Goal: Task Accomplishment & Management: Manage account settings

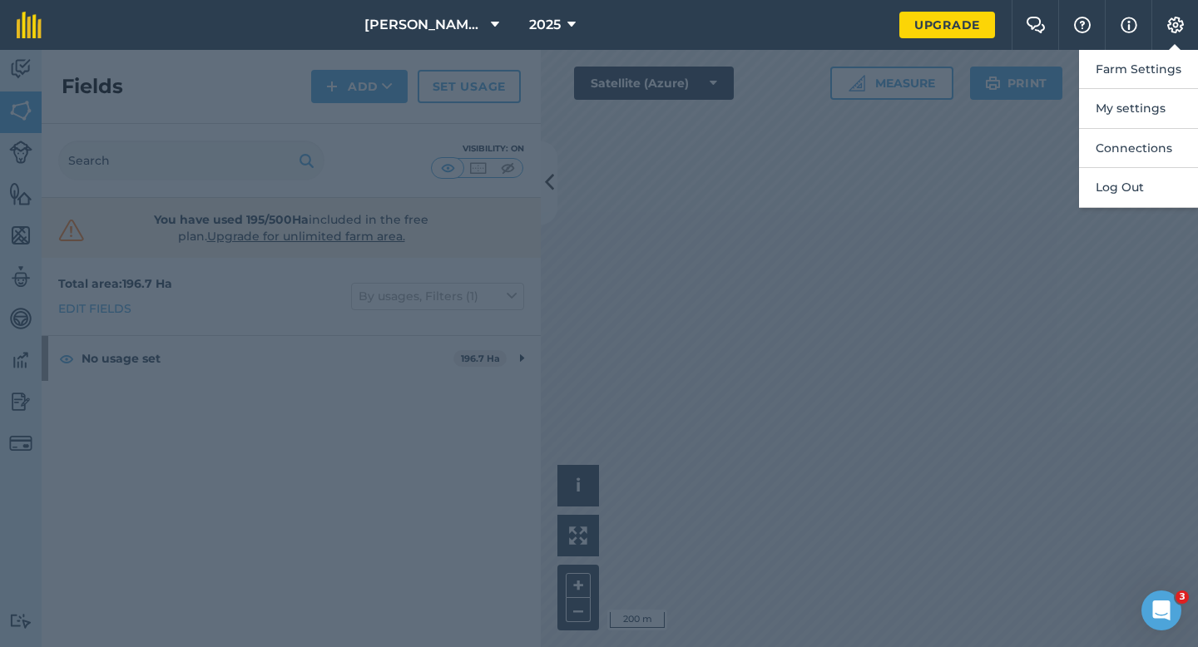
click at [1148, 59] on button "Farm Settings" at bounding box center [1138, 69] width 119 height 39
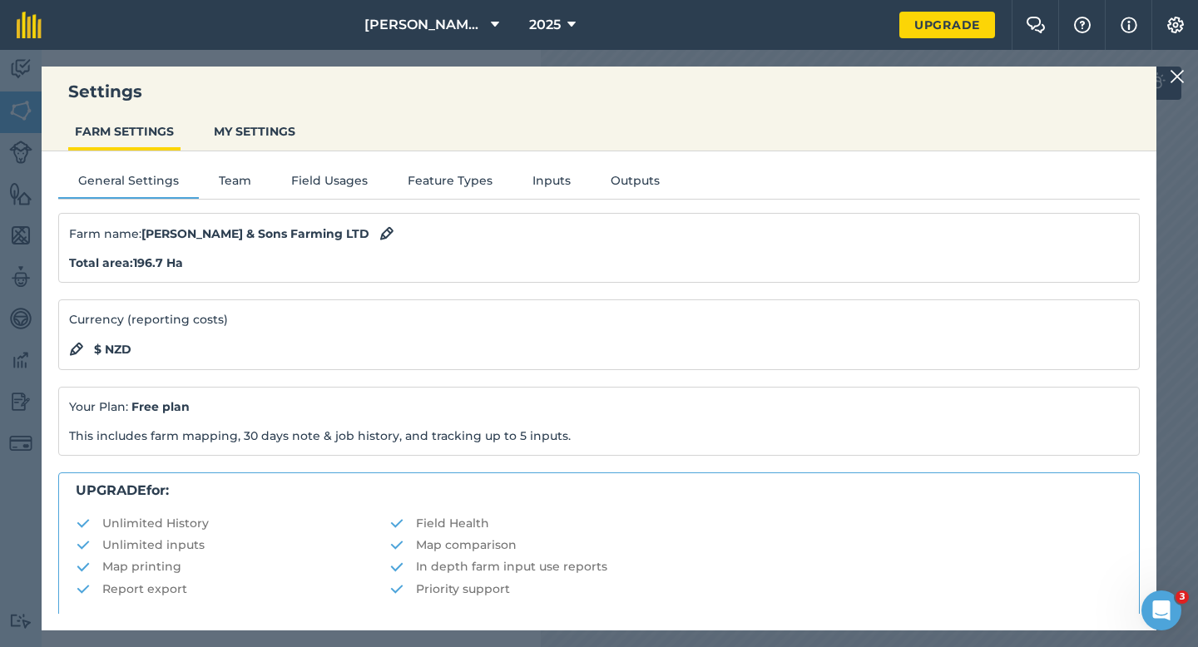
scroll to position [319, 0]
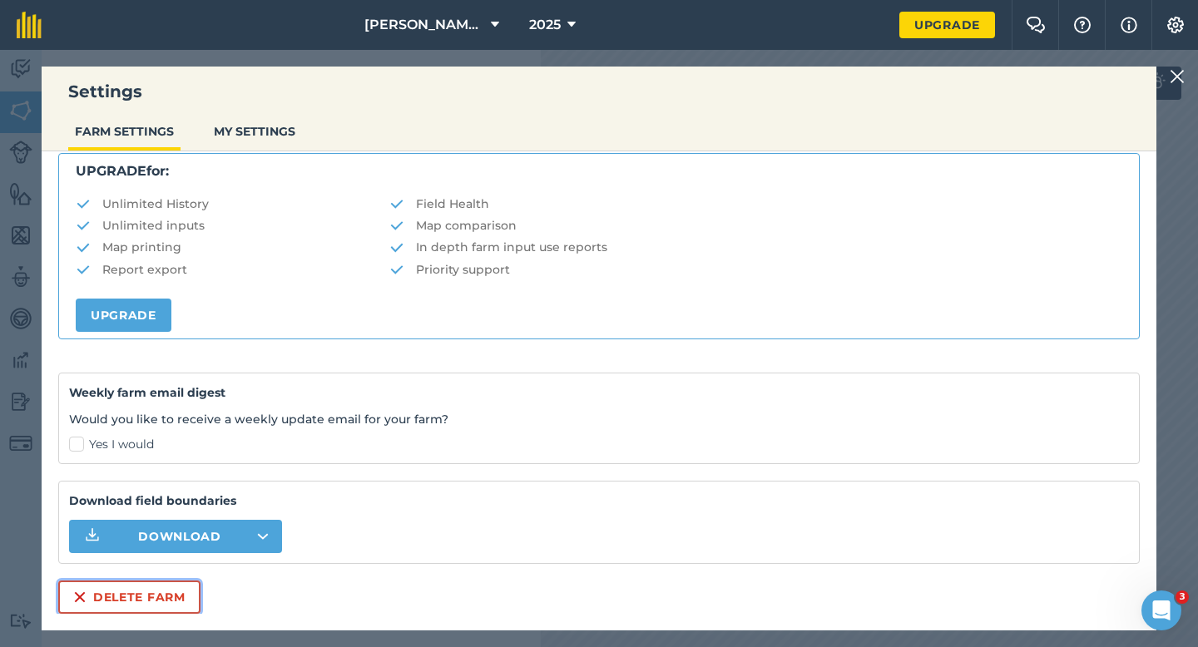
click at [116, 594] on button "Delete farm" at bounding box center [129, 597] width 142 height 33
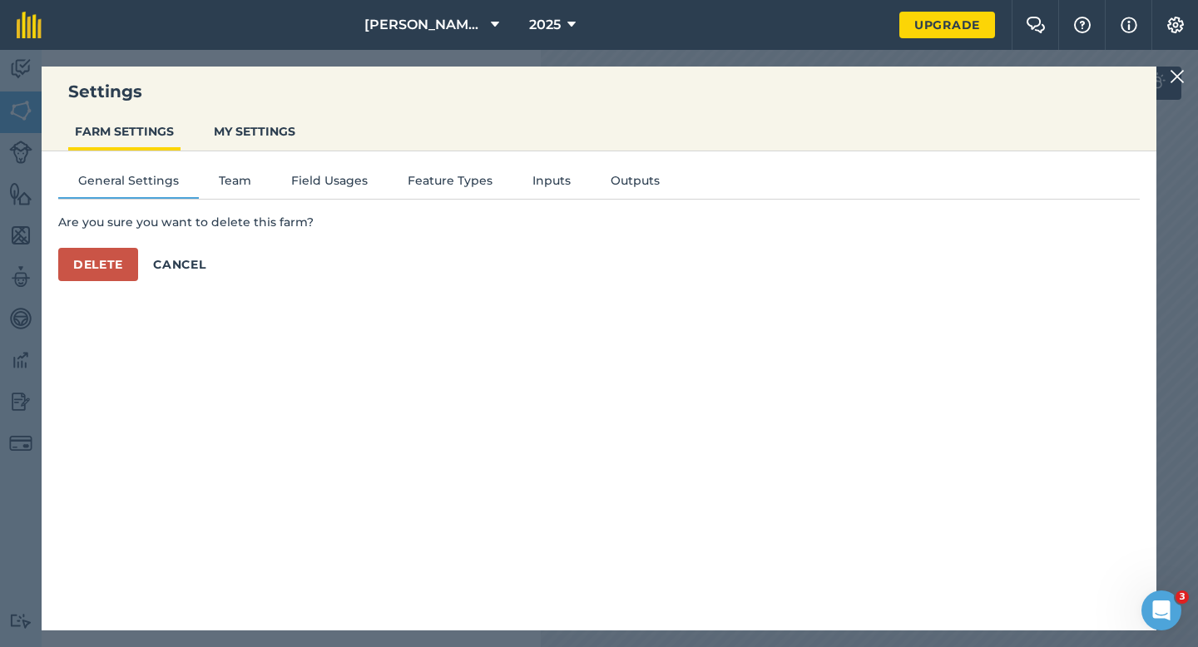
scroll to position [0, 0]
click at [108, 251] on button "Delete" at bounding box center [98, 264] width 80 height 33
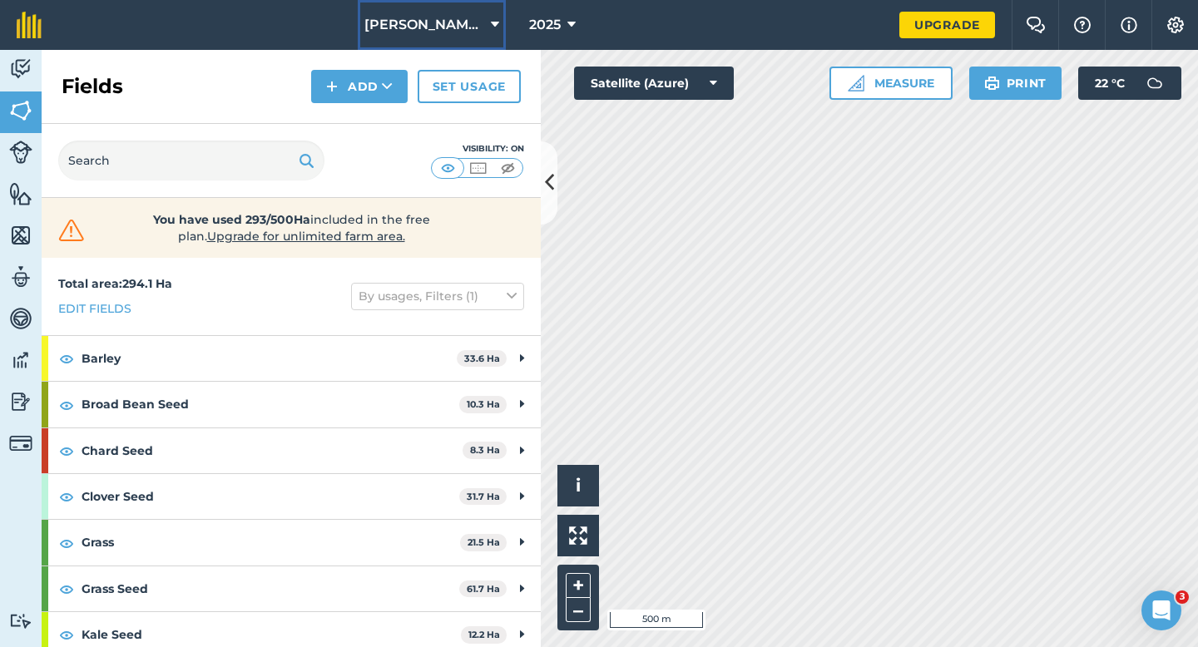
click at [438, 32] on span "[PERSON_NAME] & Sons" at bounding box center [424, 25] width 120 height 20
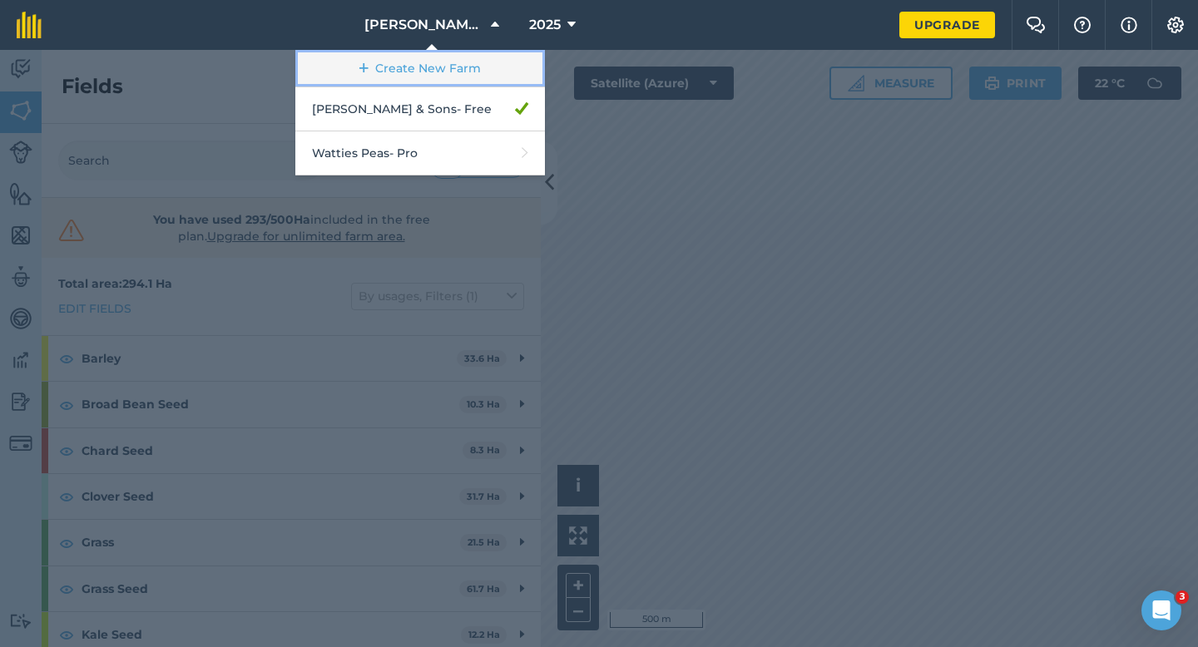
click at [438, 58] on link "Create New Farm" at bounding box center [420, 68] width 250 height 37
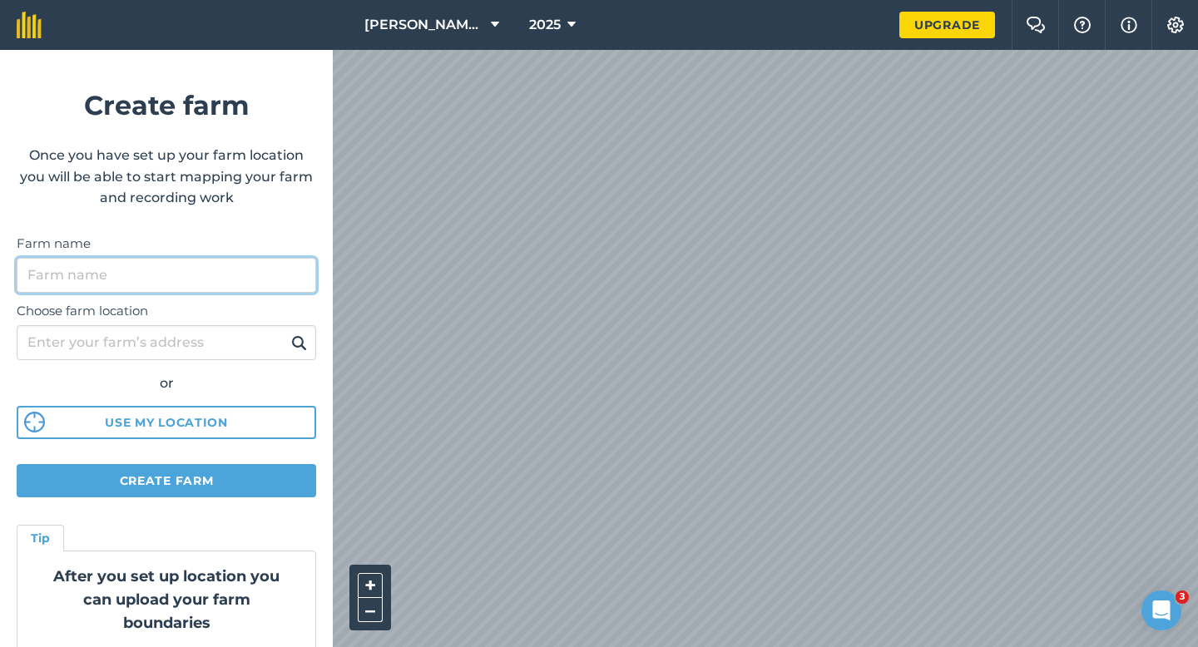
click at [255, 287] on input "Farm name" at bounding box center [167, 275] width 300 height 35
click at [117, 278] on input "Casey Farmign LTD" at bounding box center [167, 275] width 300 height 35
click at [117, 278] on input "Casey Farmin LTD" at bounding box center [167, 275] width 300 height 35
type input "[PERSON_NAME] Farming LTD"
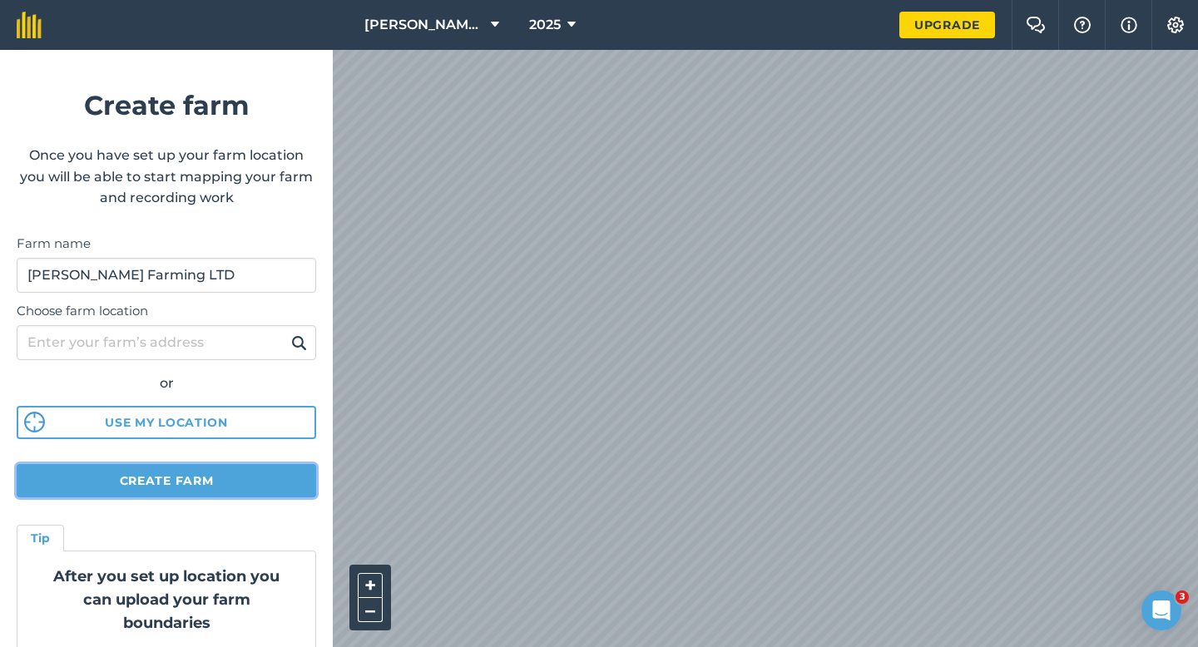
click at [240, 469] on button "Create farm" at bounding box center [167, 480] width 300 height 33
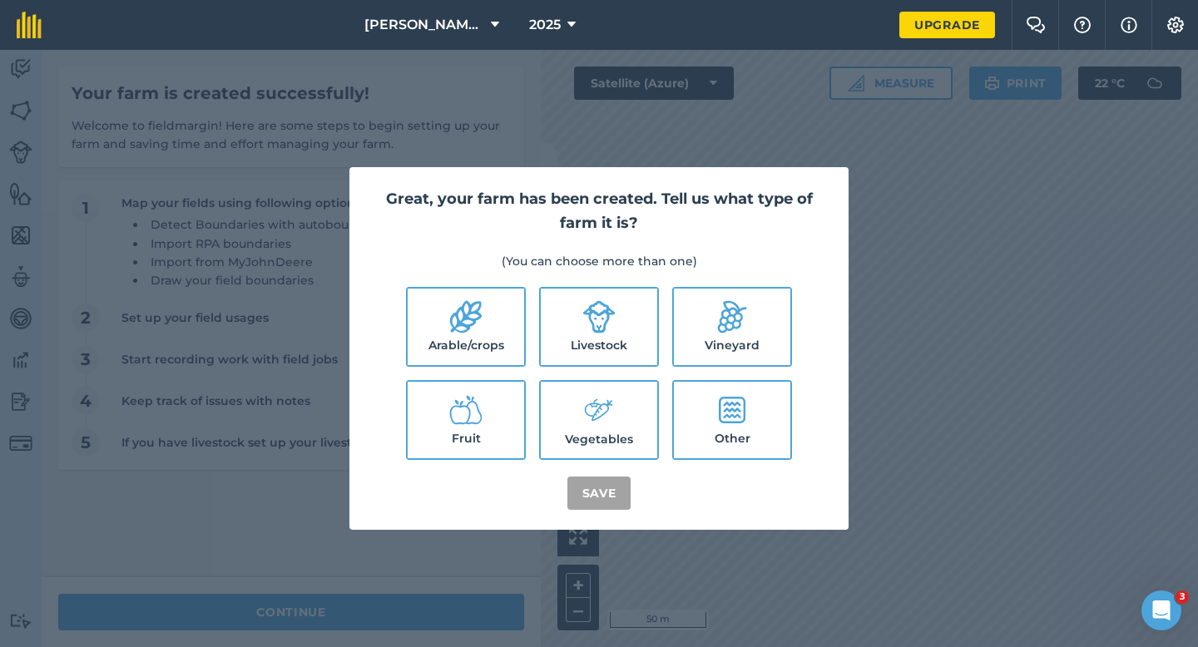
click at [475, 326] on icon at bounding box center [465, 316] width 33 height 33
checkbox input "true"
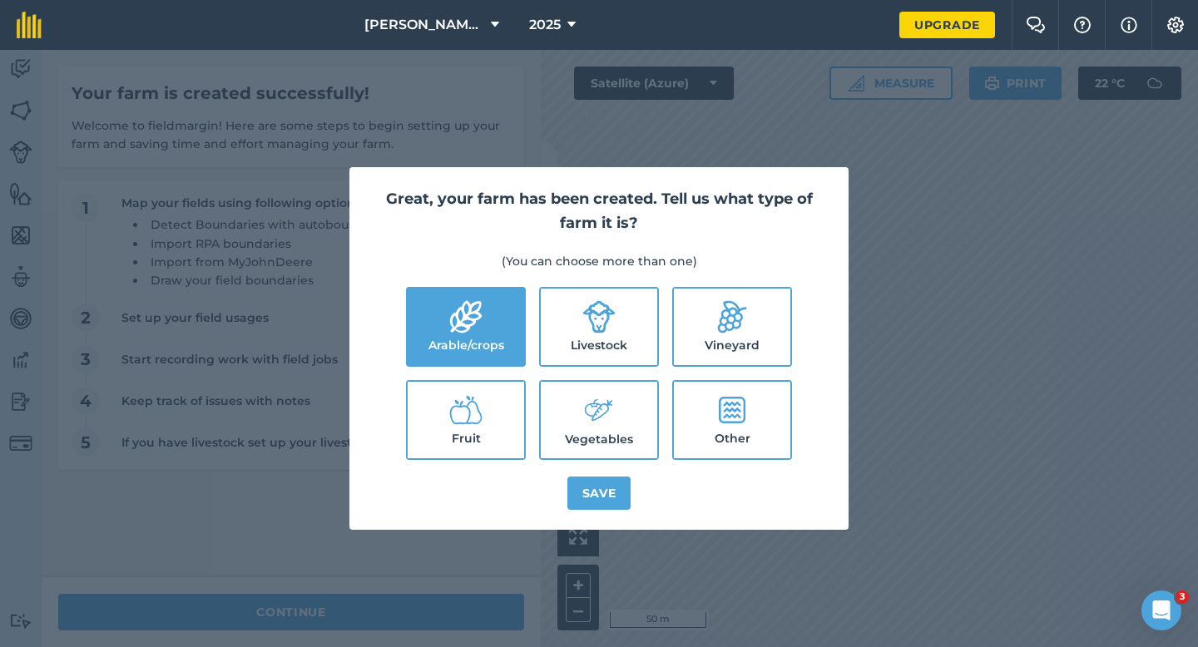
click at [573, 329] on label "Livestock" at bounding box center [599, 327] width 116 height 77
checkbox input "true"
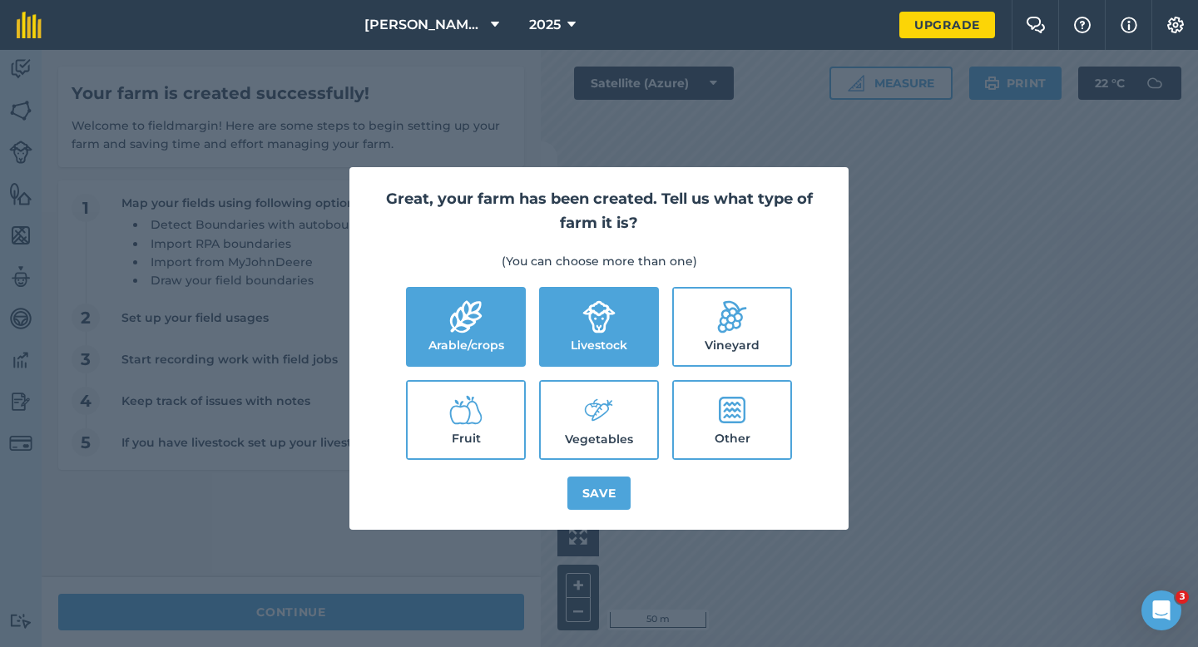
click at [592, 433] on label "Vegetables" at bounding box center [599, 420] width 116 height 77
checkbox input "true"
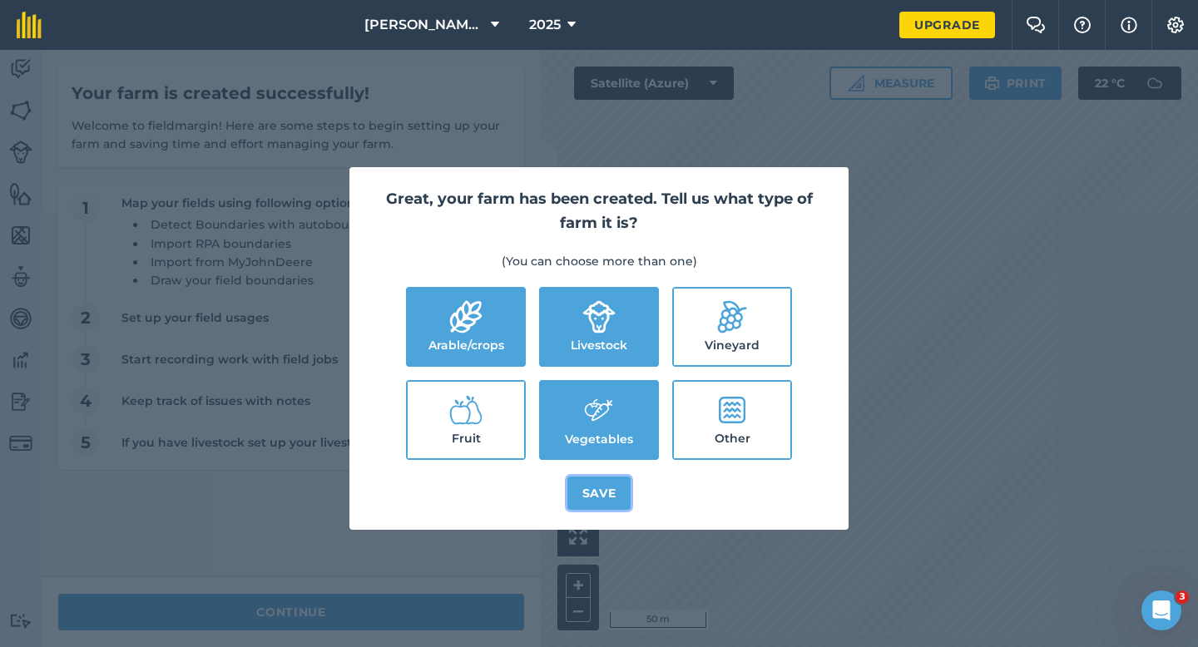
click at [606, 492] on button "Save" at bounding box center [599, 493] width 64 height 33
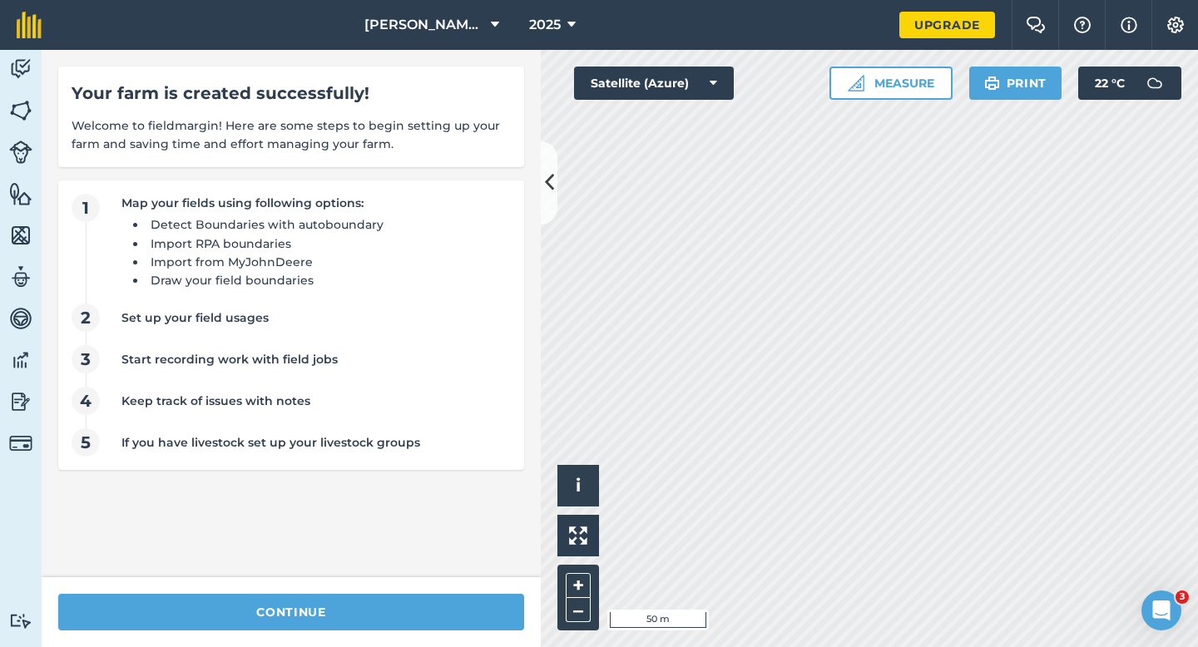
click at [489, 588] on div "continue" at bounding box center [291, 612] width 499 height 70
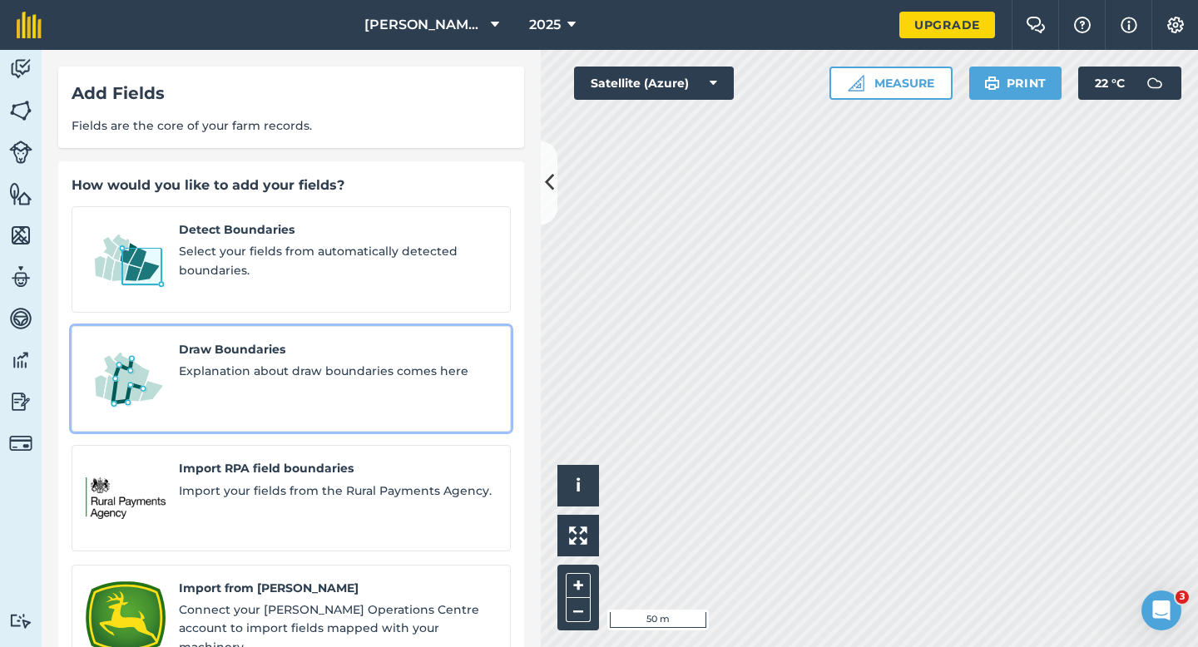
click at [394, 340] on span "Draw Boundaries" at bounding box center [338, 349] width 318 height 18
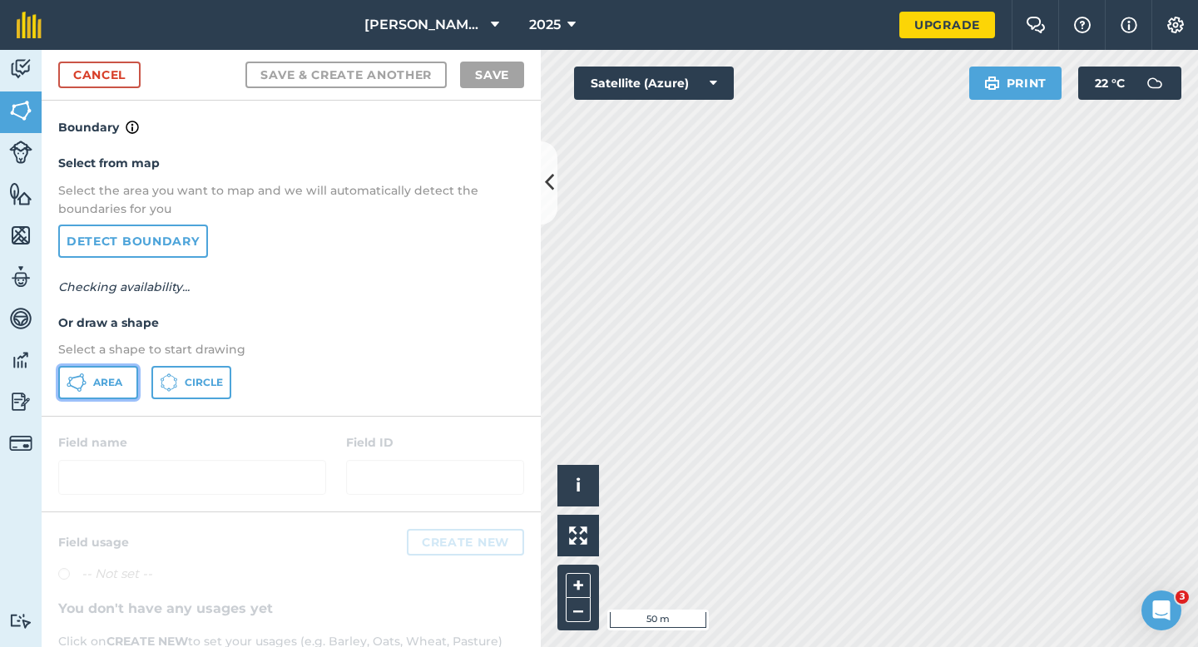
click at [98, 396] on button "Area" at bounding box center [98, 382] width 80 height 33
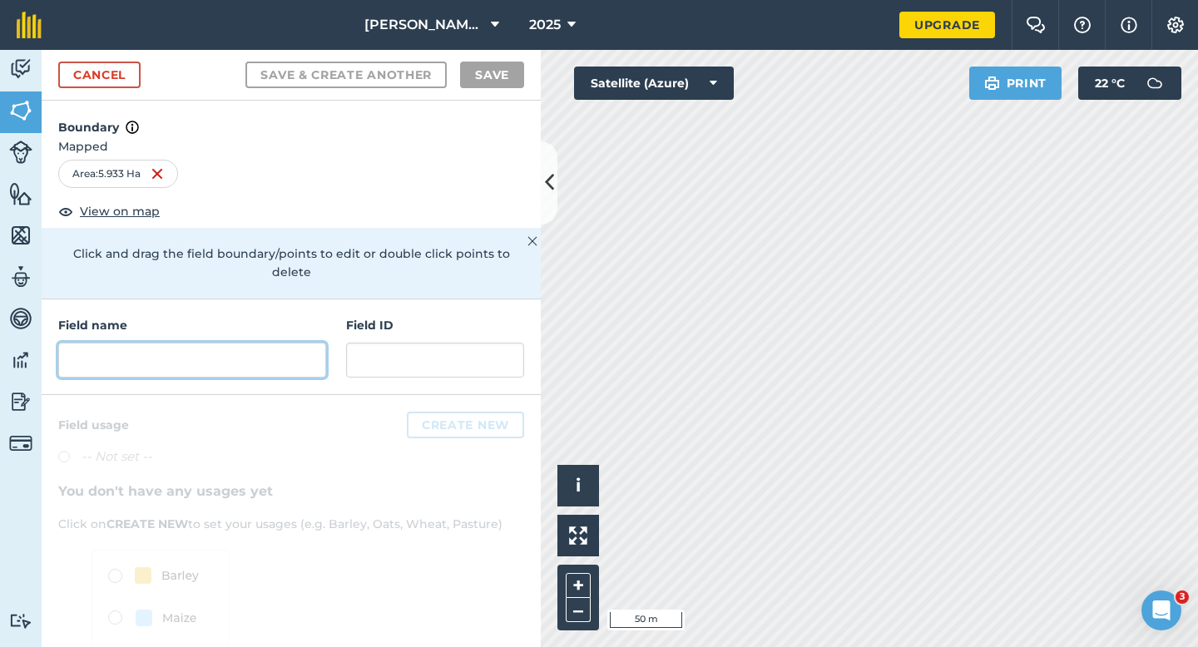
click at [300, 343] on input "text" at bounding box center [192, 360] width 268 height 35
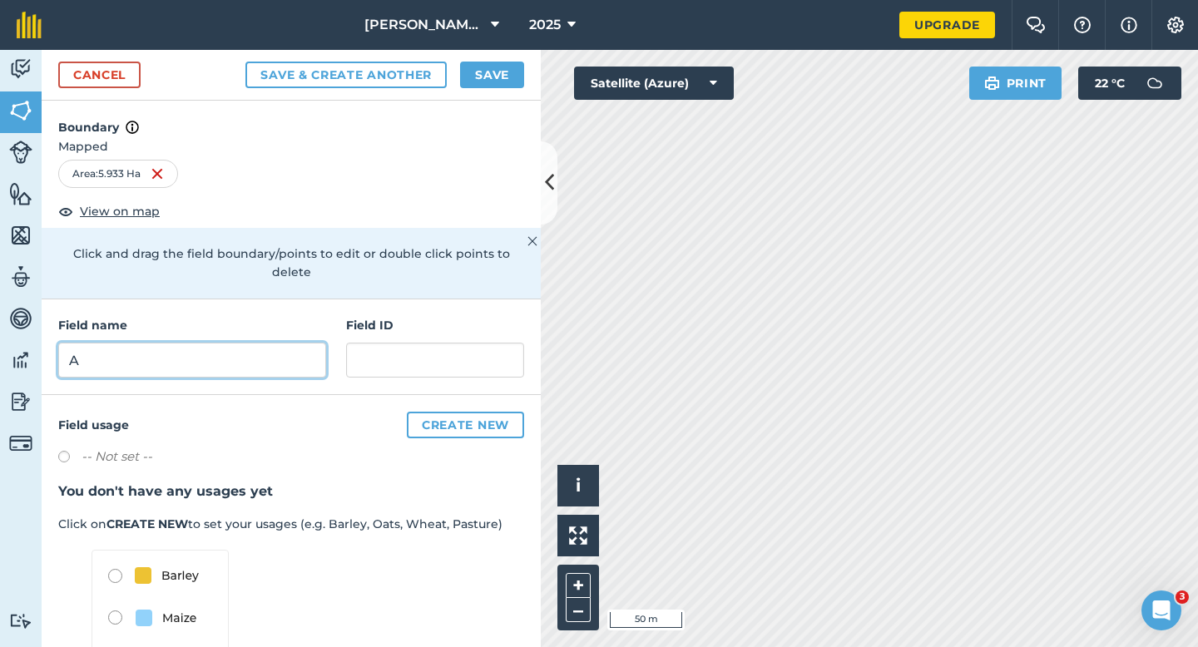
type input "A"
click at [478, 77] on button "Save" at bounding box center [492, 75] width 64 height 27
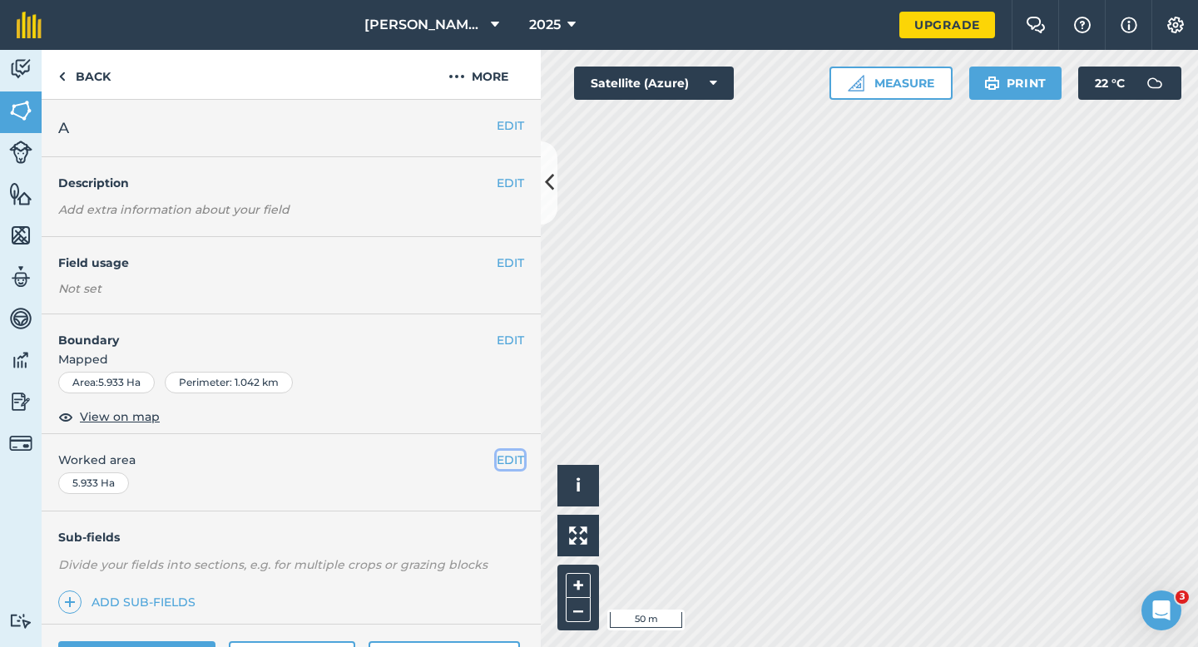
click at [515, 468] on button "EDIT" at bounding box center [510, 460] width 27 height 18
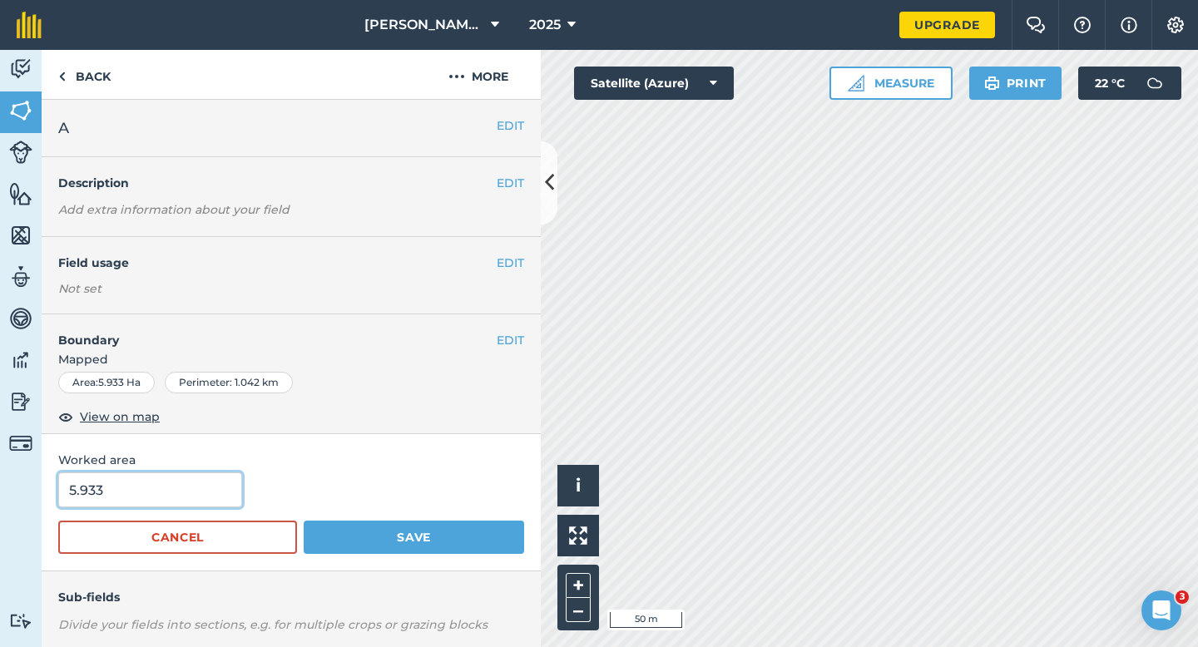
click at [229, 488] on input "5.933" at bounding box center [150, 490] width 184 height 35
type input "6"
click at [304, 521] on button "Save" at bounding box center [414, 537] width 220 height 33
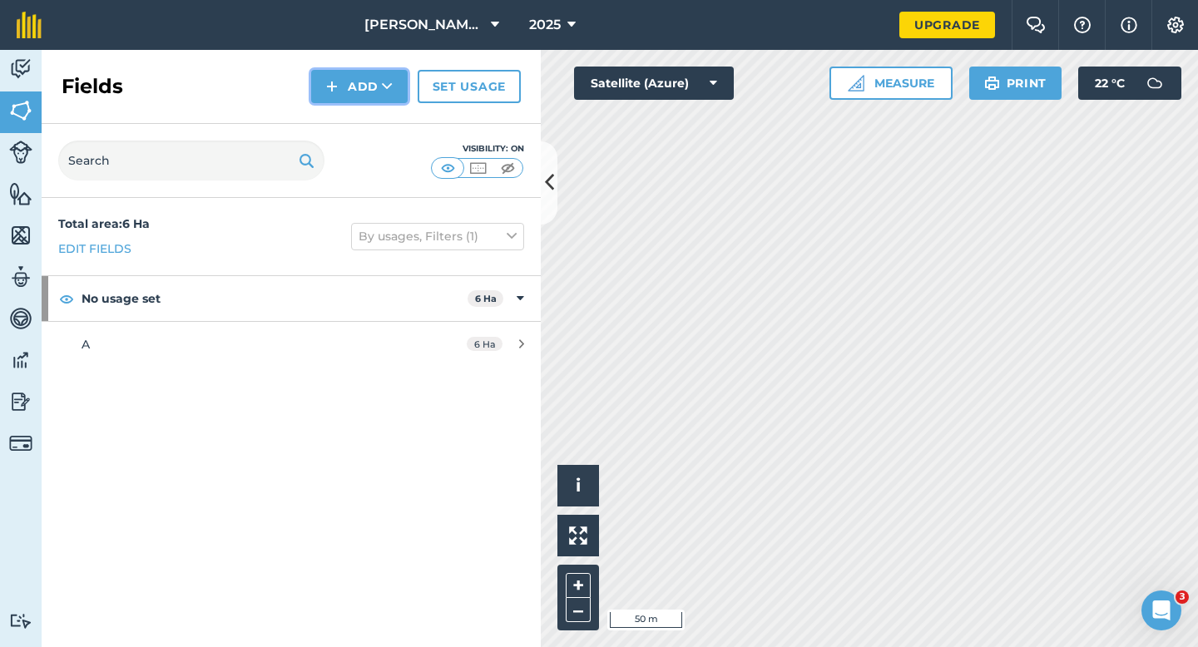
click at [351, 77] on button "Add" at bounding box center [359, 86] width 97 height 33
click at [351, 143] on link "Import" at bounding box center [360, 161] width 92 height 37
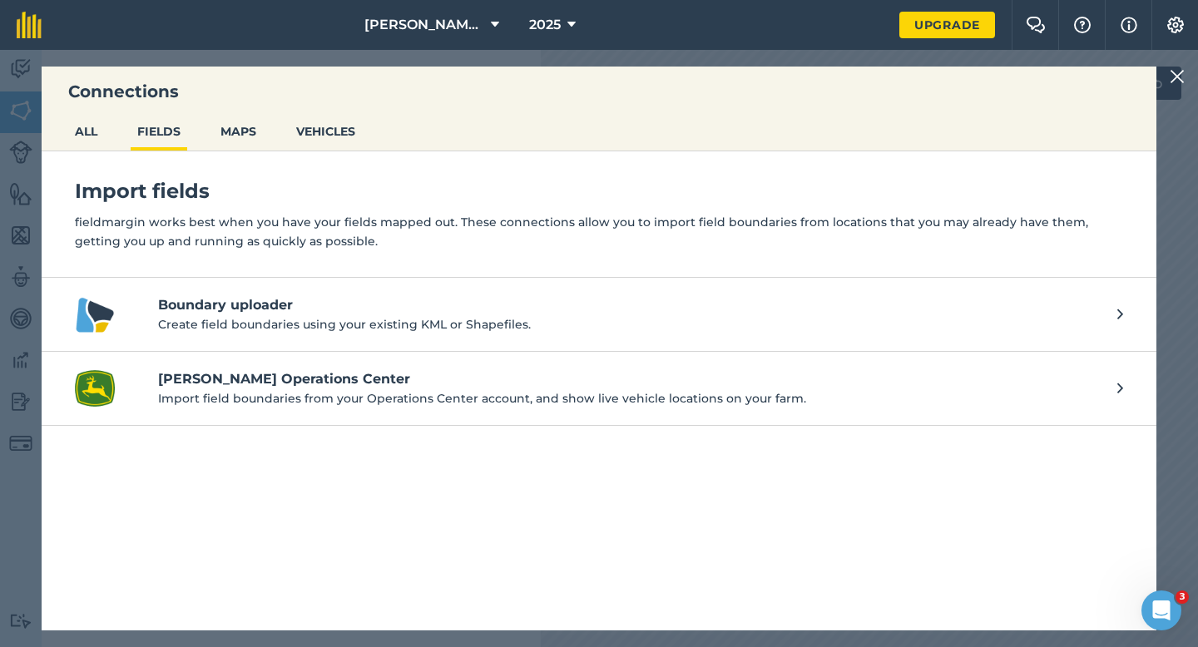
click at [1181, 63] on div "Connections ALL FIELDS MAPS VEHICLES Import fields fieldmargin works best when …" at bounding box center [599, 348] width 1198 height 597
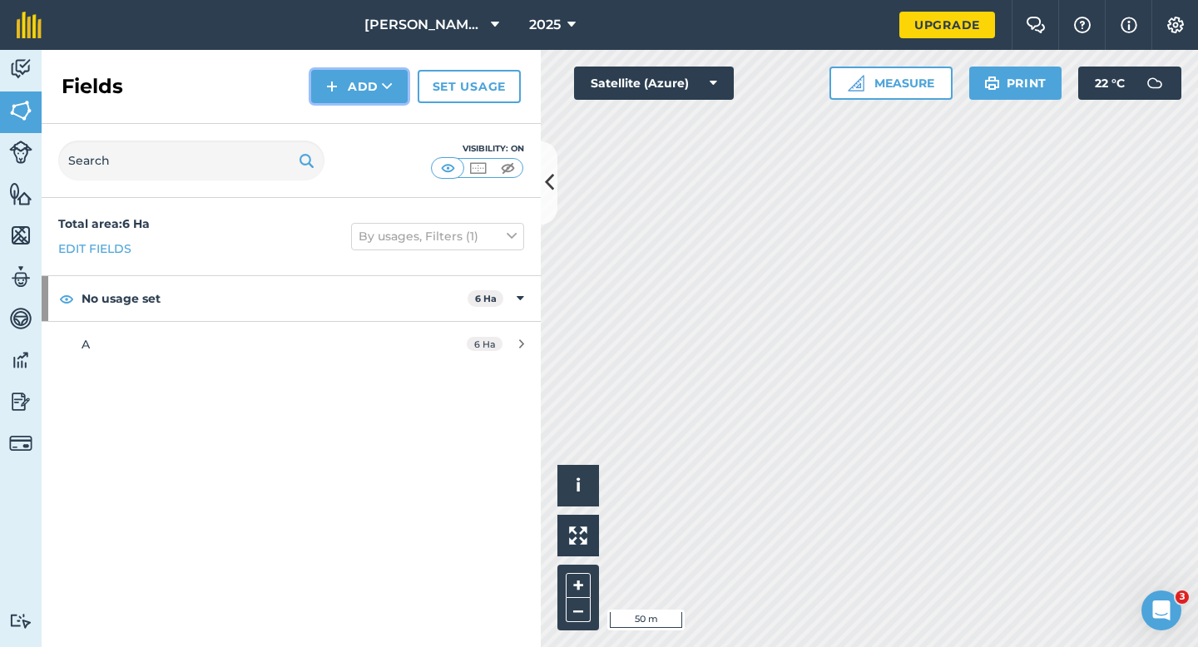
click at [364, 76] on button "Add" at bounding box center [359, 86] width 97 height 33
click at [372, 116] on link "Draw" at bounding box center [360, 124] width 92 height 37
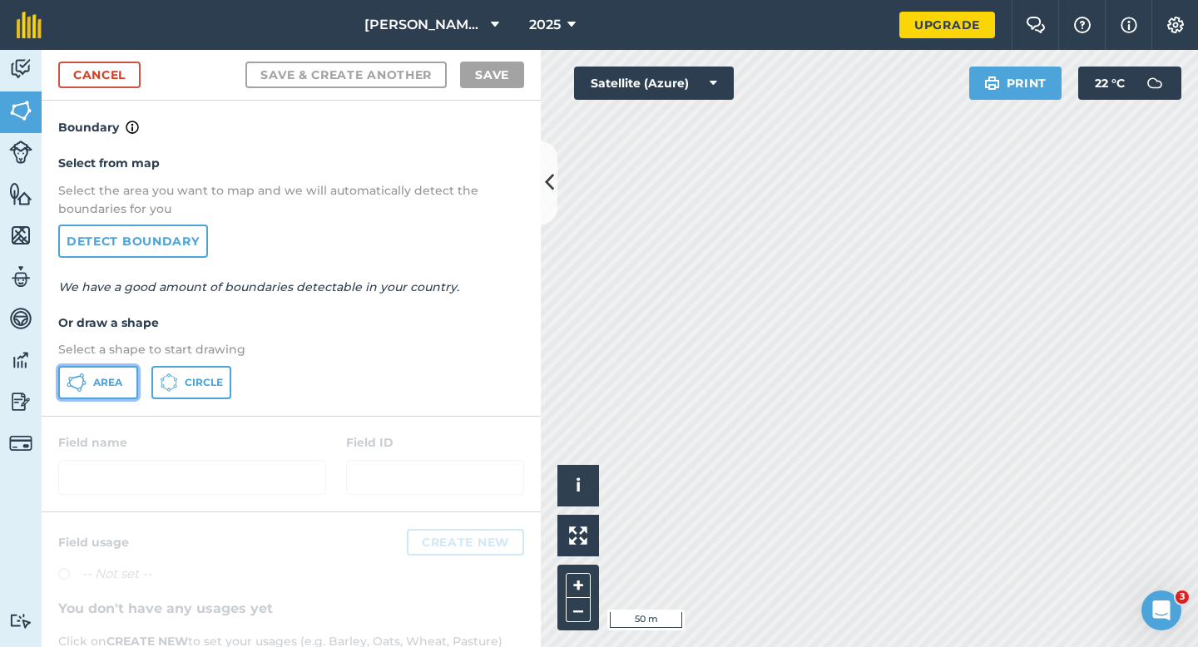
click at [121, 391] on button "Area" at bounding box center [98, 382] width 80 height 33
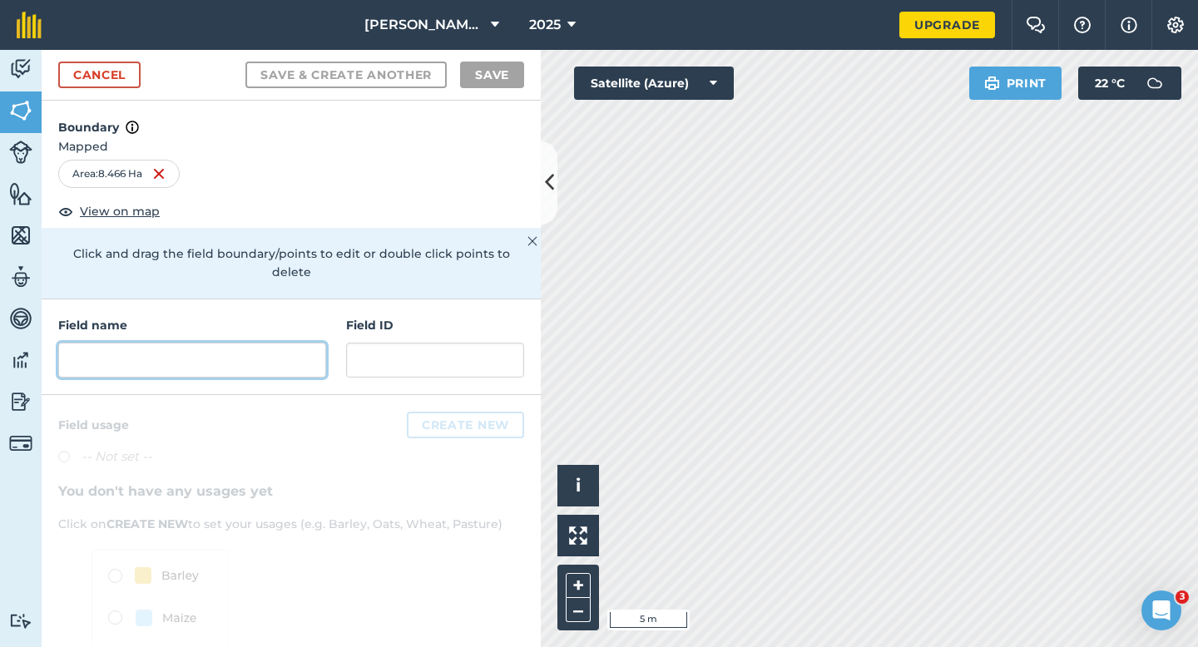
click at [295, 344] on input "text" at bounding box center [192, 360] width 268 height 35
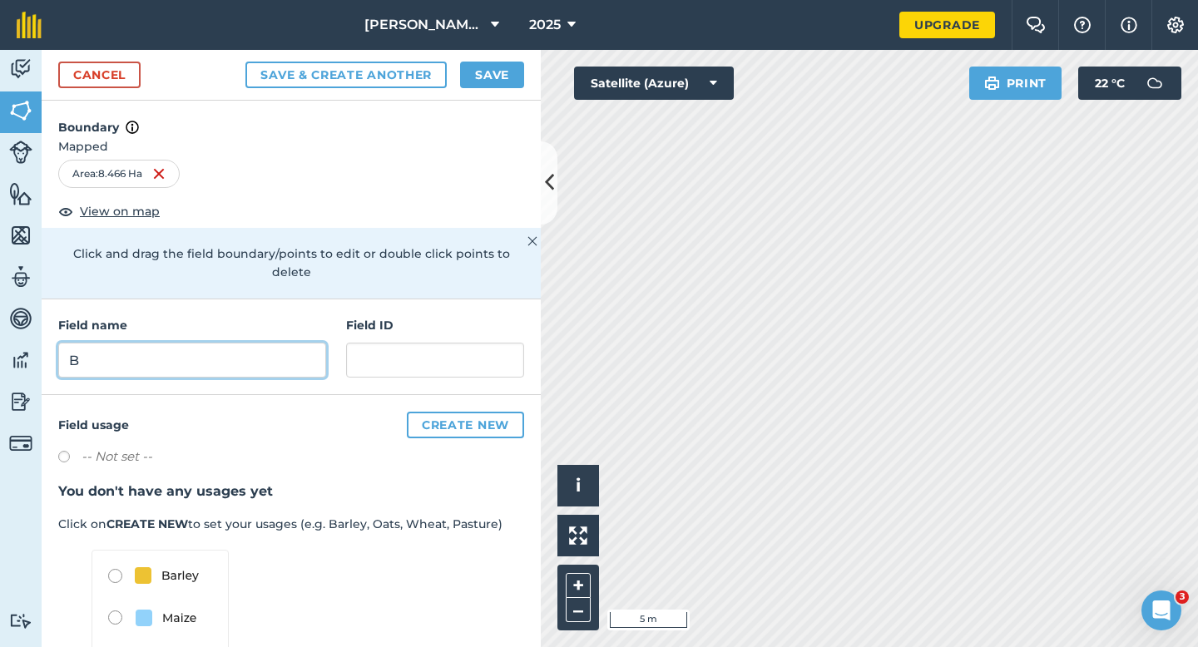
type input "B"
click at [517, 93] on div "Cancel Save & Create Another Save" at bounding box center [291, 75] width 499 height 51
click at [517, 85] on button "Save" at bounding box center [492, 75] width 64 height 27
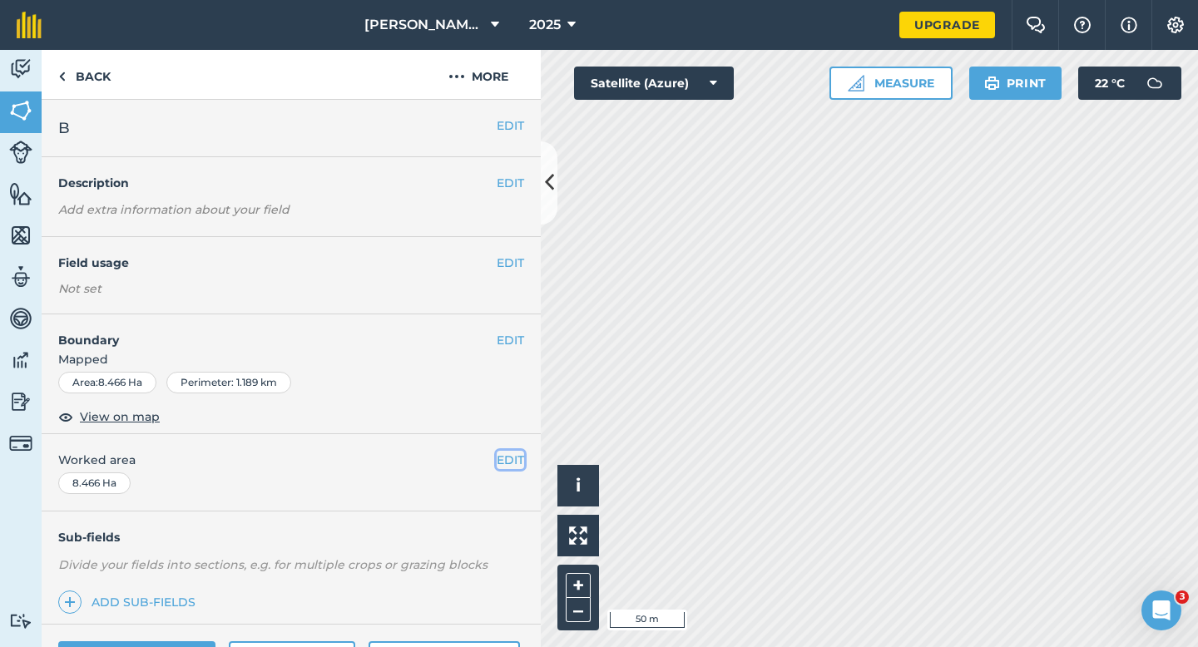
click at [513, 457] on button "EDIT" at bounding box center [510, 460] width 27 height 18
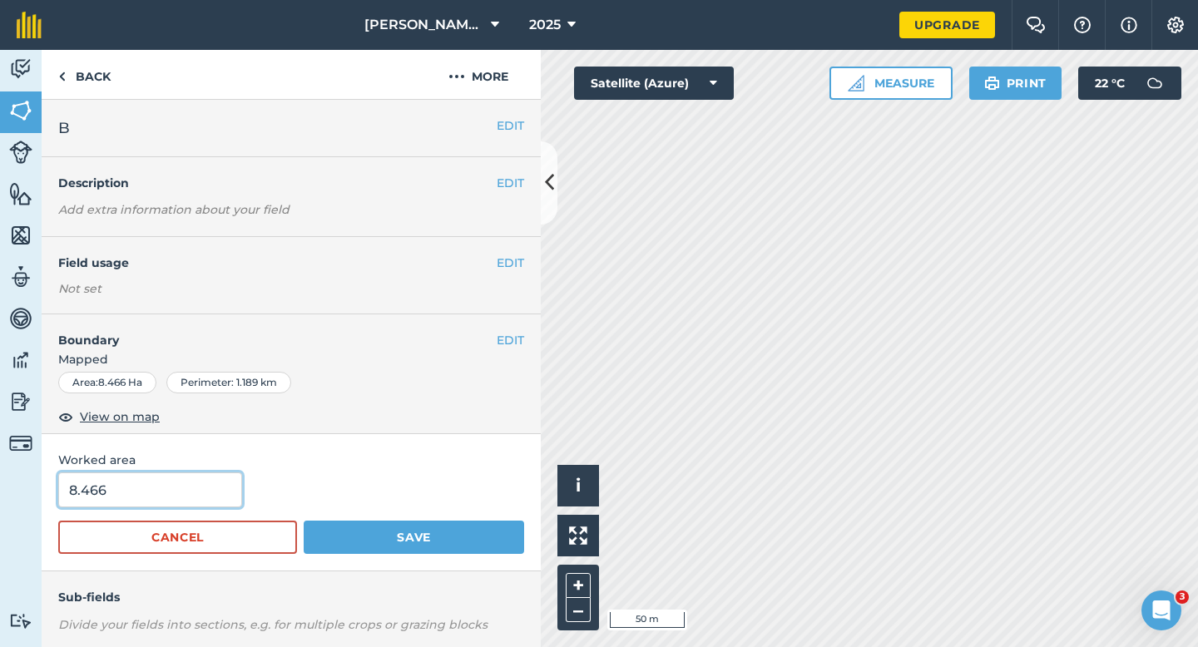
click at [205, 493] on input "8.466" at bounding box center [150, 490] width 184 height 35
type input "8.5"
click at [304, 521] on button "Save" at bounding box center [414, 537] width 220 height 33
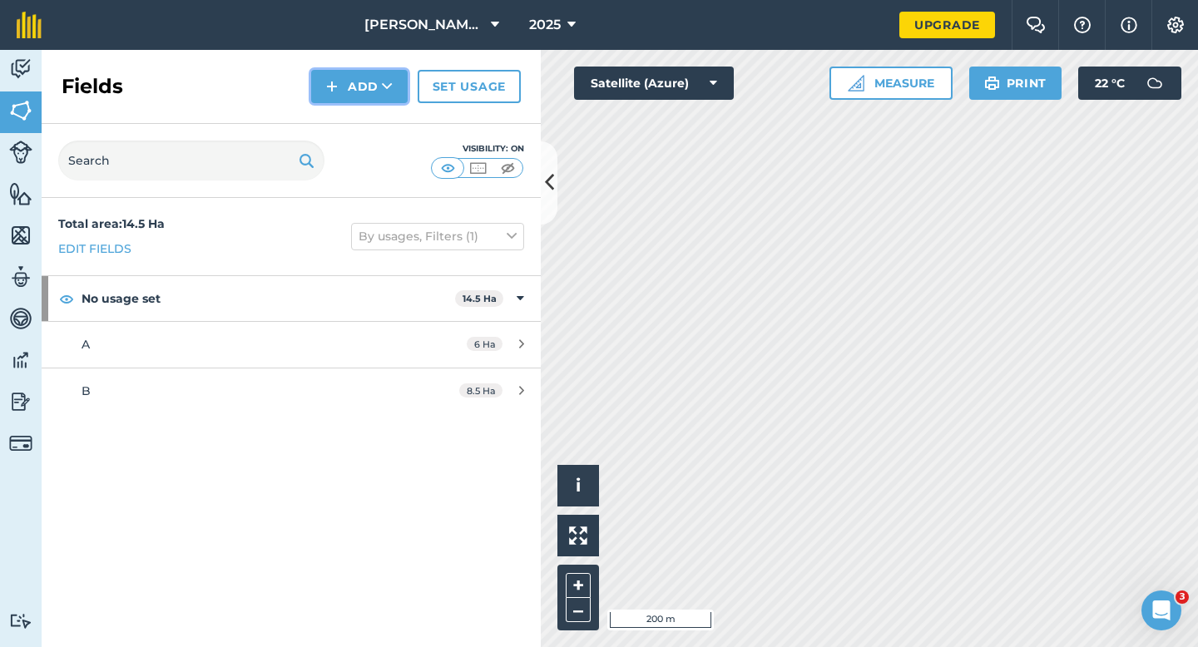
click at [376, 78] on button "Add" at bounding box center [359, 86] width 97 height 33
click at [376, 106] on link "Draw" at bounding box center [360, 124] width 92 height 37
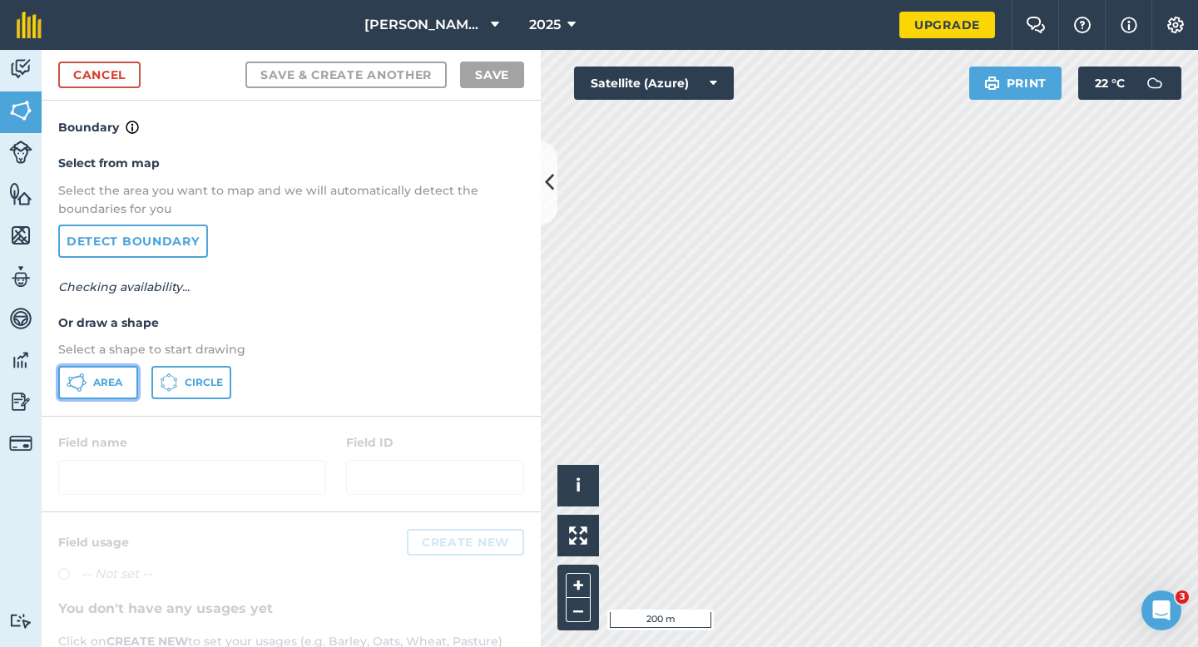
click at [101, 377] on span "Area" at bounding box center [107, 382] width 29 height 13
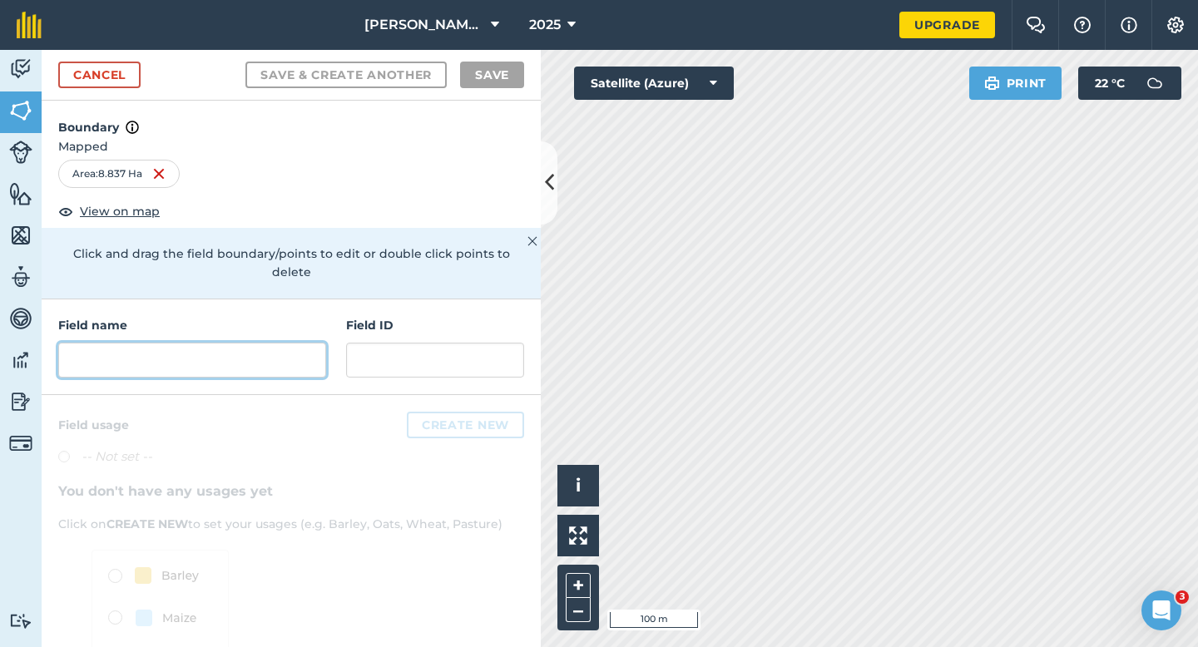
click at [238, 343] on input "text" at bounding box center [192, 360] width 268 height 35
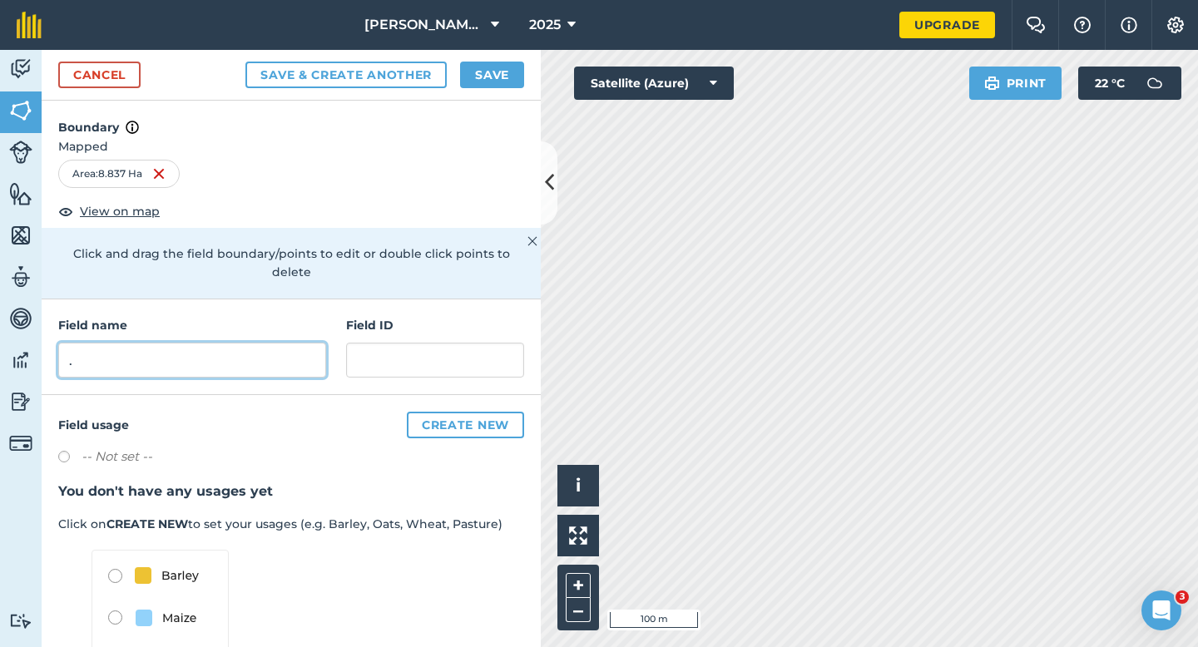
type input "."
click at [504, 89] on div "Cancel Save & Create Another Save" at bounding box center [291, 75] width 499 height 51
click at [511, 82] on button "Save" at bounding box center [492, 75] width 64 height 27
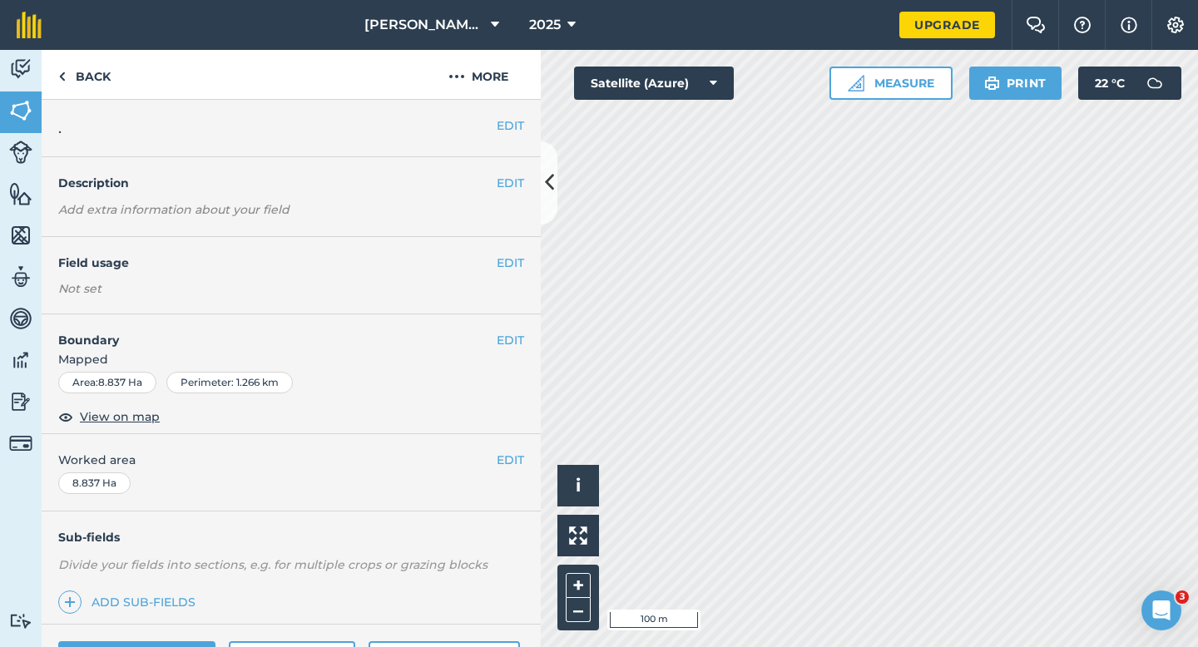
click at [506, 473] on div "EDIT Worked area 8.837 Ha" at bounding box center [291, 472] width 499 height 77
click at [506, 458] on button "EDIT" at bounding box center [510, 460] width 27 height 18
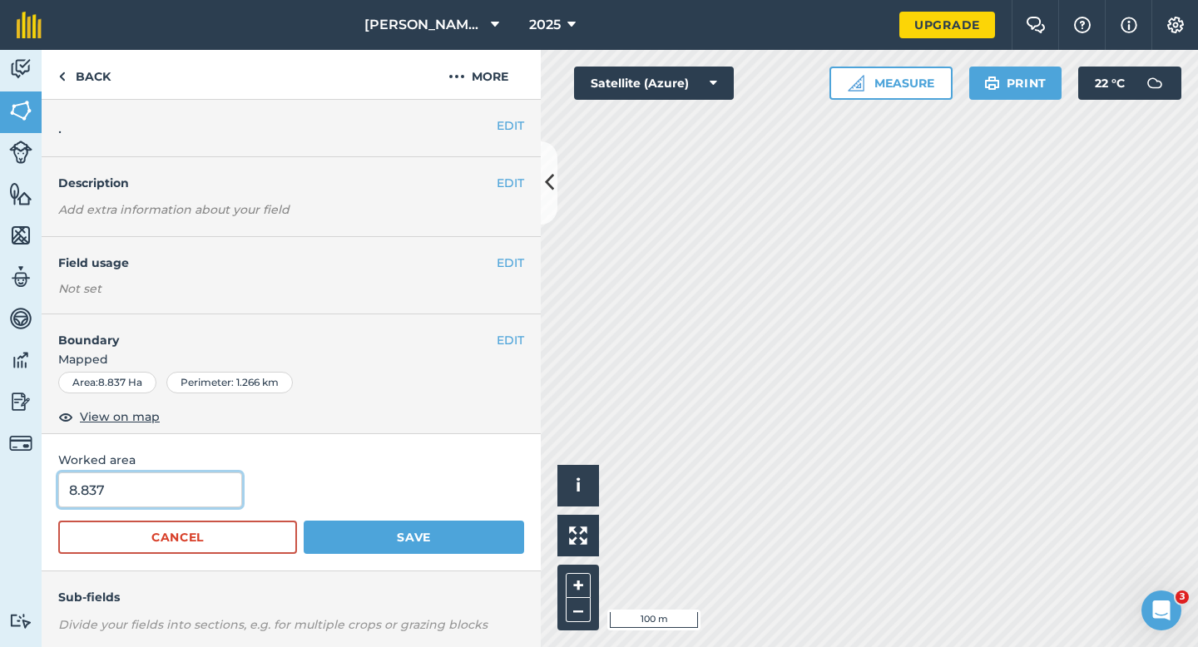
click at [196, 494] on input "8.837" at bounding box center [150, 490] width 184 height 35
type input "8.8"
click at [304, 521] on button "Save" at bounding box center [414, 537] width 220 height 33
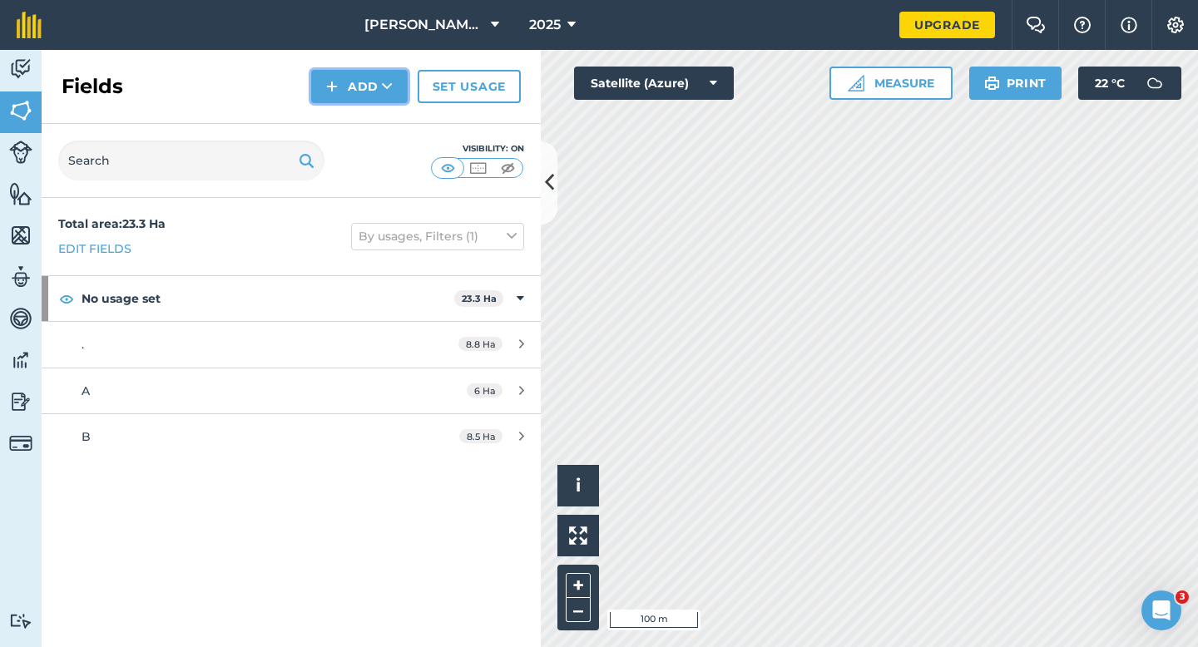
click at [362, 98] on button "Add" at bounding box center [359, 86] width 97 height 33
click at [362, 119] on link "Draw" at bounding box center [360, 124] width 92 height 37
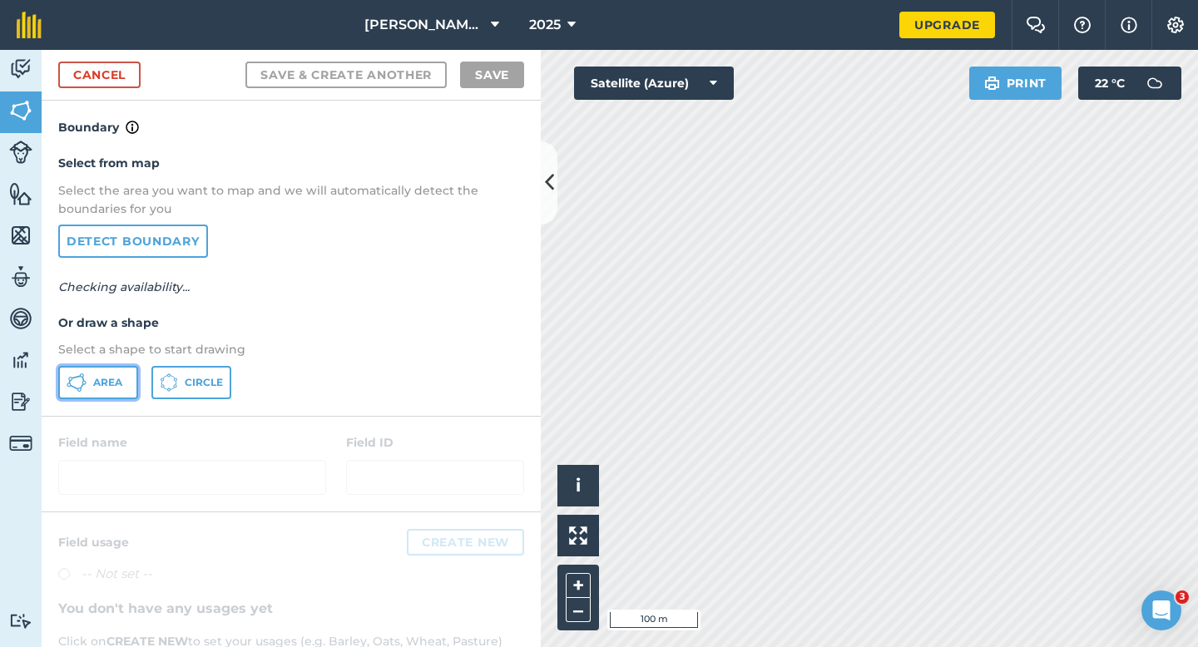
click at [89, 389] on button "Area" at bounding box center [98, 382] width 80 height 33
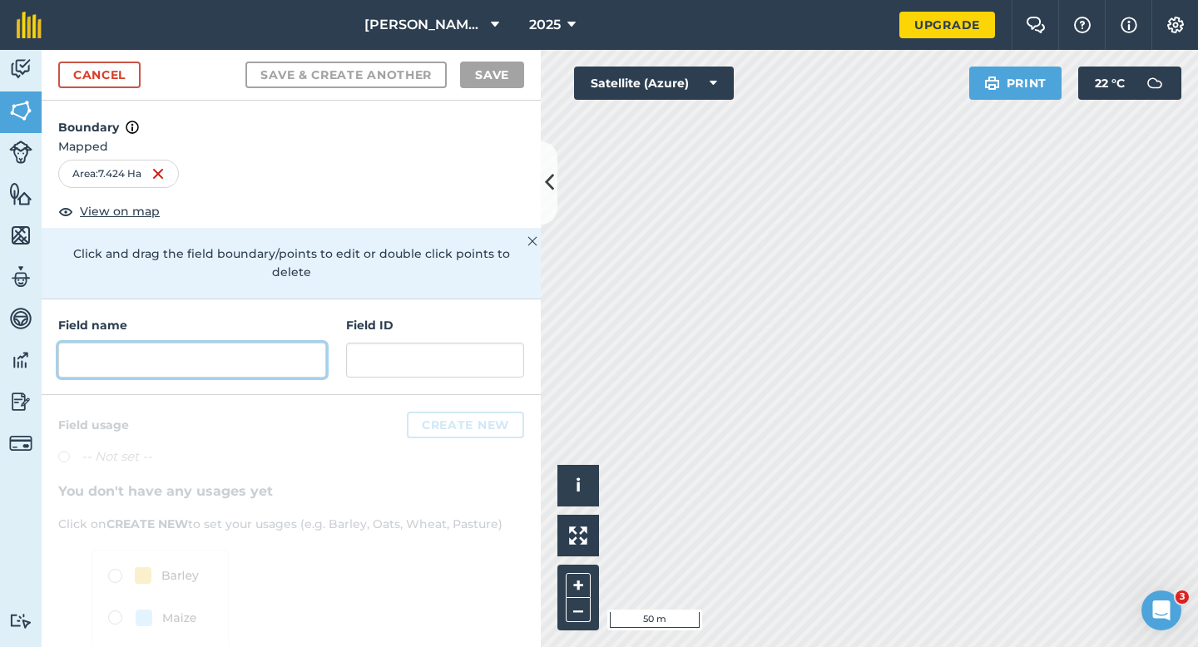
click at [262, 353] on input "text" at bounding box center [192, 360] width 268 height 35
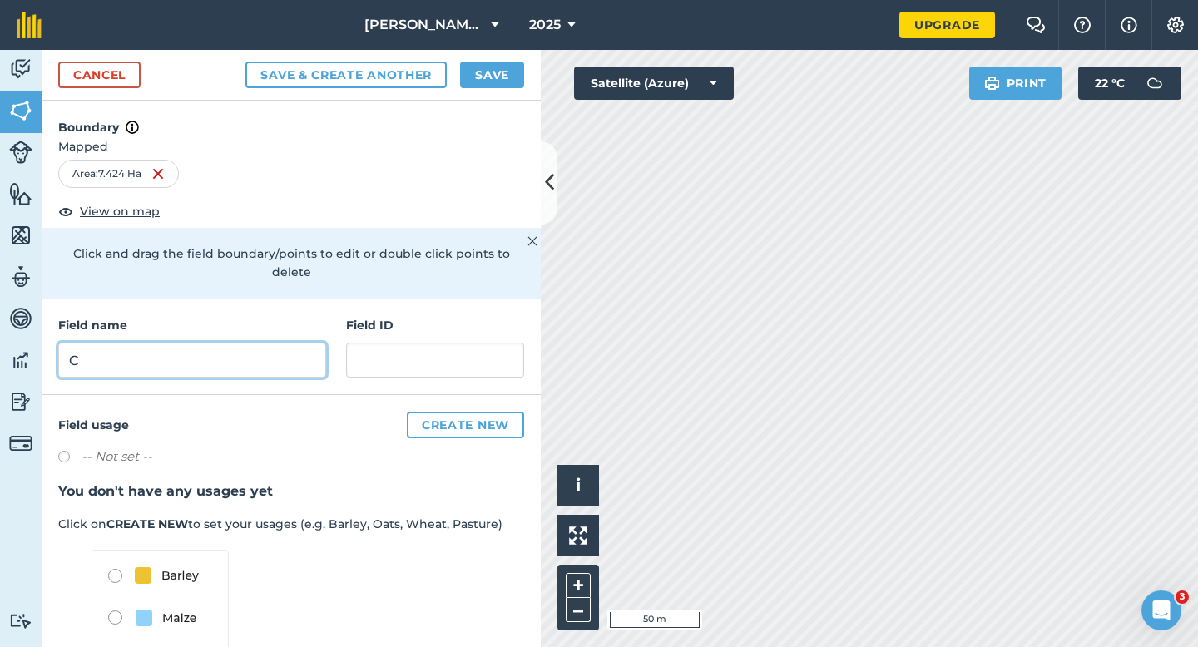
type input "C"
click at [488, 85] on button "Save" at bounding box center [492, 75] width 64 height 27
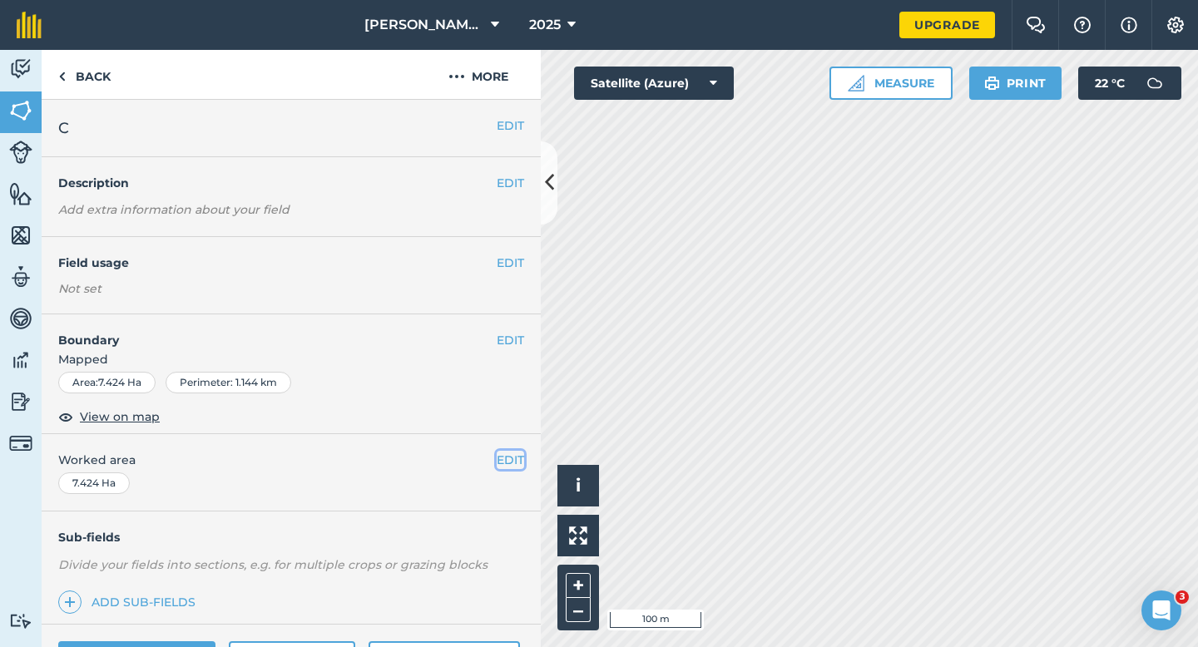
click at [498, 462] on button "EDIT" at bounding box center [510, 460] width 27 height 18
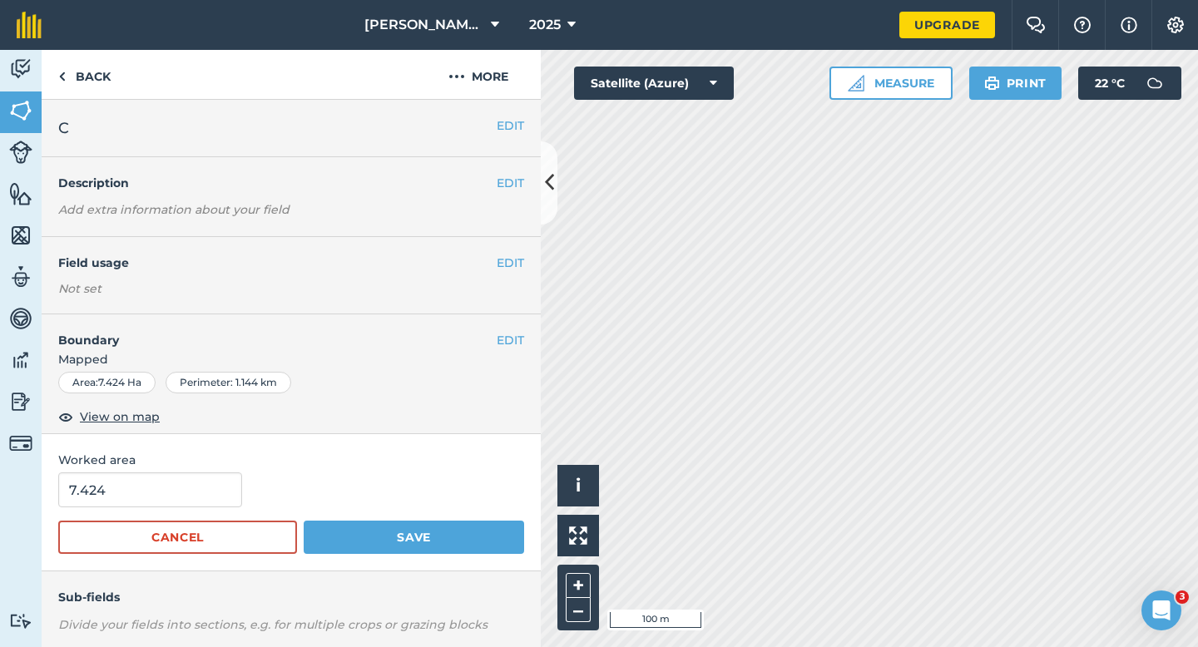
click at [164, 510] on form "7.424 Cancel Save" at bounding box center [291, 514] width 466 height 82
click at [164, 502] on input "7.424" at bounding box center [150, 490] width 184 height 35
type input "7.4"
click at [304, 521] on button "Save" at bounding box center [414, 537] width 220 height 33
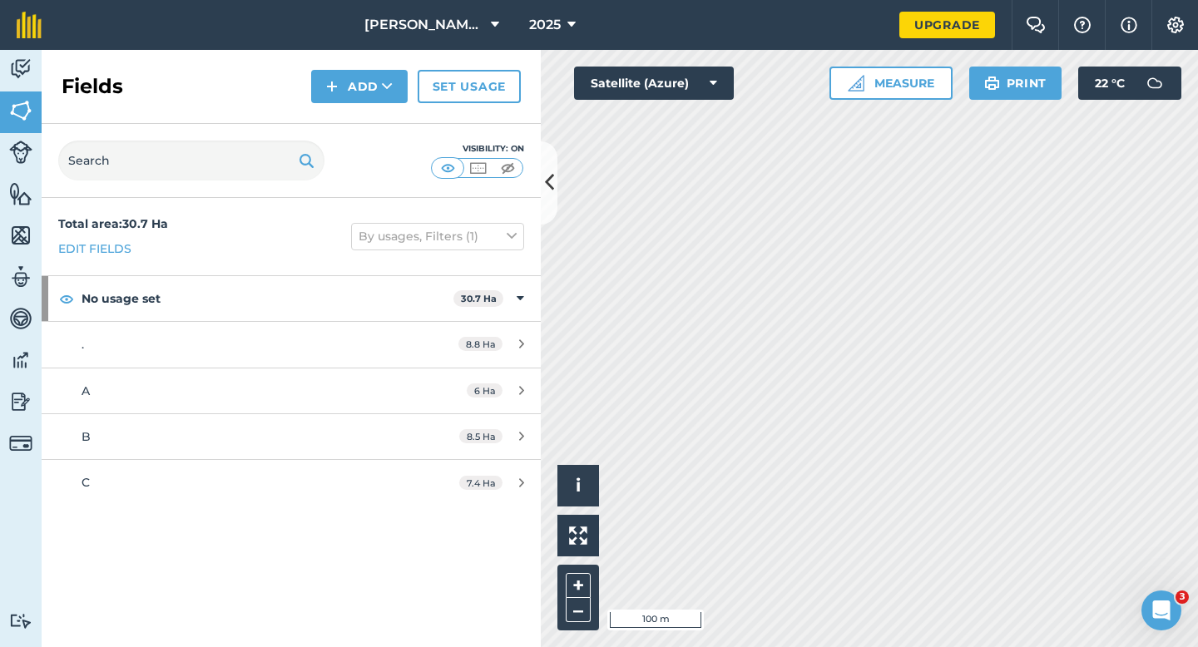
click at [379, 105] on div "Fields Add Set usage" at bounding box center [291, 87] width 499 height 74
click at [379, 97] on button "Add" at bounding box center [359, 86] width 97 height 33
click at [379, 113] on link "Draw" at bounding box center [360, 124] width 92 height 37
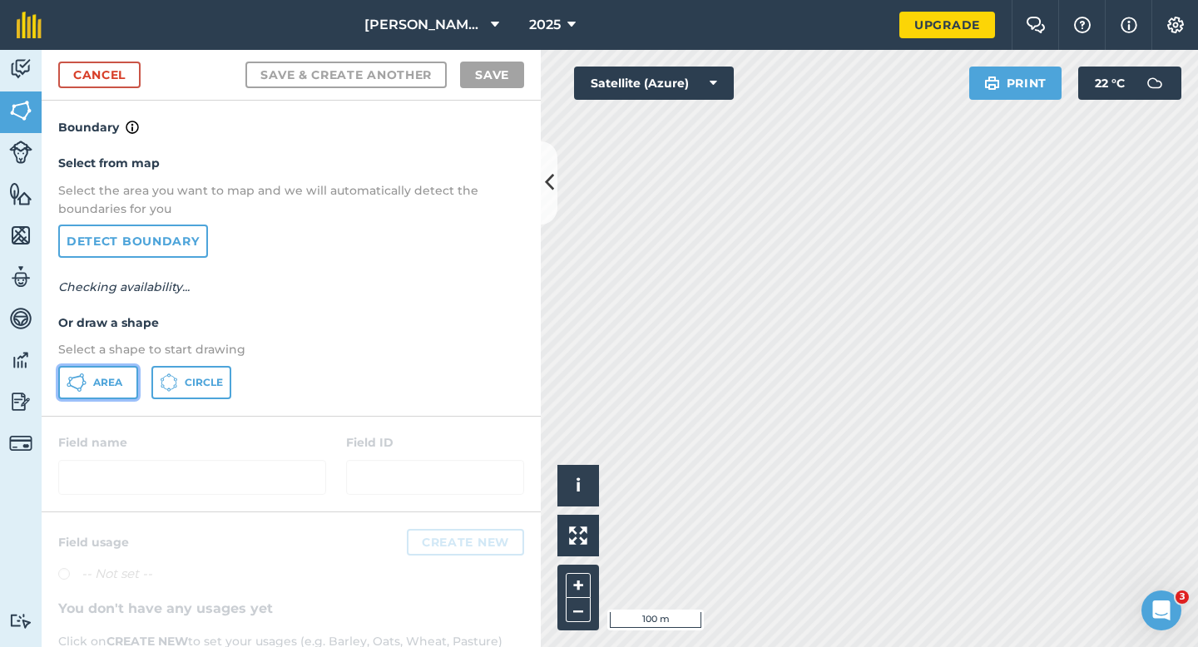
click at [120, 379] on span "Area" at bounding box center [107, 382] width 29 height 13
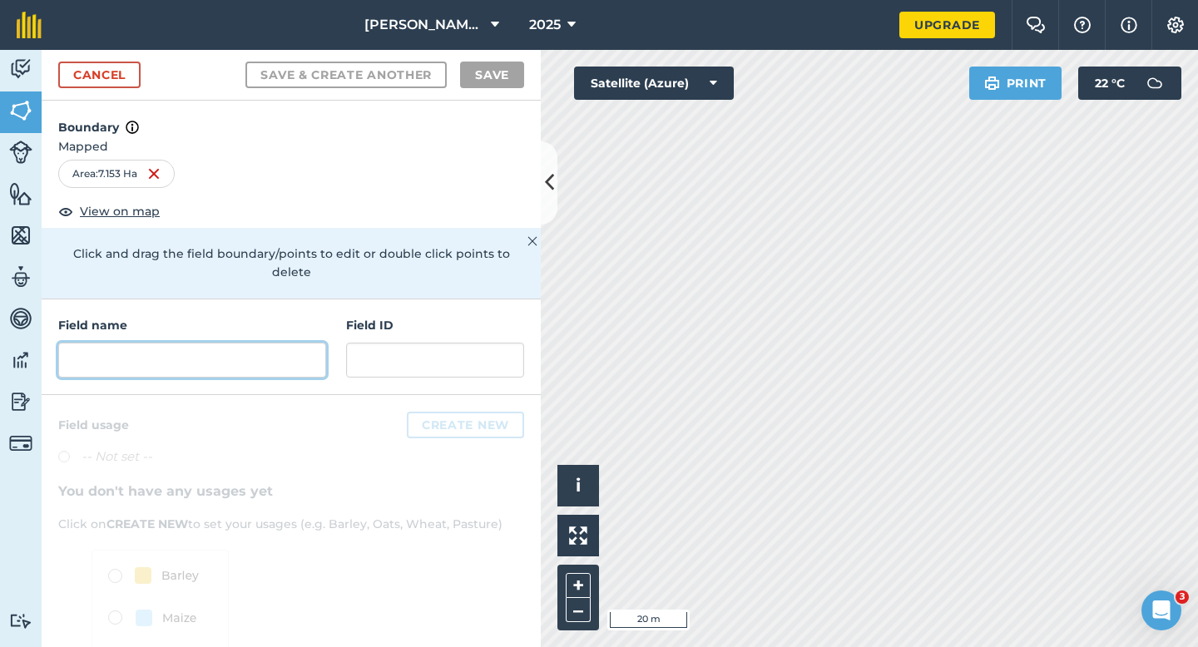
click at [222, 346] on input "text" at bounding box center [192, 360] width 268 height 35
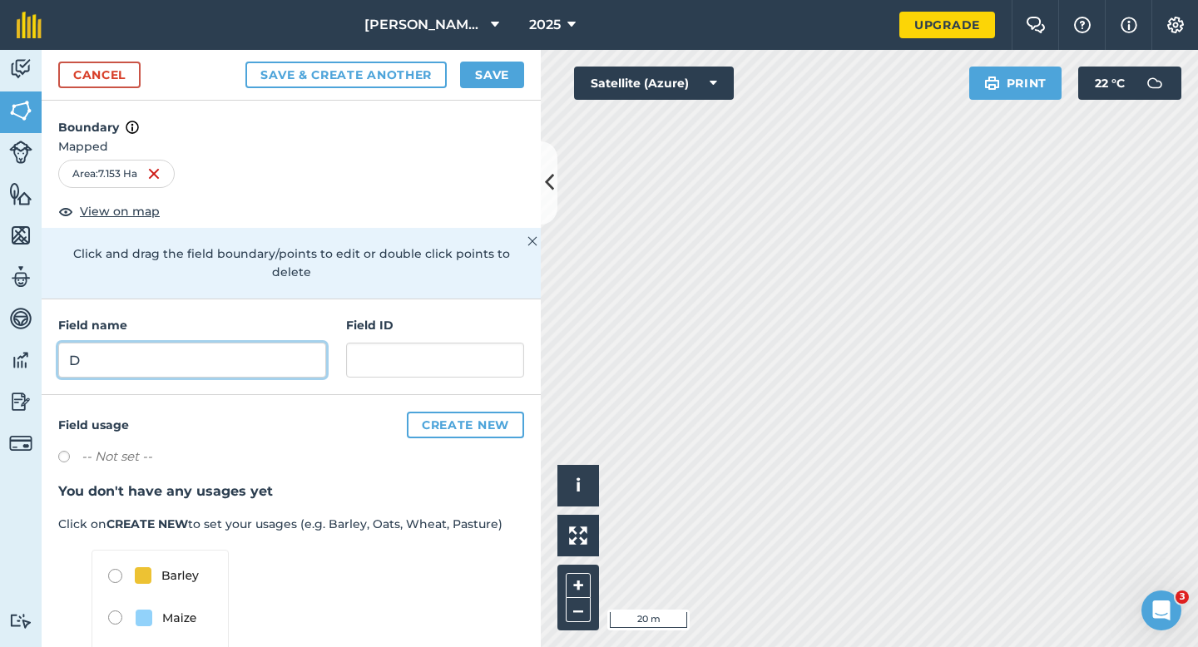
type input "D"
click at [478, 87] on button "Save" at bounding box center [492, 75] width 64 height 27
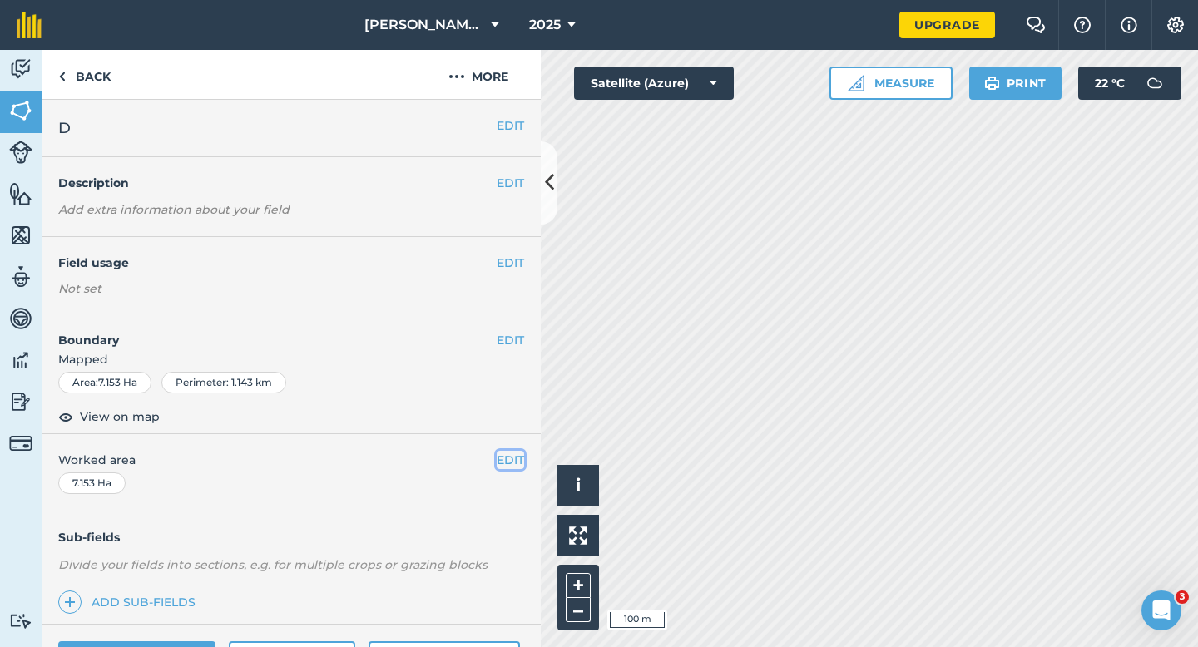
click at [508, 456] on button "EDIT" at bounding box center [510, 460] width 27 height 18
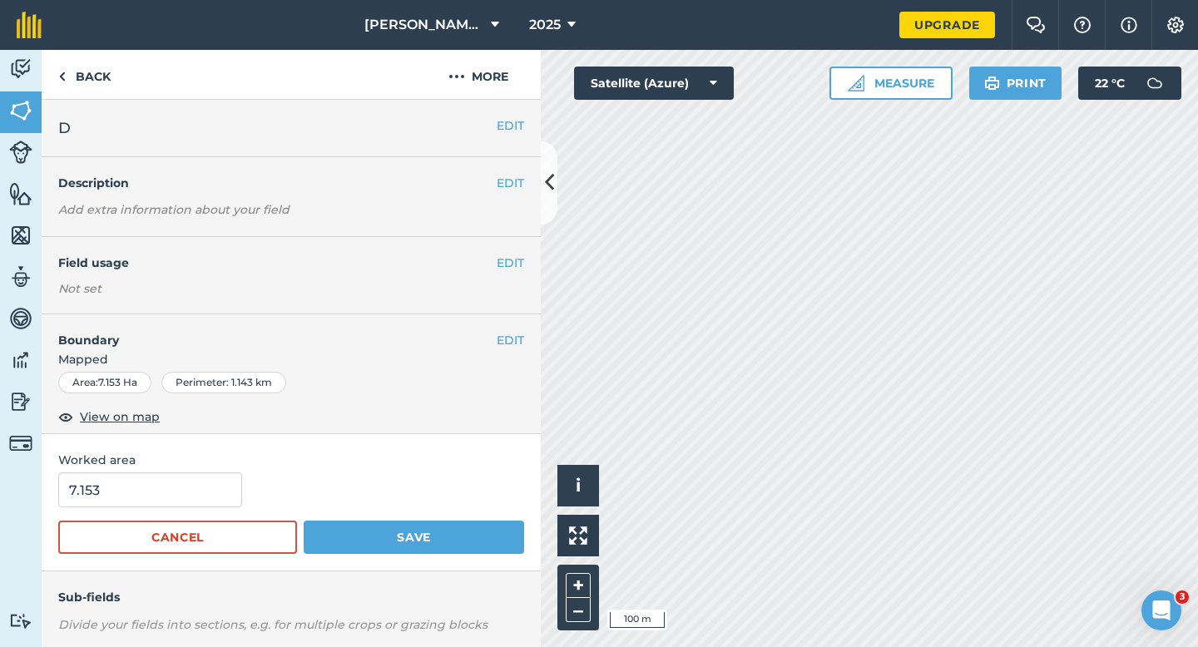
click at [135, 520] on form "7.153 Cancel Save" at bounding box center [291, 514] width 466 height 82
click at [136, 502] on input "7.153" at bounding box center [150, 490] width 184 height 35
type input "7.2"
click at [304, 521] on button "Save" at bounding box center [414, 537] width 220 height 33
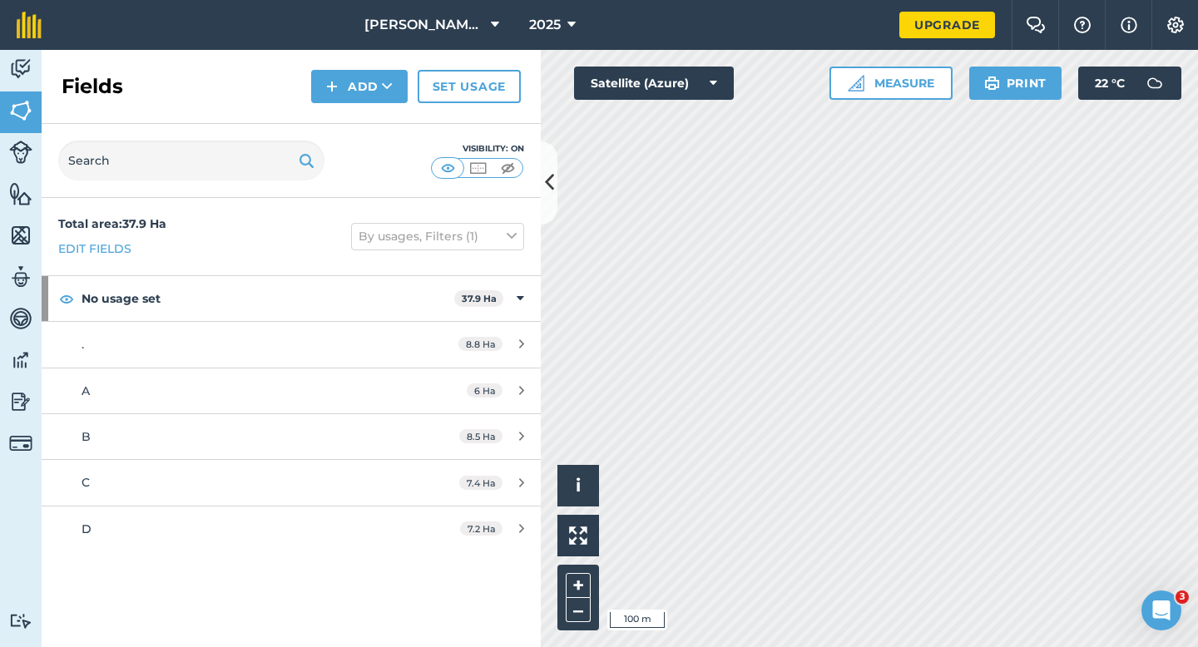
click at [353, 58] on div "Fields Add Set usage" at bounding box center [291, 87] width 499 height 74
click at [357, 95] on button "Add" at bounding box center [359, 86] width 97 height 33
click at [357, 110] on link "Draw" at bounding box center [360, 124] width 92 height 37
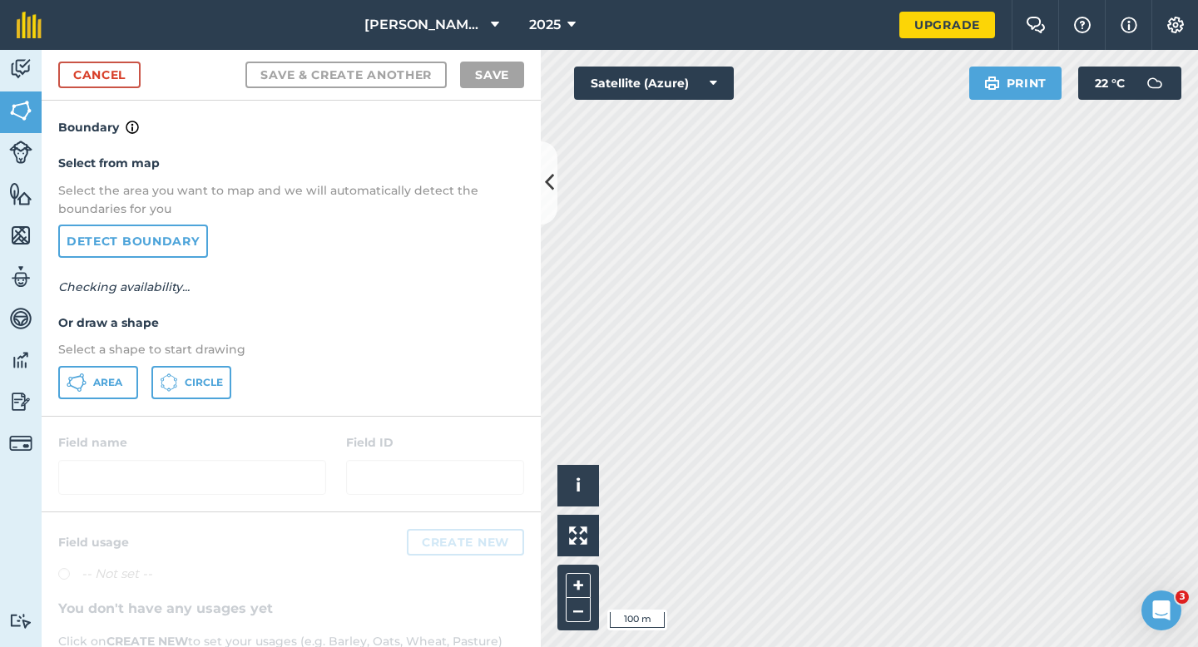
click at [57, 393] on div "Select from map Select the area you want to map and we will automatically detec…" at bounding box center [291, 276] width 499 height 278
click at [71, 389] on icon at bounding box center [77, 383] width 20 height 20
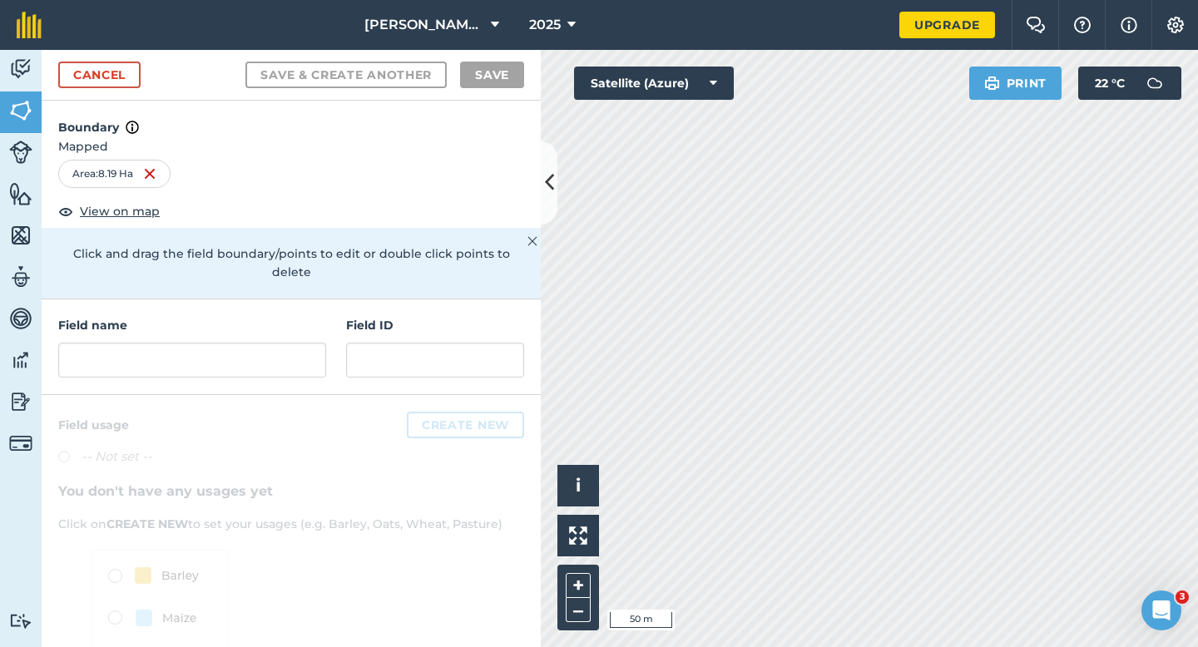
click at [52, 356] on div "Field name Field ID" at bounding box center [291, 348] width 499 height 96
click at [112, 343] on input "text" at bounding box center [192, 360] width 268 height 35
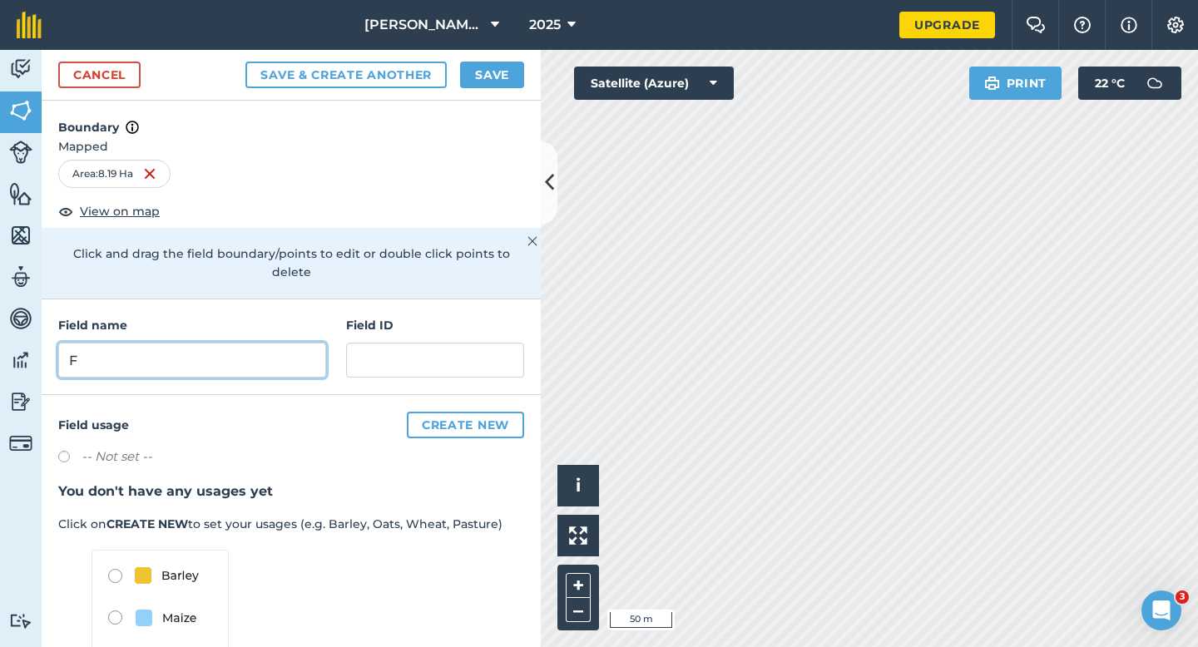
type input "F"
click at [480, 68] on button "Save" at bounding box center [492, 75] width 64 height 27
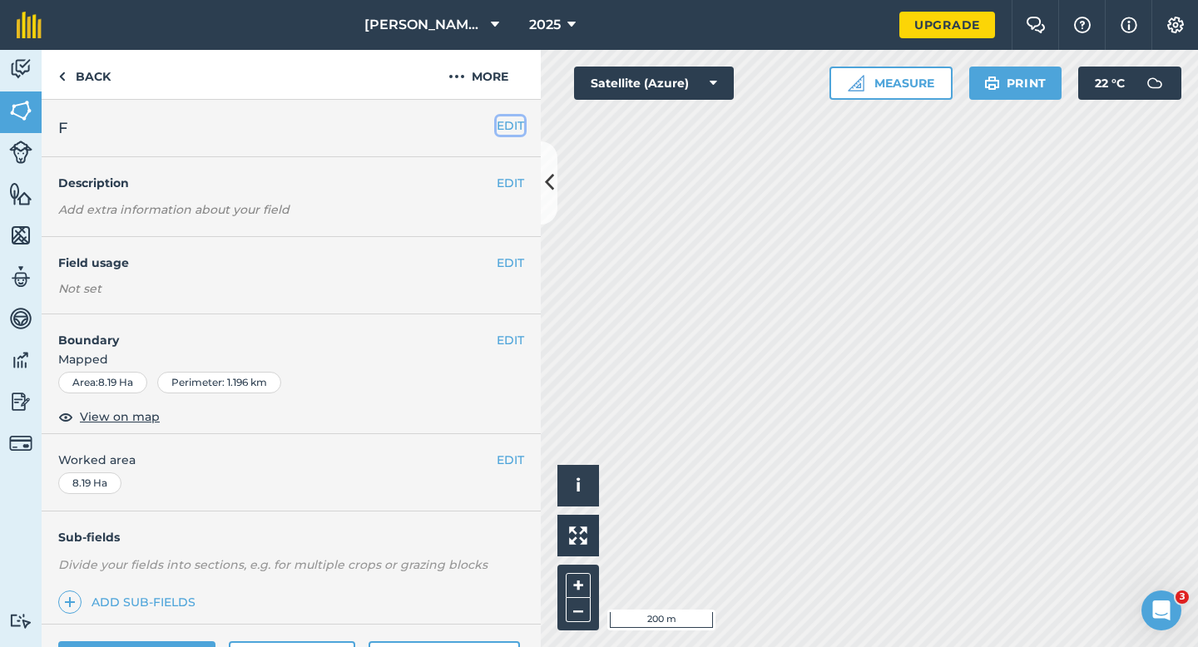
click at [517, 128] on button "EDIT" at bounding box center [510, 125] width 27 height 18
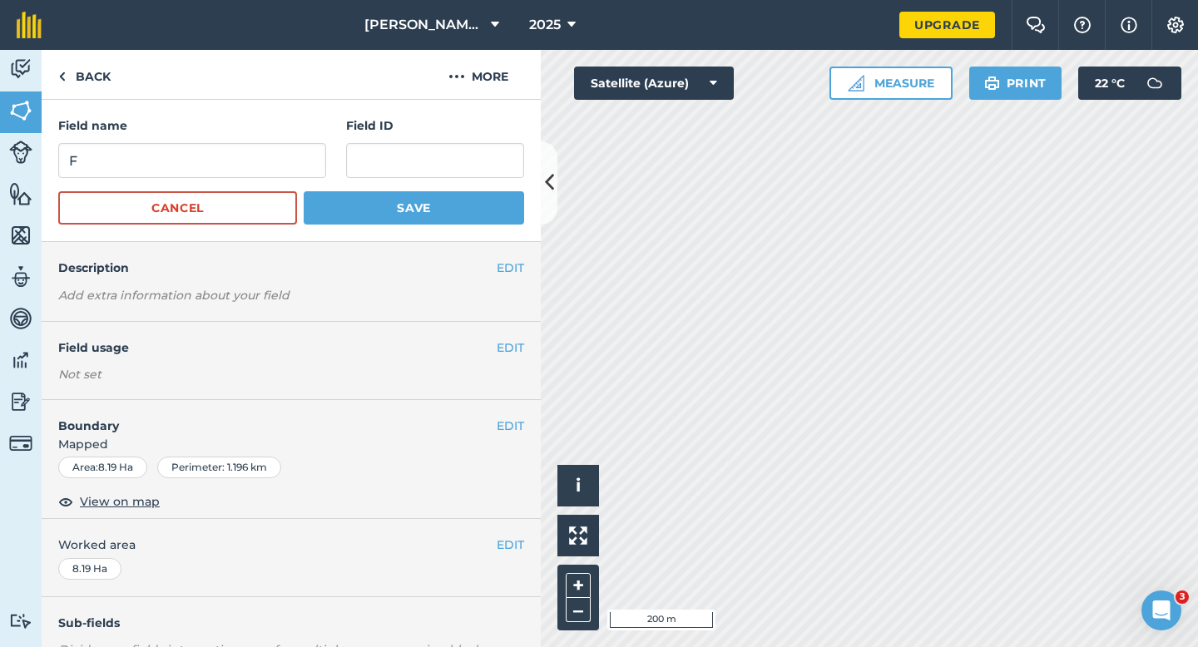
click at [277, 140] on div "Field name F" at bounding box center [192, 147] width 268 height 62
click at [277, 153] on input "F" at bounding box center [192, 160] width 268 height 35
type input "R"
type input "E"
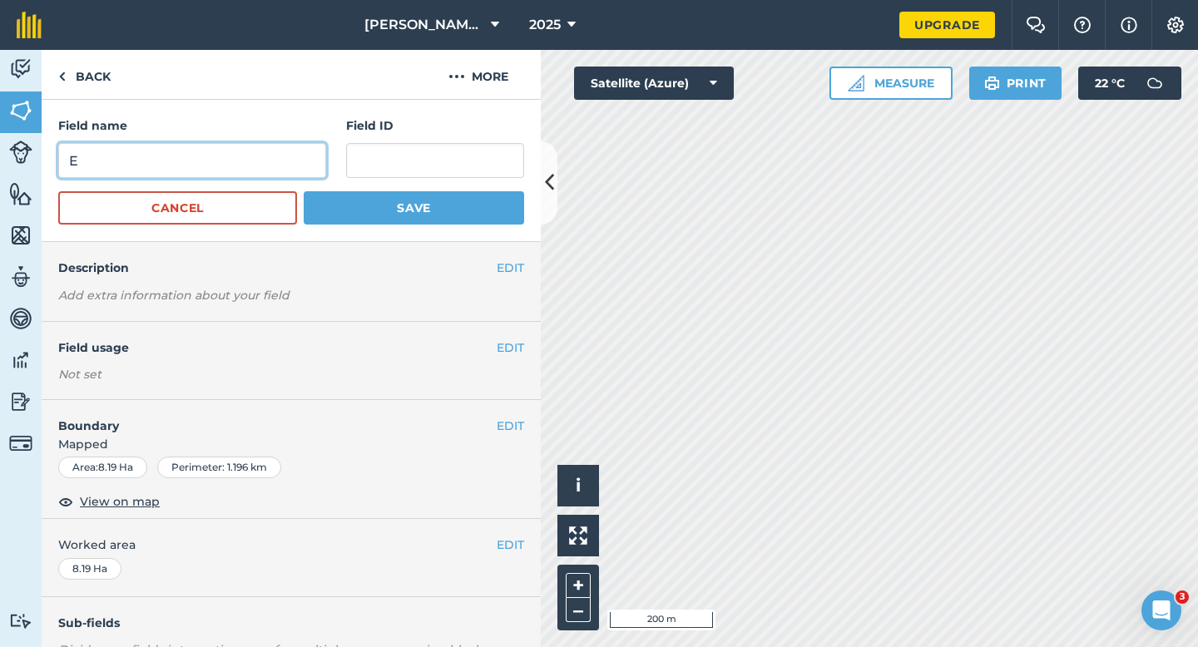
click at [304, 191] on button "Save" at bounding box center [414, 207] width 220 height 33
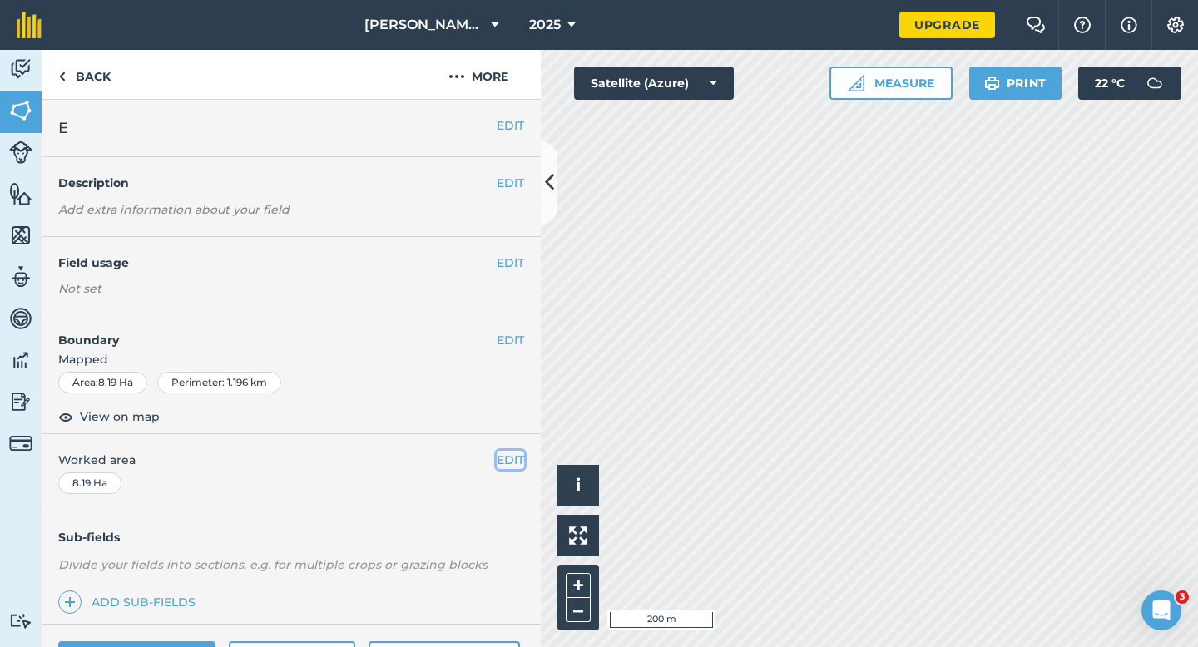
click at [506, 458] on button "EDIT" at bounding box center [510, 460] width 27 height 18
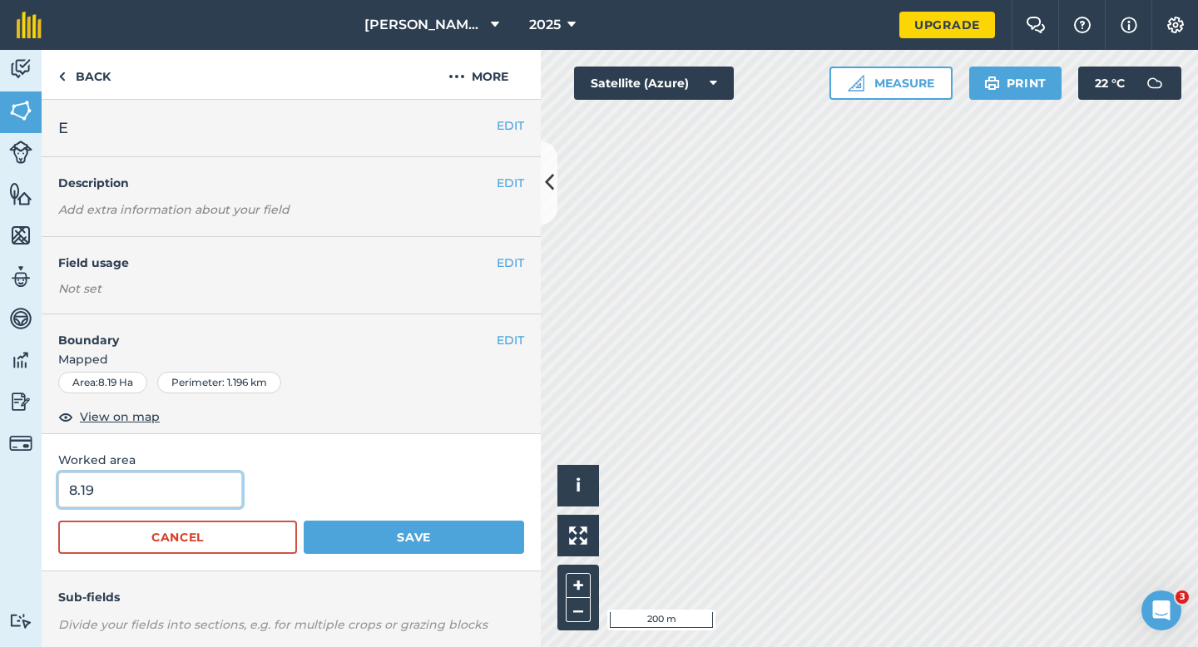
click at [186, 496] on input "8.19" at bounding box center [150, 490] width 184 height 35
type input "8.2"
click at [304, 521] on button "Save" at bounding box center [414, 537] width 220 height 33
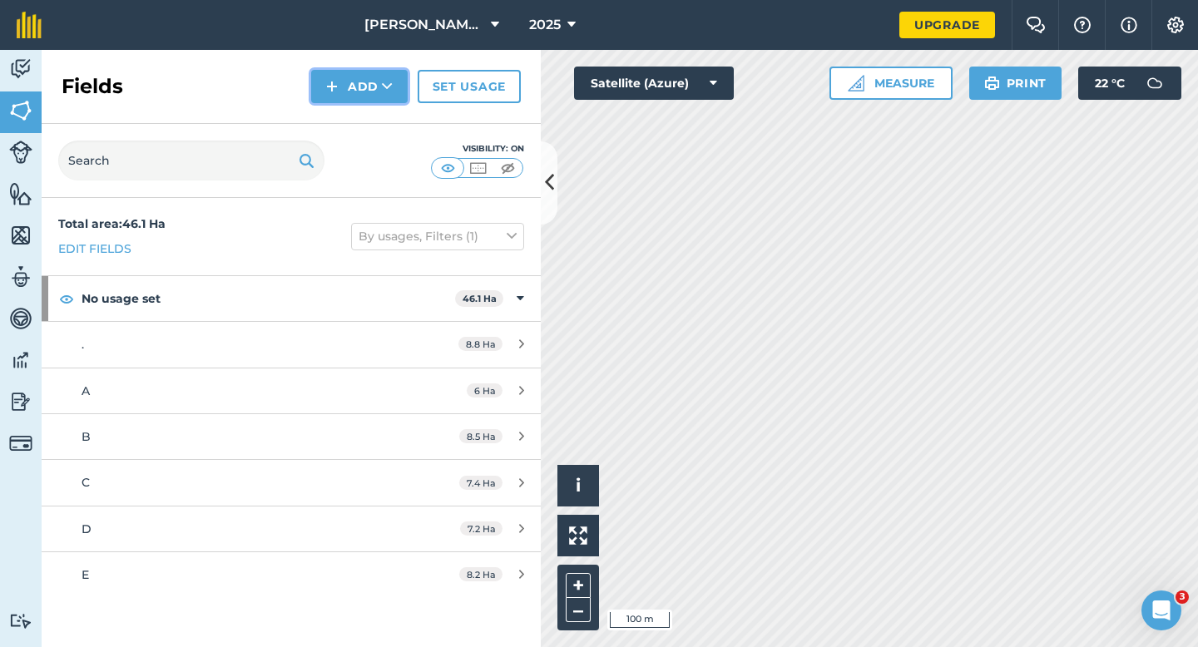
click at [344, 94] on button "Add" at bounding box center [359, 86] width 97 height 33
click at [344, 102] on button "Add Draw Import" at bounding box center [359, 86] width 97 height 33
click at [338, 90] on img at bounding box center [332, 87] width 12 height 20
click at [338, 109] on link "Draw" at bounding box center [360, 124] width 92 height 37
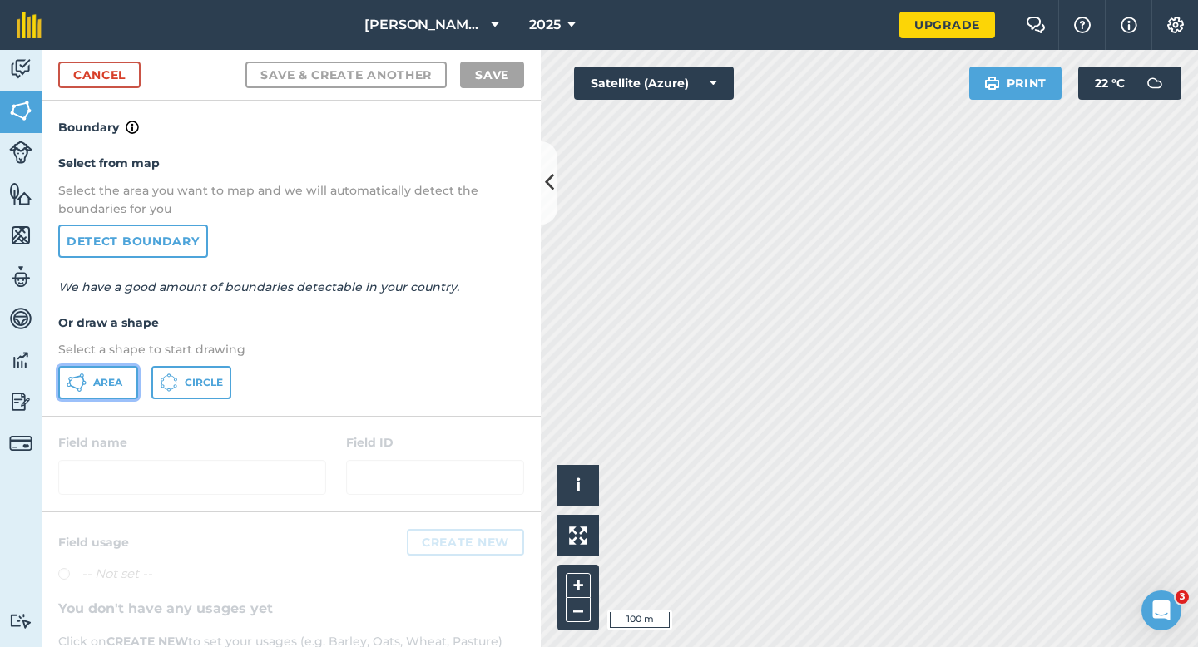
click at [115, 375] on button "Area" at bounding box center [98, 382] width 80 height 33
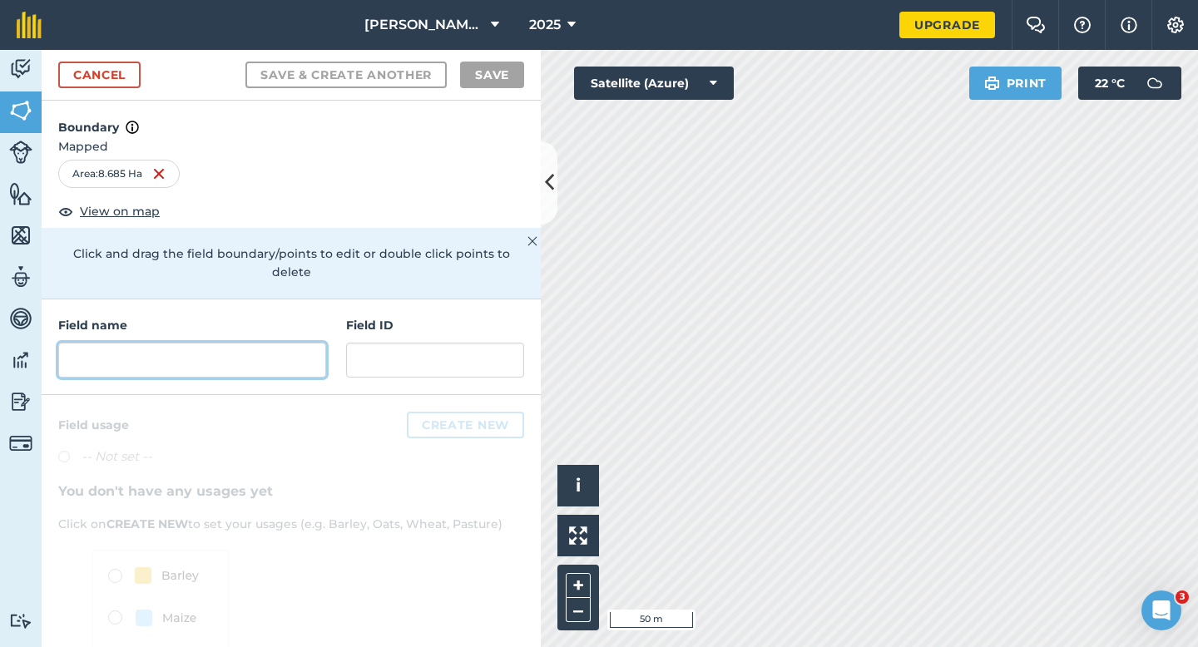
click at [220, 344] on input "text" at bounding box center [192, 360] width 268 height 35
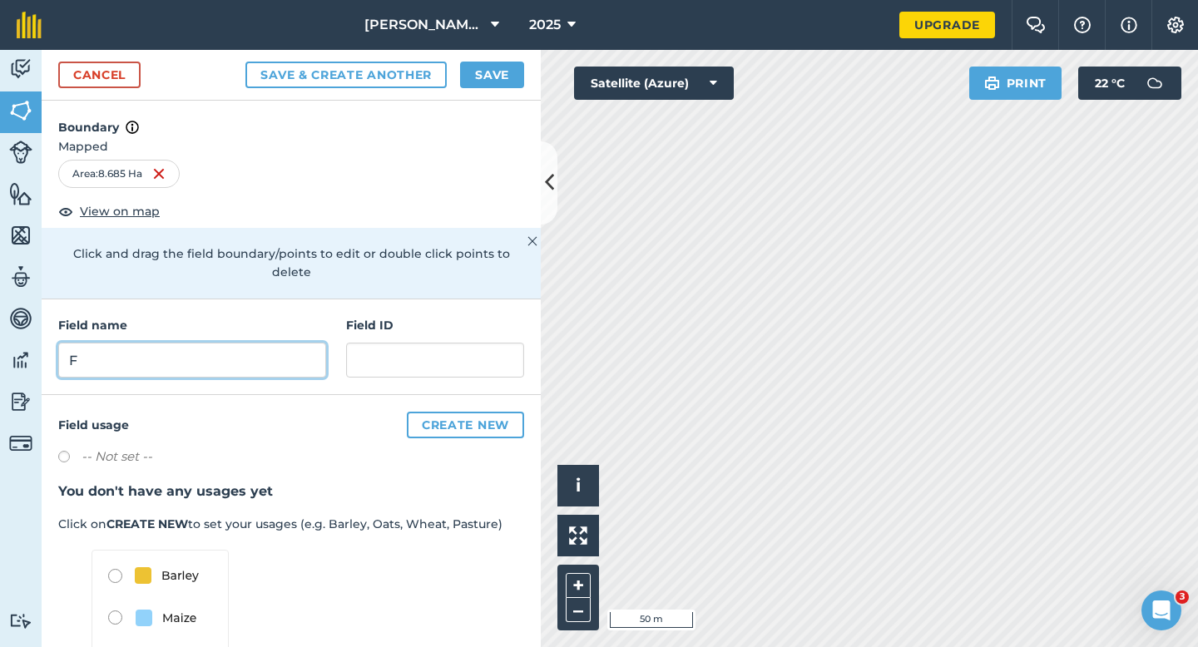
type input "F"
click at [484, 65] on button "Save" at bounding box center [492, 75] width 64 height 27
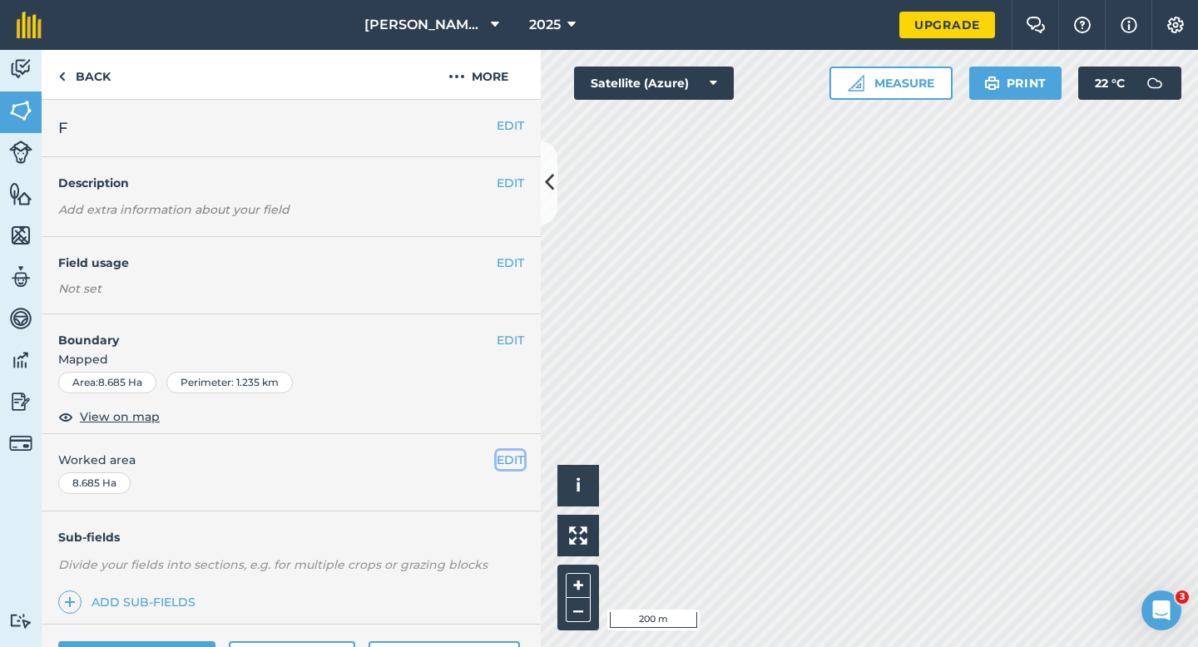
click at [508, 451] on button "EDIT" at bounding box center [510, 460] width 27 height 18
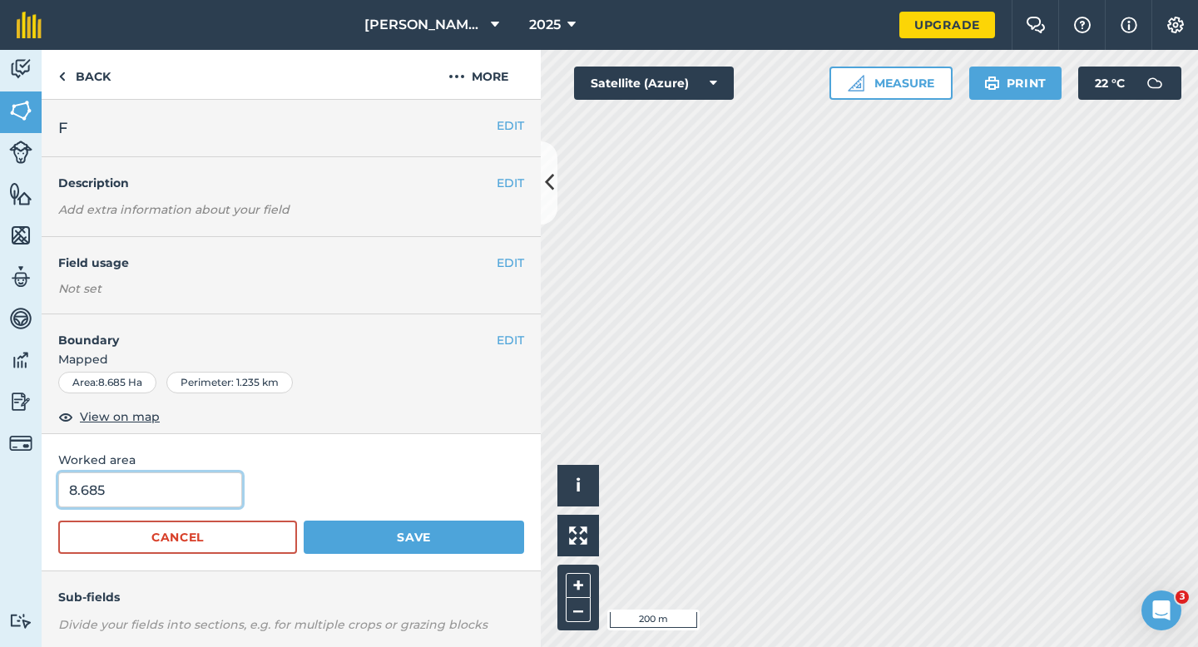
click at [143, 500] on input "8.685" at bounding box center [150, 490] width 184 height 35
type input "8.7"
click at [304, 521] on button "Save" at bounding box center [414, 537] width 220 height 33
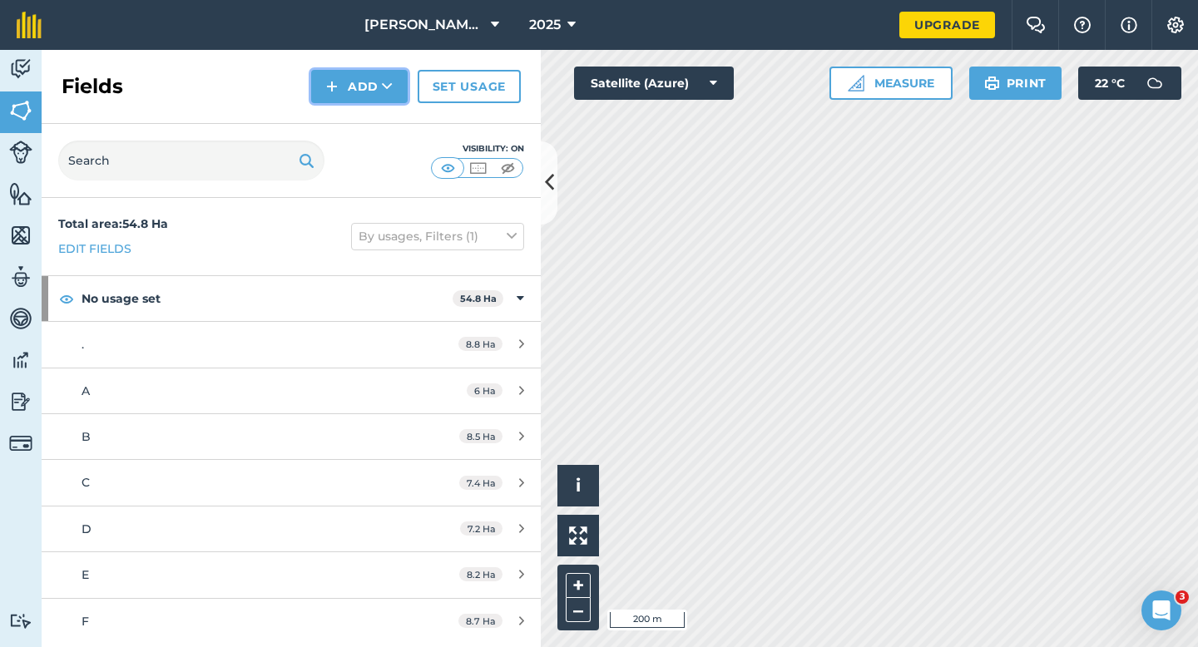
click at [364, 84] on button "Add" at bounding box center [359, 86] width 97 height 33
click at [364, 129] on link "Draw" at bounding box center [360, 124] width 92 height 37
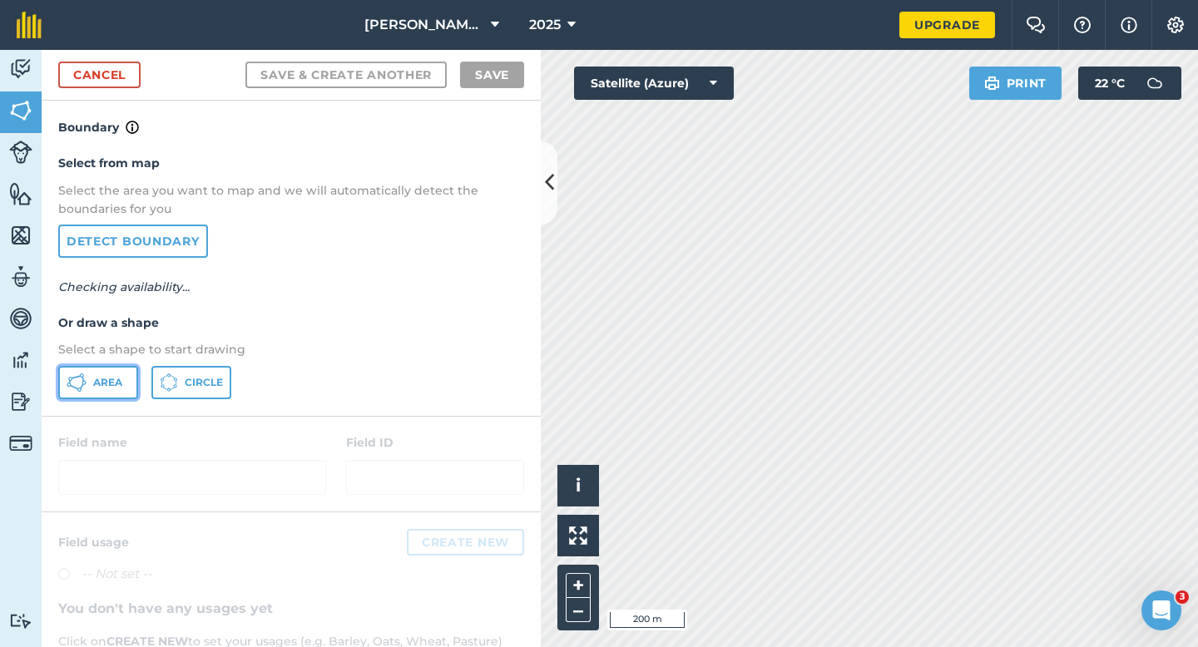
click at [132, 386] on button "Area" at bounding box center [98, 382] width 80 height 33
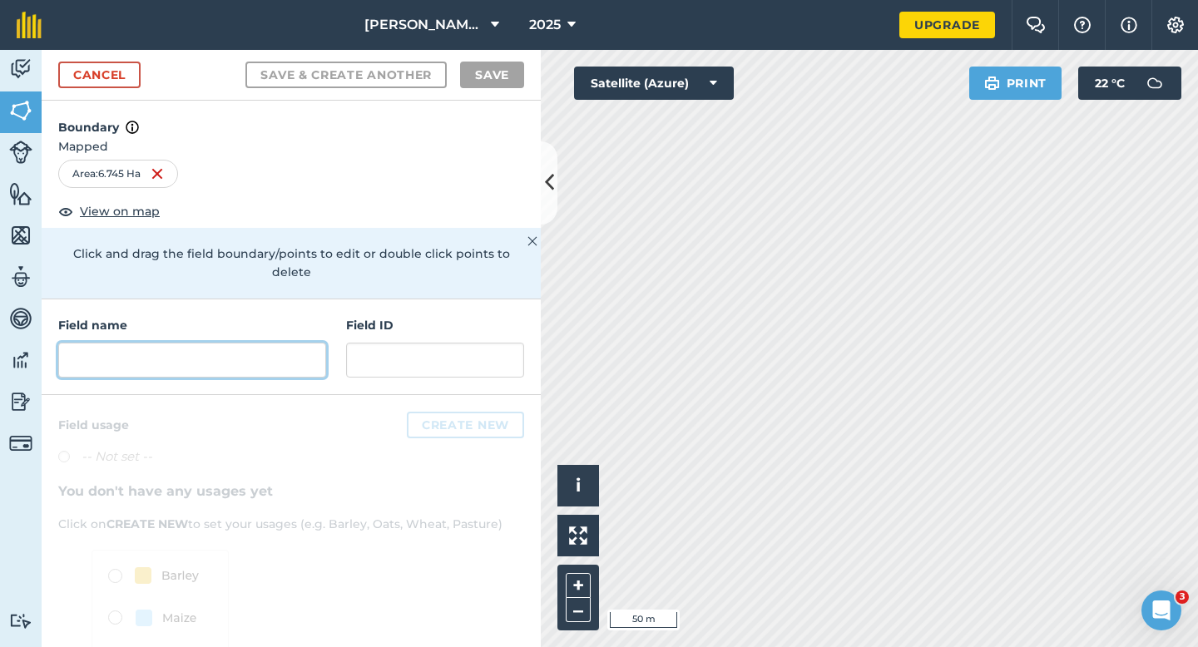
click at [240, 343] on input "text" at bounding box center [192, 360] width 268 height 35
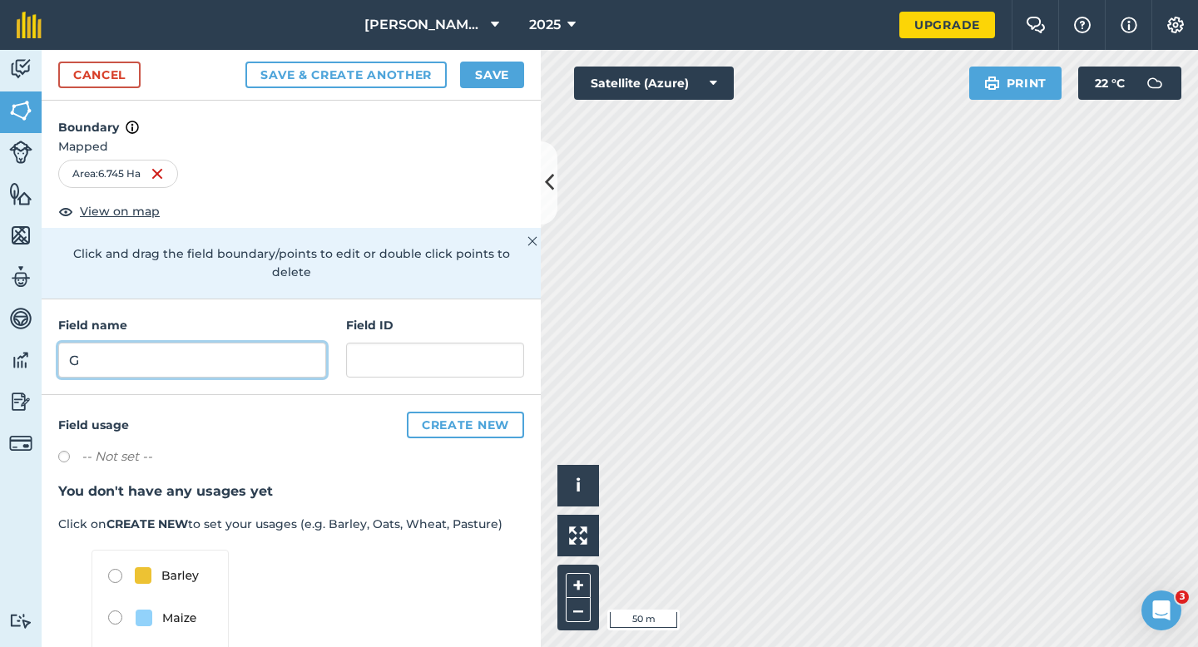
type input "G"
click at [492, 67] on button "Save" at bounding box center [492, 75] width 64 height 27
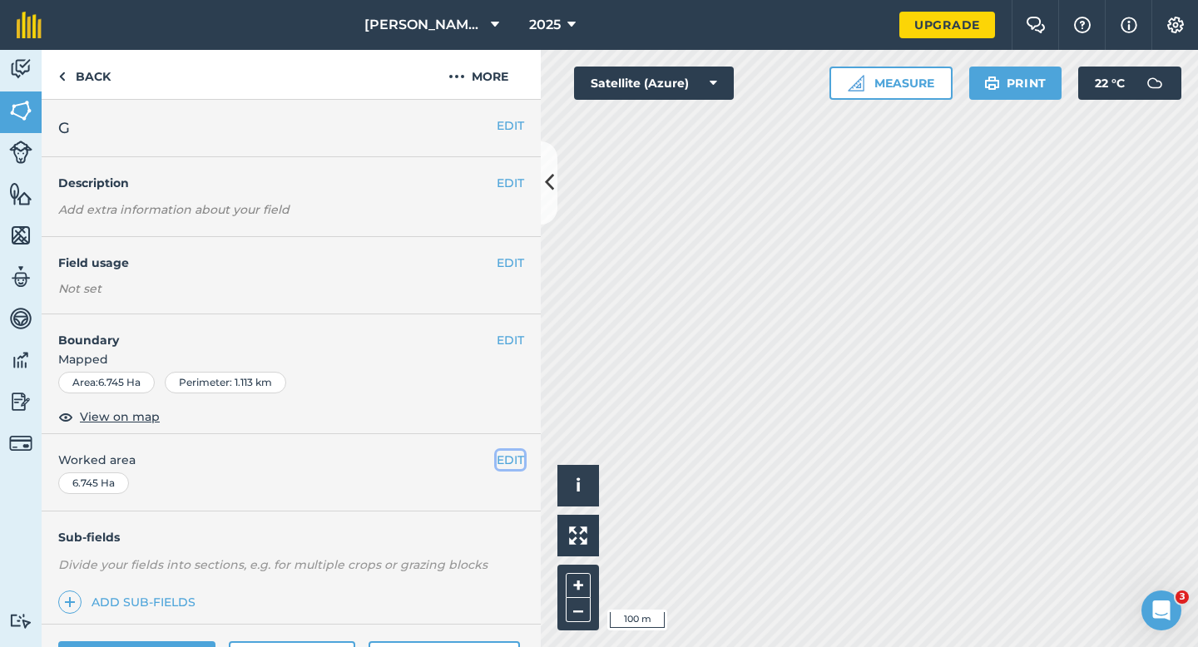
click at [503, 462] on button "EDIT" at bounding box center [510, 460] width 27 height 18
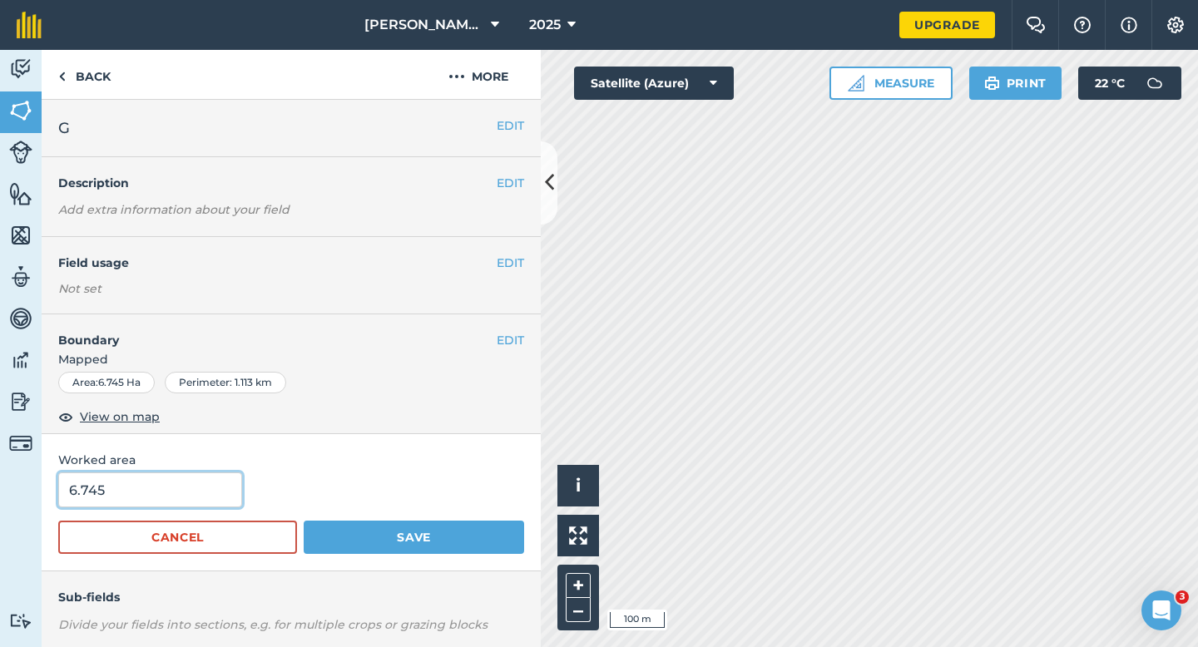
click at [196, 485] on input "6.745" at bounding box center [150, 490] width 184 height 35
type input "6.8"
click at [304, 521] on button "Save" at bounding box center [414, 537] width 220 height 33
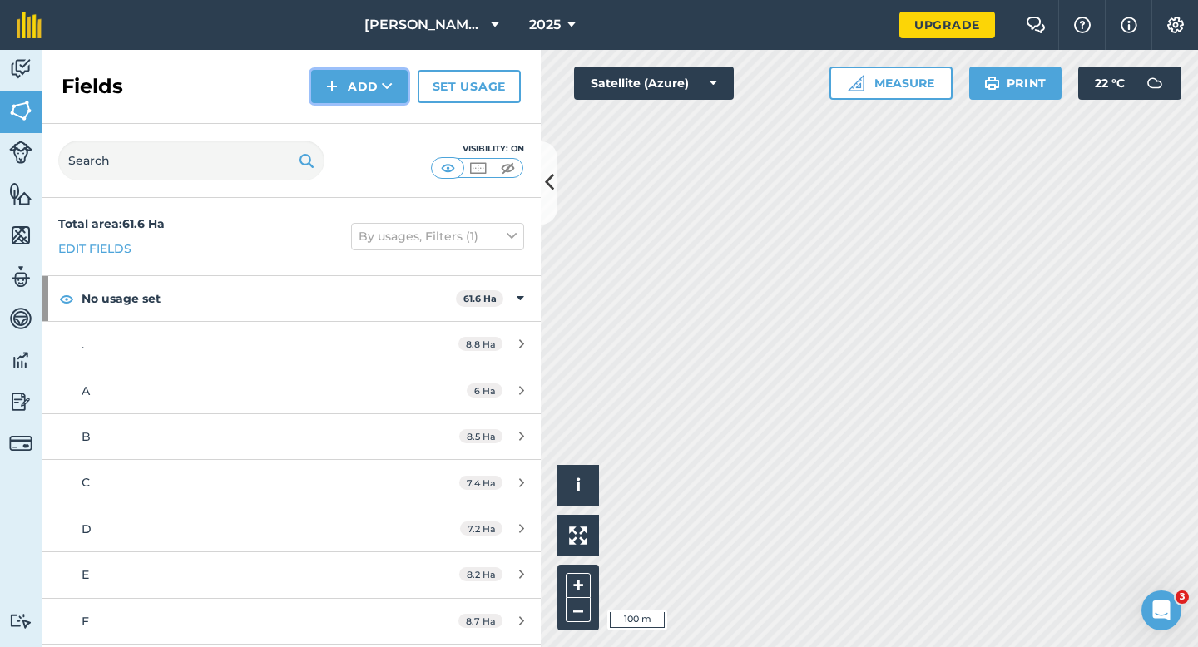
click at [339, 77] on button "Add" at bounding box center [359, 86] width 97 height 33
click at [347, 109] on link "Draw" at bounding box center [360, 124] width 92 height 37
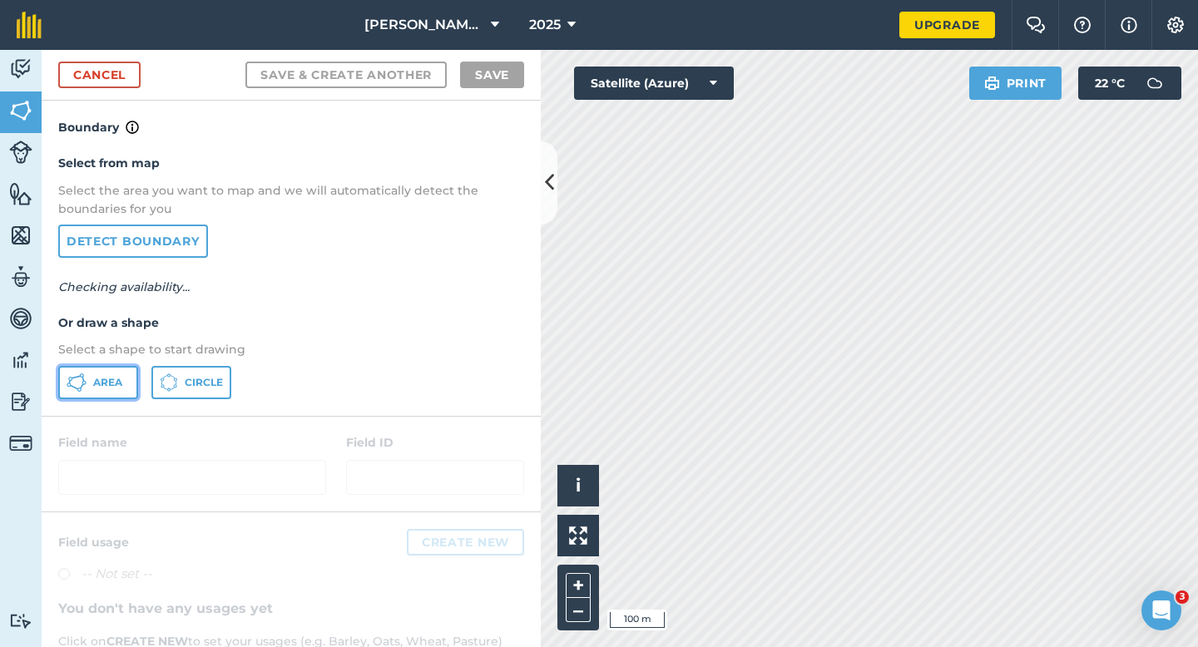
click at [121, 373] on button "Area" at bounding box center [98, 382] width 80 height 33
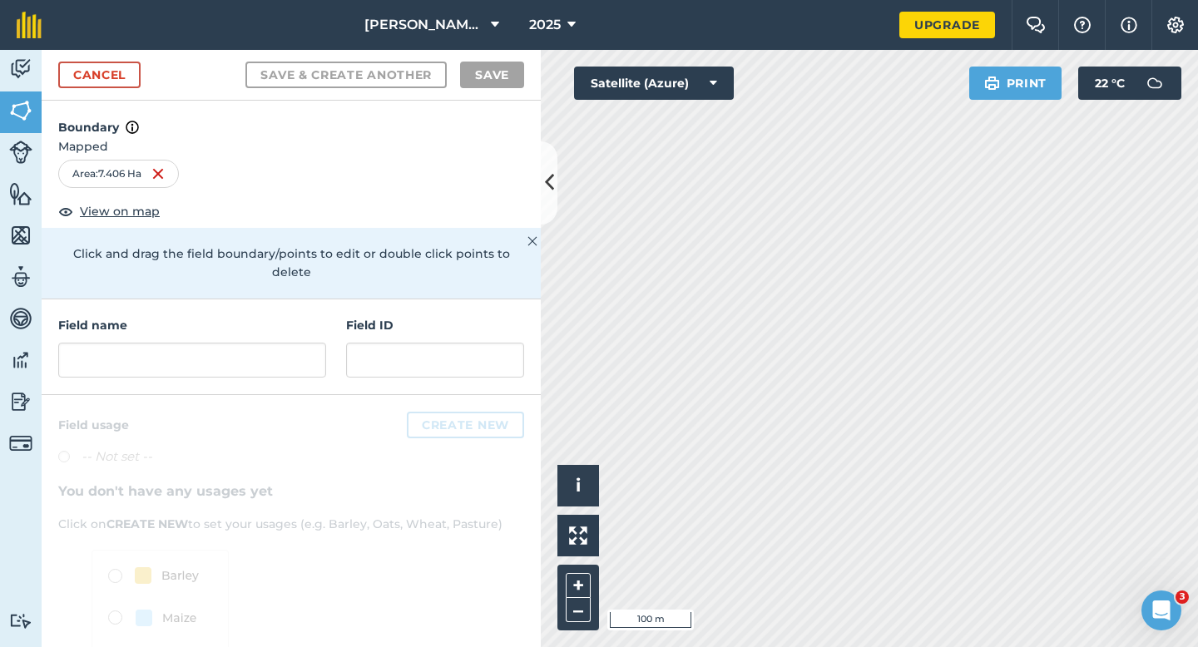
click at [285, 364] on div "Field name Field ID" at bounding box center [291, 348] width 499 height 96
click at [285, 355] on input "text" at bounding box center [192, 360] width 268 height 35
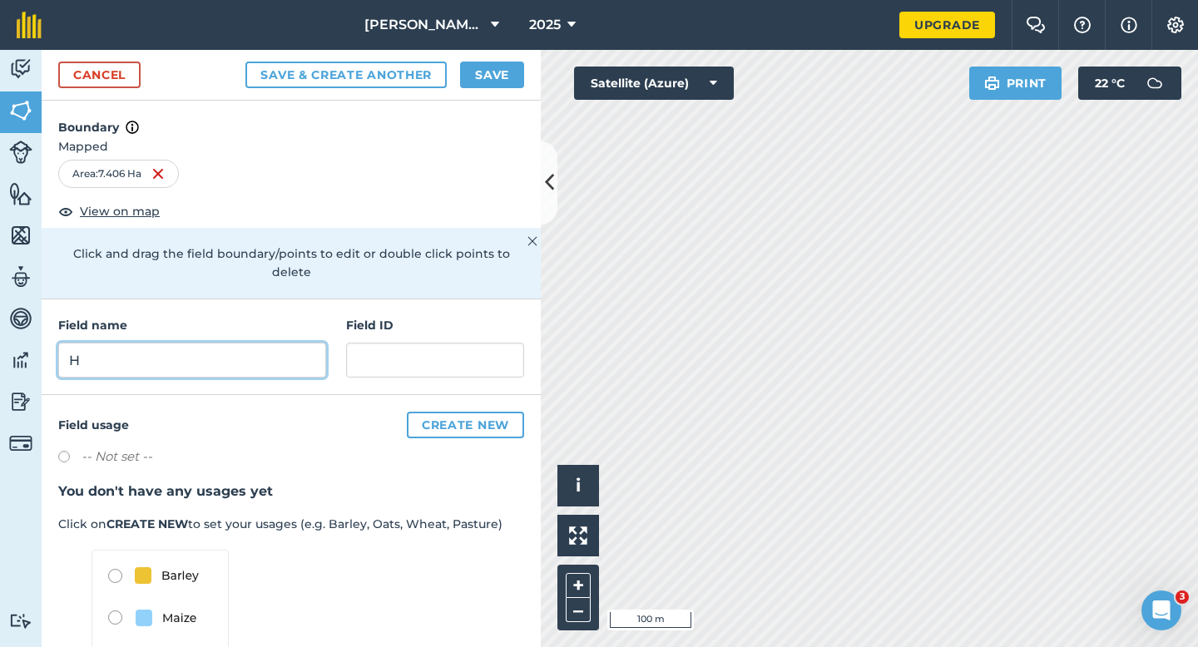
type input "H"
click at [495, 66] on button "Save" at bounding box center [492, 75] width 64 height 27
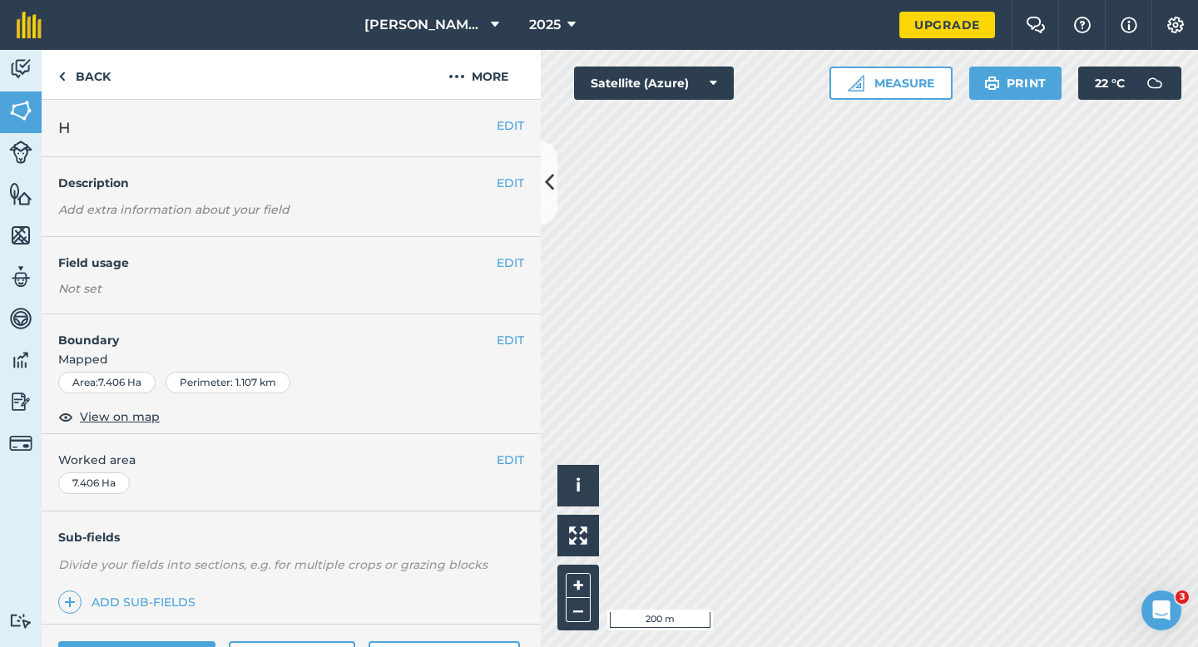
click at [510, 470] on div "EDIT Worked area 7.406 Ha" at bounding box center [291, 472] width 499 height 77
click at [513, 460] on button "EDIT" at bounding box center [510, 460] width 27 height 18
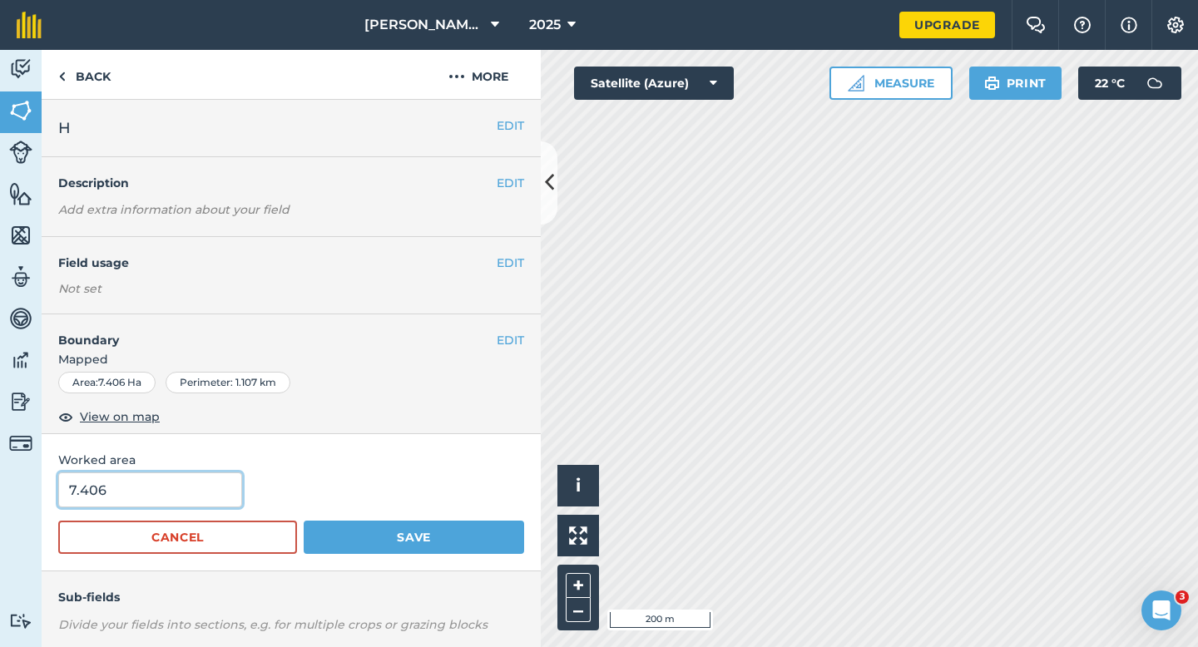
click at [201, 504] on input "7.406" at bounding box center [150, 490] width 184 height 35
type input "7.4"
click at [304, 521] on button "Save" at bounding box center [414, 537] width 220 height 33
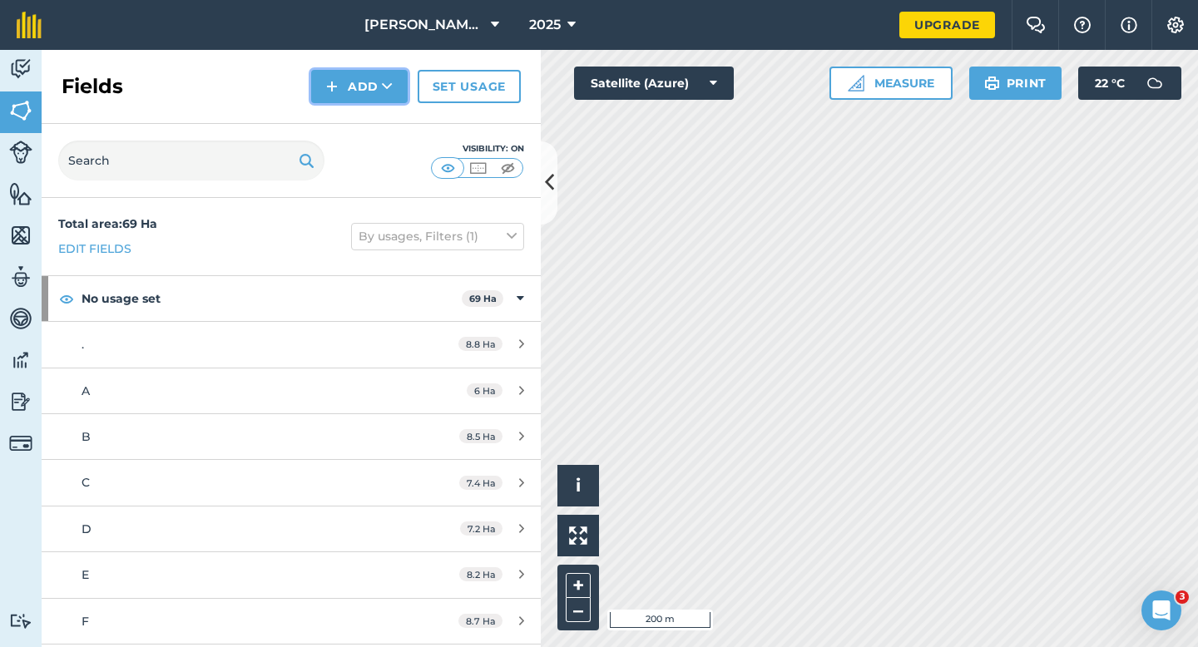
click at [346, 93] on button "Add" at bounding box center [359, 86] width 97 height 33
click at [346, 108] on link "Draw" at bounding box center [360, 124] width 92 height 37
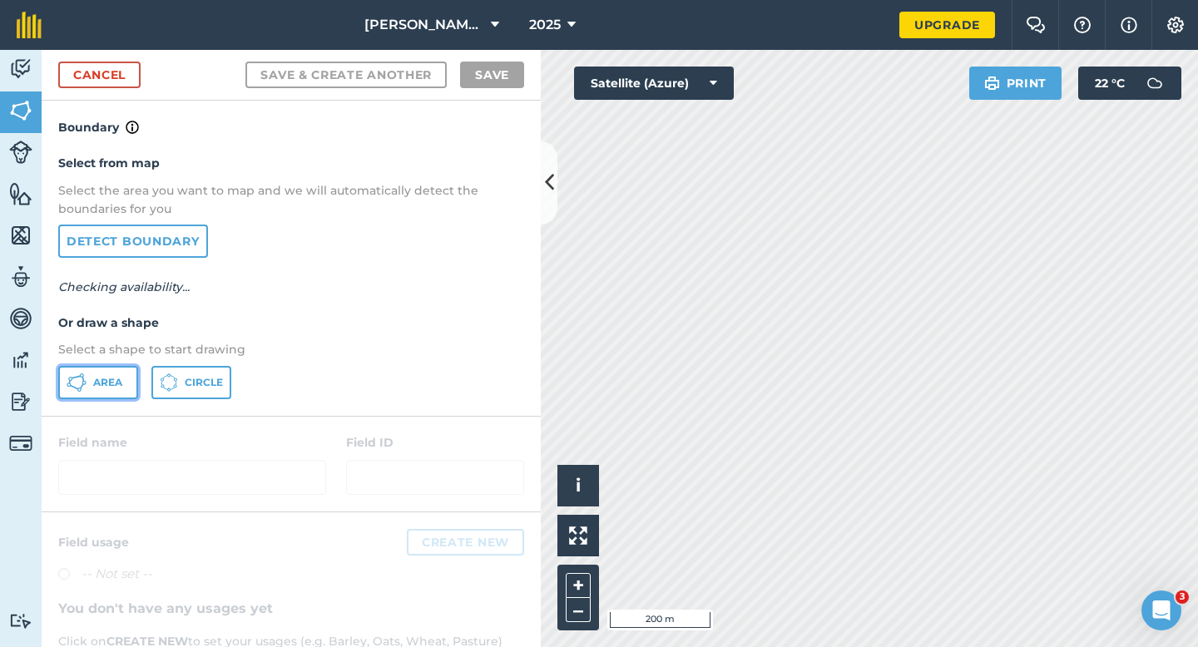
click at [93, 392] on button "Area" at bounding box center [98, 382] width 80 height 33
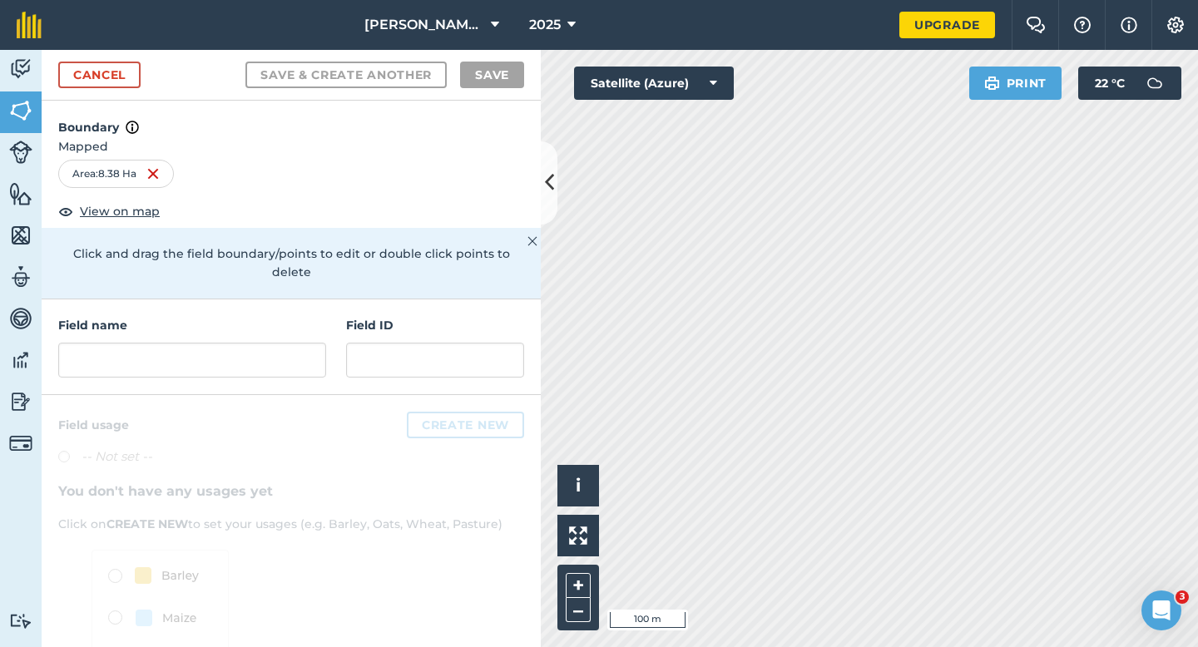
click at [248, 323] on div "Field name" at bounding box center [192, 347] width 268 height 62
click at [248, 343] on input "text" at bounding box center [192, 360] width 268 height 35
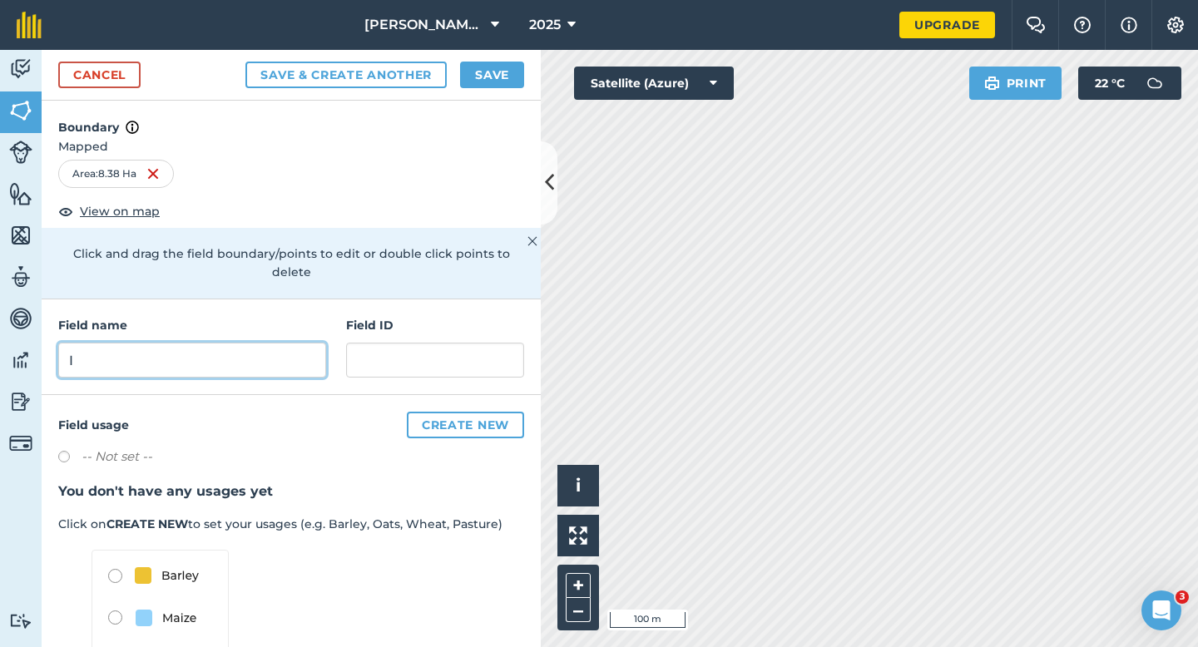
type input "I"
click at [486, 76] on button "Save" at bounding box center [492, 75] width 64 height 27
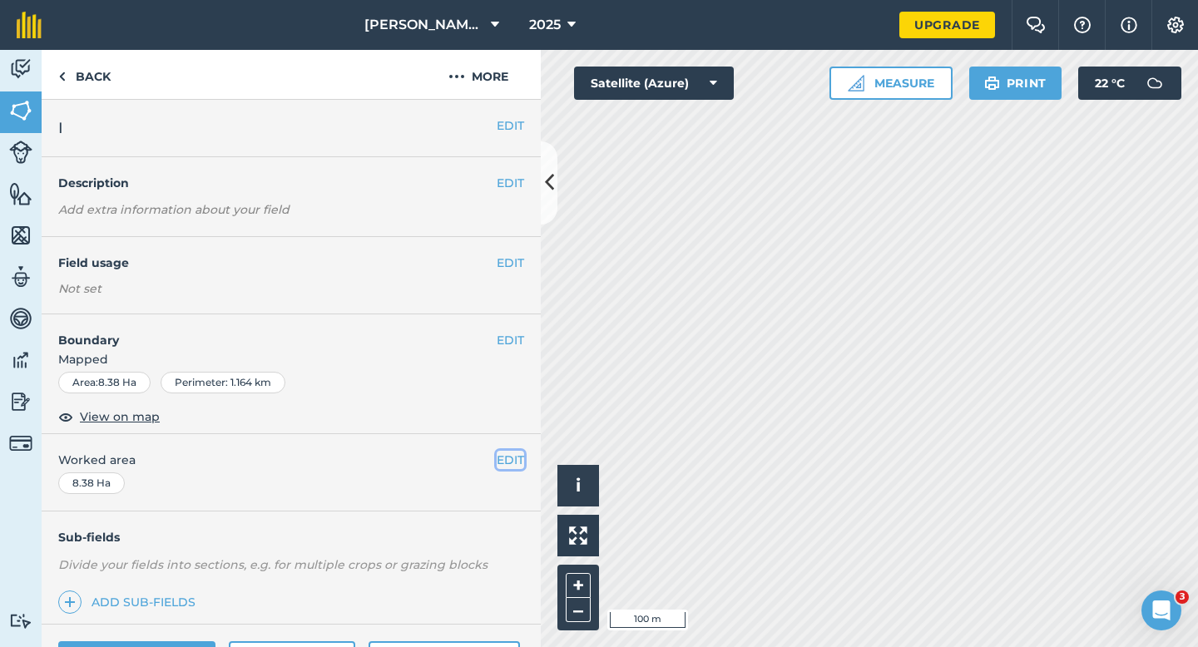
click at [519, 462] on button "EDIT" at bounding box center [510, 460] width 27 height 18
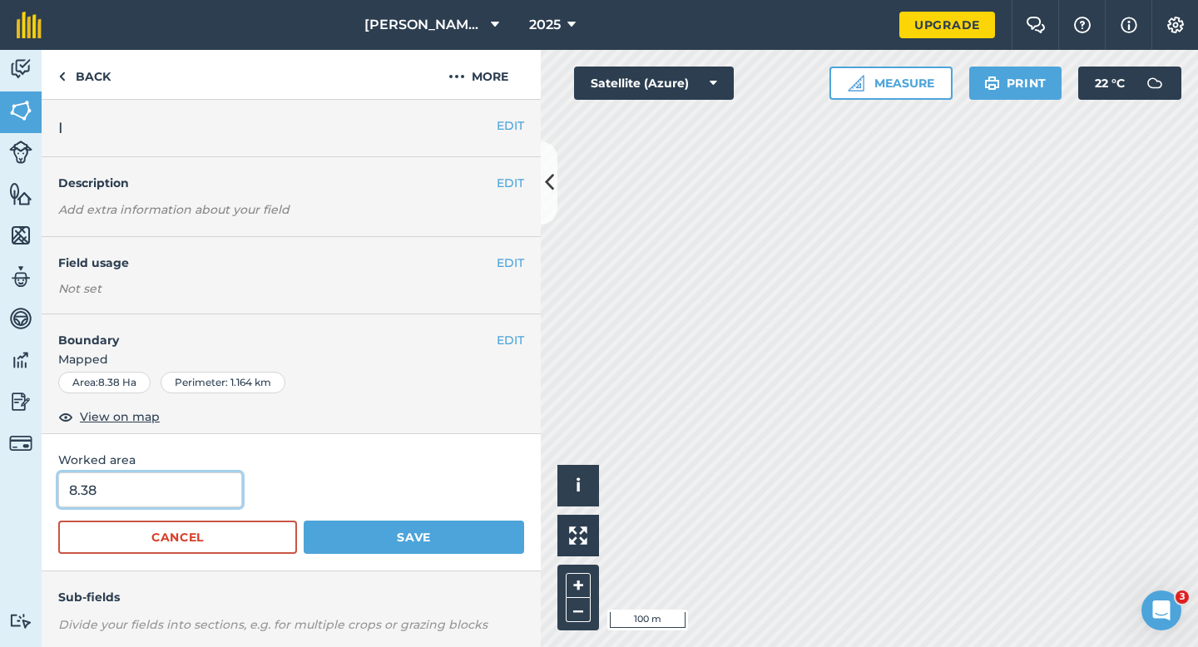
click at [231, 488] on input "8.38" at bounding box center [150, 490] width 184 height 35
type input "8.4"
click at [304, 521] on button "Save" at bounding box center [414, 537] width 220 height 33
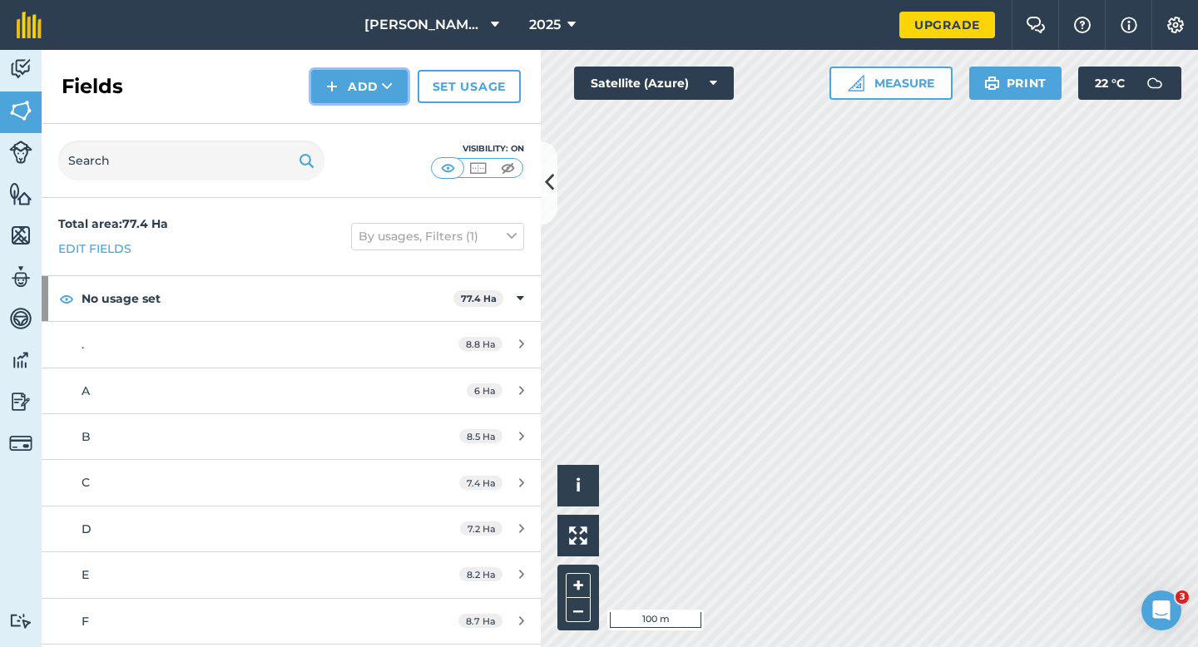
click at [338, 78] on img at bounding box center [332, 87] width 12 height 20
click at [341, 121] on link "Draw" at bounding box center [360, 124] width 92 height 37
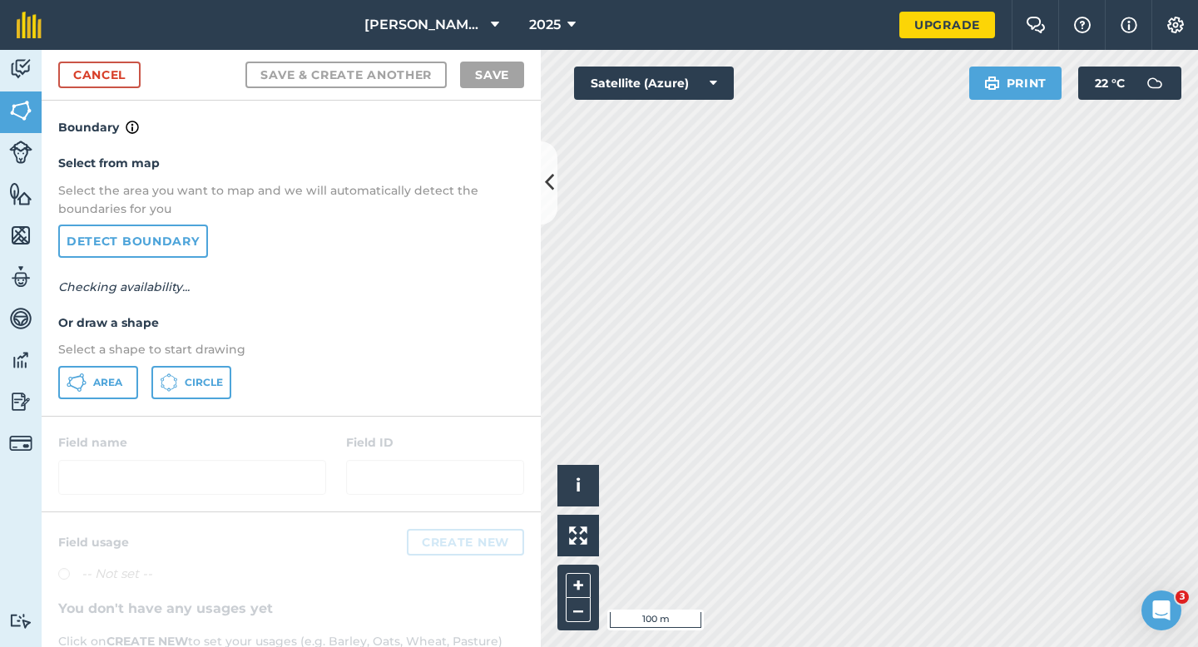
click at [66, 403] on div "Select from map Select the area you want to map and we will automatically detec…" at bounding box center [291, 276] width 499 height 278
click at [70, 390] on icon at bounding box center [77, 383] width 20 height 20
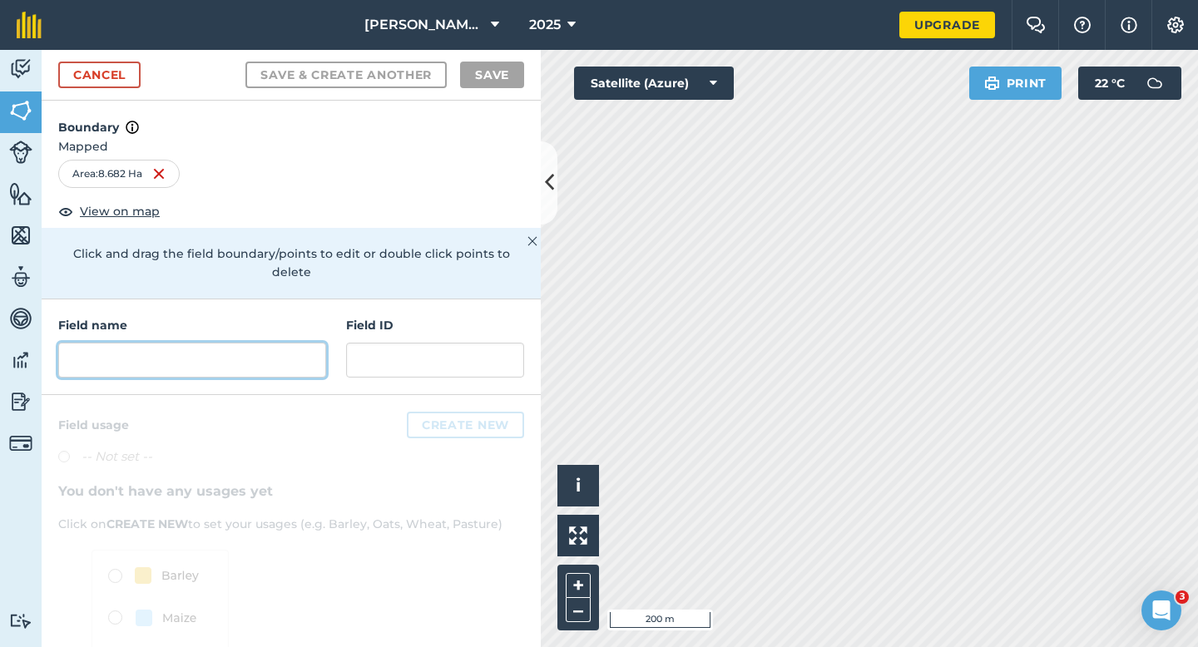
click at [307, 343] on input "text" at bounding box center [192, 360] width 268 height 35
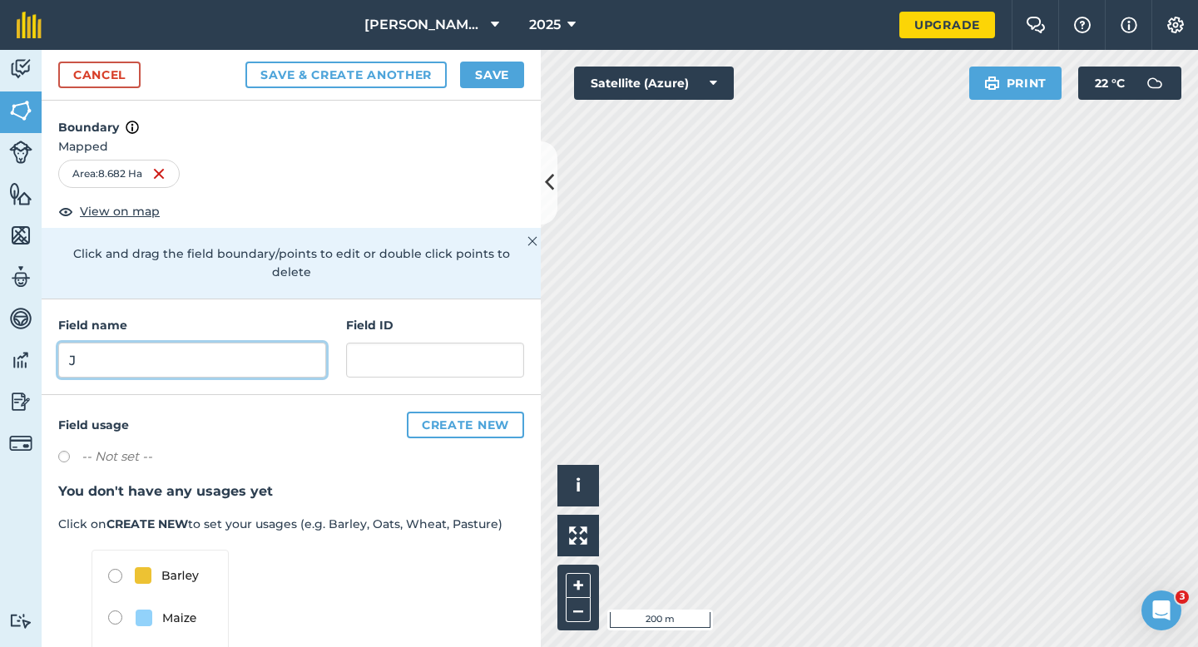
type input "J"
click at [506, 66] on button "Save" at bounding box center [492, 75] width 64 height 27
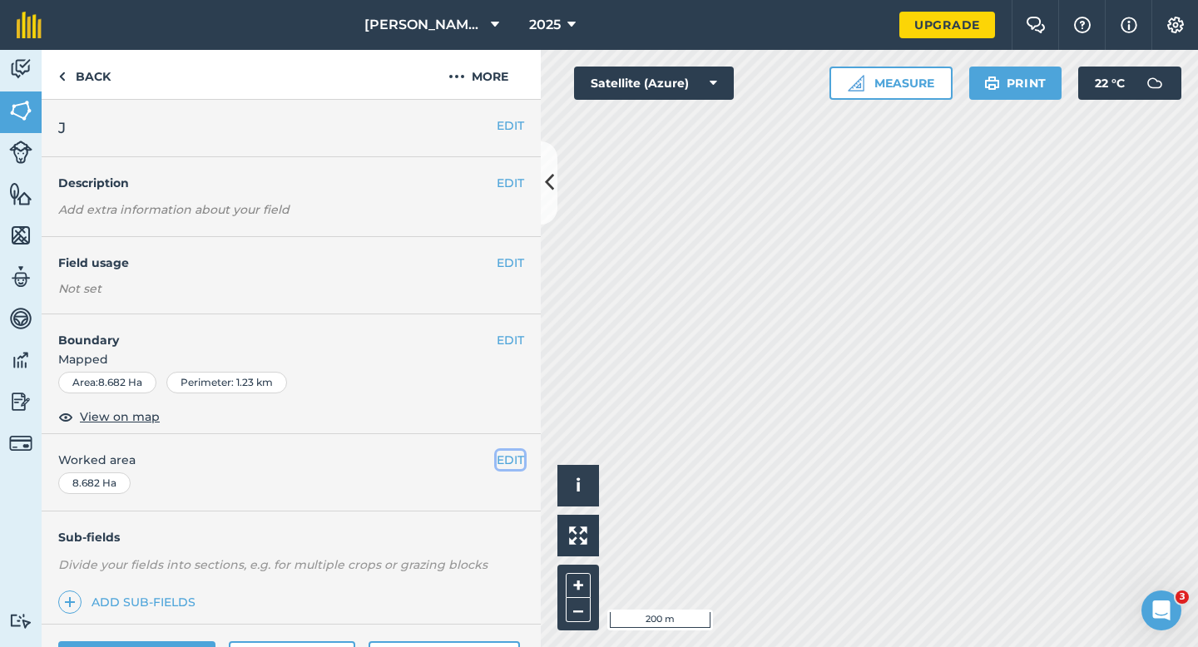
click at [501, 458] on button "EDIT" at bounding box center [510, 460] width 27 height 18
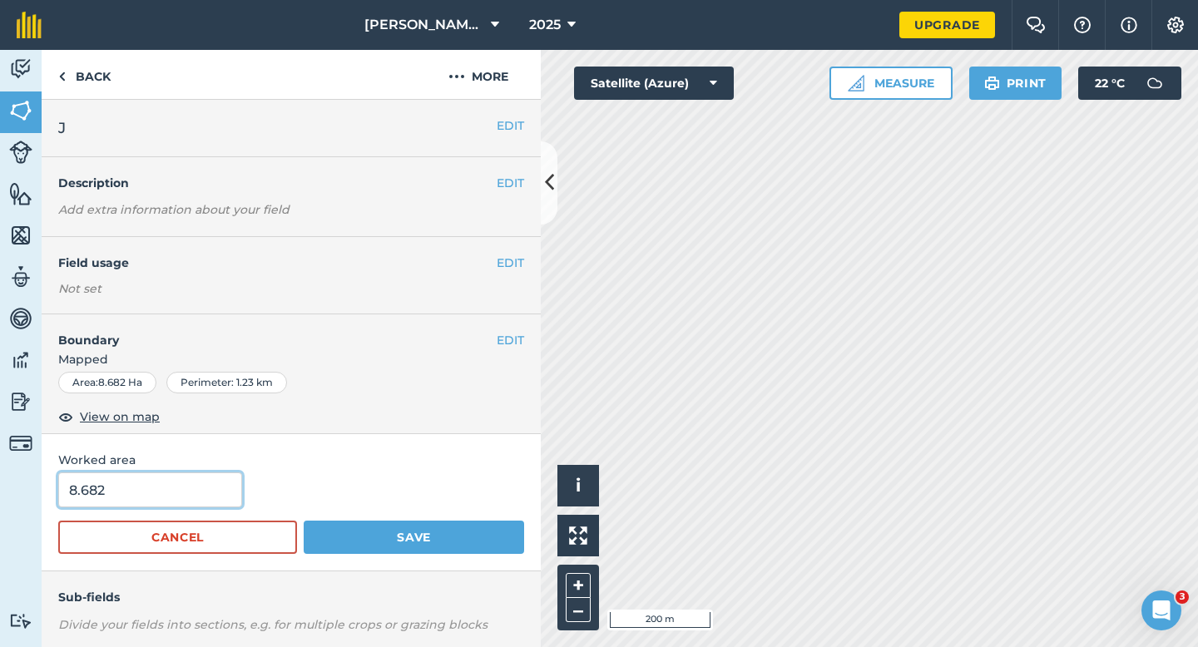
click at [204, 503] on input "8.682" at bounding box center [150, 490] width 184 height 35
type input "8.8"
click at [304, 521] on button "Save" at bounding box center [414, 537] width 220 height 33
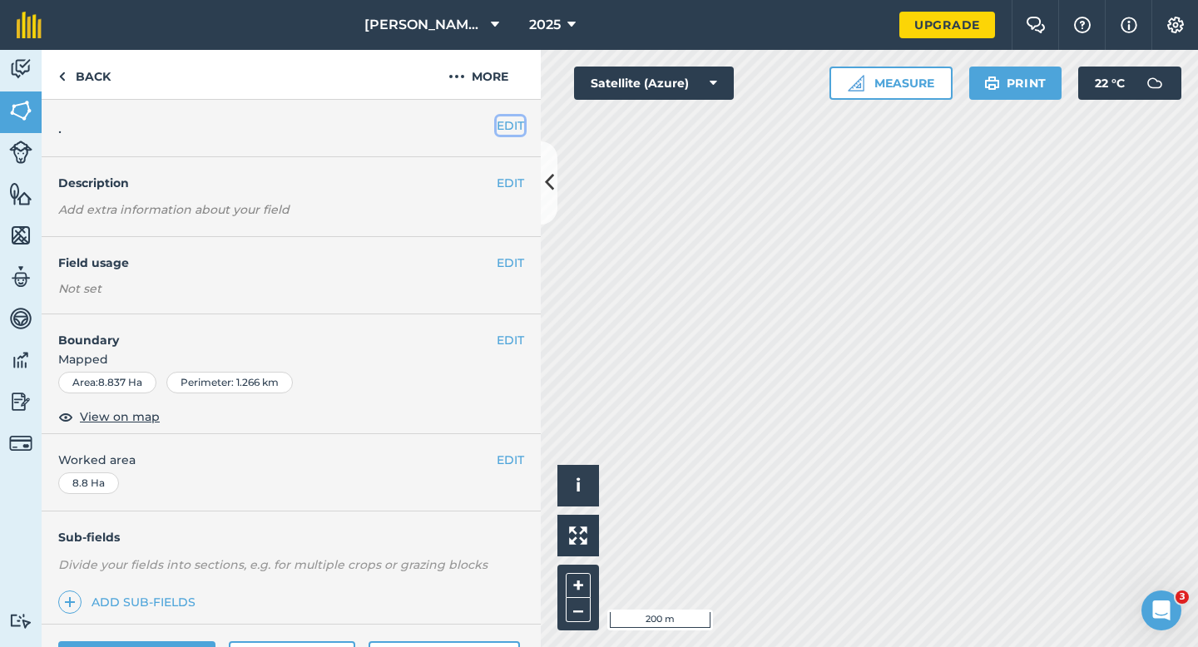
click at [508, 118] on button "EDIT" at bounding box center [510, 125] width 27 height 18
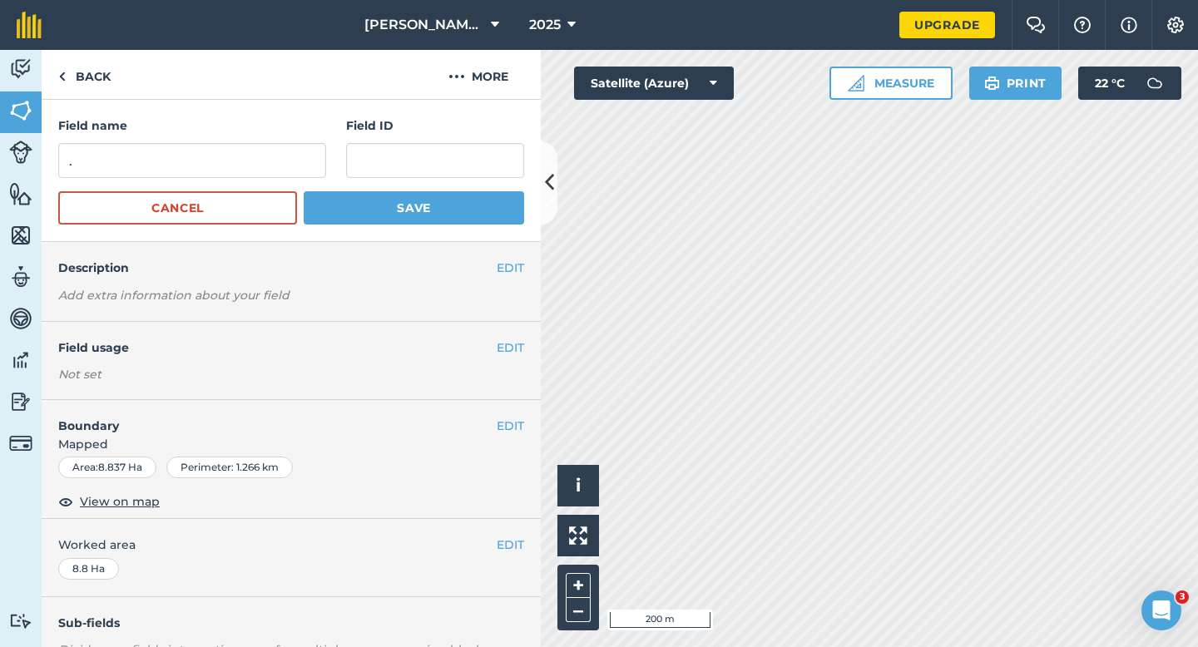
click at [270, 181] on form "Field name . Field ID Cancel Save" at bounding box center [291, 170] width 466 height 108
click at [270, 176] on input "." at bounding box center [192, 160] width 268 height 35
type input "K"
click at [304, 191] on button "Save" at bounding box center [414, 207] width 220 height 33
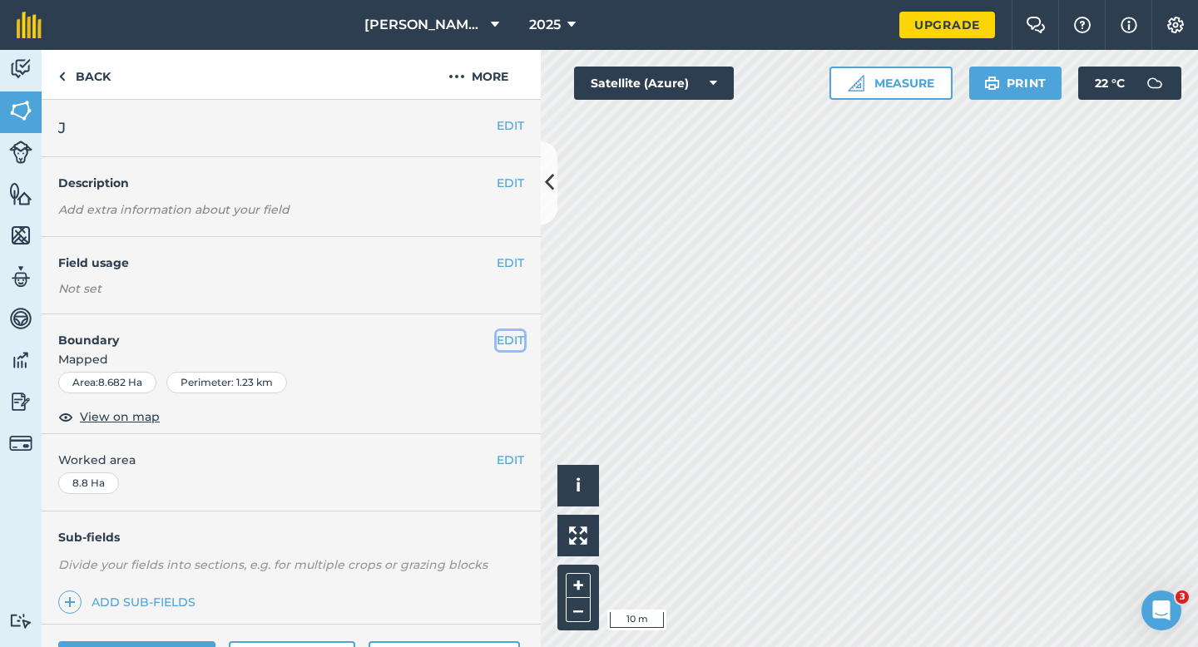
click at [513, 341] on button "EDIT" at bounding box center [510, 340] width 27 height 18
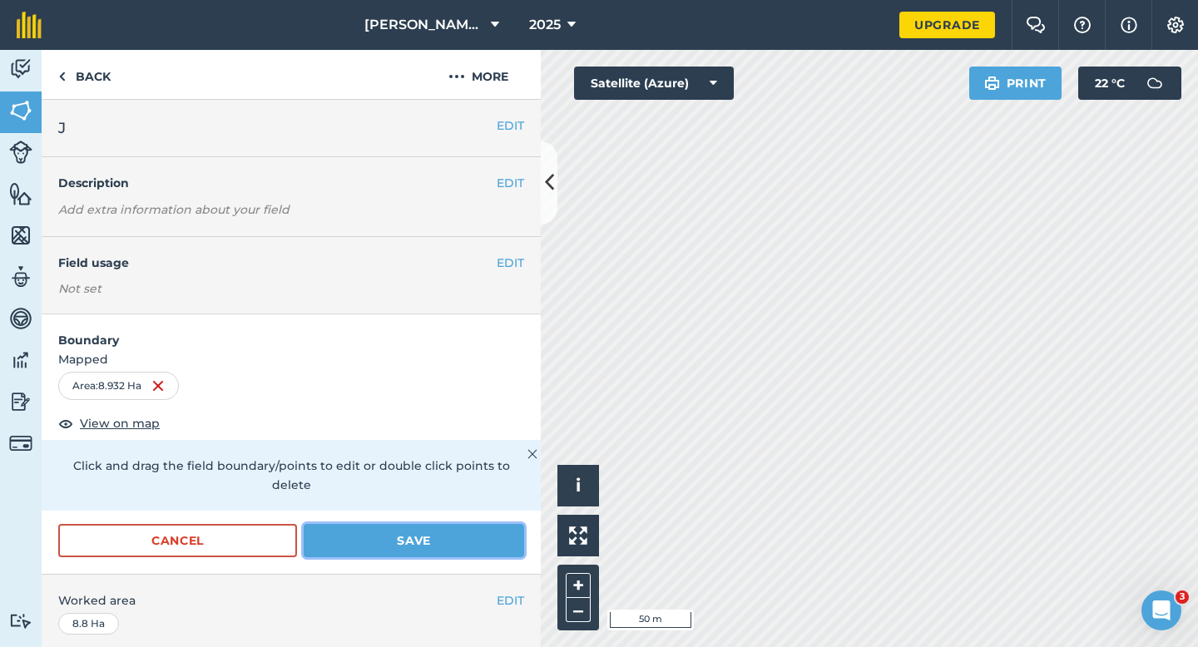
click at [499, 524] on button "Save" at bounding box center [414, 540] width 220 height 33
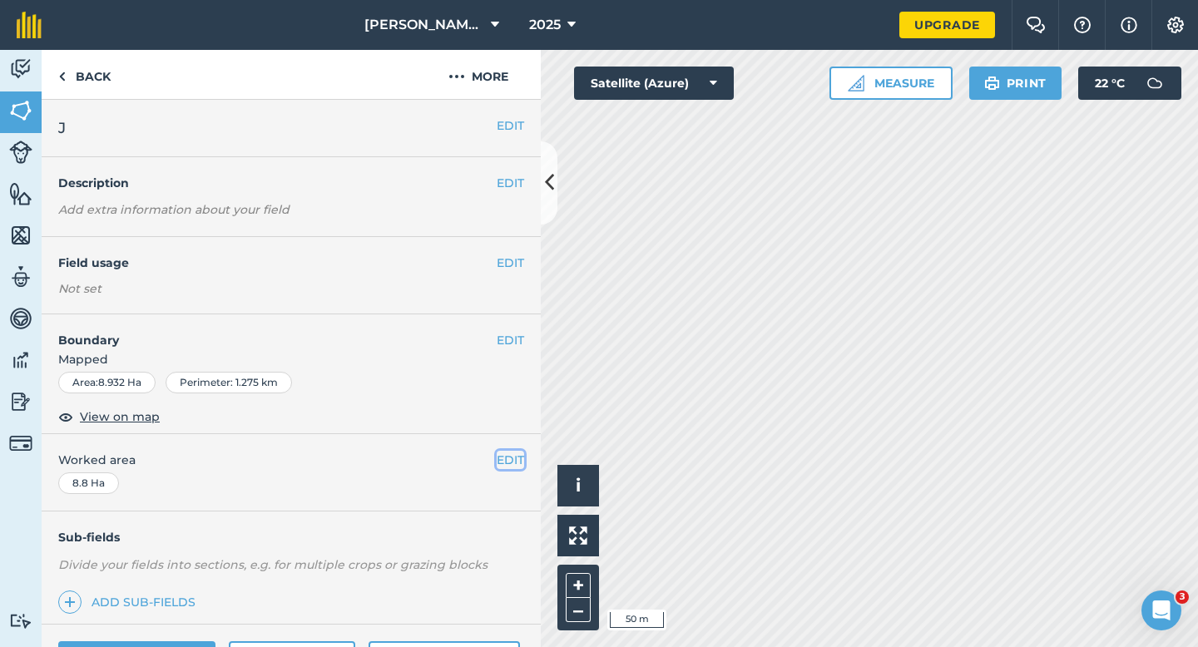
click at [511, 458] on button "EDIT" at bounding box center [510, 460] width 27 height 18
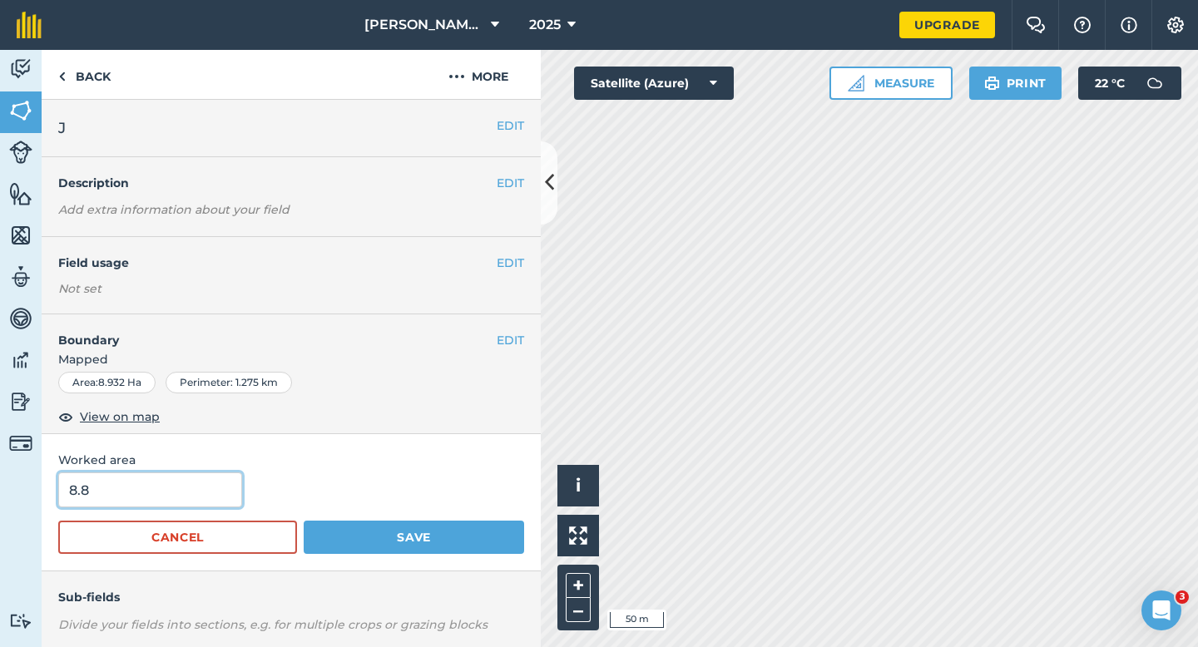
click at [198, 488] on input "8.8" at bounding box center [150, 490] width 184 height 35
type input "9"
click at [304, 521] on button "Save" at bounding box center [414, 537] width 220 height 33
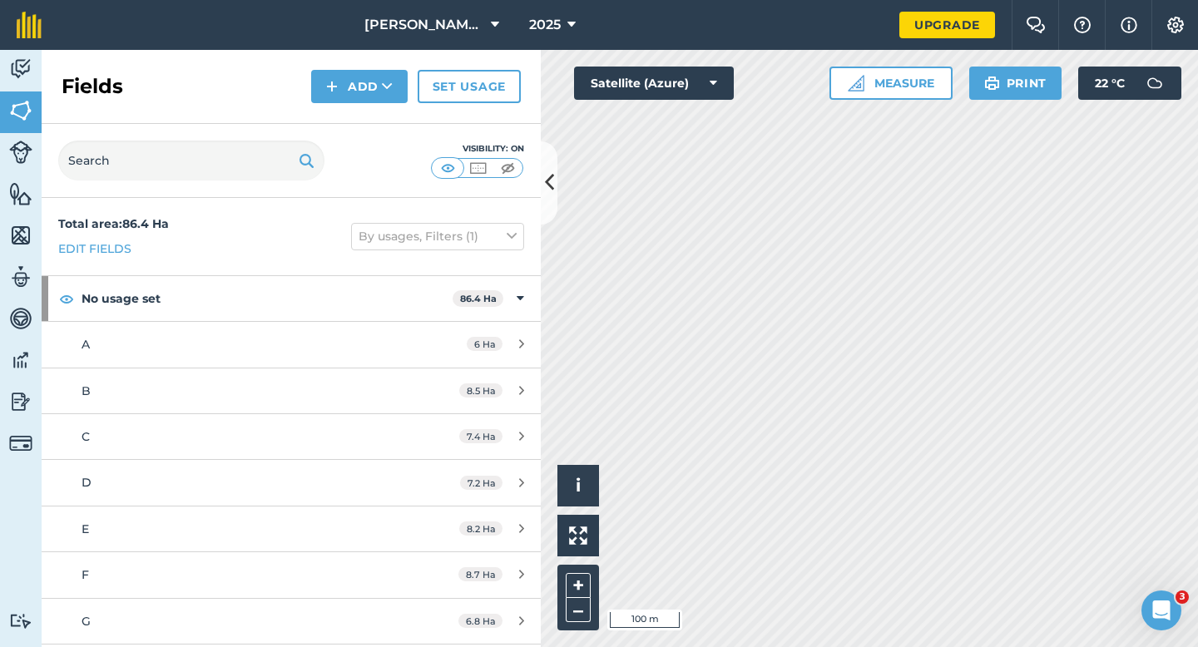
click at [504, 167] on div "Activity Fields Livestock Features Maps Team Vehicles Data Reporting Billing Tu…" at bounding box center [599, 348] width 1198 height 597
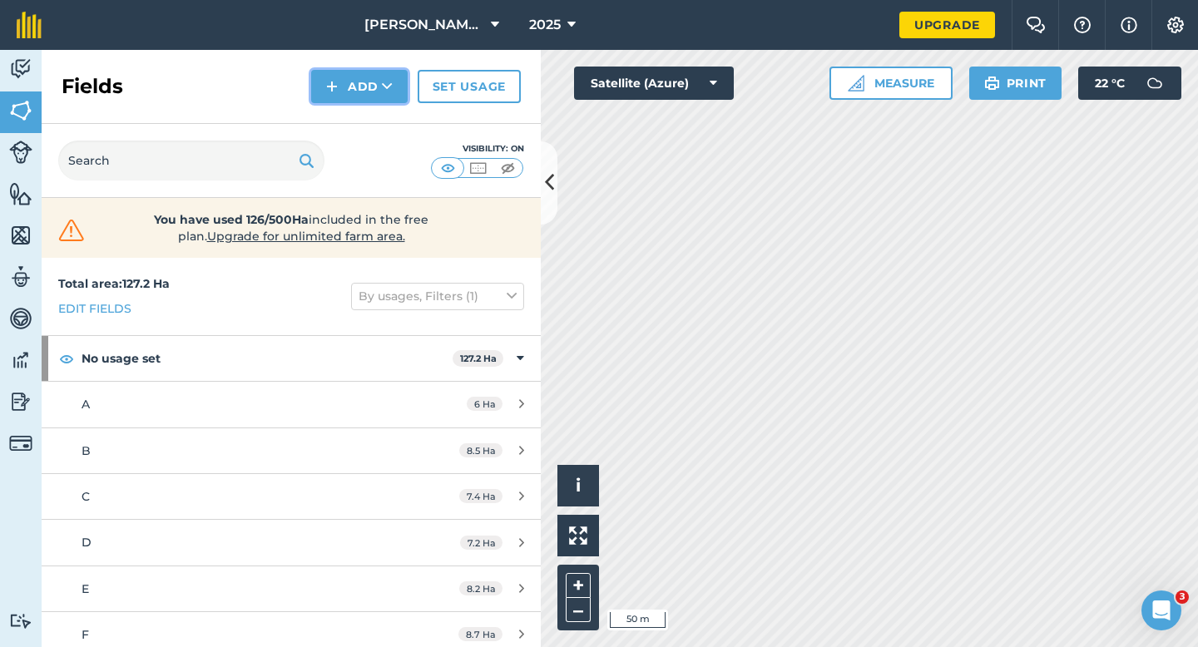
click at [334, 75] on button "Add" at bounding box center [359, 86] width 97 height 33
click at [335, 111] on link "Draw" at bounding box center [360, 124] width 92 height 37
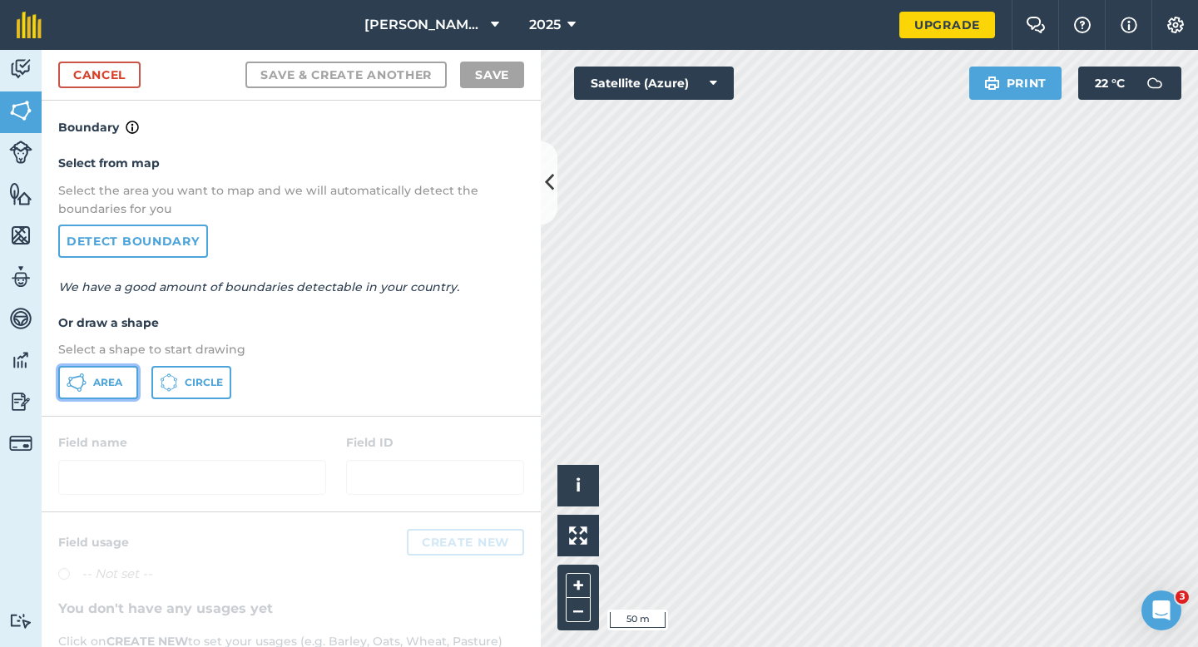
click at [72, 371] on button "Area" at bounding box center [98, 382] width 80 height 33
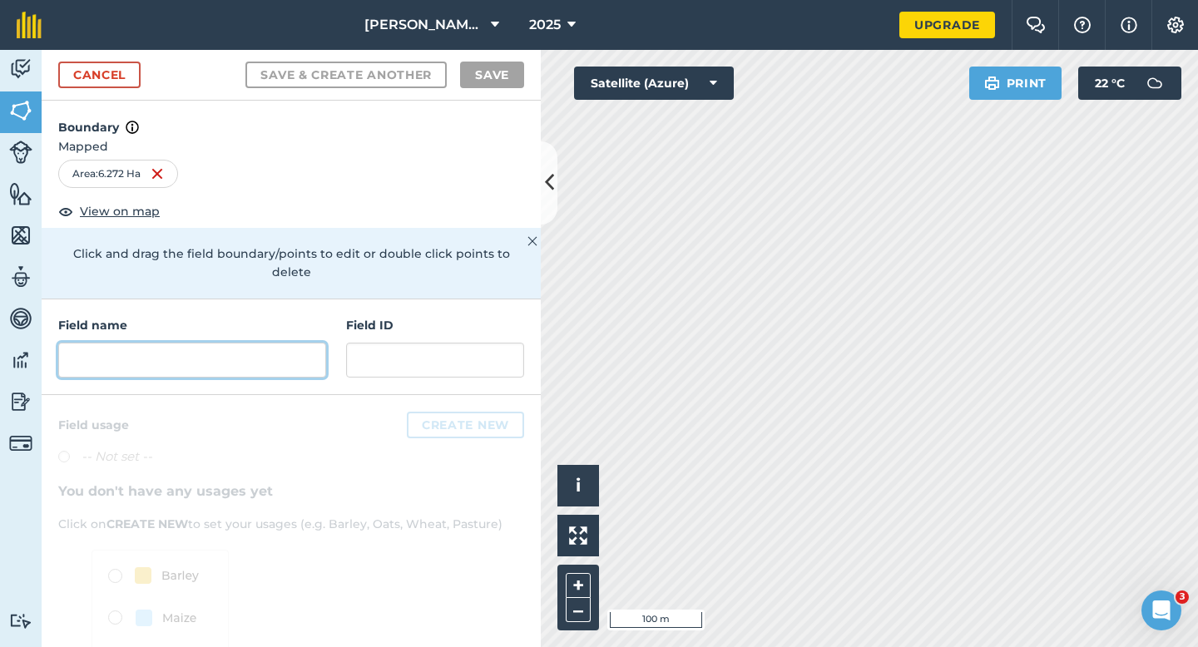
click at [268, 343] on input "text" at bounding box center [192, 360] width 268 height 35
click at [267, 343] on input "text" at bounding box center [192, 360] width 268 height 35
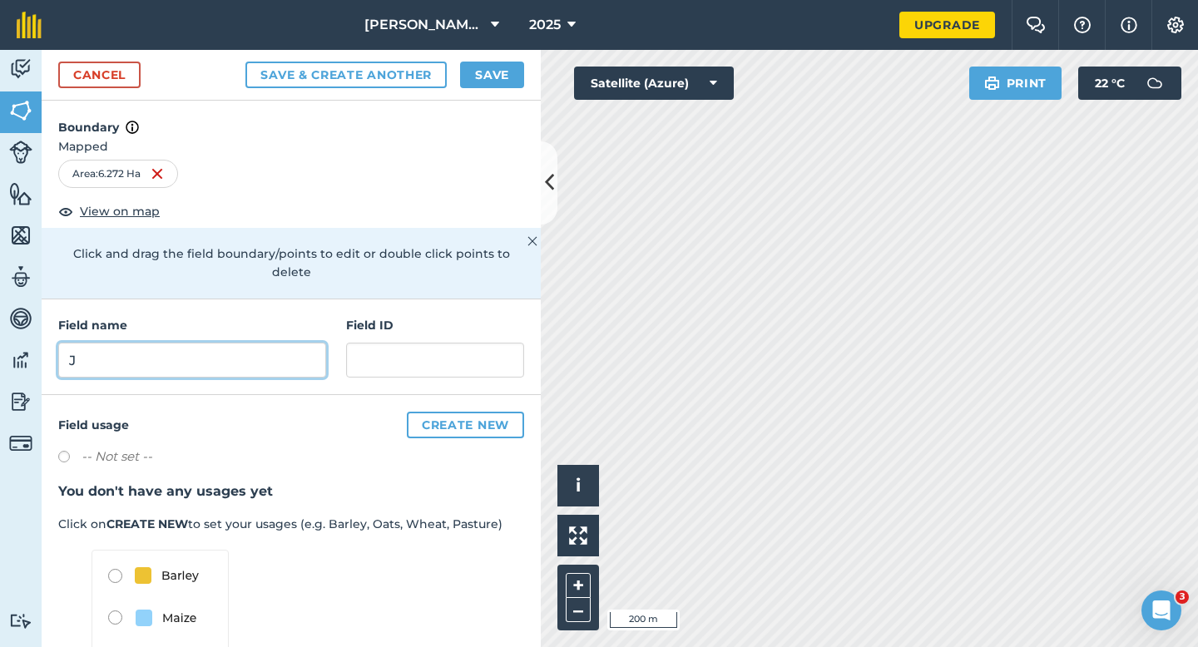
type input "J"
click at [474, 77] on button "Save" at bounding box center [492, 75] width 64 height 27
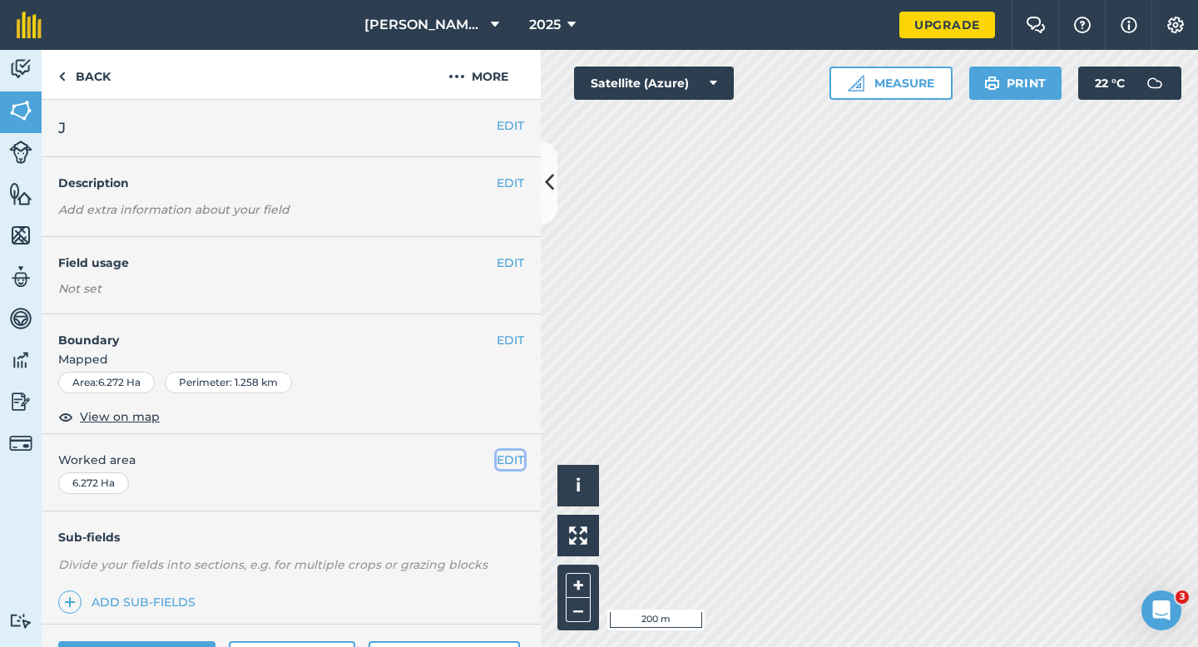
click at [513, 466] on button "EDIT" at bounding box center [510, 460] width 27 height 18
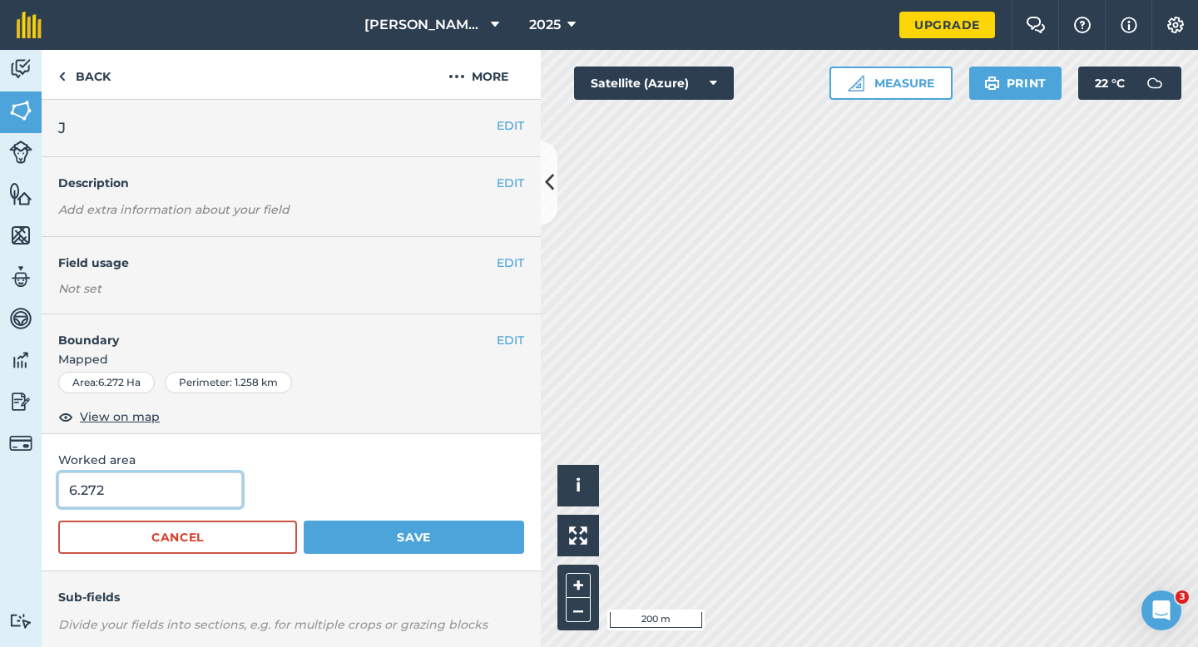
click at [188, 497] on input "6.272" at bounding box center [150, 490] width 184 height 35
type input "6.3"
click at [304, 521] on button "Save" at bounding box center [414, 537] width 220 height 33
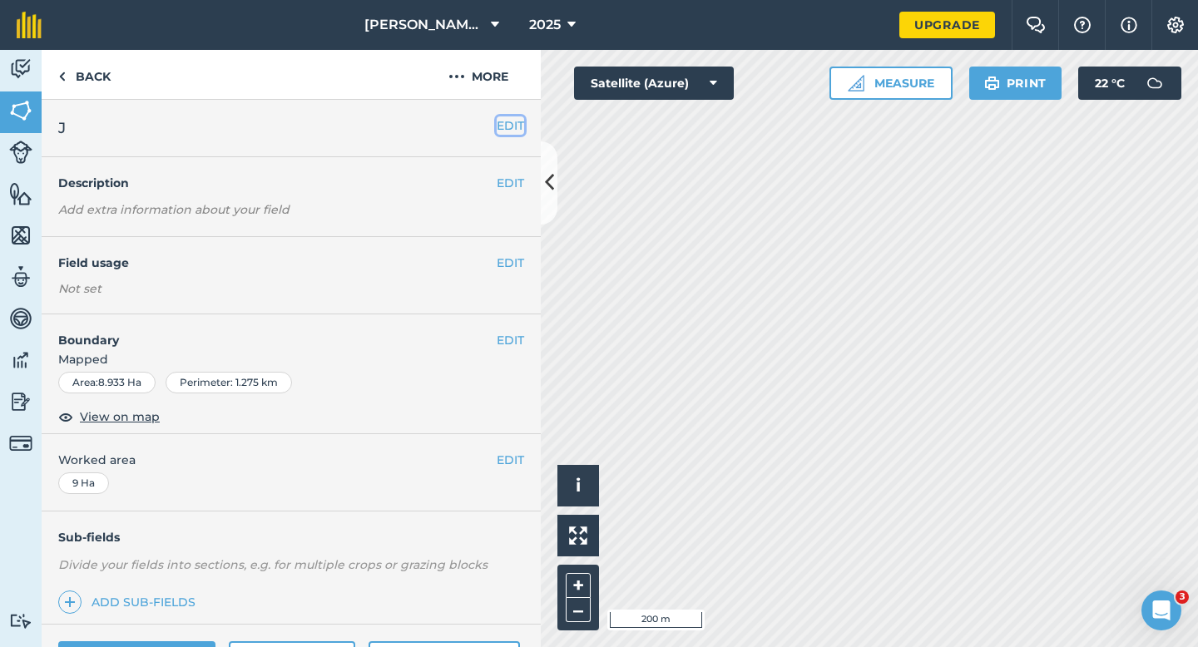
click at [507, 122] on button "EDIT" at bounding box center [510, 125] width 27 height 18
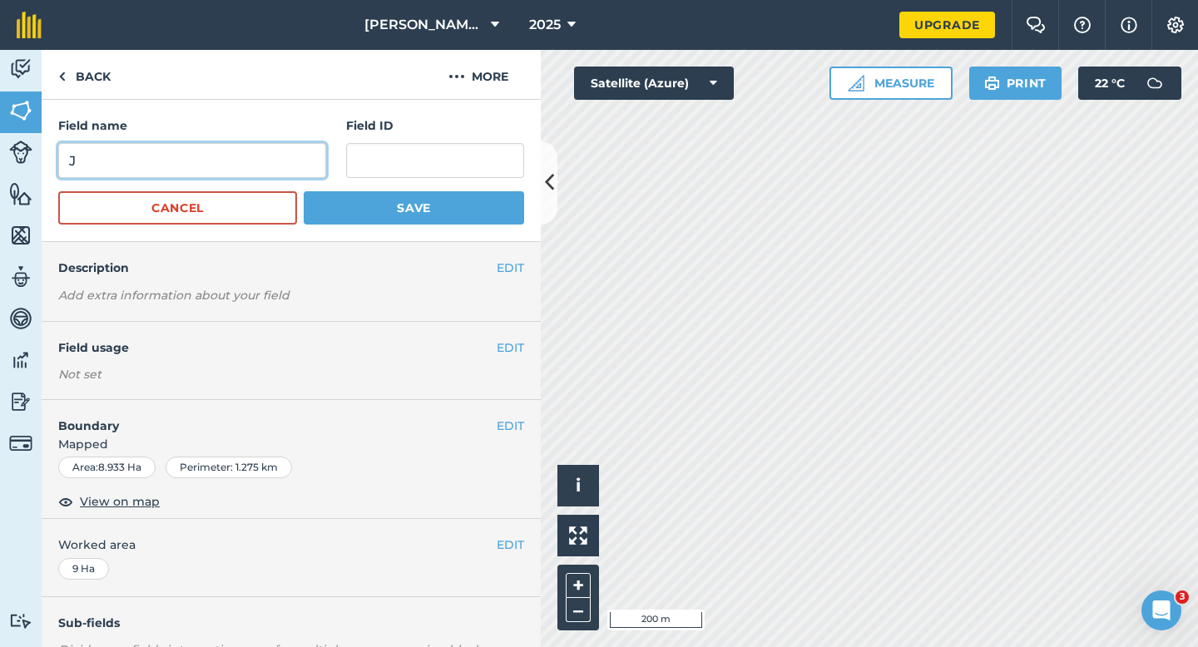
click at [305, 151] on input "J" at bounding box center [192, 160] width 268 height 35
type input "K"
click at [304, 191] on button "Save" at bounding box center [414, 207] width 220 height 33
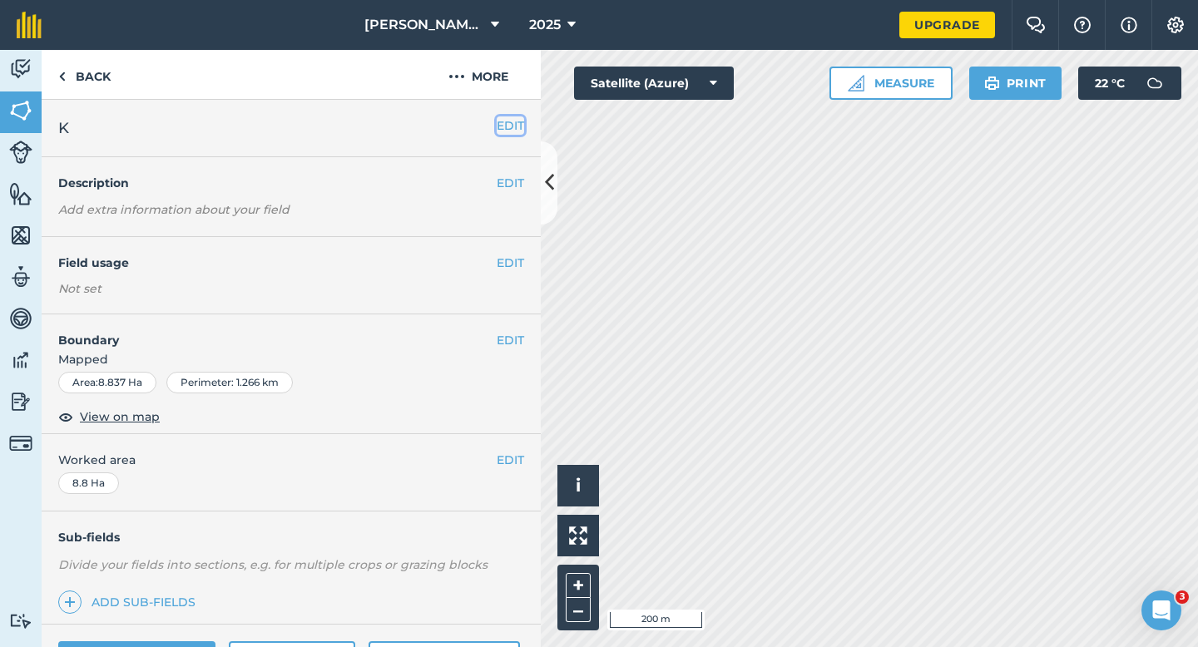
click at [507, 121] on button "EDIT" at bounding box center [510, 125] width 27 height 18
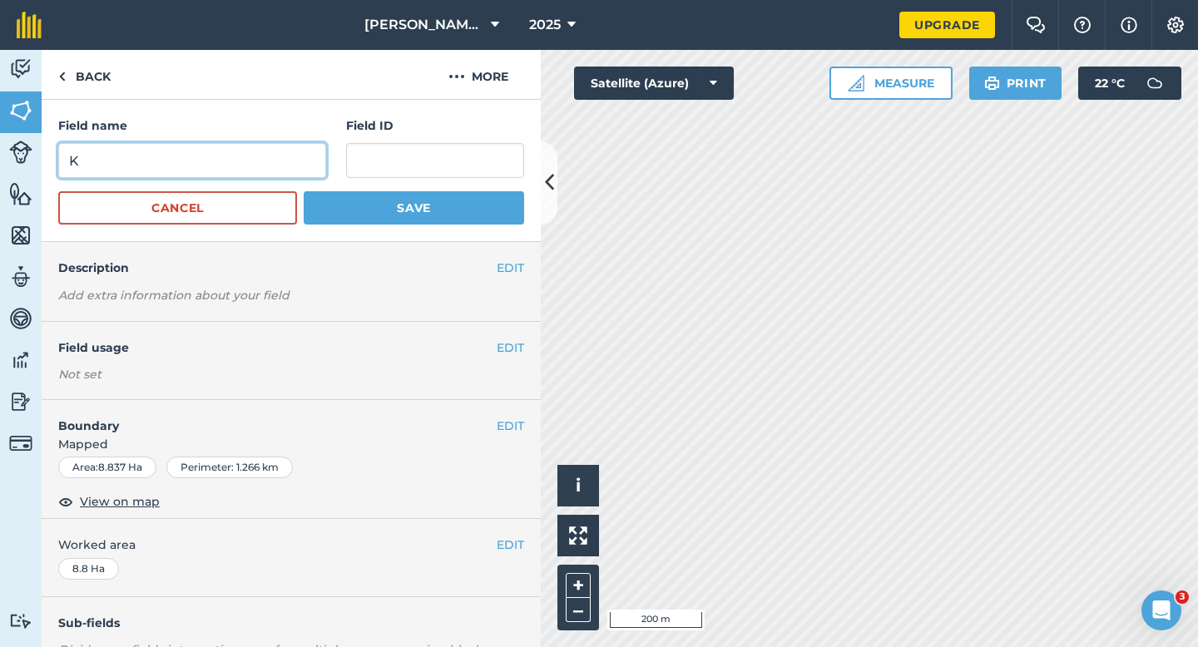
click at [271, 156] on input "K" at bounding box center [192, 160] width 268 height 35
type input "L"
click at [304, 191] on button "Save" at bounding box center [414, 207] width 220 height 33
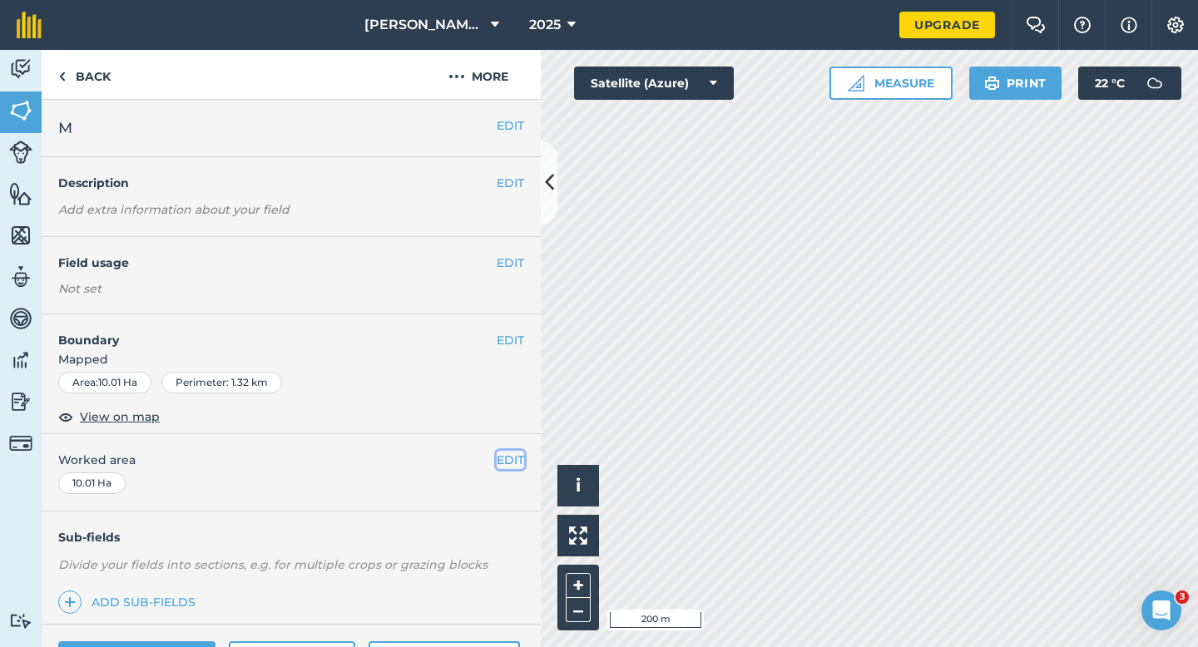
click at [501, 461] on button "EDIT" at bounding box center [510, 460] width 27 height 18
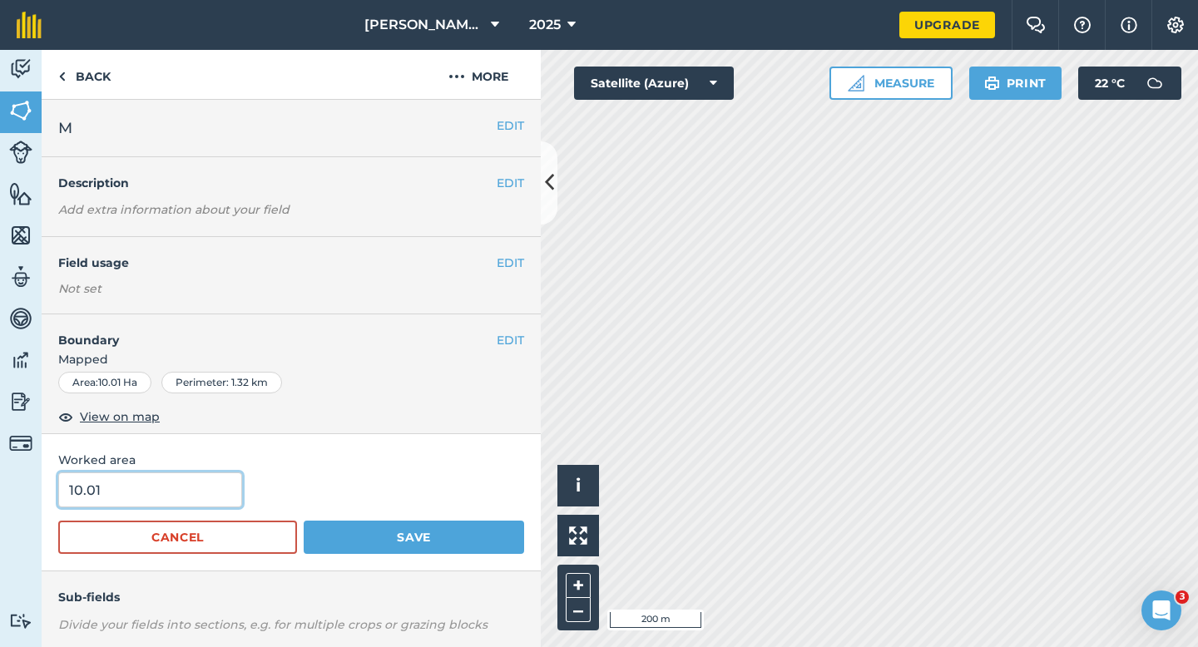
click at [156, 477] on input "10.01" at bounding box center [150, 490] width 184 height 35
type input "11"
click at [304, 521] on button "Save" at bounding box center [414, 537] width 220 height 33
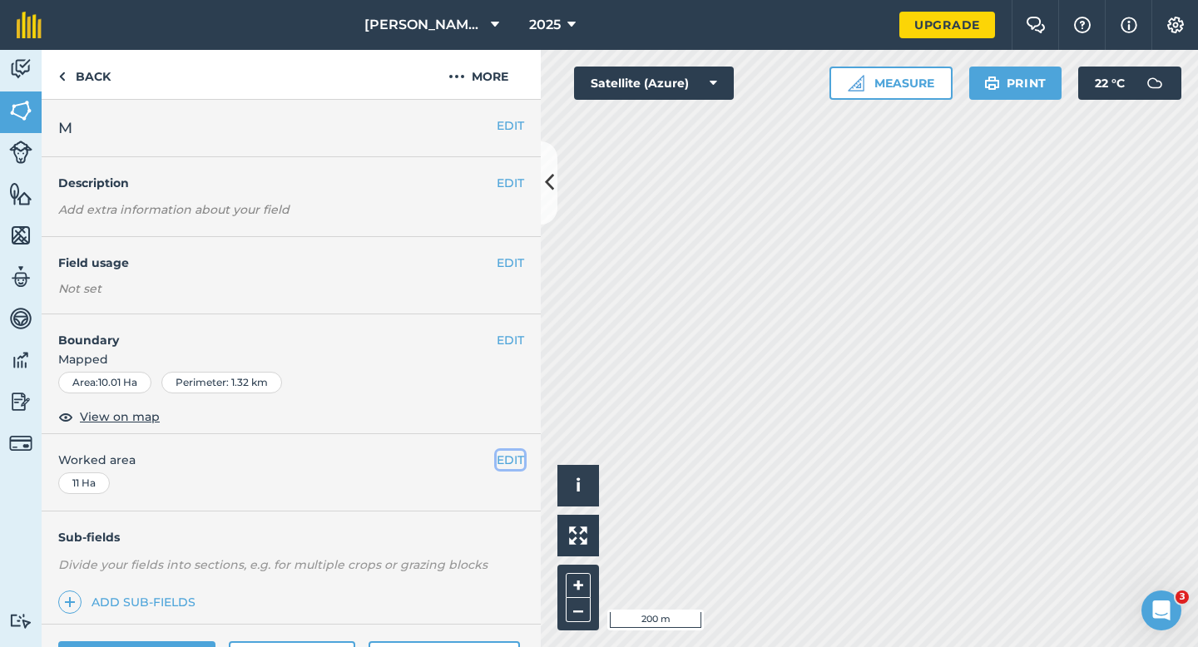
click at [497, 459] on button "EDIT" at bounding box center [510, 460] width 27 height 18
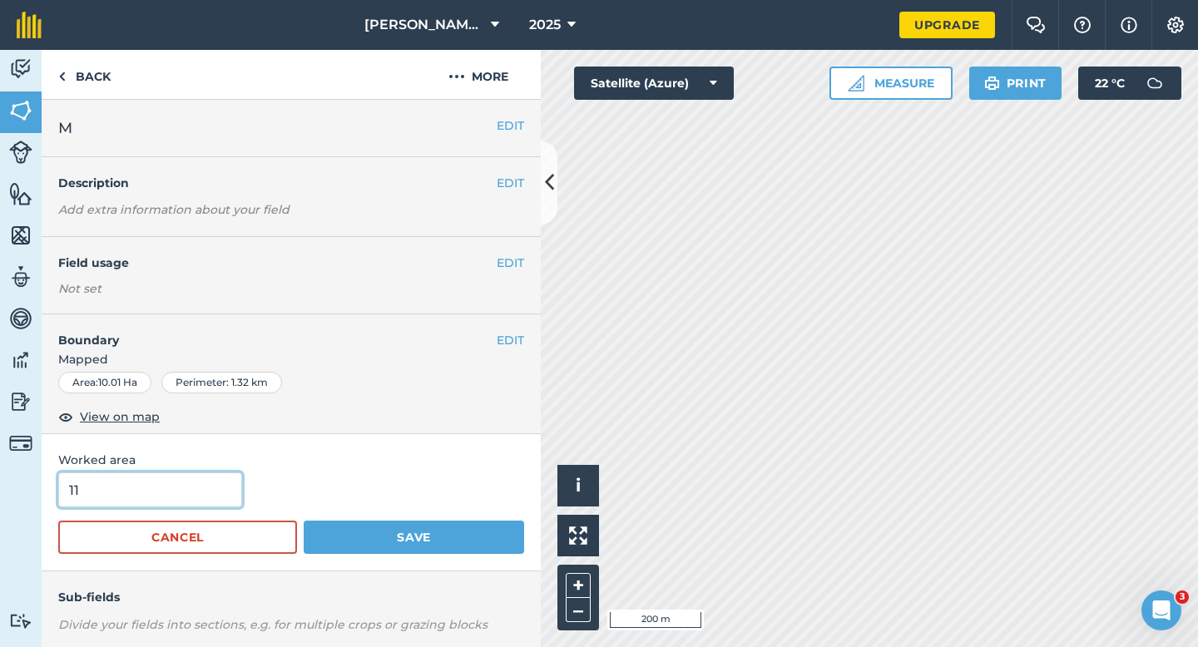
click at [125, 496] on input "11" at bounding box center [150, 490] width 184 height 35
type input "10"
click at [304, 521] on button "Save" at bounding box center [414, 537] width 220 height 33
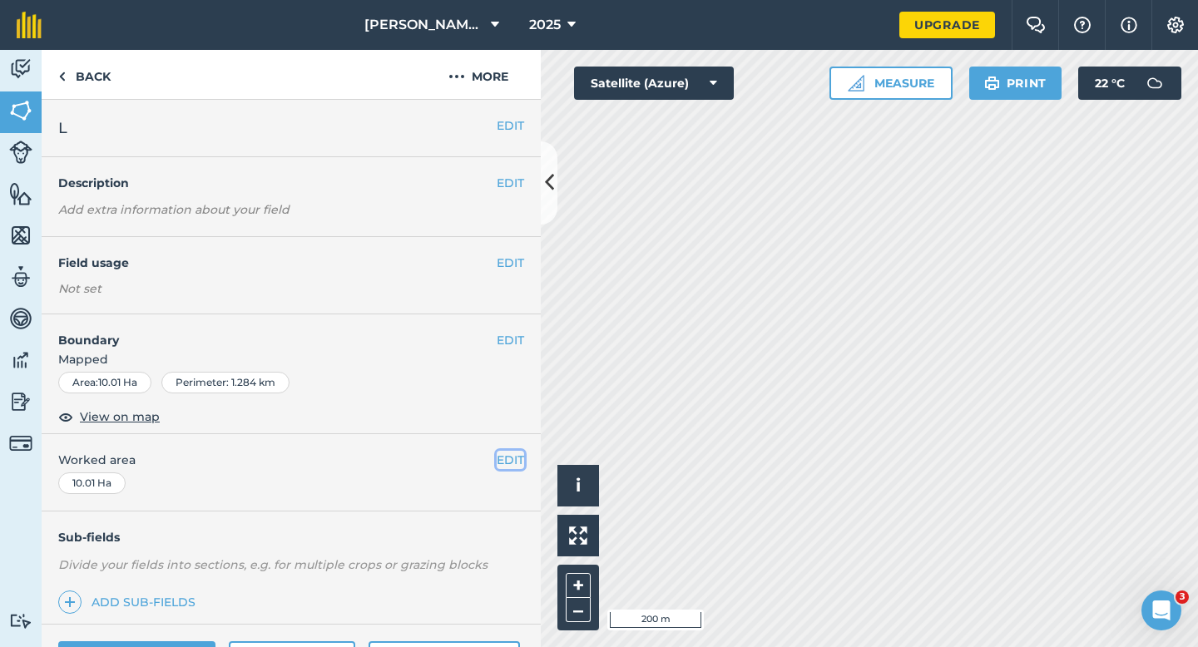
click at [505, 456] on button "EDIT" at bounding box center [510, 460] width 27 height 18
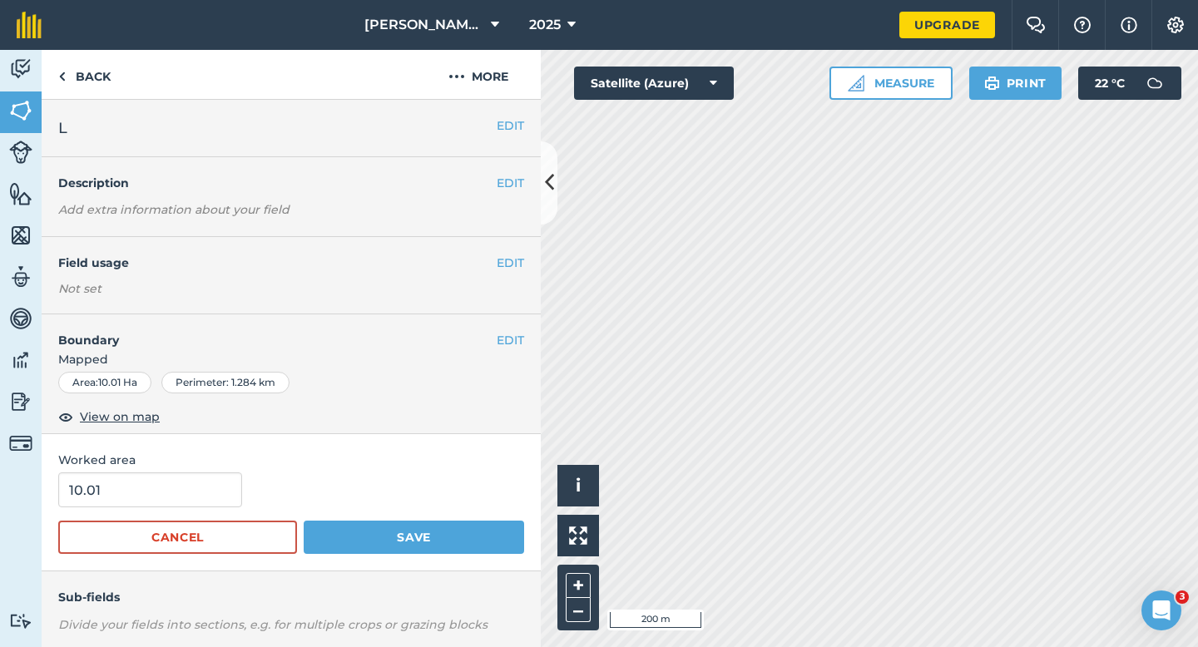
click at [246, 469] on div "Worked area 10.01 Cancel Save" at bounding box center [291, 502] width 499 height 137
type input "10"
click at [214, 484] on input "10" at bounding box center [150, 490] width 184 height 35
click at [304, 521] on button "Save" at bounding box center [414, 537] width 220 height 33
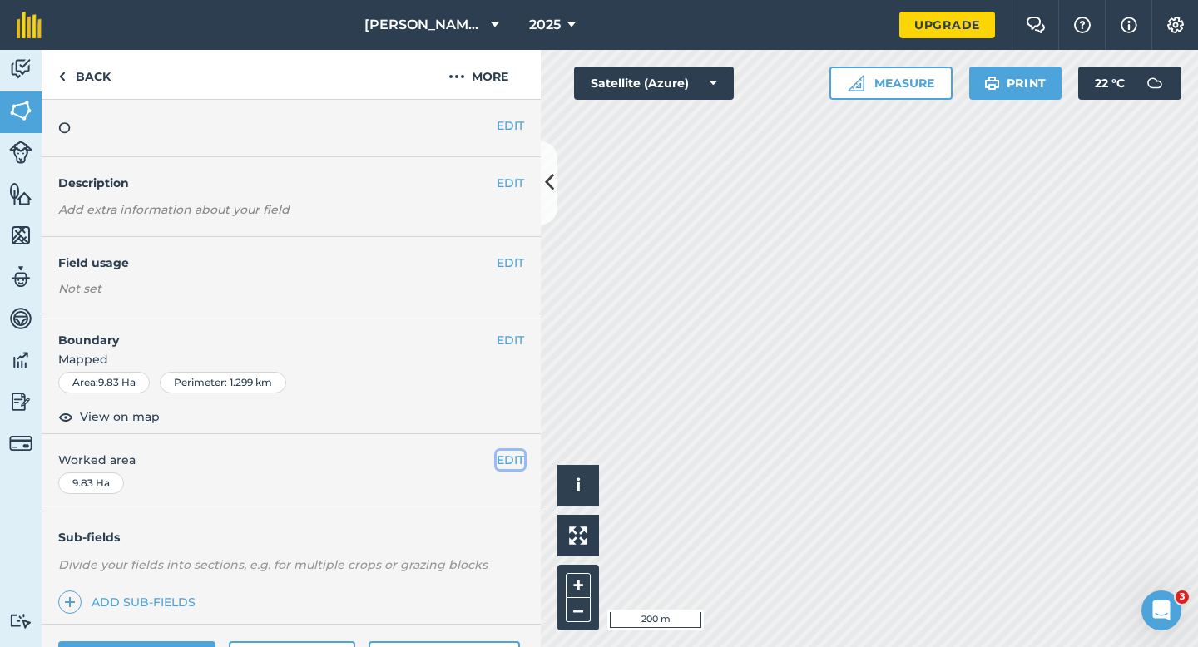
click at [510, 460] on button "EDIT" at bounding box center [510, 460] width 27 height 18
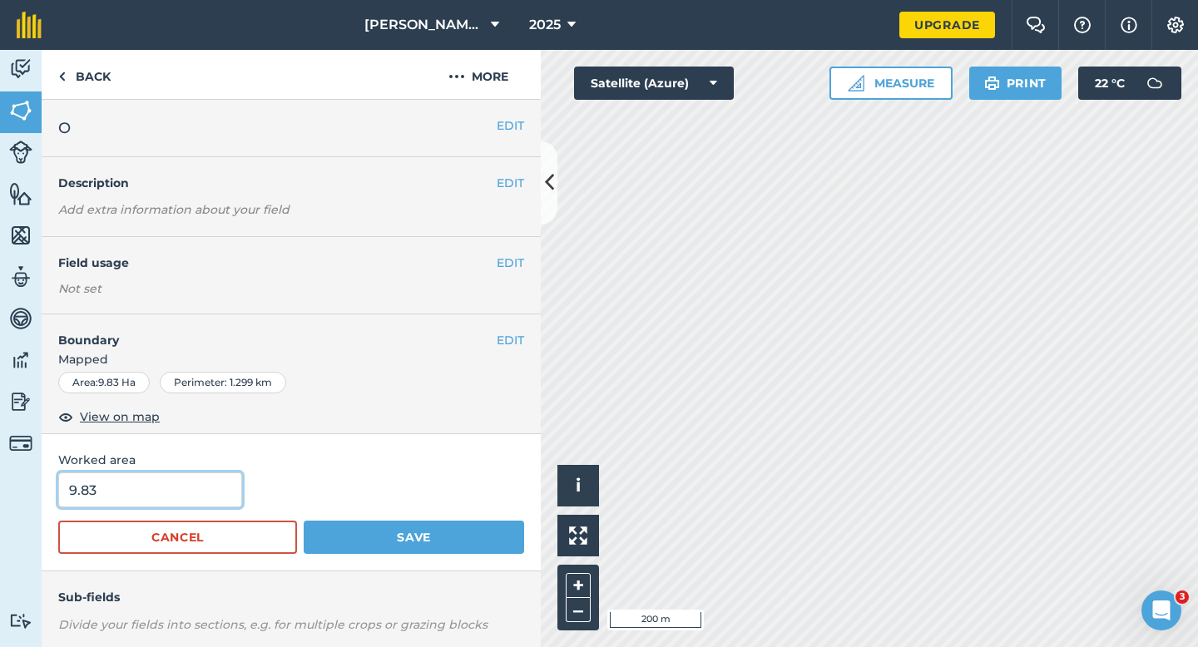
click at [194, 482] on input "9.83" at bounding box center [150, 490] width 184 height 35
type input "10"
click at [304, 521] on button "Save" at bounding box center [414, 537] width 220 height 33
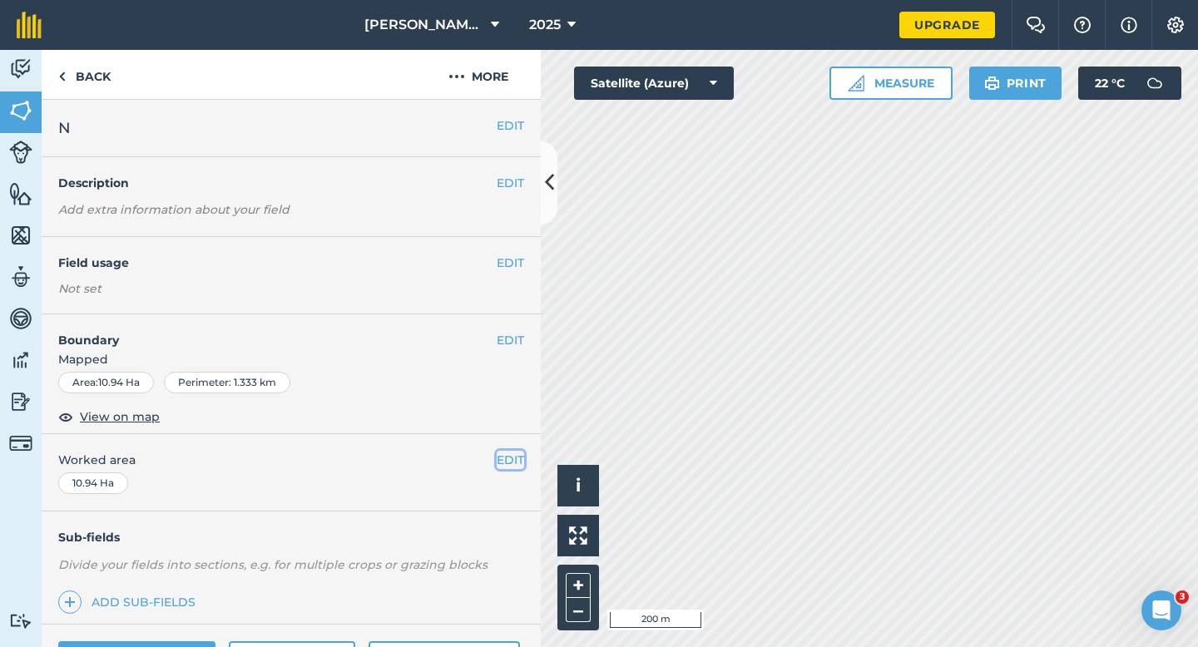
click at [508, 453] on button "EDIT" at bounding box center [510, 460] width 27 height 18
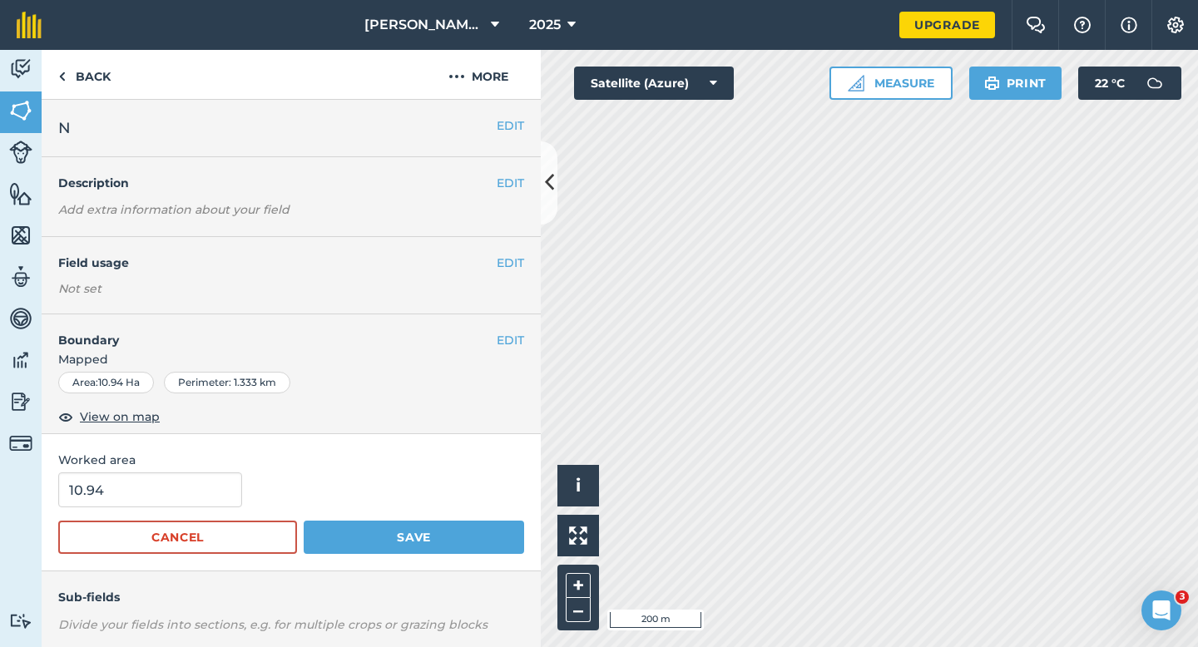
click at [175, 466] on span "Worked area" at bounding box center [291, 460] width 466 height 18
click at [175, 472] on div "Worked area 10.94 Cancel Save" at bounding box center [291, 502] width 499 height 137
click at [187, 478] on input "10.94" at bounding box center [150, 490] width 184 height 35
type input "11"
click at [304, 521] on button "Save" at bounding box center [414, 537] width 220 height 33
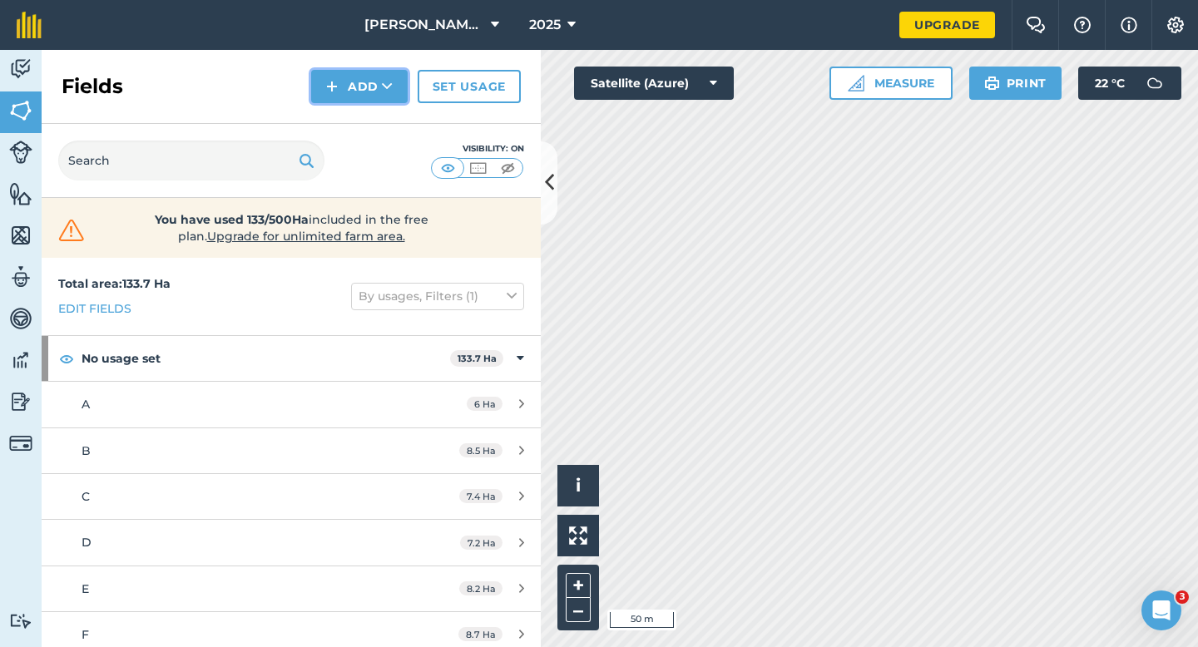
click at [359, 92] on button "Add" at bounding box center [359, 86] width 97 height 33
click at [359, 128] on link "Draw" at bounding box center [360, 124] width 92 height 37
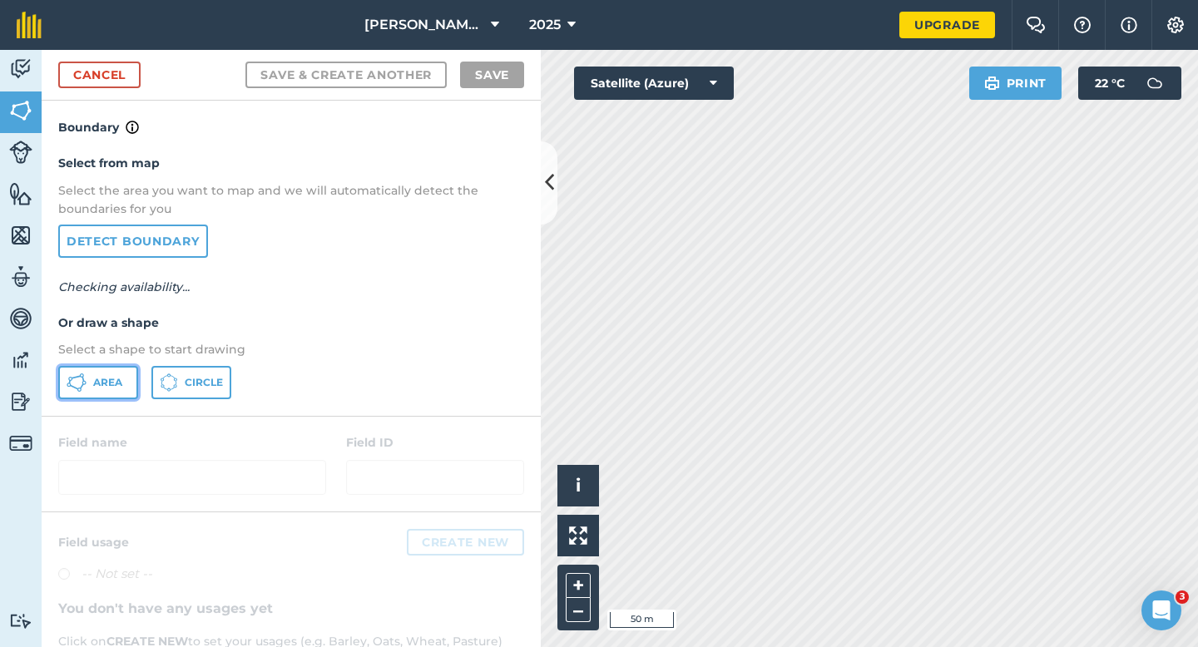
click at [112, 382] on span "Area" at bounding box center [107, 382] width 29 height 13
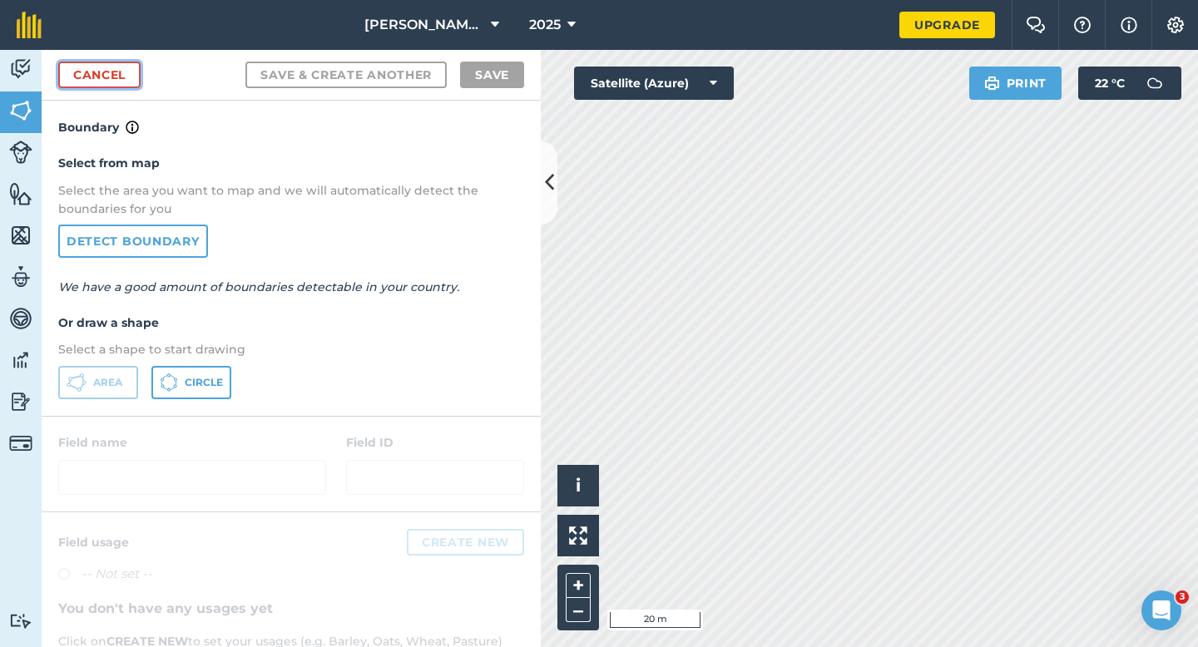
click at [113, 66] on link "Cancel" at bounding box center [99, 75] width 82 height 27
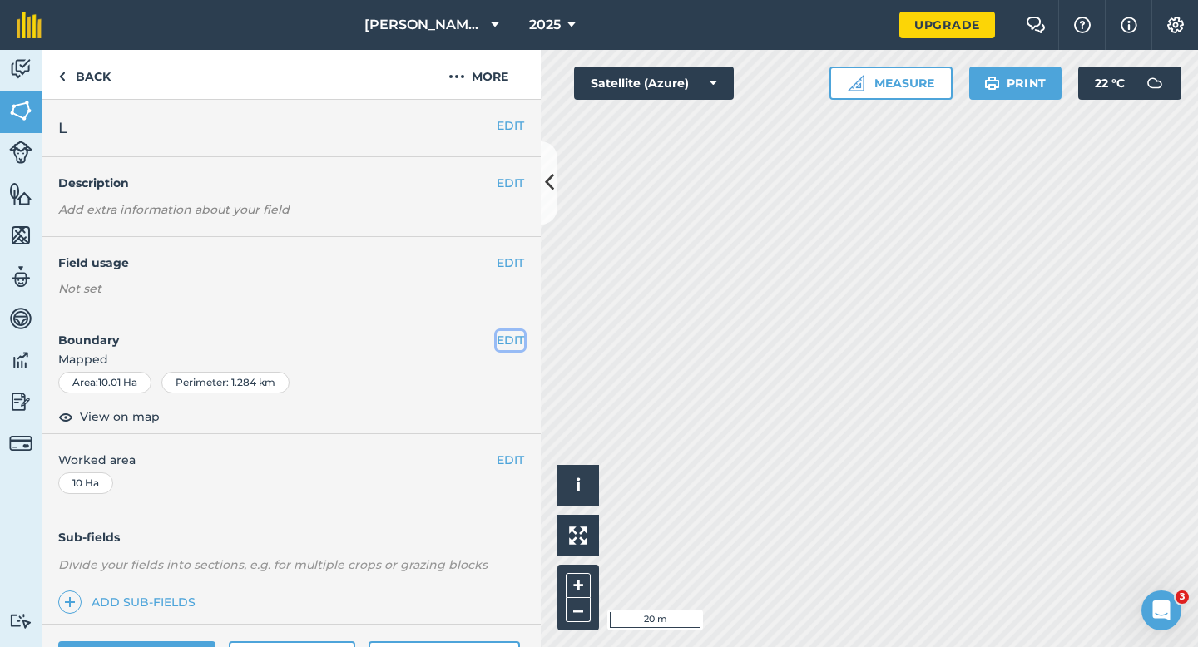
click at [515, 334] on button "EDIT" at bounding box center [510, 340] width 27 height 18
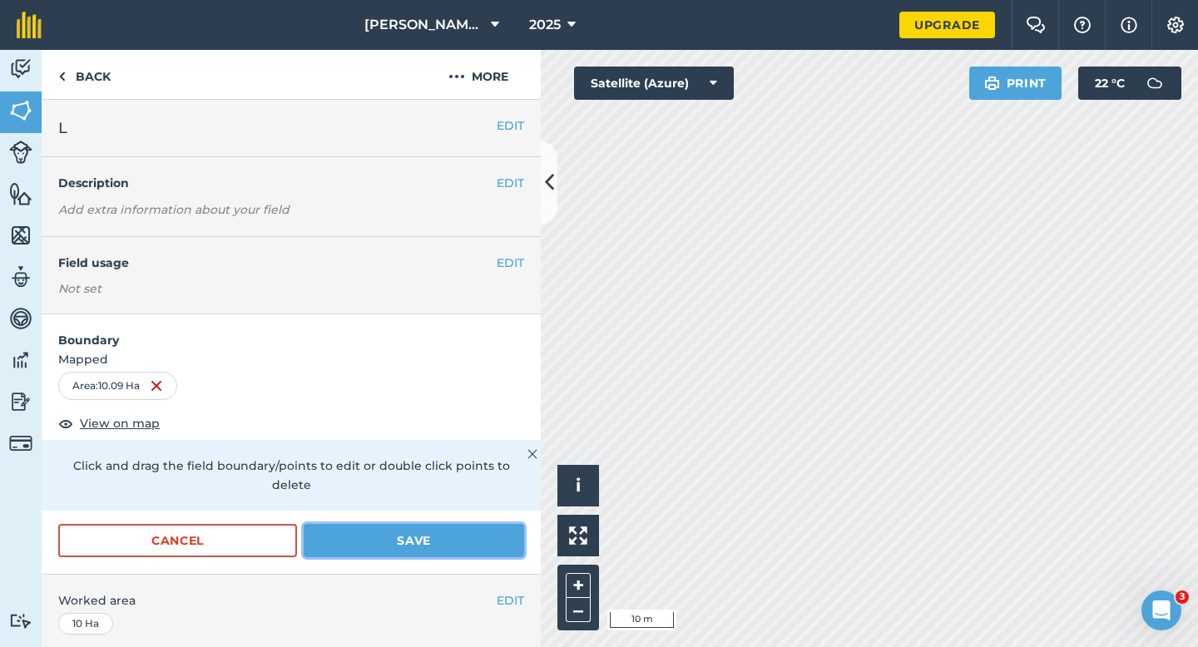
click at [471, 528] on button "Save" at bounding box center [414, 540] width 220 height 33
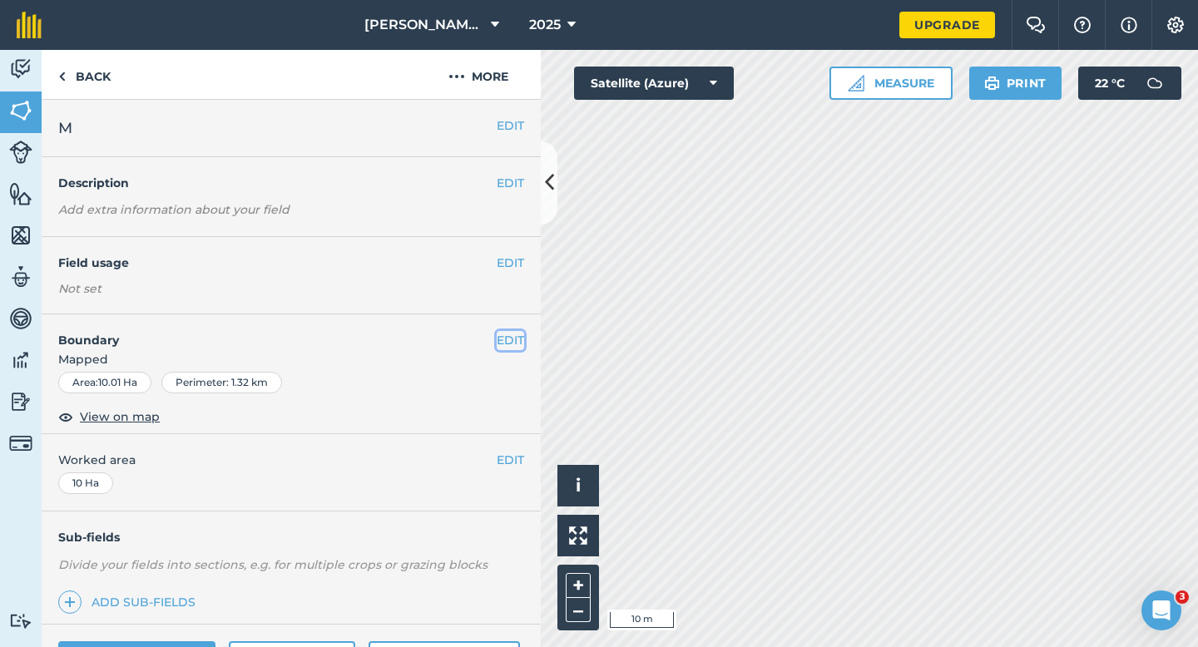
click at [498, 334] on button "EDIT" at bounding box center [510, 340] width 27 height 18
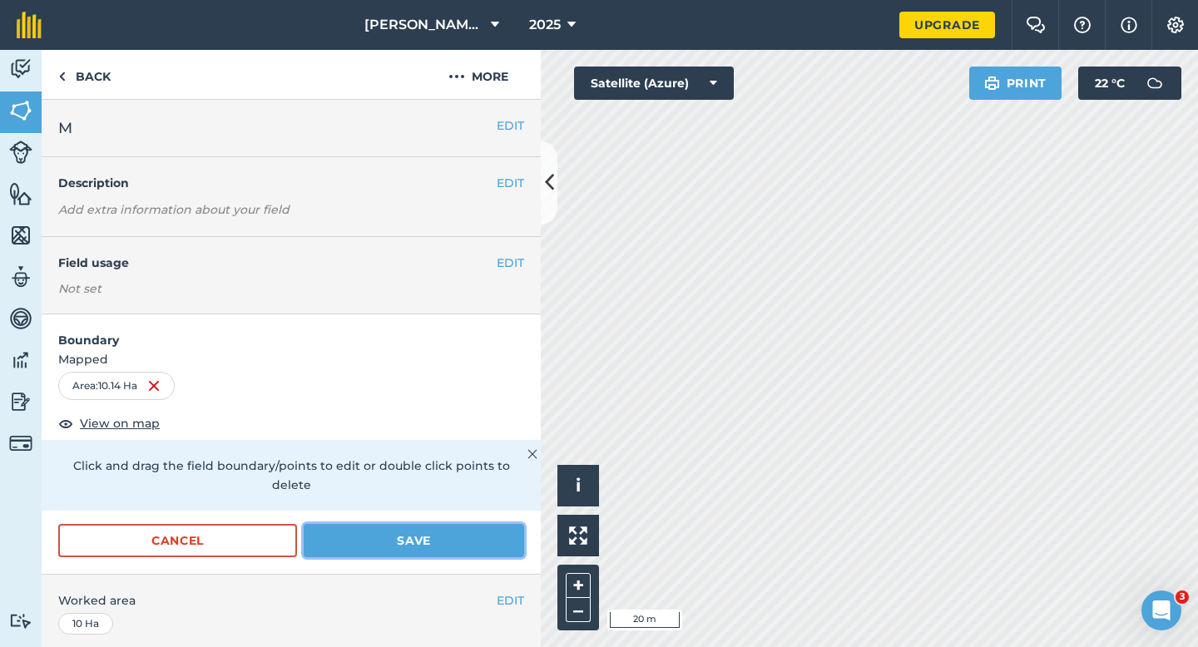
click at [333, 524] on button "Save" at bounding box center [414, 540] width 220 height 33
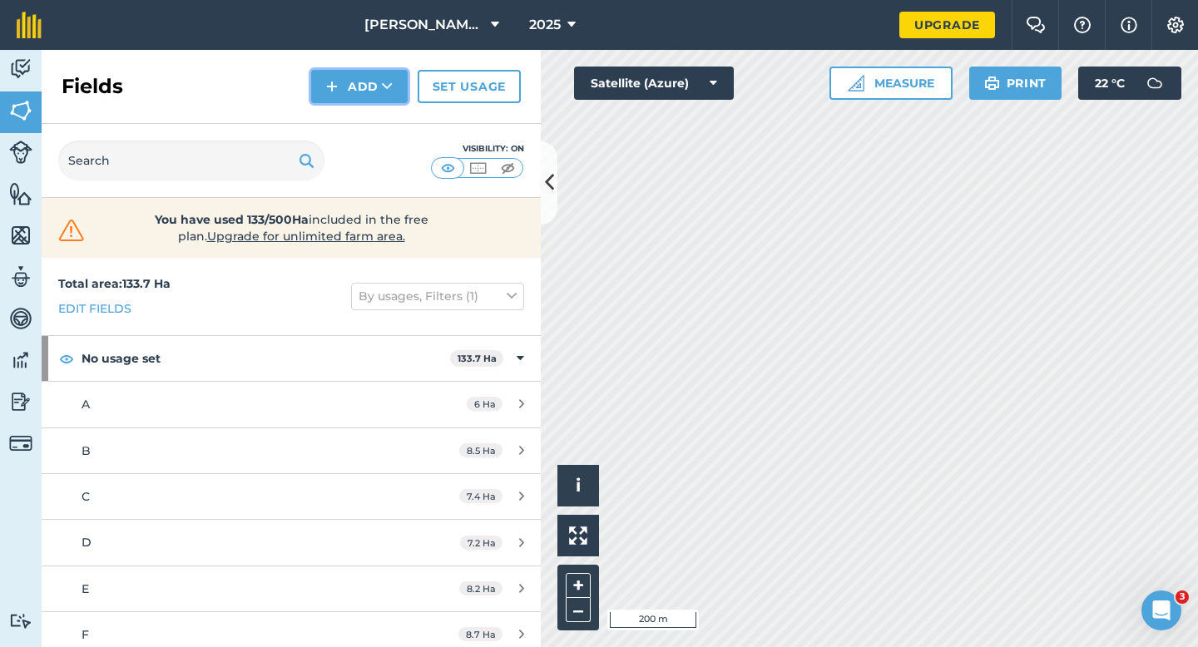
click at [334, 95] on img at bounding box center [332, 87] width 12 height 20
click at [336, 121] on link "Draw" at bounding box center [360, 124] width 92 height 37
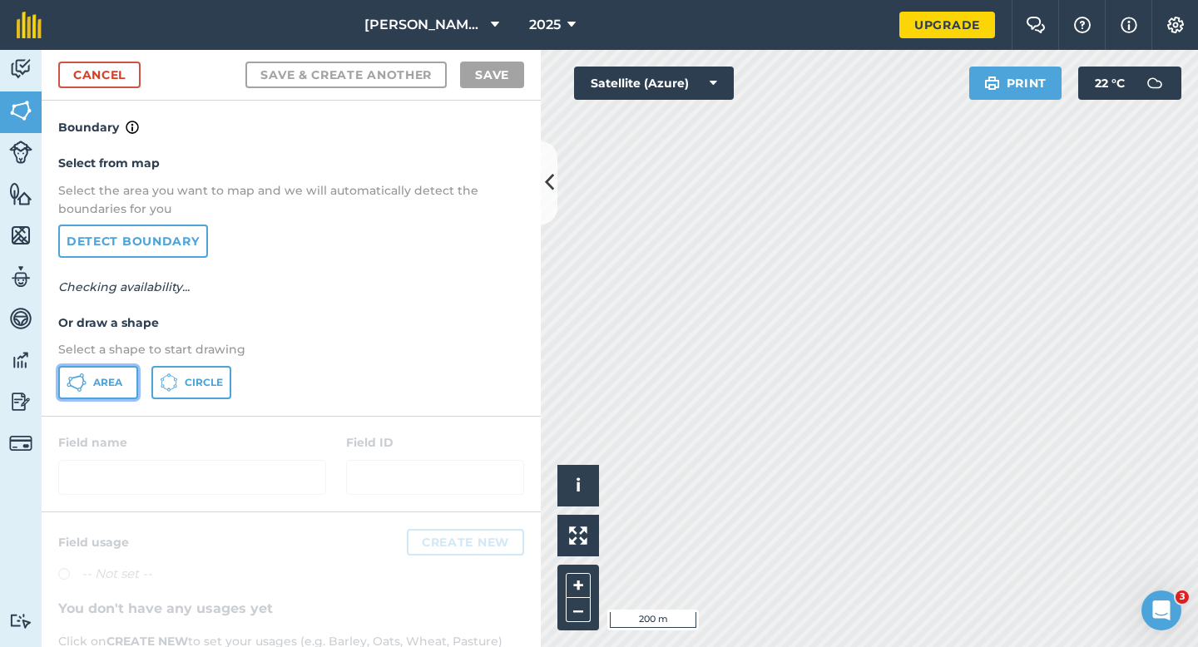
click at [102, 371] on button "Area" at bounding box center [98, 382] width 80 height 33
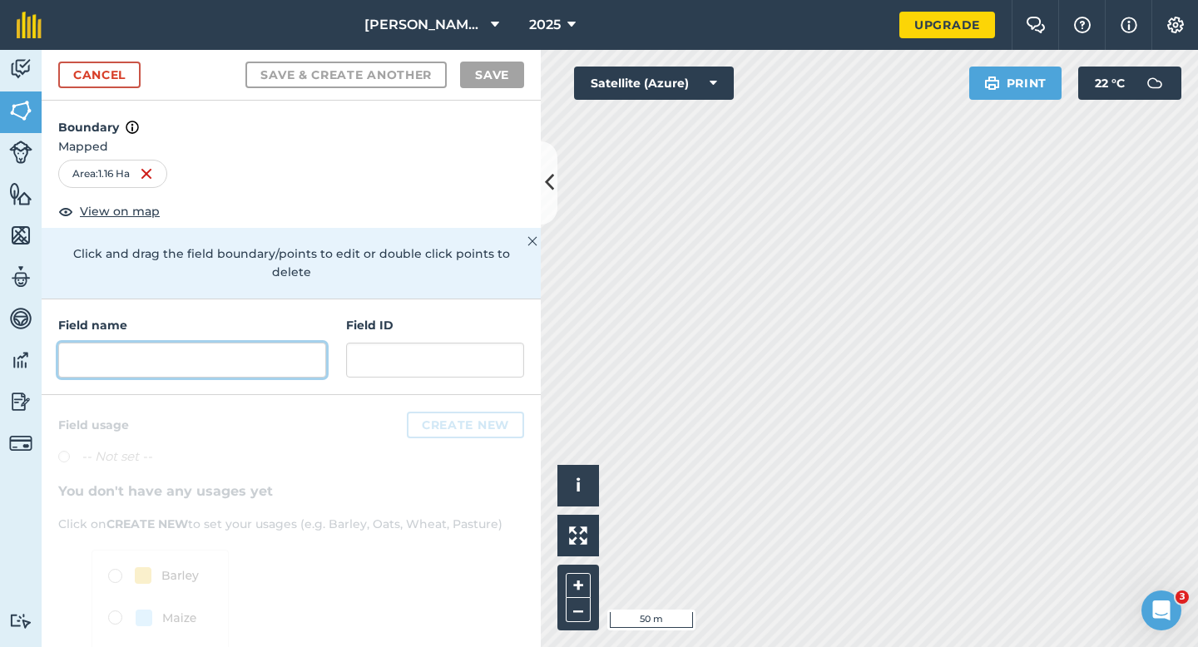
click at [208, 358] on input "text" at bounding box center [192, 360] width 268 height 35
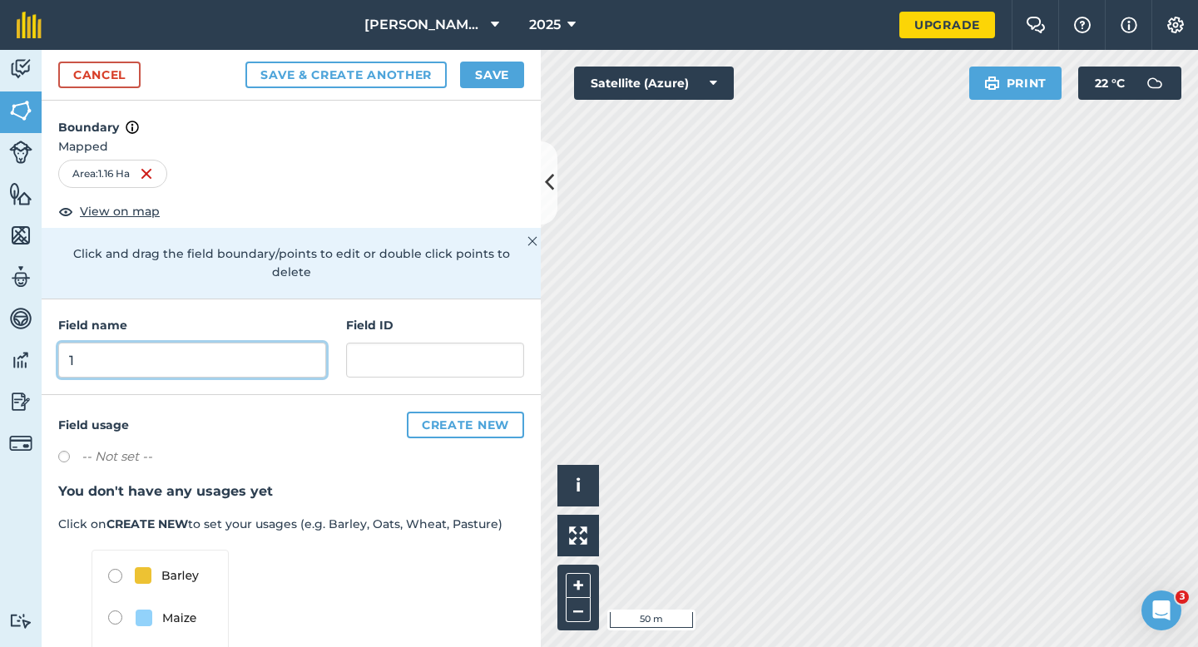
type input "1"
click at [494, 77] on button "Save" at bounding box center [492, 75] width 64 height 27
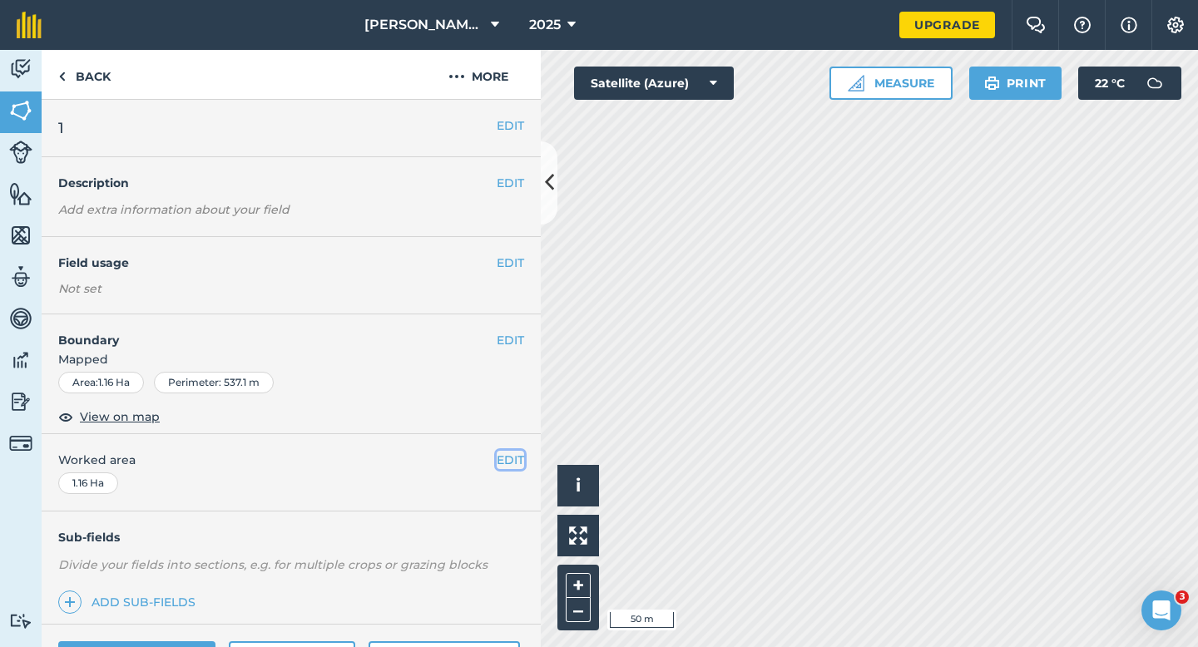
click at [500, 457] on button "EDIT" at bounding box center [510, 460] width 27 height 18
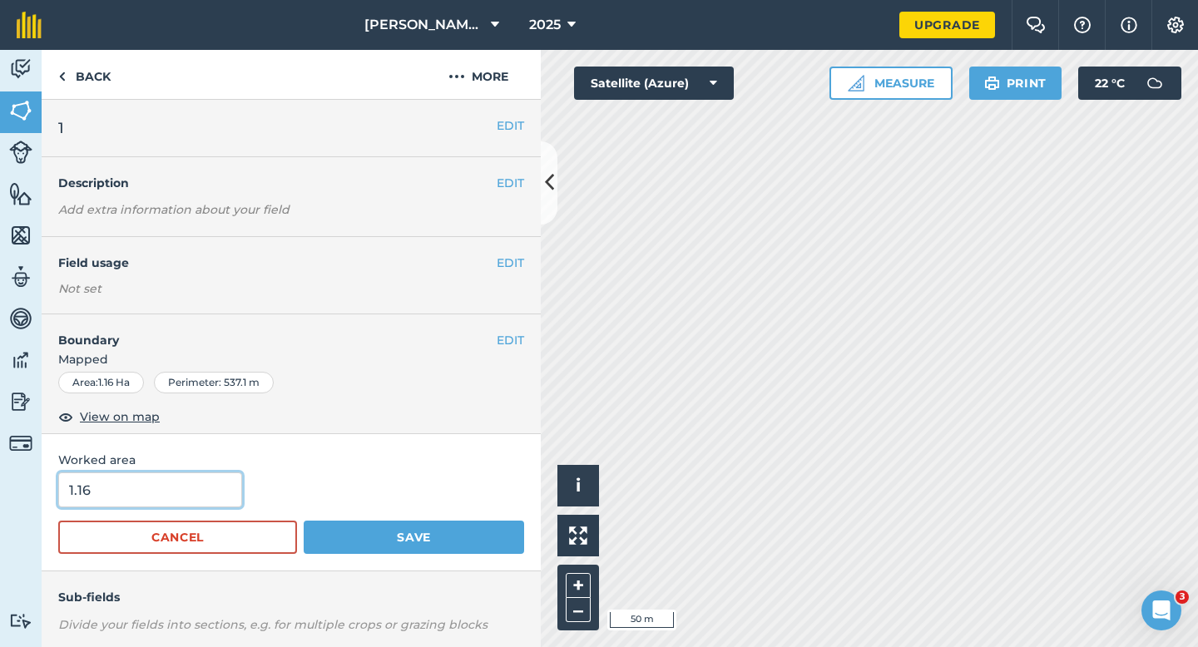
click at [168, 493] on input "1.16" at bounding box center [150, 490] width 184 height 35
type input "1"
click at [304, 521] on button "Save" at bounding box center [414, 537] width 220 height 33
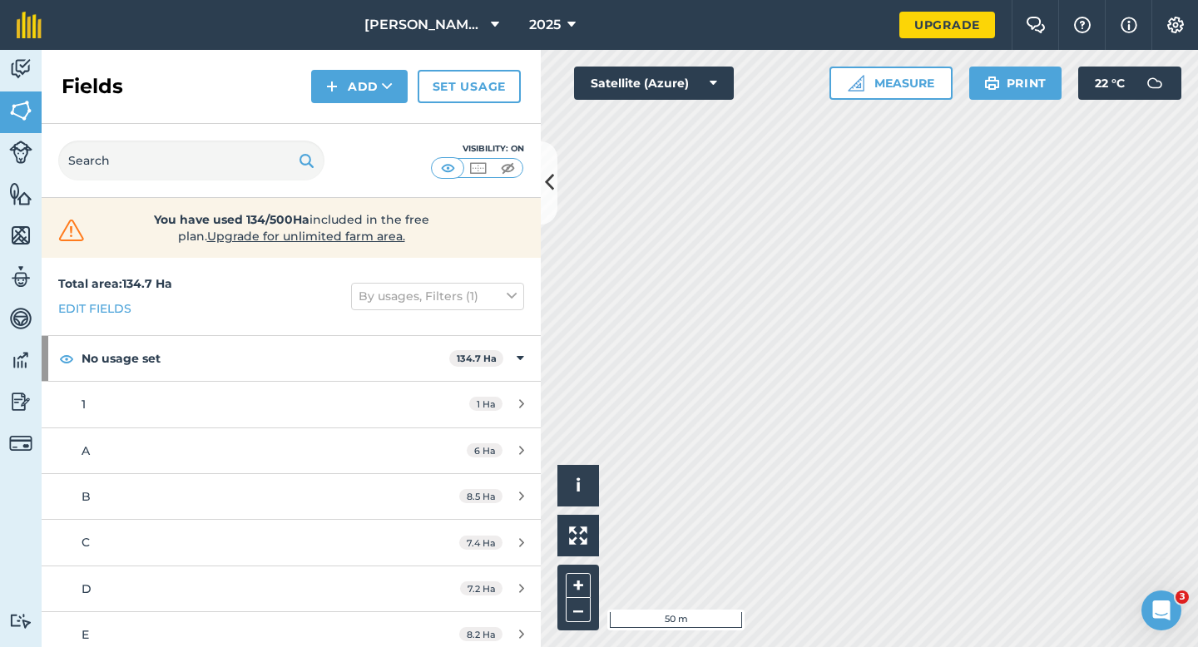
click at [364, 116] on div "Fields Add Set usage" at bounding box center [291, 87] width 499 height 74
click at [364, 98] on button "Add" at bounding box center [359, 86] width 97 height 33
click at [364, 118] on link "Draw" at bounding box center [360, 124] width 92 height 37
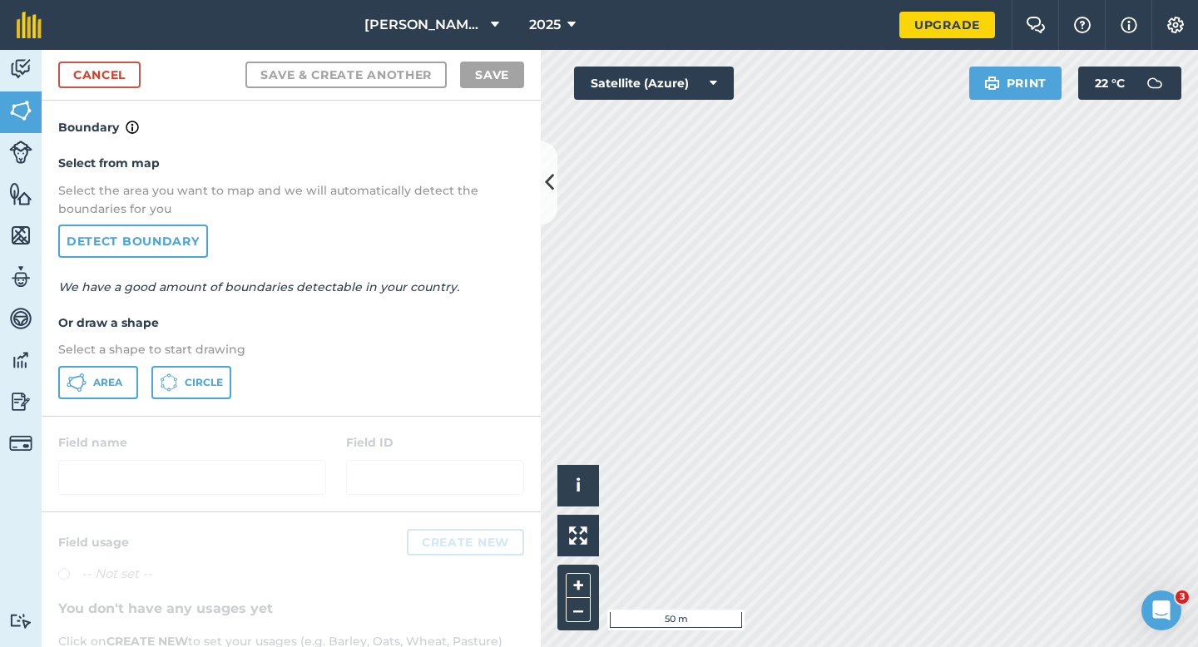
click at [141, 367] on div "Area Circle" at bounding box center [291, 382] width 466 height 33
click at [130, 368] on button "Area" at bounding box center [98, 382] width 80 height 33
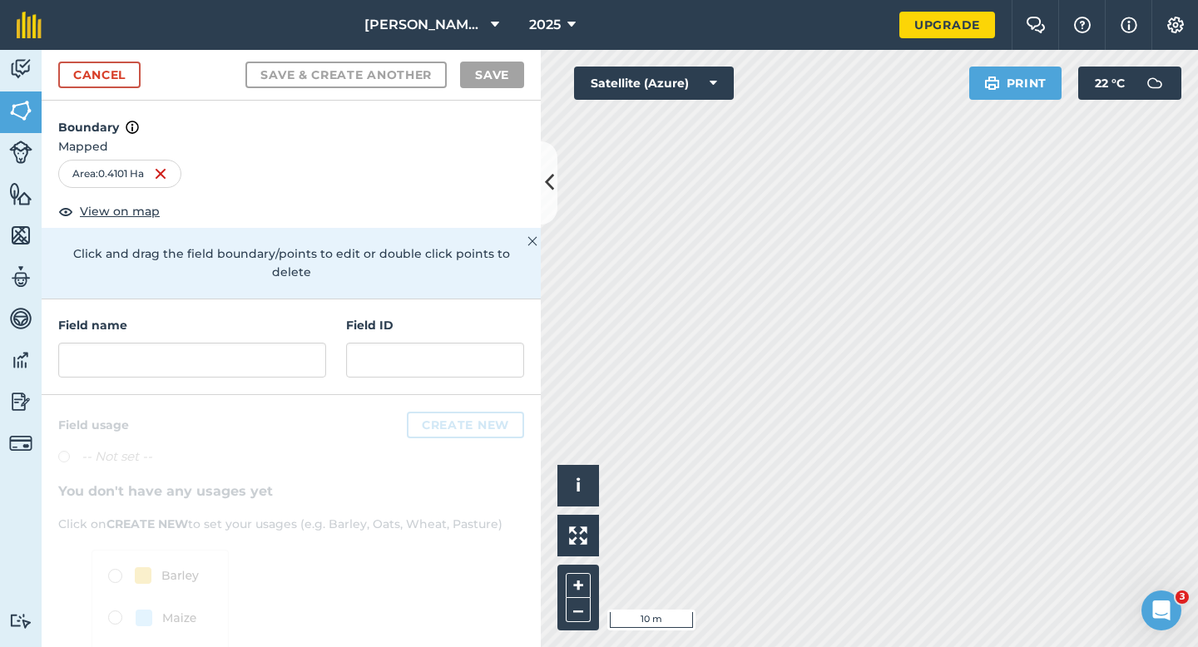
click at [1197, 0] on html "[PERSON_NAME] Farming LTD 2025 Upgrade Farm Chat Help Info Settings Map printin…" at bounding box center [599, 323] width 1198 height 647
click at [783, 0] on html "[PERSON_NAME] Farming LTD 2025 Upgrade Farm Chat Help Info Settings Map printin…" at bounding box center [599, 323] width 1198 height 647
click at [279, 343] on input "text" at bounding box center [192, 360] width 268 height 35
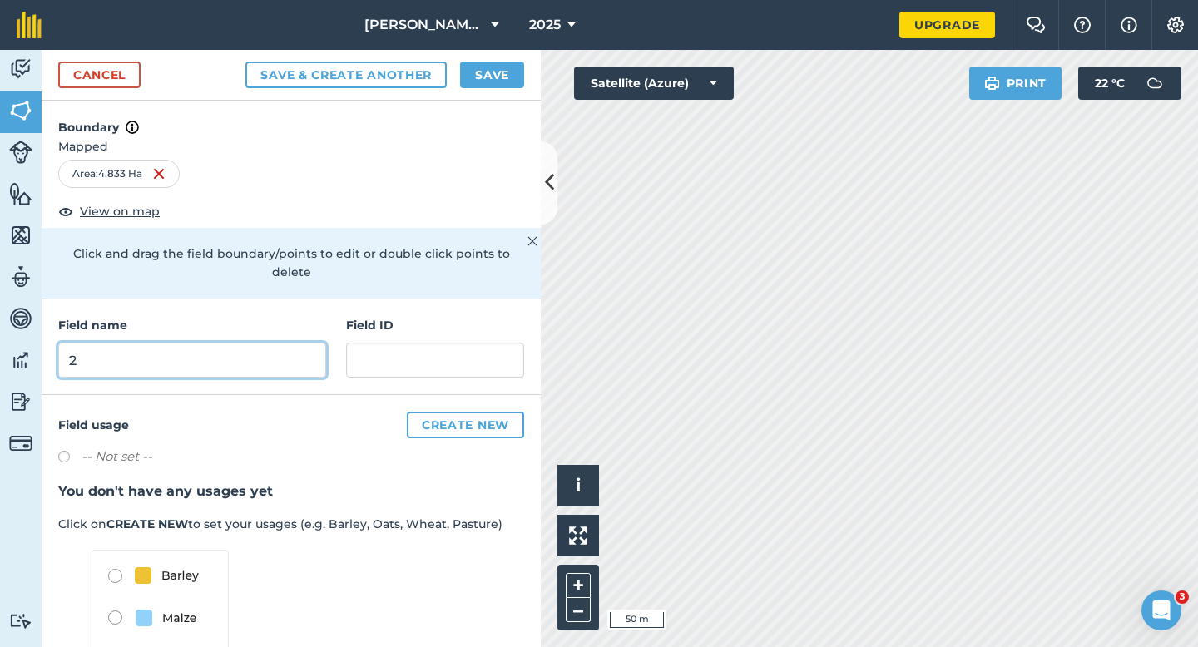
type input "2"
click at [490, 73] on button "Save" at bounding box center [492, 75] width 64 height 27
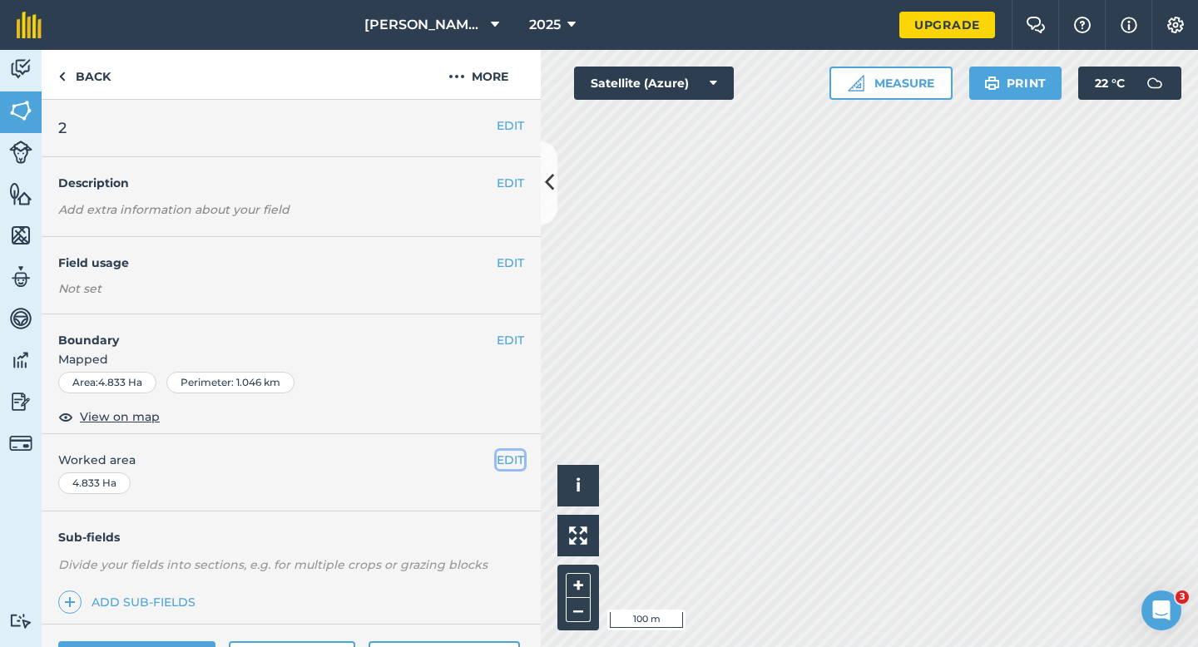
click at [500, 461] on button "EDIT" at bounding box center [510, 460] width 27 height 18
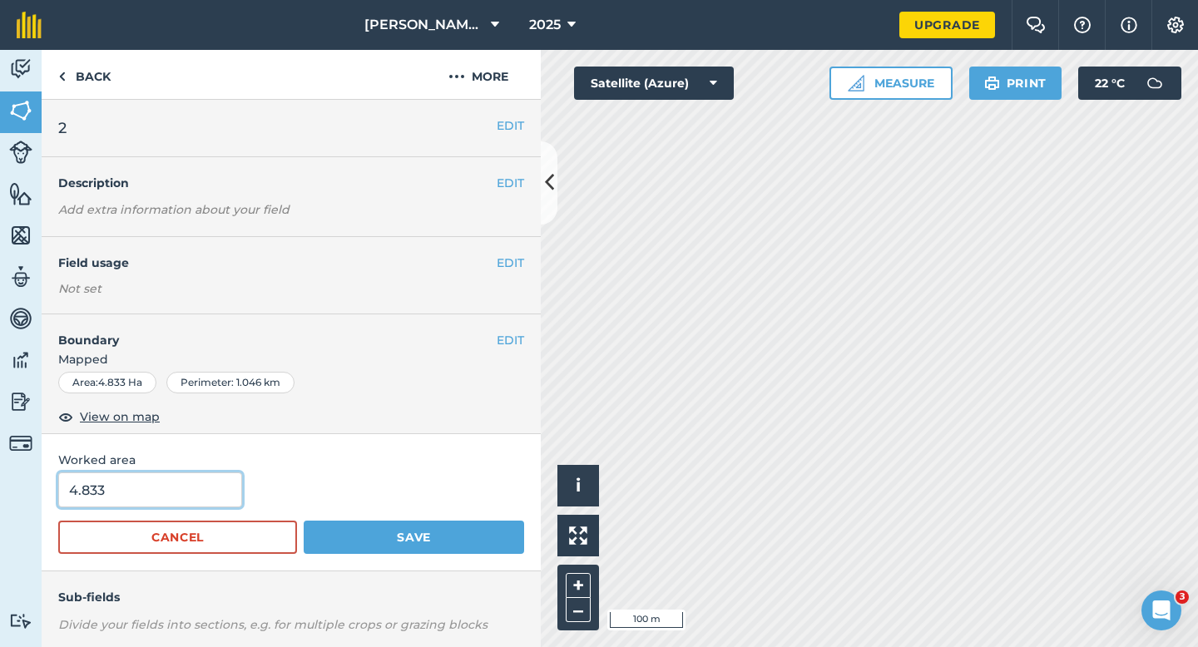
click at [196, 497] on input "4.833" at bounding box center [150, 490] width 184 height 35
type input "5"
click at [304, 521] on button "Save" at bounding box center [414, 537] width 220 height 33
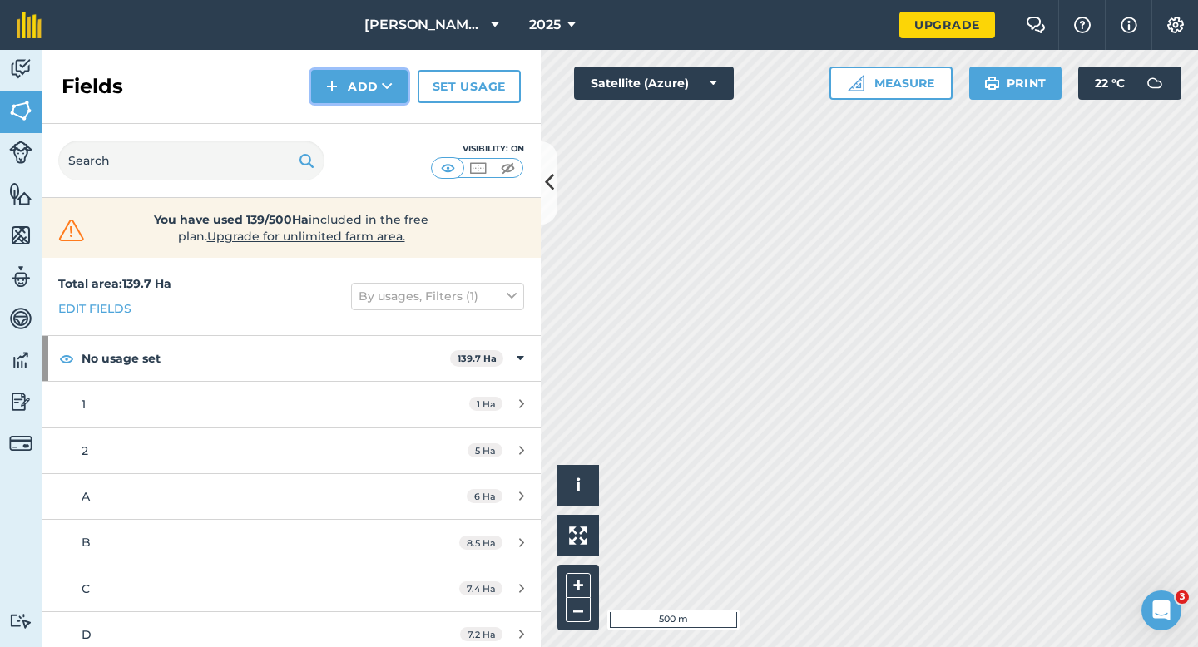
click at [382, 91] on icon at bounding box center [387, 86] width 11 height 17
click at [382, 115] on link "Draw" at bounding box center [360, 124] width 92 height 37
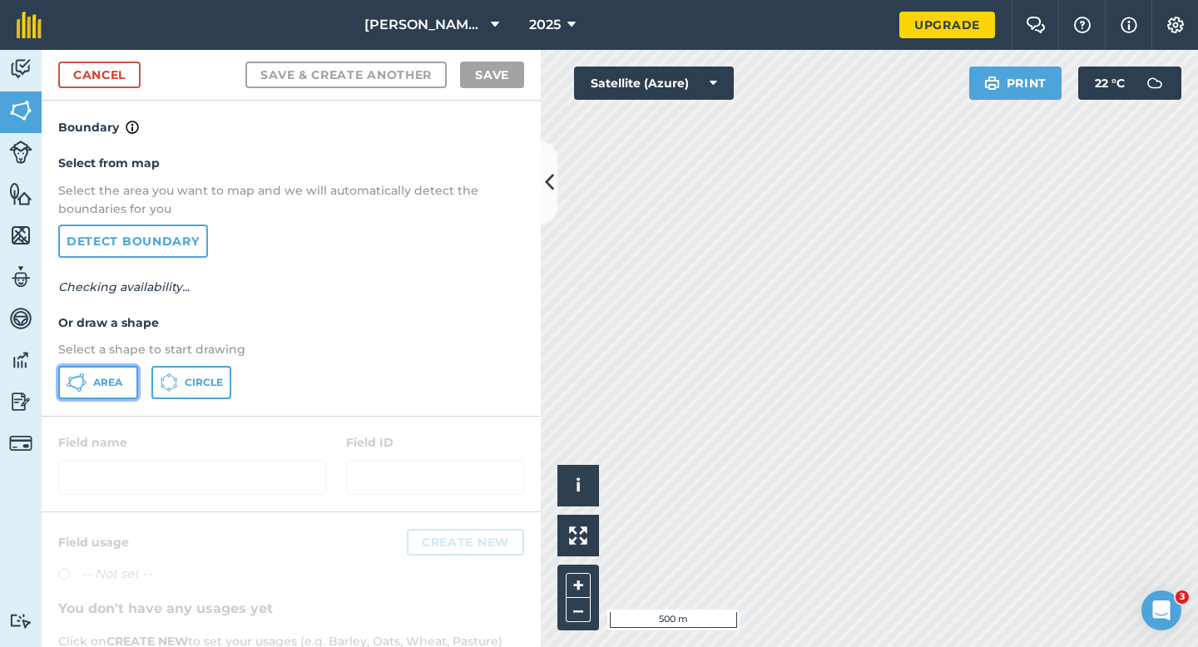
click at [87, 389] on button "Area" at bounding box center [98, 382] width 80 height 33
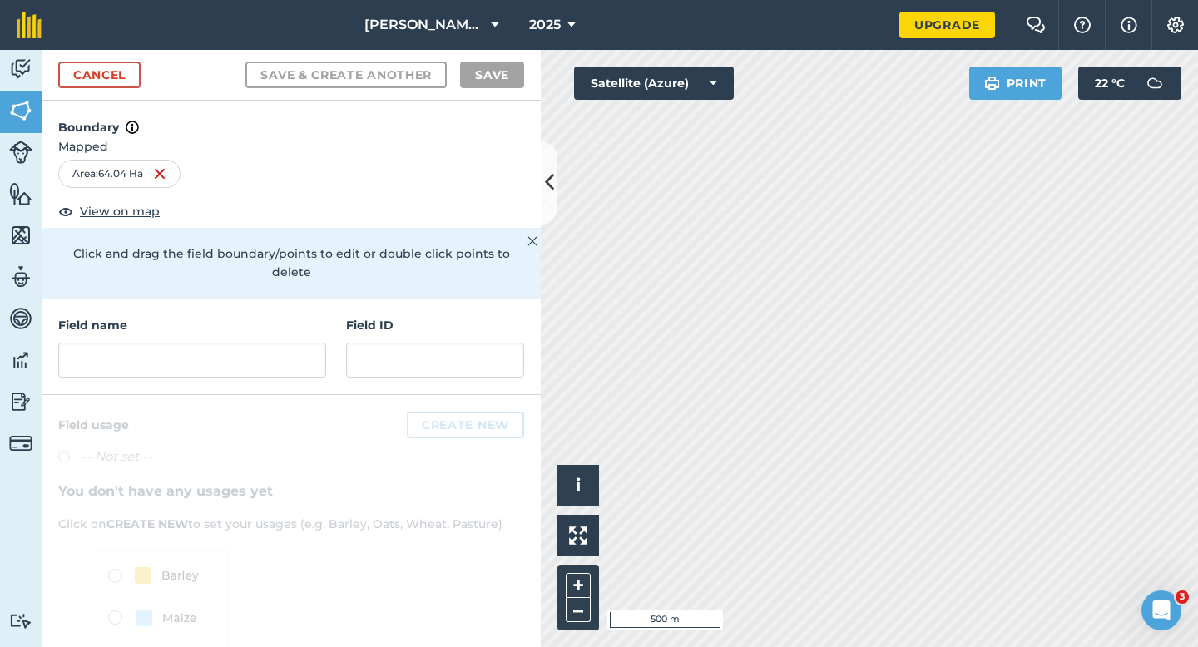
click at [116, 57] on div "Cancel Save & Create Another Save" at bounding box center [291, 75] width 499 height 51
click at [125, 62] on link "Cancel" at bounding box center [99, 75] width 82 height 27
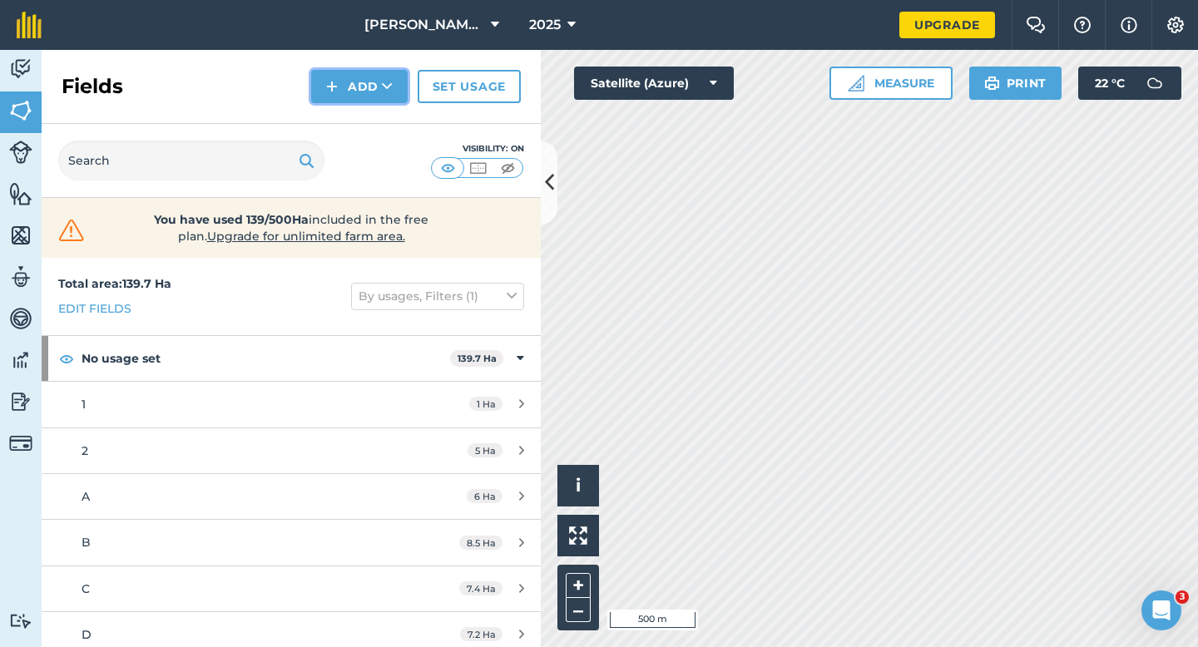
click at [324, 76] on button "Add" at bounding box center [359, 86] width 97 height 33
click at [339, 116] on link "Draw" at bounding box center [360, 124] width 92 height 37
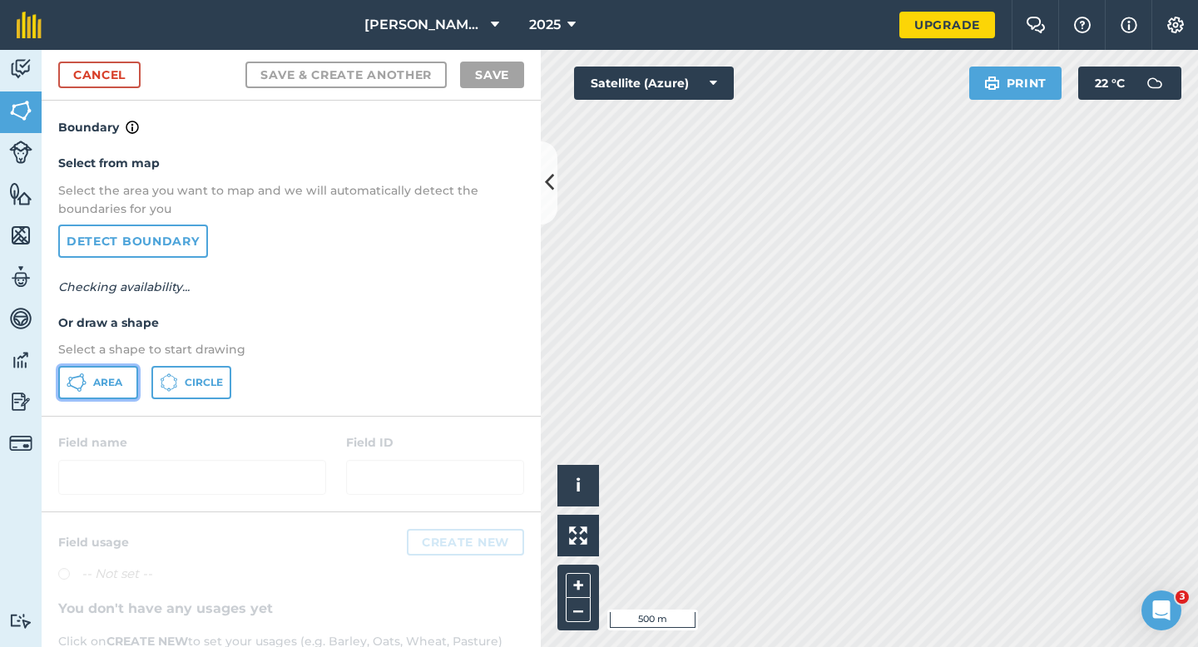
click at [97, 389] on button "Area" at bounding box center [98, 382] width 80 height 33
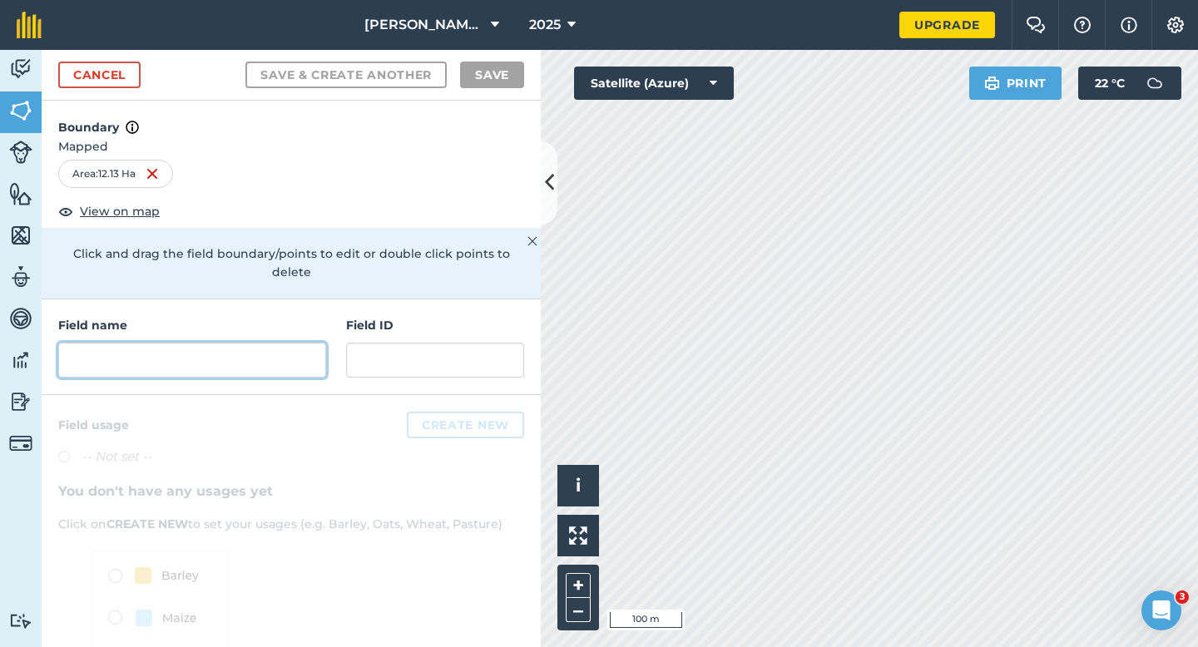
click at [275, 354] on input "text" at bounding box center [192, 360] width 268 height 35
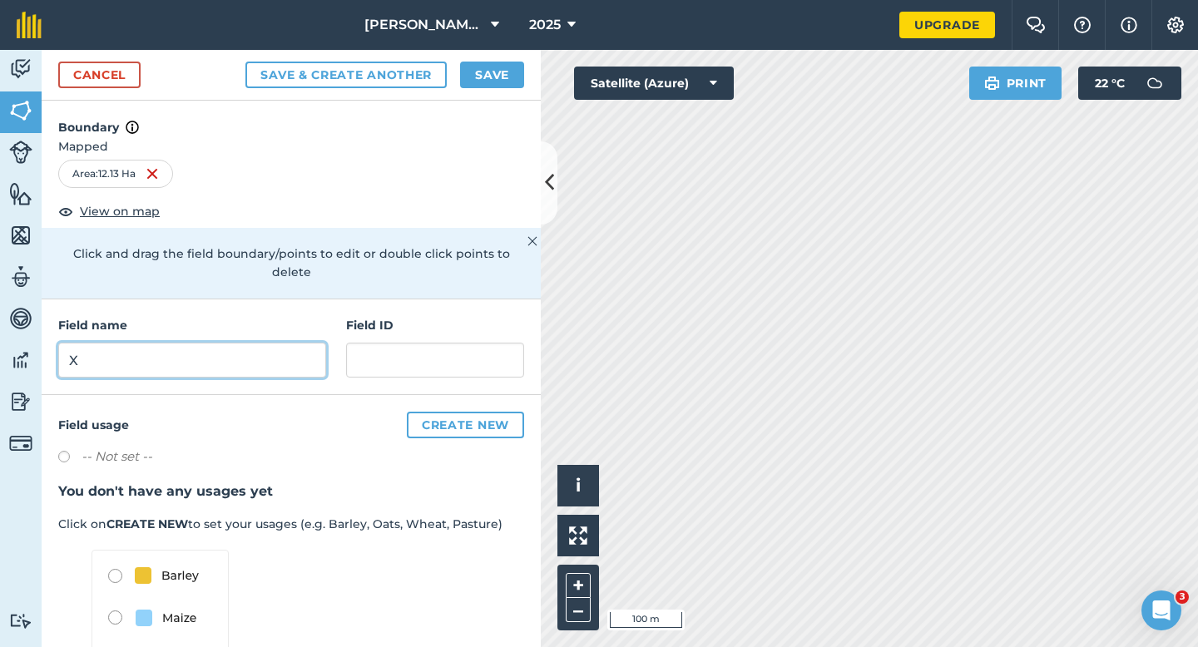
type input "X"
click at [482, 83] on button "Save" at bounding box center [492, 75] width 64 height 27
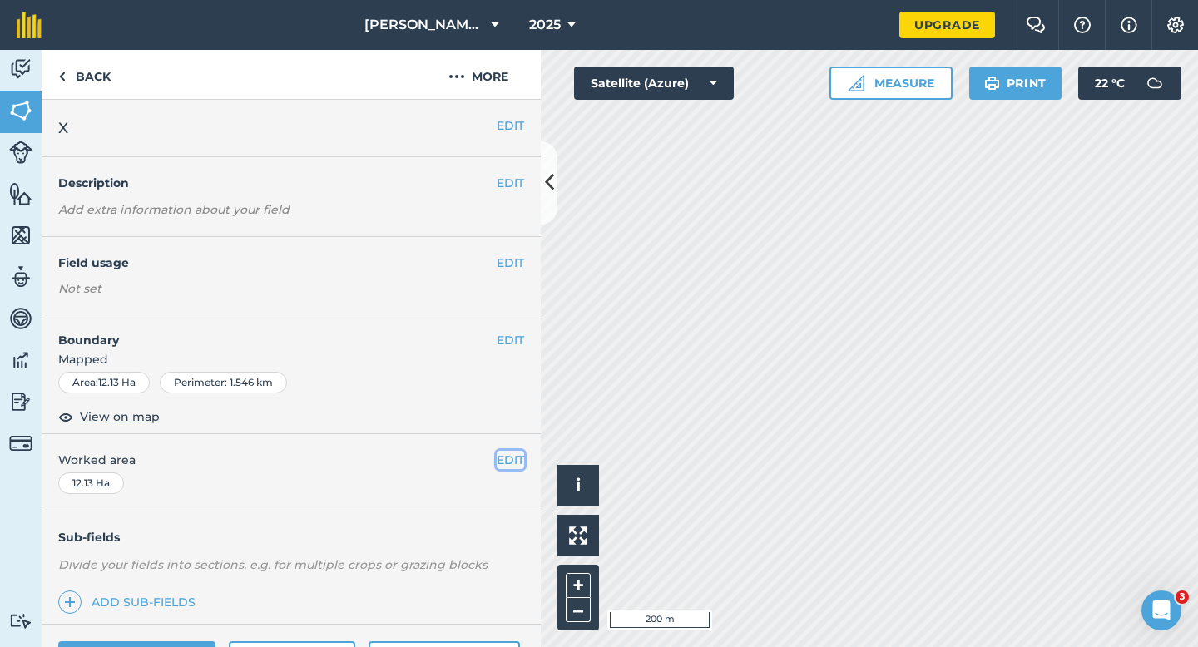
click at [518, 465] on button "EDIT" at bounding box center [510, 460] width 27 height 18
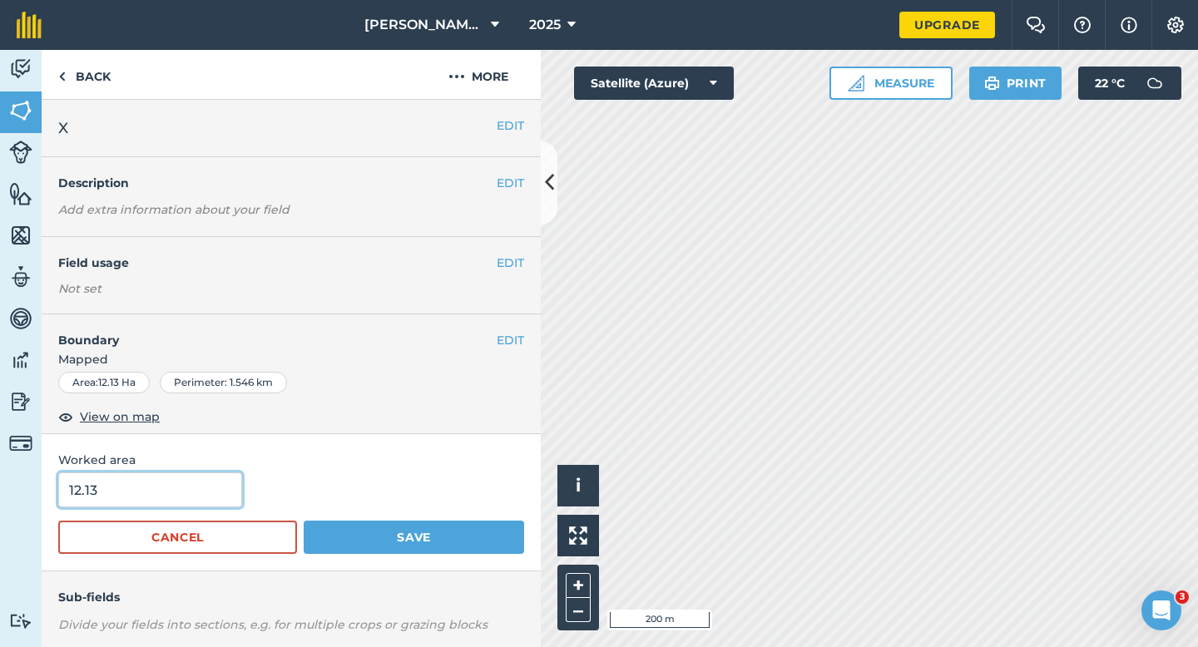
click at [215, 480] on input "12.13" at bounding box center [150, 490] width 184 height 35
type input "12"
click at [304, 521] on button "Save" at bounding box center [414, 537] width 220 height 33
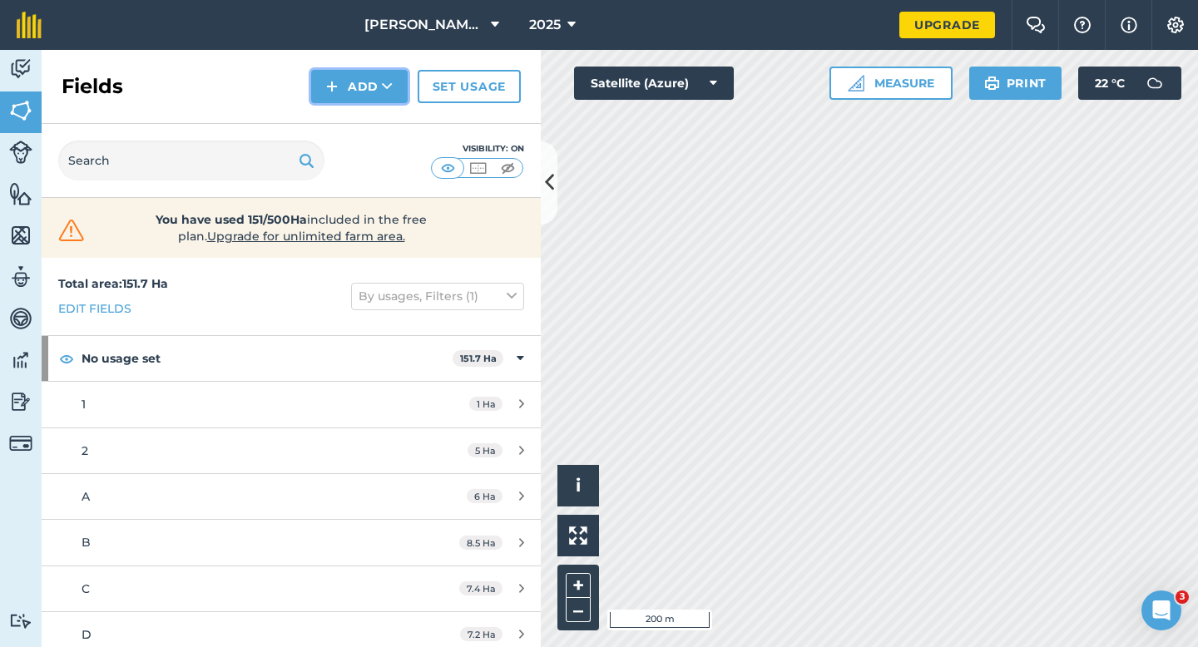
click at [353, 87] on button "Add" at bounding box center [359, 86] width 97 height 33
click at [357, 116] on link "Draw" at bounding box center [360, 124] width 92 height 37
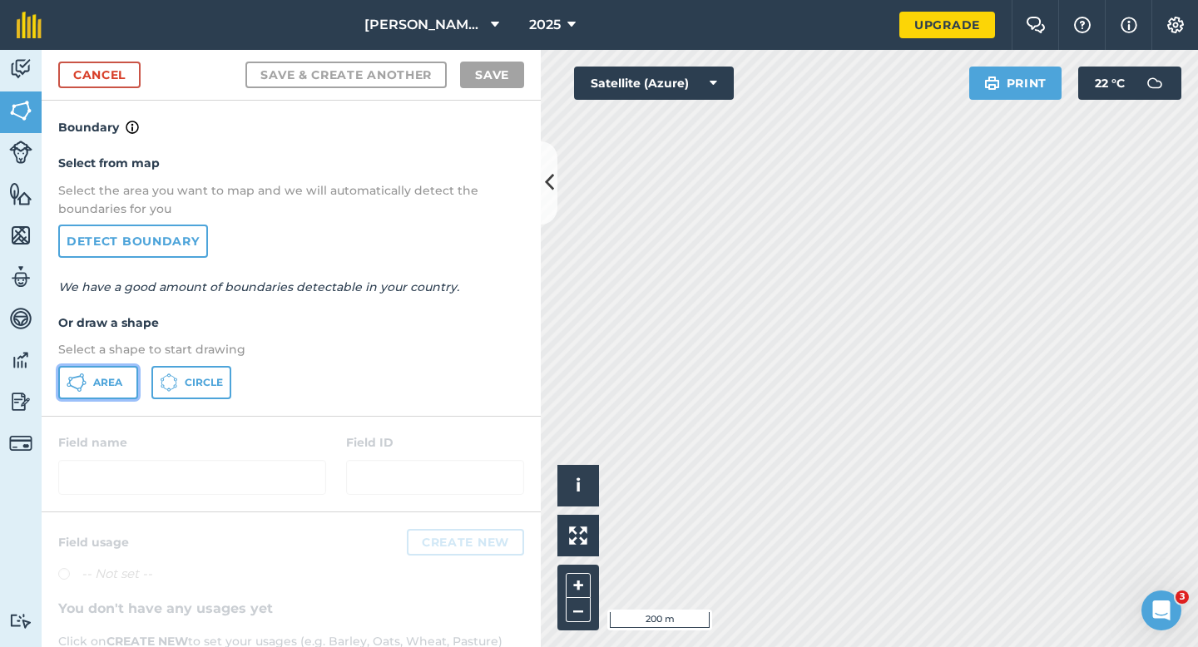
click at [89, 385] on button "Area" at bounding box center [98, 382] width 80 height 33
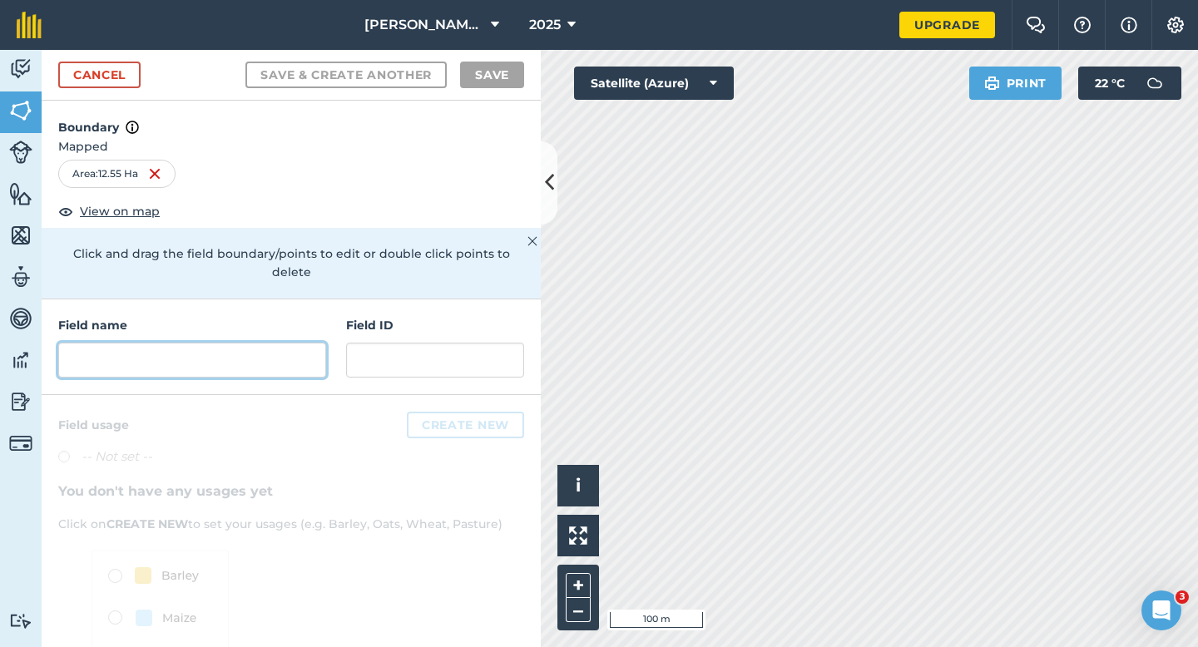
click at [276, 343] on input "text" at bounding box center [192, 360] width 268 height 35
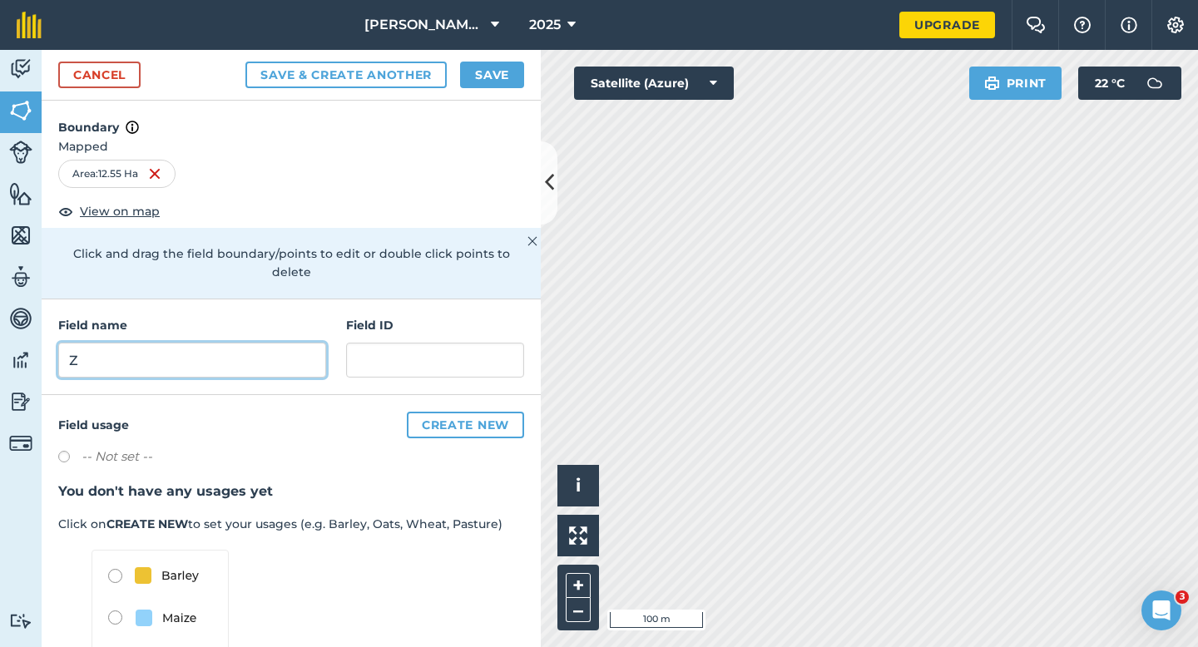
type input "Z"
click at [478, 92] on div "Cancel Save & Create Another Save" at bounding box center [291, 75] width 499 height 51
click at [488, 92] on div "Cancel Save & Create Another Save" at bounding box center [291, 75] width 499 height 51
click at [488, 78] on button "Save" at bounding box center [492, 75] width 64 height 27
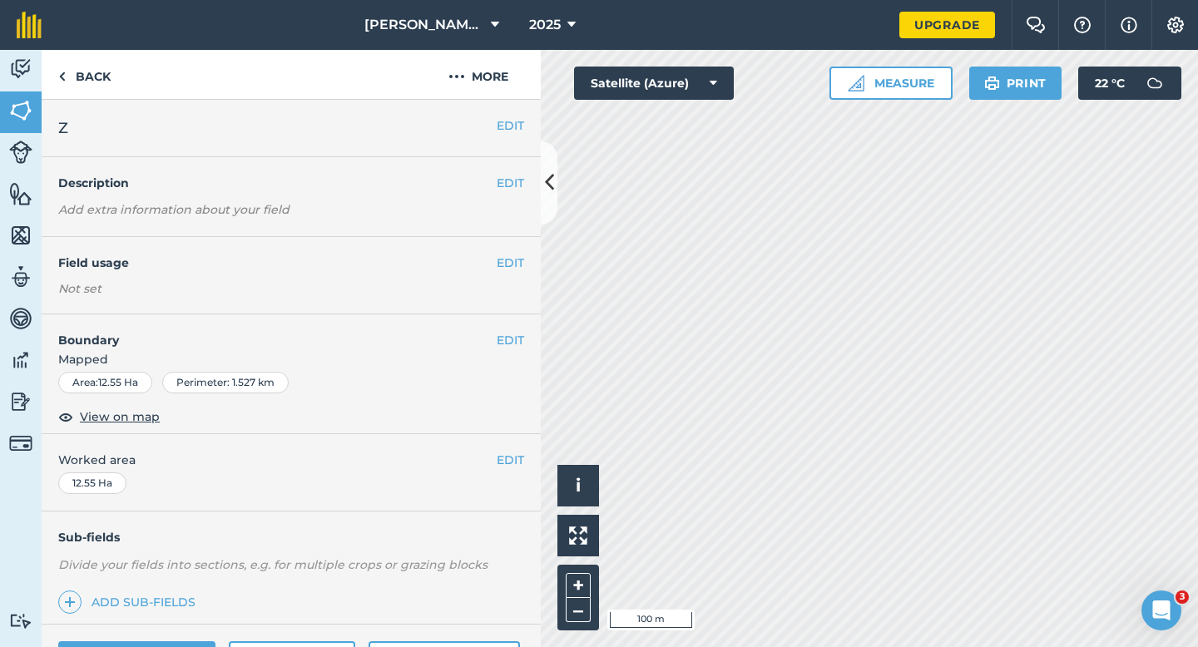
click at [514, 447] on div "EDIT Worked area 12.55 Ha" at bounding box center [291, 472] width 499 height 77
click at [513, 451] on button "EDIT" at bounding box center [510, 460] width 27 height 18
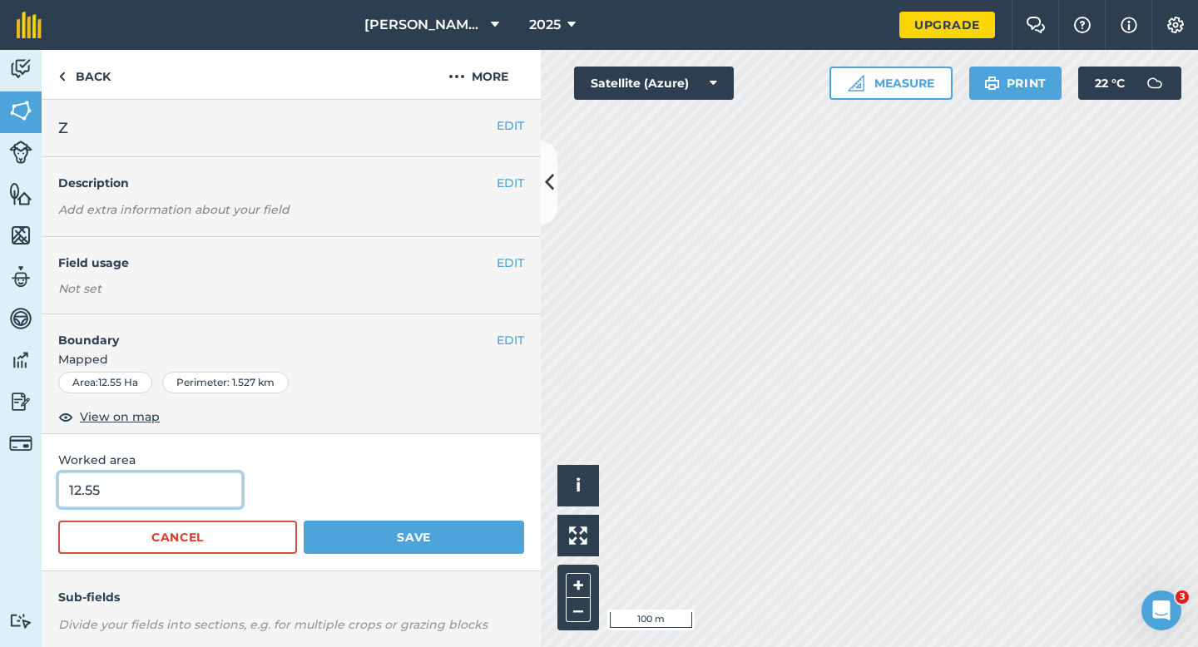
click at [97, 493] on input "12.55" at bounding box center [150, 490] width 184 height 35
type input "12.5"
click at [304, 521] on button "Save" at bounding box center [414, 537] width 220 height 33
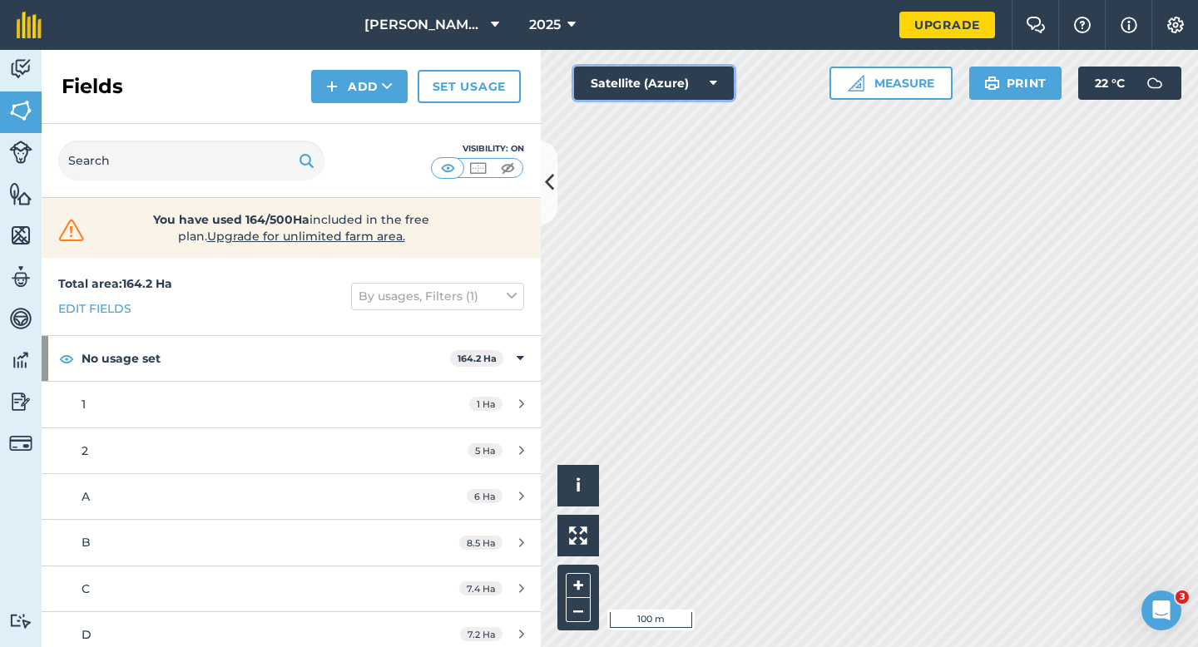
click at [752, 293] on div "Click to start drawing i © 2025 TomTom, Microsoft 100 m + – Satellite (Azure) M…" at bounding box center [869, 348] width 657 height 597
click at [371, 80] on button "Add" at bounding box center [359, 86] width 97 height 33
click at [371, 129] on link "Draw" at bounding box center [360, 124] width 92 height 37
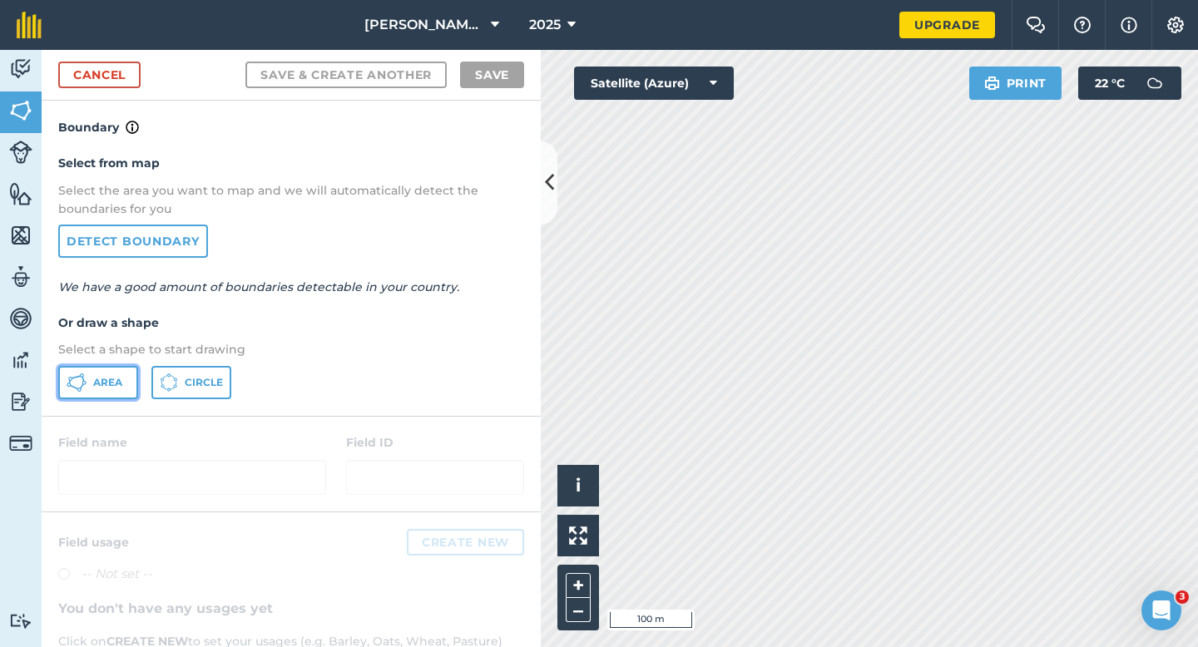
click at [105, 377] on span "Area" at bounding box center [107, 382] width 29 height 13
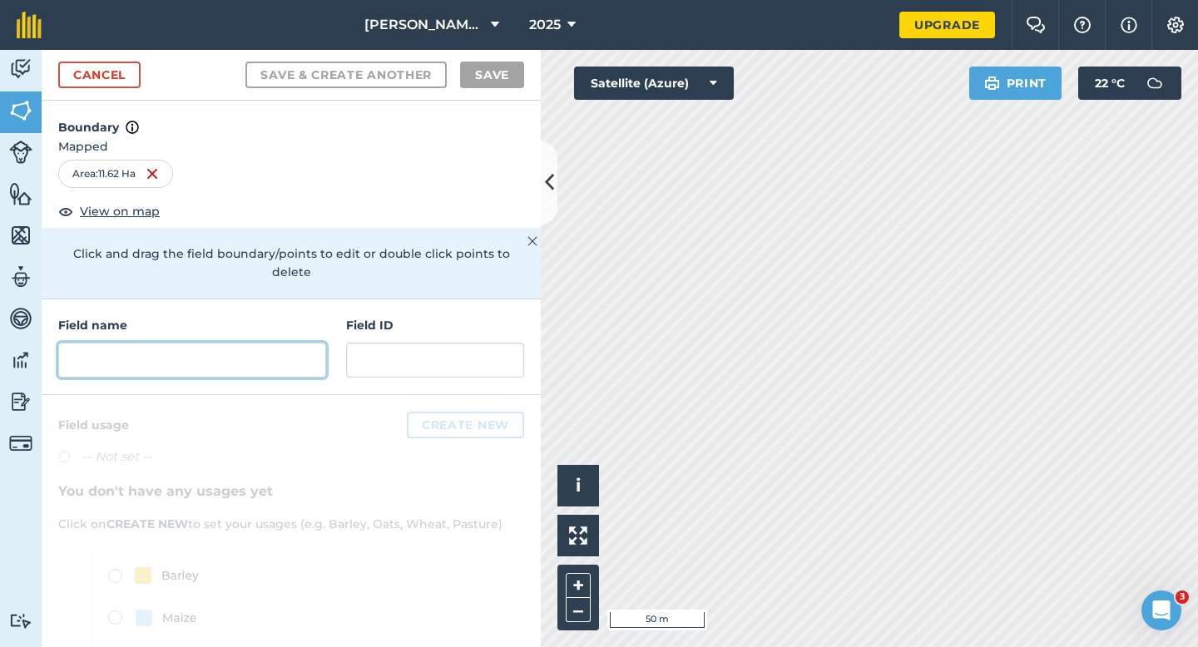
click at [134, 343] on input "text" at bounding box center [192, 360] width 268 height 35
click at [134, 346] on input "text" at bounding box center [192, 360] width 268 height 35
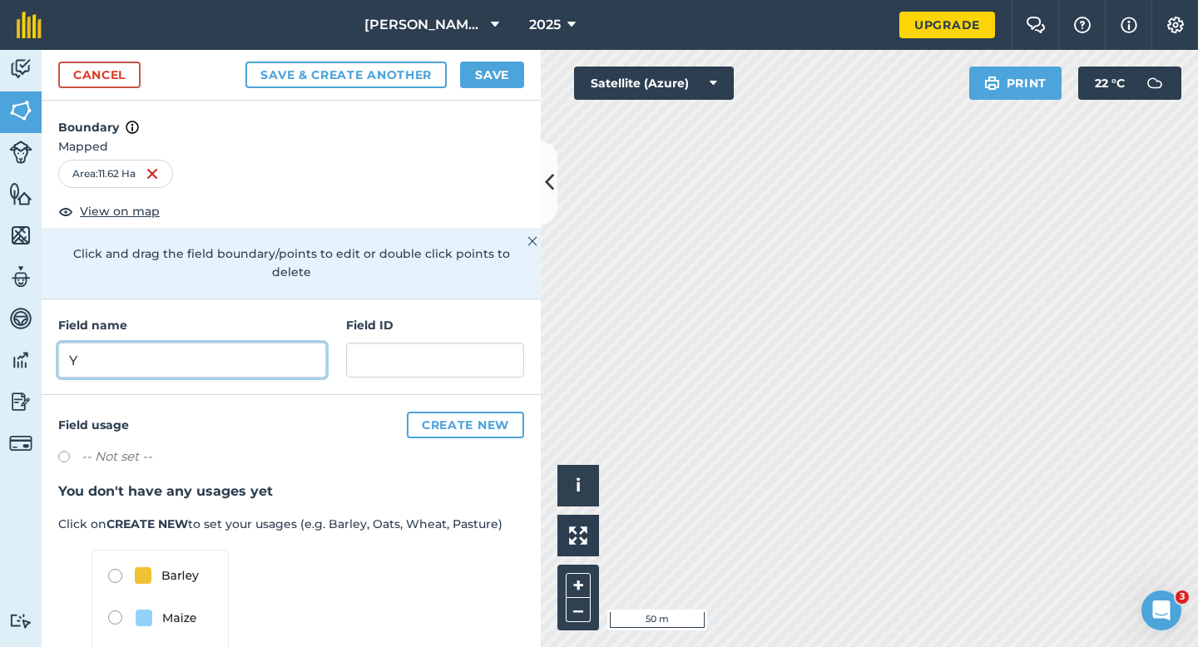
type input "Y"
click at [489, 76] on button "Save" at bounding box center [492, 75] width 64 height 27
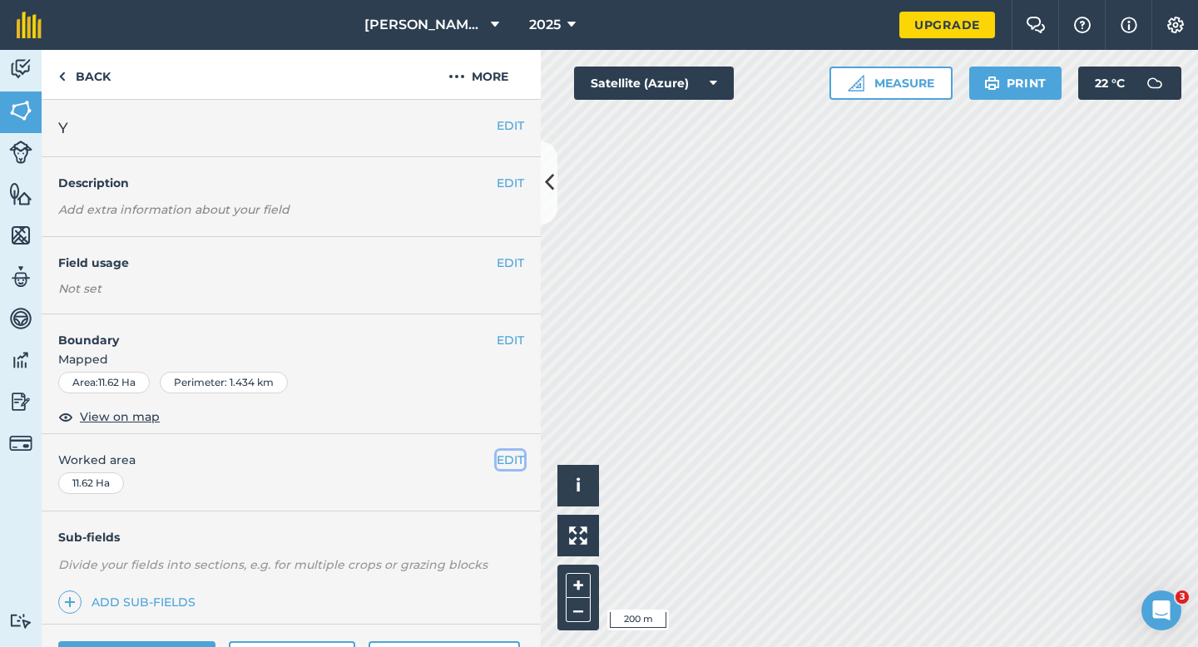
click at [497, 454] on button "EDIT" at bounding box center [510, 460] width 27 height 18
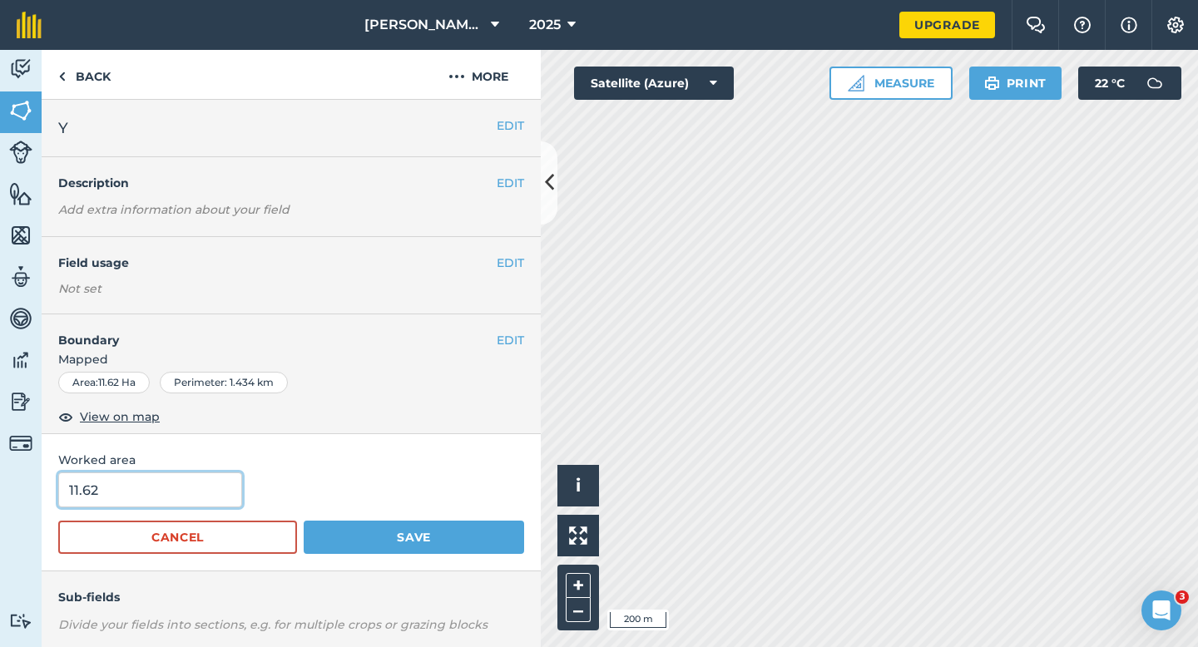
click at [145, 501] on input "11.62" at bounding box center [150, 490] width 184 height 35
type input "11.6"
click at [304, 521] on button "Save" at bounding box center [414, 537] width 220 height 33
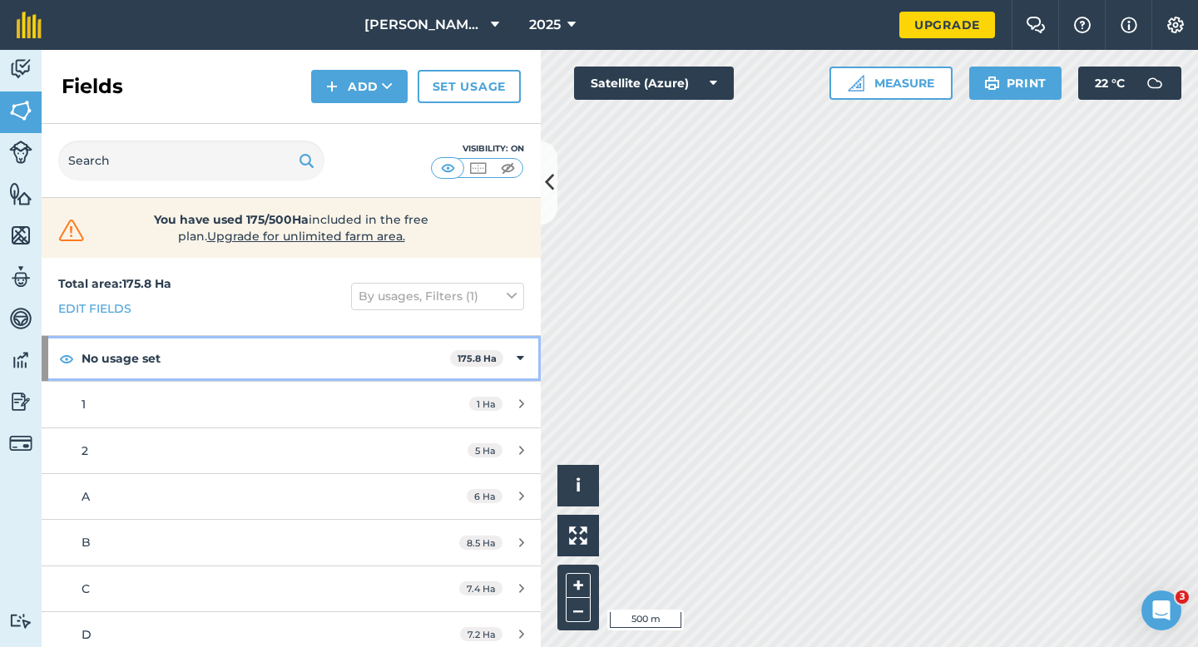
click at [527, 360] on div "No usage set 175.8 Ha" at bounding box center [291, 358] width 499 height 45
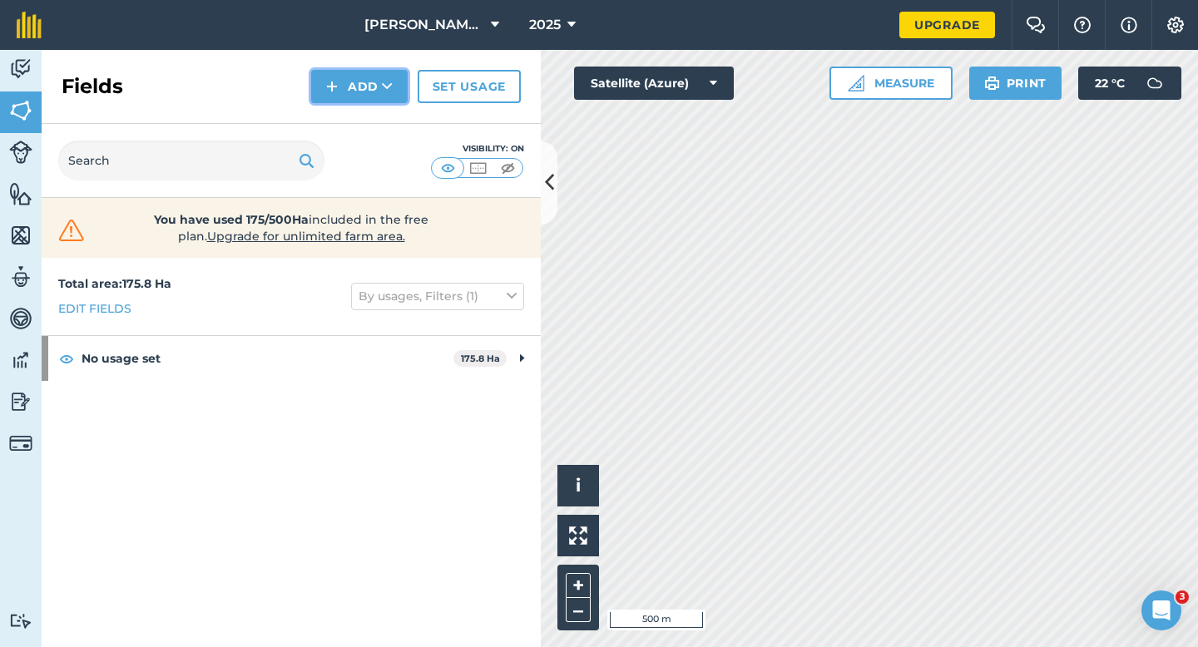
click at [329, 97] on button "Add" at bounding box center [359, 86] width 97 height 33
click at [348, 119] on link "Draw" at bounding box center [360, 124] width 92 height 37
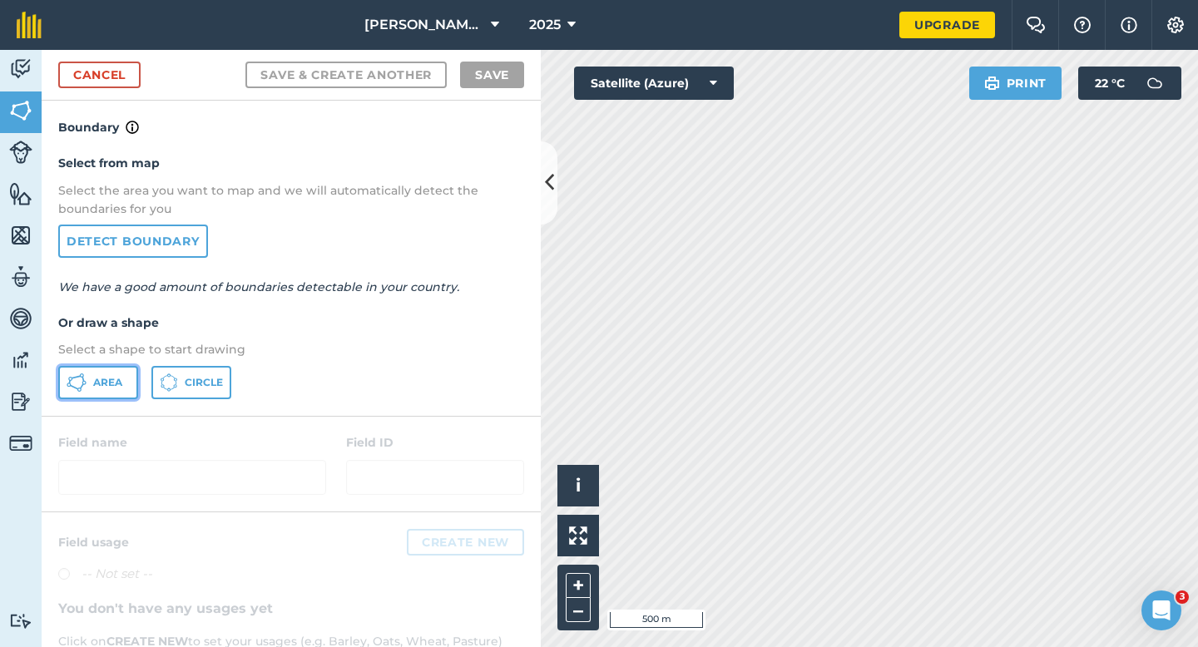
click at [72, 395] on button "Area" at bounding box center [98, 382] width 80 height 33
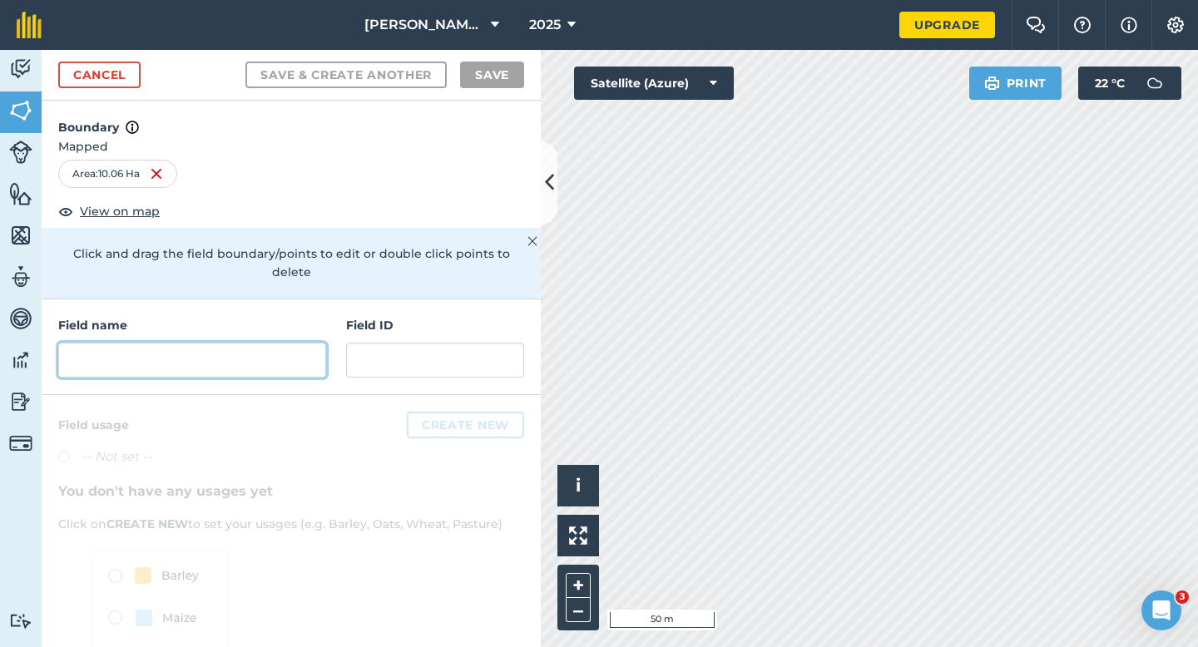
click at [283, 343] on input "text" at bounding box center [192, 360] width 268 height 35
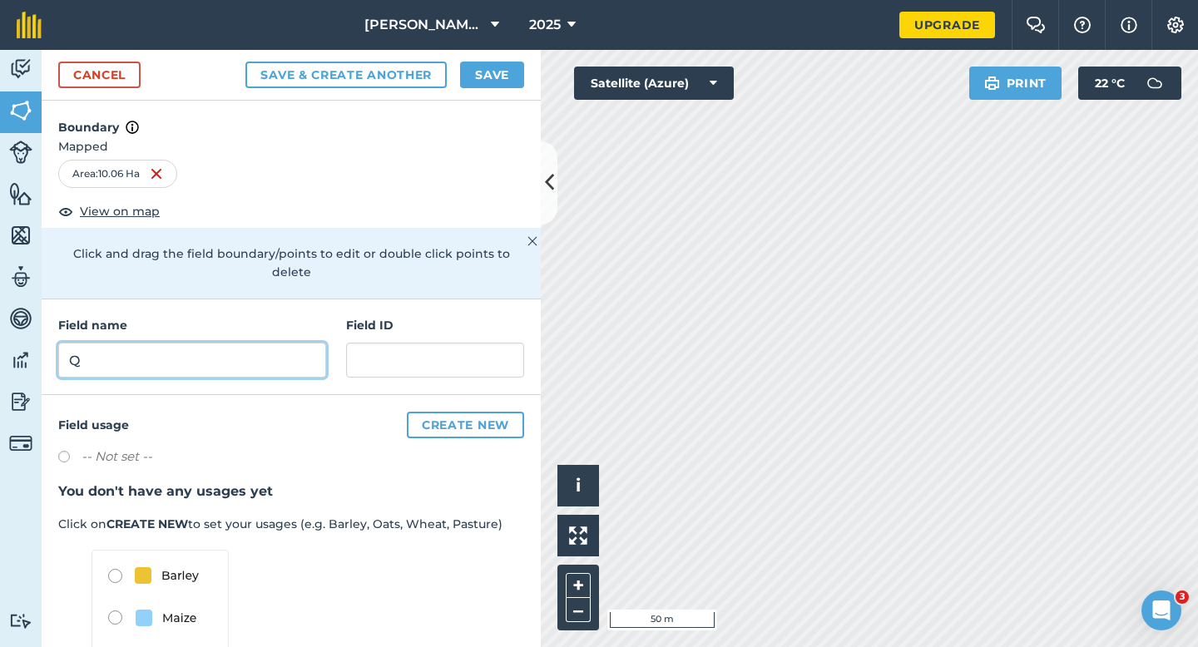
type input "Q"
click at [474, 65] on button "Save" at bounding box center [492, 75] width 64 height 27
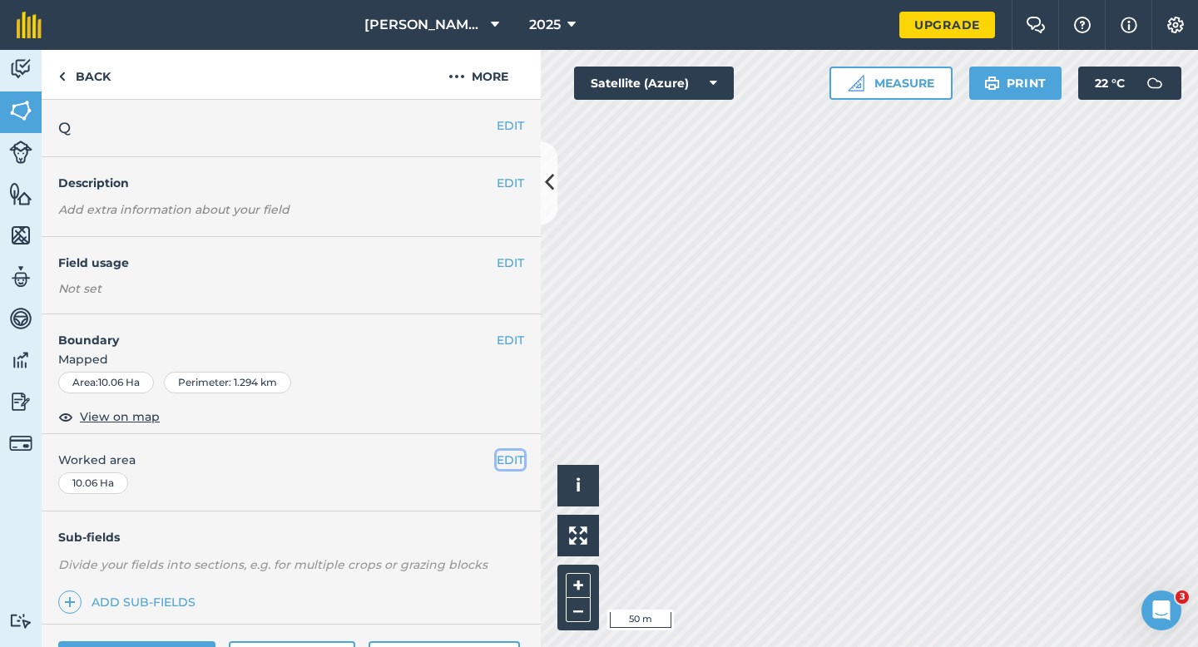
click at [518, 463] on button "EDIT" at bounding box center [510, 460] width 27 height 18
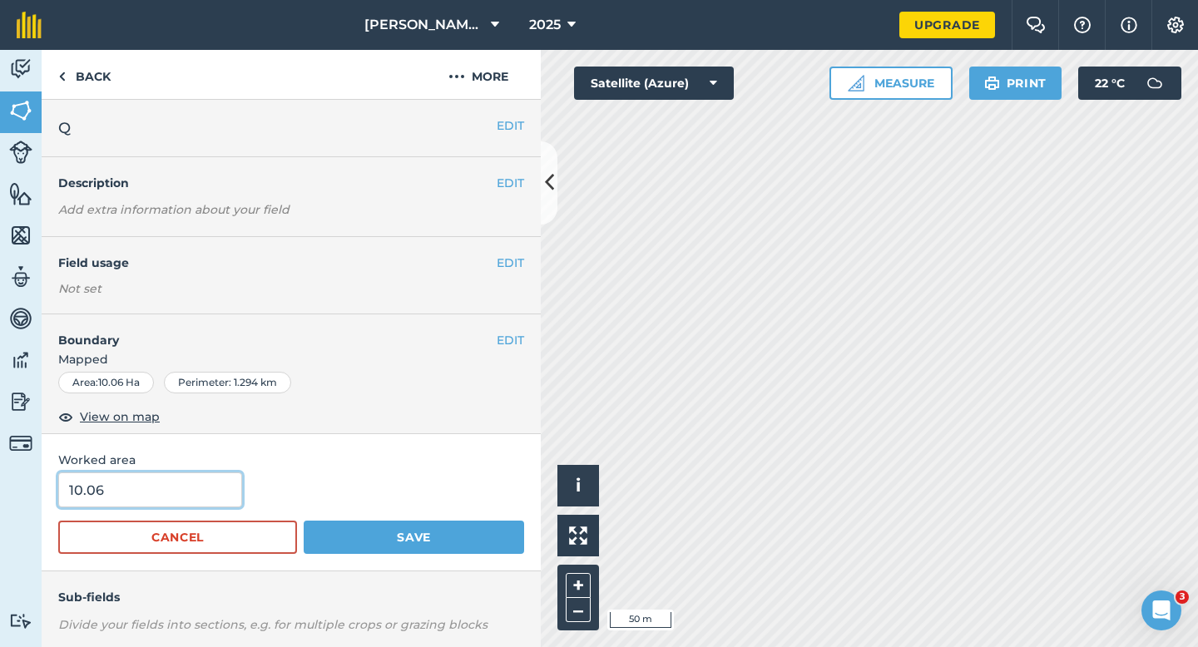
click at [179, 483] on input "10.06" at bounding box center [150, 490] width 184 height 35
type input "10"
click at [304, 521] on button "Save" at bounding box center [414, 537] width 220 height 33
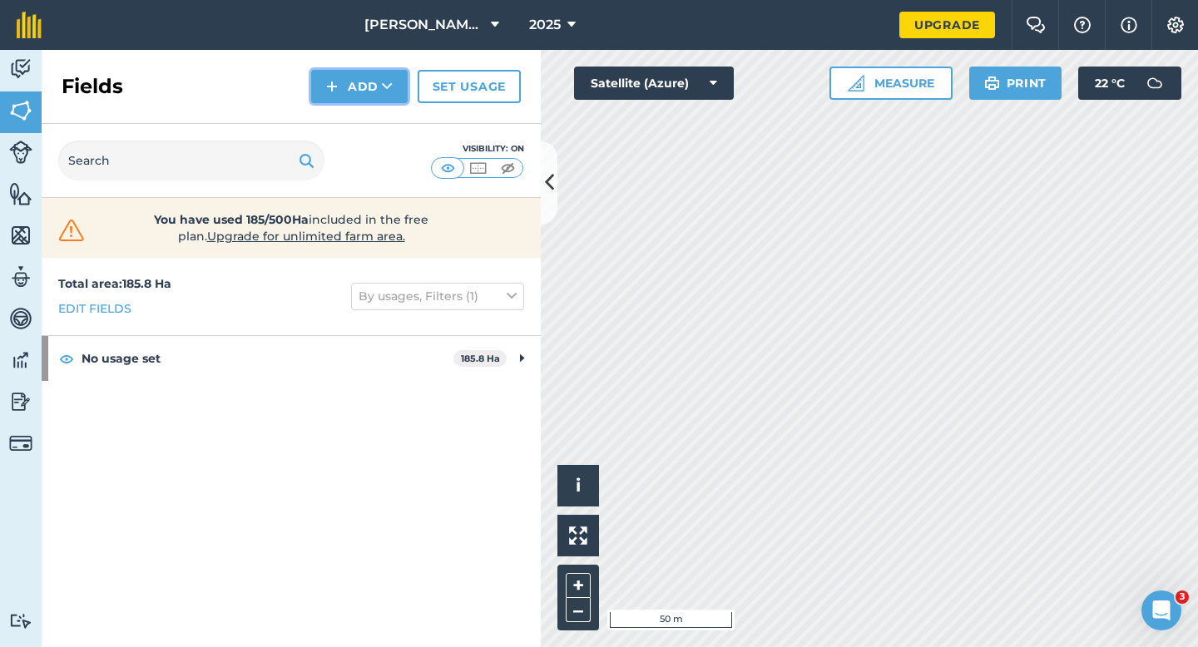
click at [345, 90] on button "Add" at bounding box center [359, 86] width 97 height 33
click at [345, 109] on link "Draw" at bounding box center [360, 124] width 92 height 37
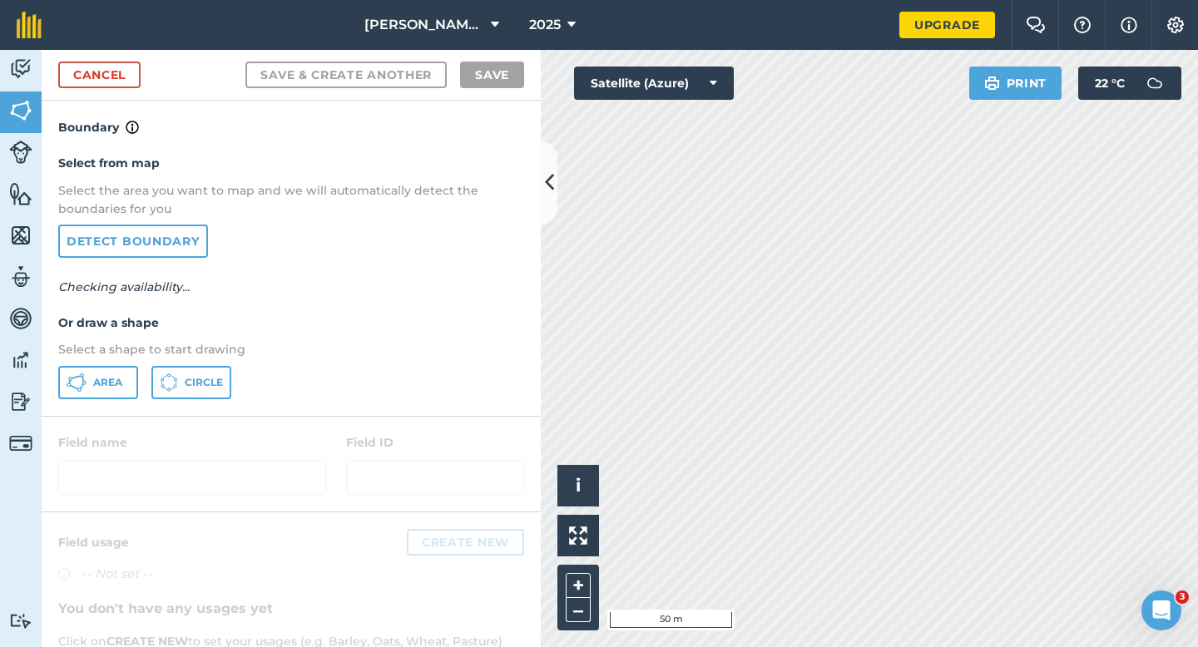
click at [143, 364] on div "Select from map Select the area you want to map and we will automatically detec…" at bounding box center [291, 276] width 499 height 278
click at [106, 369] on button "Area" at bounding box center [98, 382] width 80 height 33
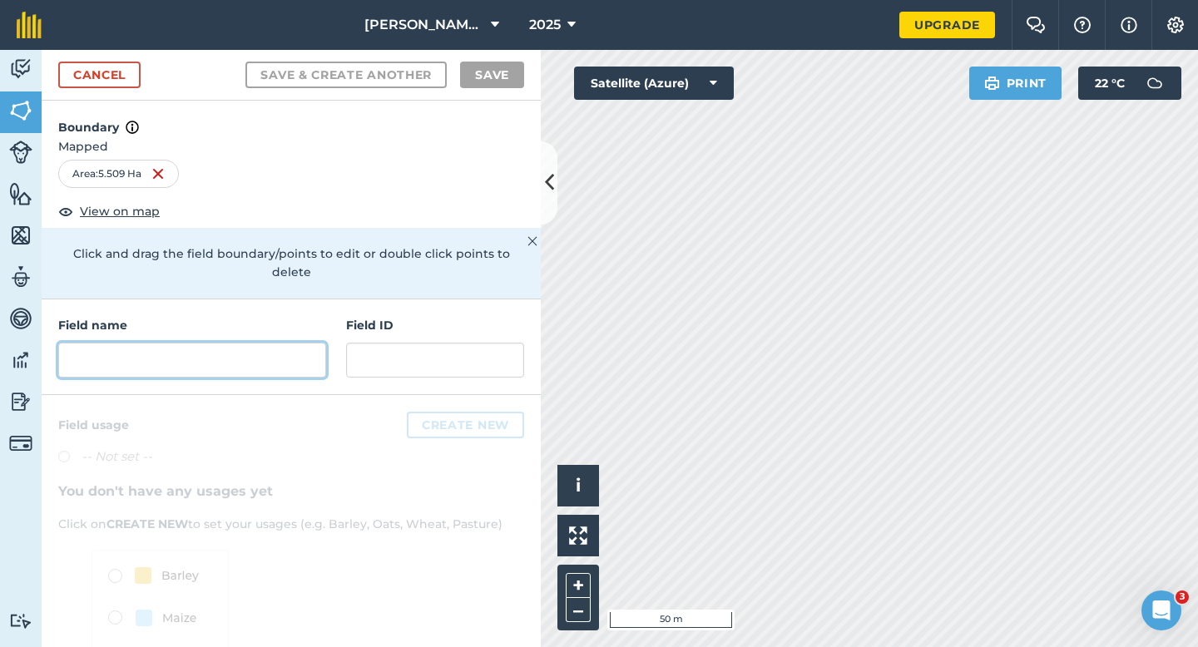
click at [256, 351] on input "text" at bounding box center [192, 360] width 268 height 35
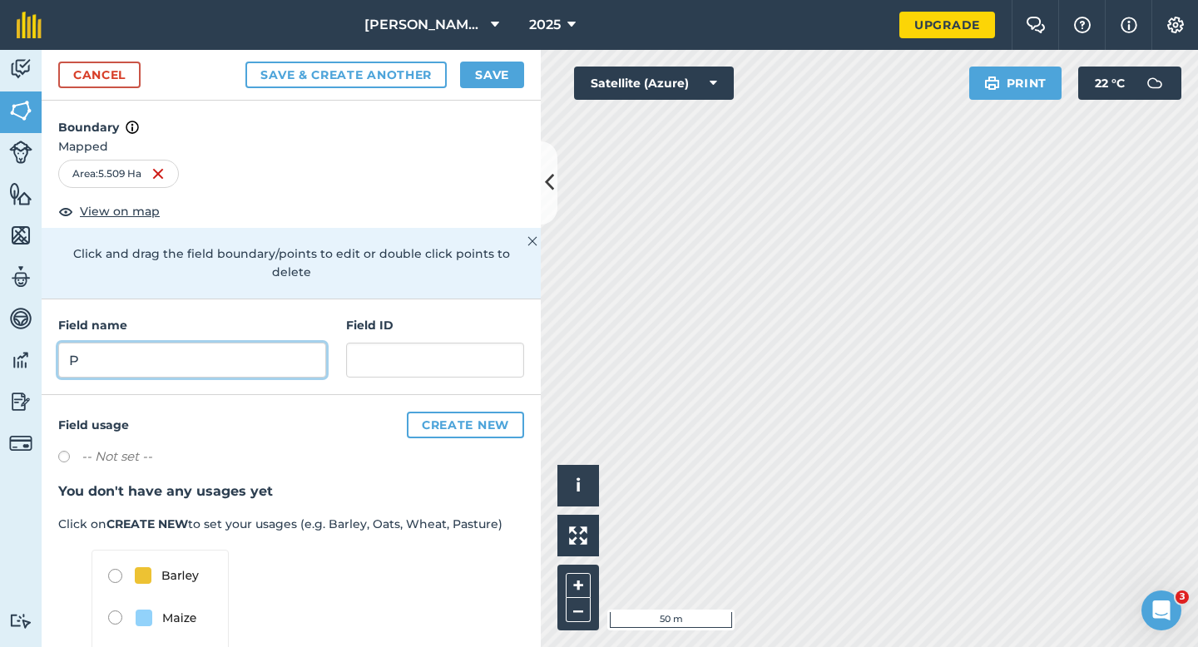
scroll to position [1, 0]
type input "P"
click at [503, 60] on div "Cancel Save & Create Another Save" at bounding box center [291, 75] width 499 height 51
click at [508, 74] on button "Save" at bounding box center [492, 75] width 64 height 27
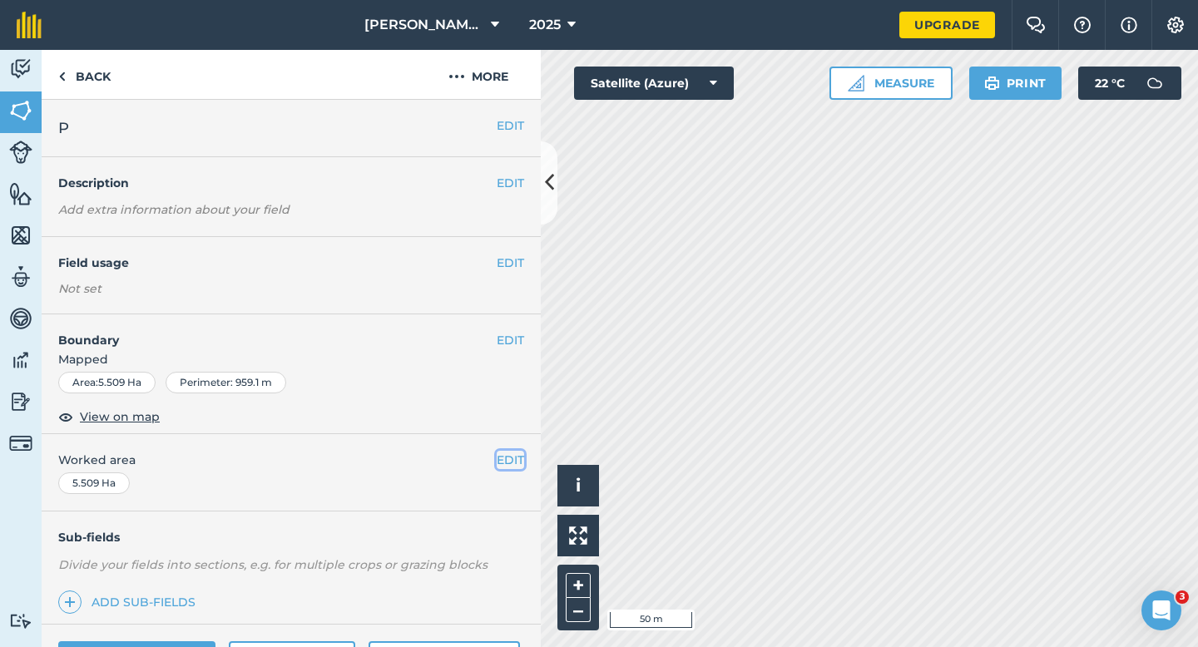
click at [513, 468] on button "EDIT" at bounding box center [510, 460] width 27 height 18
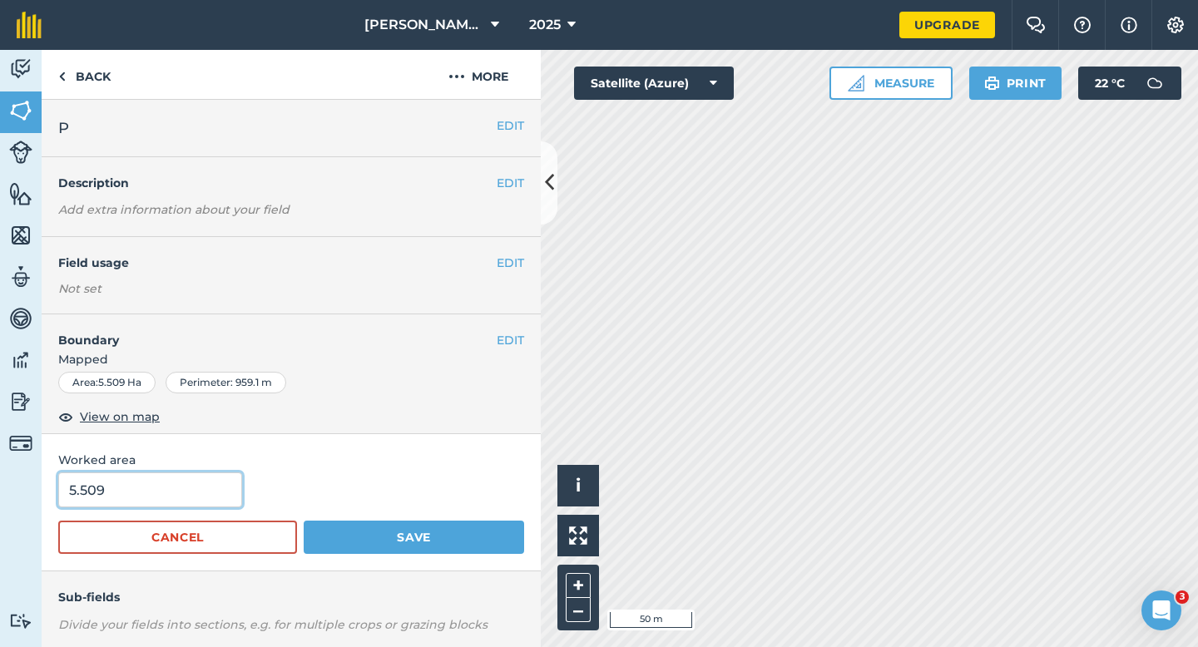
click at [186, 488] on input "5.509" at bounding box center [150, 490] width 184 height 35
type input "5.5"
click at [304, 521] on button "Save" at bounding box center [414, 537] width 220 height 33
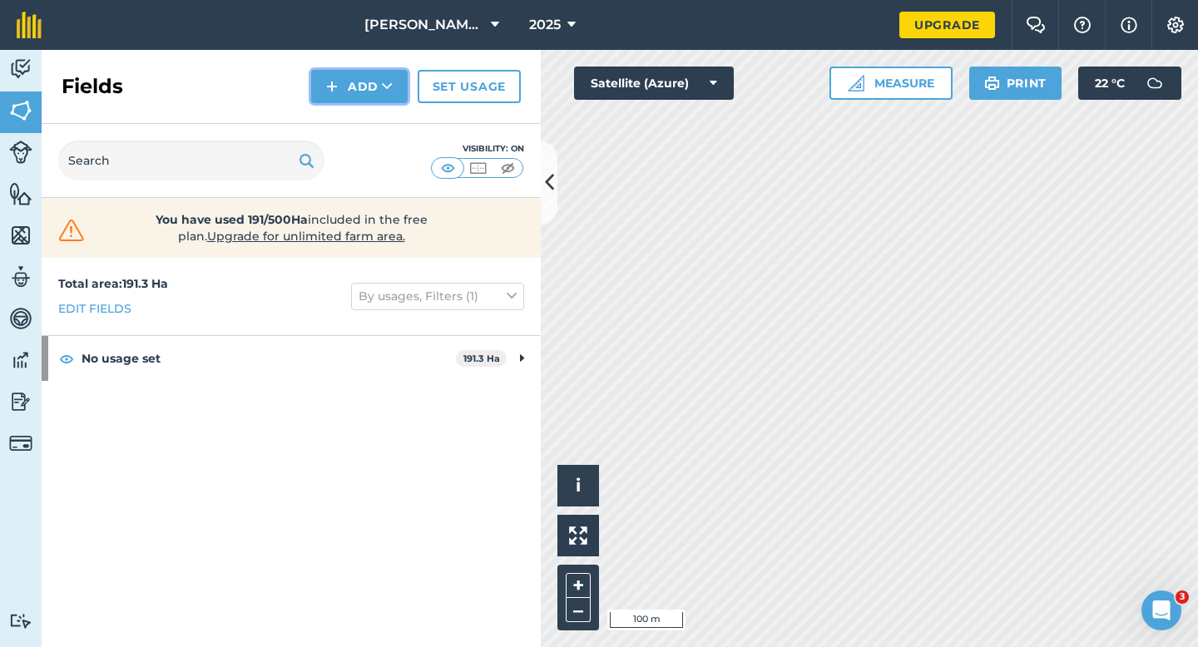
click at [352, 83] on button "Add" at bounding box center [359, 86] width 97 height 33
click at [352, 111] on link "Draw" at bounding box center [360, 124] width 92 height 37
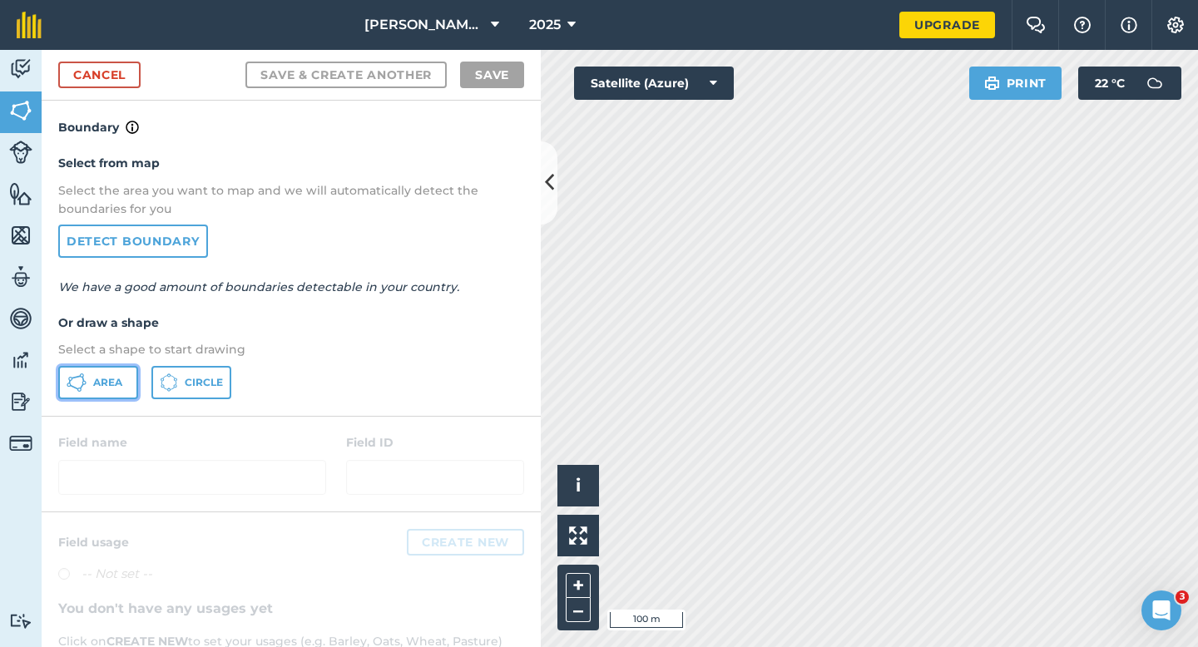
click at [97, 384] on span "Area" at bounding box center [107, 382] width 29 height 13
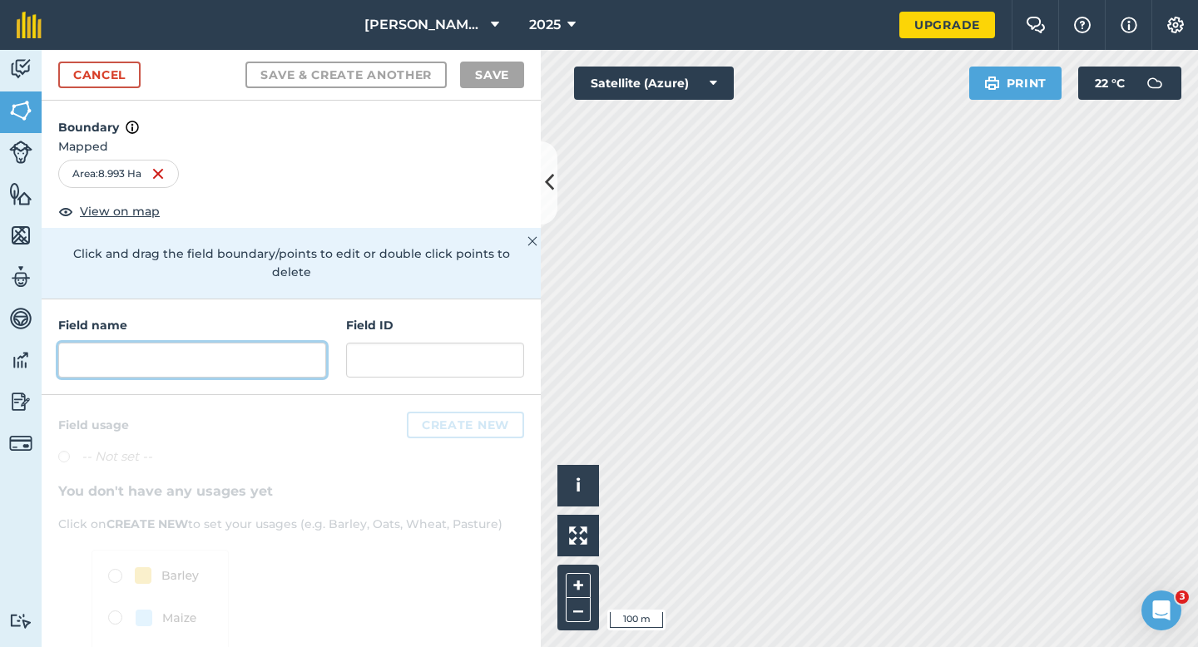
click at [246, 346] on input "text" at bounding box center [192, 360] width 268 height 35
click at [246, 343] on input "text" at bounding box center [192, 360] width 268 height 35
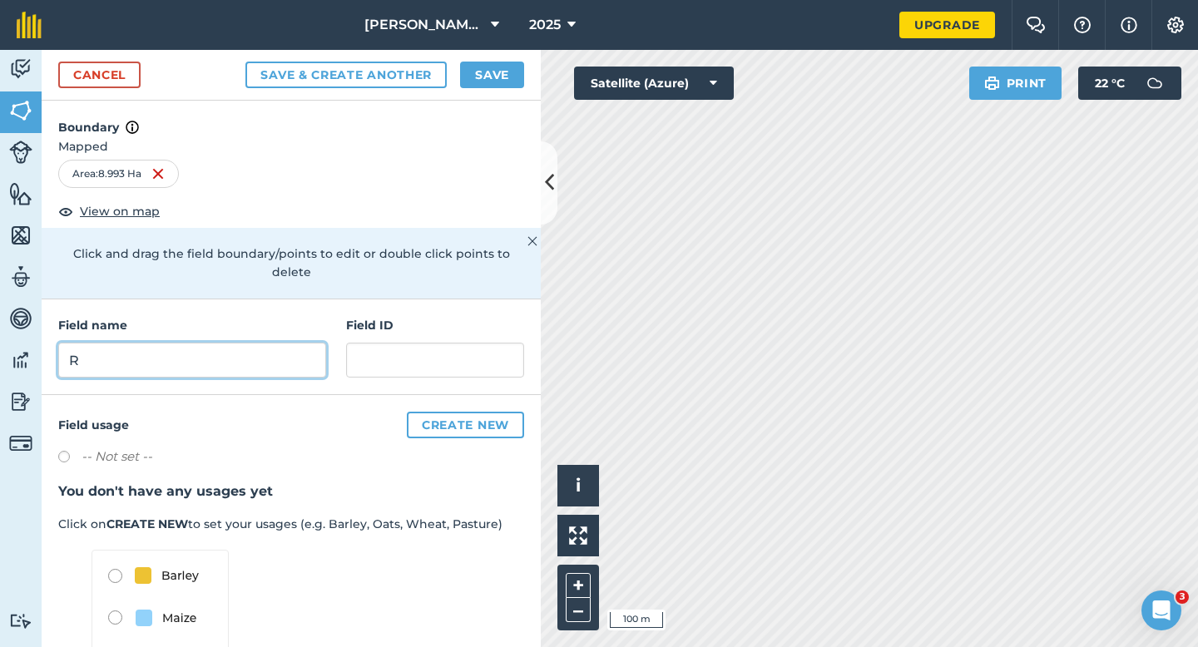
type input "R"
click at [471, 74] on button "Save" at bounding box center [492, 75] width 64 height 27
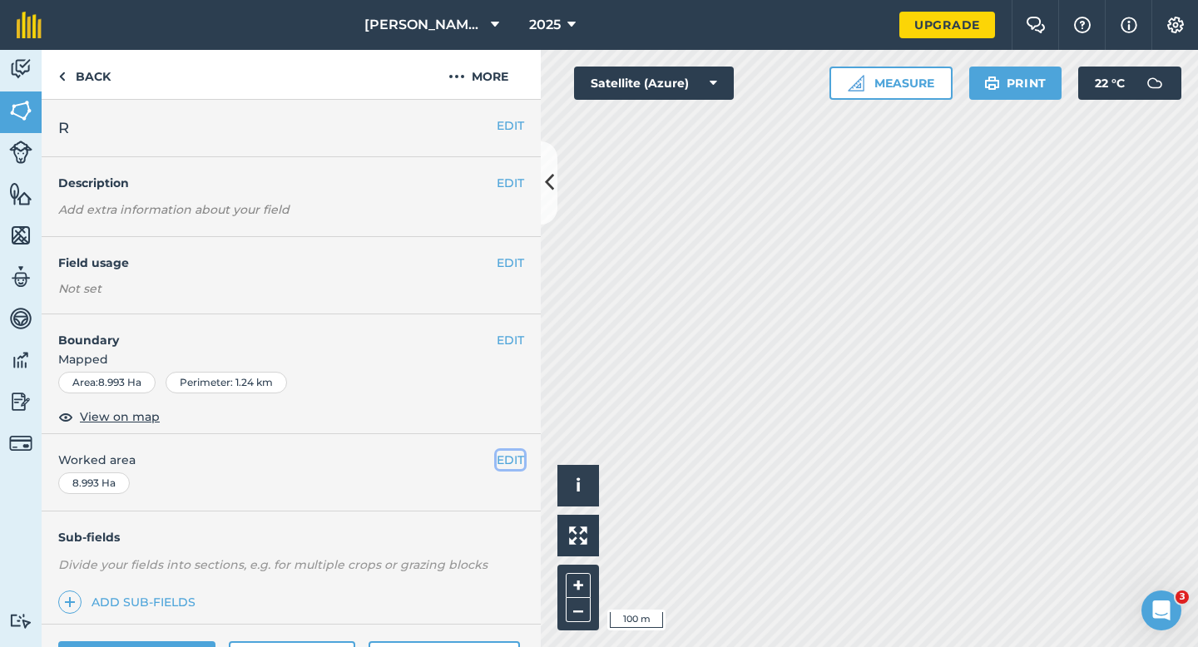
click at [506, 463] on button "EDIT" at bounding box center [510, 460] width 27 height 18
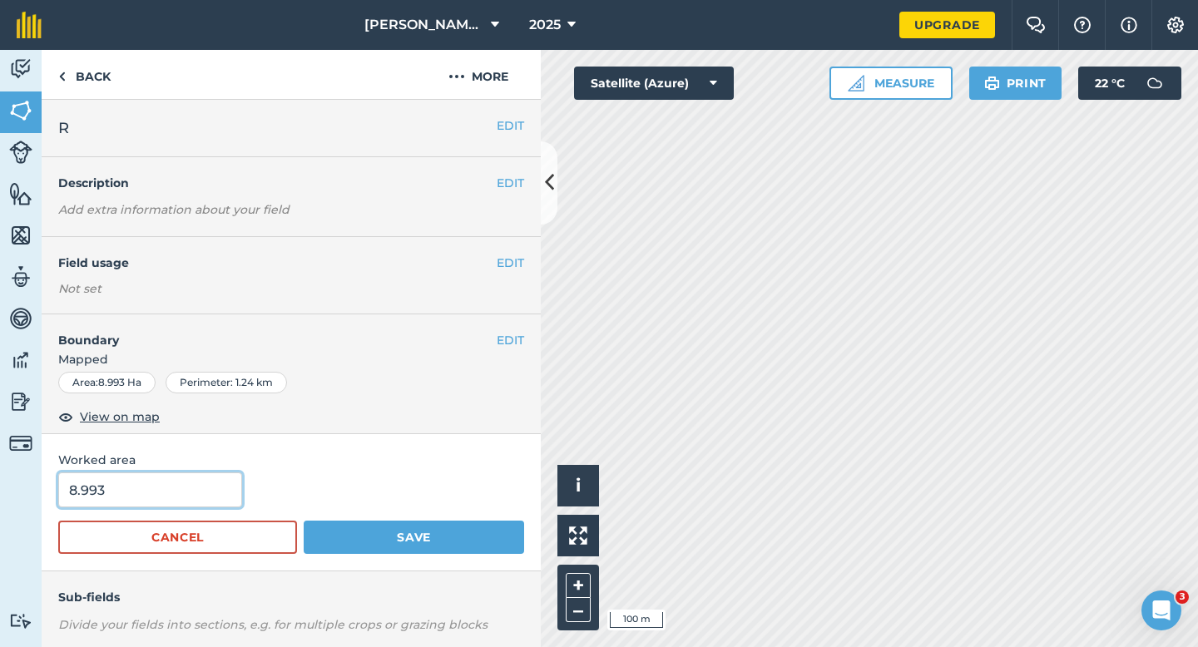
click at [155, 488] on input "8.993" at bounding box center [150, 490] width 184 height 35
type input "9"
click at [304, 521] on button "Save" at bounding box center [414, 537] width 220 height 33
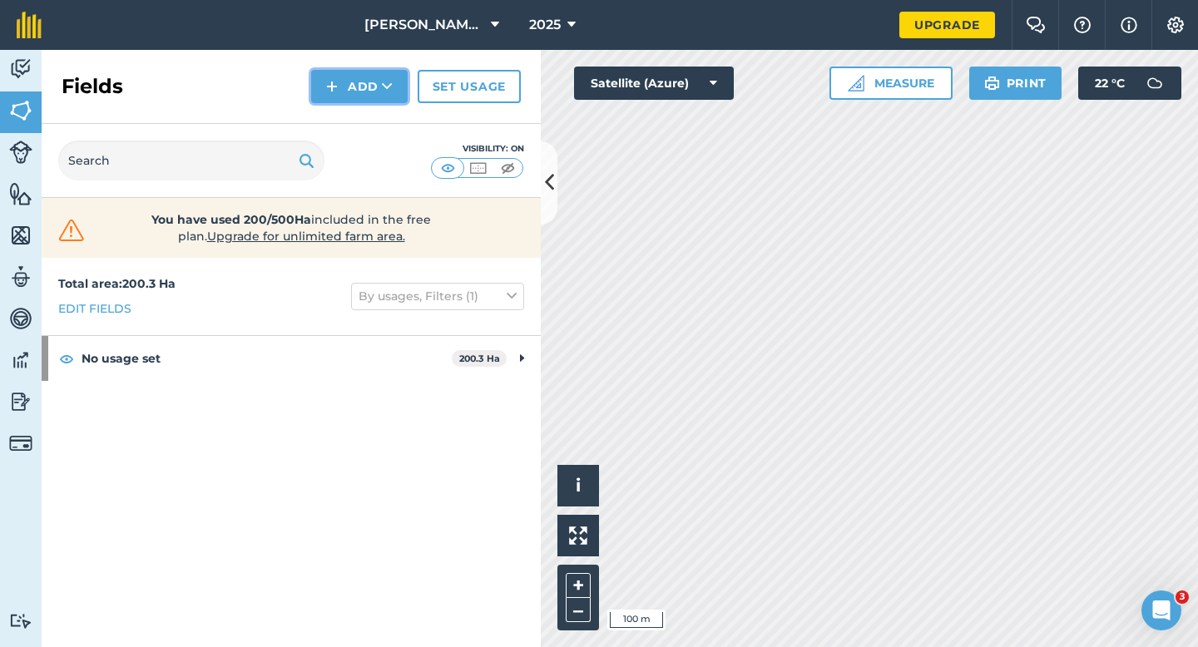
click at [324, 90] on button "Add" at bounding box center [359, 86] width 97 height 33
click at [329, 111] on link "Draw" at bounding box center [360, 124] width 92 height 37
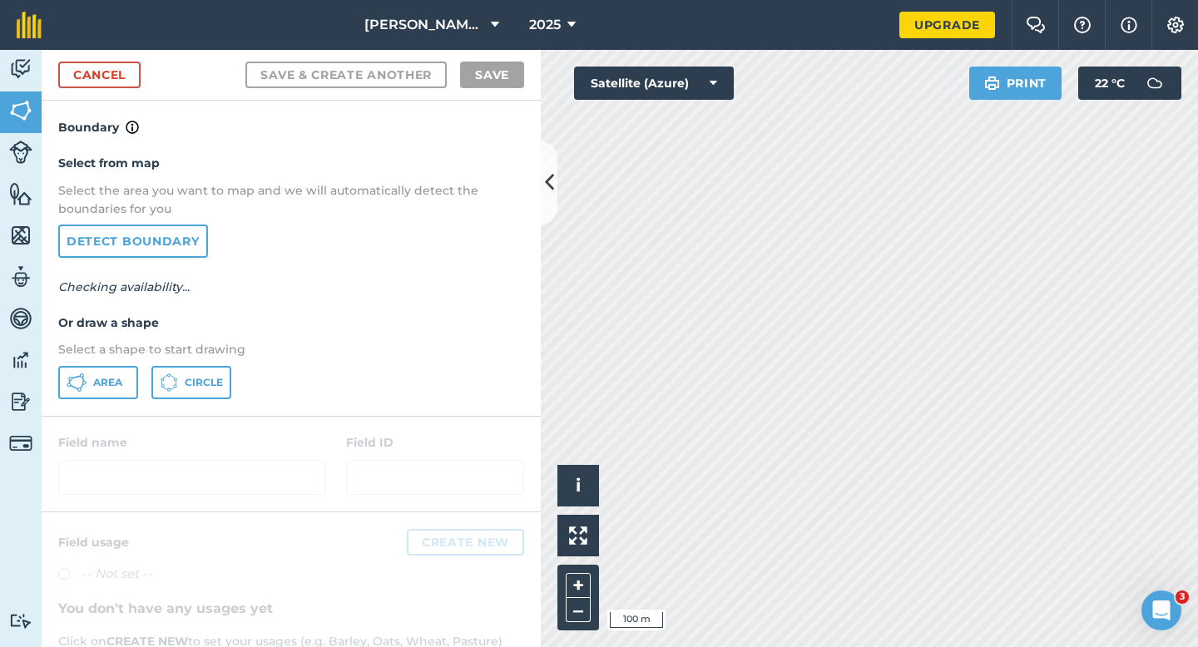
click at [119, 356] on p "Select a shape to start drawing" at bounding box center [291, 349] width 466 height 18
click at [110, 398] on button "Area" at bounding box center [98, 382] width 80 height 33
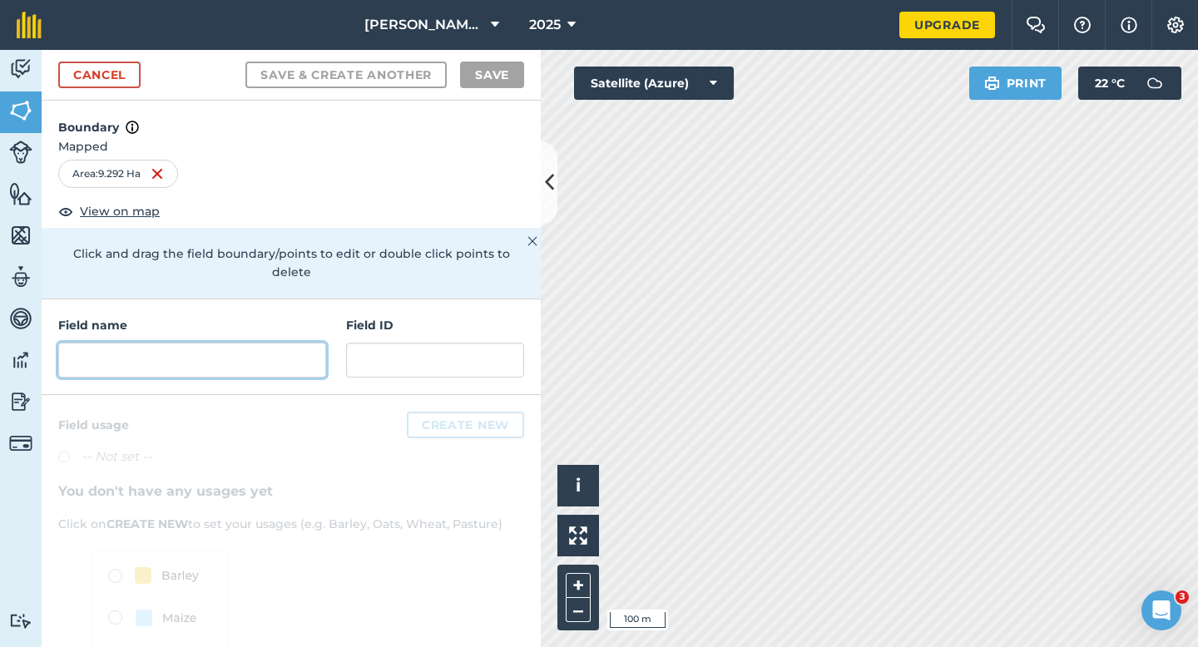
click at [311, 353] on input "text" at bounding box center [192, 360] width 268 height 35
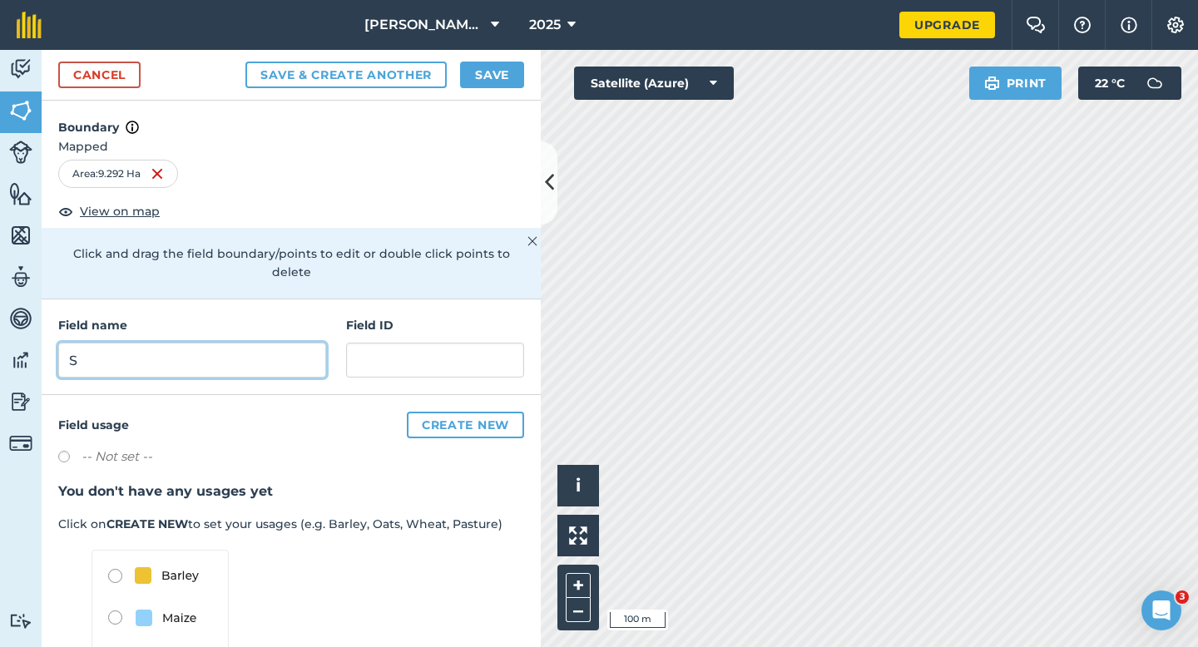
type input "S"
click at [473, 81] on button "Save" at bounding box center [492, 75] width 64 height 27
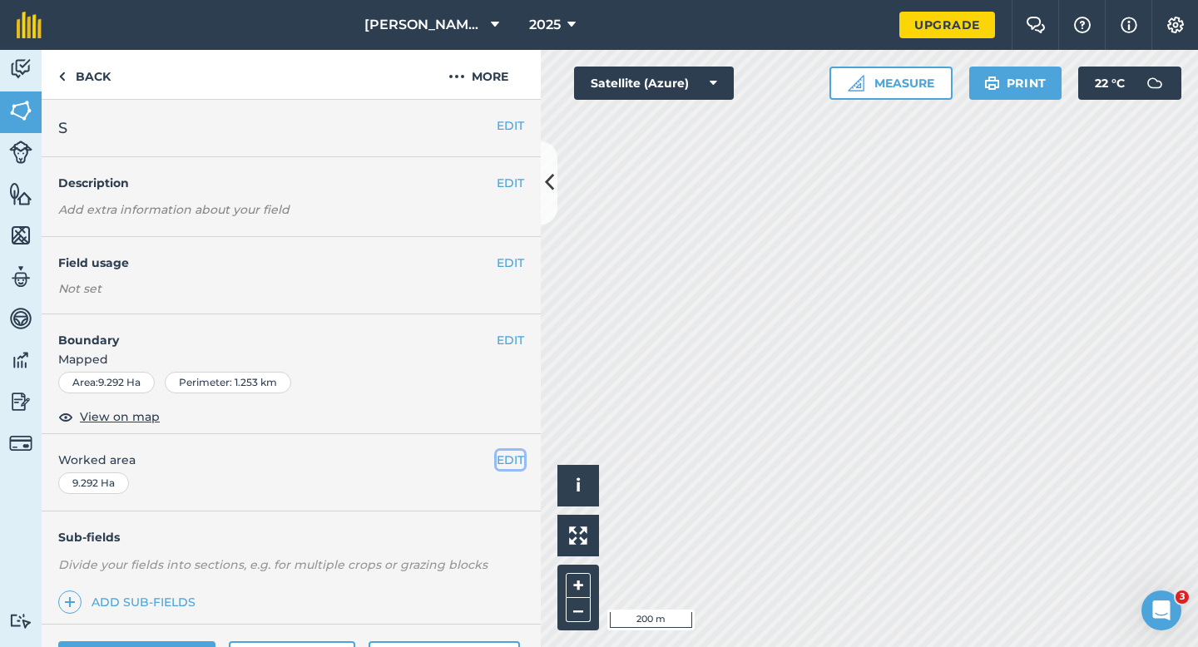
click at [520, 464] on button "EDIT" at bounding box center [510, 460] width 27 height 18
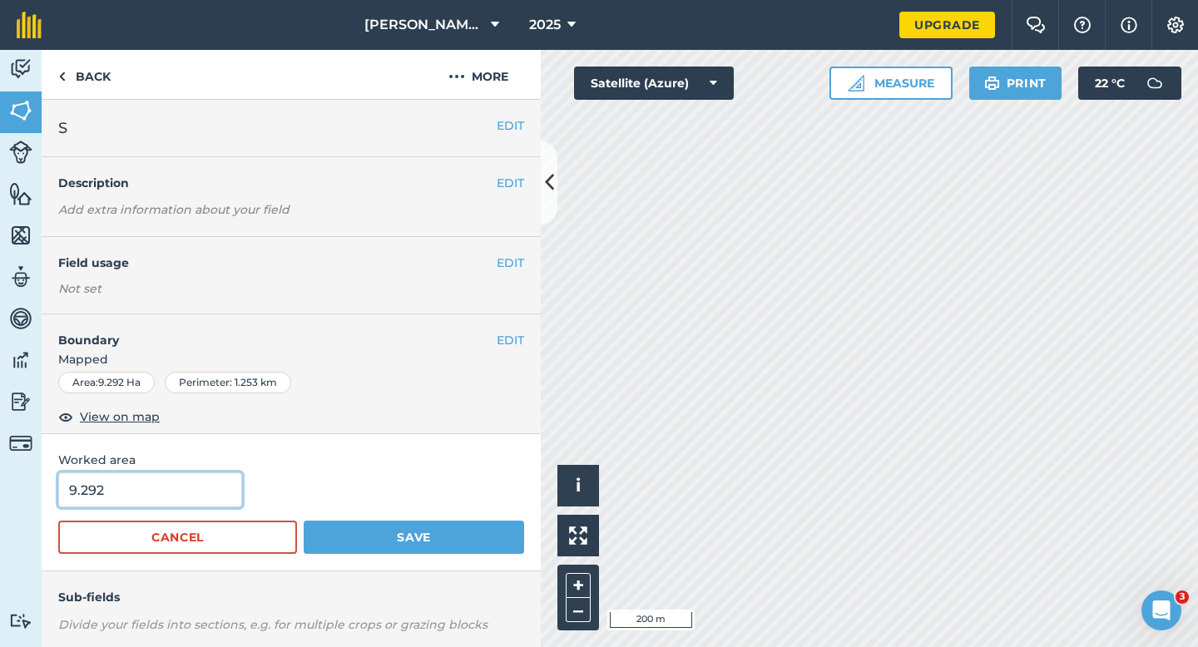
click at [194, 484] on input "9.292" at bounding box center [150, 490] width 184 height 35
type input "9.3"
click at [304, 521] on button "Save" at bounding box center [414, 537] width 220 height 33
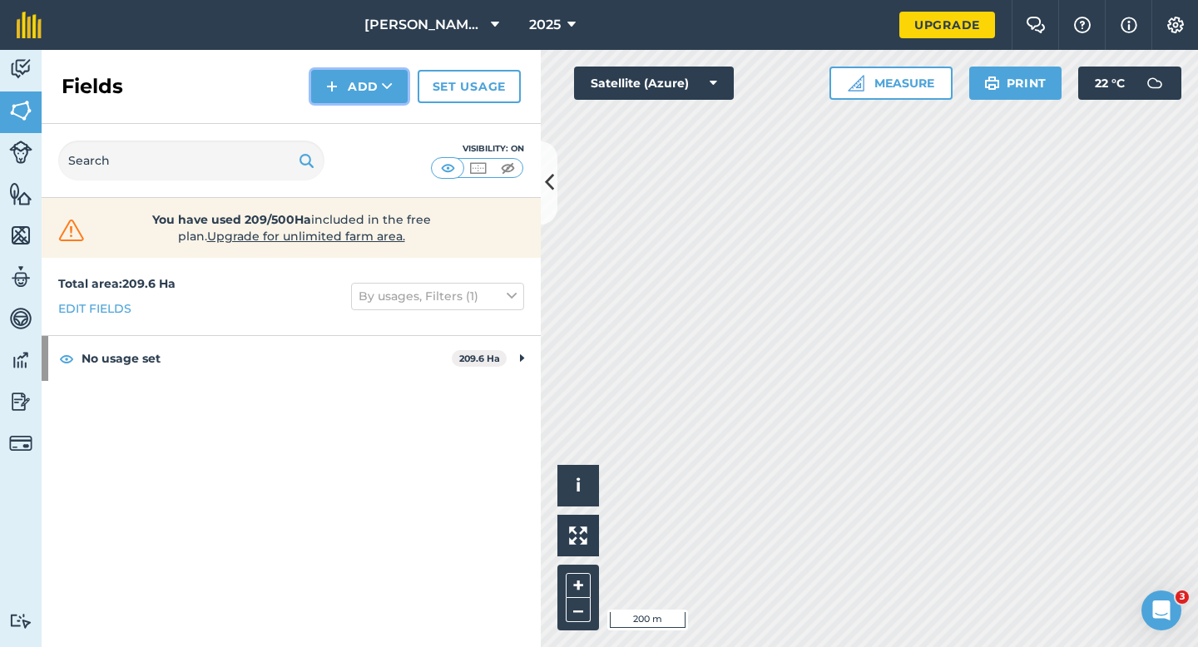
click at [328, 88] on img at bounding box center [332, 87] width 12 height 20
click at [335, 123] on link "Draw" at bounding box center [360, 124] width 92 height 37
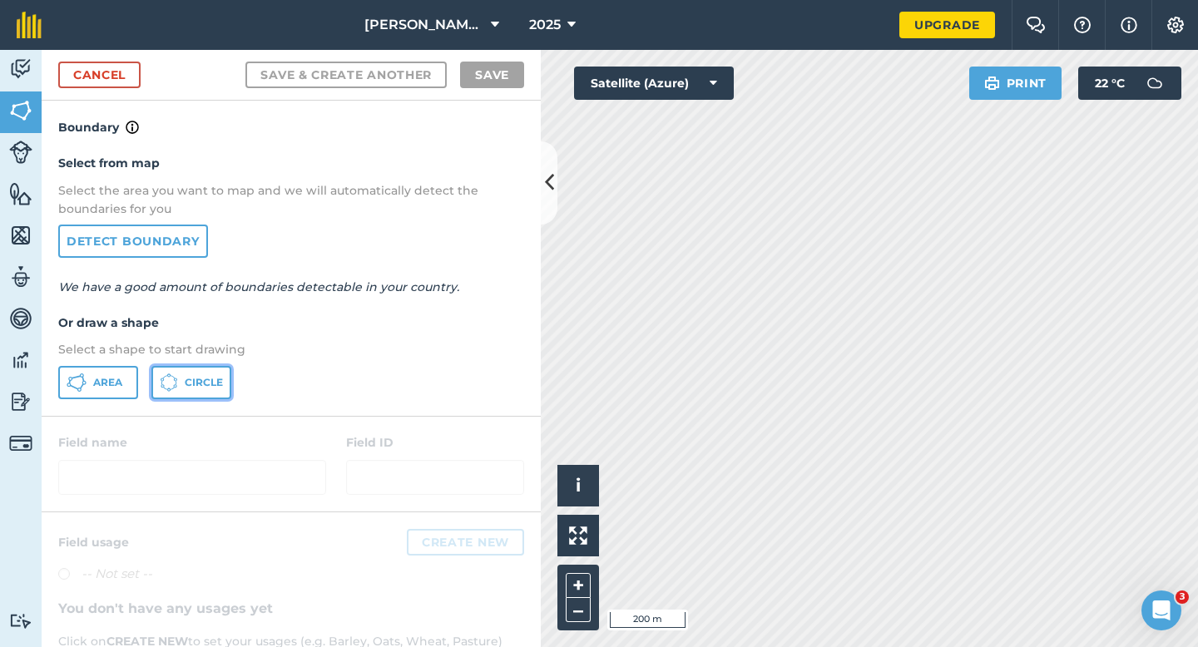
click at [161, 369] on button "Circle" at bounding box center [191, 382] width 80 height 33
click at [130, 369] on button "Area" at bounding box center [98, 382] width 80 height 33
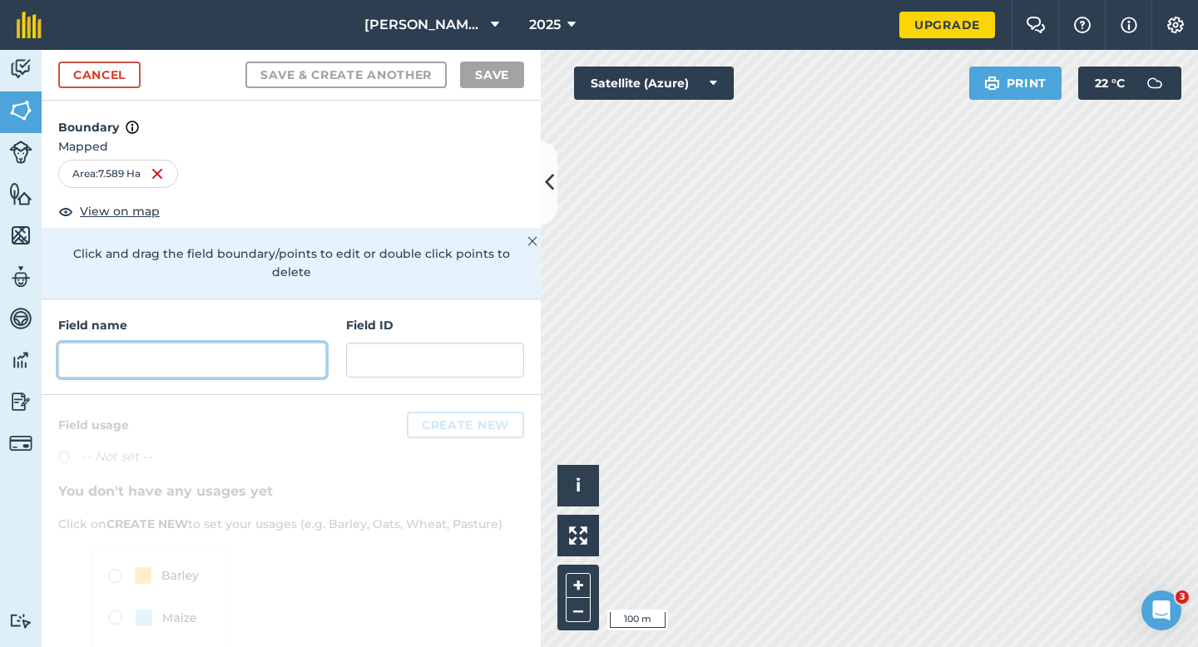
click at [244, 346] on input "text" at bounding box center [192, 360] width 268 height 35
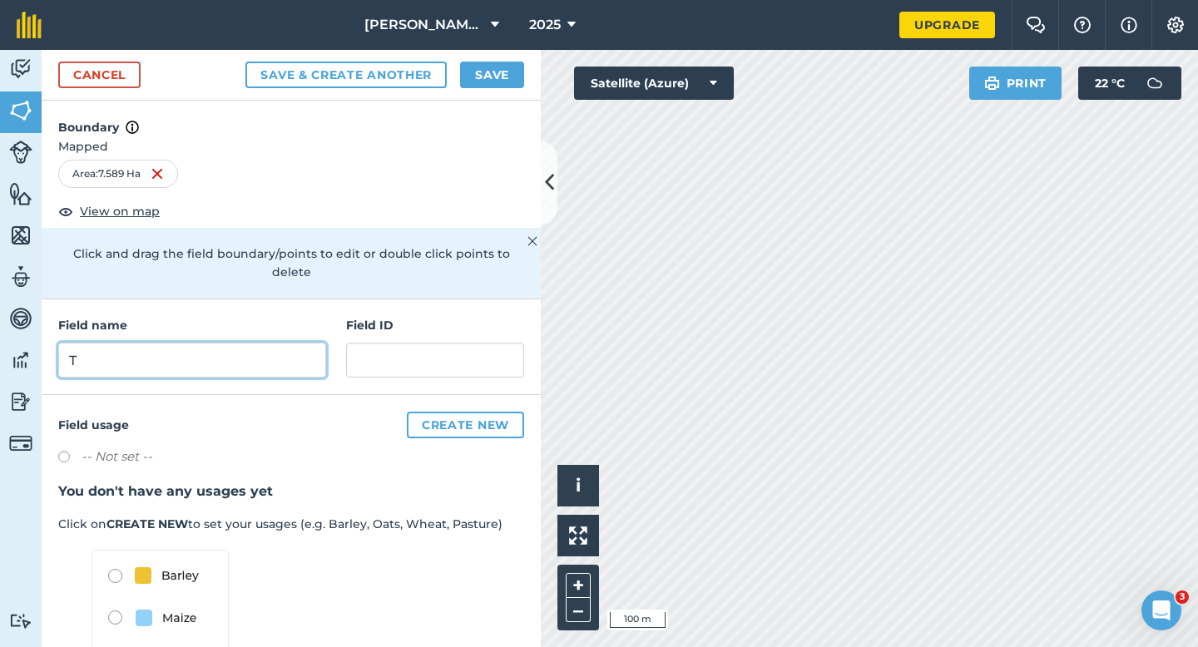
type input "T"
click at [482, 85] on button "Save" at bounding box center [492, 75] width 64 height 27
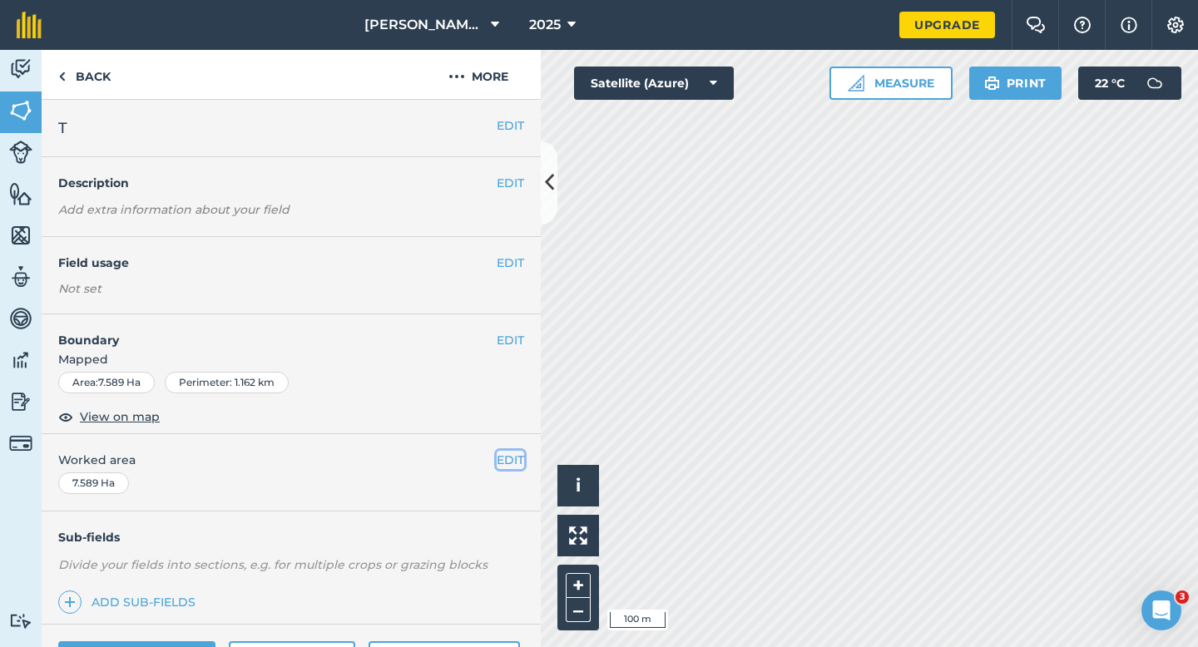
click at [516, 468] on button "EDIT" at bounding box center [510, 460] width 27 height 18
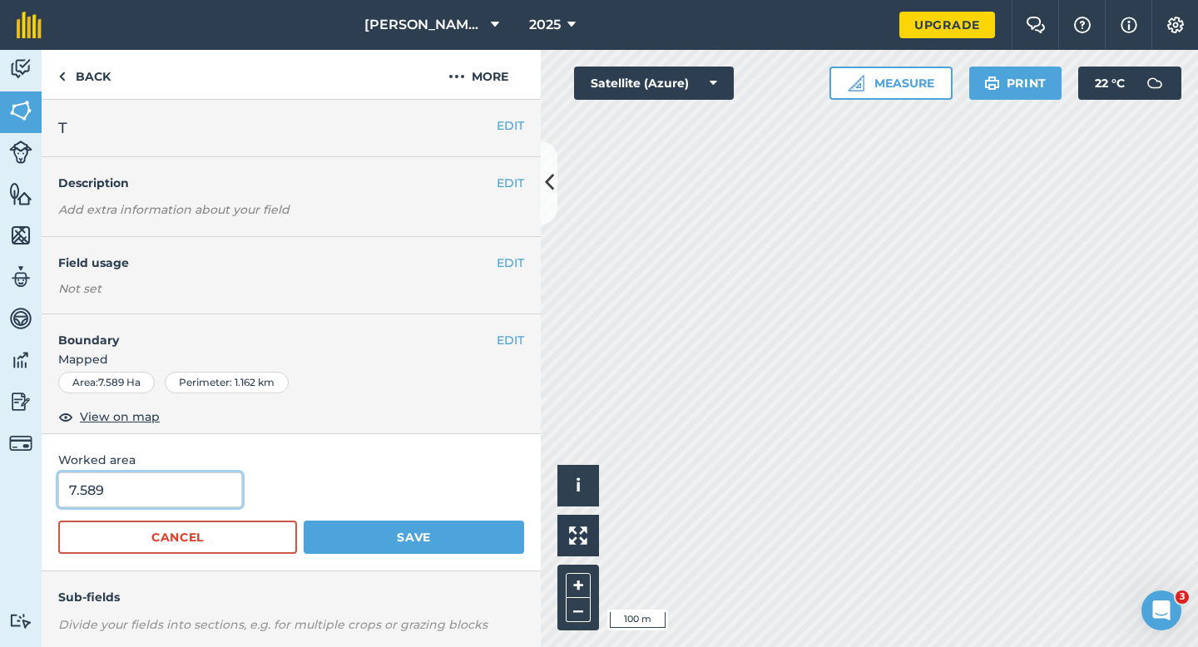
click at [122, 502] on input "7.589" at bounding box center [150, 490] width 184 height 35
type input "7.6"
click at [304, 521] on button "Save" at bounding box center [414, 537] width 220 height 33
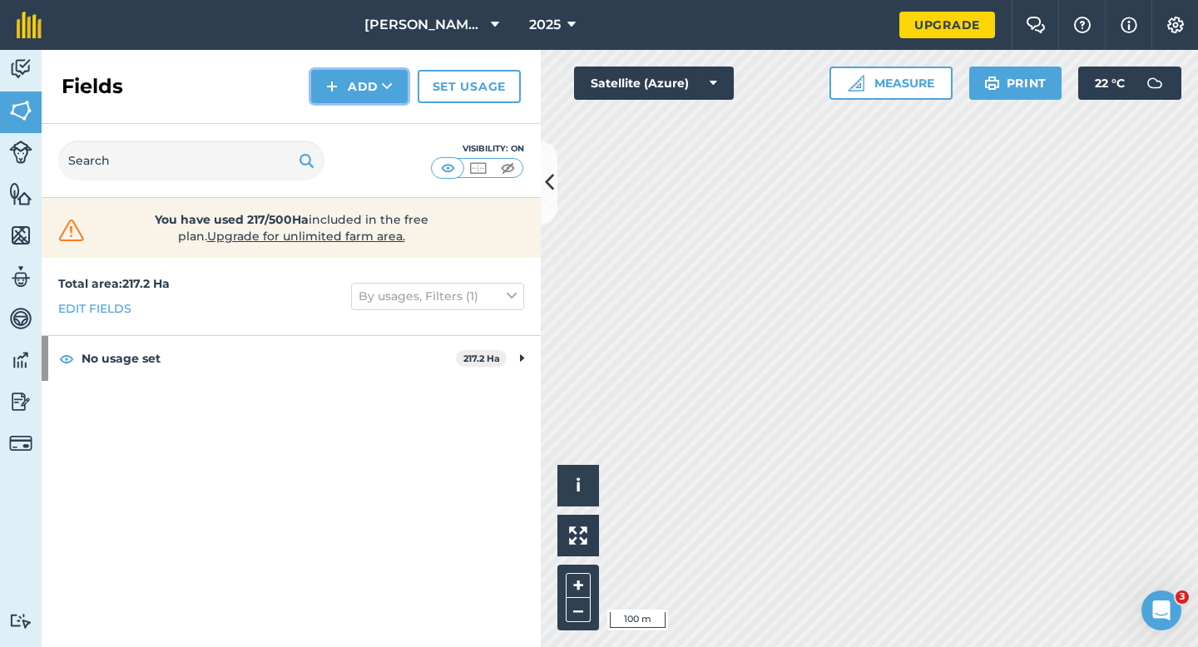
click at [351, 94] on button "Add" at bounding box center [359, 86] width 97 height 33
click at [351, 111] on link "Draw" at bounding box center [360, 124] width 92 height 37
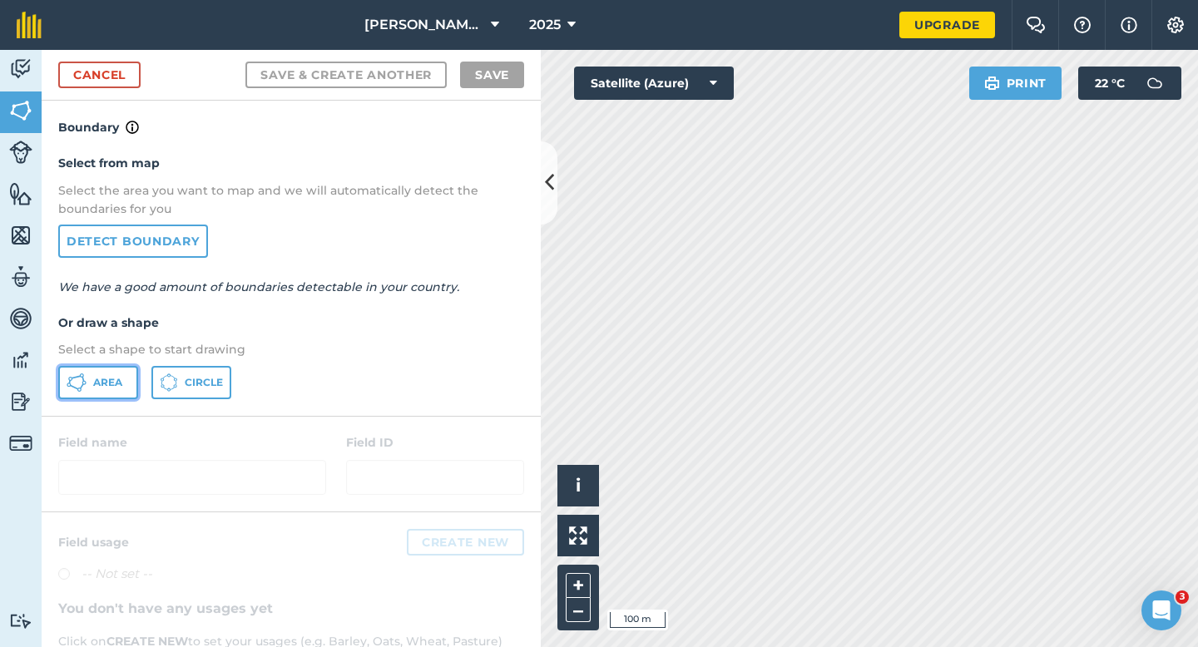
click at [109, 383] on span "Area" at bounding box center [107, 382] width 29 height 13
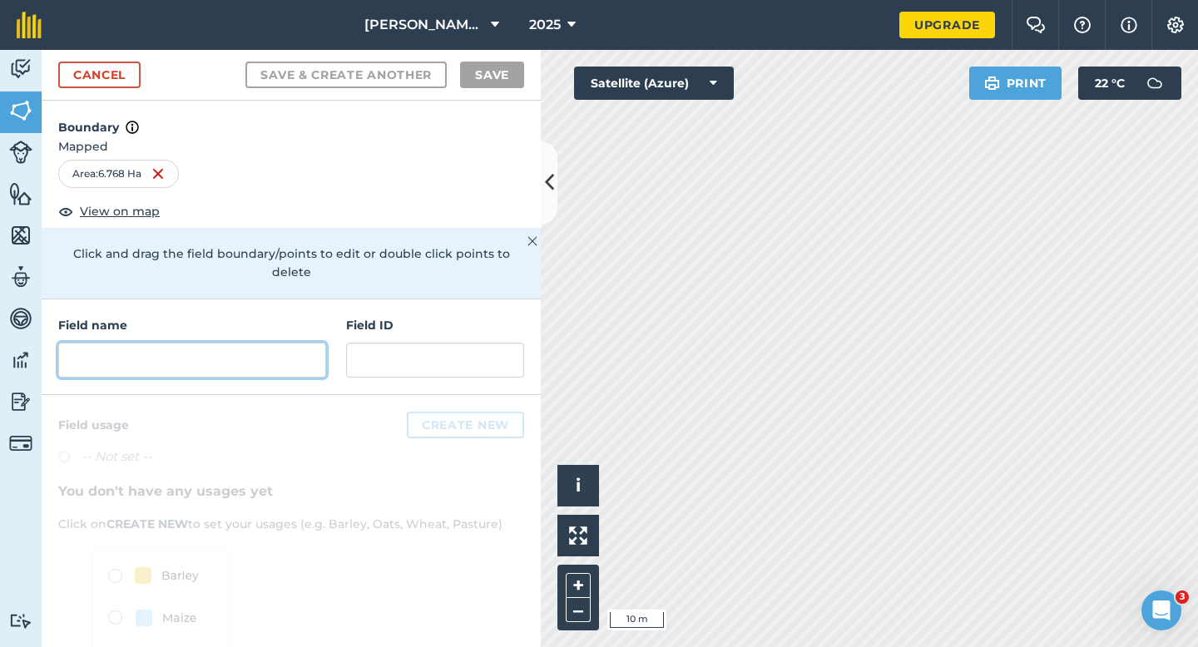
click at [307, 349] on input "text" at bounding box center [192, 360] width 268 height 35
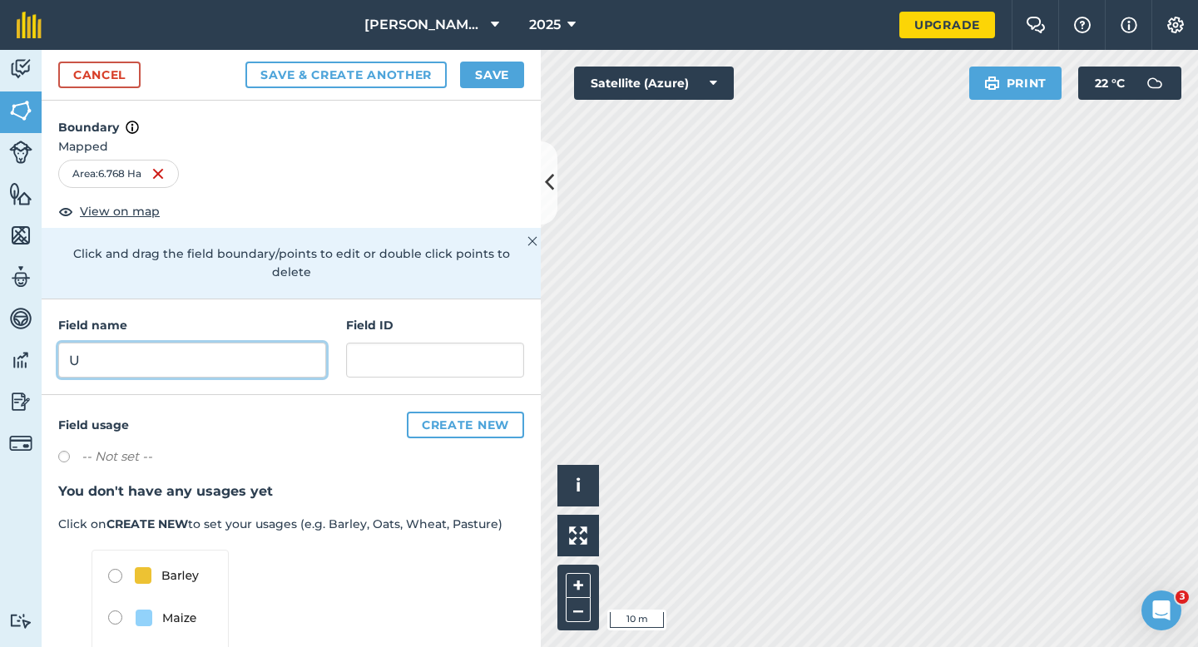
type input "U"
click at [504, 75] on button "Save" at bounding box center [492, 75] width 64 height 27
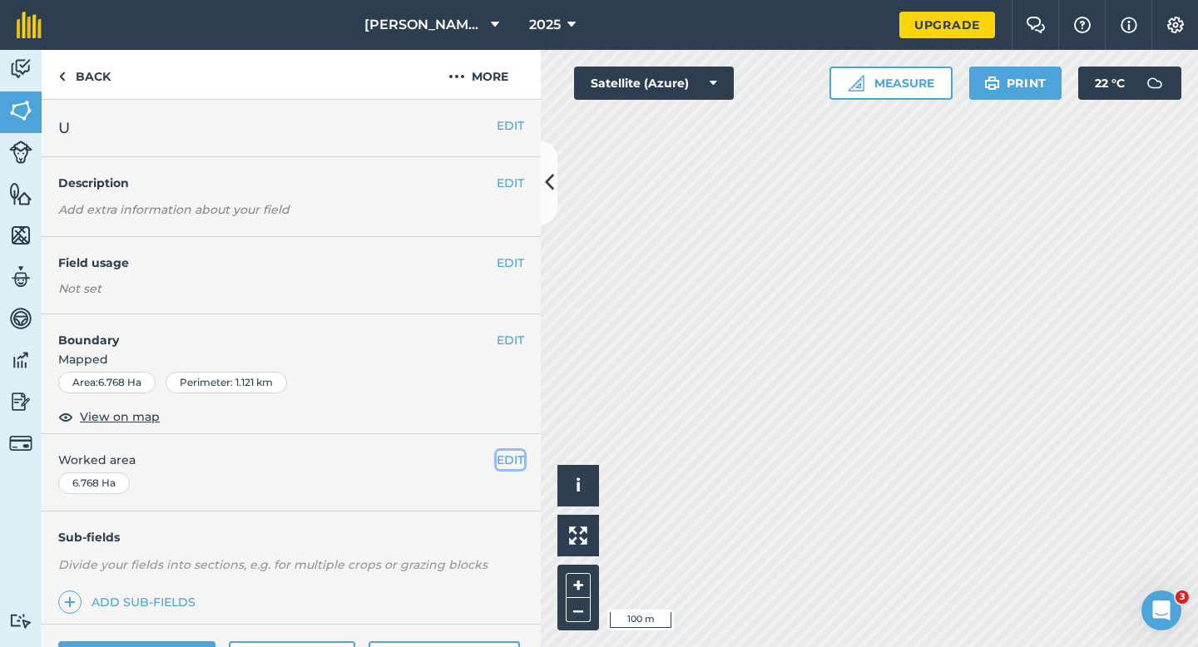
click at [519, 457] on button "EDIT" at bounding box center [510, 460] width 27 height 18
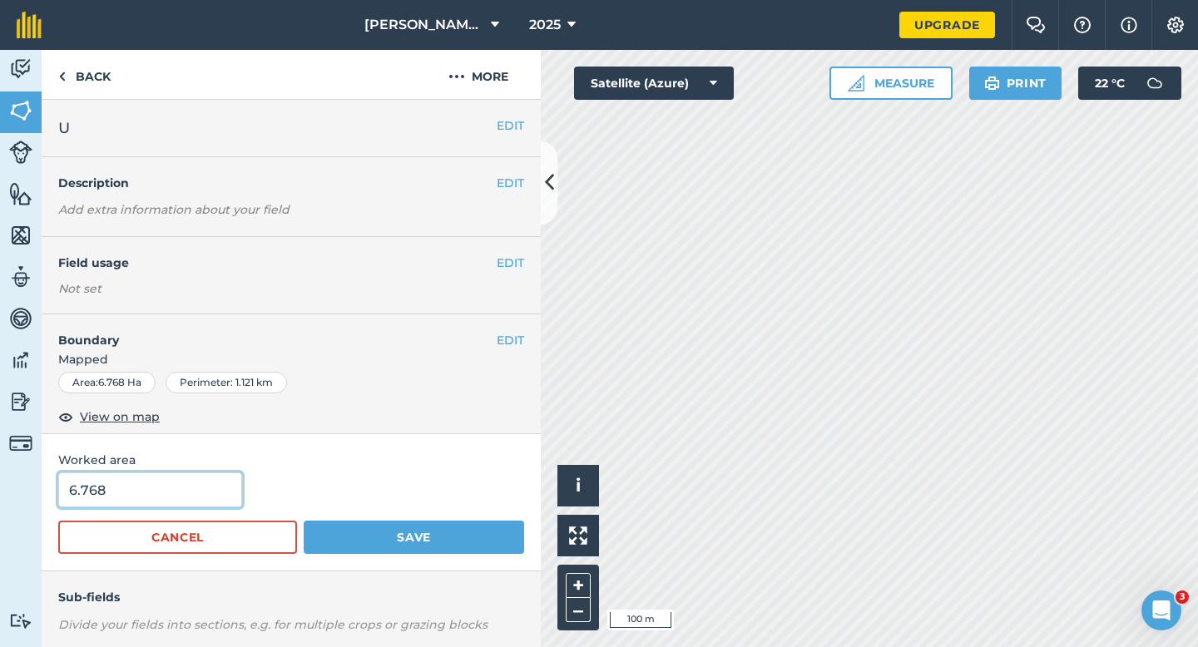
click at [141, 483] on input "6.768" at bounding box center [150, 490] width 184 height 35
type input "6.8"
click at [304, 521] on button "Save" at bounding box center [414, 537] width 220 height 33
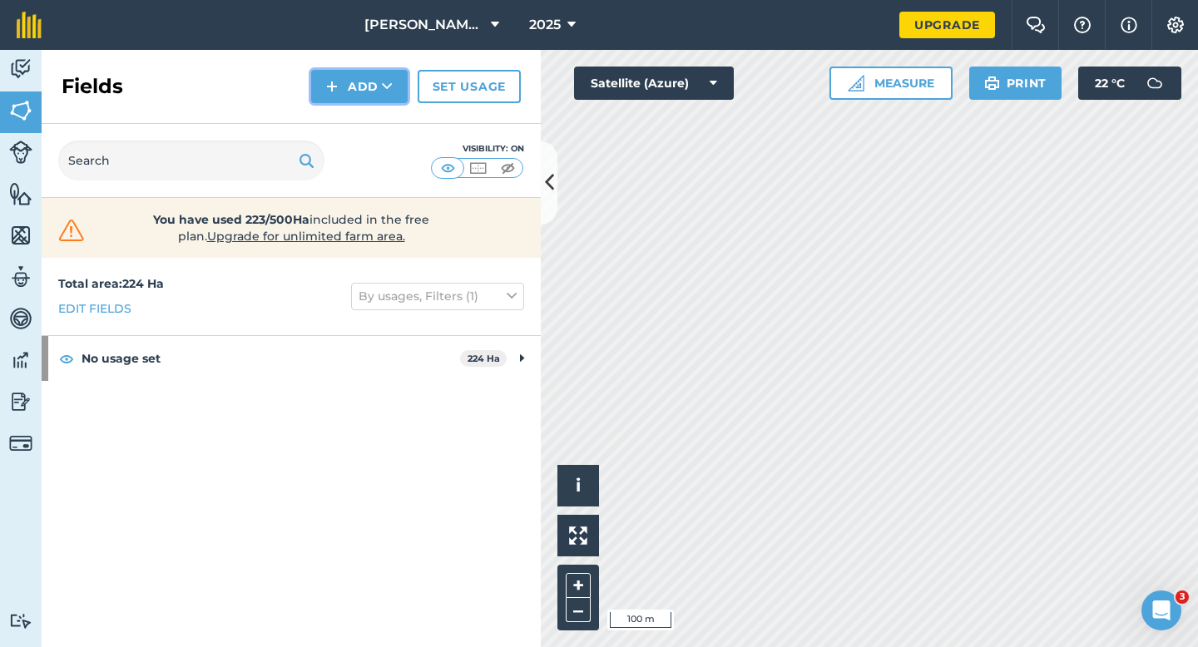
click at [344, 80] on button "Add" at bounding box center [359, 86] width 97 height 33
click at [351, 137] on link "Draw" at bounding box center [360, 124] width 92 height 37
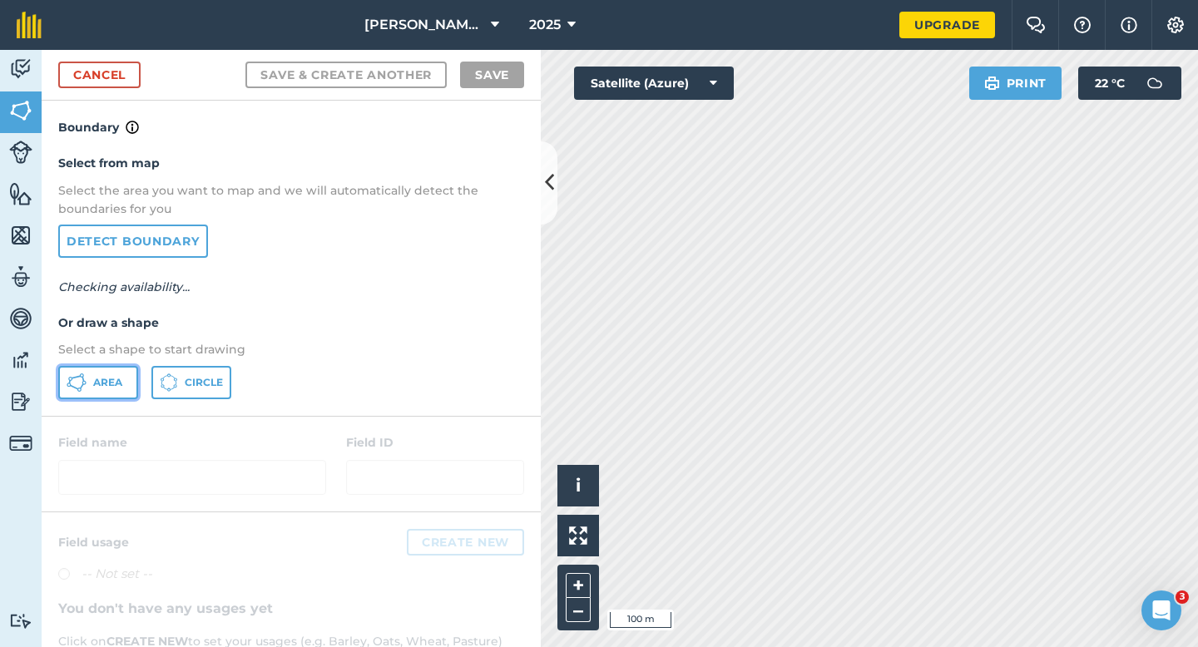
click at [108, 380] on span "Area" at bounding box center [107, 382] width 29 height 13
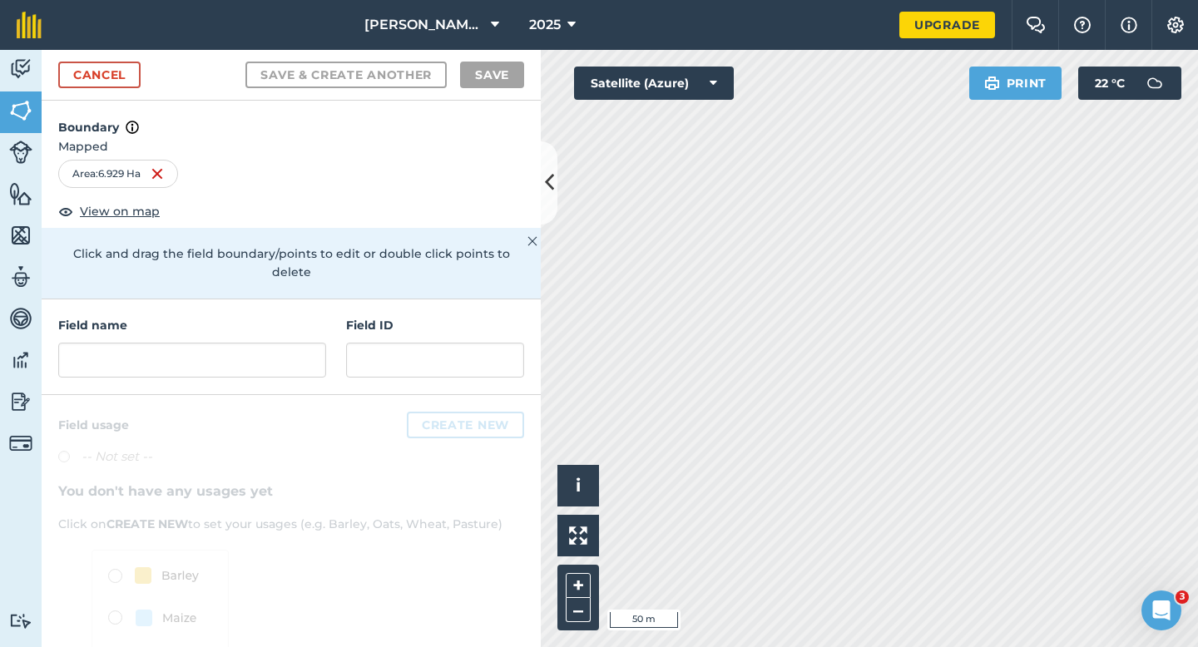
click at [252, 364] on div "Field name Field ID" at bounding box center [291, 348] width 499 height 96
click at [252, 343] on input "text" at bounding box center [192, 360] width 268 height 35
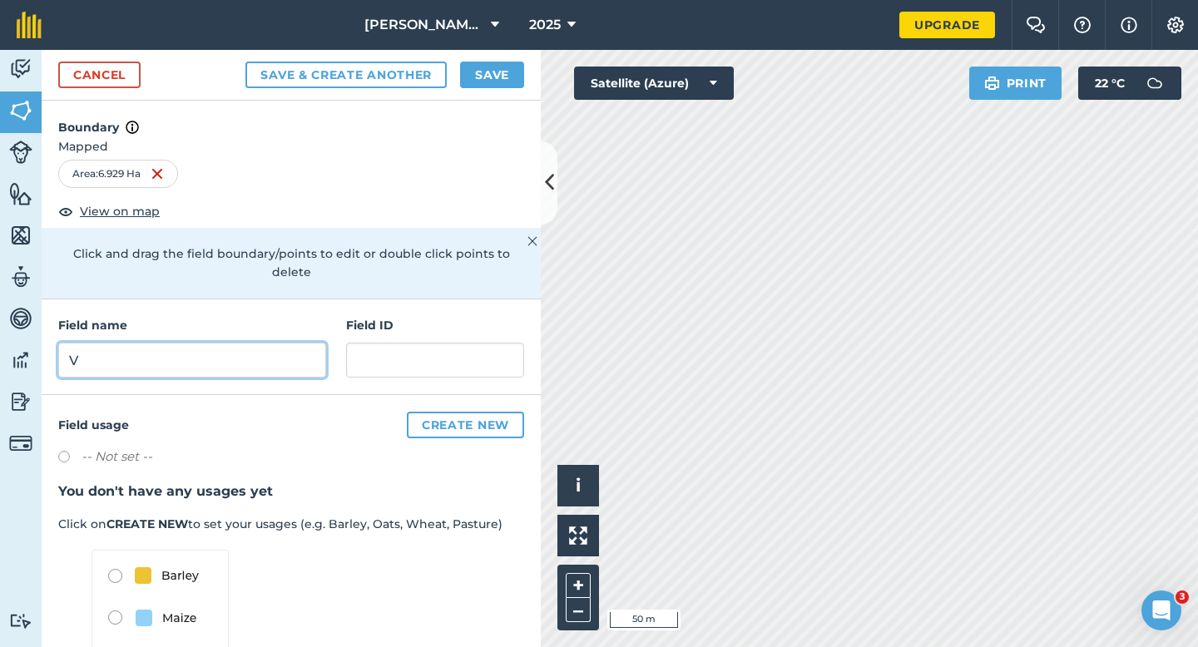
type input "V"
click at [470, 86] on button "Save" at bounding box center [492, 75] width 64 height 27
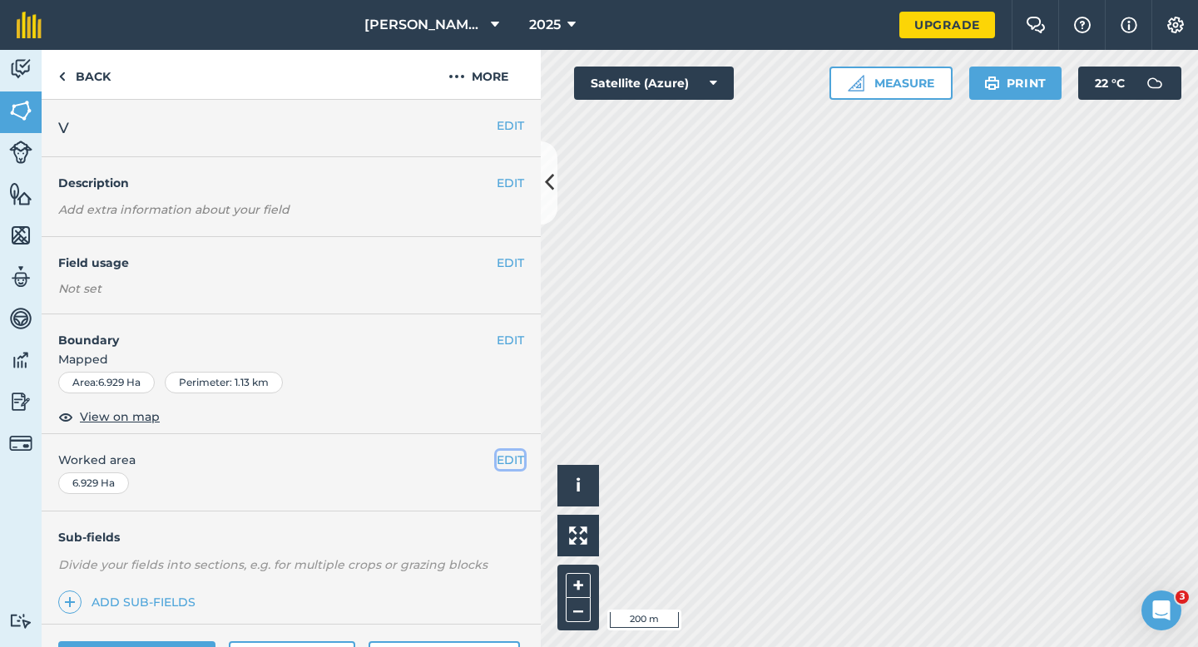
click at [514, 455] on button "EDIT" at bounding box center [510, 460] width 27 height 18
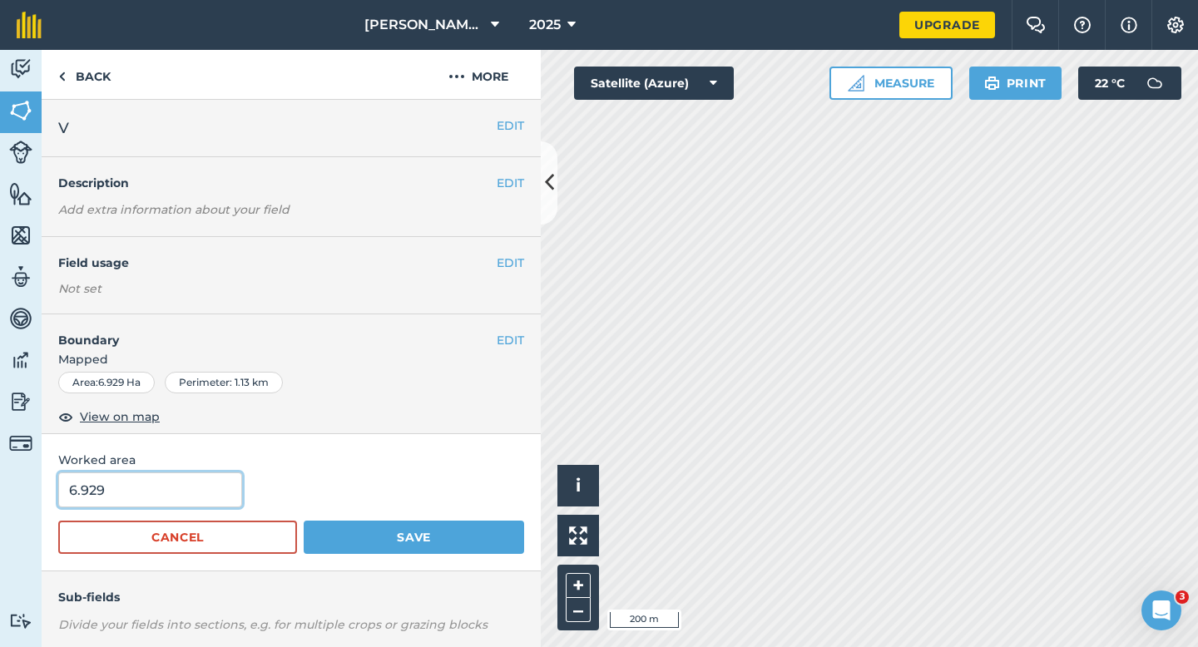
click at [100, 501] on input "6.929" at bounding box center [150, 490] width 184 height 35
type input "7"
click at [304, 521] on button "Save" at bounding box center [414, 537] width 220 height 33
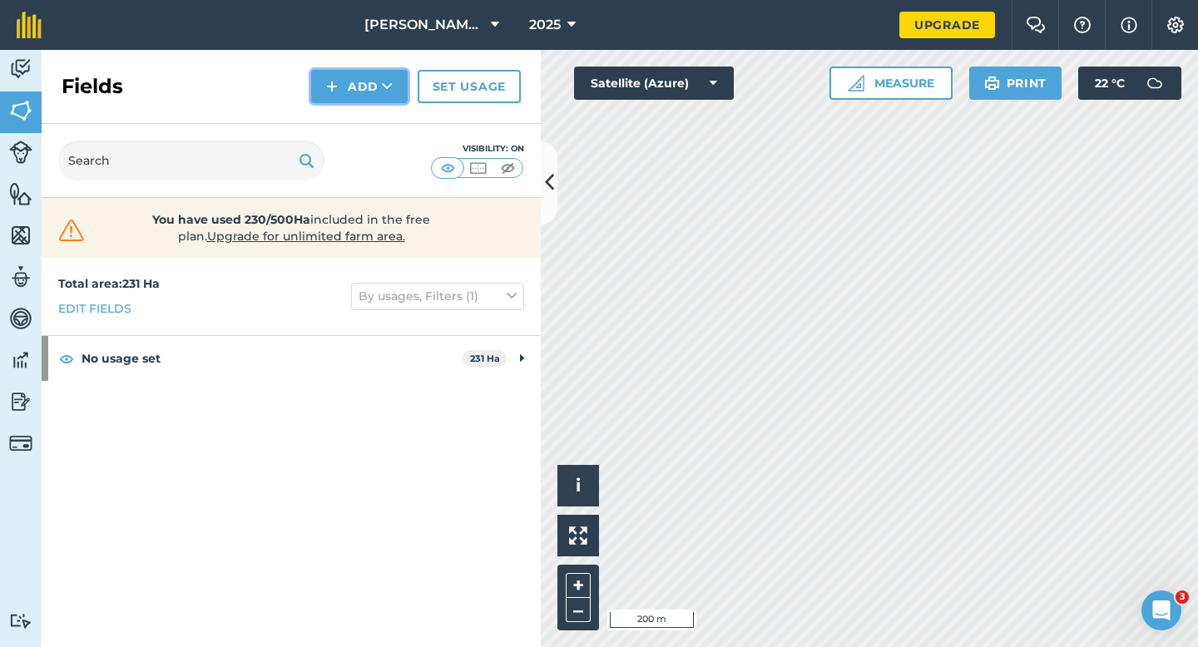
click at [348, 79] on button "Add" at bounding box center [359, 86] width 97 height 33
click at [348, 114] on link "Draw" at bounding box center [360, 124] width 92 height 37
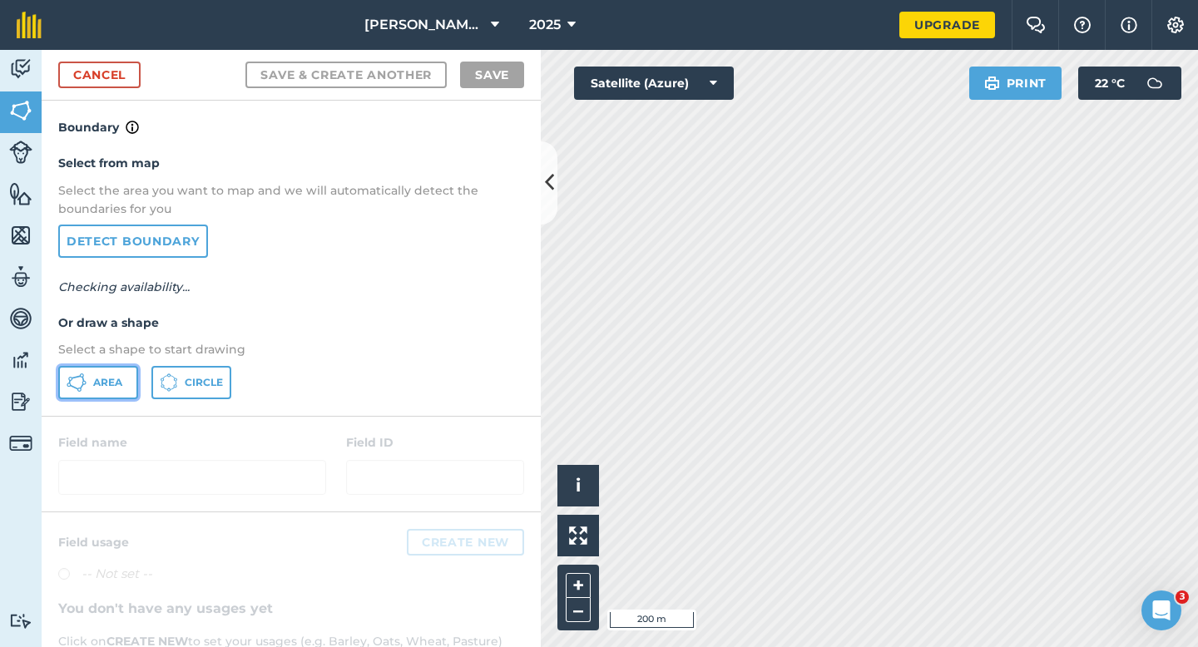
click at [104, 383] on span "Area" at bounding box center [107, 382] width 29 height 13
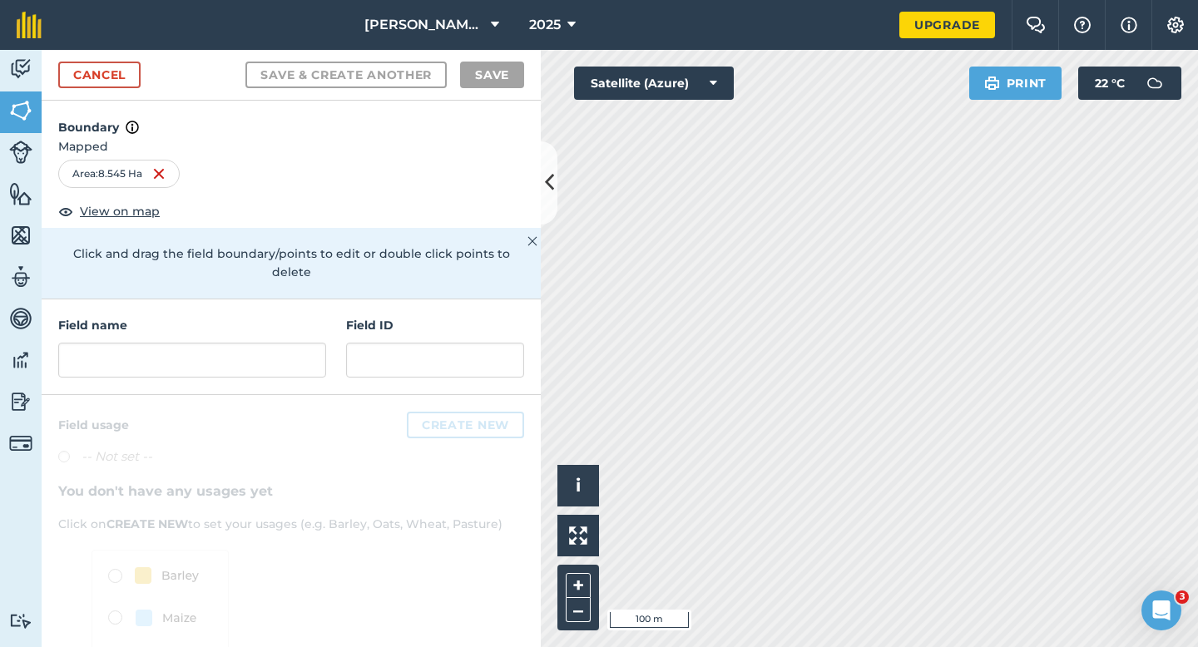
click at [246, 360] on div "Field name Field ID" at bounding box center [291, 348] width 499 height 96
click at [250, 343] on input "text" at bounding box center [192, 360] width 268 height 35
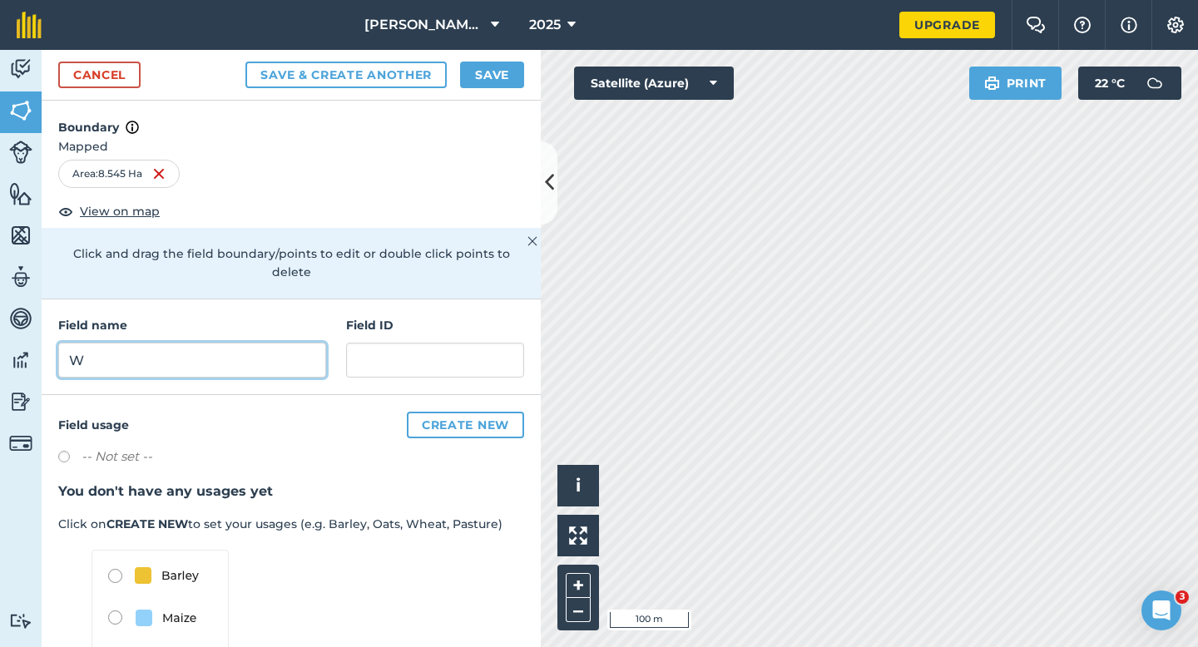
type input "W"
click at [473, 72] on button "Save" at bounding box center [492, 75] width 64 height 27
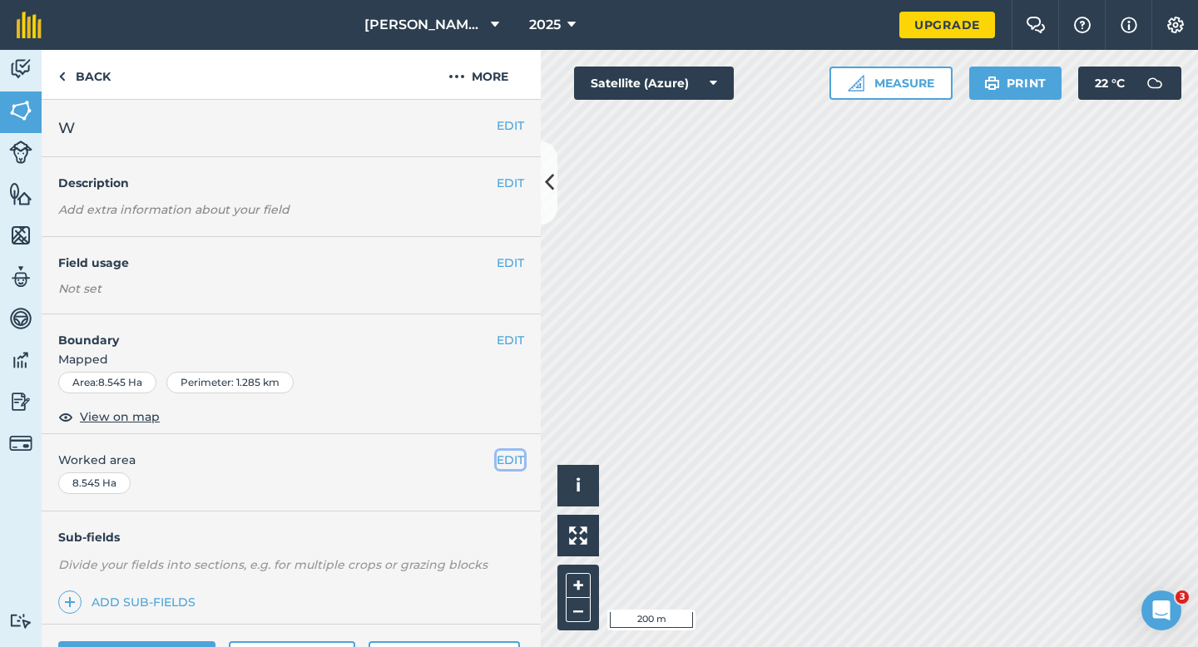
click at [510, 463] on button "EDIT" at bounding box center [510, 460] width 27 height 18
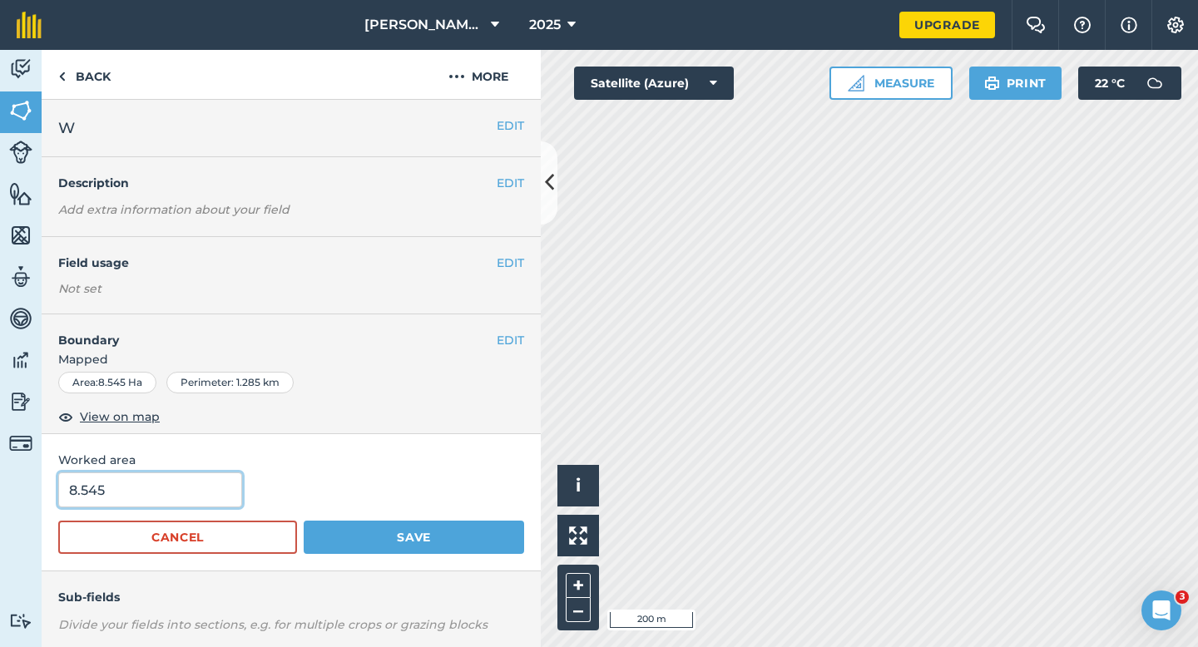
click at [194, 500] on input "8.545" at bounding box center [150, 490] width 184 height 35
type input "8.5"
click at [304, 521] on button "Save" at bounding box center [414, 537] width 220 height 33
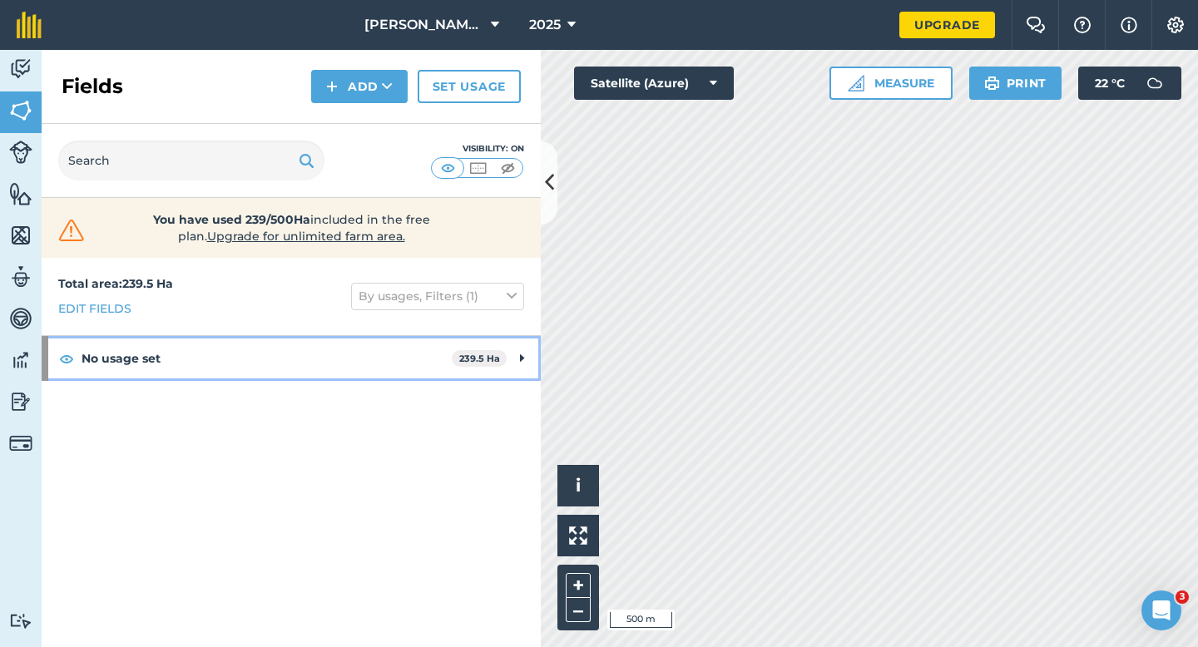
click at [495, 359] on strong "239.5 Ha" at bounding box center [479, 359] width 41 height 12
click at [524, 359] on div "No usage set 239.5 Ha" at bounding box center [291, 358] width 499 height 45
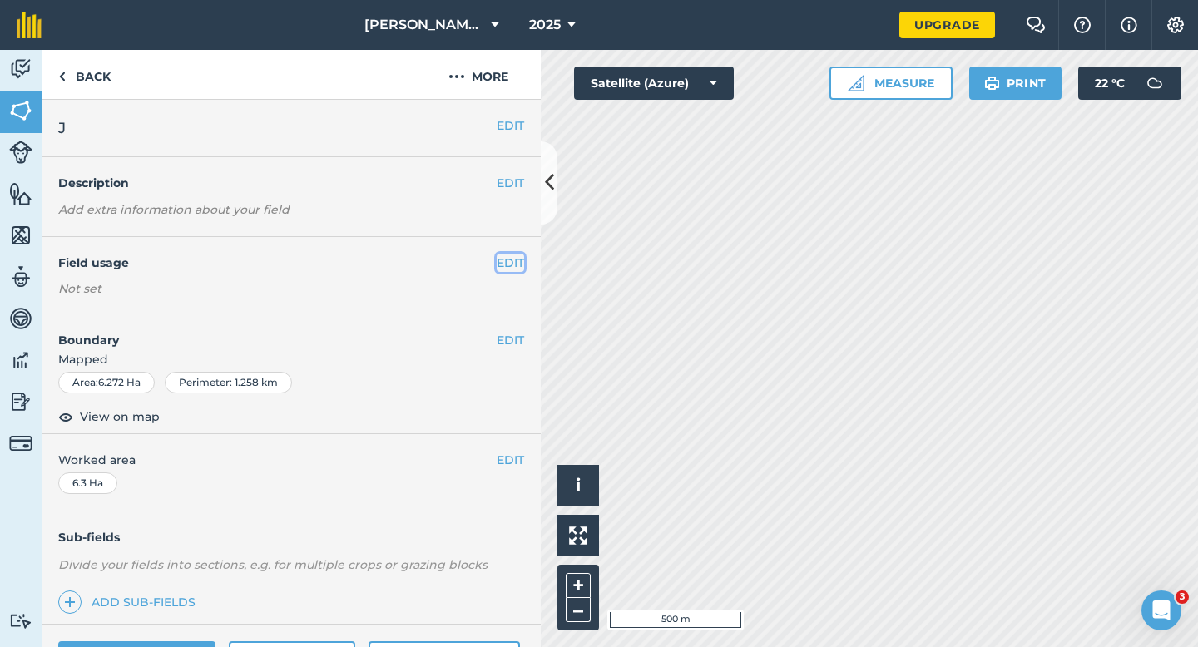
click at [507, 263] on button "EDIT" at bounding box center [510, 263] width 27 height 18
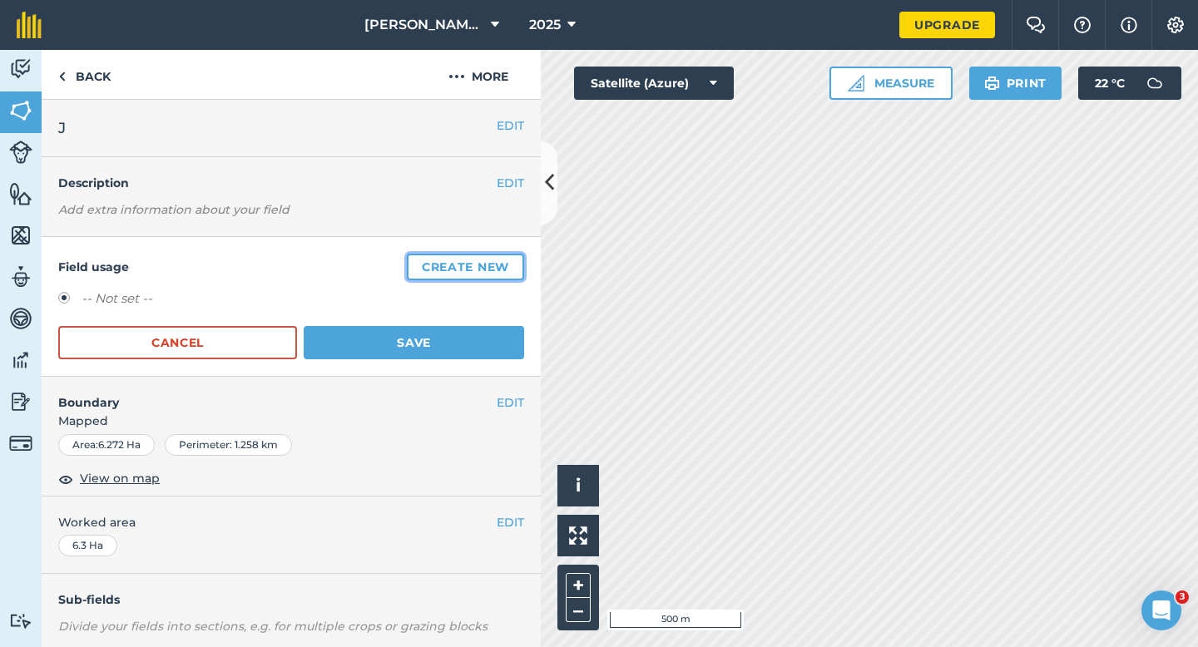
click at [507, 263] on button "Create new" at bounding box center [465, 267] width 117 height 27
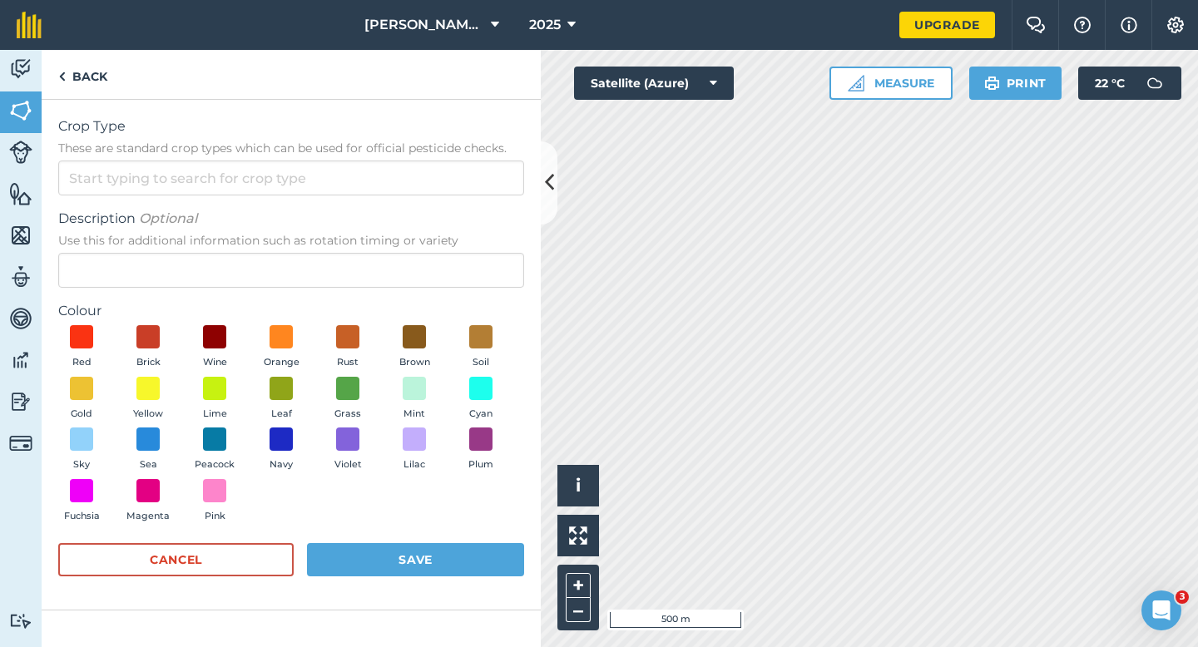
click at [500, 219] on span "Description Optional" at bounding box center [291, 219] width 466 height 20
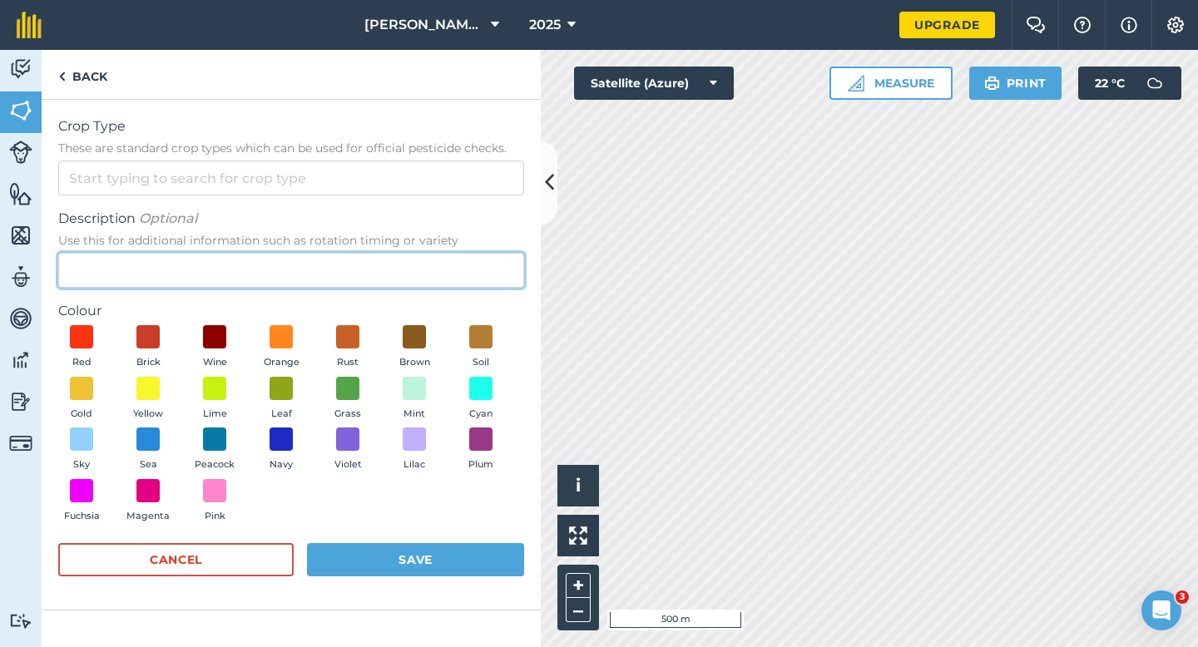
click at [500, 253] on input "Description Optional Use this for additional information such as rotation timin…" at bounding box center [291, 270] width 466 height 35
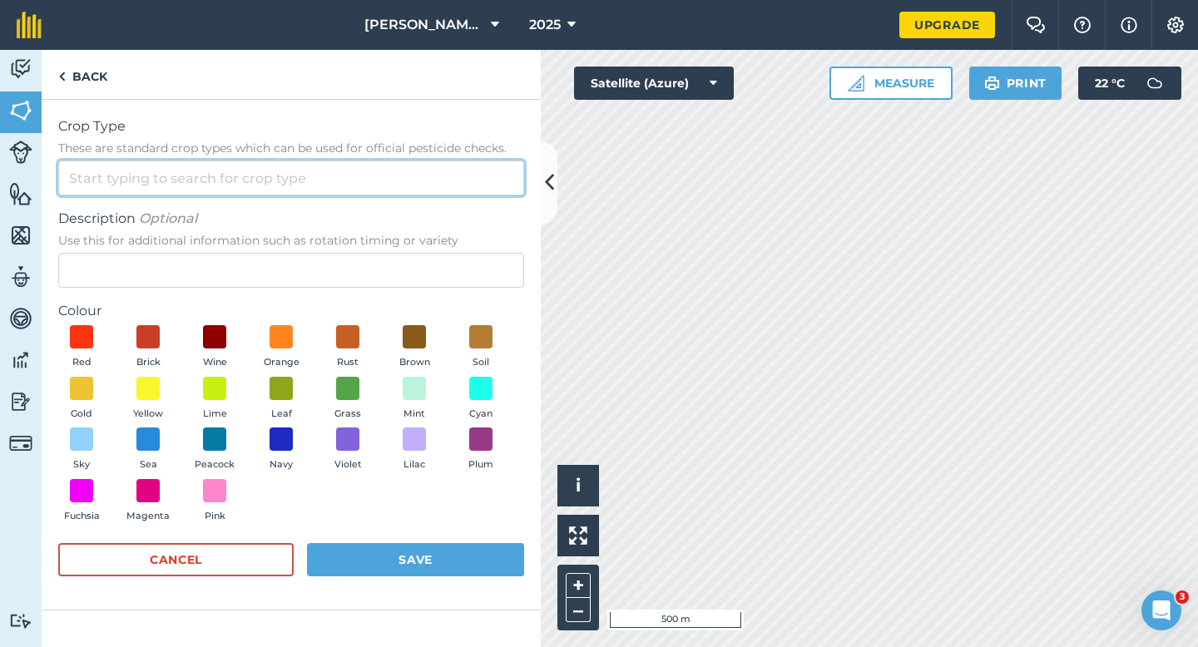
click at [496, 190] on input "Crop Type These are standard crop types which can be used for official pesticid…" at bounding box center [291, 178] width 466 height 35
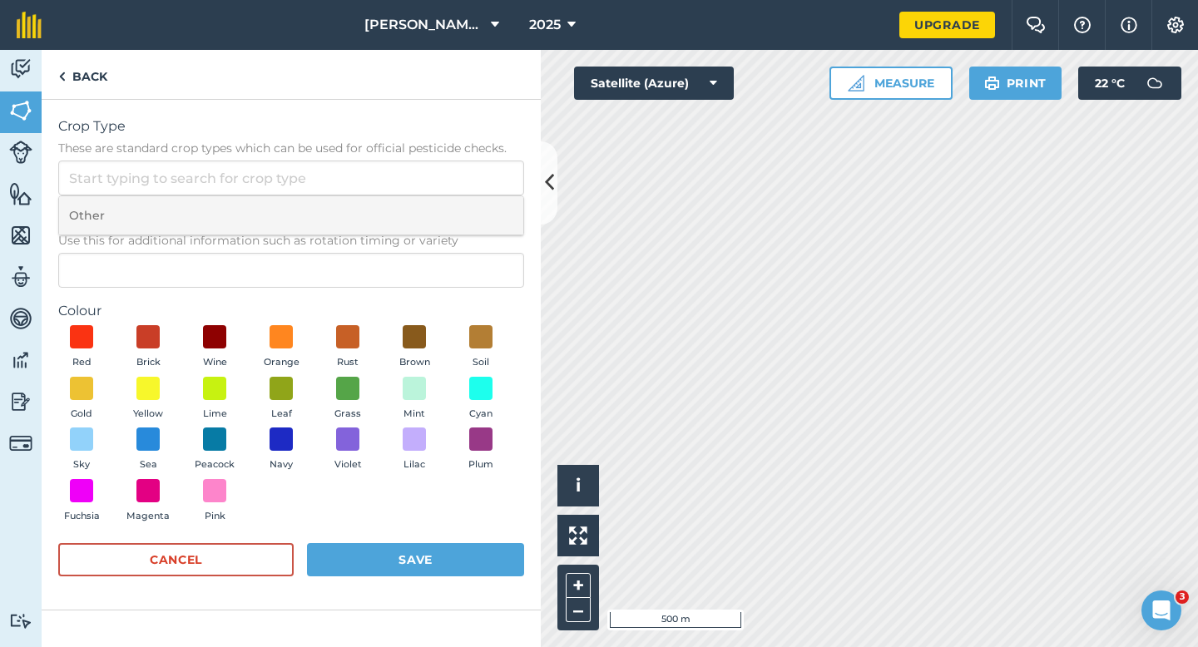
click at [496, 218] on li "Other" at bounding box center [291, 215] width 464 height 39
type input "Other"
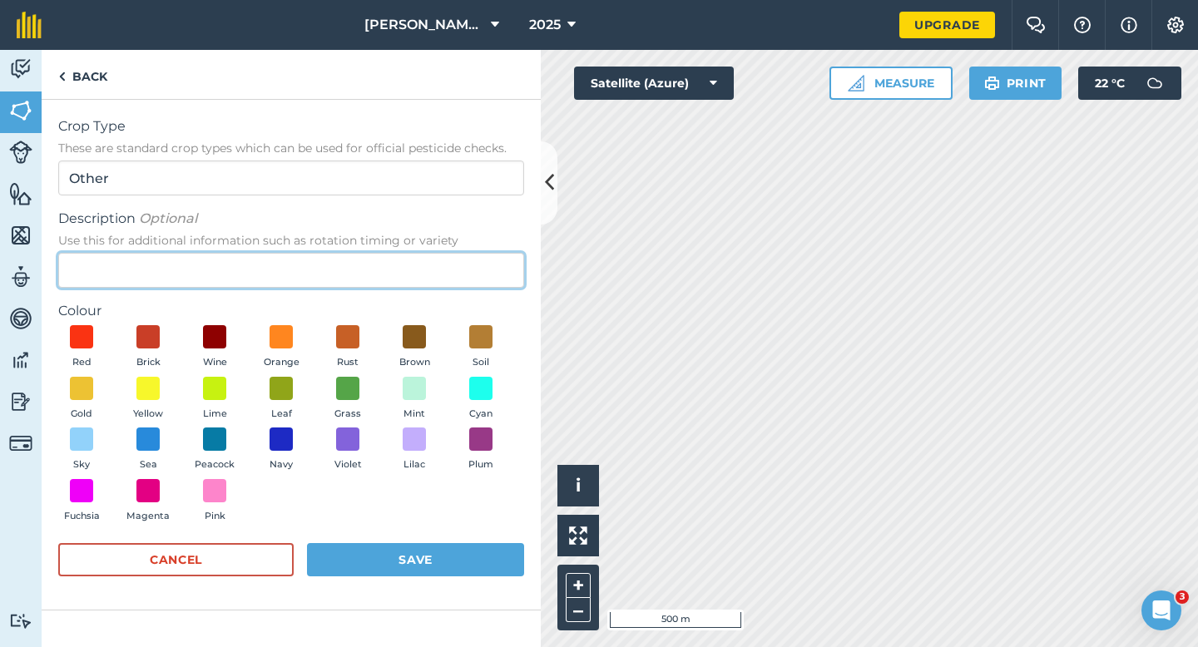
click at [479, 276] on input "Description Optional Use this for additional information such as rotation timin…" at bounding box center [291, 270] width 466 height 35
type input "Lucerne"
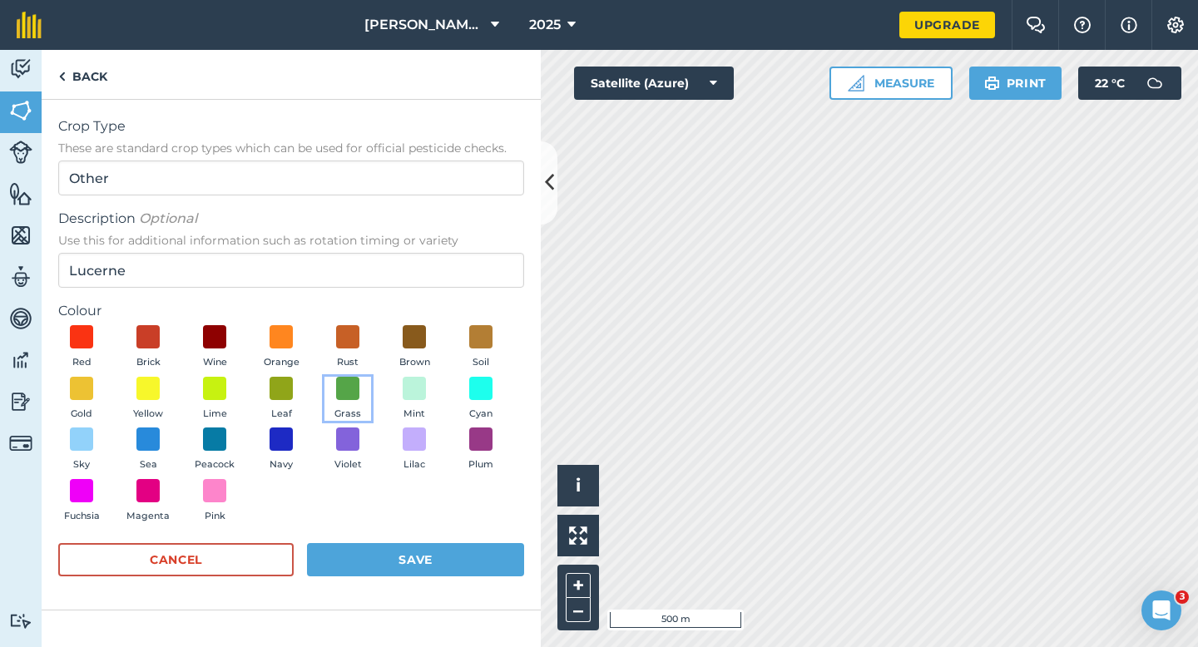
click at [333, 390] on button "Grass" at bounding box center [347, 399] width 47 height 45
click at [341, 389] on img at bounding box center [347, 388] width 17 height 22
click at [377, 547] on button "Save" at bounding box center [415, 559] width 217 height 33
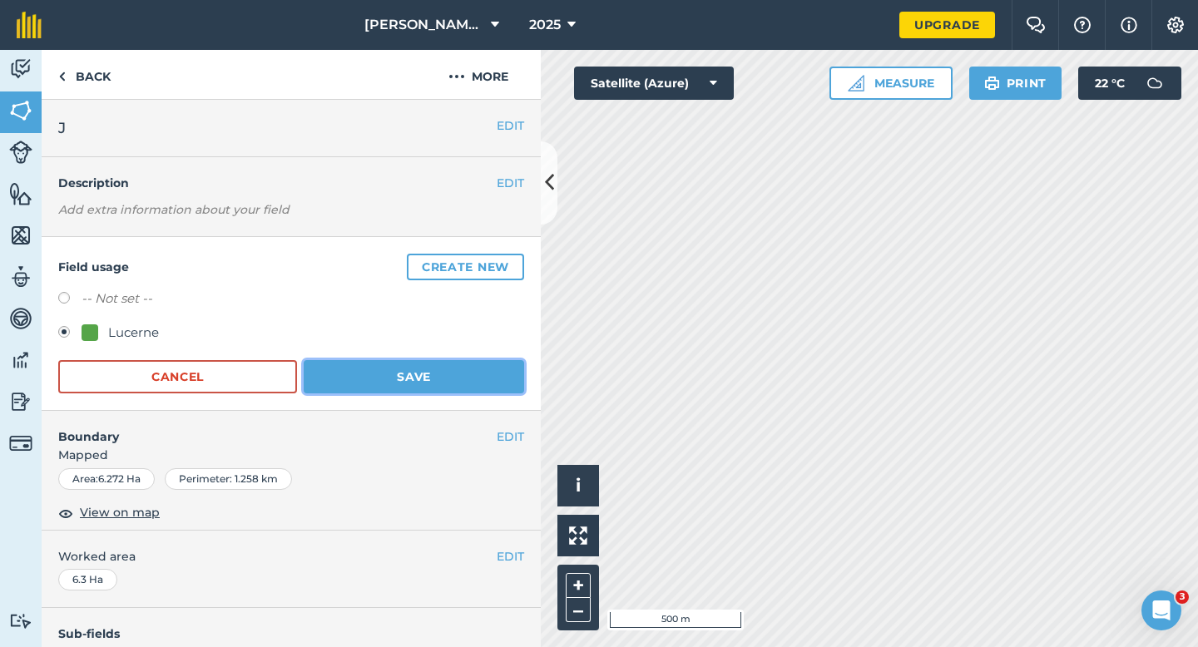
click at [442, 377] on button "Save" at bounding box center [414, 376] width 220 height 33
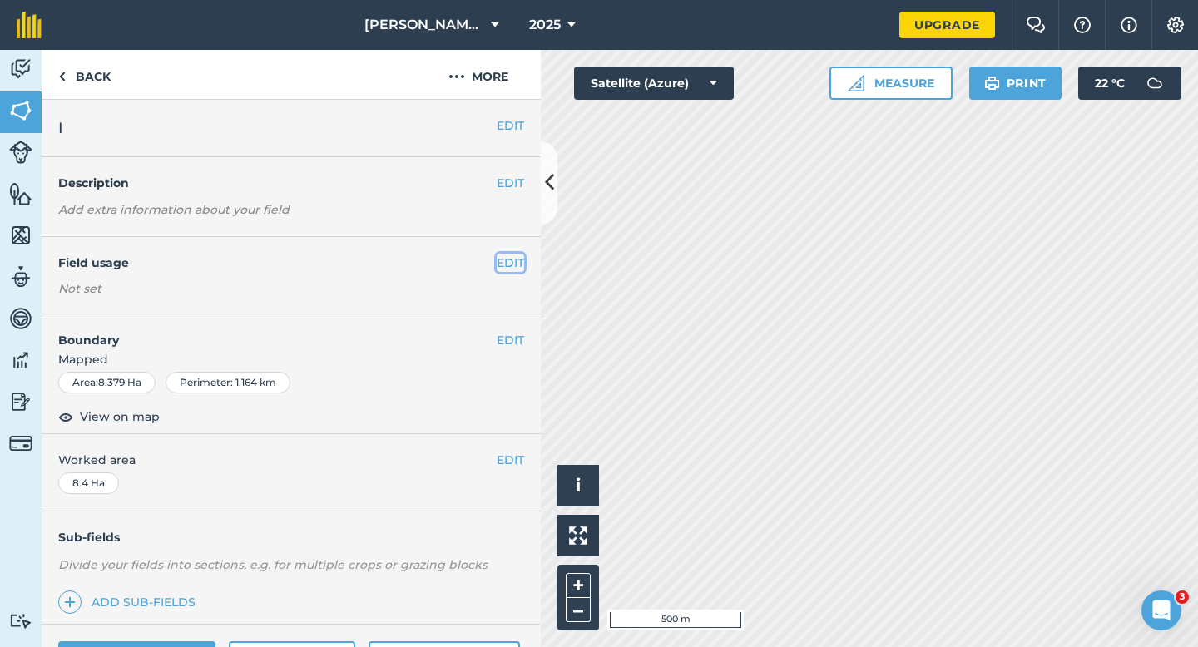
click at [518, 259] on button "EDIT" at bounding box center [510, 263] width 27 height 18
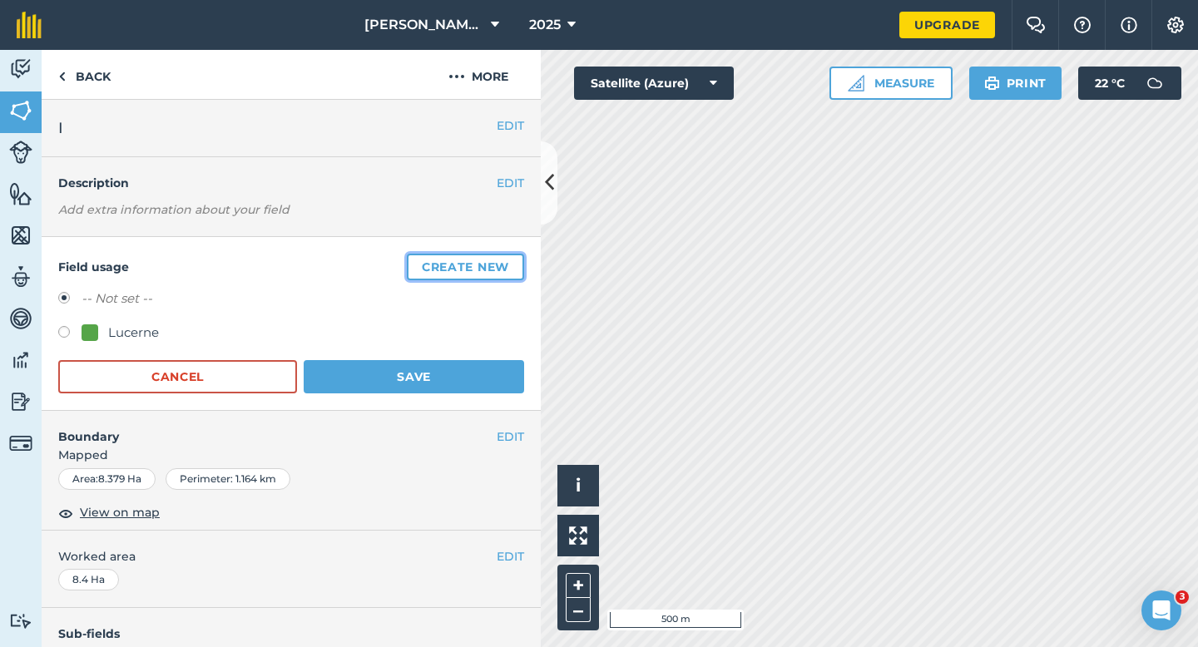
click at [518, 259] on button "Create new" at bounding box center [465, 267] width 117 height 27
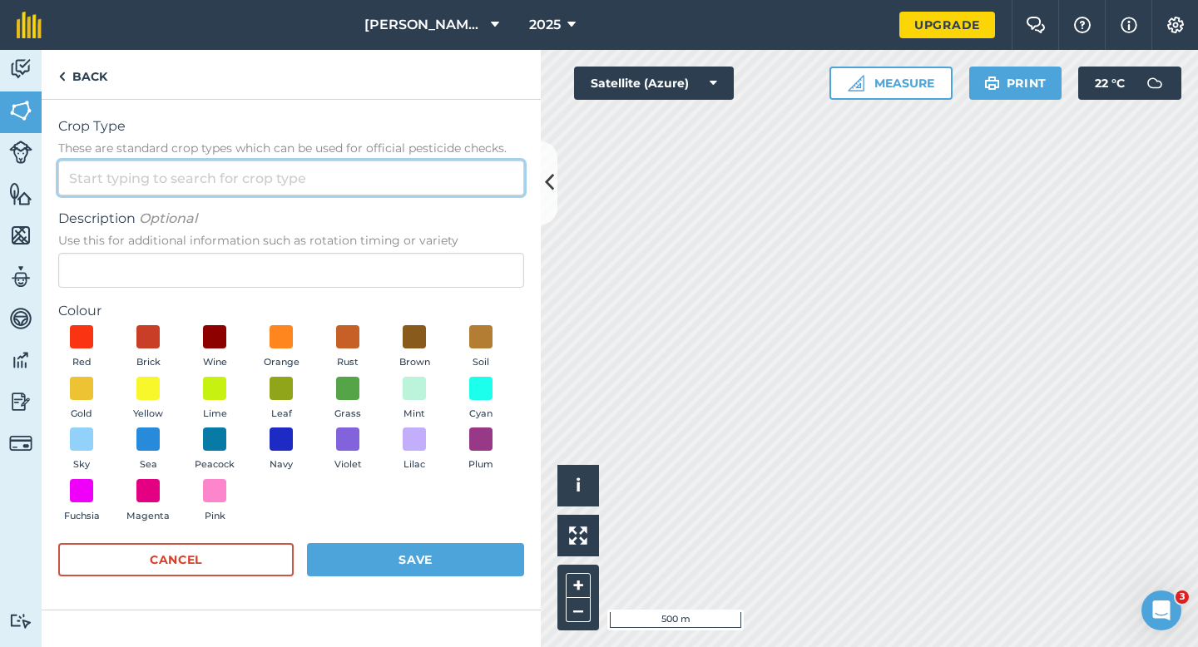
click at [464, 186] on input "Crop Type These are standard crop types which can be used for official pesticid…" at bounding box center [291, 178] width 466 height 35
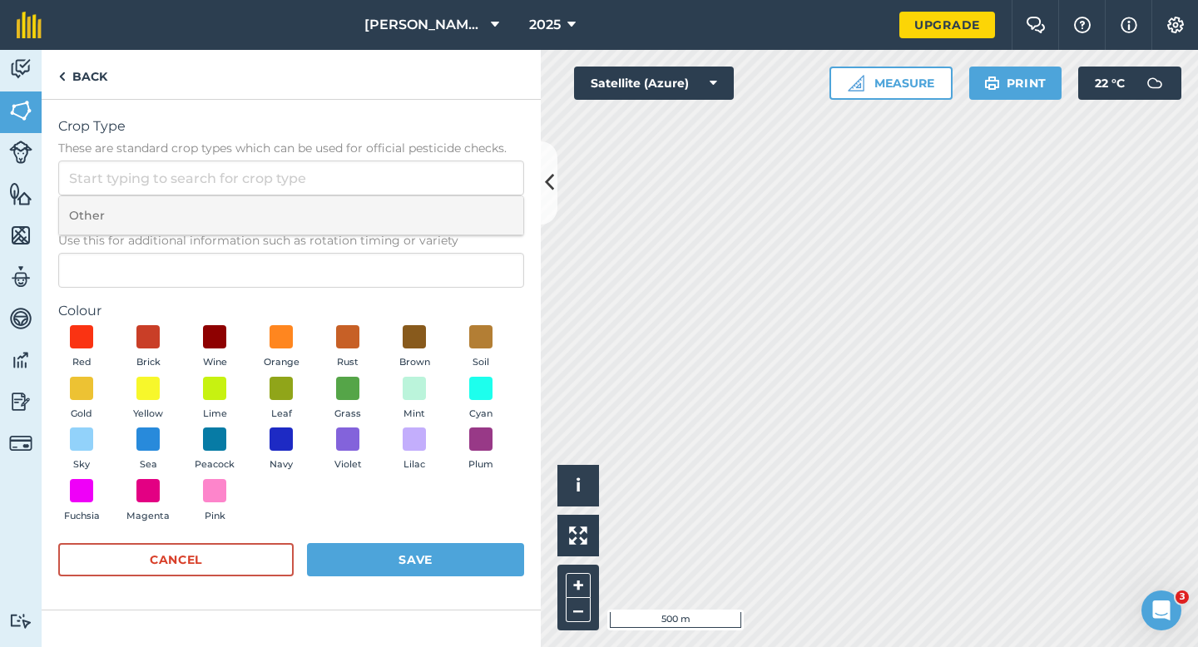
click at [464, 203] on li "Other" at bounding box center [291, 215] width 464 height 39
type input "Other"
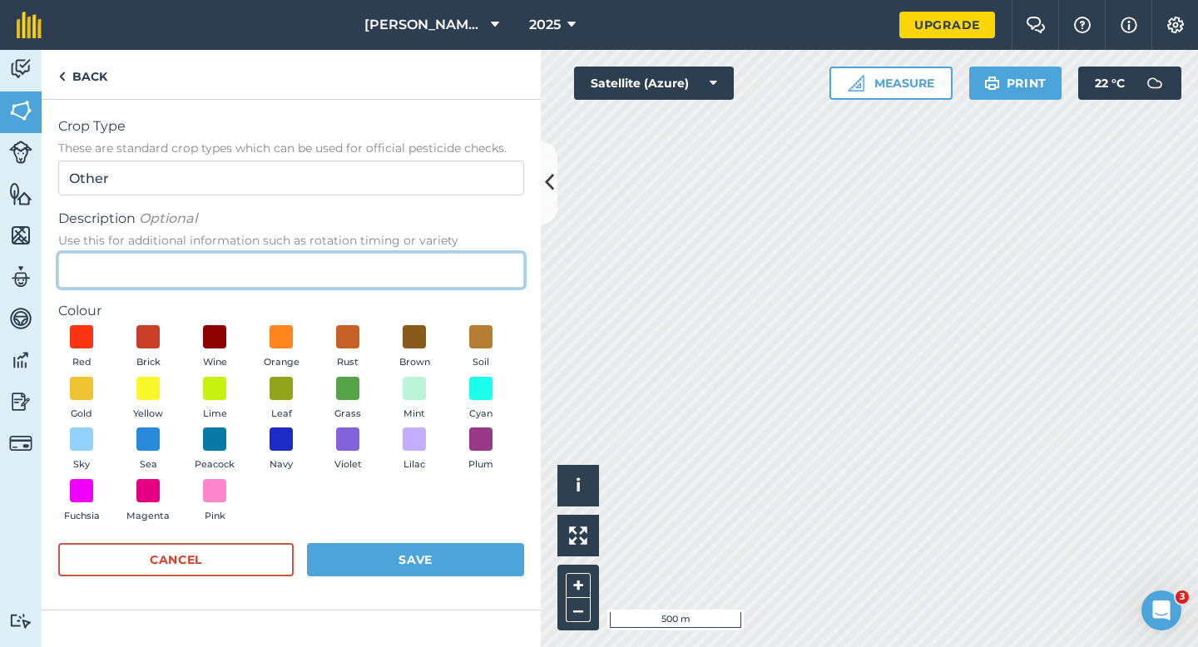
click at [464, 278] on input "Description Optional Use this for additional information such as rotation timin…" at bounding box center [291, 270] width 466 height 35
type input "Radish Seed"
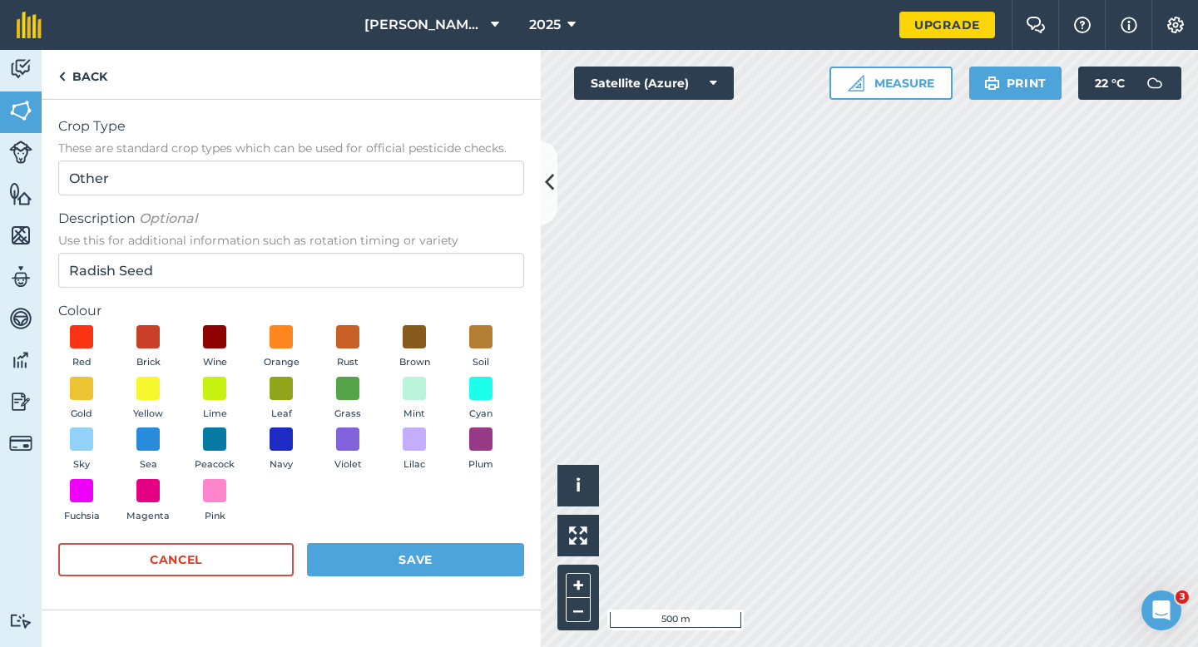
click at [254, 429] on div "Red Brick Wine Orange Rust Brown Soil Gold Yellow Lime Leaf Grass Mint Cyan Sky…" at bounding box center [291, 427] width 466 height 205
click at [218, 438] on span at bounding box center [215, 440] width 26 height 26
click at [364, 547] on button "Save" at bounding box center [415, 559] width 217 height 33
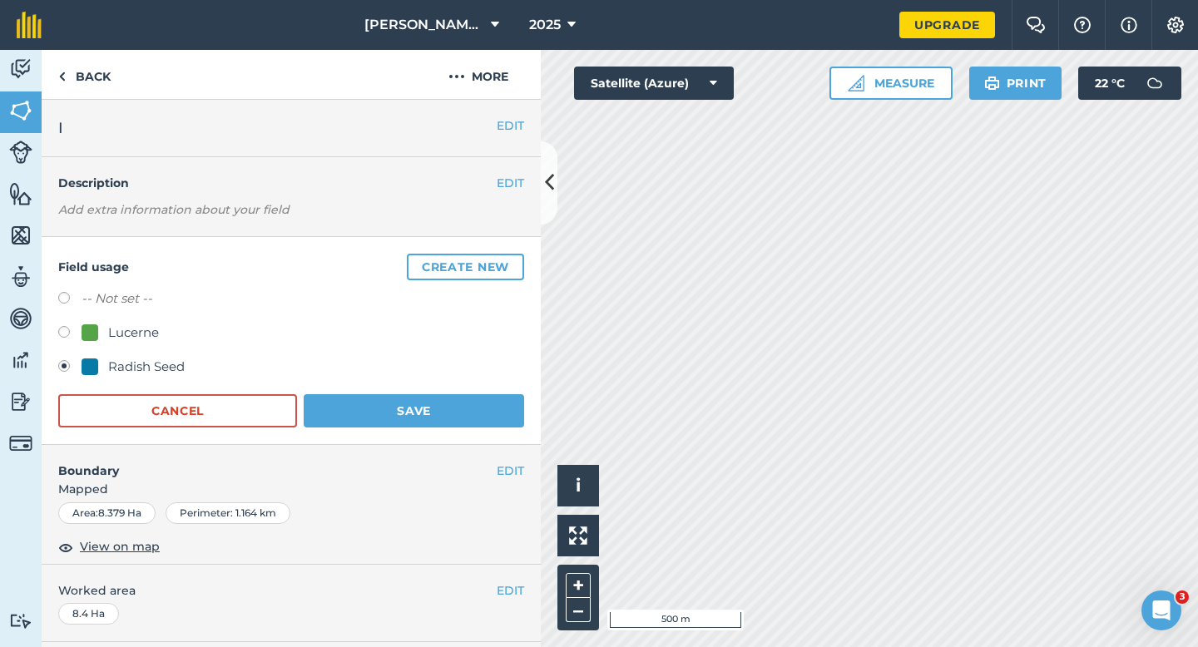
click at [518, 391] on form "-- Not set -- [PERSON_NAME] Seed Cancel Save" at bounding box center [291, 358] width 466 height 139
click at [518, 396] on button "Save" at bounding box center [414, 410] width 220 height 33
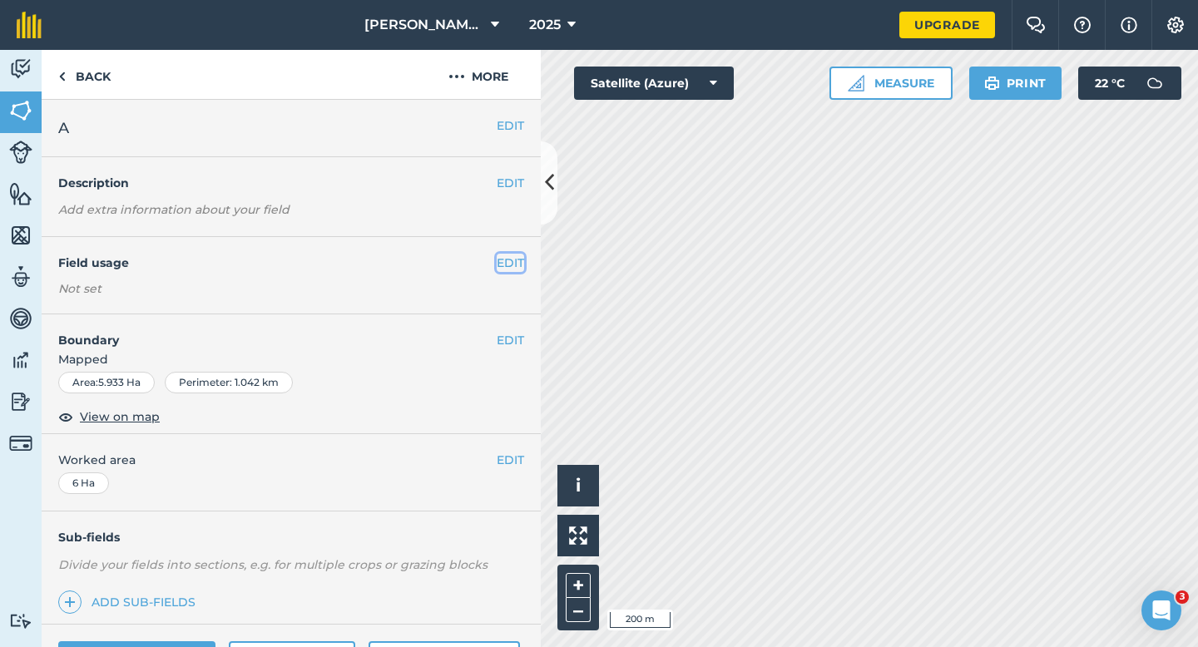
click at [507, 260] on button "EDIT" at bounding box center [510, 263] width 27 height 18
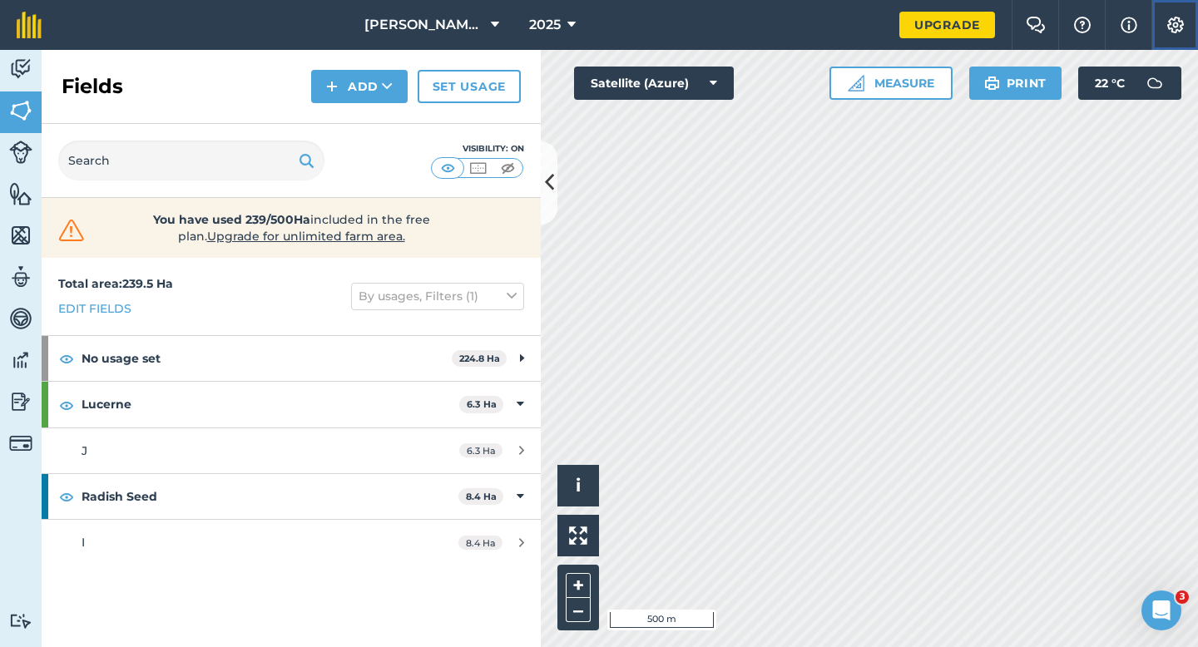
click at [1191, 27] on button "Settings" at bounding box center [1174, 25] width 47 height 50
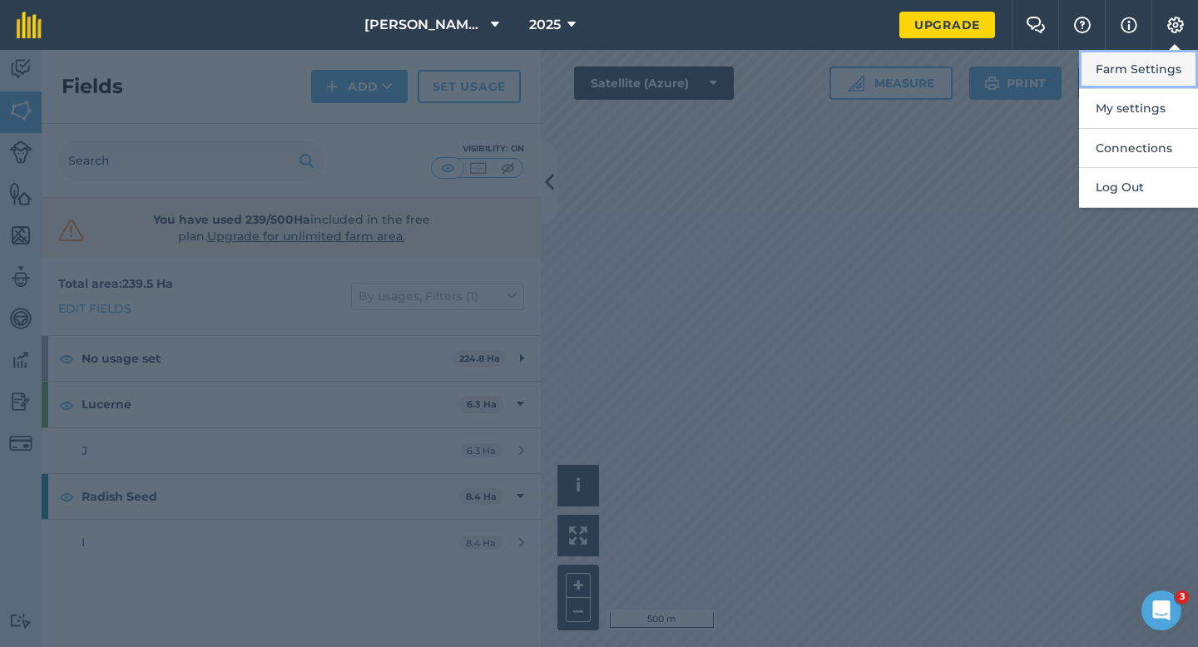
click at [1165, 63] on button "Farm Settings" at bounding box center [1138, 69] width 119 height 39
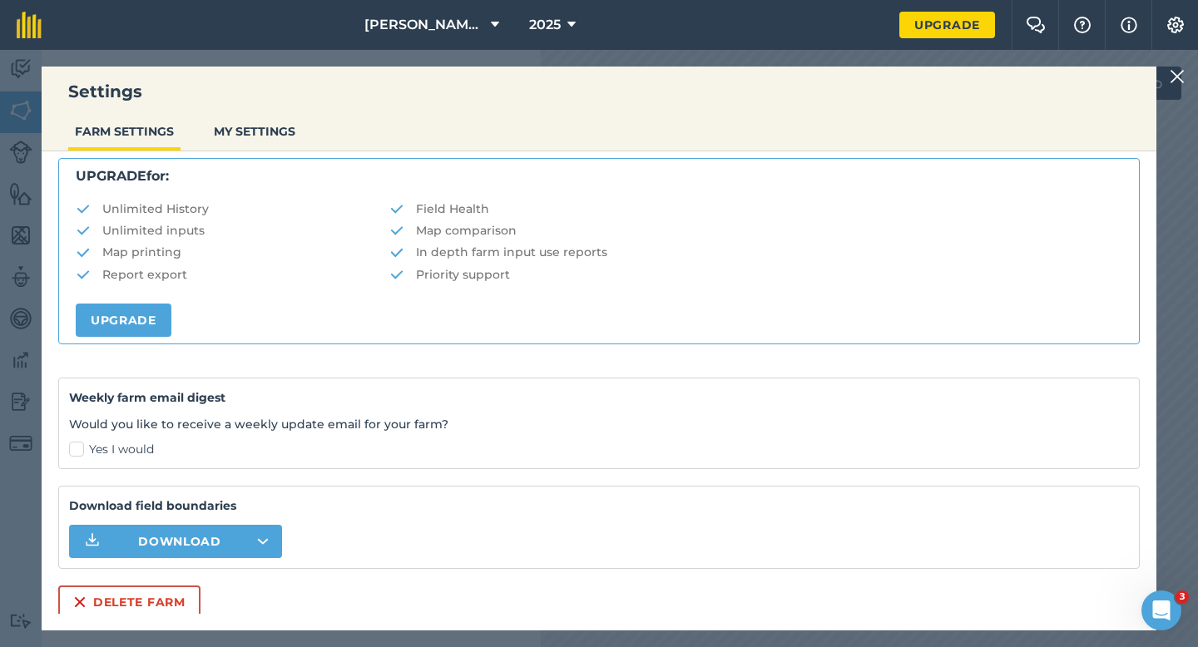
scroll to position [319, 0]
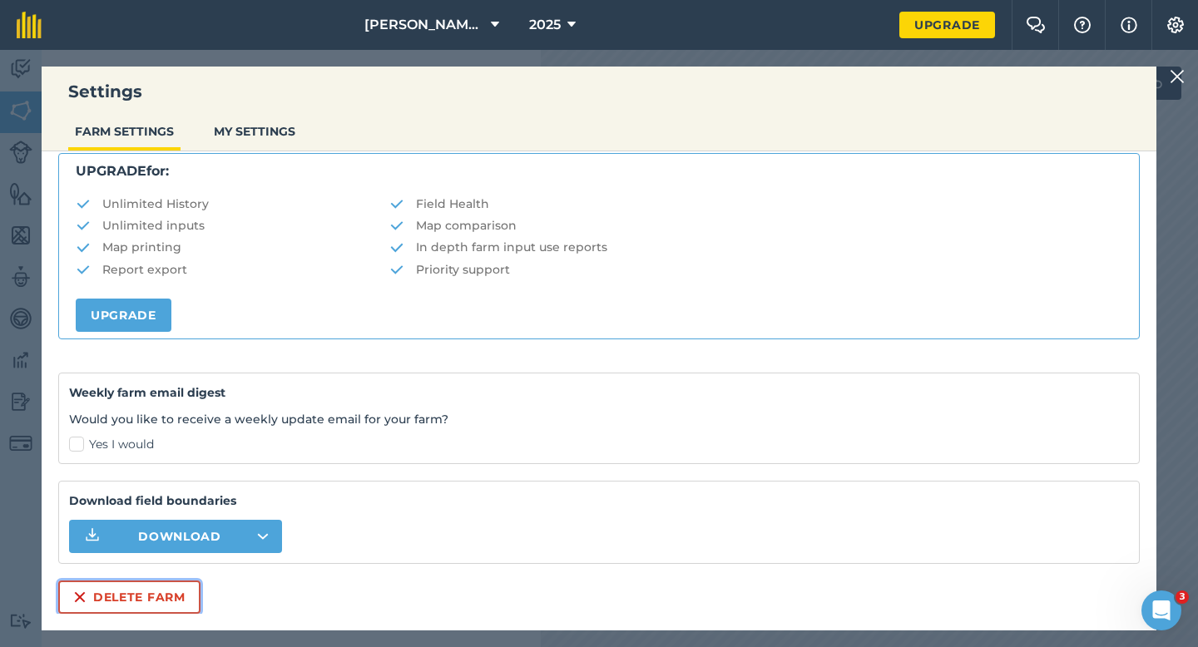
click at [129, 585] on button "Delete farm" at bounding box center [129, 597] width 142 height 33
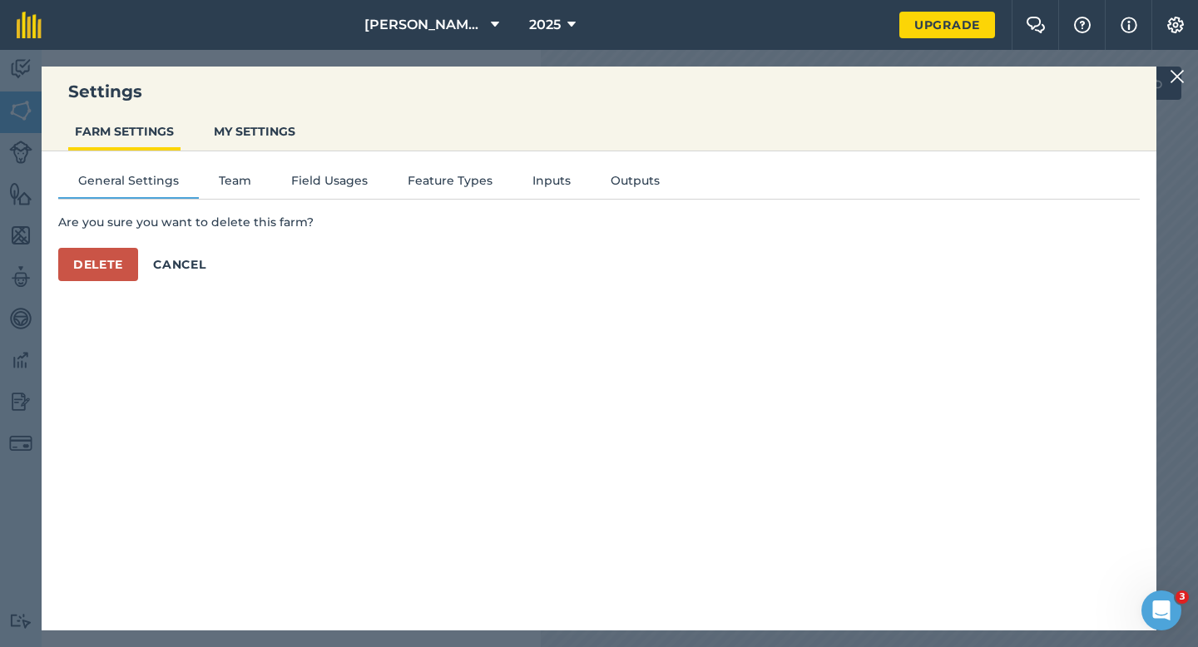
scroll to position [0, 0]
click at [125, 263] on button "Delete" at bounding box center [98, 264] width 80 height 33
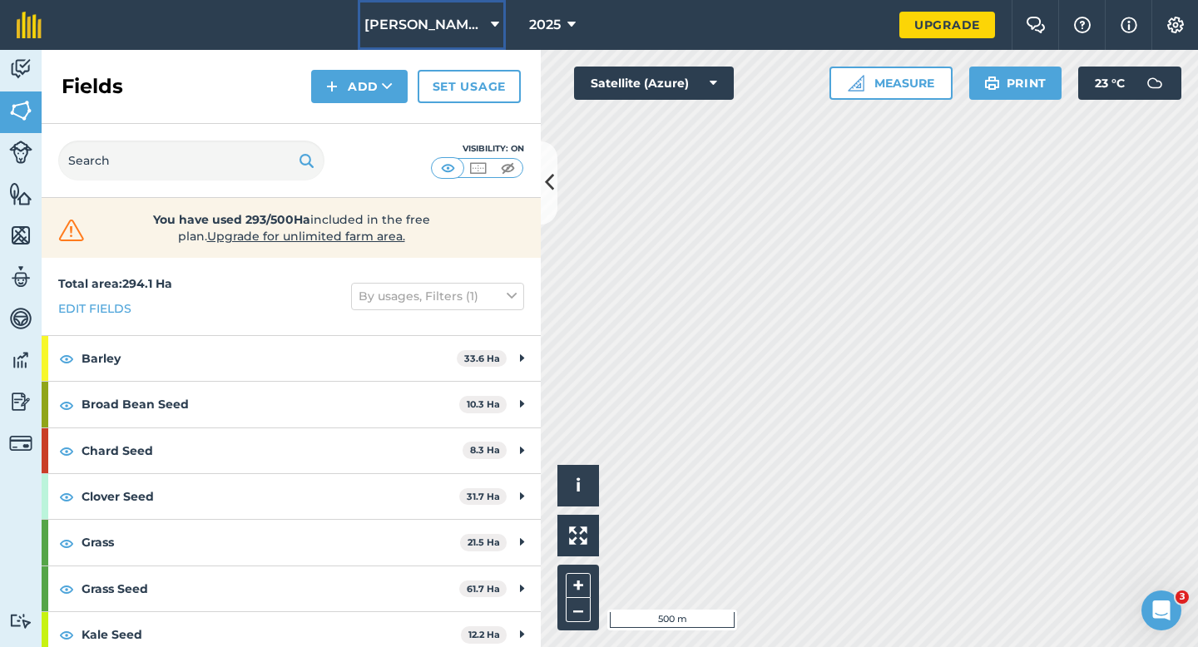
click at [483, 40] on button "[PERSON_NAME] & Sons" at bounding box center [432, 25] width 148 height 50
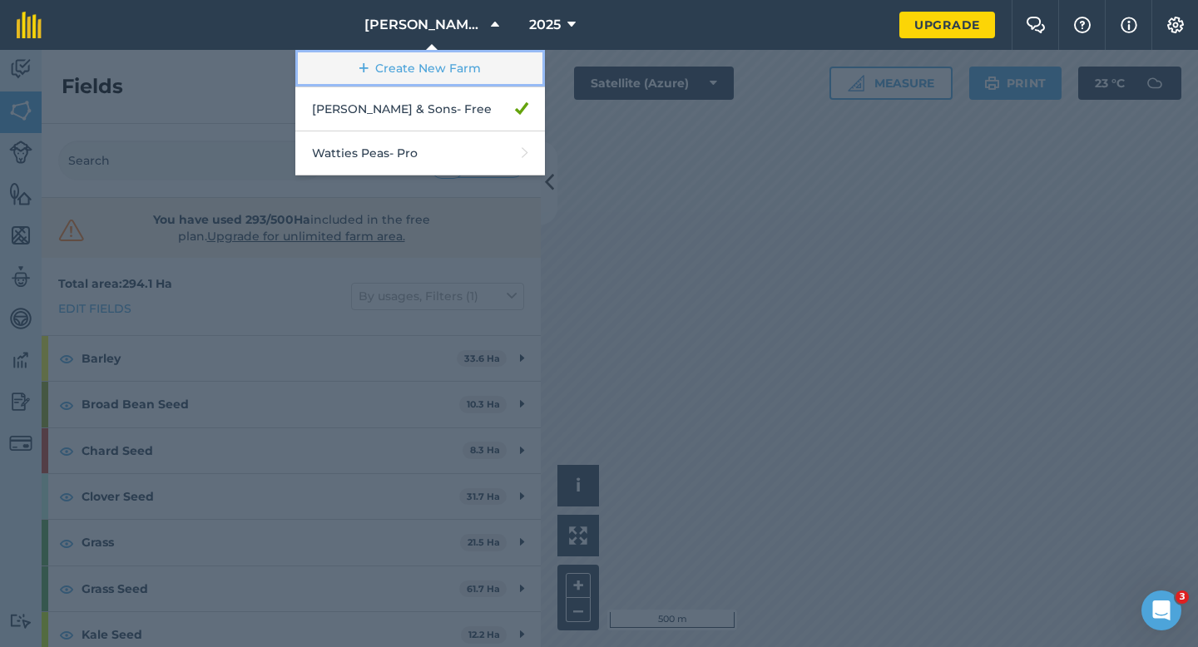
click at [467, 66] on link "Create New Farm" at bounding box center [420, 68] width 250 height 37
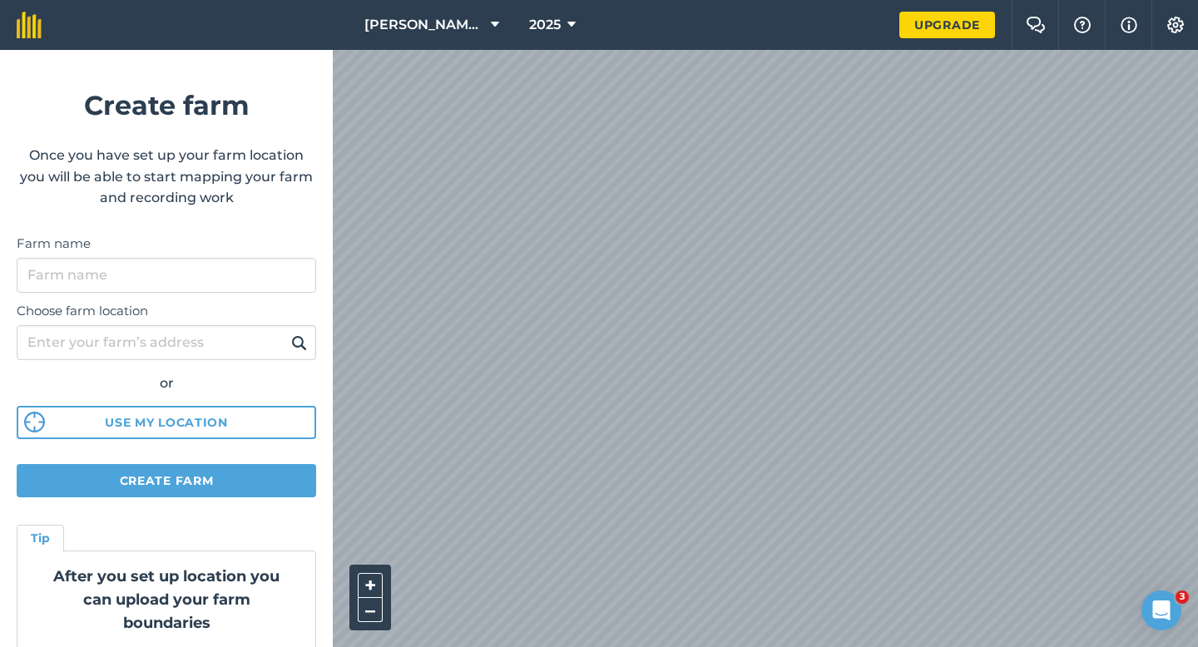
click at [260, 251] on label "Farm name" at bounding box center [167, 244] width 300 height 20
click at [260, 258] on input "Farm name" at bounding box center [167, 275] width 300 height 35
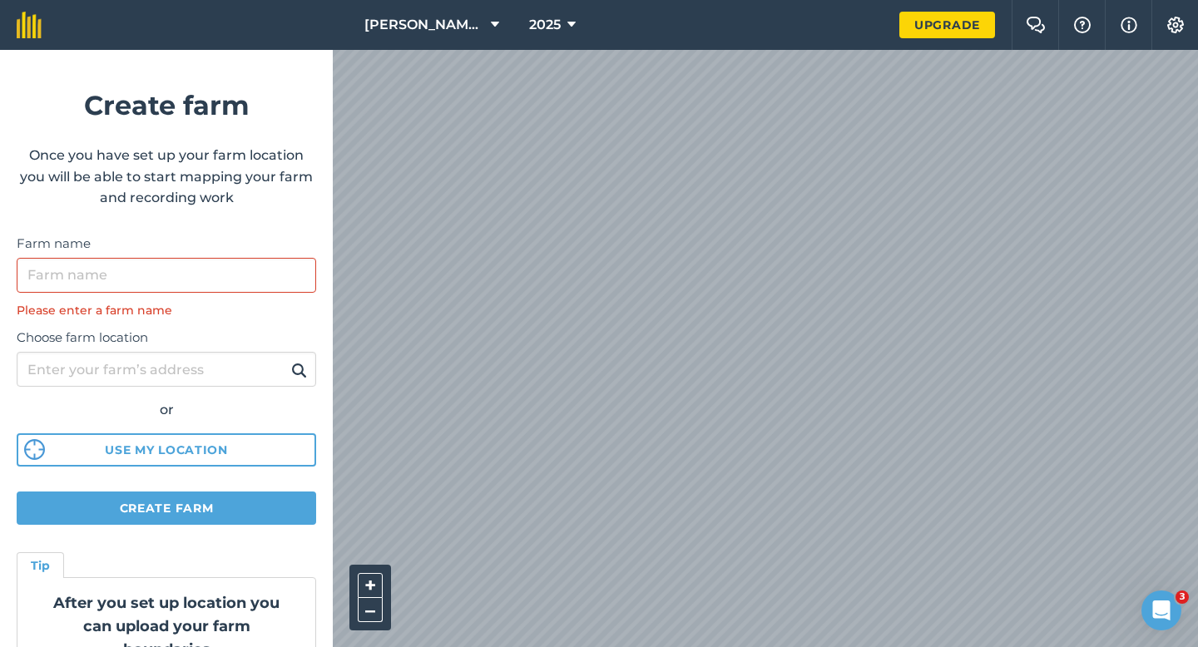
click at [260, 255] on div "Farm name Please enter a farm name" at bounding box center [167, 277] width 300 height 86
click at [261, 260] on input "Farm name" at bounding box center [167, 275] width 300 height 35
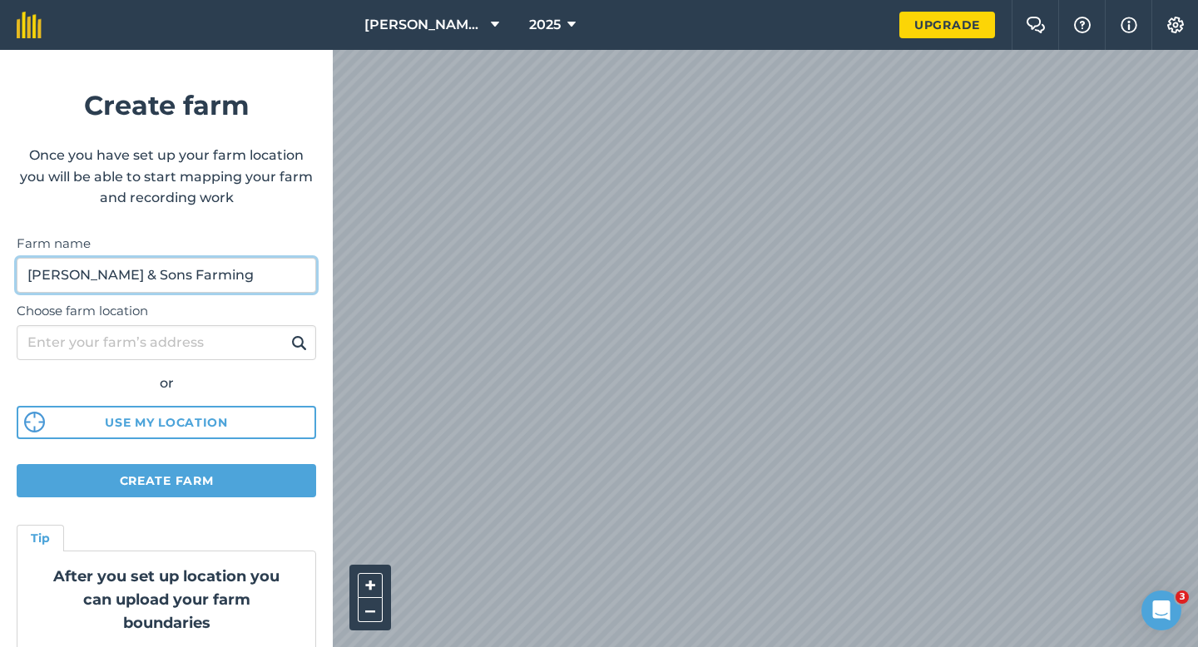
type input "[PERSON_NAME] & Sons Farming"
click at [691, 32] on div "[PERSON_NAME] & Sons 2025 Upgrade Farm Chat Help Info Settings Create farm Once…" at bounding box center [599, 25] width 1198 height 50
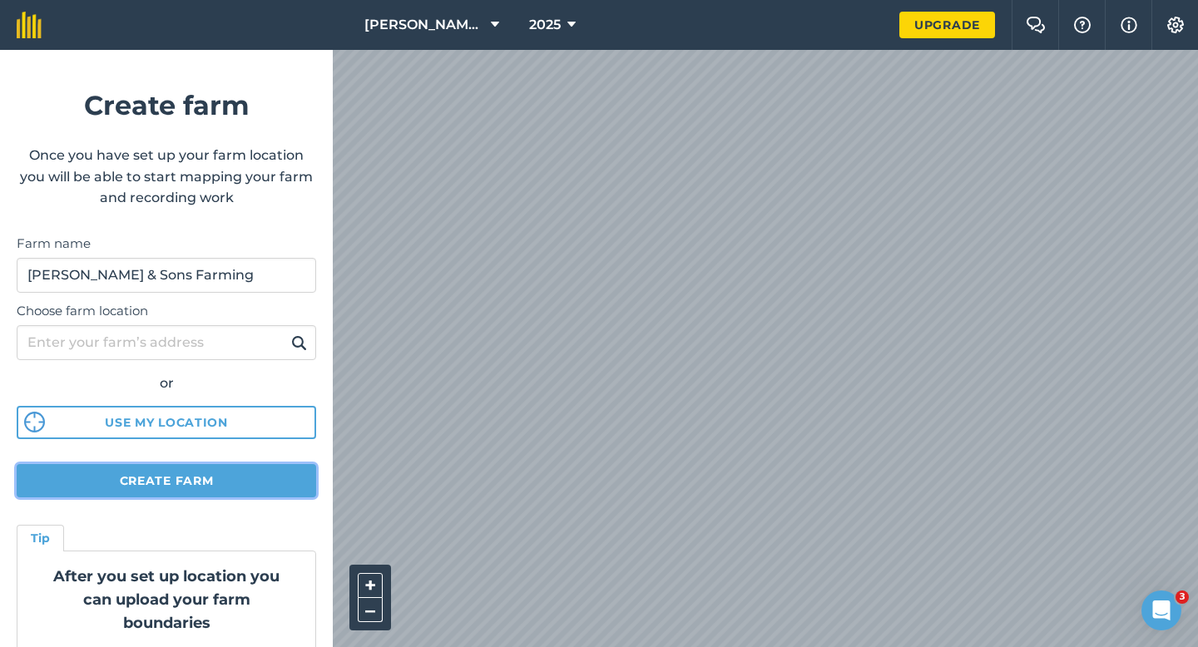
click at [224, 483] on button "Create farm" at bounding box center [167, 480] width 300 height 33
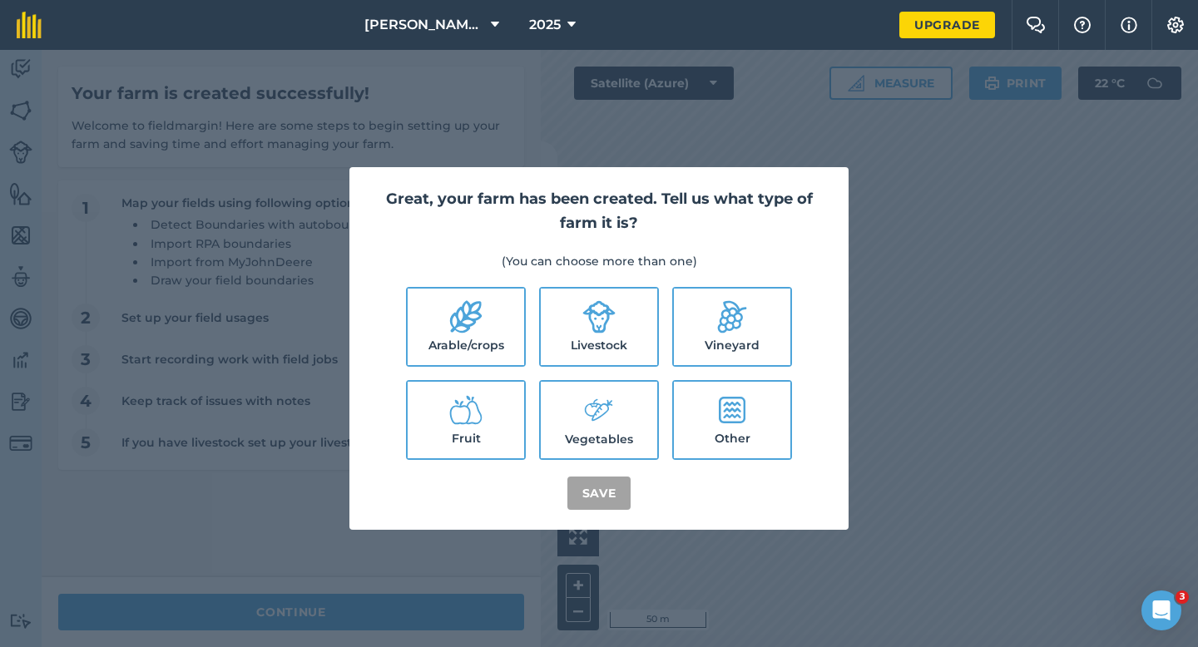
click at [457, 320] on icon at bounding box center [465, 316] width 33 height 33
checkbox input "true"
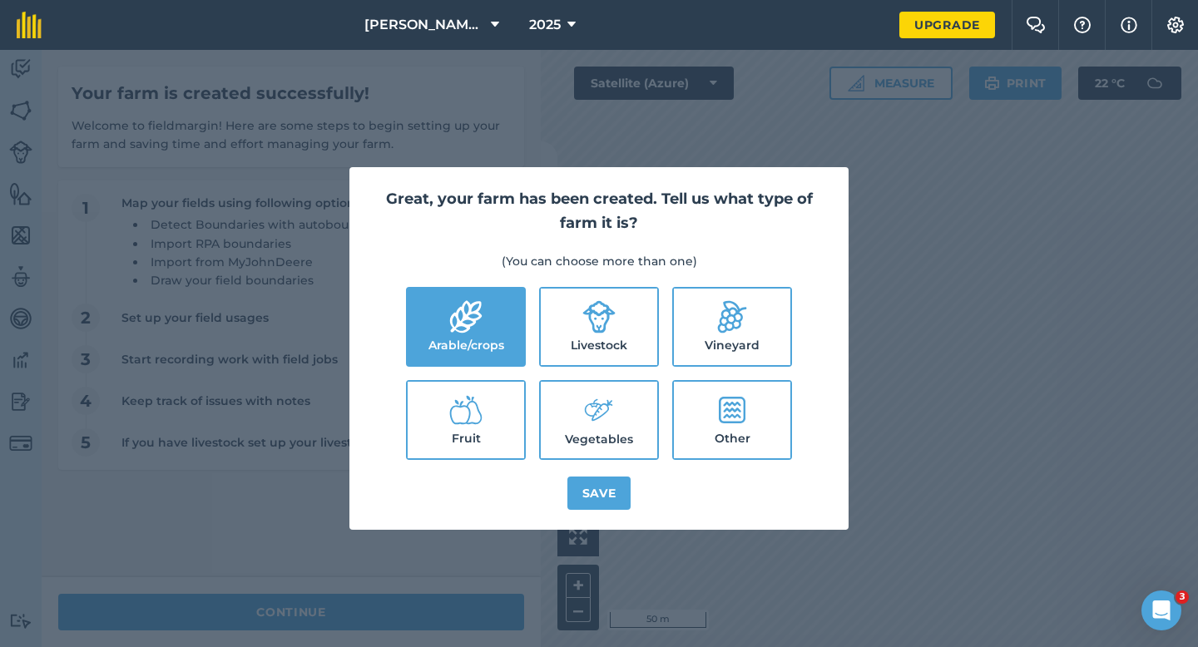
click at [638, 322] on label "Livestock" at bounding box center [599, 327] width 116 height 77
checkbox input "true"
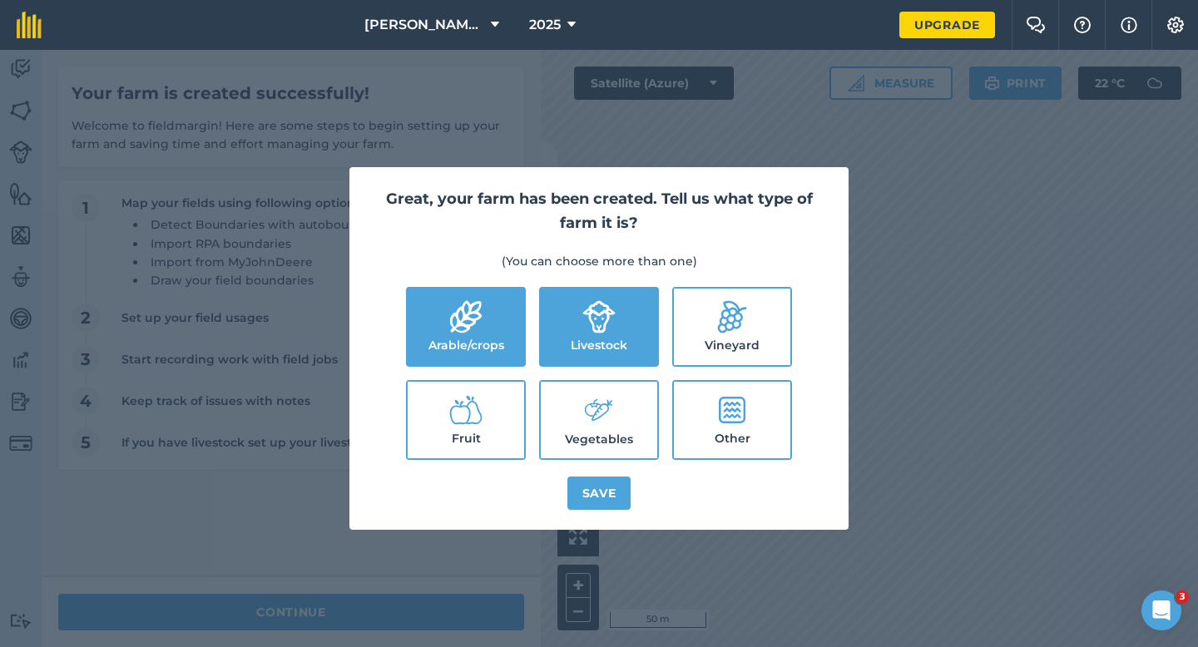
click at [636, 394] on label "Vegetables" at bounding box center [599, 420] width 116 height 77
checkbox input "true"
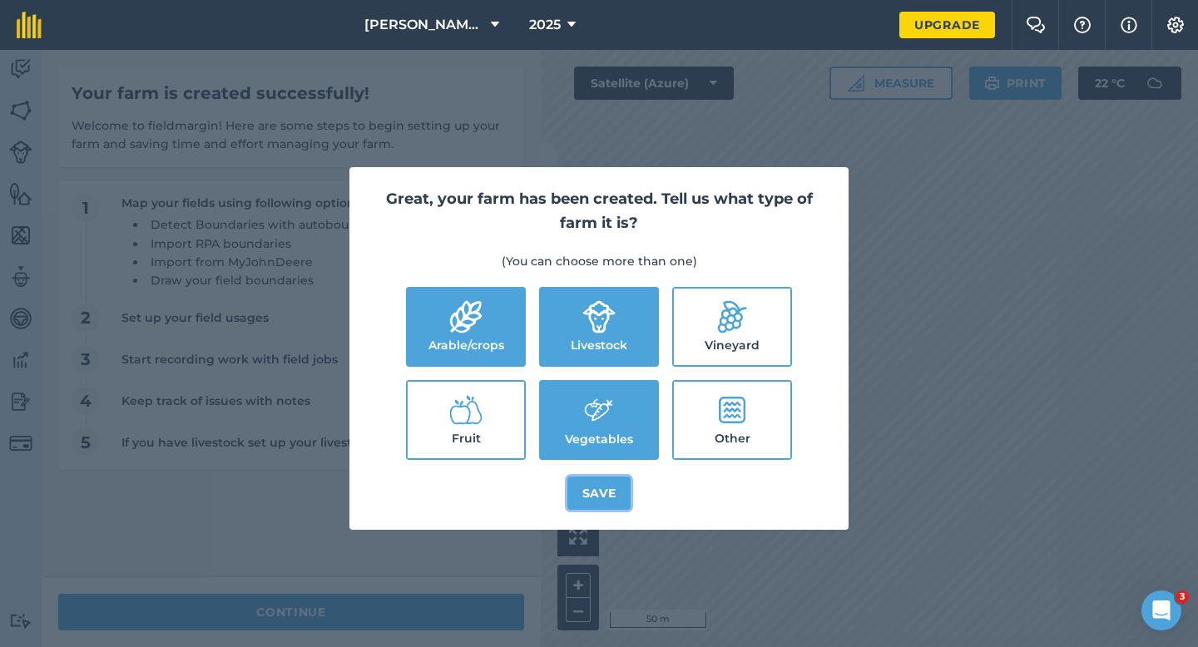
click at [591, 498] on button "Save" at bounding box center [599, 493] width 64 height 33
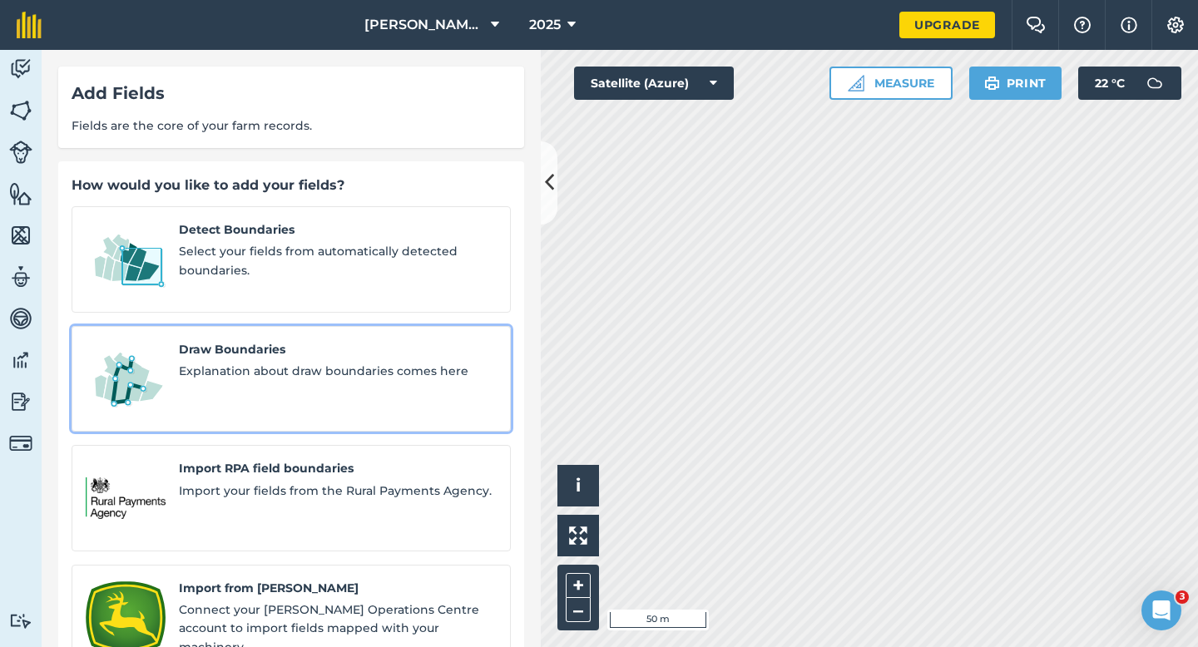
click at [176, 344] on link "Draw Boundaries Explanation about draw boundaries comes here" at bounding box center [291, 379] width 439 height 106
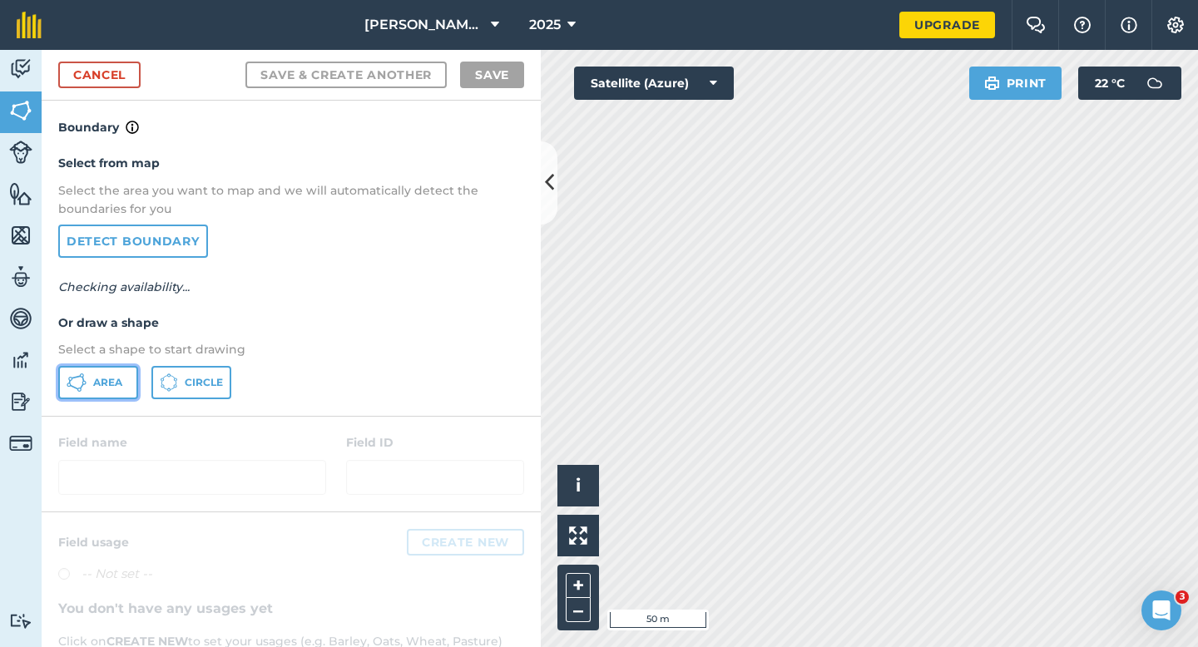
click at [115, 367] on button "Area" at bounding box center [98, 382] width 80 height 33
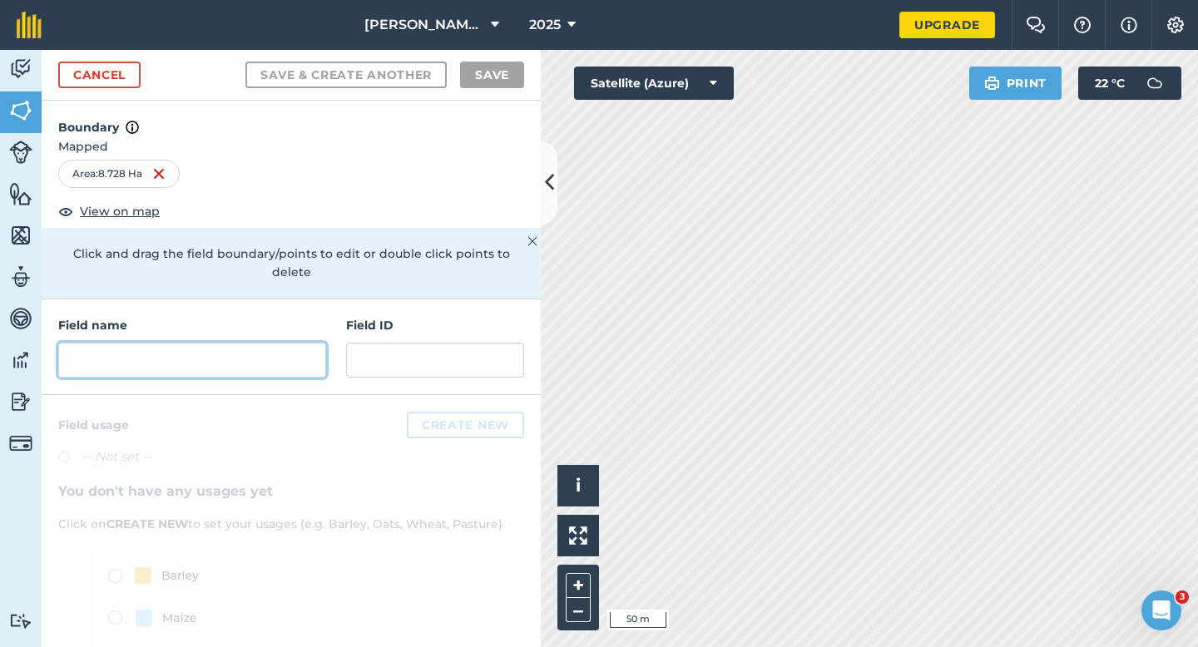
click at [261, 343] on input "text" at bounding box center [192, 360] width 268 height 35
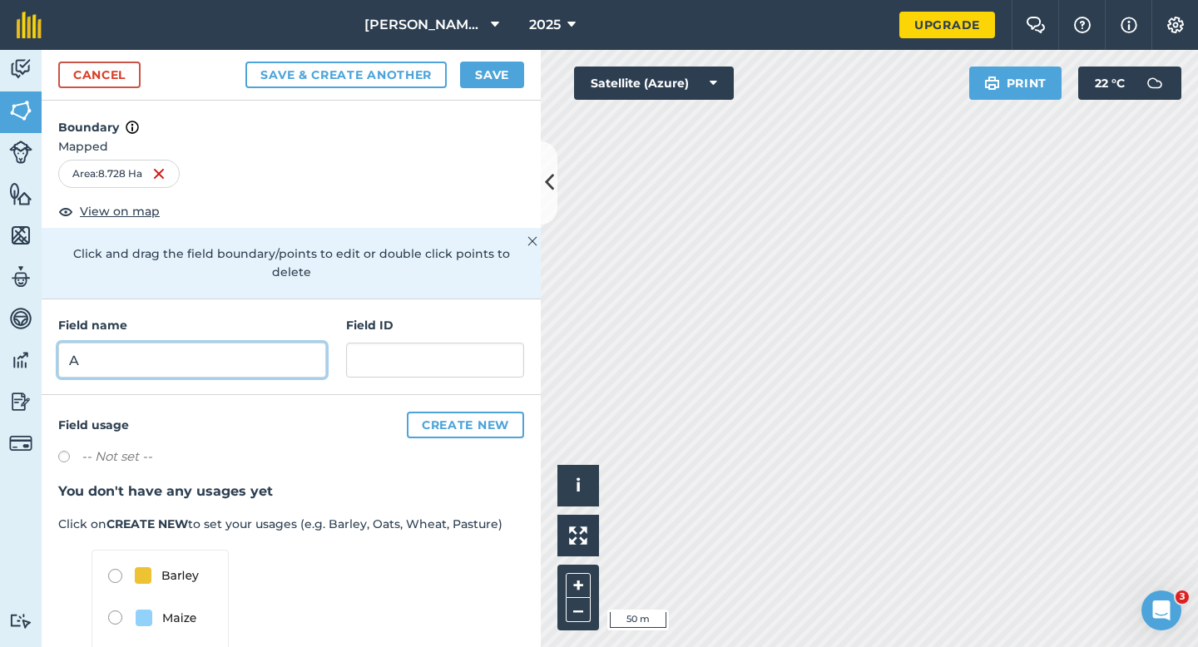
type input "A"
click at [501, 55] on div "Cancel Save & Create Another Save" at bounding box center [291, 75] width 499 height 51
click at [501, 58] on div "Cancel Save & Create Another Save" at bounding box center [291, 75] width 499 height 51
click at [498, 62] on button "Save" at bounding box center [492, 75] width 64 height 27
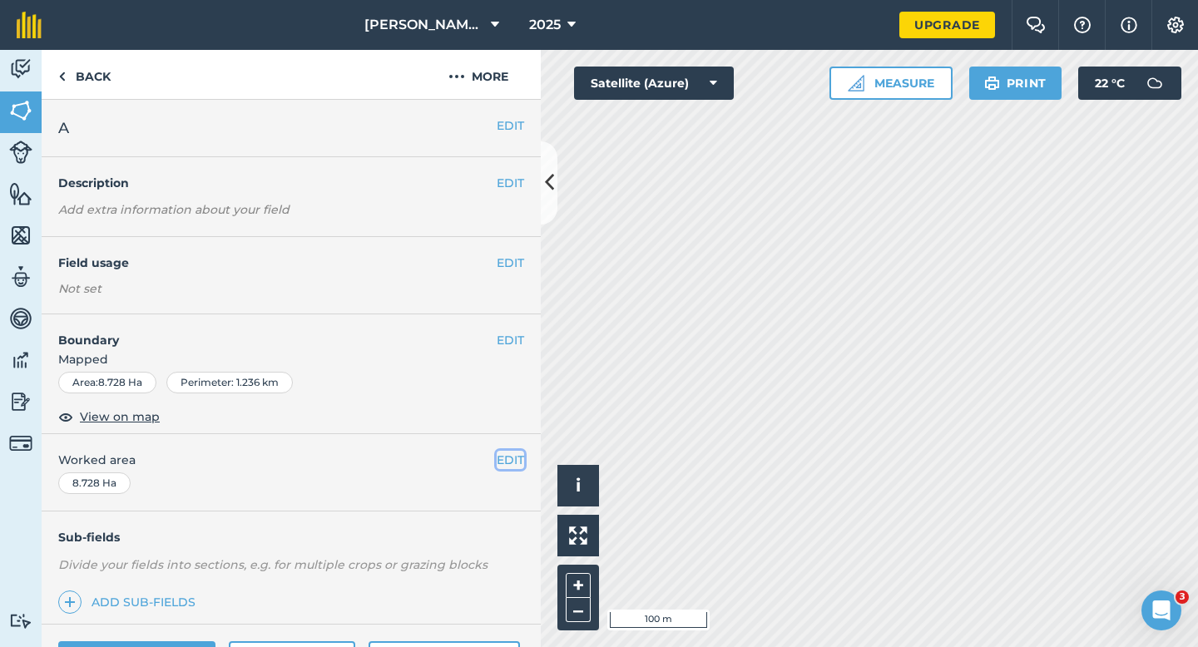
click at [509, 458] on button "EDIT" at bounding box center [510, 460] width 27 height 18
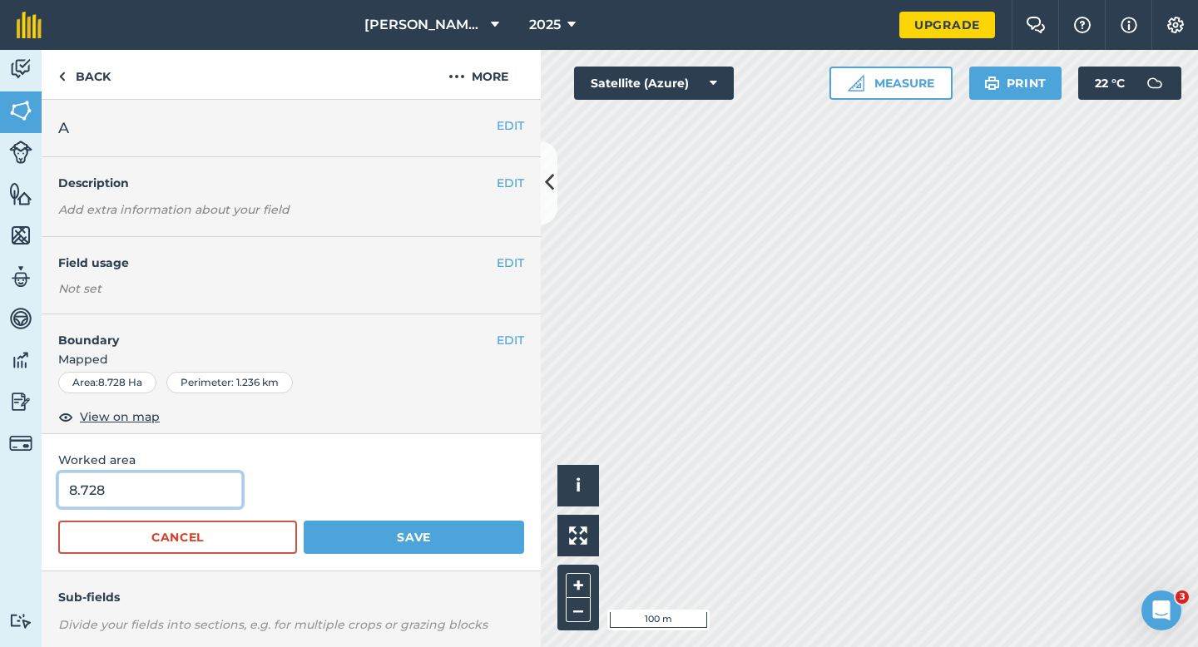
click at [163, 491] on input "8.728" at bounding box center [150, 490] width 184 height 35
type input "9"
click at [304, 521] on button "Save" at bounding box center [414, 537] width 220 height 33
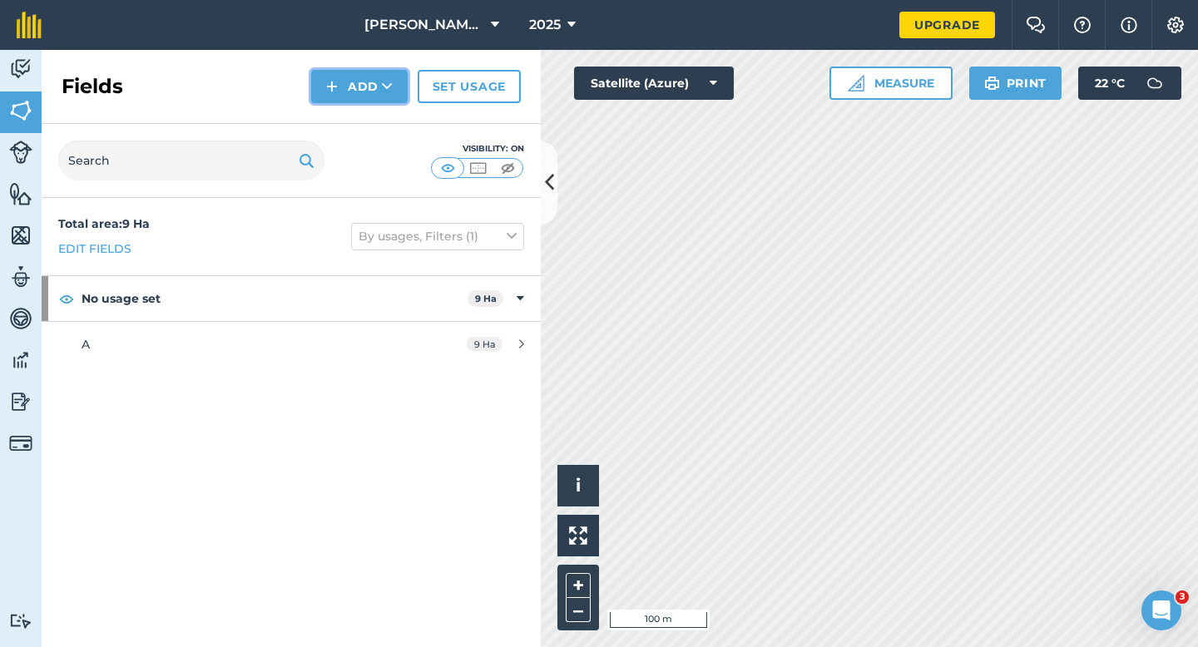
click at [339, 99] on button "Add" at bounding box center [359, 86] width 97 height 33
click at [339, 116] on link "Draw" at bounding box center [360, 124] width 92 height 37
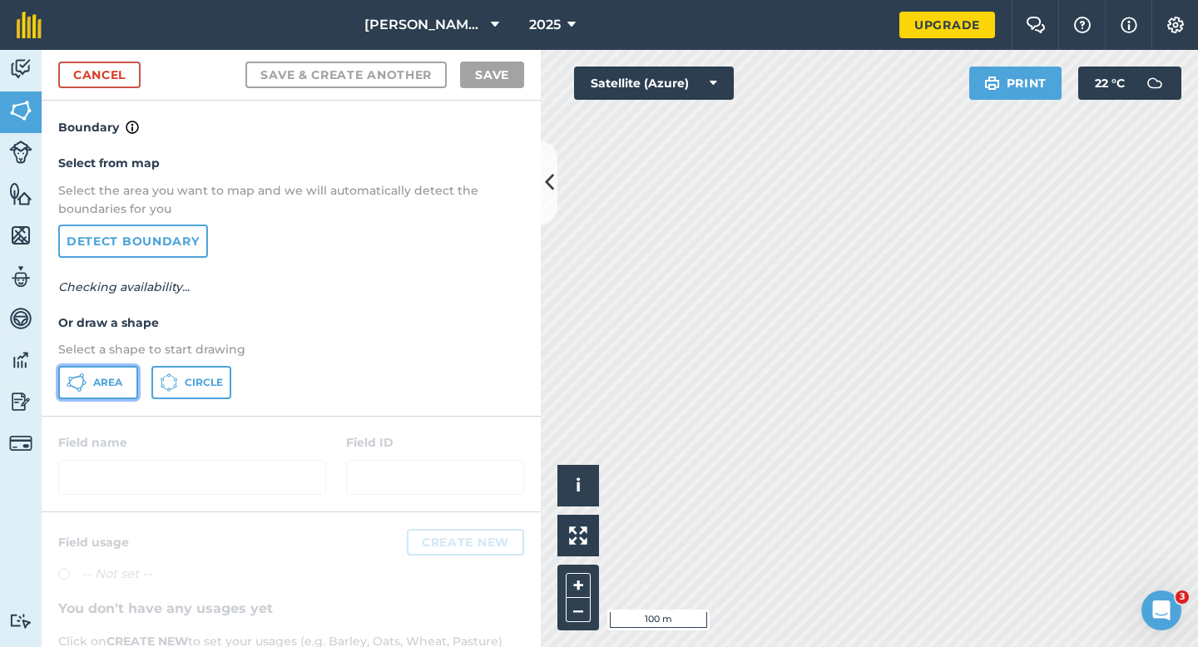
click at [78, 395] on button "Area" at bounding box center [98, 382] width 80 height 33
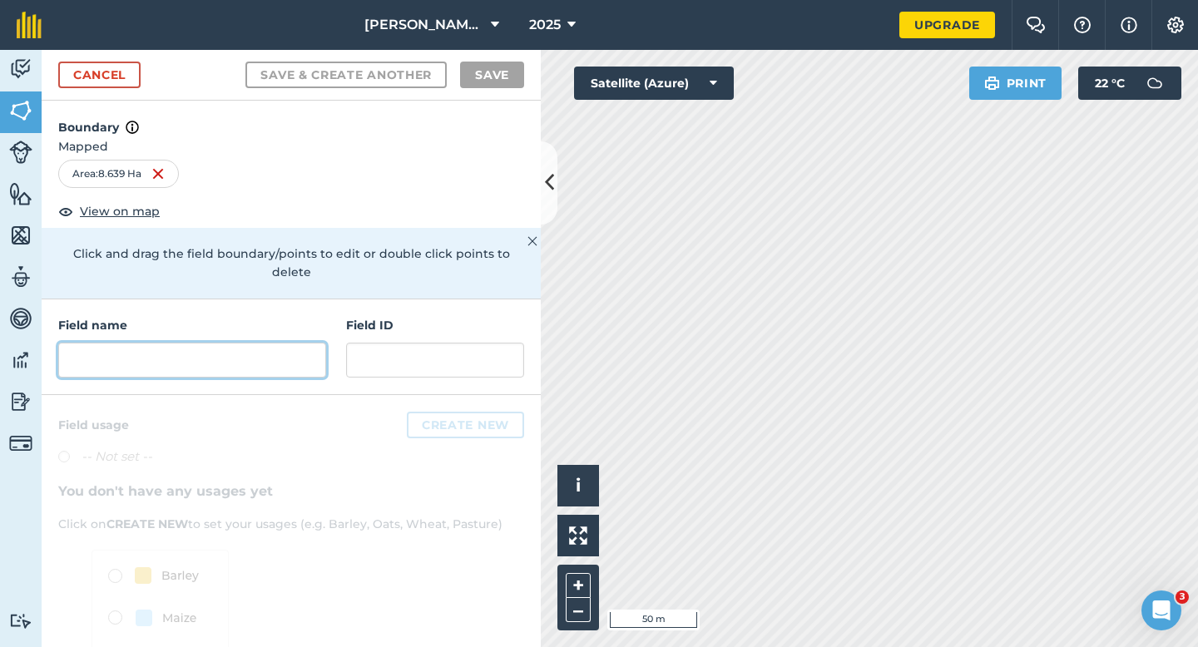
click at [294, 346] on input "text" at bounding box center [192, 360] width 268 height 35
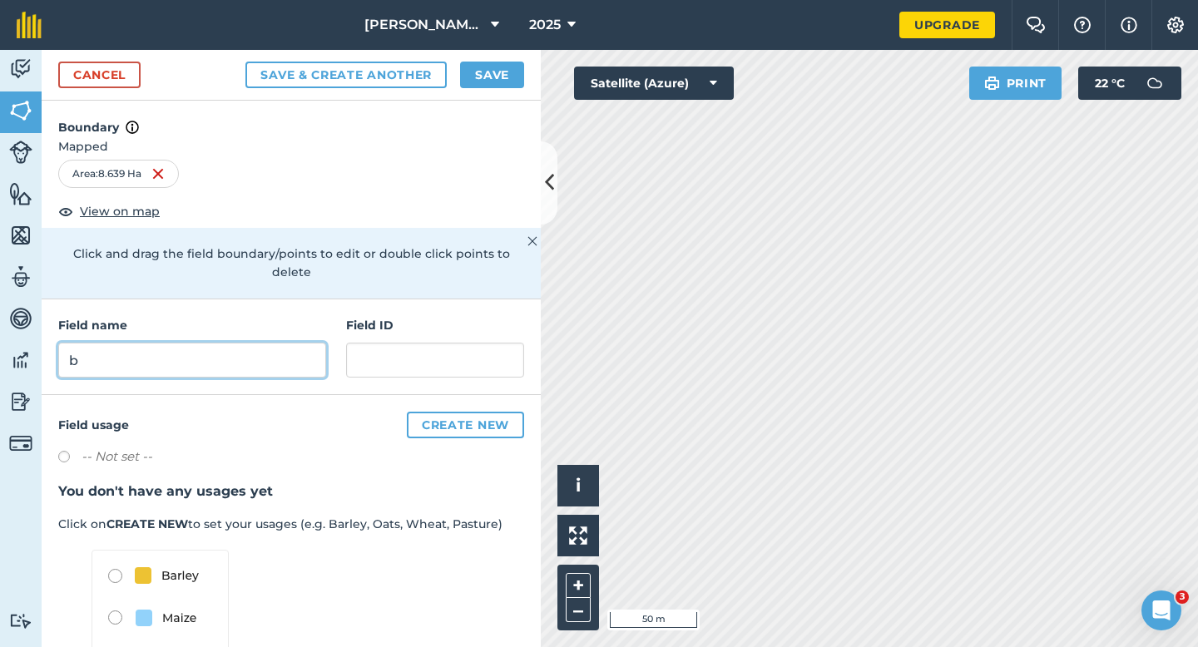
type input "b"
click at [484, 78] on button "Save" at bounding box center [492, 75] width 64 height 27
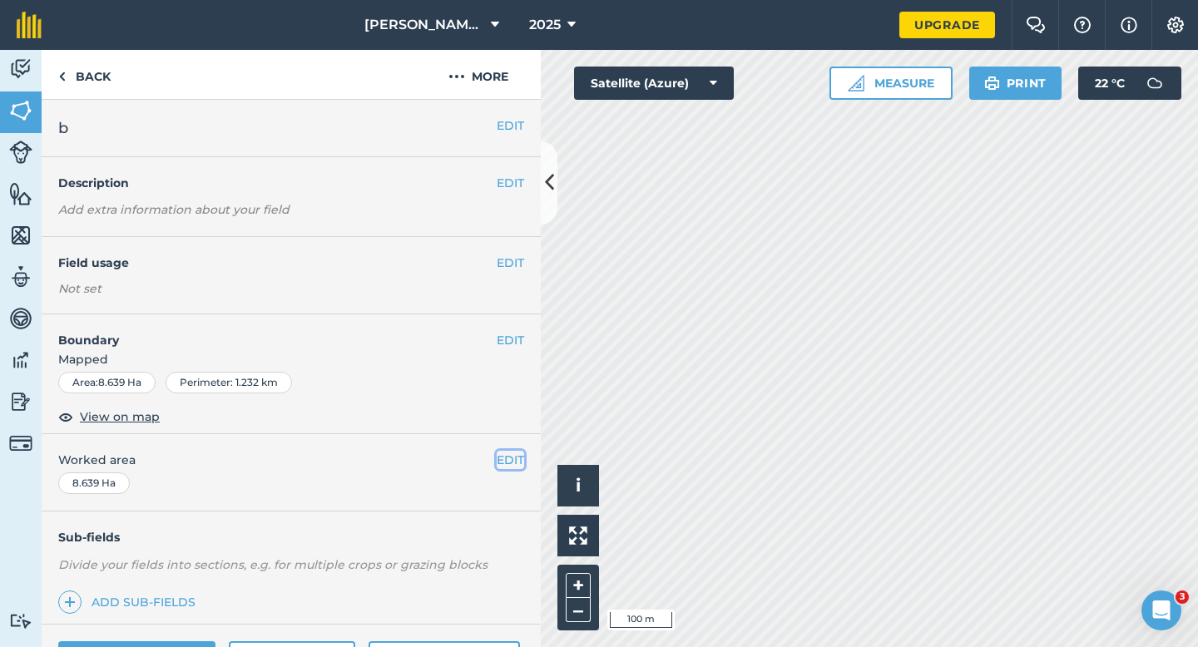
click at [505, 454] on button "EDIT" at bounding box center [510, 460] width 27 height 18
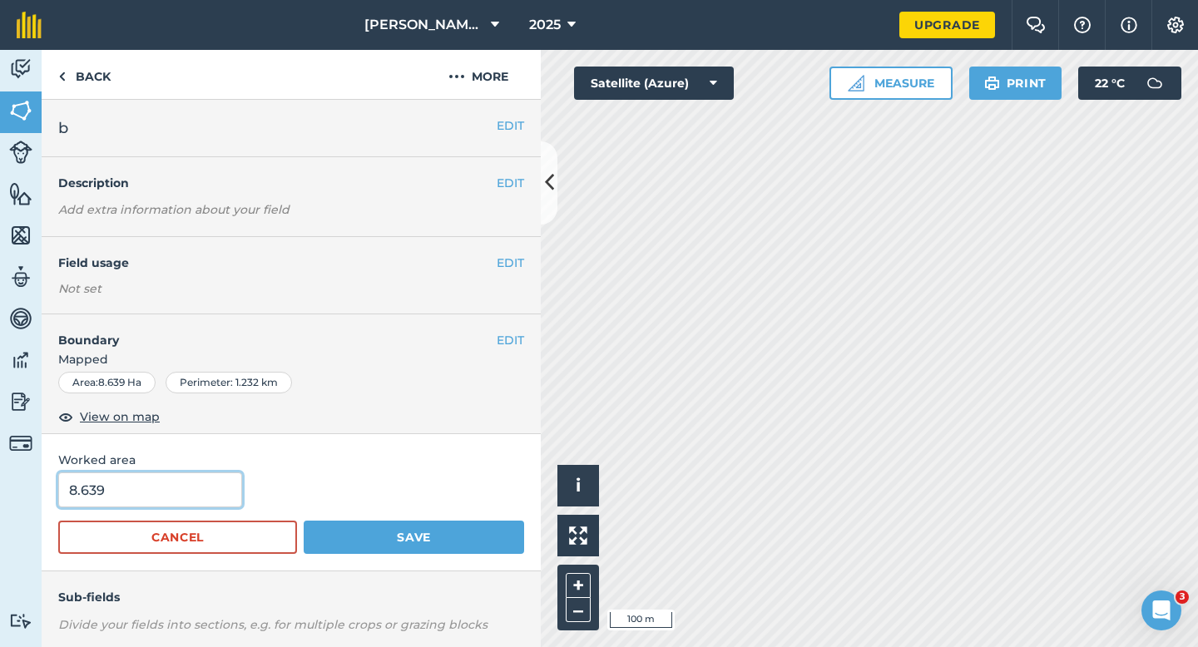
click at [181, 506] on input "8.639" at bounding box center [150, 490] width 184 height 35
type input "9"
click at [304, 521] on button "Save" at bounding box center [414, 537] width 220 height 33
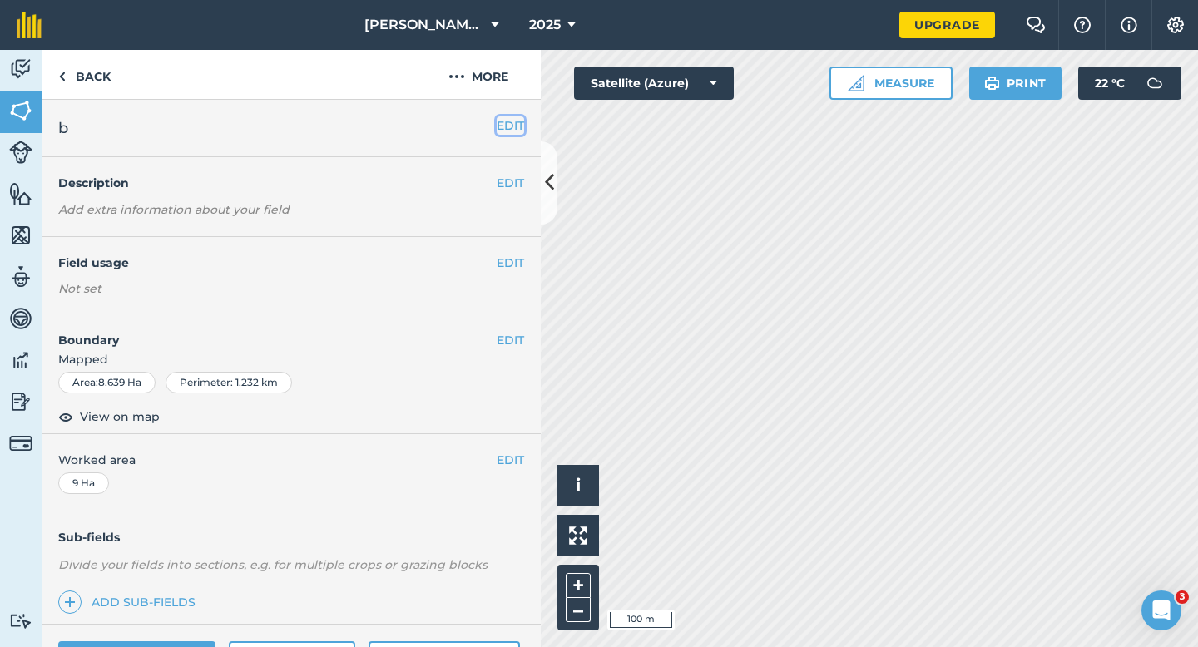
click at [509, 116] on button "EDIT" at bounding box center [510, 125] width 27 height 18
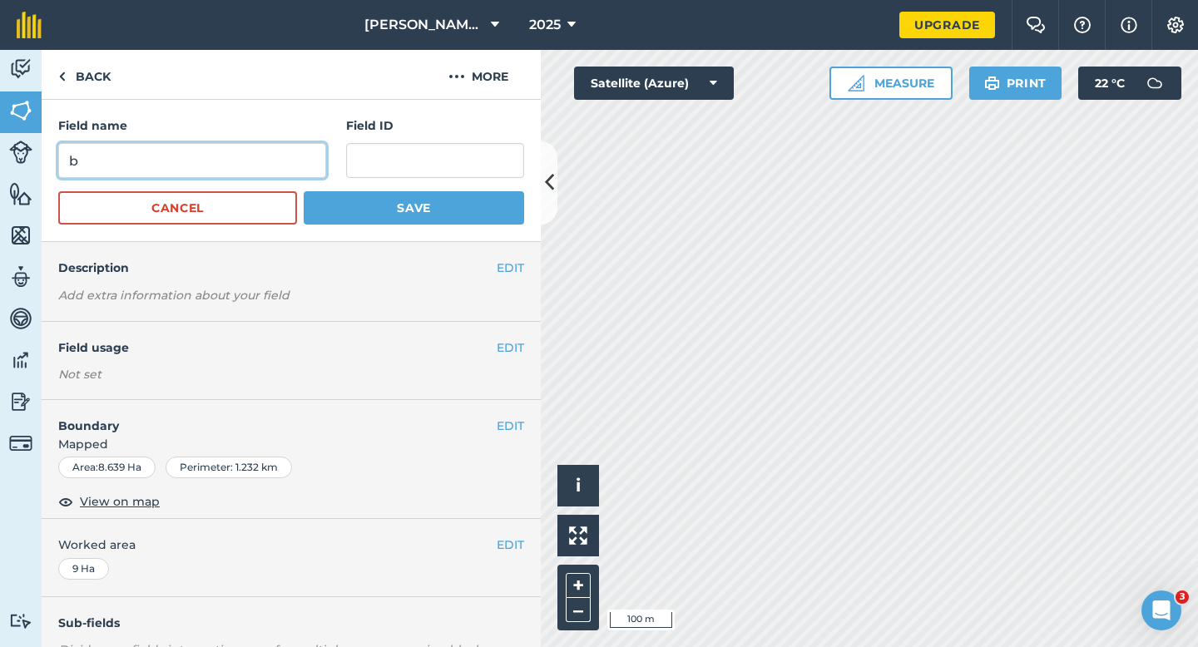
click at [287, 156] on input "b" at bounding box center [192, 160] width 268 height 35
type input "B"
click at [304, 191] on button "Save" at bounding box center [414, 207] width 220 height 33
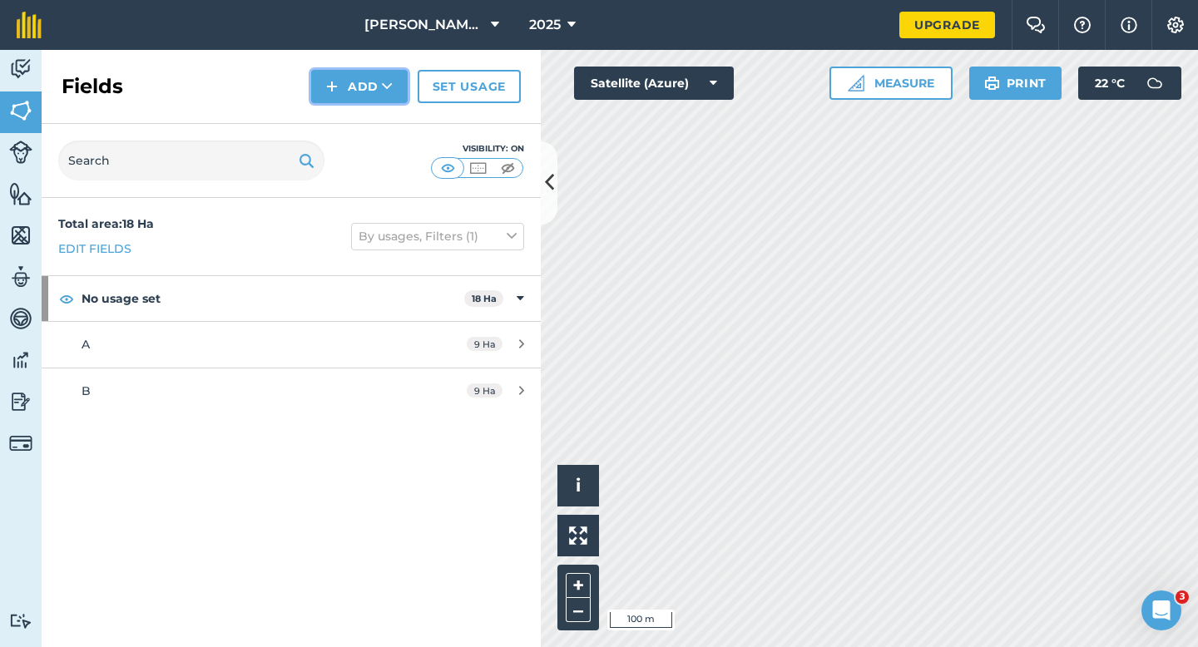
click at [364, 90] on button "Add" at bounding box center [359, 86] width 97 height 33
click at [364, 123] on link "Draw" at bounding box center [360, 124] width 92 height 37
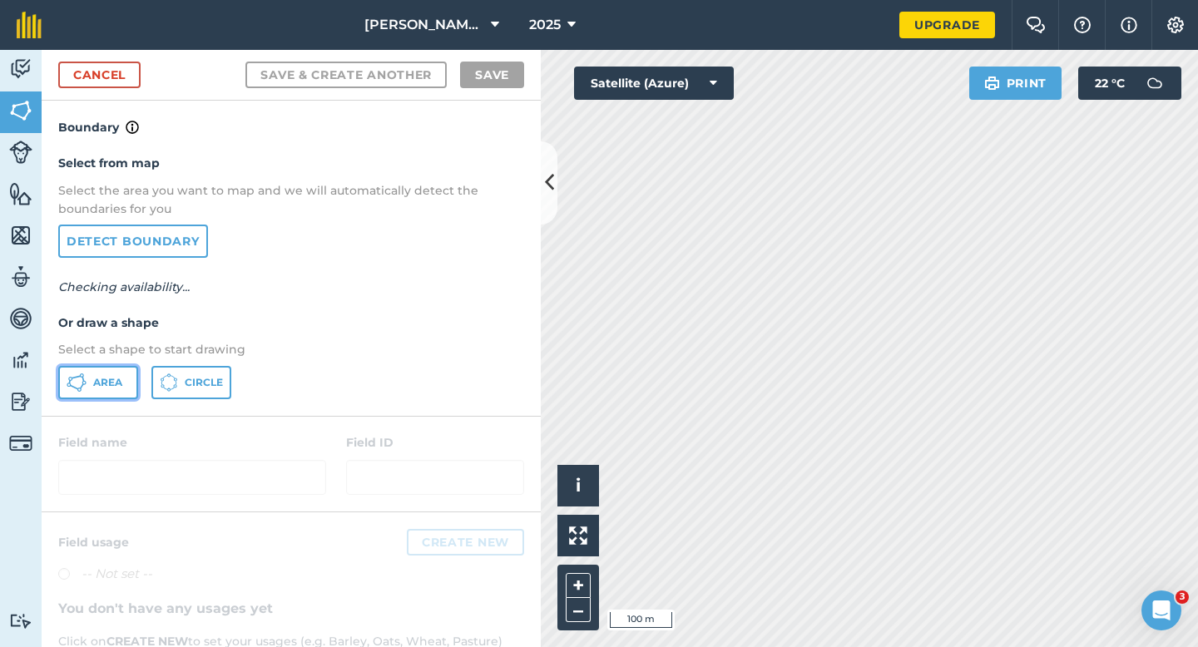
click at [106, 380] on span "Area" at bounding box center [107, 382] width 29 height 13
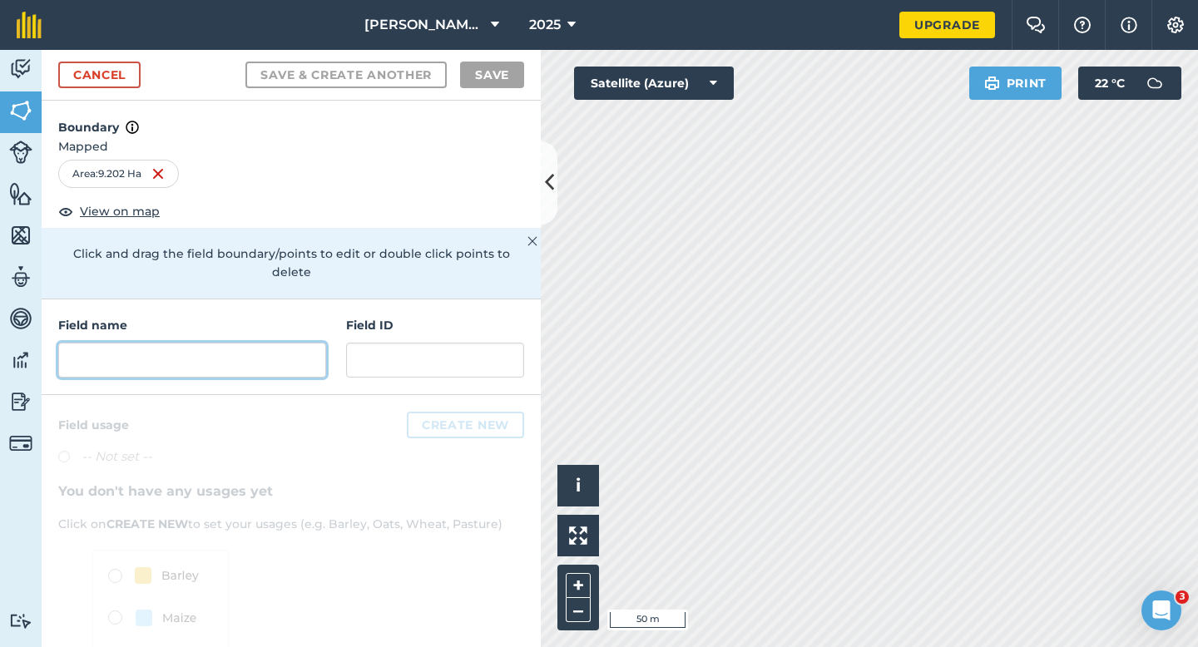
click at [294, 356] on input "text" at bounding box center [192, 360] width 268 height 35
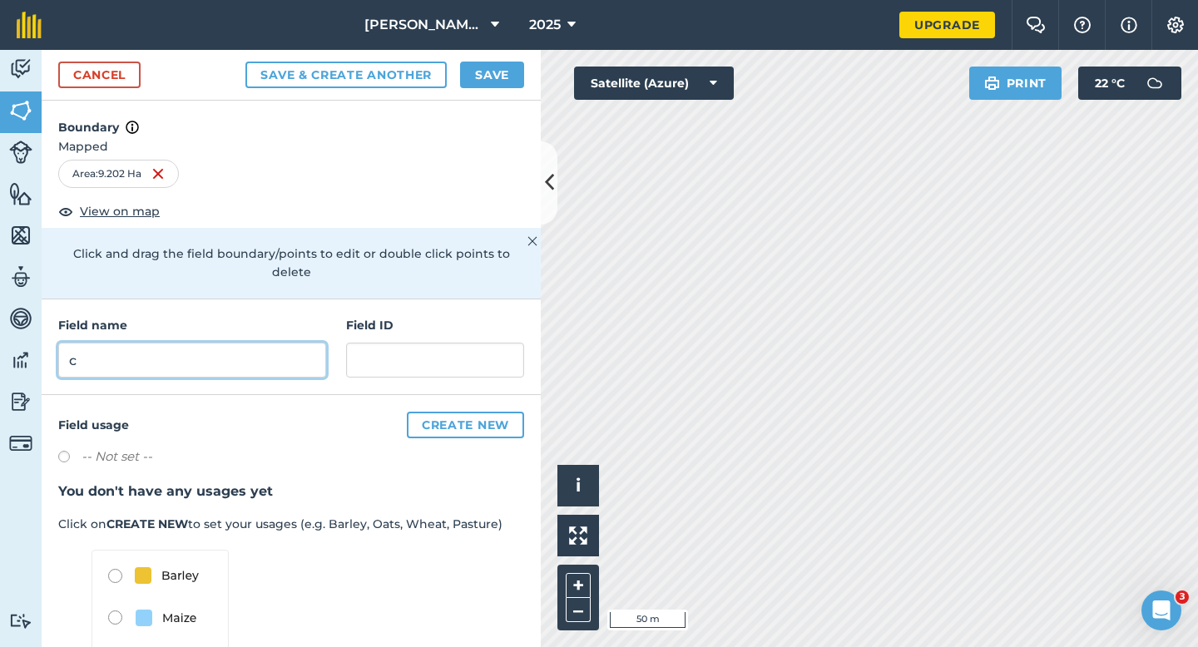
type input "c"
click at [498, 62] on button "Save" at bounding box center [492, 75] width 64 height 27
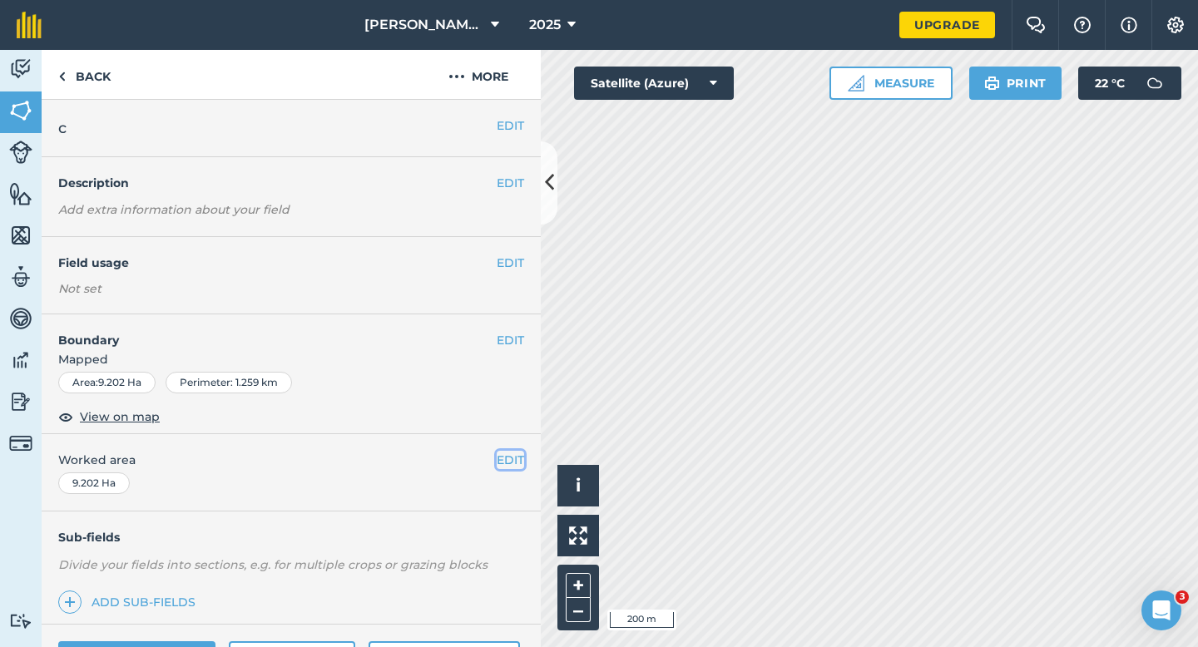
click at [503, 457] on button "EDIT" at bounding box center [510, 460] width 27 height 18
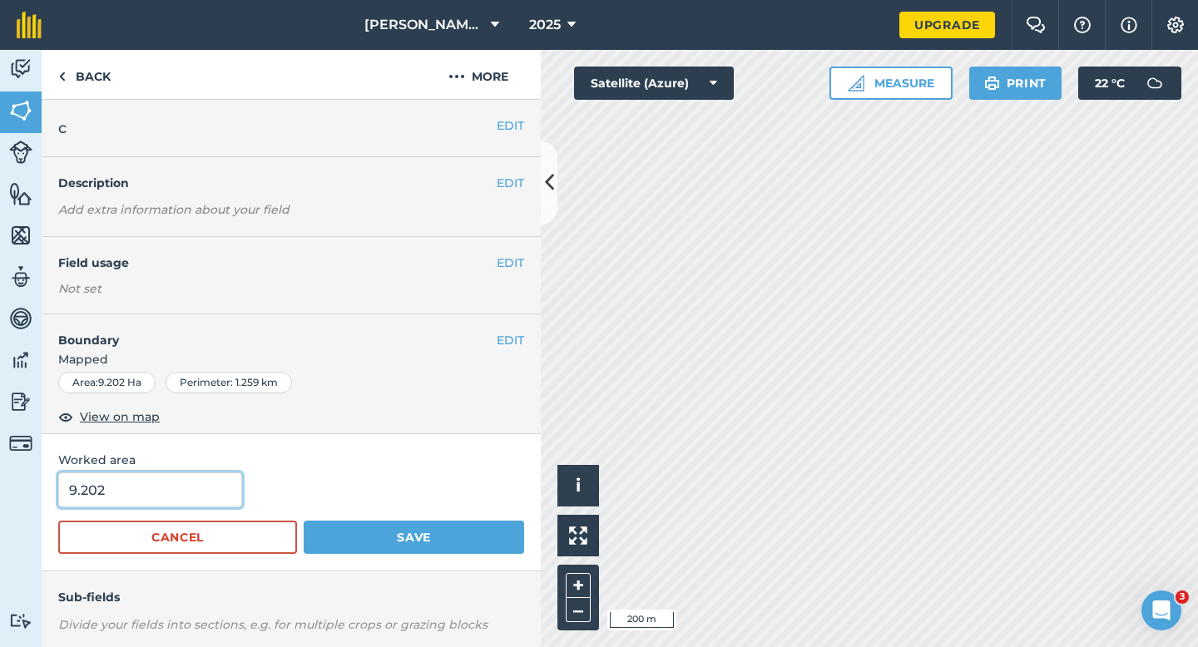
click at [116, 478] on input "9.202" at bounding box center [150, 490] width 184 height 35
type input "9"
click at [304, 521] on button "Save" at bounding box center [414, 537] width 220 height 33
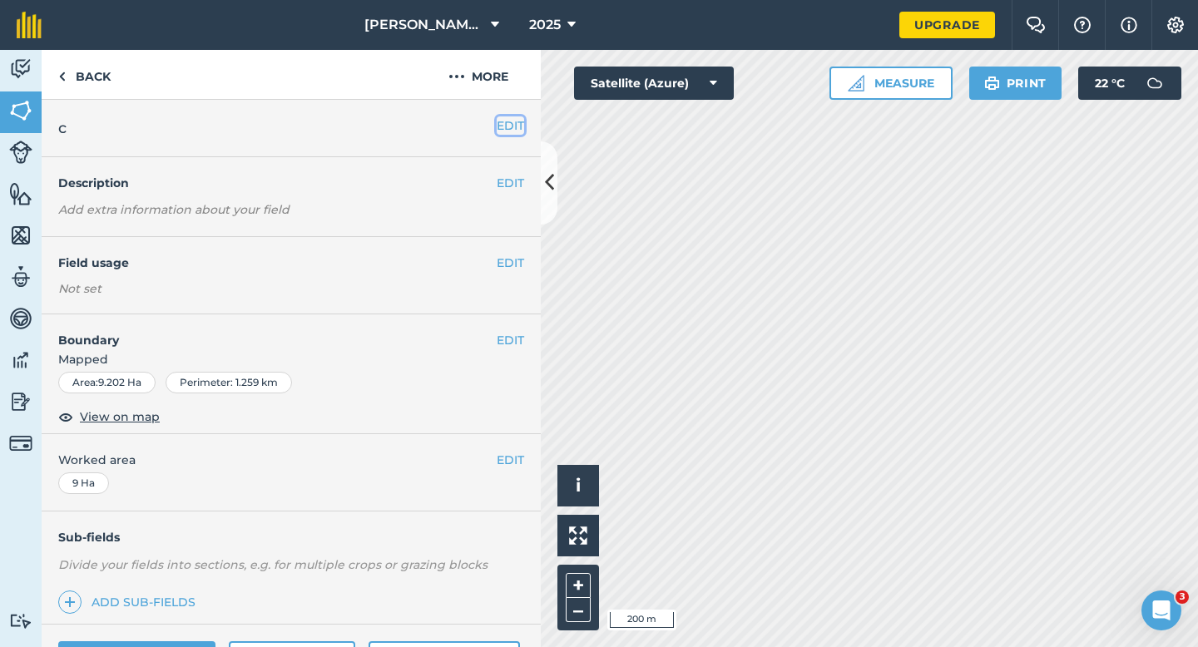
click at [505, 125] on button "EDIT" at bounding box center [510, 125] width 27 height 18
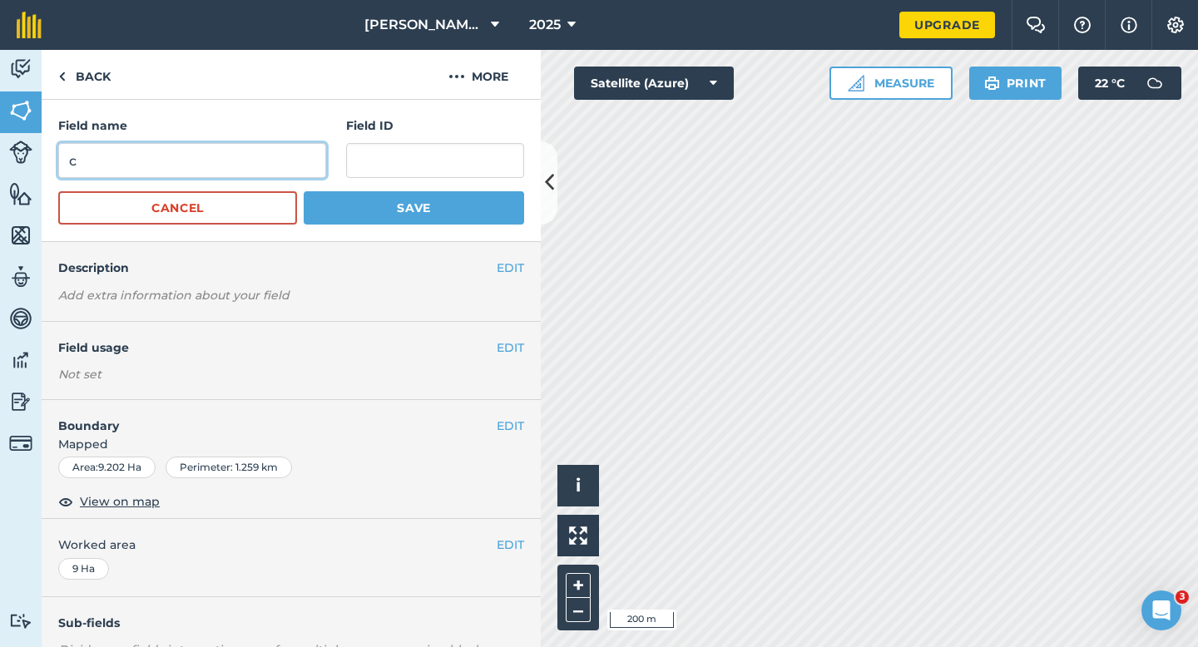
click at [240, 169] on input "c" at bounding box center [192, 160] width 268 height 35
type input "C"
click at [304, 191] on button "Save" at bounding box center [414, 207] width 220 height 33
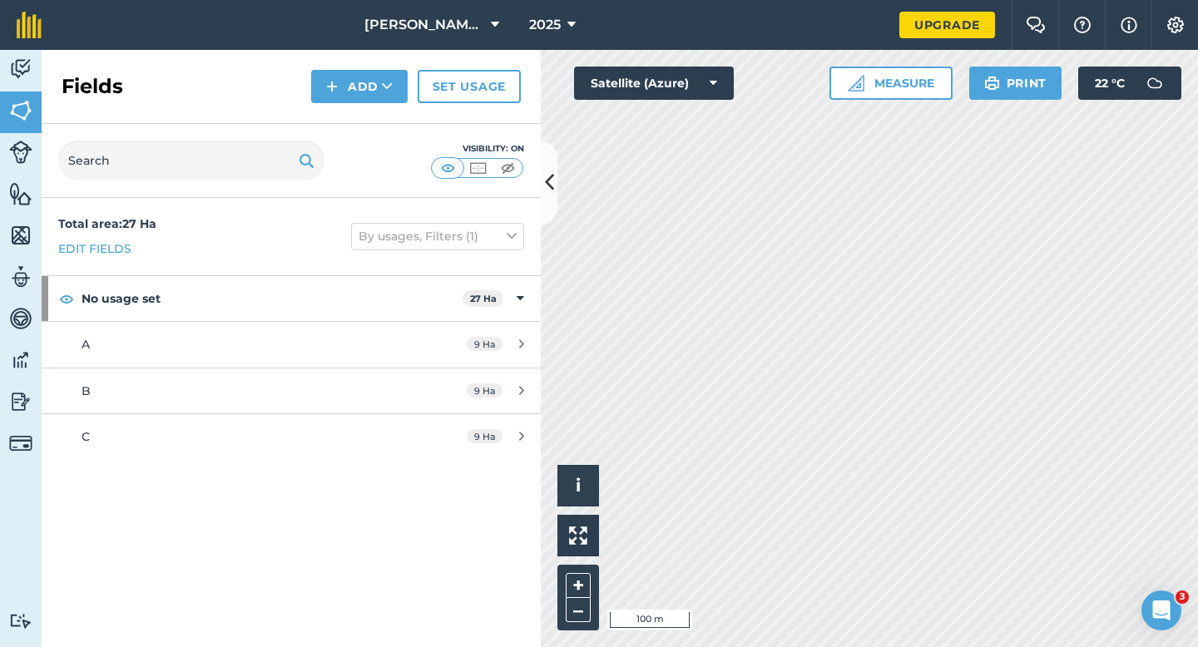
click at [344, 103] on div "Fields Add Set usage" at bounding box center [291, 87] width 499 height 74
click at [344, 85] on button "Add" at bounding box center [359, 86] width 97 height 33
click at [344, 111] on link "Draw" at bounding box center [360, 124] width 92 height 37
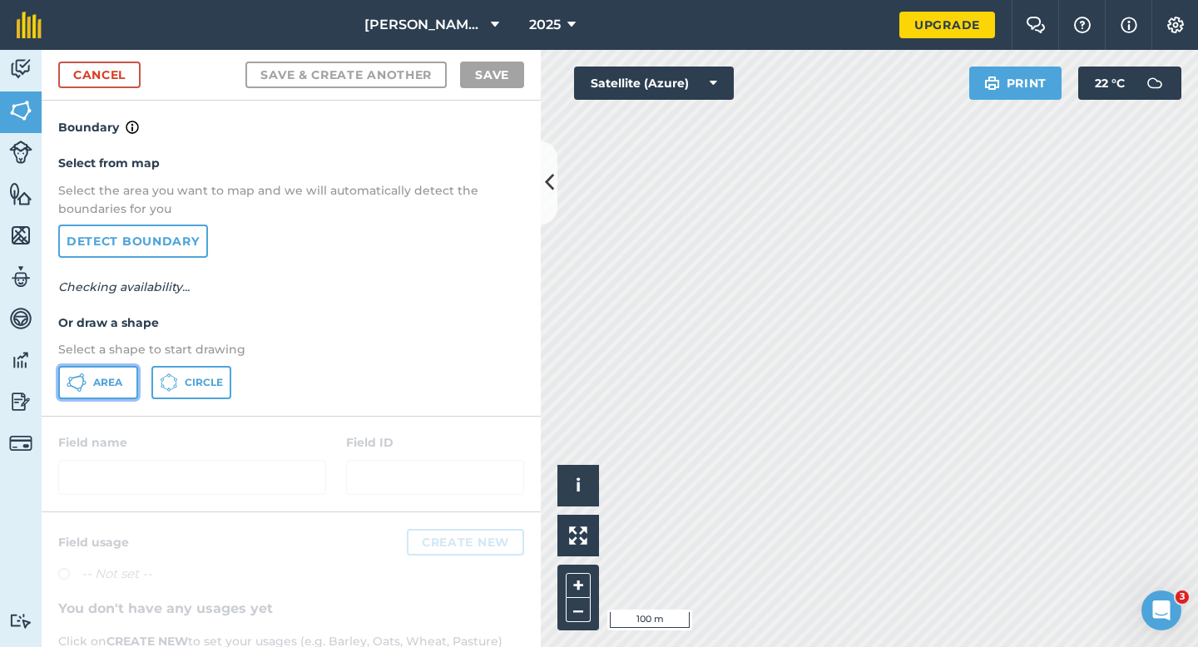
click at [117, 376] on span "Area" at bounding box center [107, 382] width 29 height 13
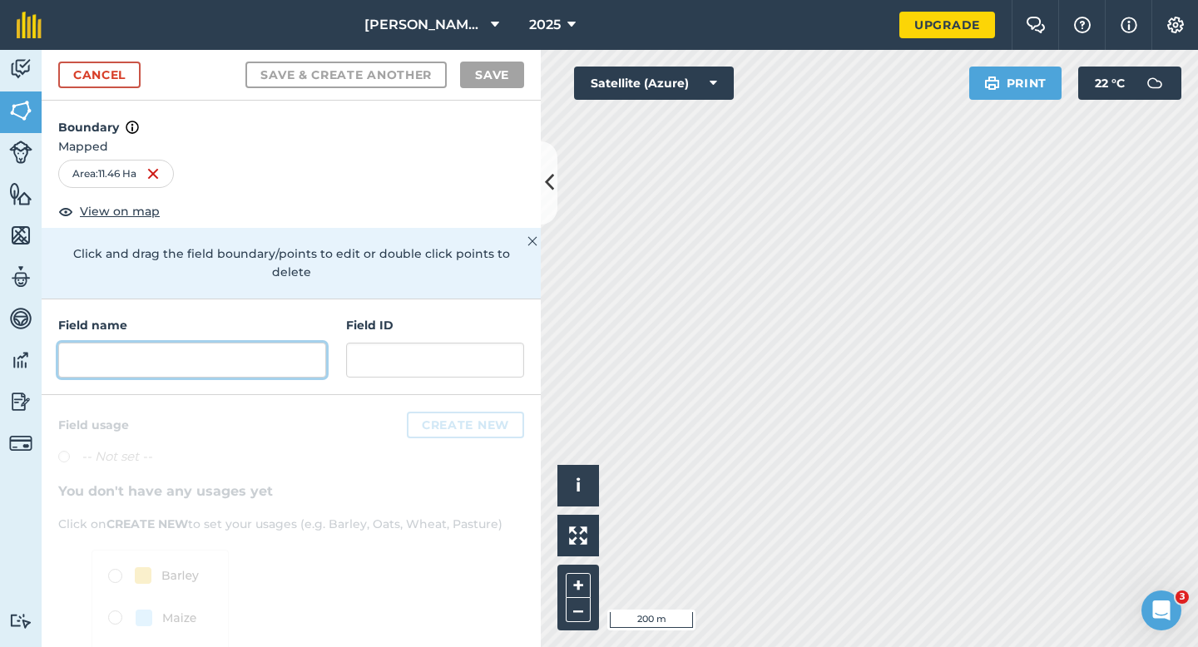
click at [309, 354] on input "text" at bounding box center [192, 360] width 268 height 35
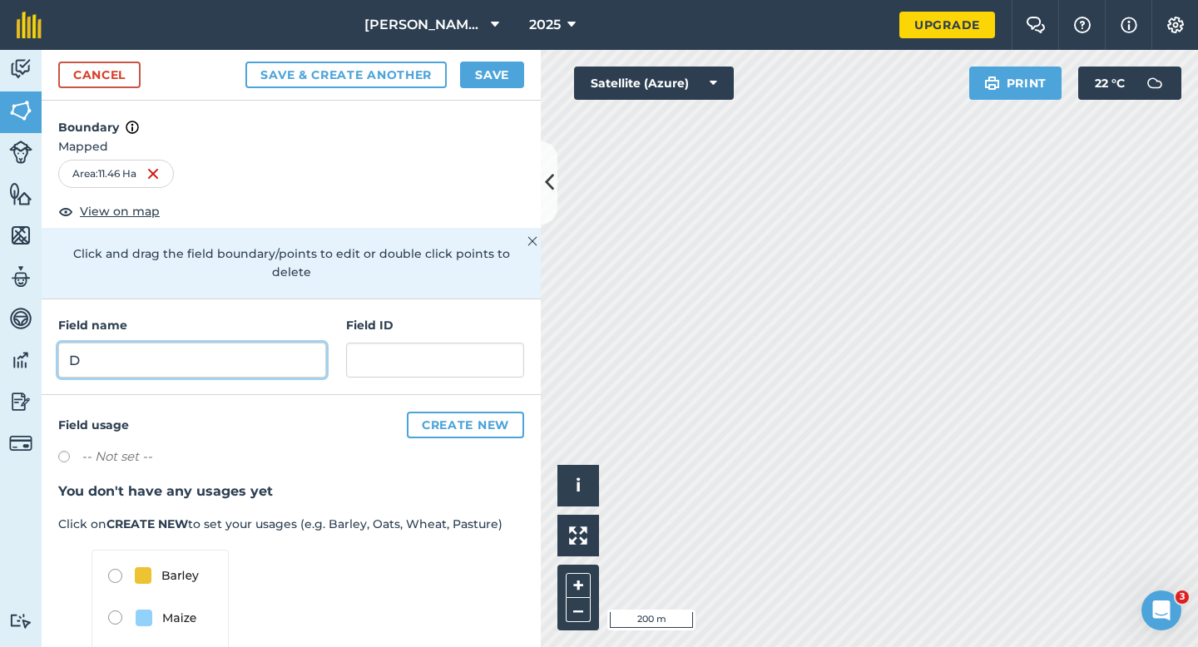
type input "D"
click at [499, 80] on button "Save" at bounding box center [492, 75] width 64 height 27
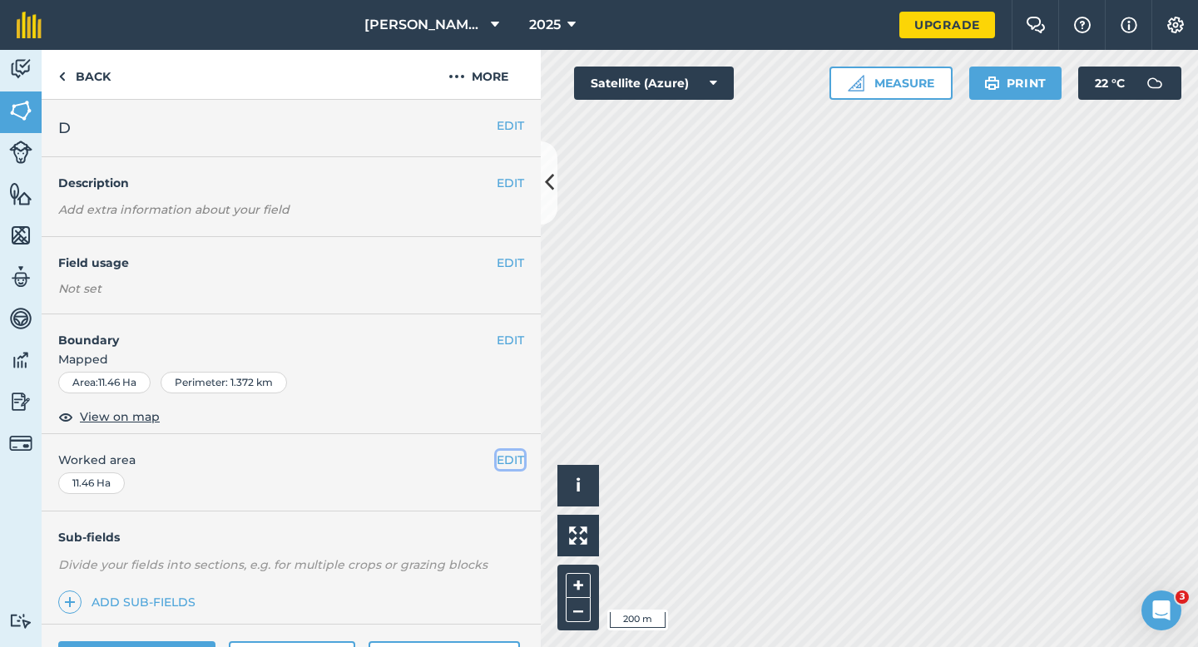
click at [517, 453] on button "EDIT" at bounding box center [510, 460] width 27 height 18
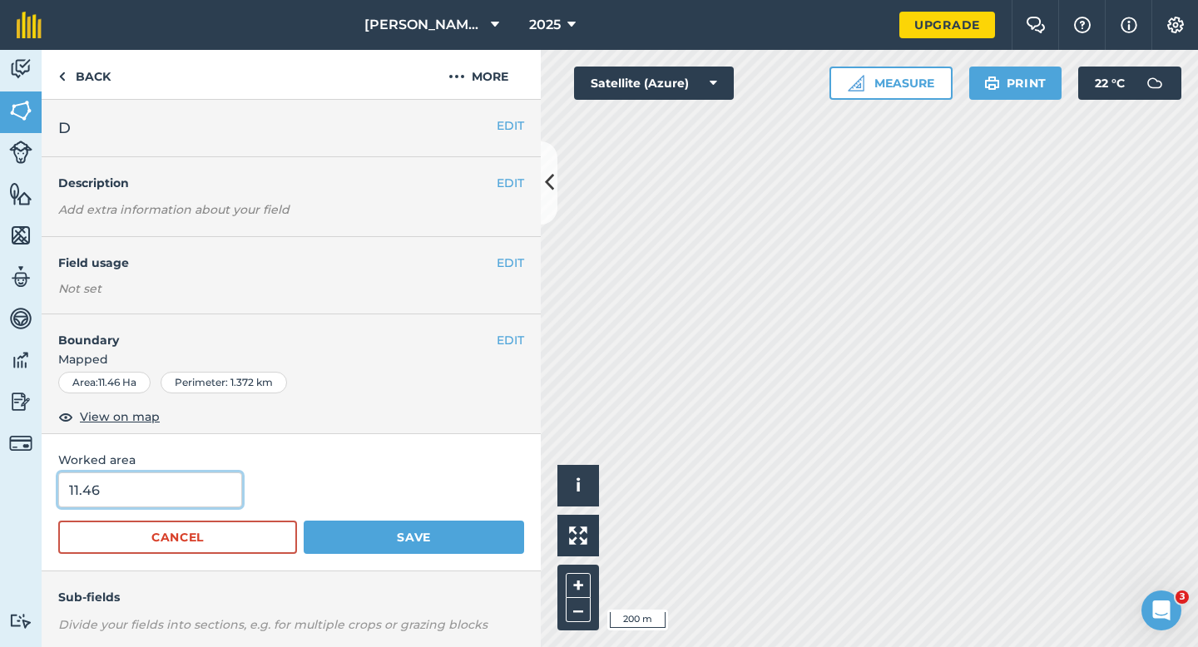
click at [137, 500] on input "11.46" at bounding box center [150, 490] width 184 height 35
type input "12"
click at [304, 521] on button "Save" at bounding box center [414, 537] width 220 height 33
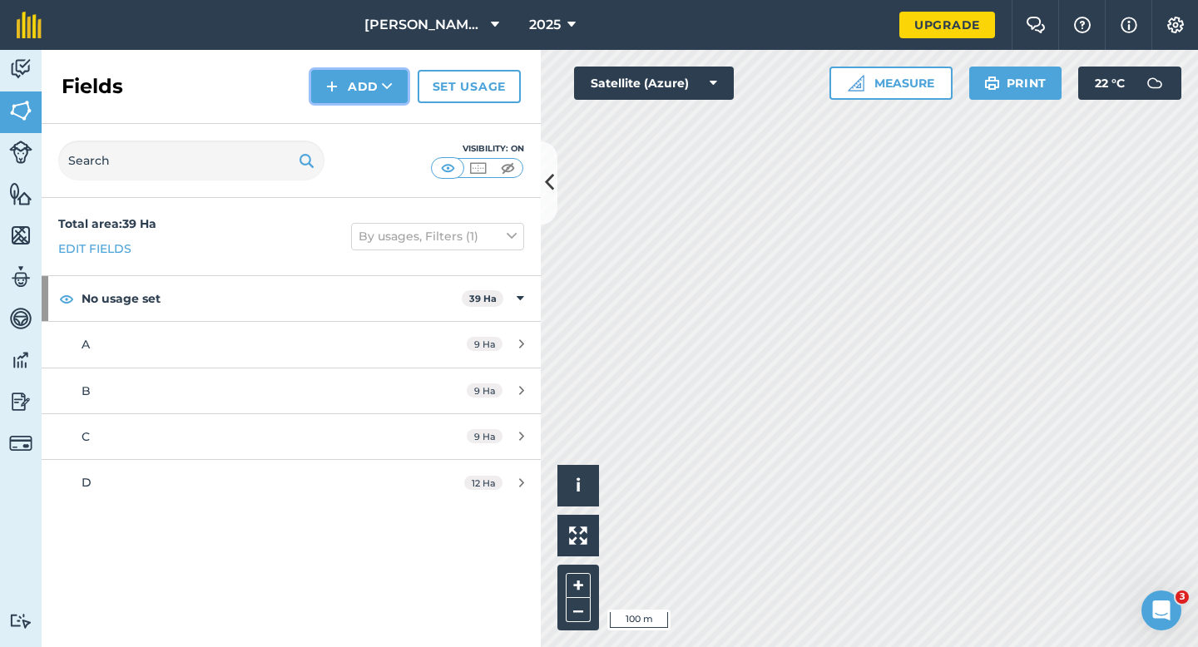
click at [354, 81] on button "Add" at bounding box center [359, 86] width 97 height 33
click at [354, 135] on link "Draw" at bounding box center [360, 124] width 92 height 37
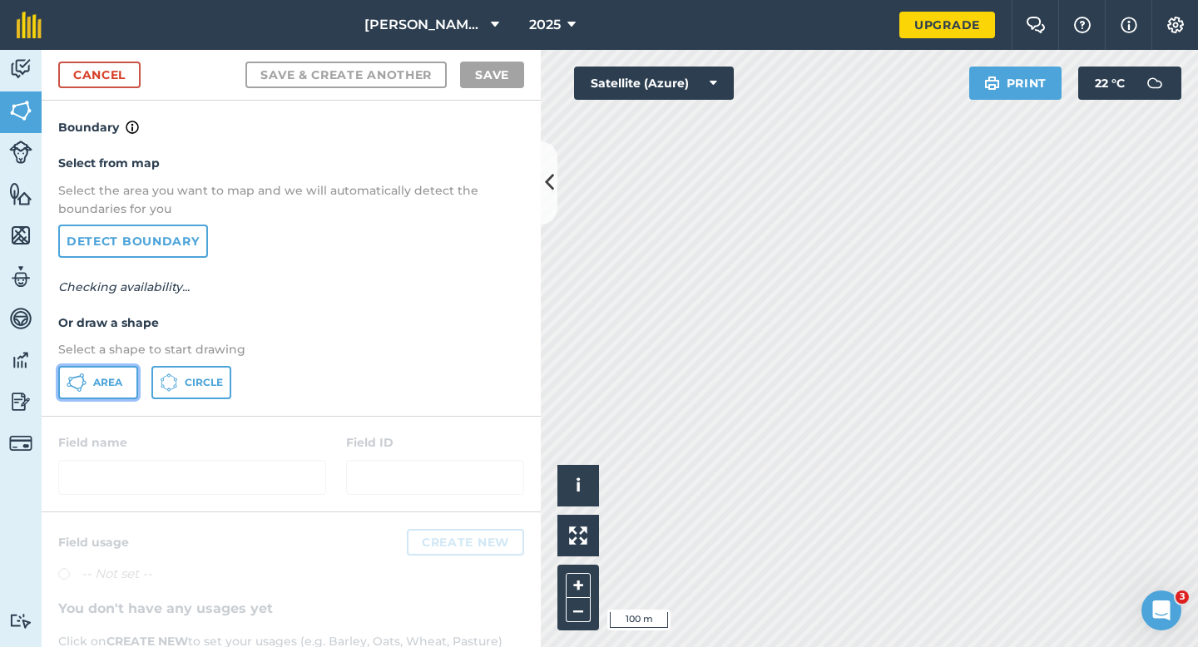
click at [67, 390] on icon at bounding box center [77, 383] width 20 height 20
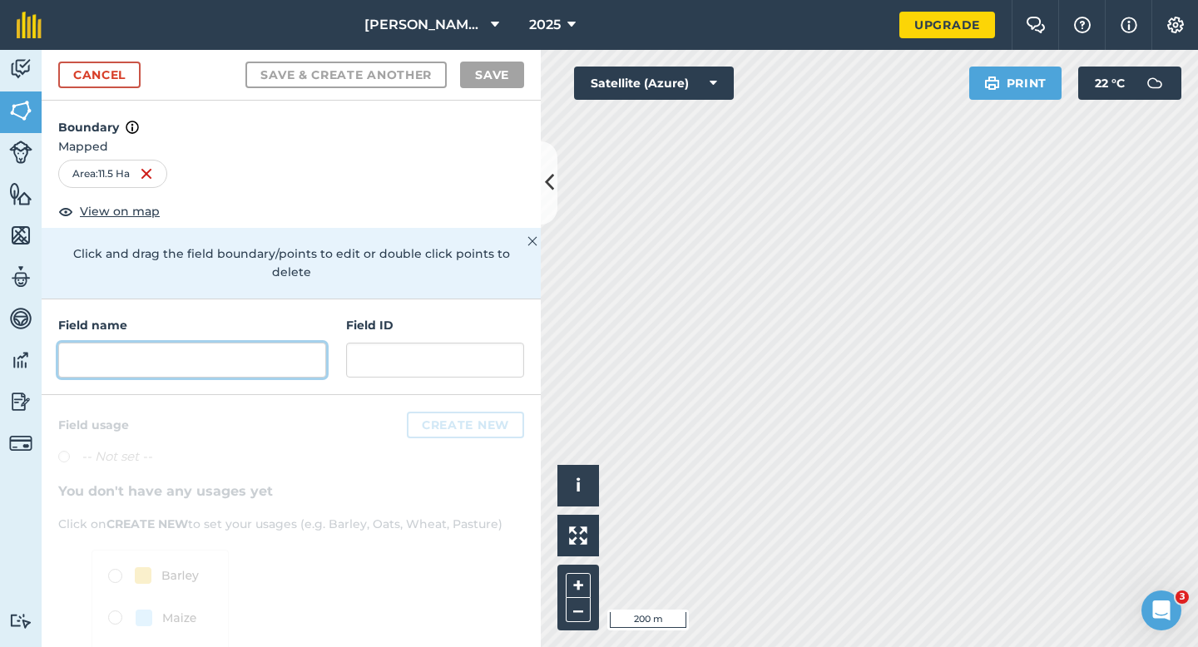
click at [283, 343] on input "text" at bounding box center [192, 360] width 268 height 35
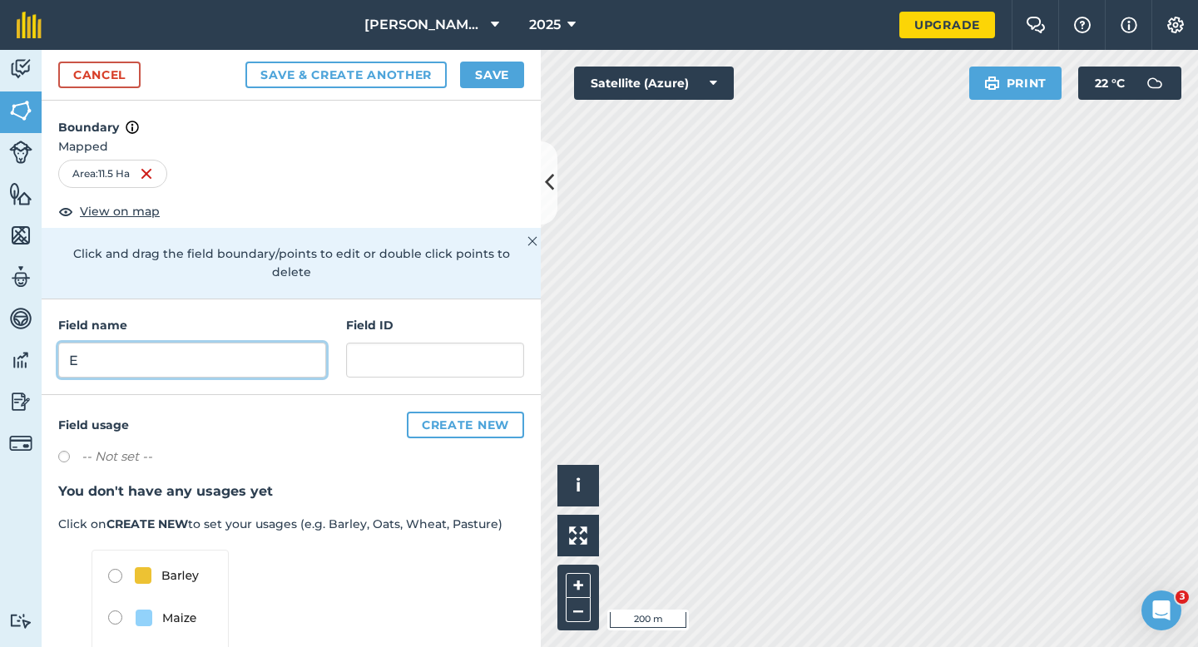
type input "E"
click at [476, 78] on button "Save" at bounding box center [492, 75] width 64 height 27
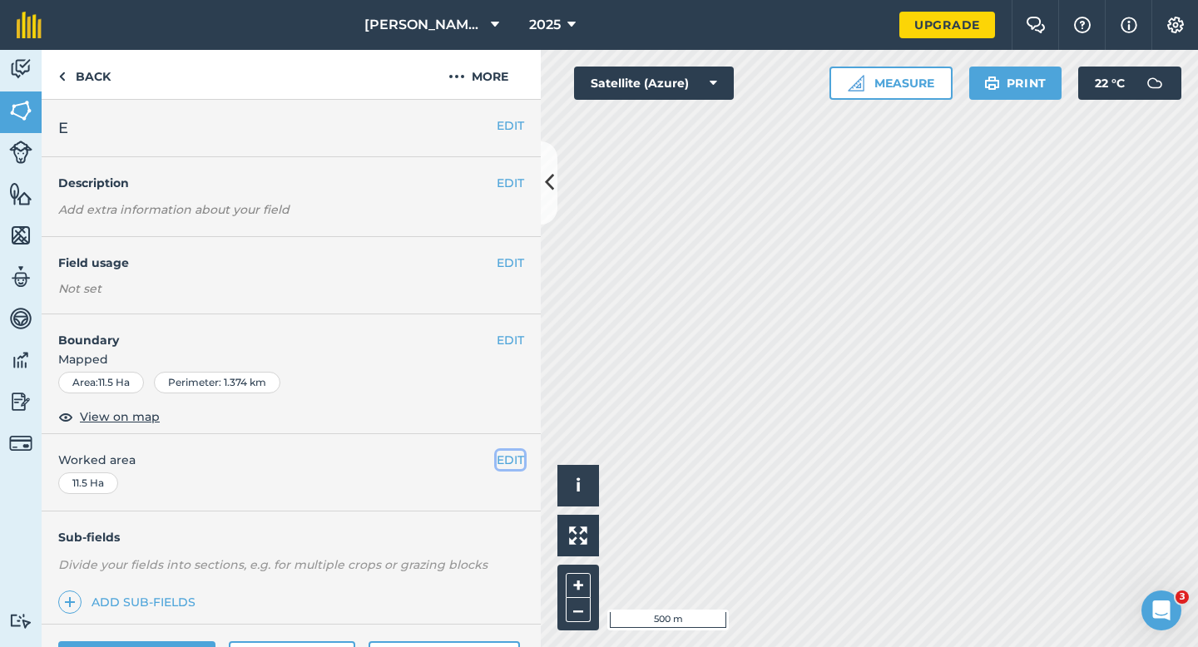
click at [505, 458] on button "EDIT" at bounding box center [510, 460] width 27 height 18
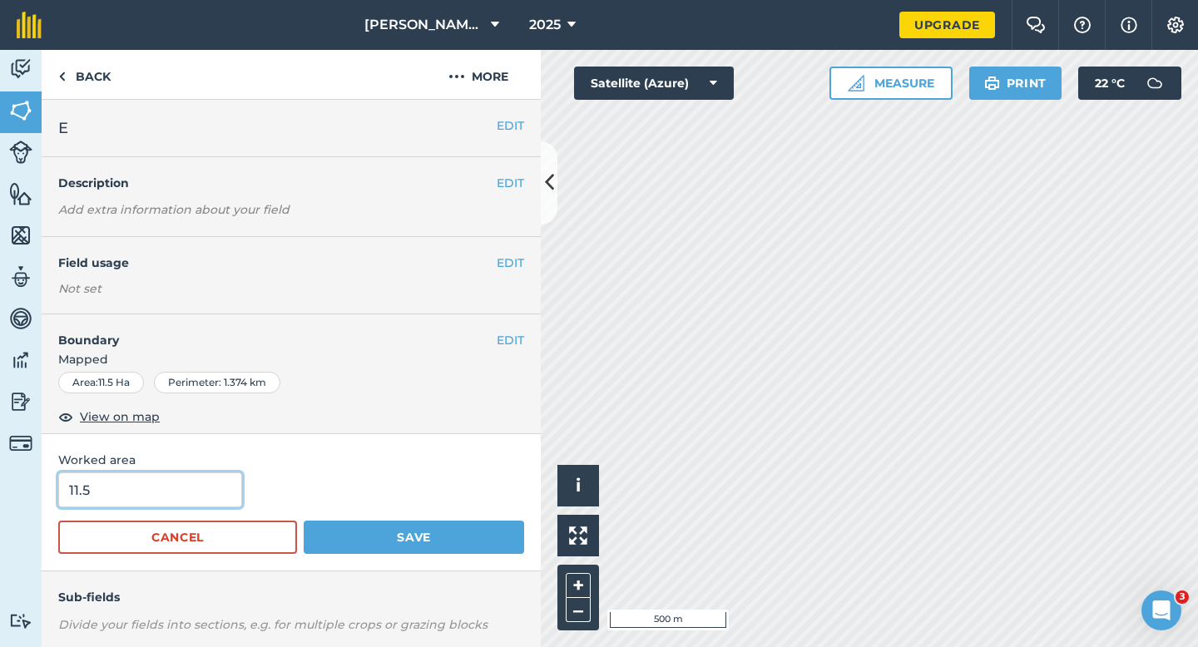
click at [187, 486] on input "11.5" at bounding box center [150, 490] width 184 height 35
click at [304, 521] on button "Save" at bounding box center [414, 537] width 220 height 33
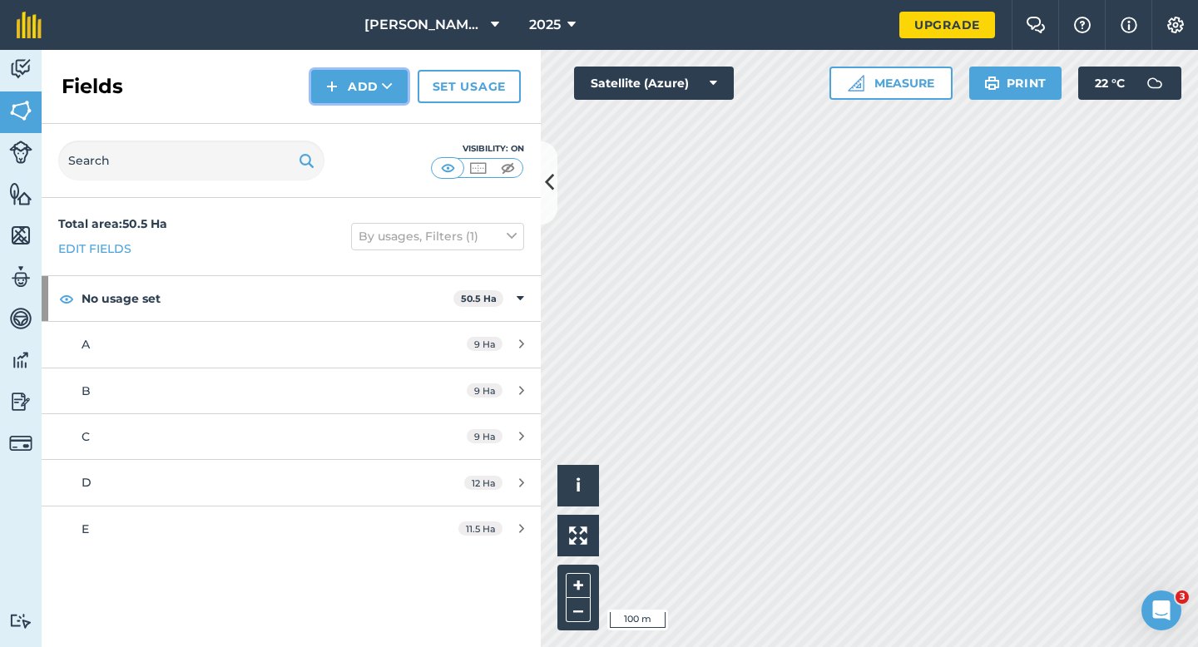
click at [386, 91] on icon at bounding box center [387, 86] width 11 height 17
click at [386, 106] on link "Draw" at bounding box center [360, 124] width 92 height 37
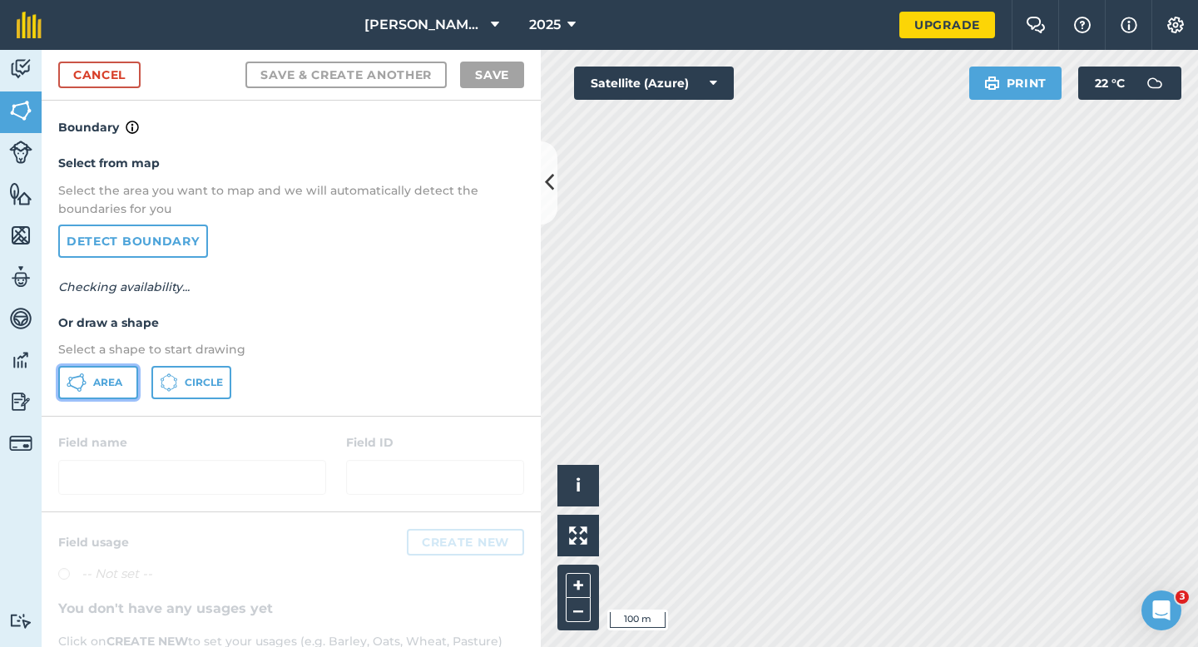
click at [103, 389] on span "Area" at bounding box center [107, 382] width 29 height 13
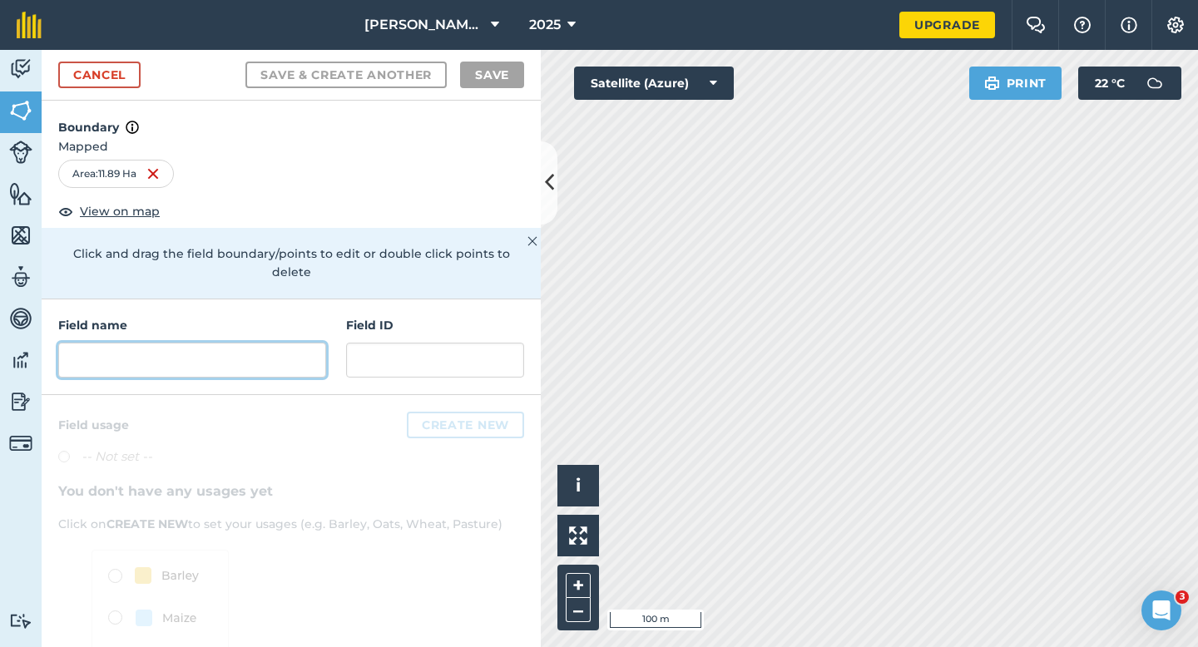
click at [265, 343] on input "text" at bounding box center [192, 360] width 268 height 35
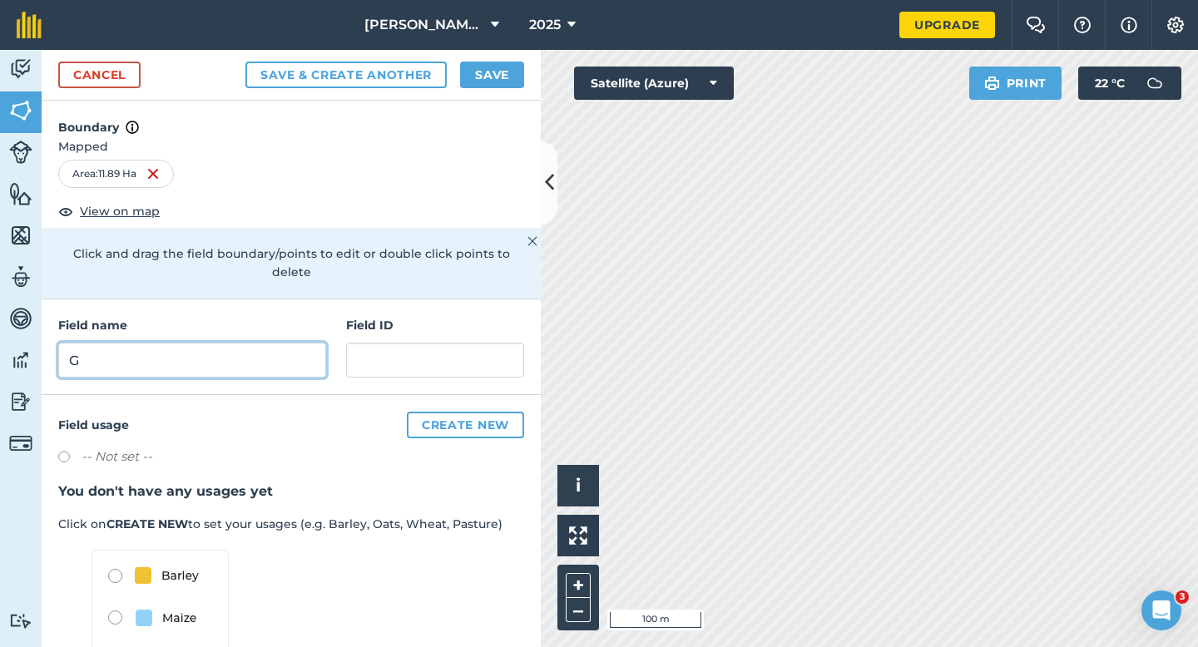
type input "G"
click at [476, 71] on button "Save" at bounding box center [492, 75] width 64 height 27
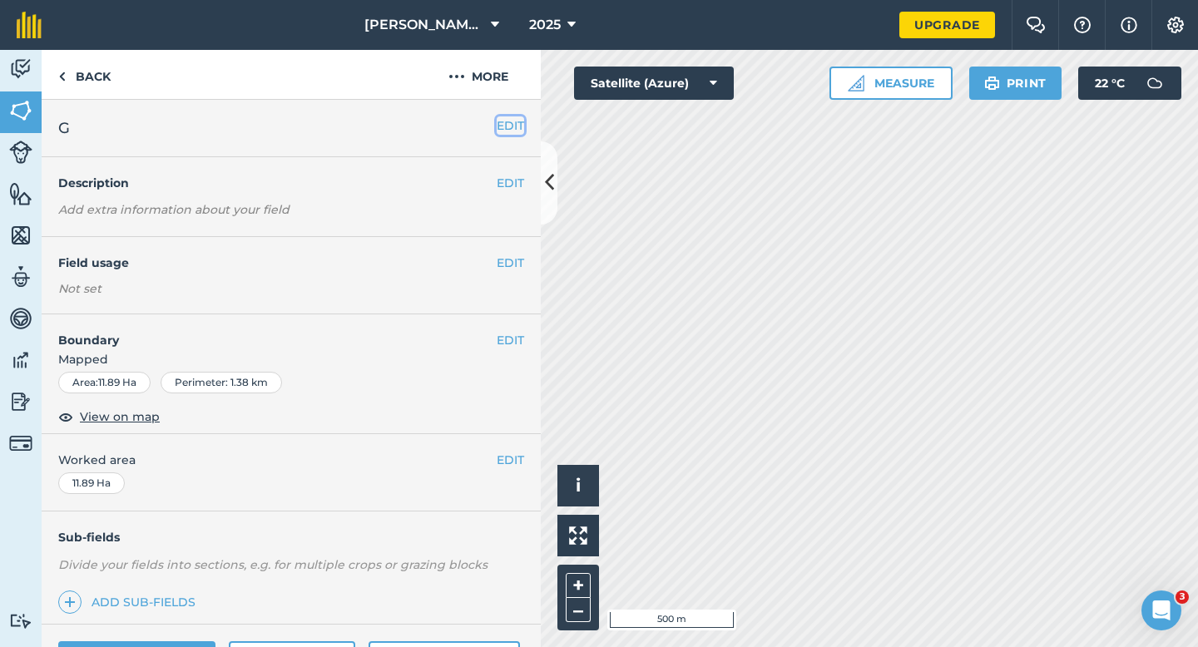
click at [498, 119] on button "EDIT" at bounding box center [510, 125] width 27 height 18
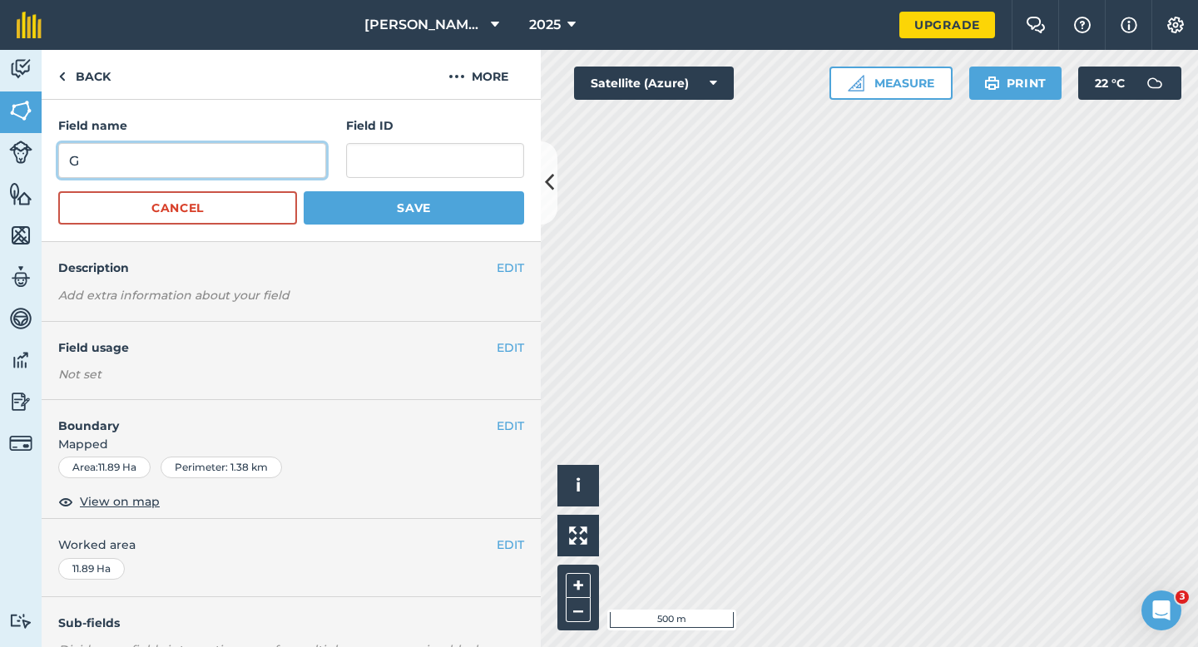
click at [295, 159] on input "G" at bounding box center [192, 160] width 268 height 35
type input "F"
click at [304, 191] on button "Save" at bounding box center [414, 207] width 220 height 33
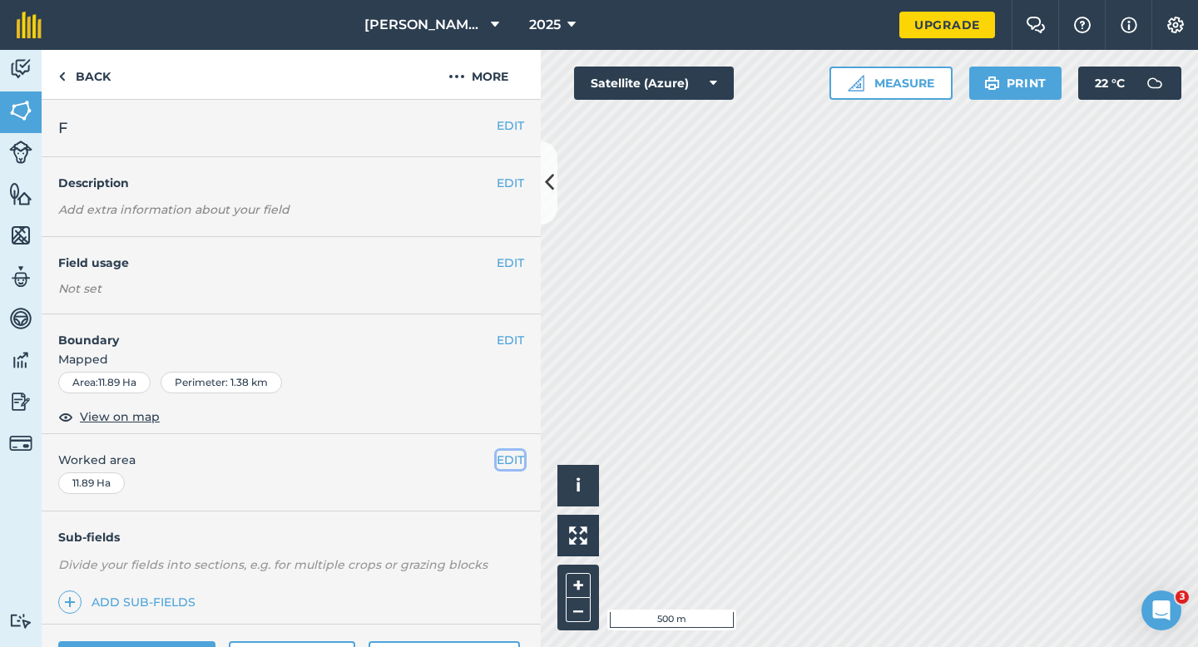
click at [505, 463] on button "EDIT" at bounding box center [510, 460] width 27 height 18
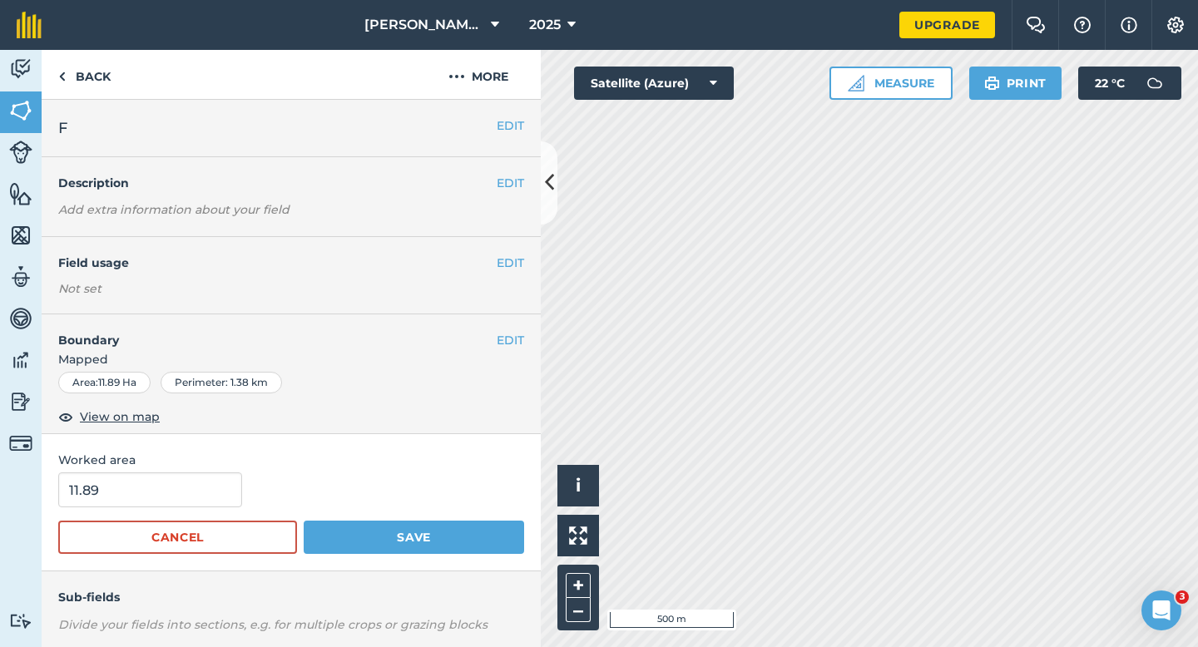
click at [192, 471] on div "Worked area 11.89 Cancel Save" at bounding box center [291, 502] width 499 height 137
click at [198, 479] on input "11.89" at bounding box center [150, 490] width 184 height 35
type input "12"
click at [304, 521] on button "Save" at bounding box center [414, 537] width 220 height 33
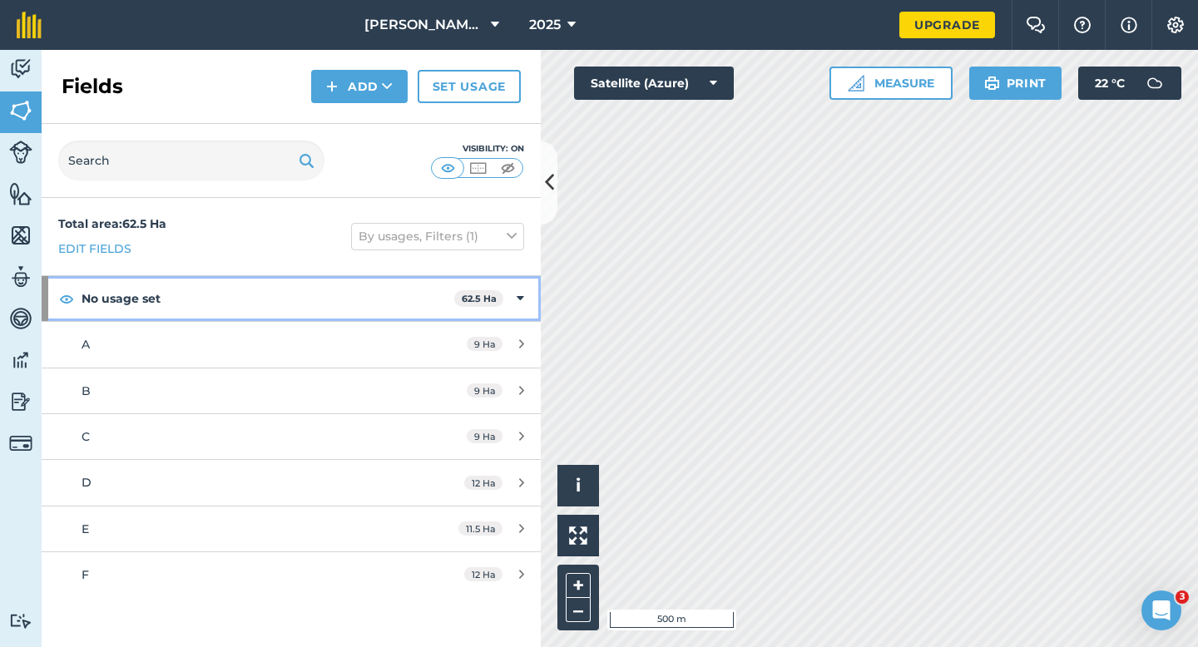
click at [351, 303] on strong "No usage set" at bounding box center [268, 298] width 373 height 45
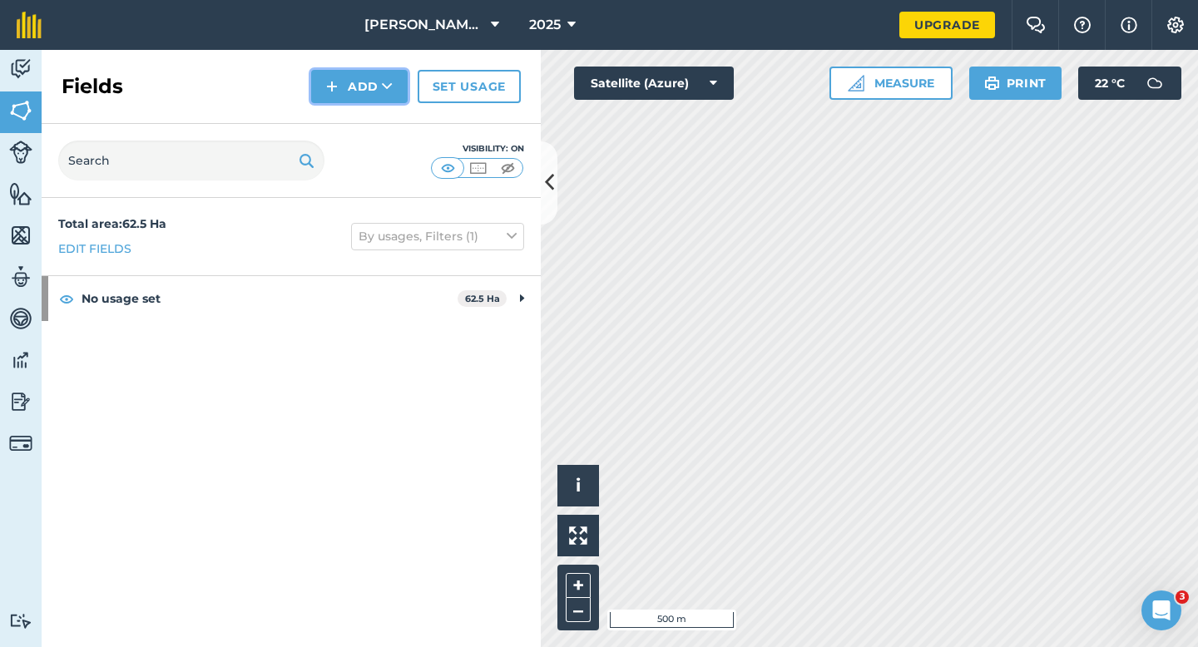
click at [368, 90] on button "Add" at bounding box center [359, 86] width 97 height 33
click at [368, 125] on link "Draw" at bounding box center [360, 124] width 92 height 37
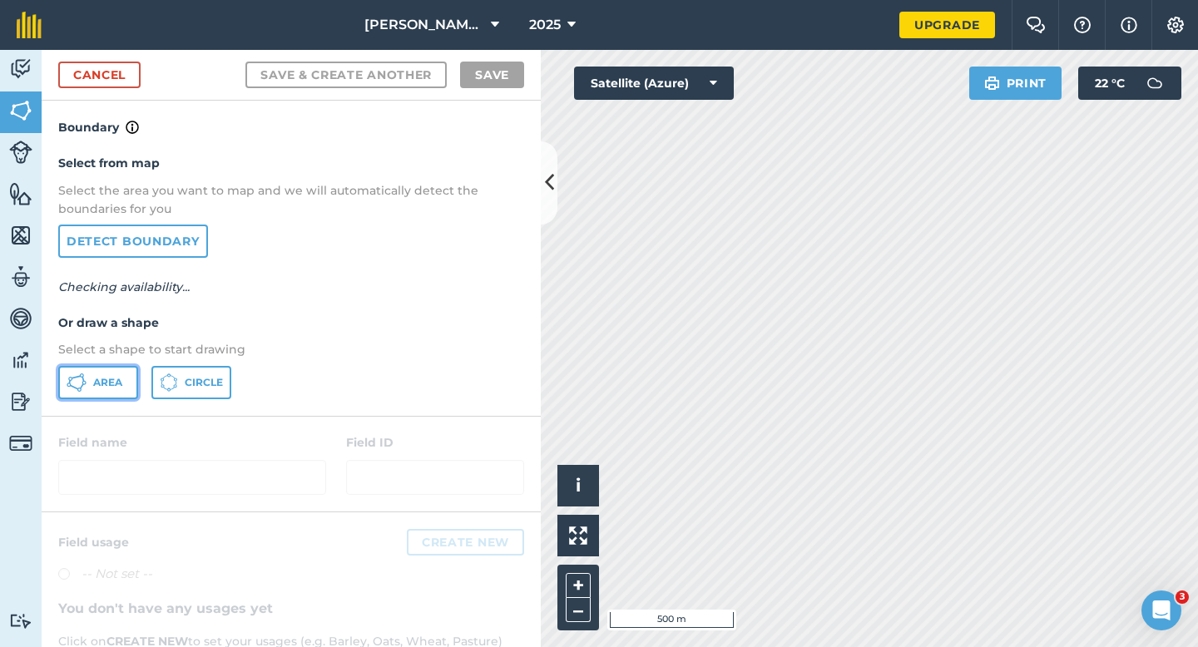
click at [120, 382] on span "Area" at bounding box center [107, 382] width 29 height 13
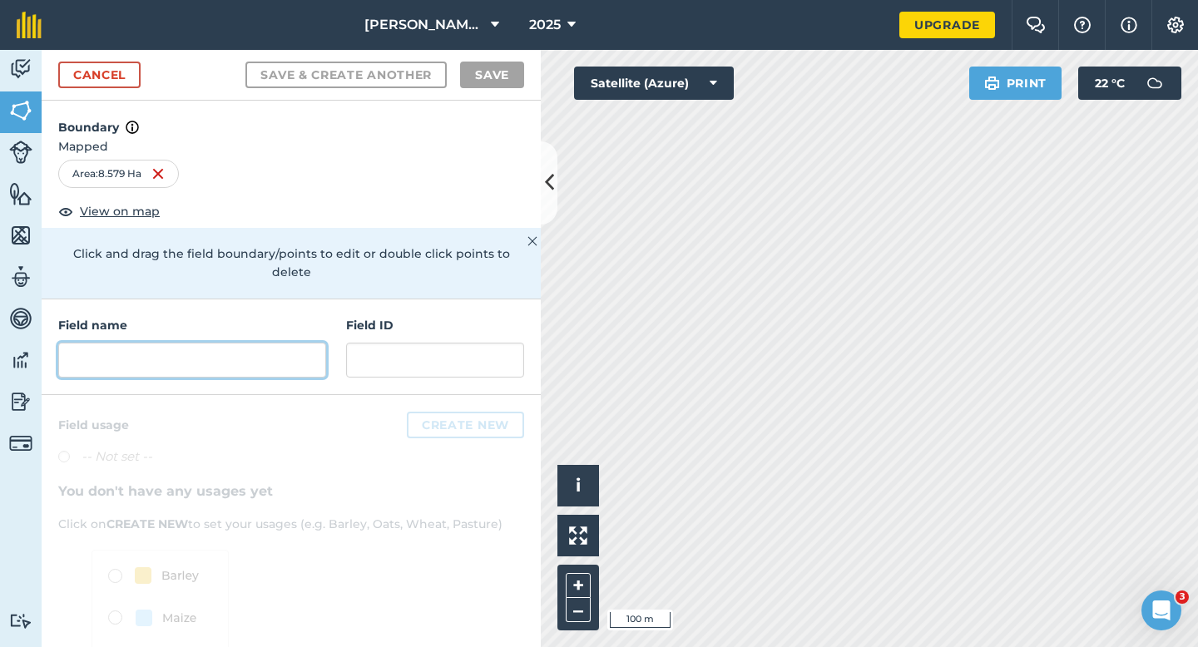
click at [291, 343] on input "text" at bounding box center [192, 360] width 268 height 35
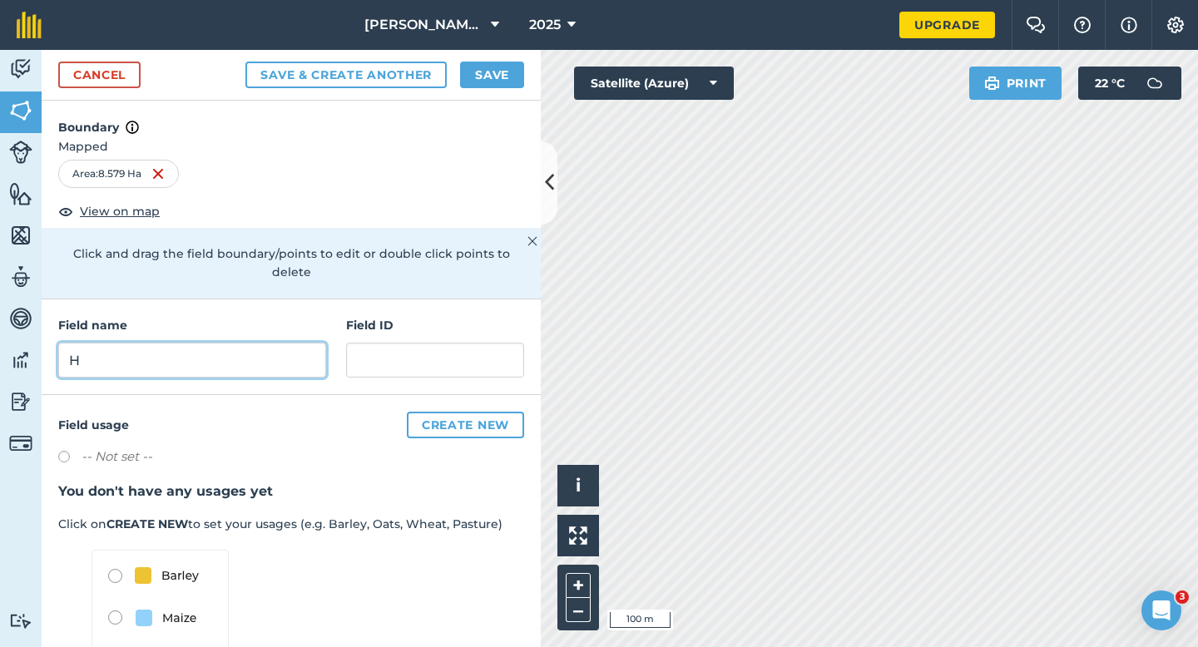
type input "H"
click at [508, 60] on div "Cancel Save & Create Another Save" at bounding box center [291, 75] width 499 height 51
click at [502, 62] on button "Save" at bounding box center [492, 75] width 64 height 27
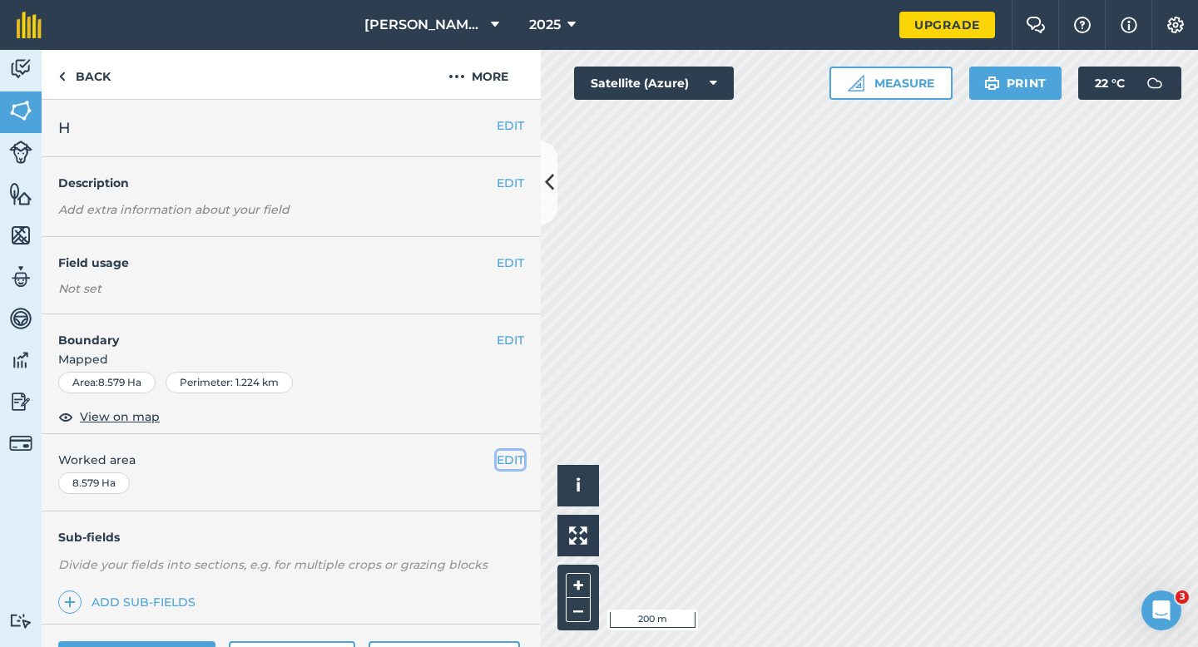
click at [499, 464] on button "EDIT" at bounding box center [510, 460] width 27 height 18
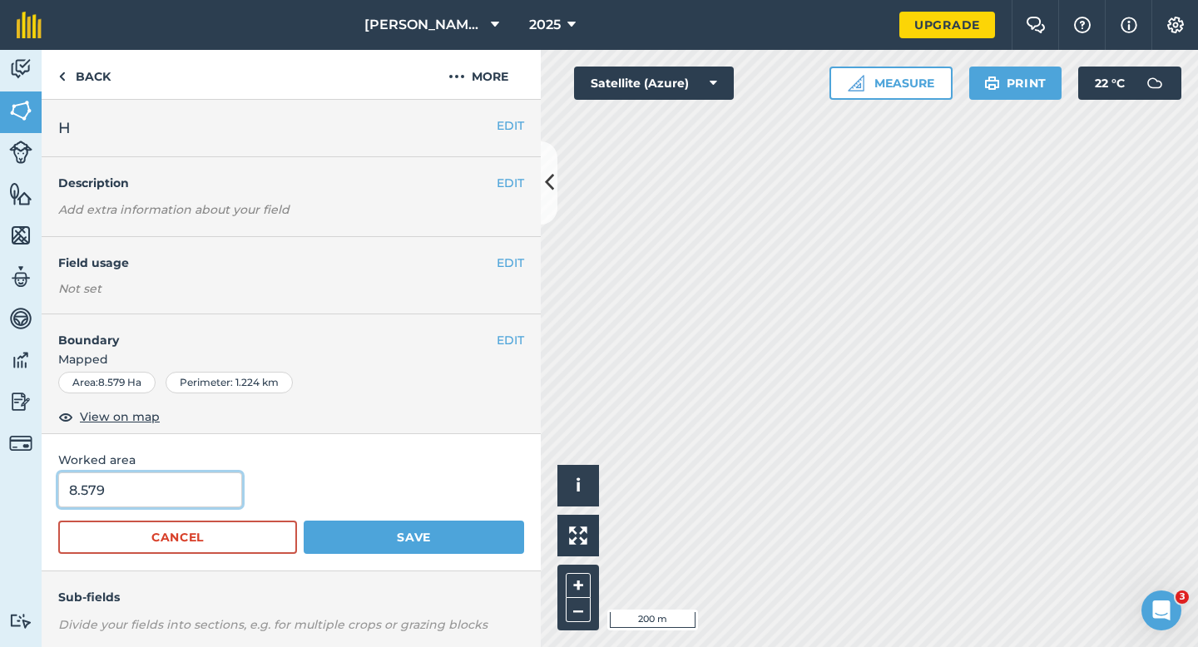
type input "9"
click at [188, 498] on input "9" at bounding box center [150, 490] width 184 height 35
click at [304, 521] on button "Save" at bounding box center [414, 537] width 220 height 33
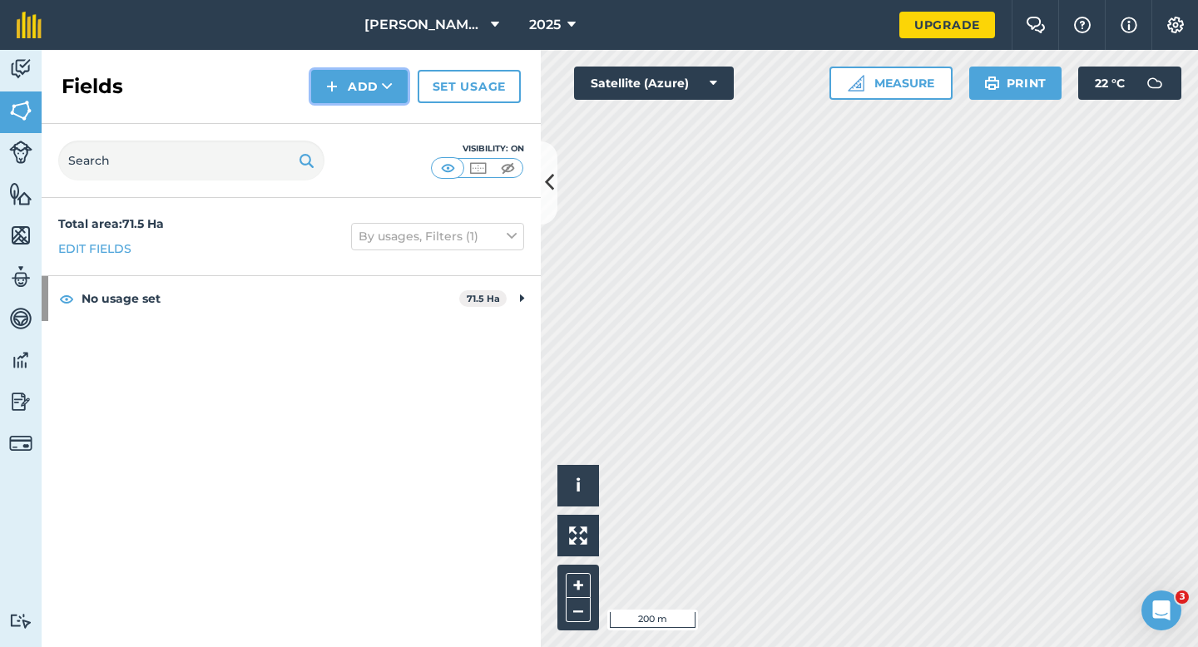
click at [372, 97] on button "Add" at bounding box center [359, 86] width 97 height 33
click at [372, 116] on link "Draw" at bounding box center [360, 124] width 92 height 37
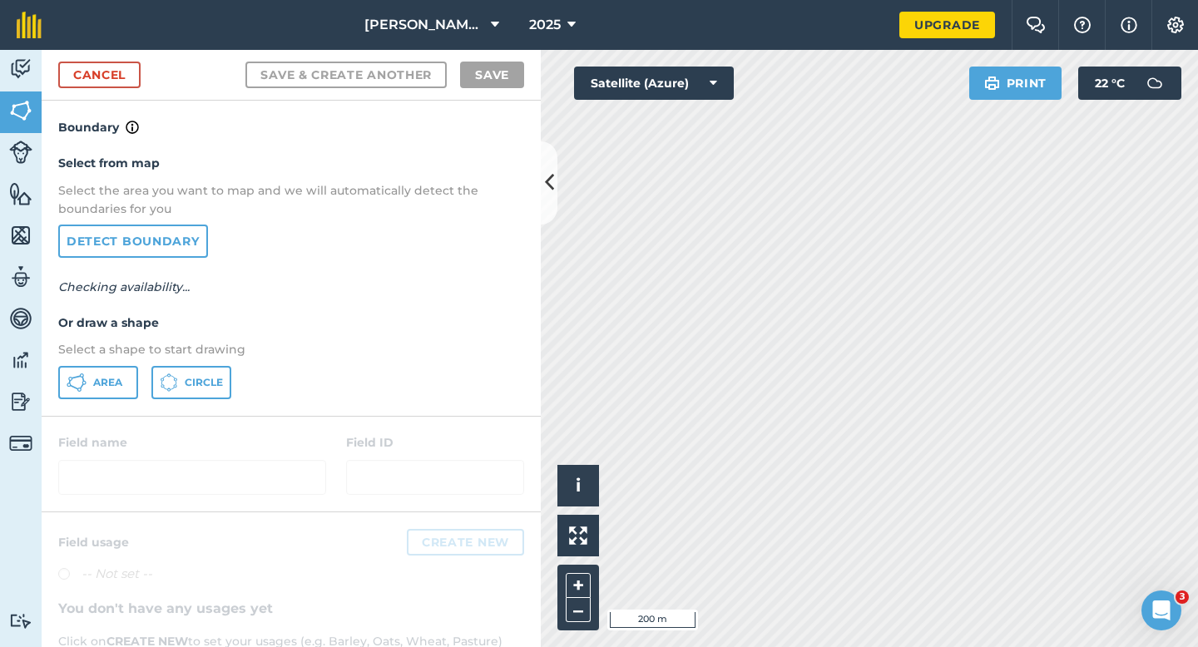
click at [100, 364] on div "Select from map Select the area you want to map and we will automatically detec…" at bounding box center [291, 276] width 499 height 278
click at [100, 369] on button "Area" at bounding box center [98, 382] width 80 height 33
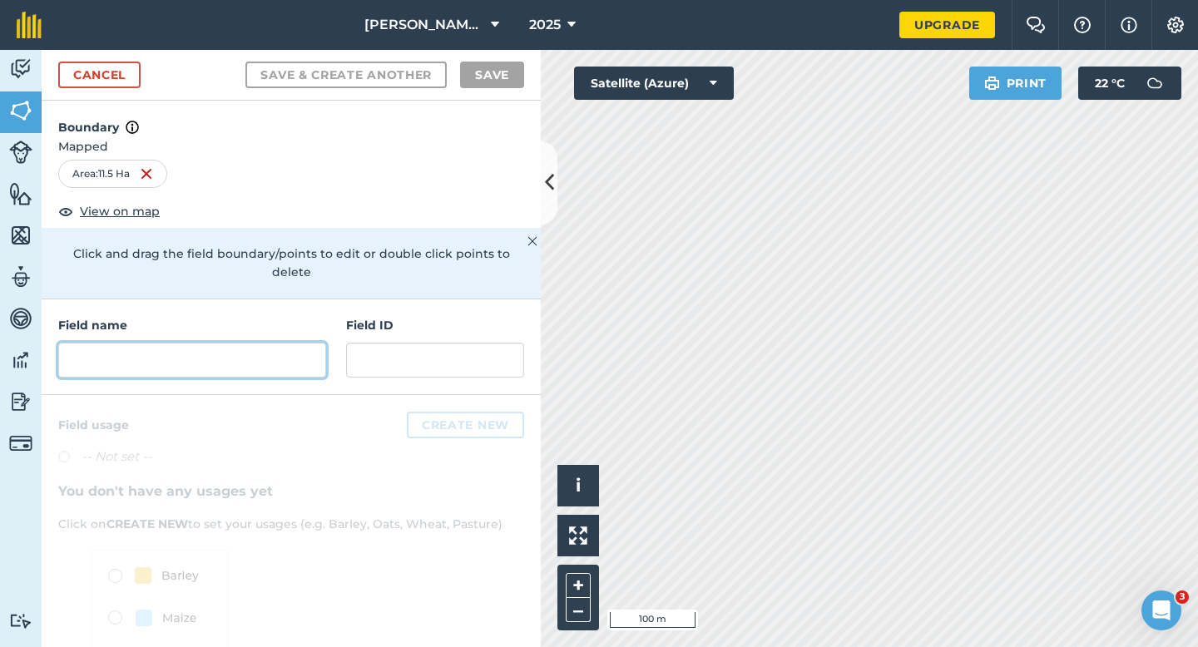
click at [311, 343] on input "text" at bounding box center [192, 360] width 268 height 35
click at [311, 347] on input "text" at bounding box center [192, 360] width 268 height 35
type input "K"
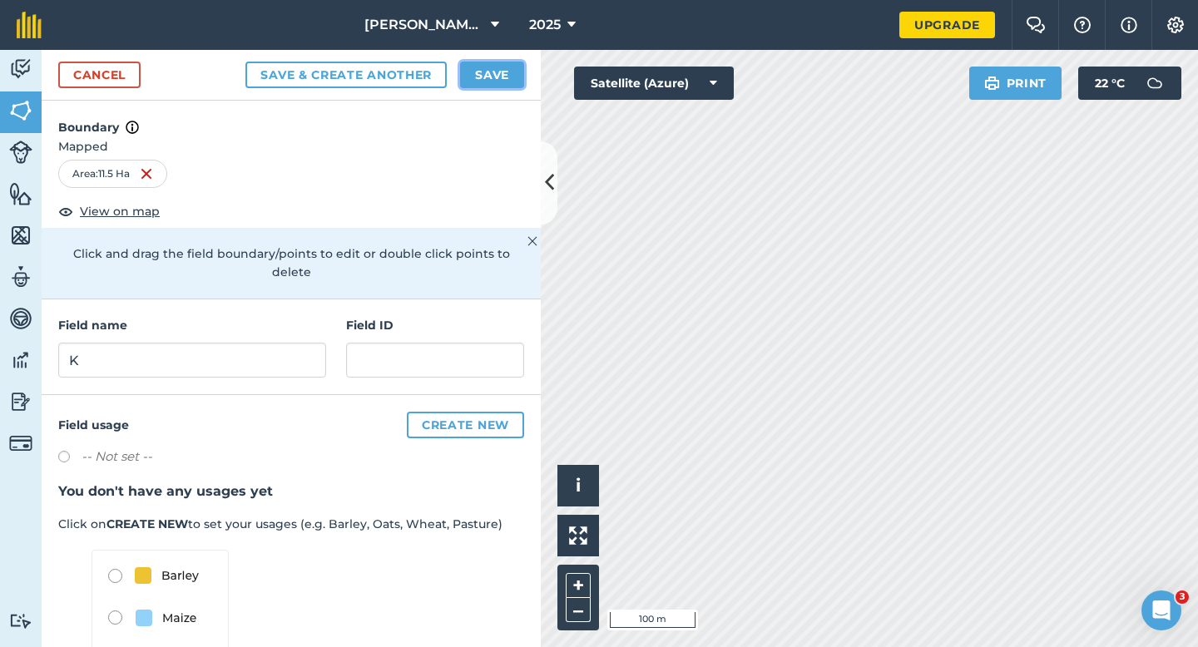
click at [478, 67] on button "Save" at bounding box center [492, 75] width 64 height 27
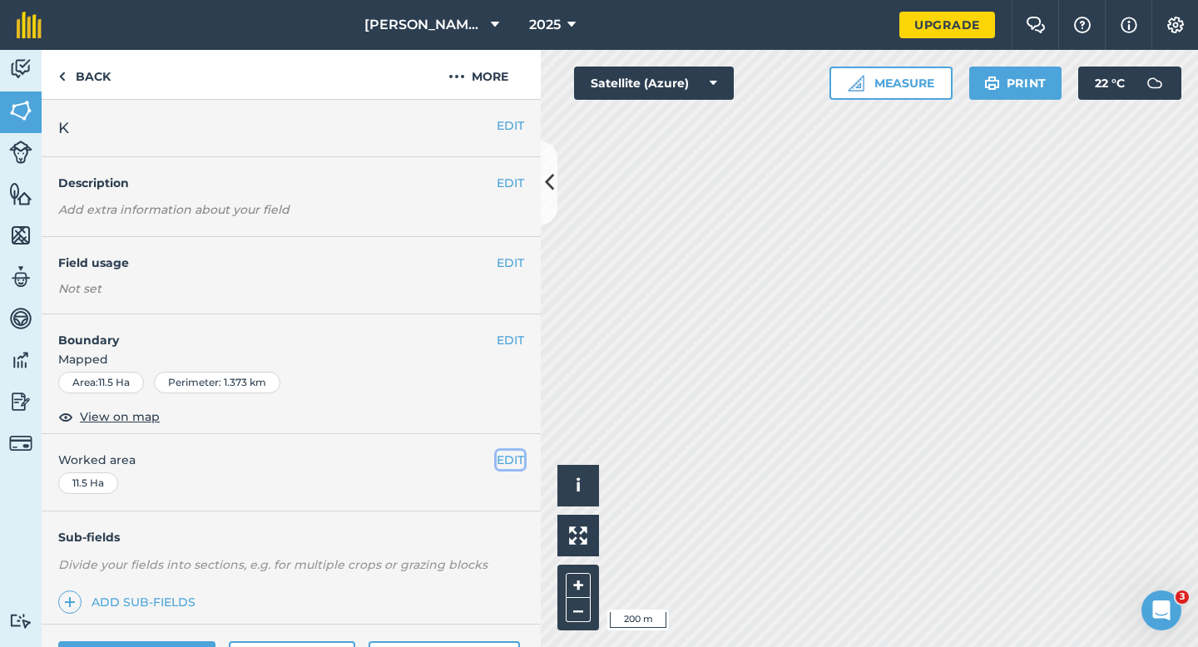
click at [508, 467] on button "EDIT" at bounding box center [510, 460] width 27 height 18
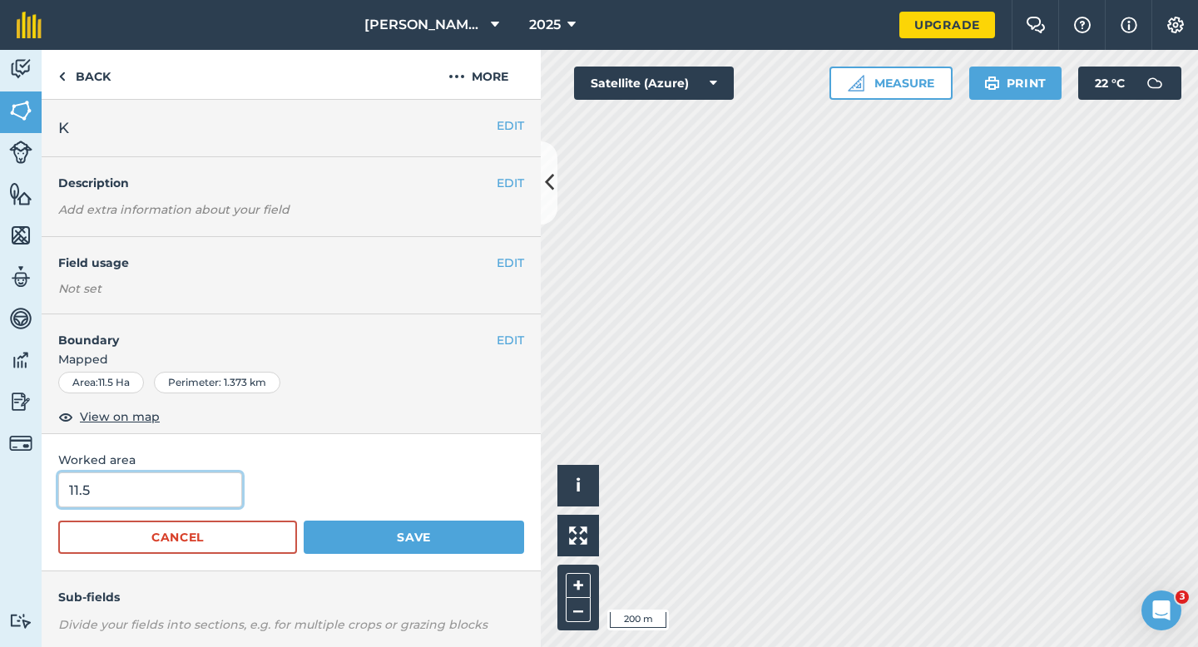
click at [216, 498] on input "11.5" at bounding box center [150, 490] width 184 height 35
type input "12"
click at [304, 521] on button "Save" at bounding box center [414, 537] width 220 height 33
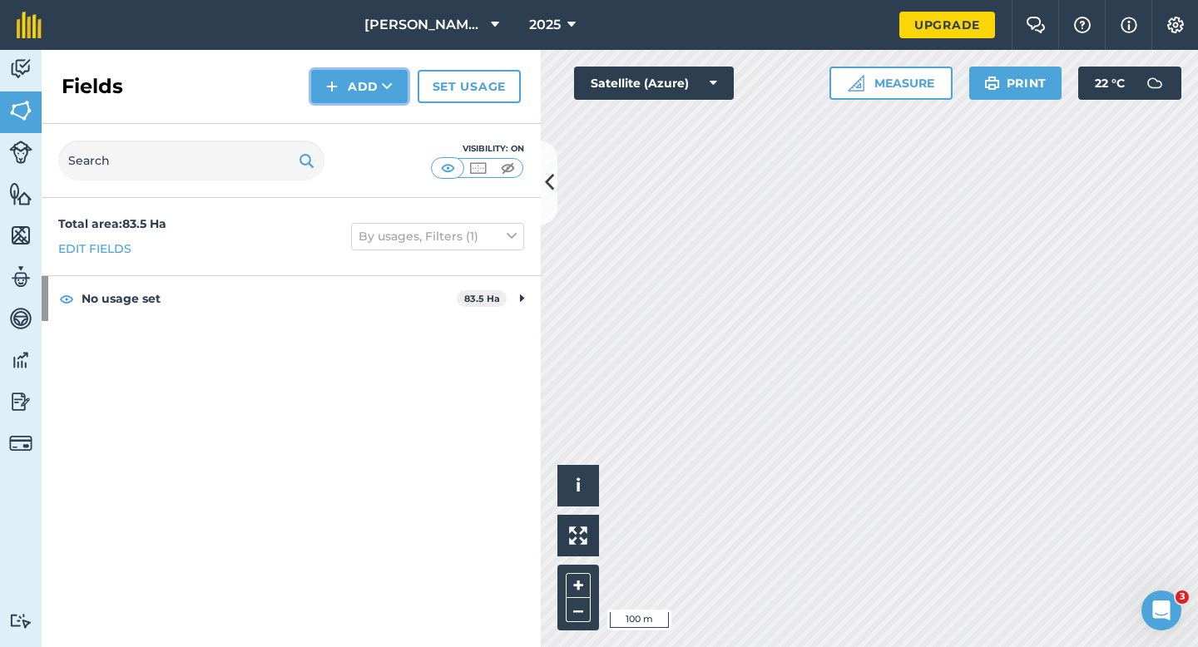
click at [371, 86] on button "Add" at bounding box center [359, 86] width 97 height 33
click at [371, 122] on link "Draw" at bounding box center [360, 124] width 92 height 37
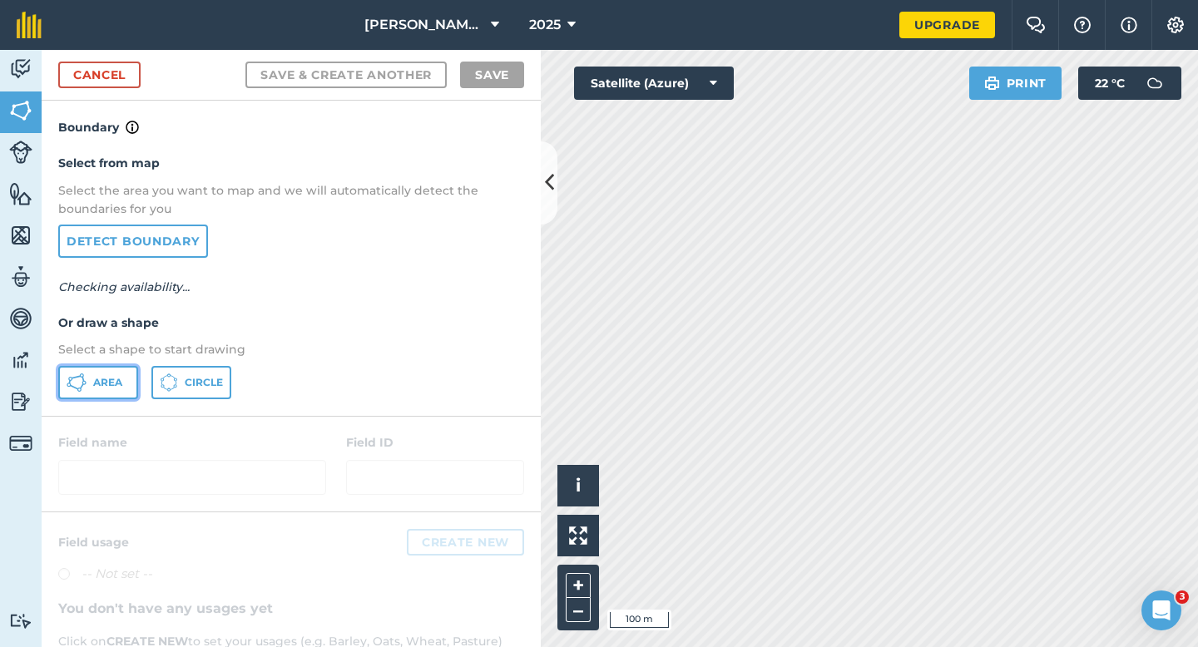
click at [97, 383] on span "Area" at bounding box center [107, 382] width 29 height 13
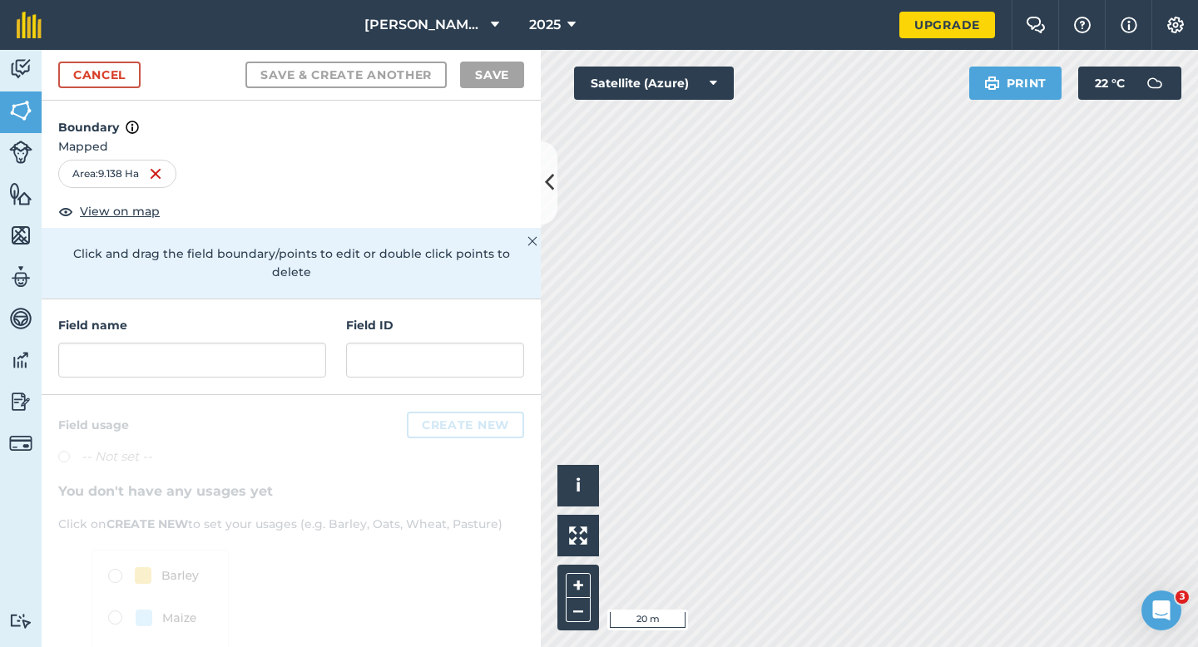
click at [245, 364] on div "Field name Field ID" at bounding box center [291, 348] width 499 height 96
click at [245, 349] on input "text" at bounding box center [192, 360] width 268 height 35
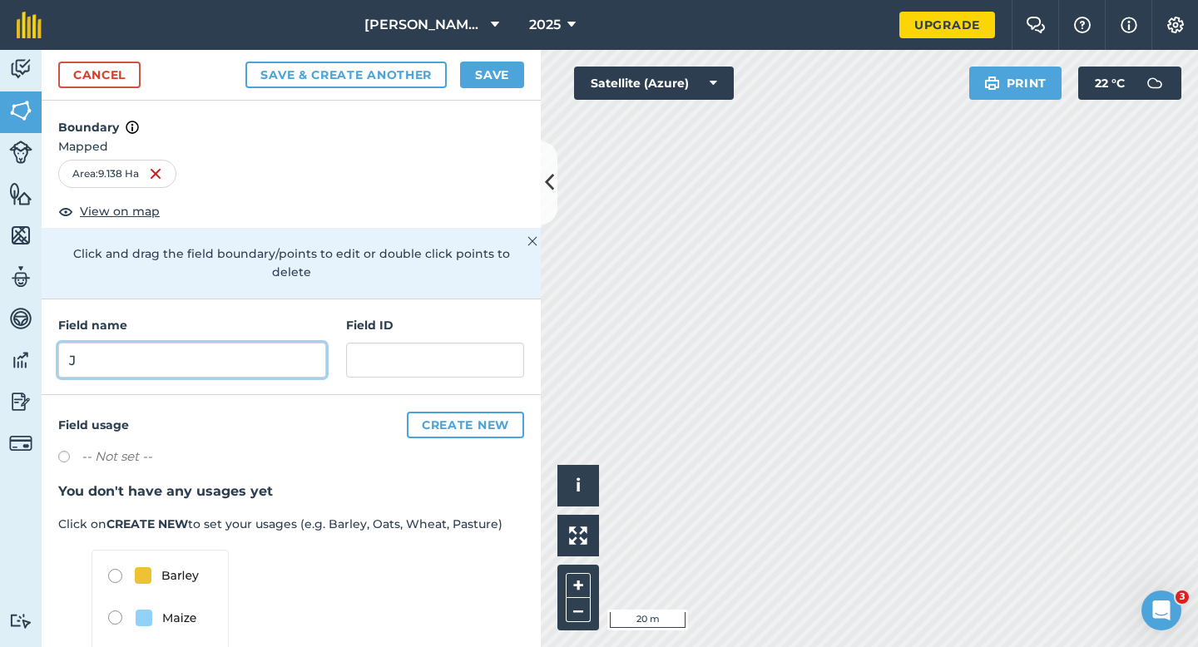
type input "J"
click at [481, 79] on button "Save" at bounding box center [492, 75] width 64 height 27
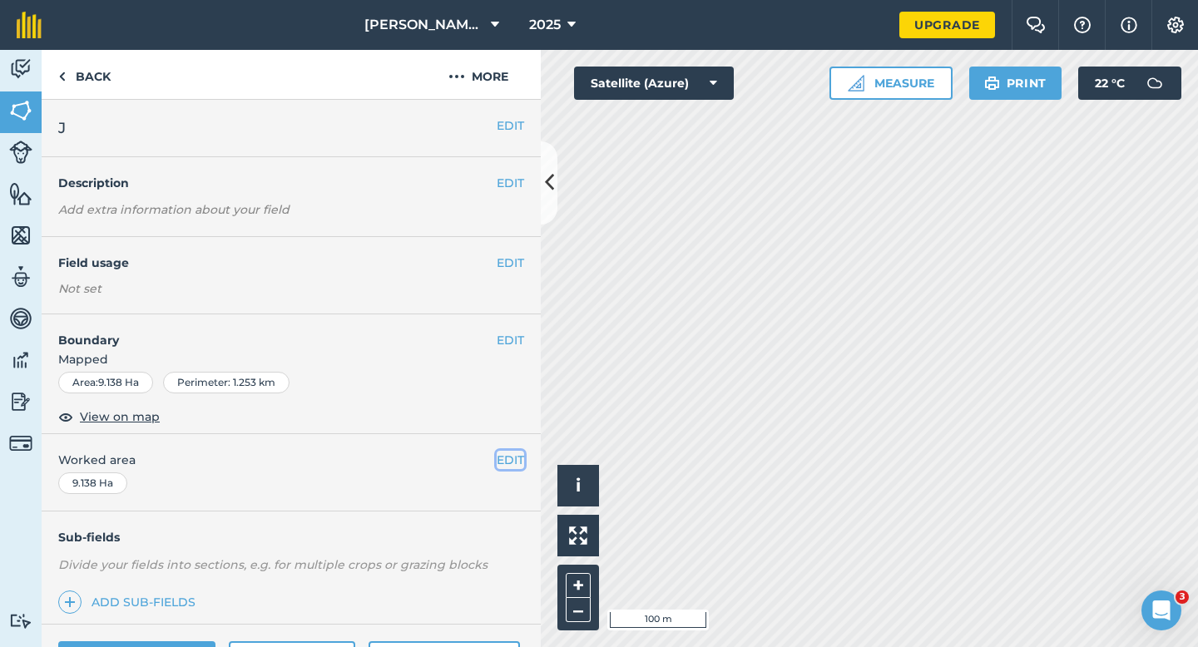
click at [522, 454] on button "EDIT" at bounding box center [510, 460] width 27 height 18
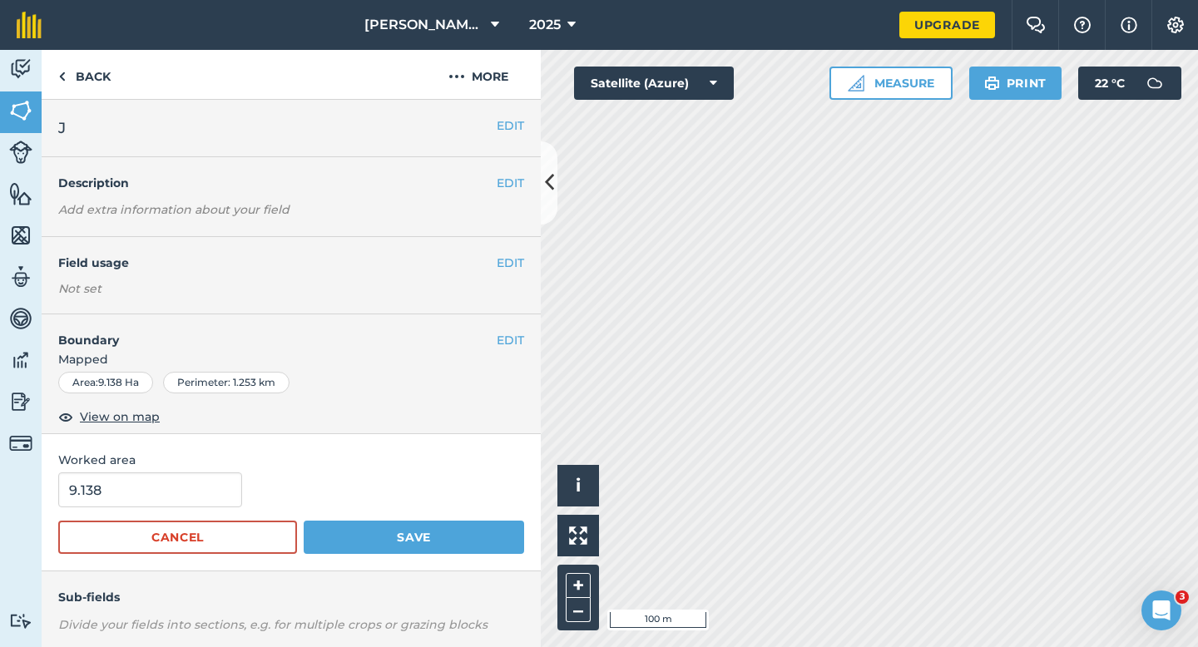
click at [238, 486] on div "9.138" at bounding box center [291, 490] width 466 height 35
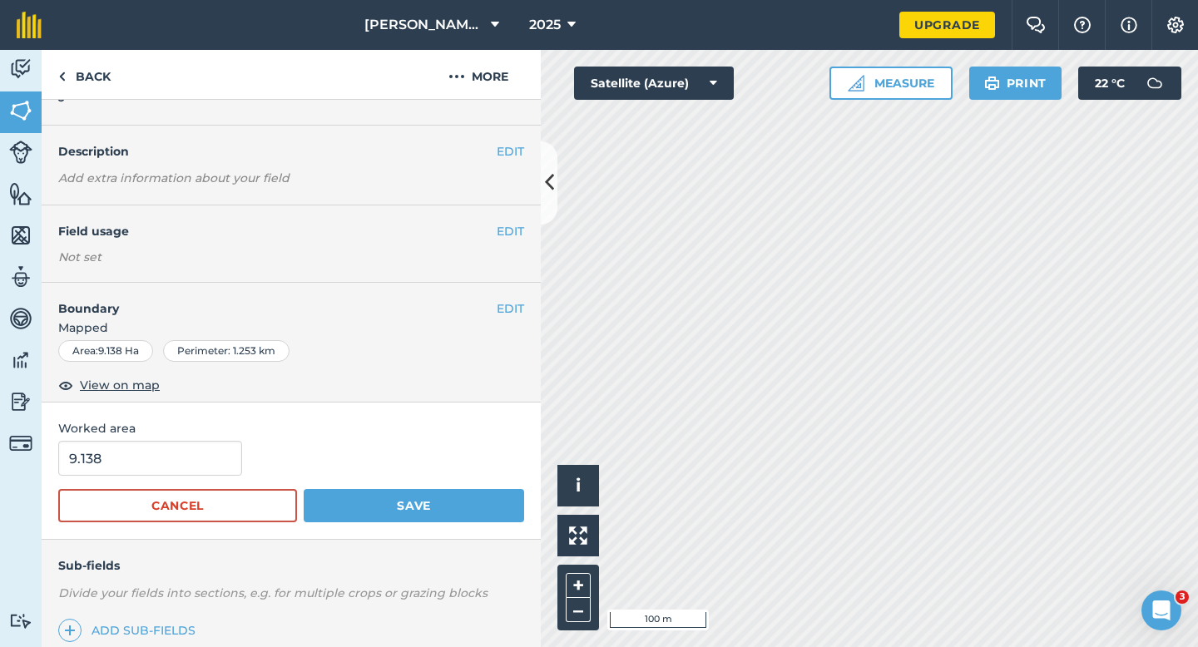
scroll to position [33, 0]
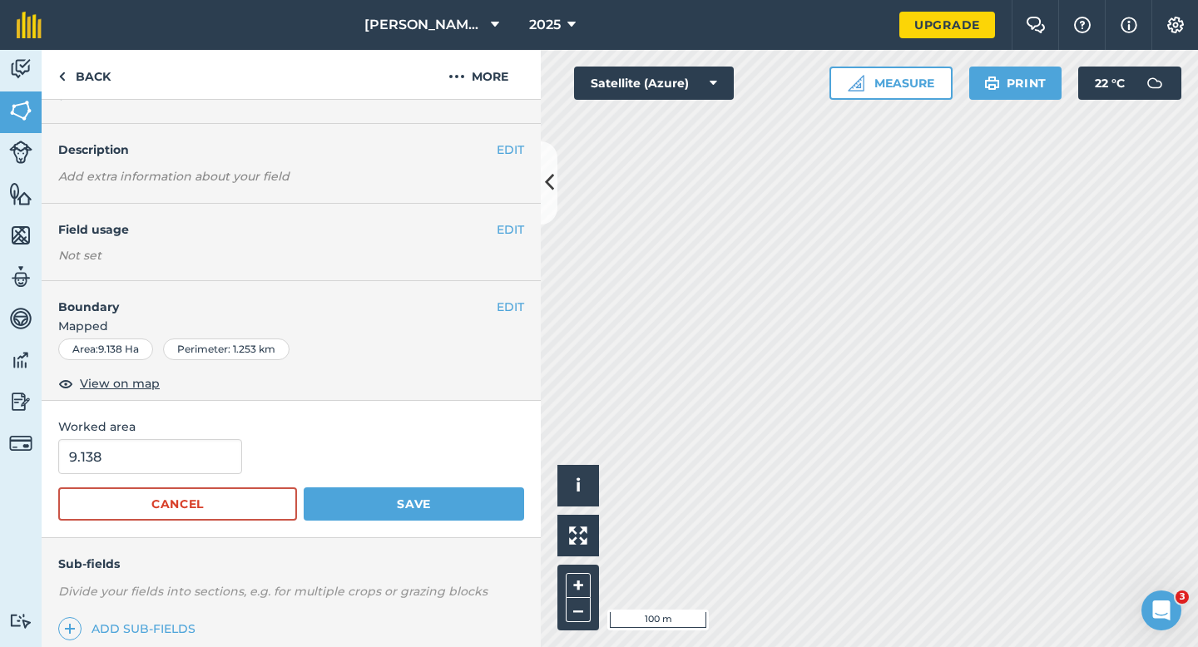
click at [231, 486] on form "9.138 Cancel Save" at bounding box center [291, 480] width 466 height 82
click at [196, 474] on form "9.138 Cancel Save" at bounding box center [291, 480] width 466 height 82
type input "9"
click at [198, 446] on input "9" at bounding box center [150, 456] width 184 height 35
click at [304, 488] on button "Save" at bounding box center [414, 504] width 220 height 33
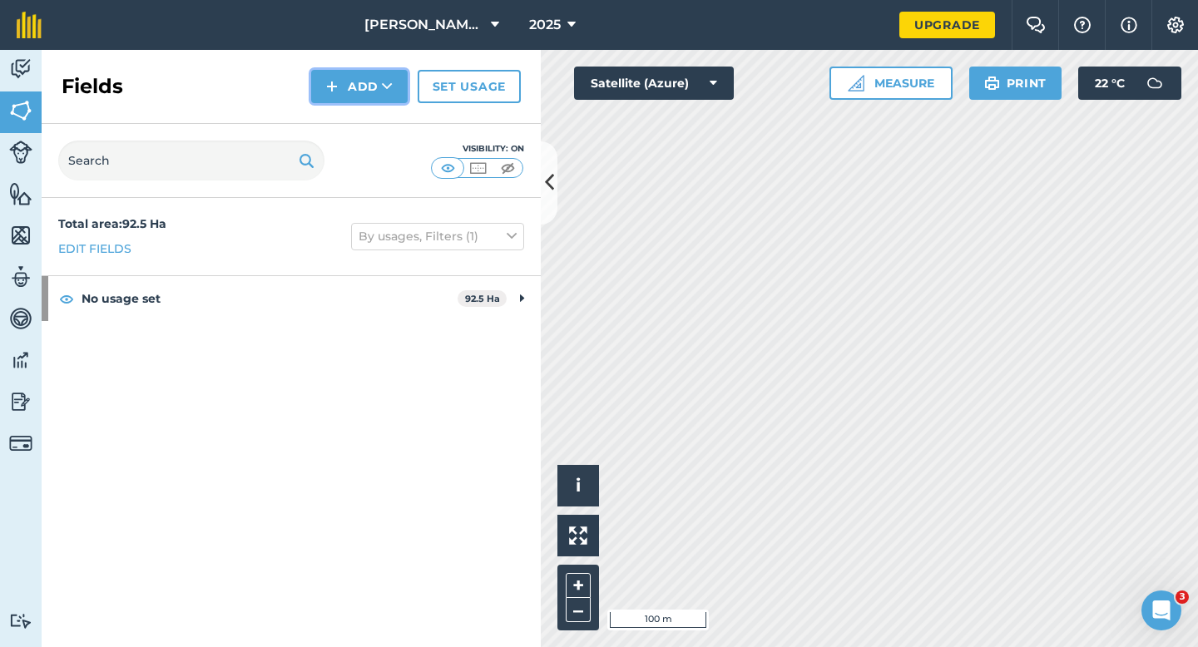
click at [354, 97] on button "Add" at bounding box center [359, 86] width 97 height 33
click at [354, 127] on link "Draw" at bounding box center [360, 124] width 92 height 37
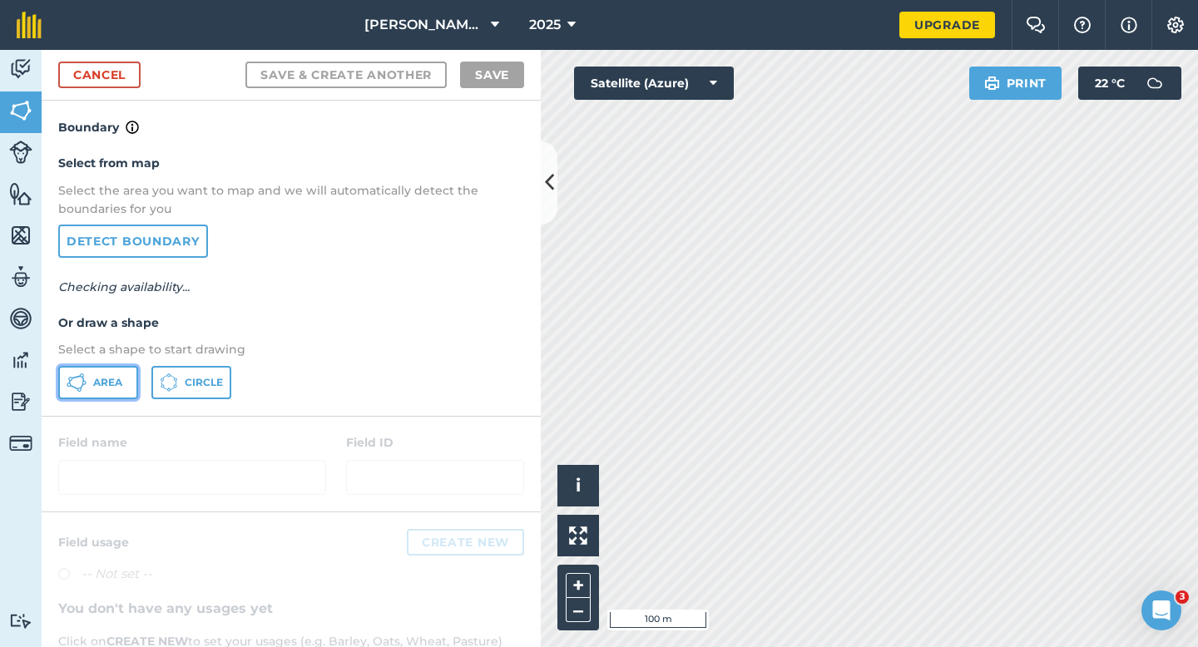
click at [127, 374] on button "Area" at bounding box center [98, 382] width 80 height 33
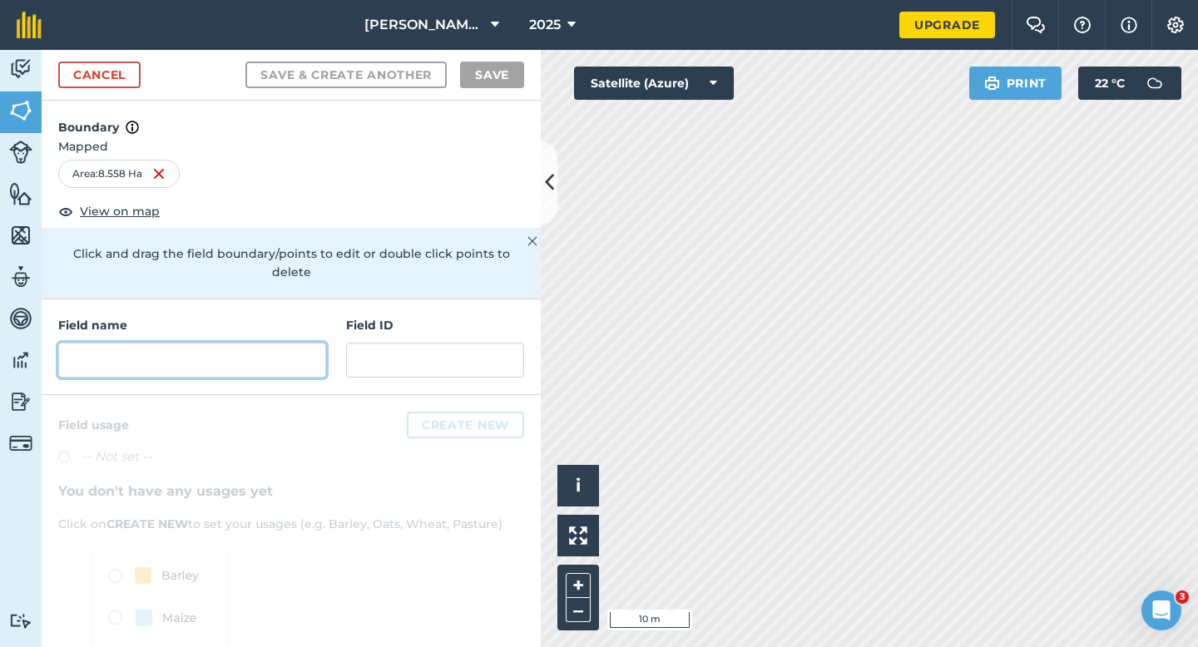
click at [300, 343] on input "text" at bounding box center [192, 360] width 268 height 35
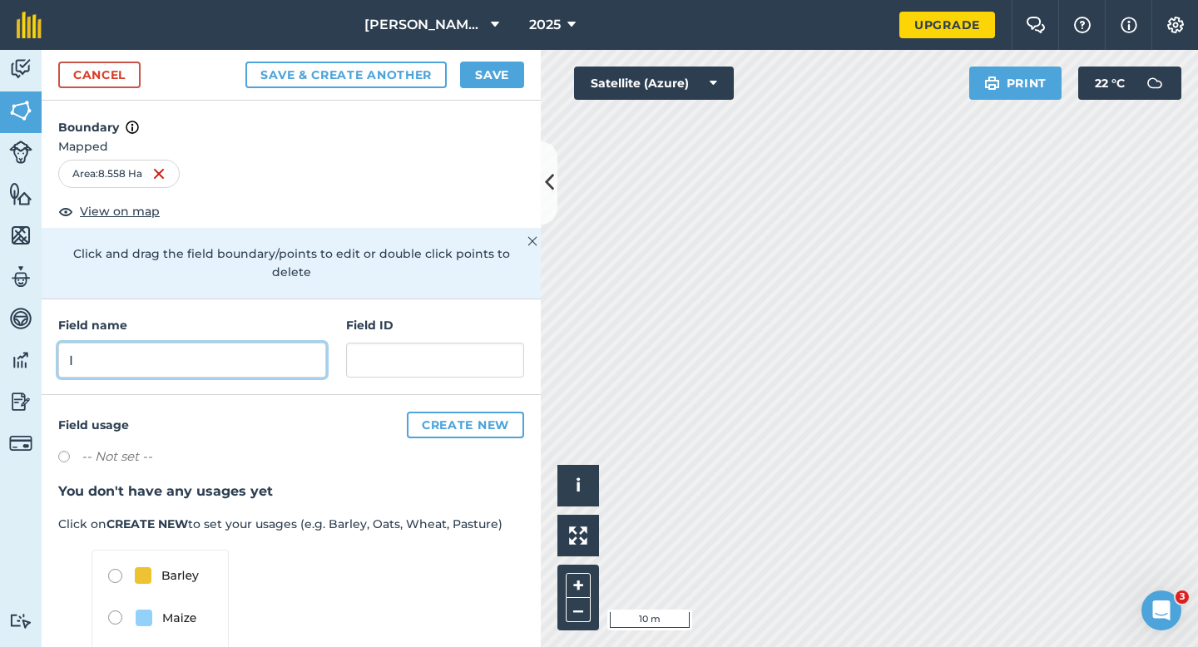
type input "I"
click at [504, 73] on button "Save" at bounding box center [492, 75] width 64 height 27
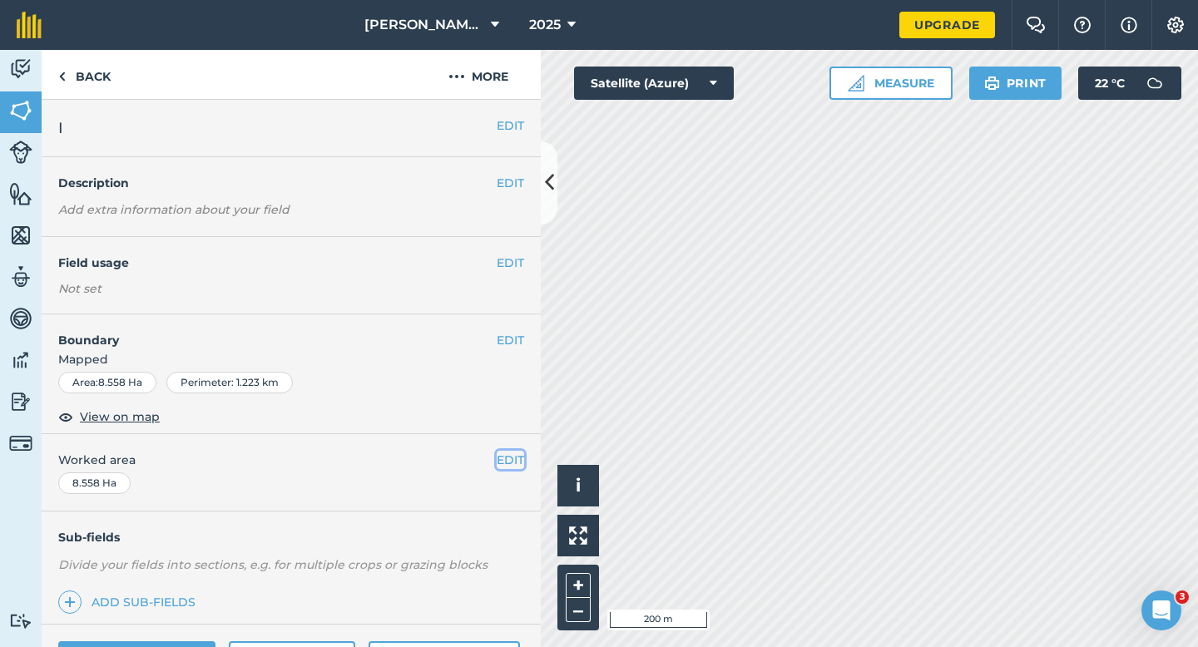
click at [503, 459] on button "EDIT" at bounding box center [510, 460] width 27 height 18
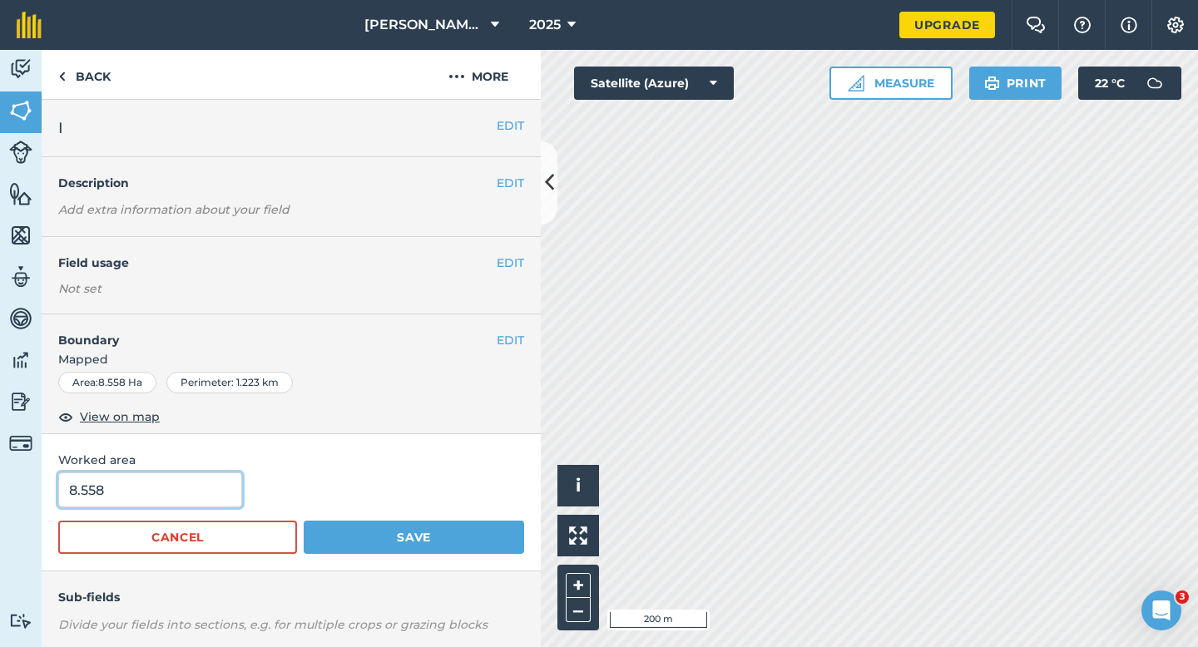
click at [126, 496] on input "8.558" at bounding box center [150, 490] width 184 height 35
type input "9"
click at [304, 521] on button "Save" at bounding box center [414, 537] width 220 height 33
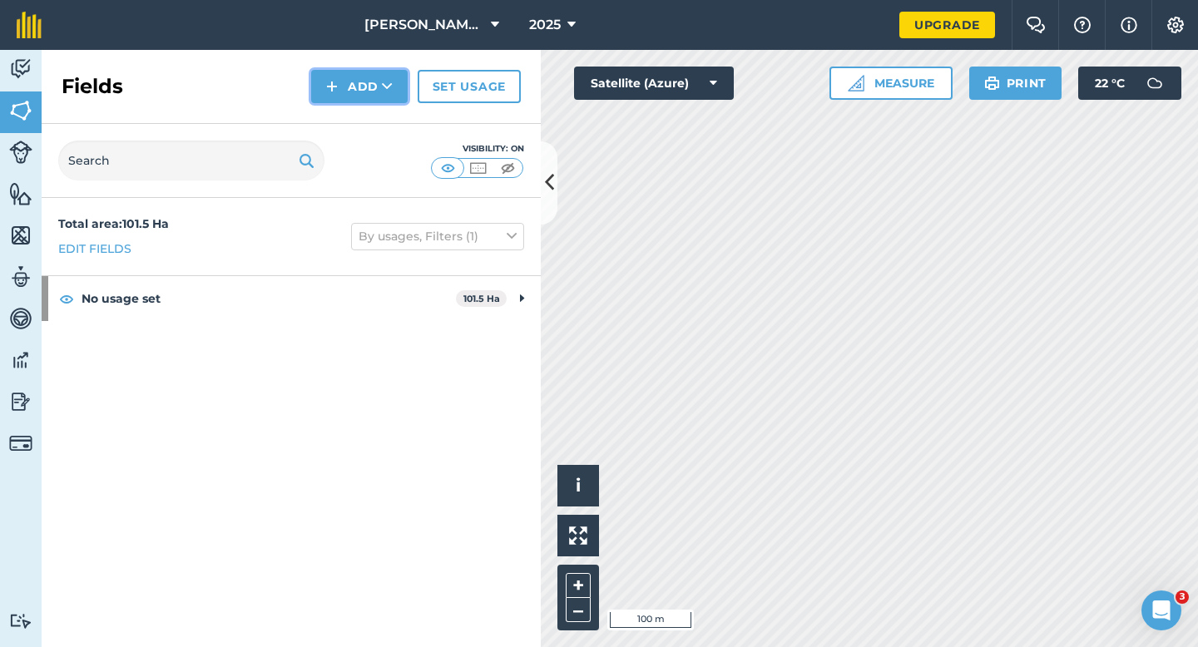
click at [347, 84] on button "Add" at bounding box center [359, 86] width 97 height 33
click at [347, 123] on link "Draw" at bounding box center [360, 124] width 92 height 37
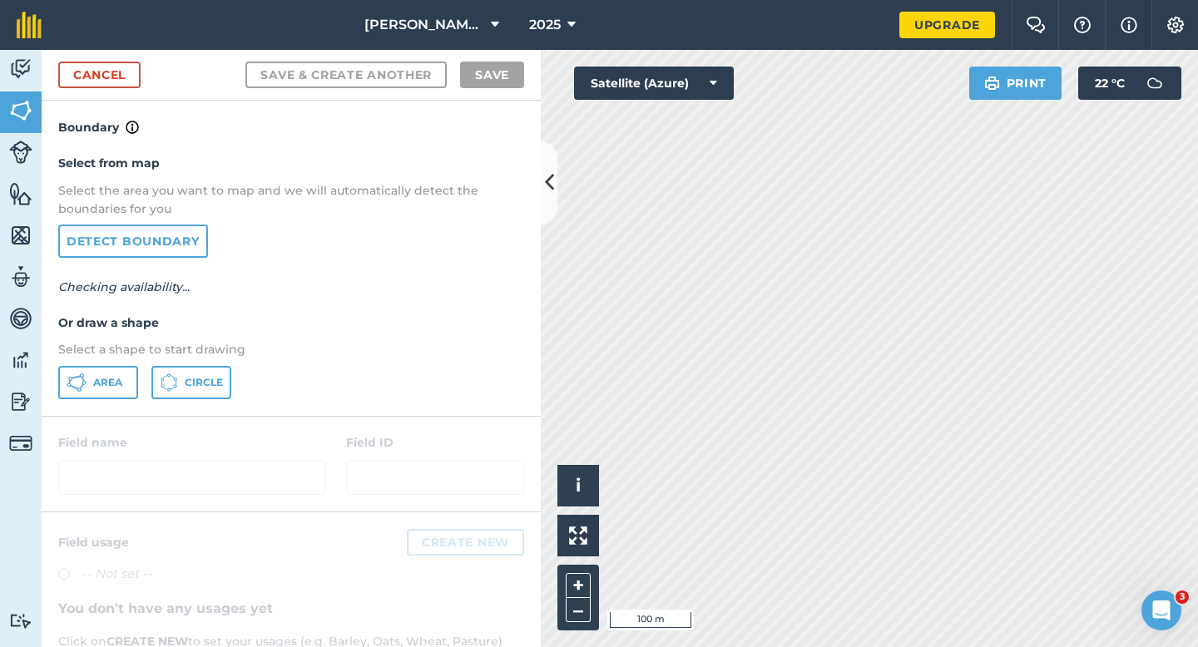
click at [83, 409] on div "Select from map Select the area you want to map and we will automatically detec…" at bounding box center [291, 276] width 499 height 278
click at [96, 389] on button "Area" at bounding box center [98, 382] width 80 height 33
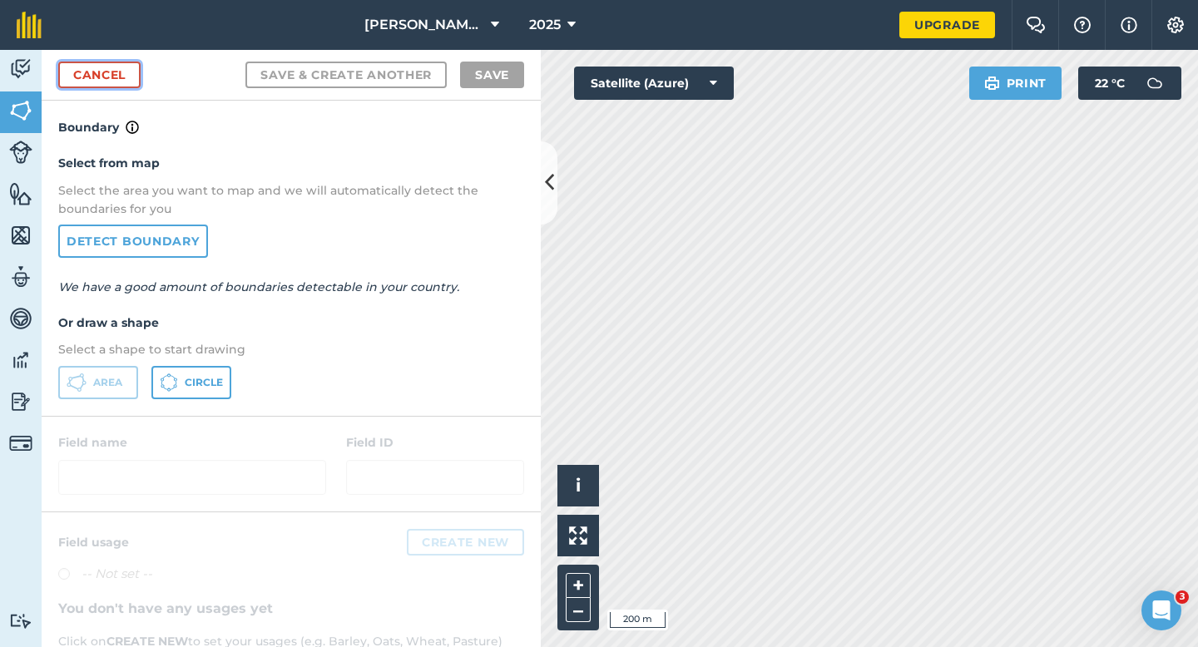
click at [107, 69] on link "Cancel" at bounding box center [99, 75] width 82 height 27
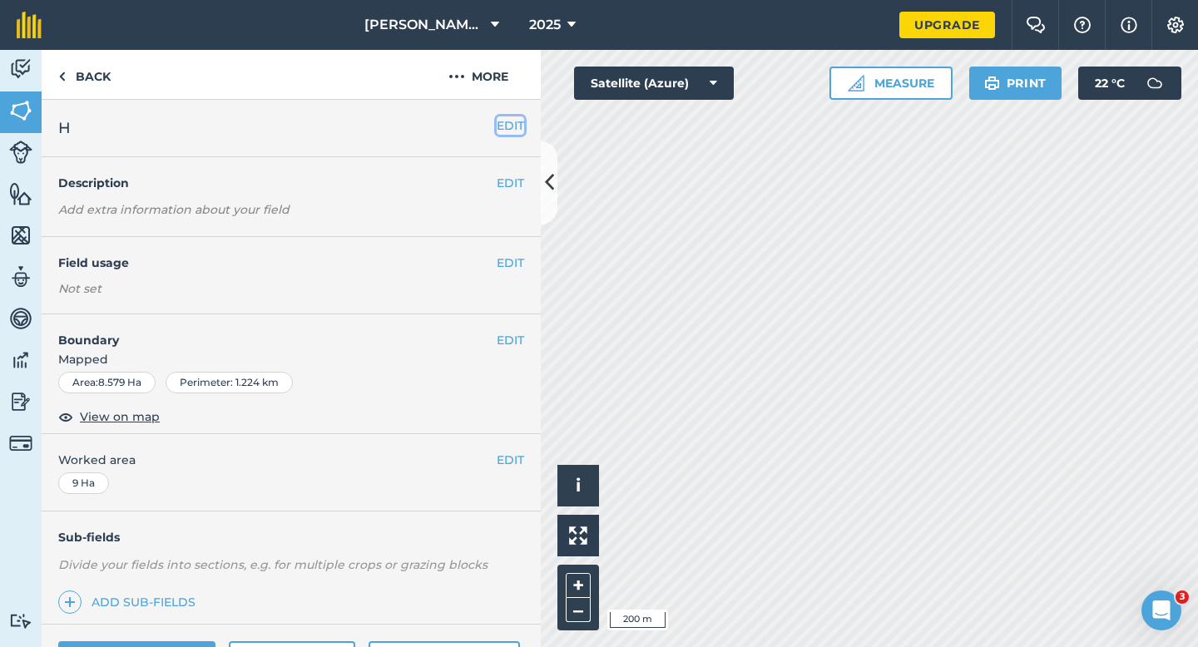
click at [523, 132] on button "EDIT" at bounding box center [510, 125] width 27 height 18
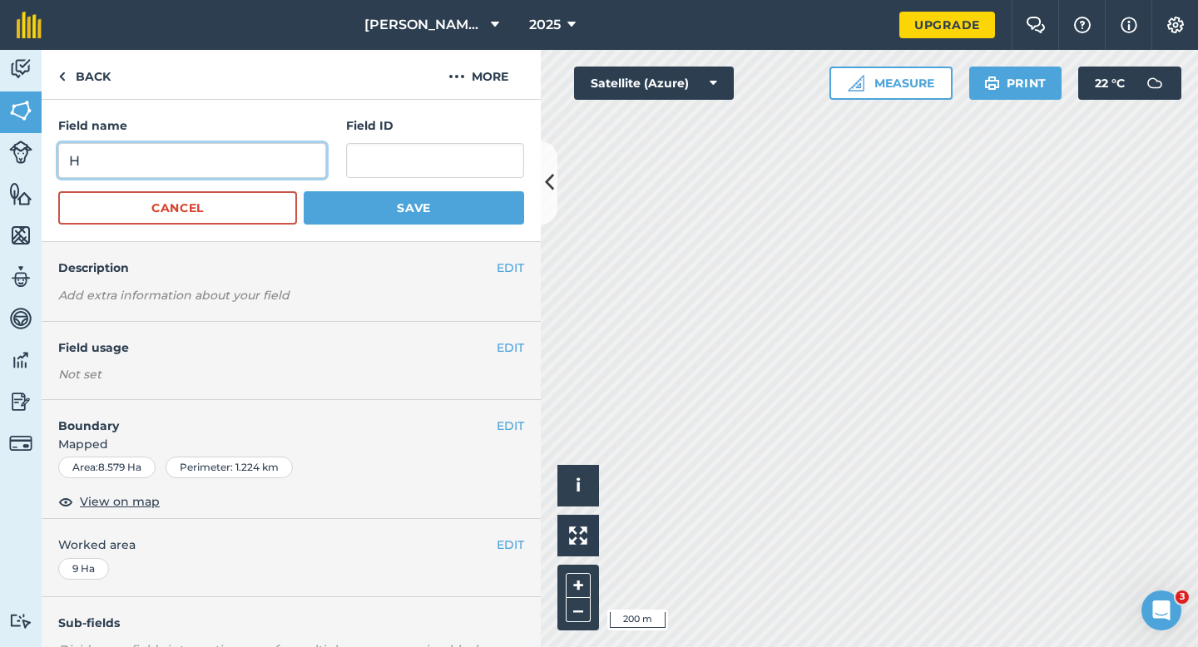
click at [206, 161] on input "H" at bounding box center [192, 160] width 268 height 35
type input "G"
click at [304, 191] on button "Save" at bounding box center [414, 207] width 220 height 33
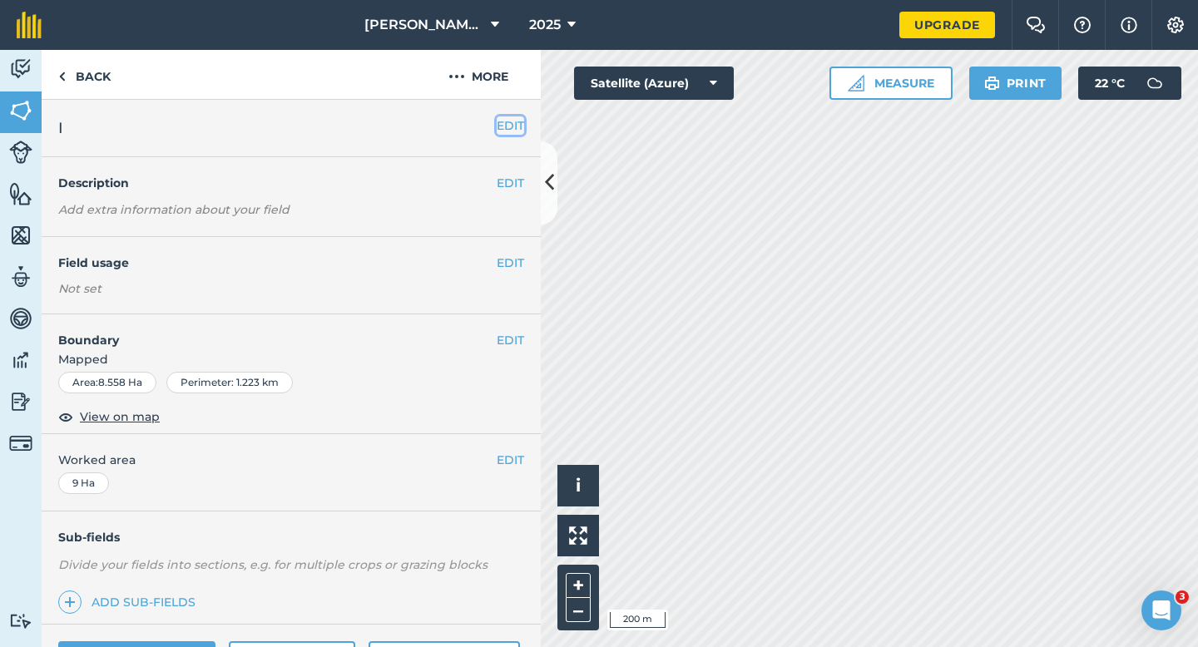
click at [522, 128] on button "EDIT" at bounding box center [510, 125] width 27 height 18
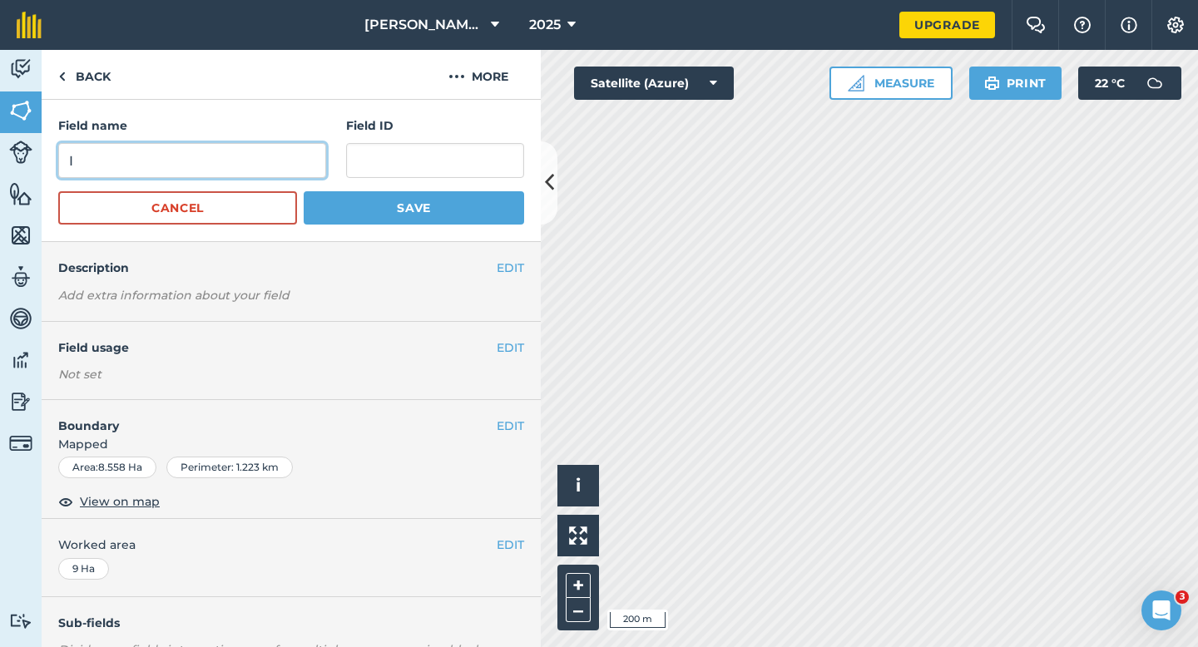
click at [220, 169] on input "I" at bounding box center [192, 160] width 268 height 35
type input "H"
click at [304, 191] on button "Save" at bounding box center [414, 207] width 220 height 33
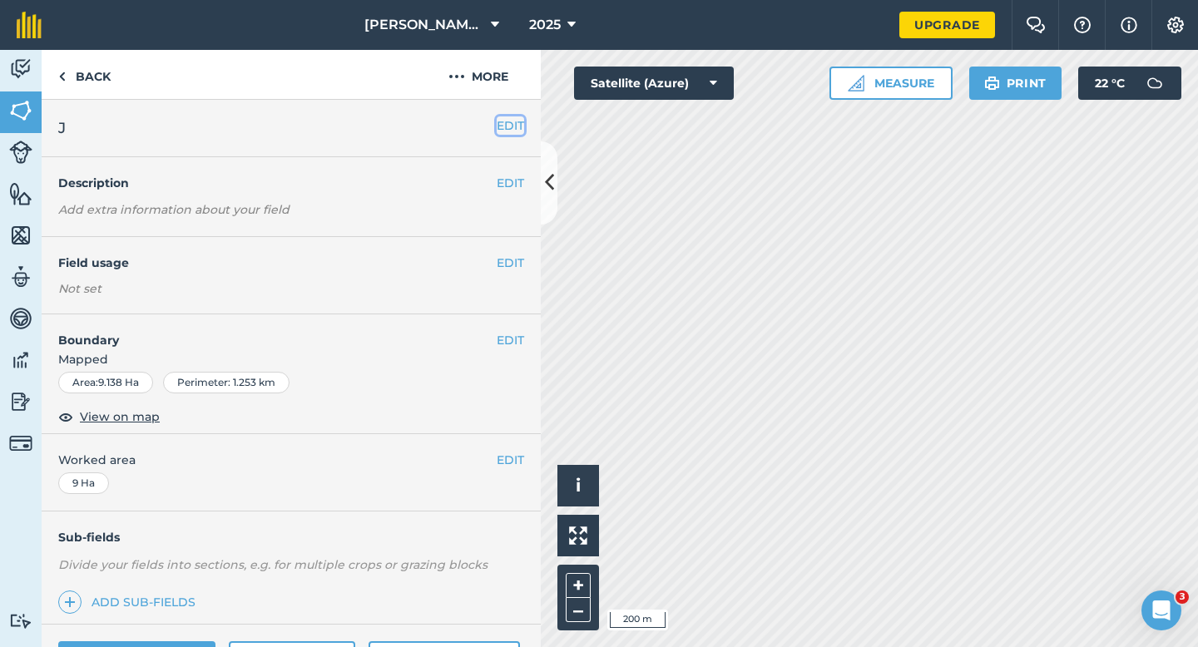
click at [506, 126] on button "EDIT" at bounding box center [510, 125] width 27 height 18
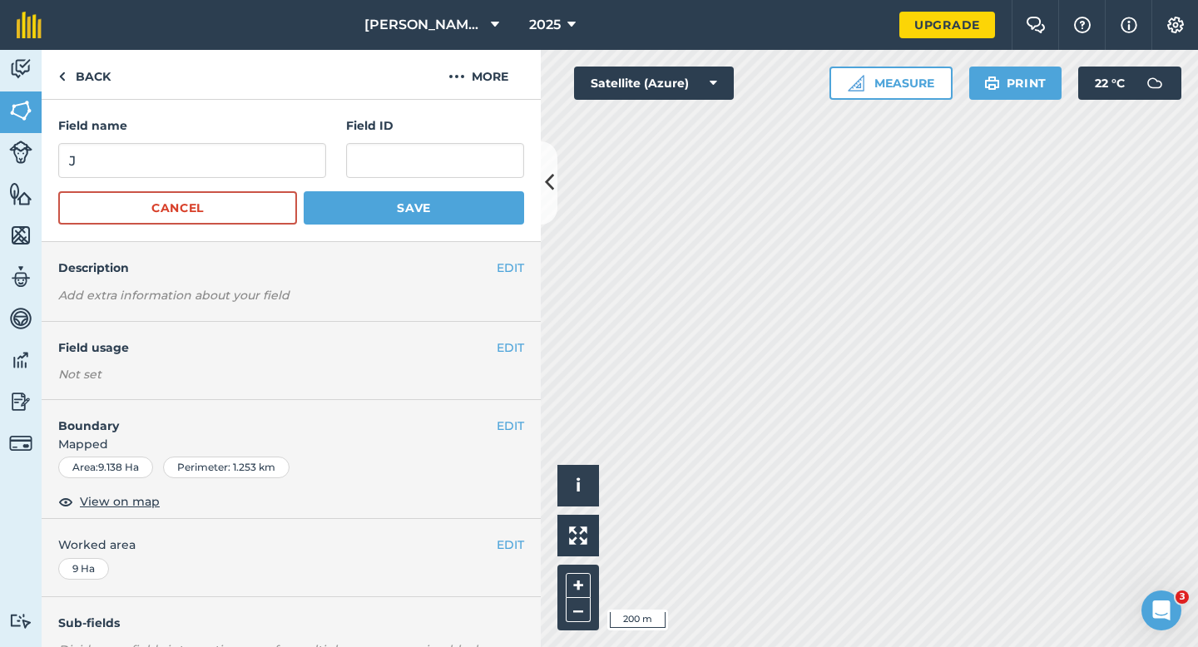
click at [319, 136] on div "Field name J" at bounding box center [192, 147] width 268 height 62
click at [297, 159] on input "J" at bounding box center [192, 160] width 268 height 35
type input "I"
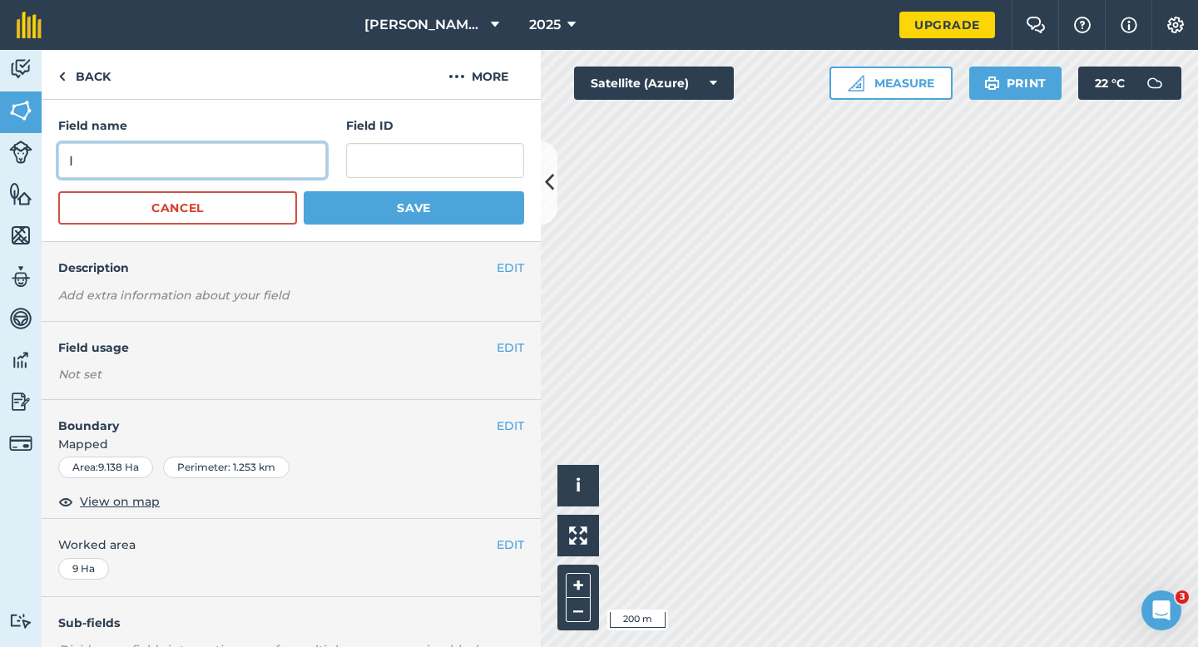
click at [304, 191] on button "Save" at bounding box center [414, 207] width 220 height 33
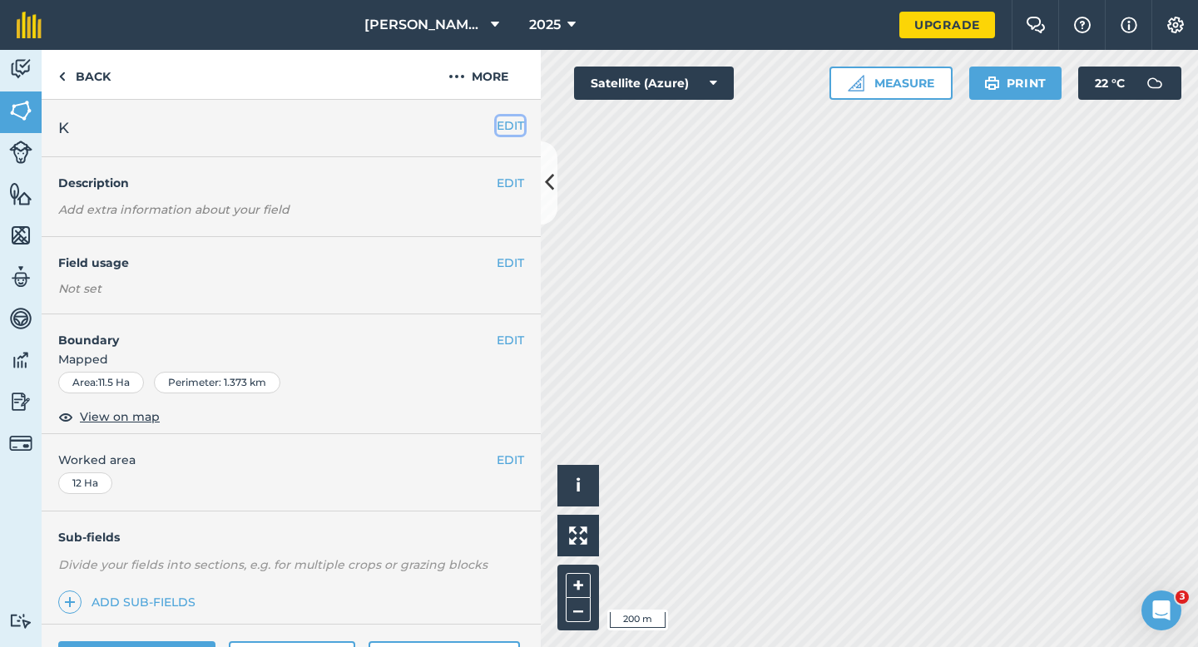
click at [519, 126] on button "EDIT" at bounding box center [510, 125] width 27 height 18
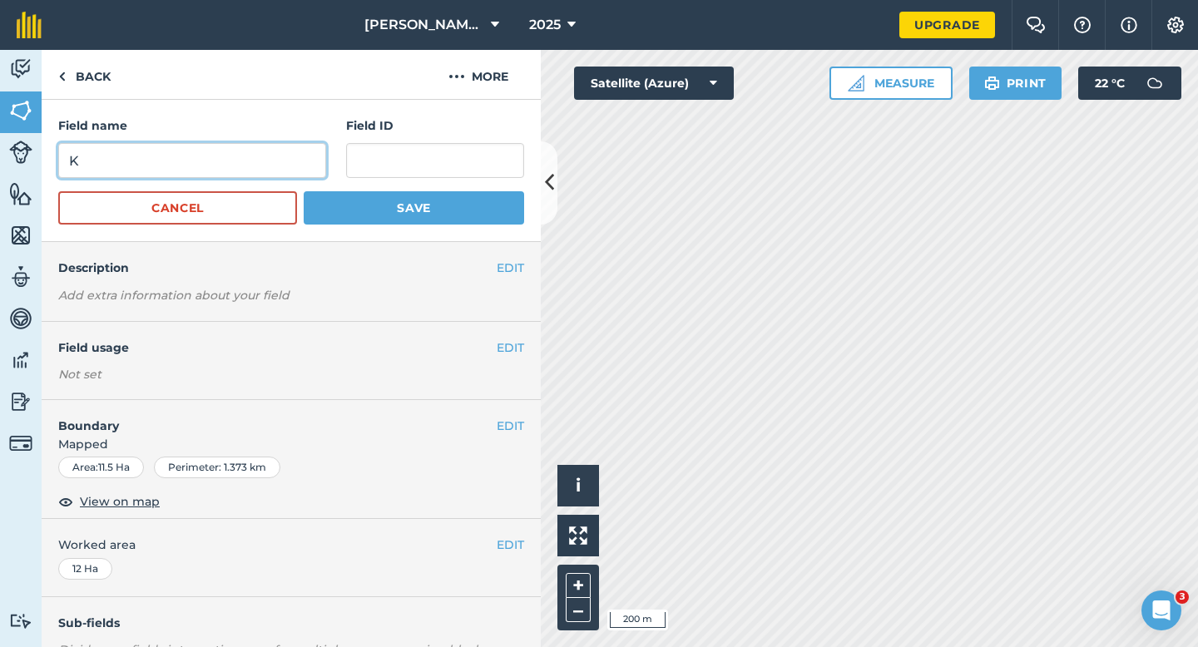
click at [300, 154] on input "K" at bounding box center [192, 160] width 268 height 35
type input "J"
click at [304, 191] on button "Save" at bounding box center [414, 207] width 220 height 33
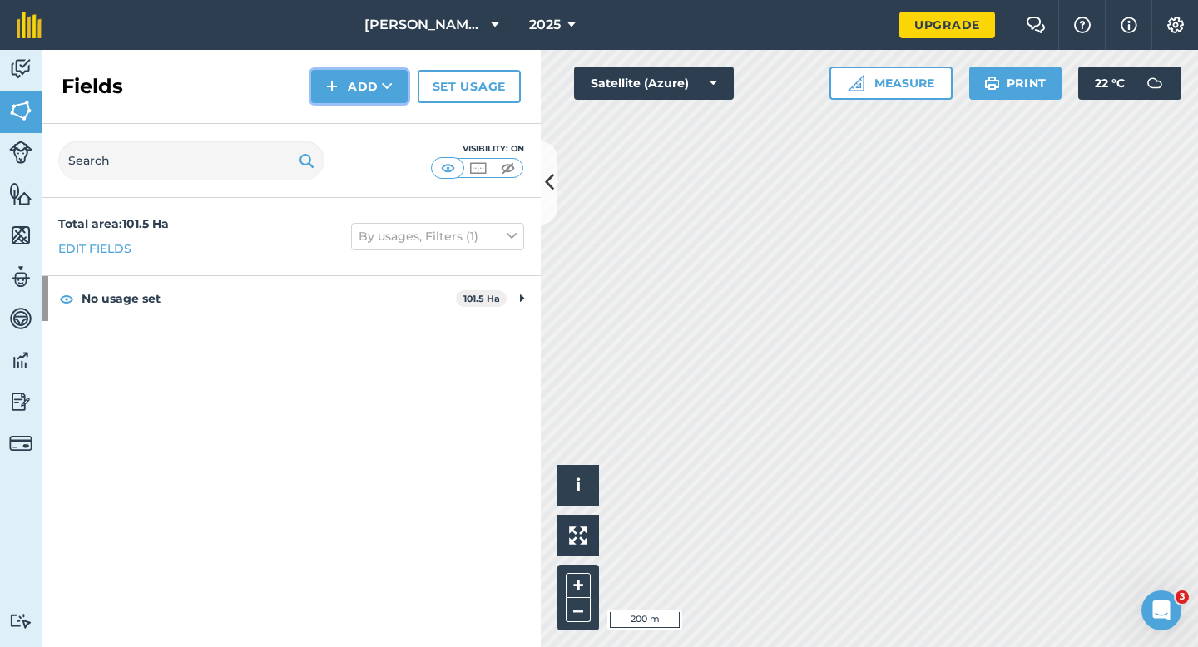
click at [340, 71] on button "Add" at bounding box center [359, 86] width 97 height 33
click at [342, 119] on link "Draw" at bounding box center [360, 124] width 92 height 37
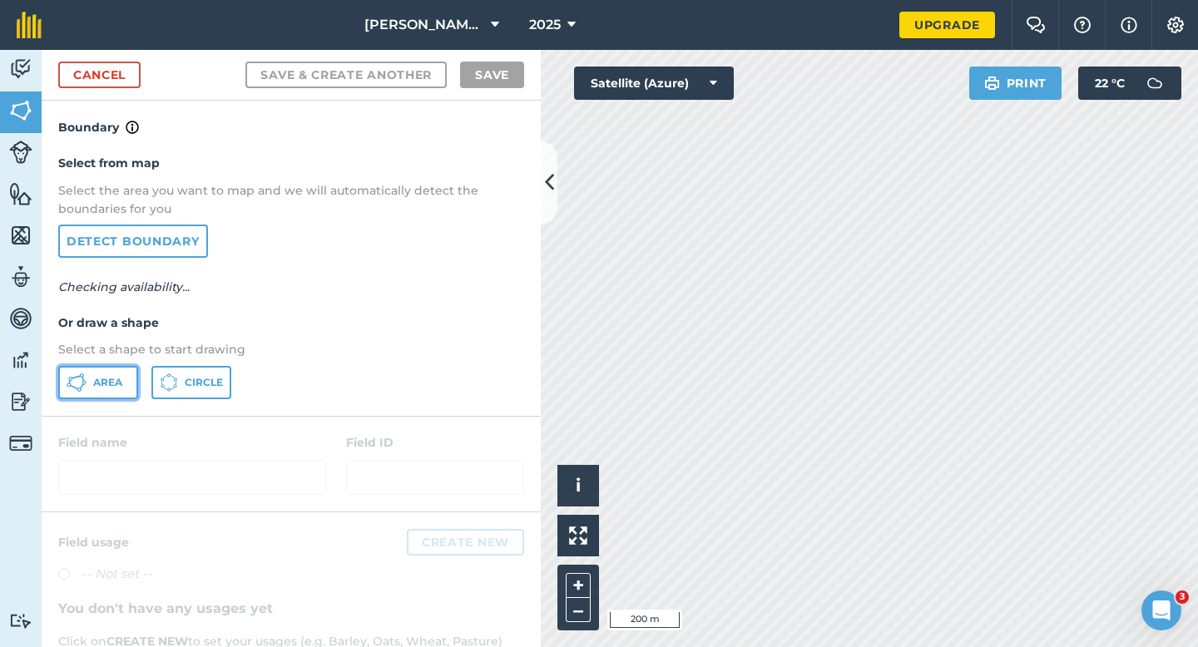
click at [88, 375] on button "Area" at bounding box center [98, 382] width 80 height 33
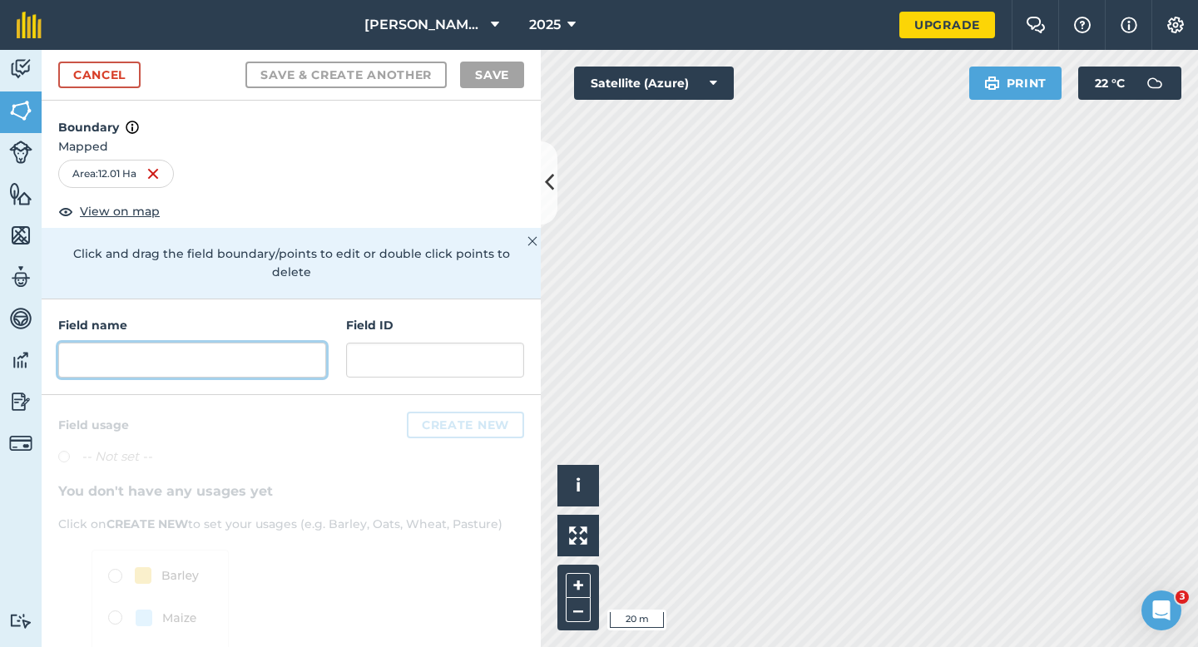
click at [278, 343] on input "text" at bounding box center [192, 360] width 268 height 35
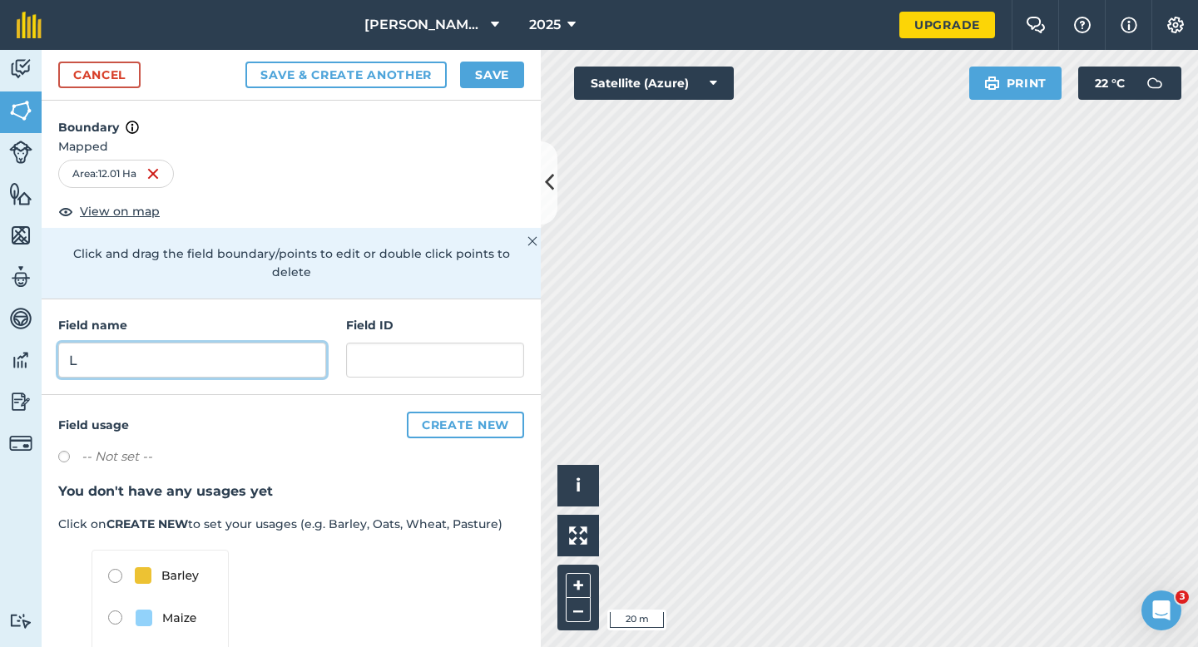
type input "L"
click at [503, 69] on button "Save" at bounding box center [492, 75] width 64 height 27
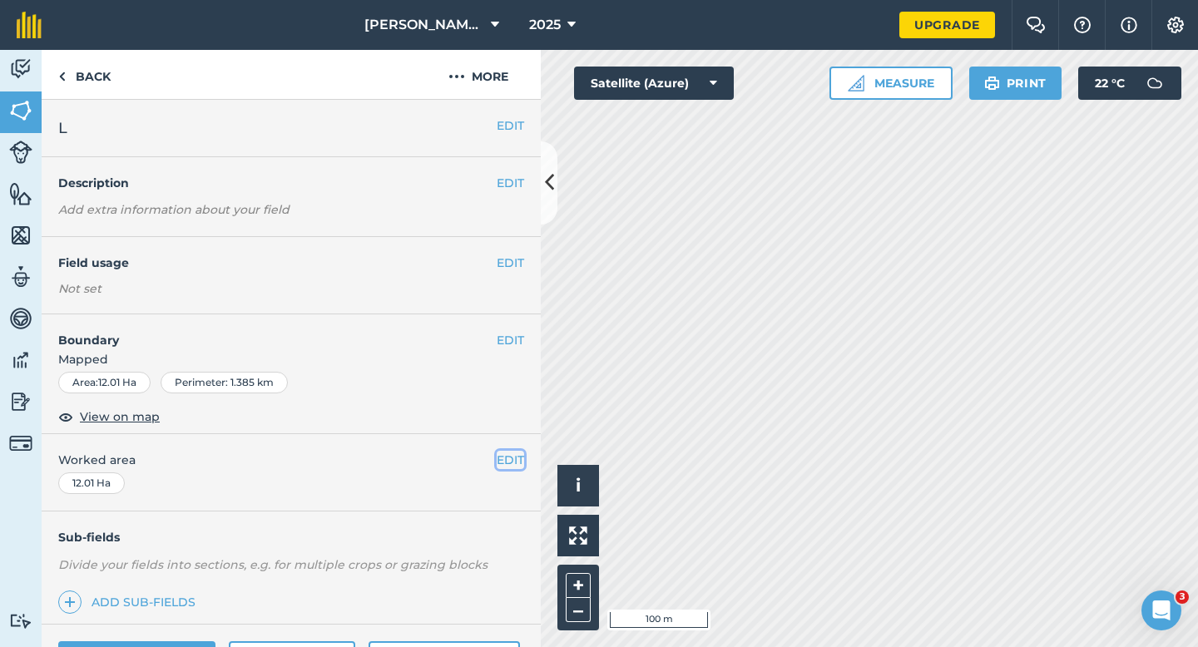
click at [501, 454] on button "EDIT" at bounding box center [510, 460] width 27 height 18
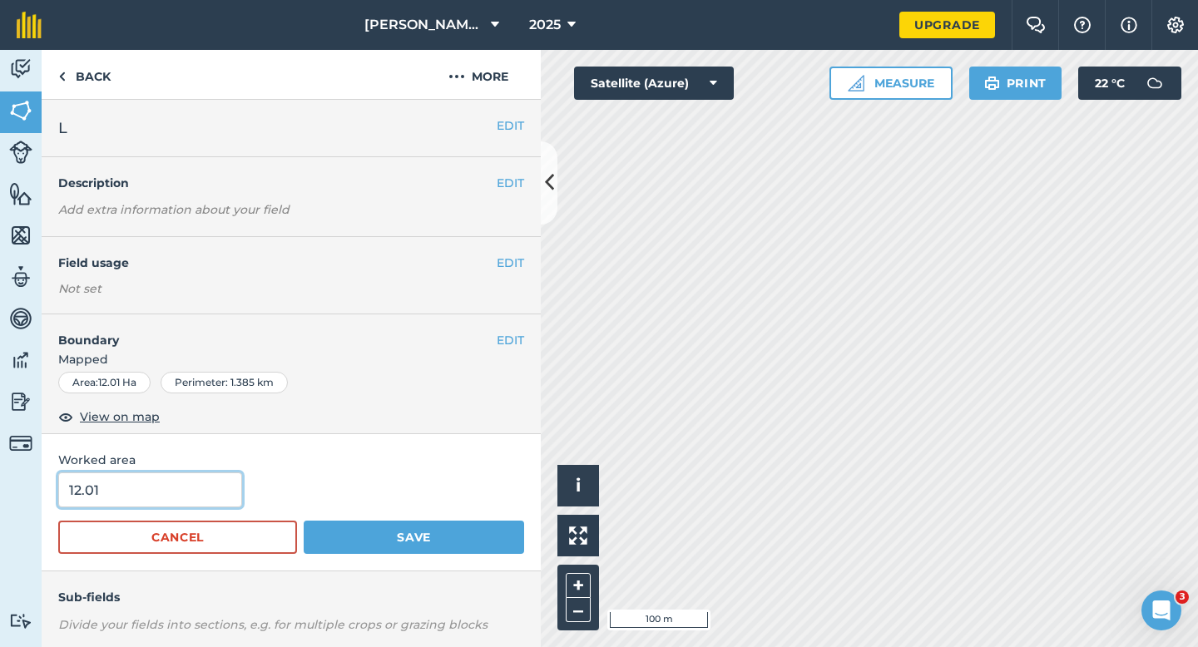
click at [150, 496] on input "12.01" at bounding box center [150, 490] width 184 height 35
type input "12"
click at [304, 521] on button "Save" at bounding box center [414, 537] width 220 height 33
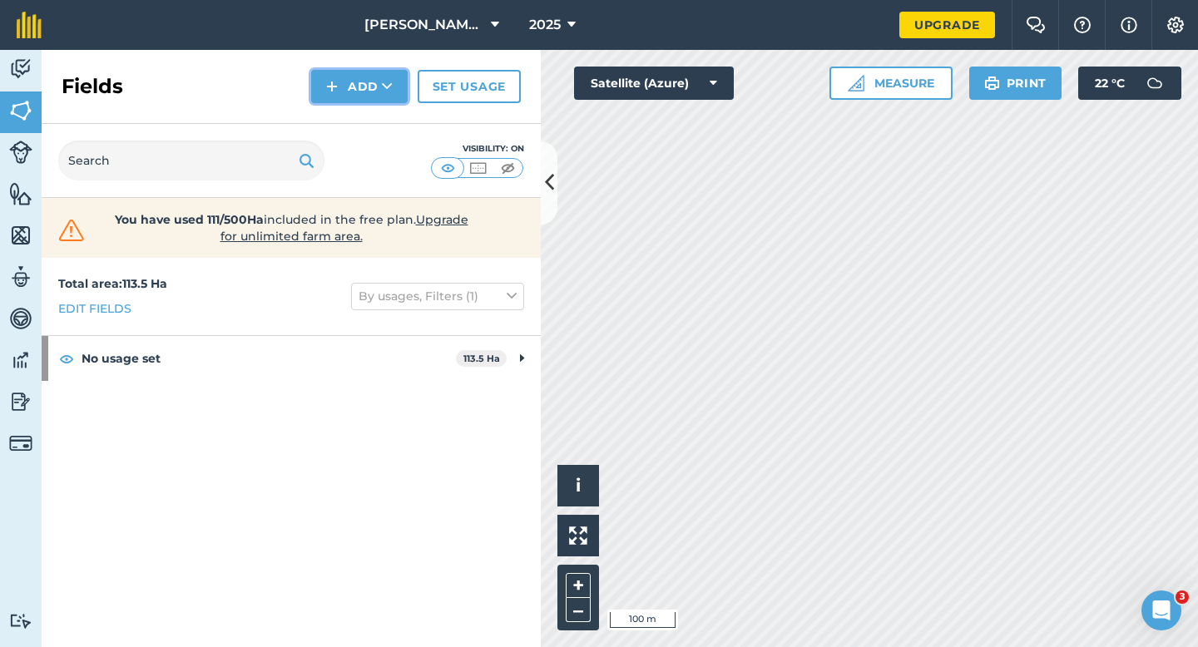
click at [341, 86] on button "Add" at bounding box center [359, 86] width 97 height 33
click at [341, 113] on link "Draw" at bounding box center [360, 124] width 92 height 37
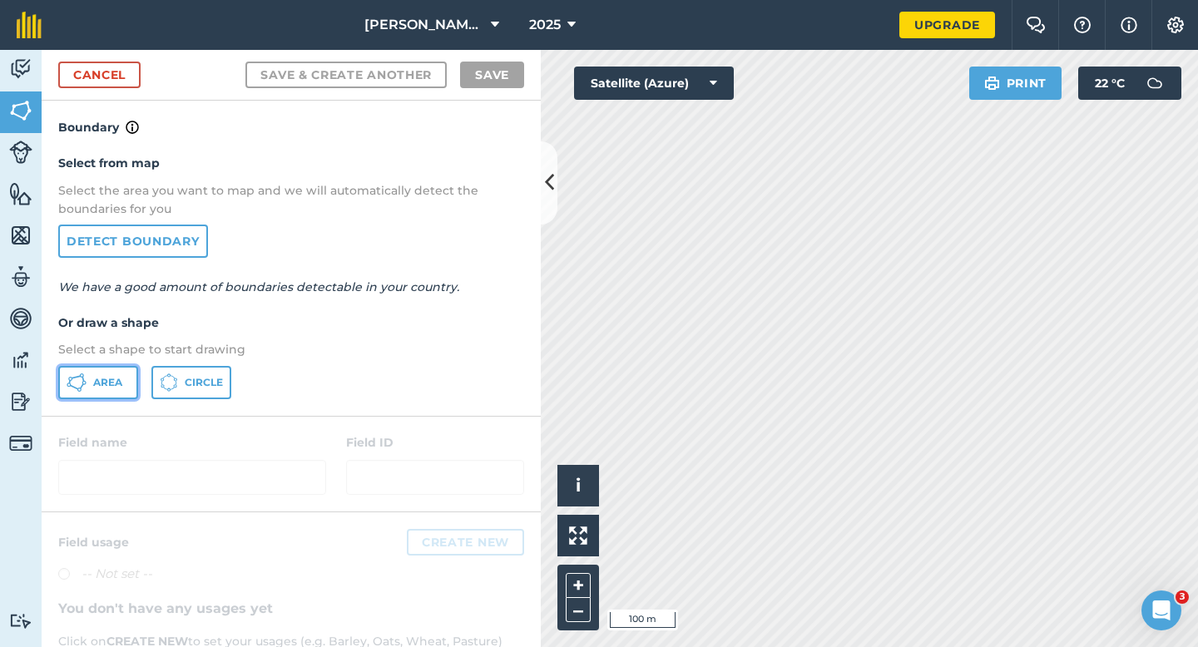
click at [102, 367] on button "Area" at bounding box center [98, 382] width 80 height 33
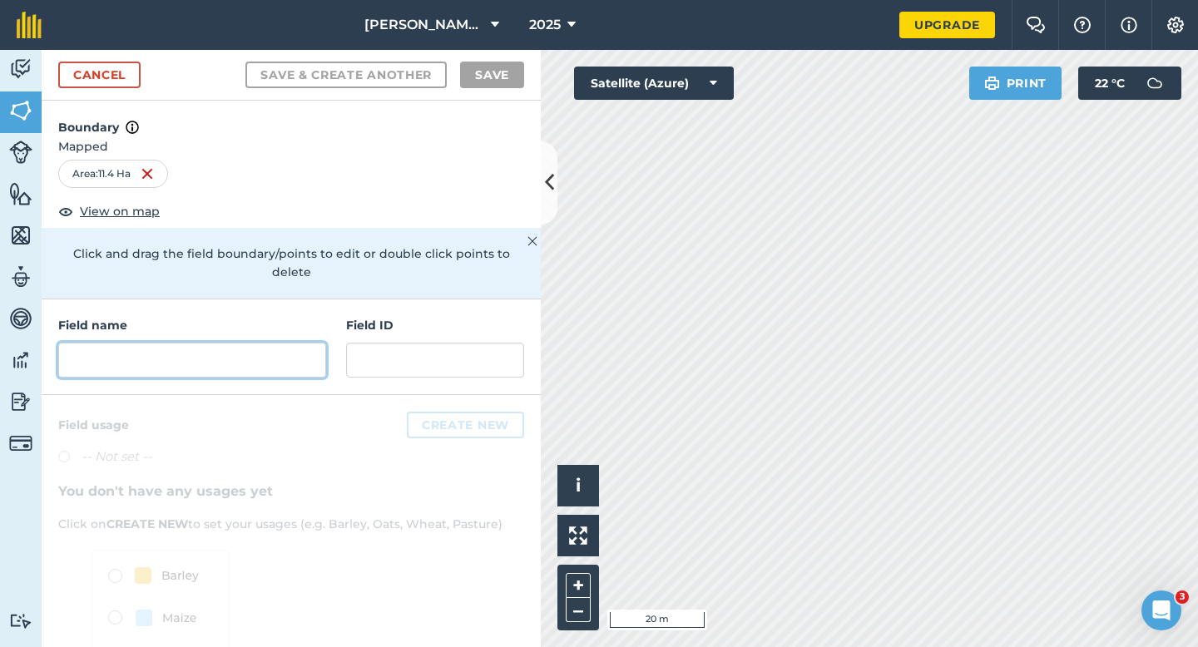
click at [259, 343] on input "text" at bounding box center [192, 360] width 268 height 35
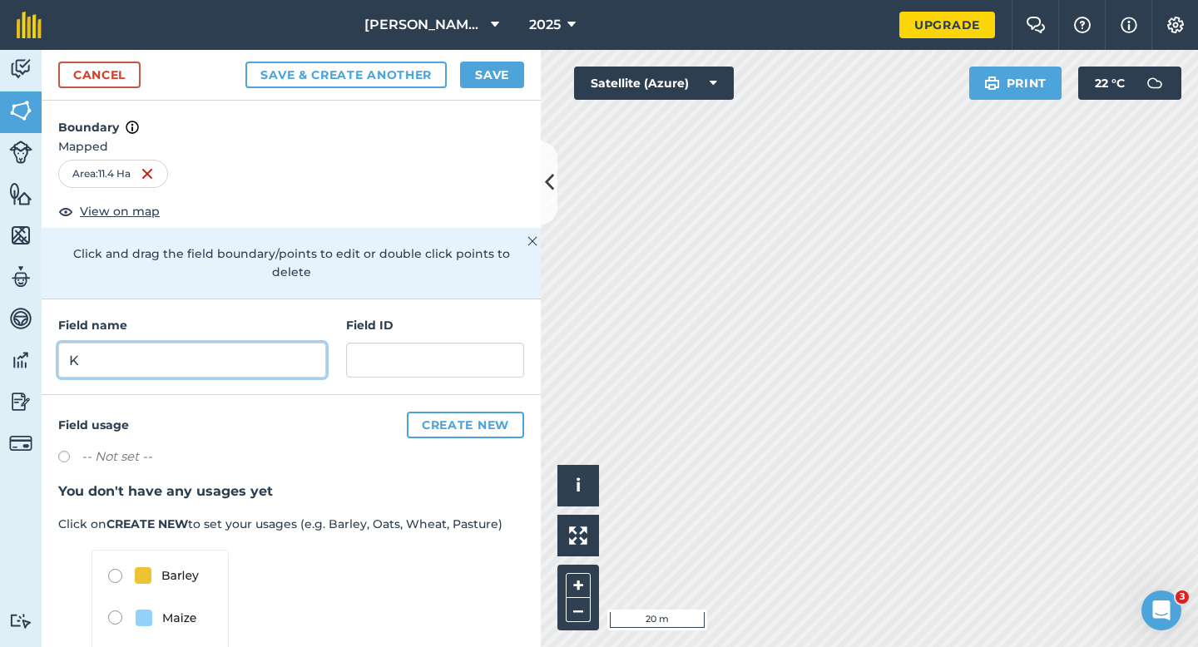
type input "K"
click at [501, 62] on button "Save" at bounding box center [492, 75] width 64 height 27
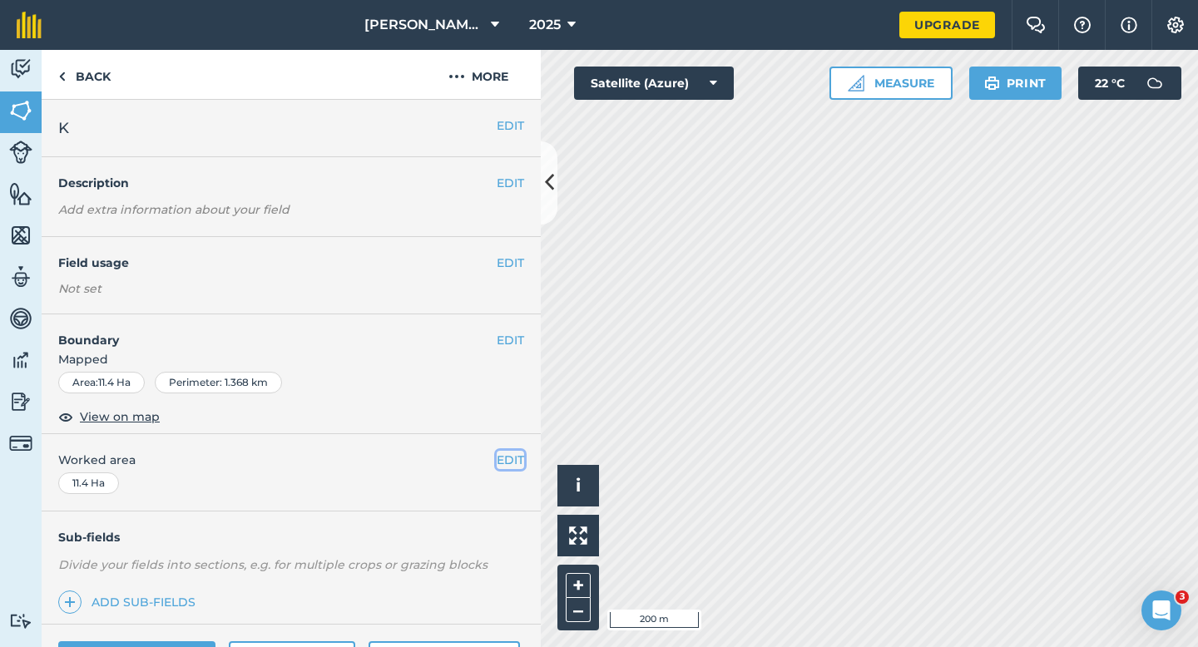
click at [511, 453] on button "EDIT" at bounding box center [510, 460] width 27 height 18
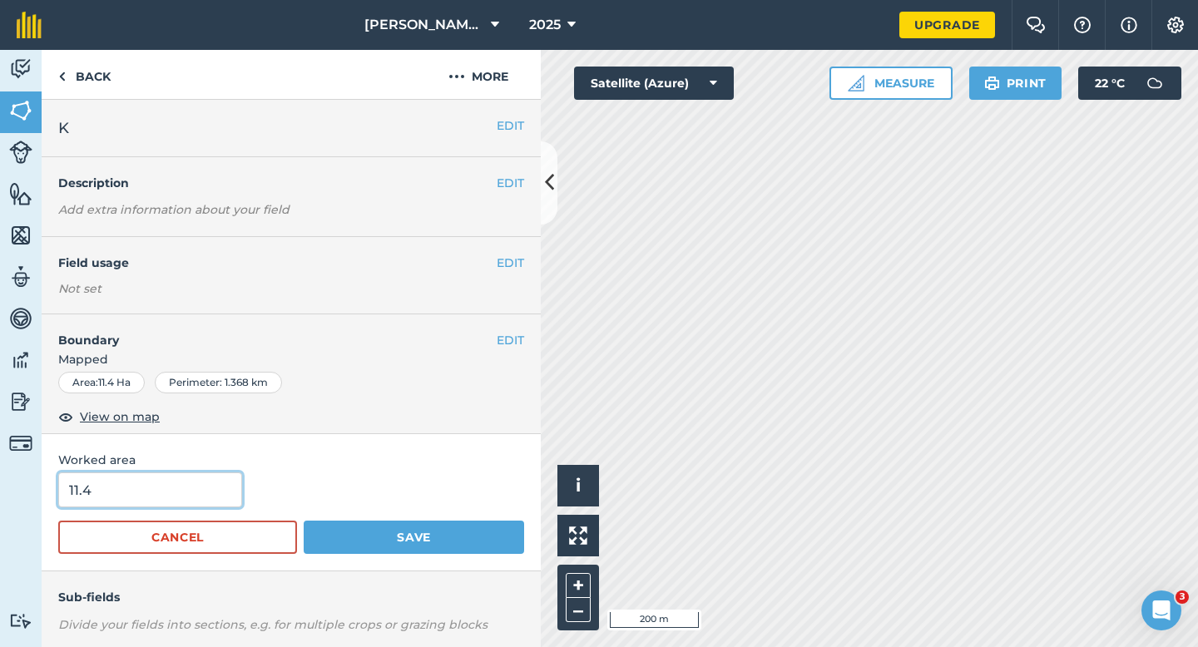
click at [81, 498] on input "11.4" at bounding box center [150, 490] width 184 height 35
type input "12"
click at [304, 521] on button "Save" at bounding box center [414, 537] width 220 height 33
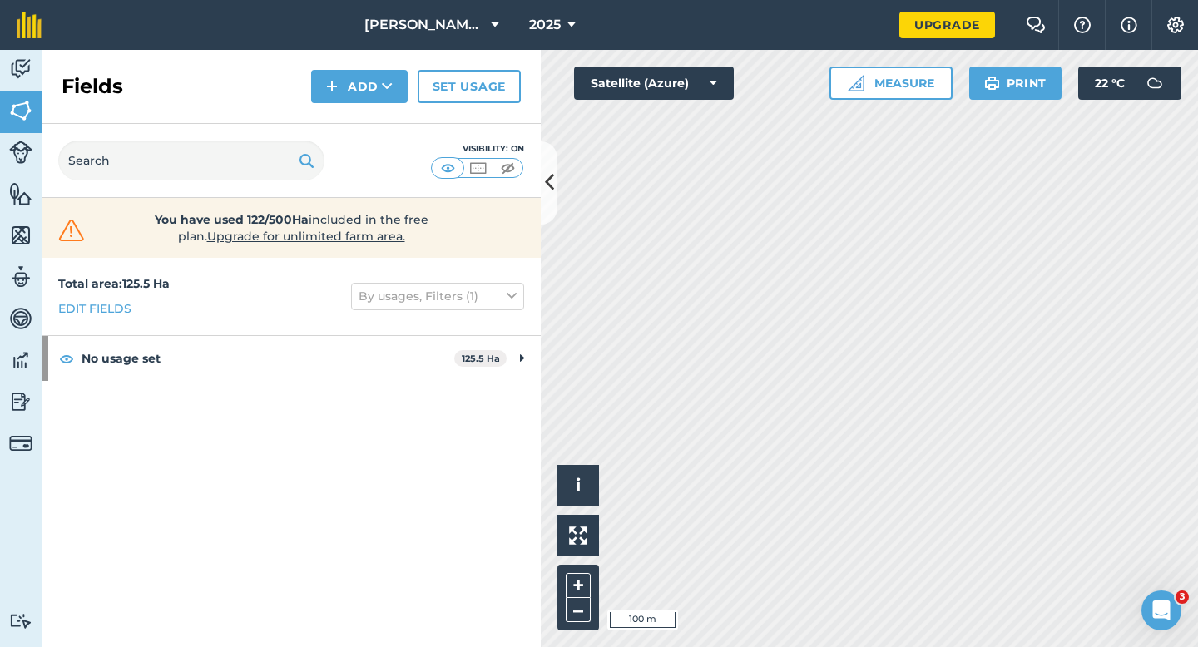
click at [689, 84] on div "Click to start drawing i © 2025 TomTom, Microsoft 100 m + – Satellite (Azure) M…" at bounding box center [869, 348] width 657 height 597
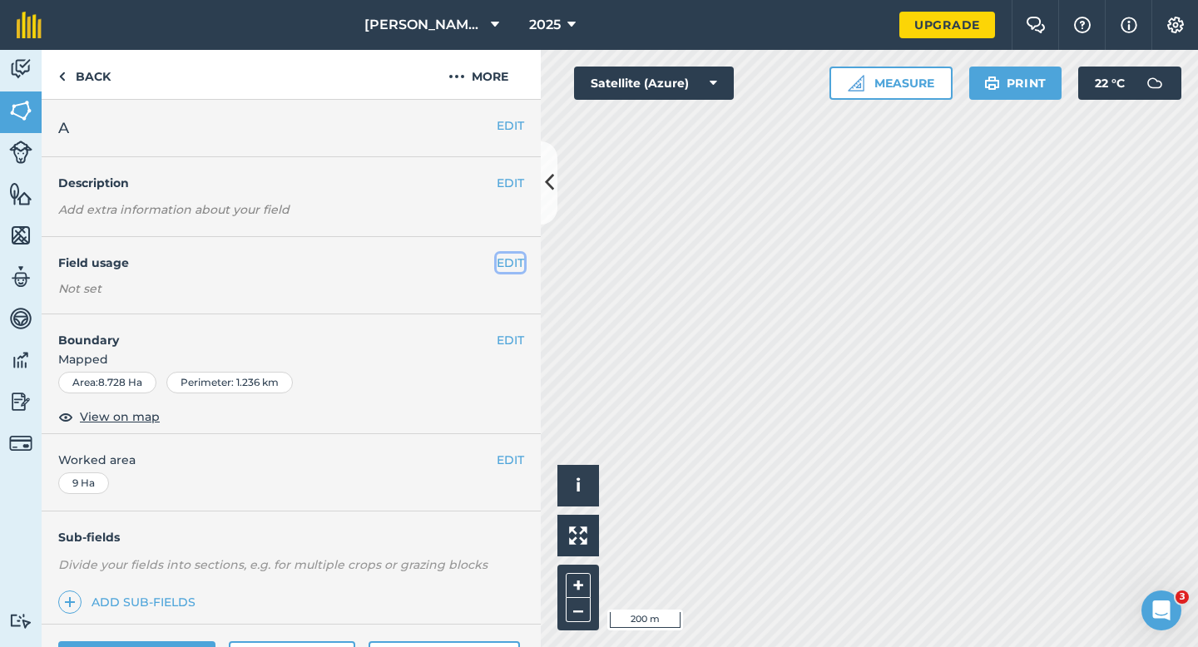
click at [509, 267] on button "EDIT" at bounding box center [510, 263] width 27 height 18
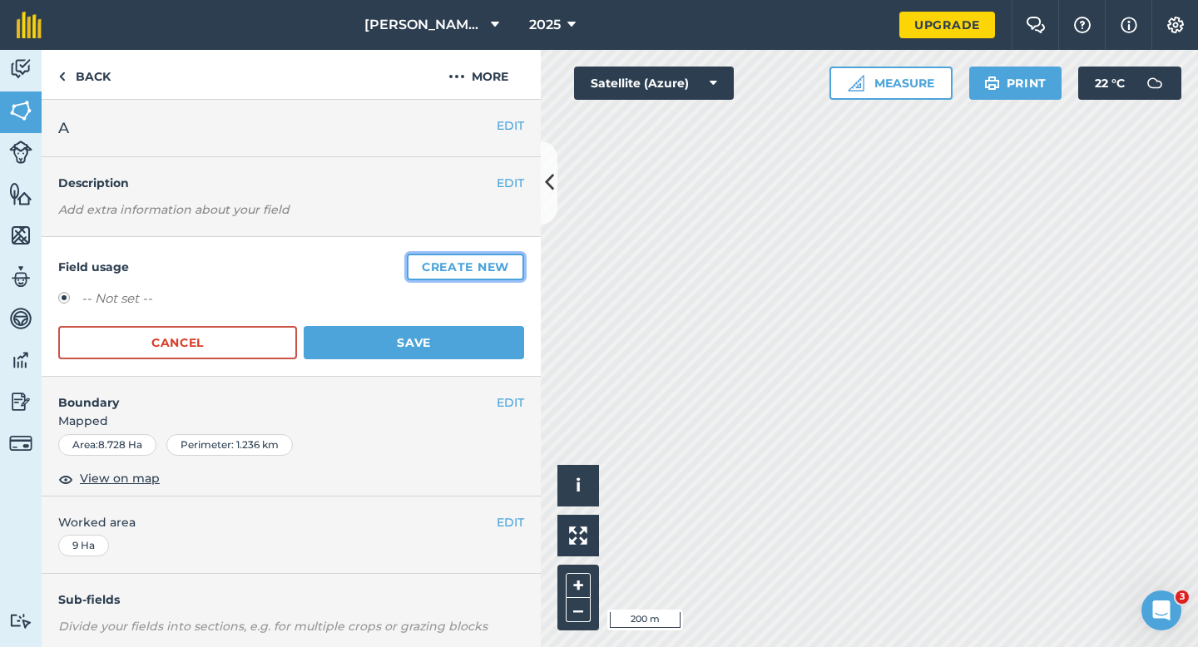
click at [509, 267] on button "Create new" at bounding box center [465, 267] width 117 height 27
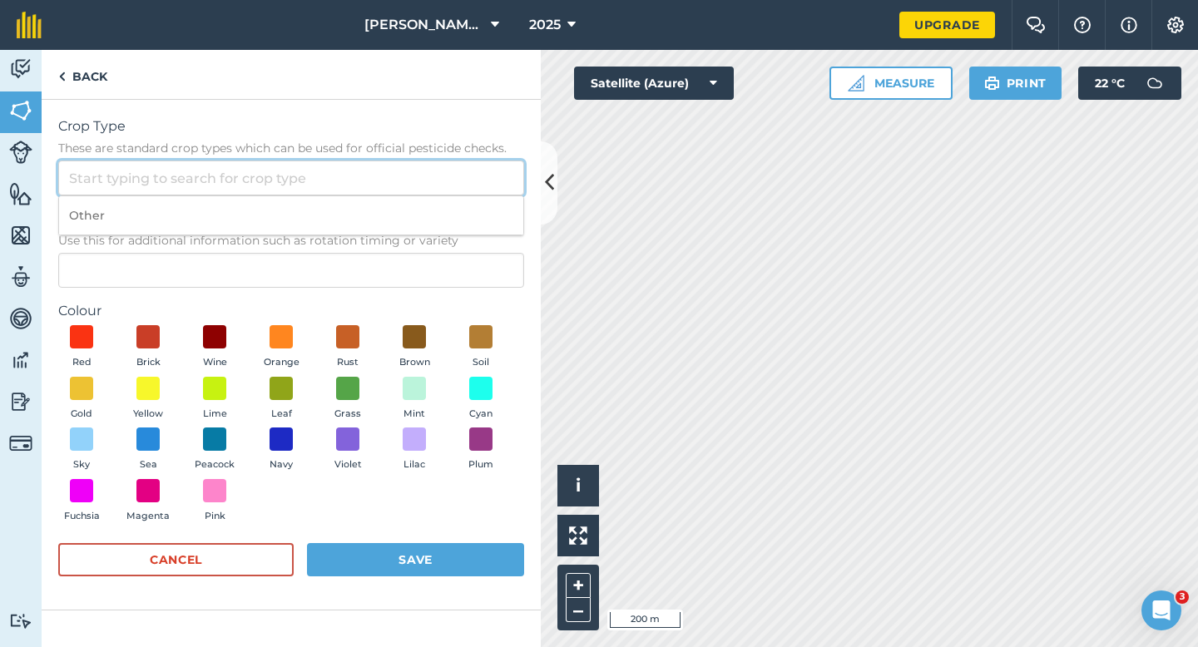
click at [437, 195] on div "Other" at bounding box center [291, 178] width 466 height 35
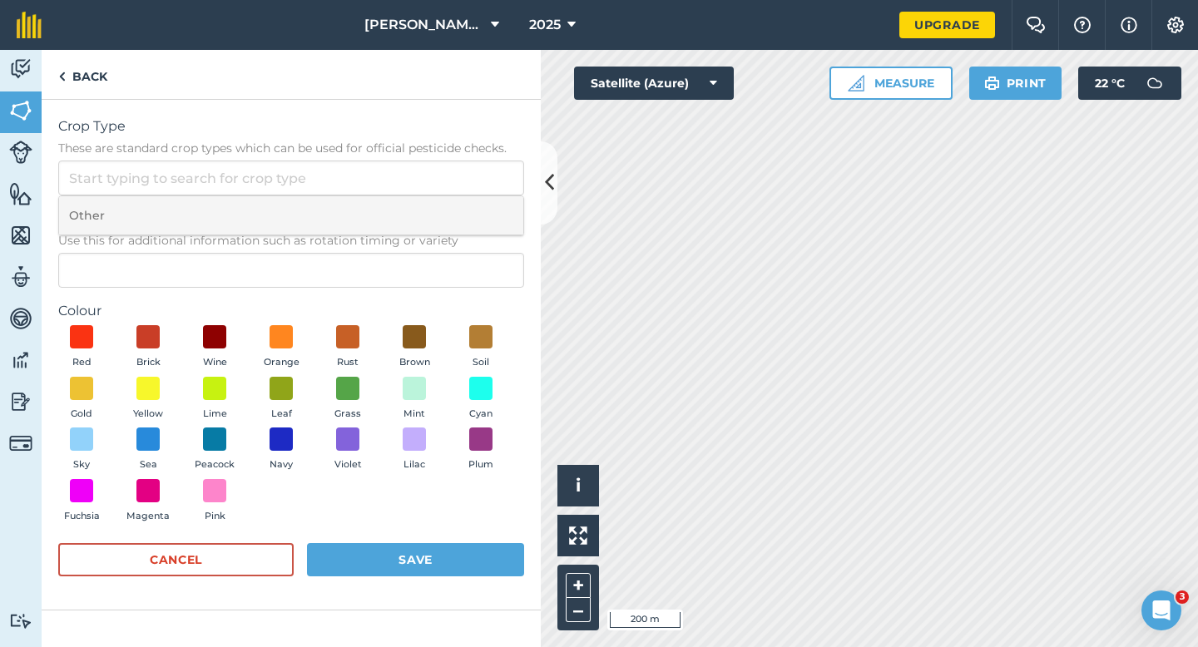
click at [437, 204] on li "Other" at bounding box center [291, 215] width 464 height 39
type input "Other"
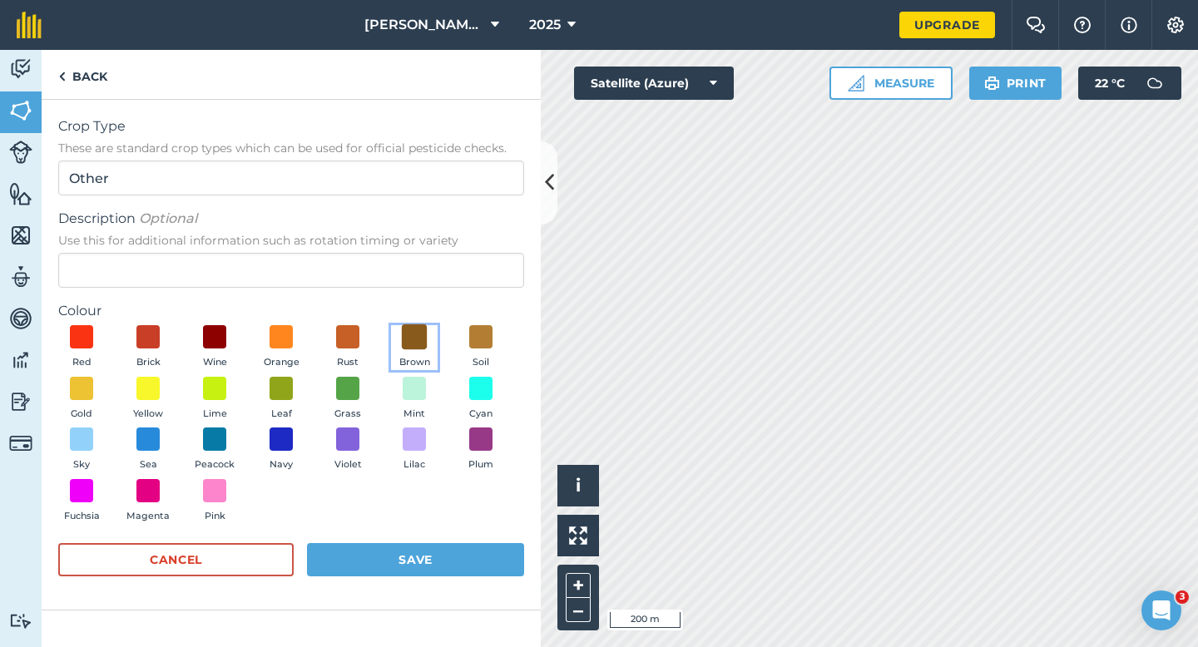
click at [405, 335] on span at bounding box center [415, 337] width 26 height 26
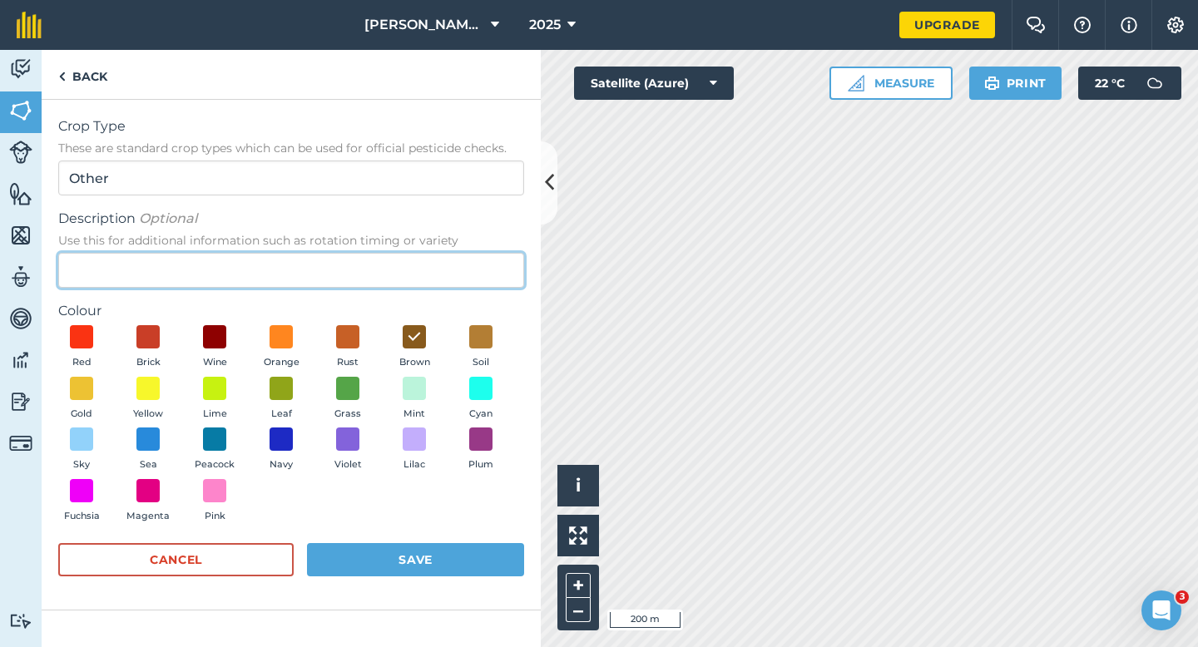
click at [414, 275] on input "Description Optional Use this for additional information such as rotation timin…" at bounding box center [291, 270] width 466 height 35
type input "Radish Seed"
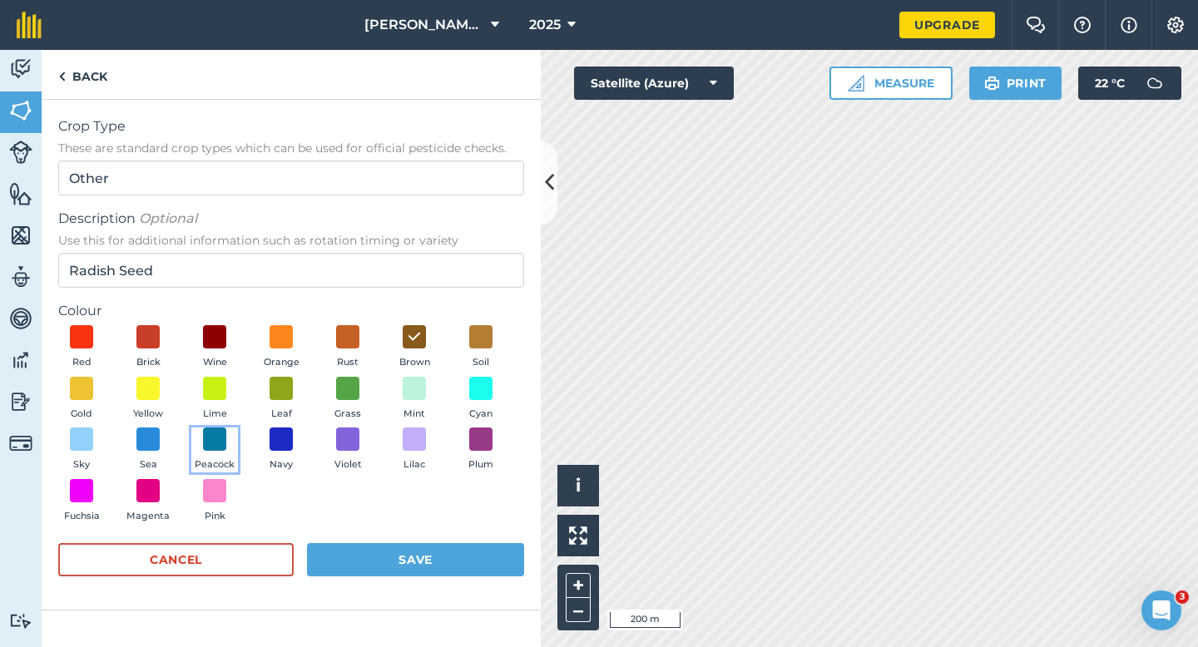
click at [226, 433] on button "Peacock" at bounding box center [214, 450] width 47 height 45
click at [382, 536] on form "Crop Type These are standard crop types which can be used for official pesticid…" at bounding box center [291, 354] width 466 height 477
click at [382, 547] on button "Save" at bounding box center [415, 559] width 217 height 33
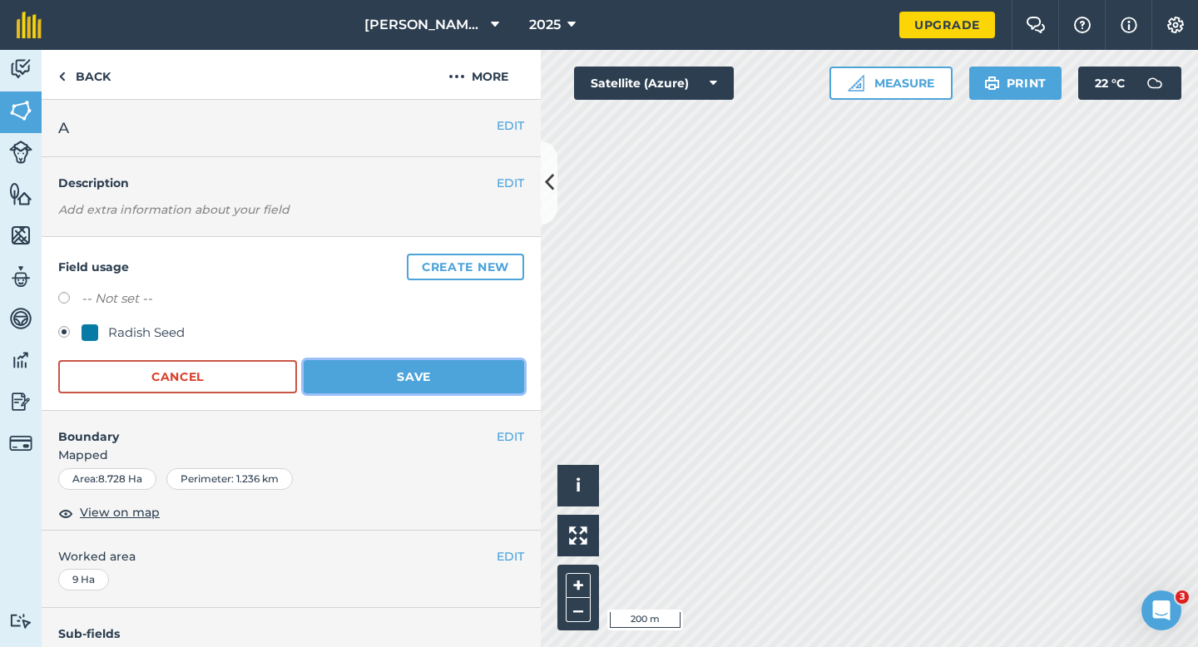
click at [438, 374] on button "Save" at bounding box center [414, 376] width 220 height 33
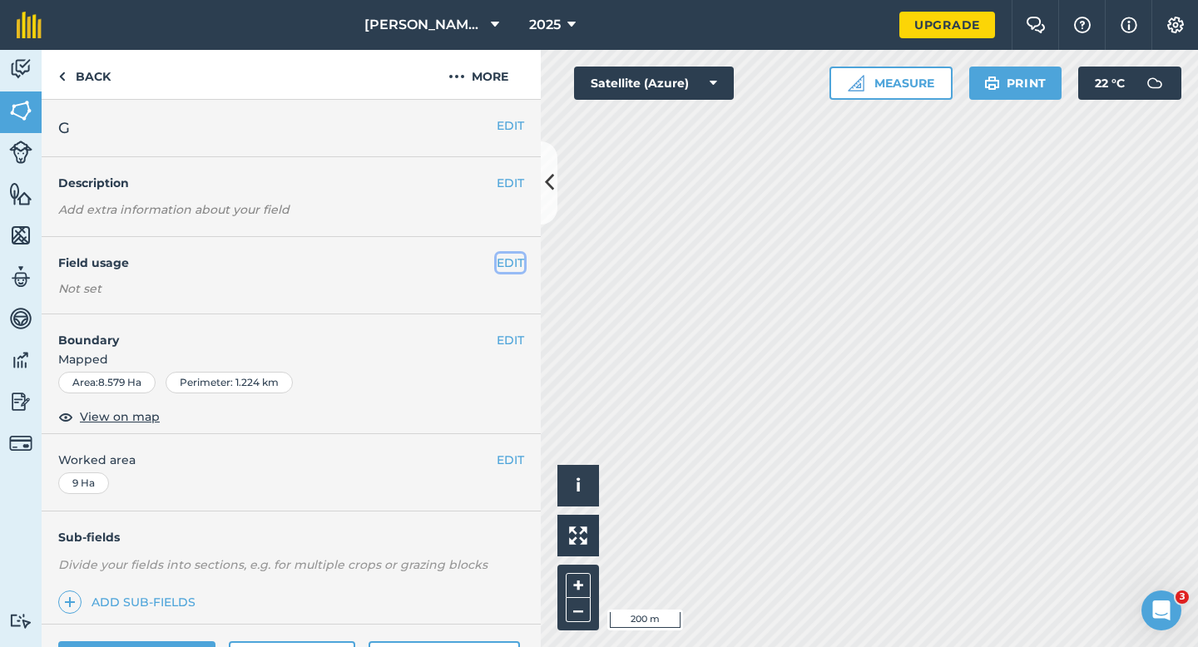
click at [499, 264] on button "EDIT" at bounding box center [510, 263] width 27 height 18
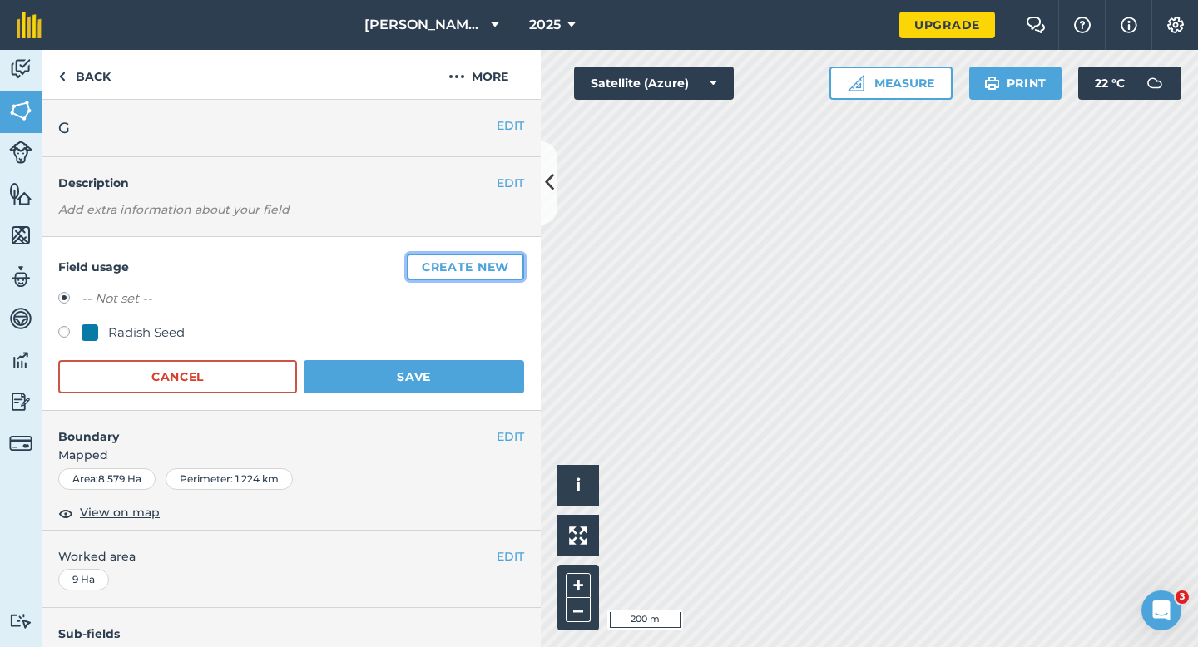
click at [499, 264] on button "Create new" at bounding box center [465, 267] width 117 height 27
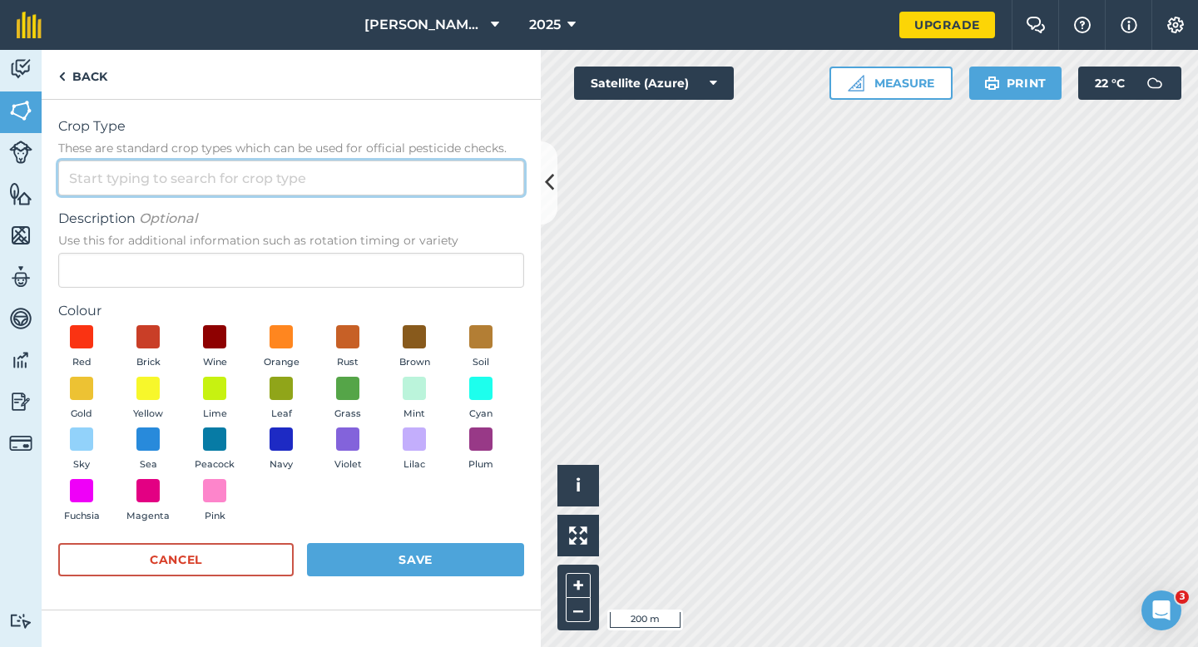
click at [449, 194] on input "Crop Type These are standard crop types which can be used for official pesticid…" at bounding box center [291, 178] width 466 height 35
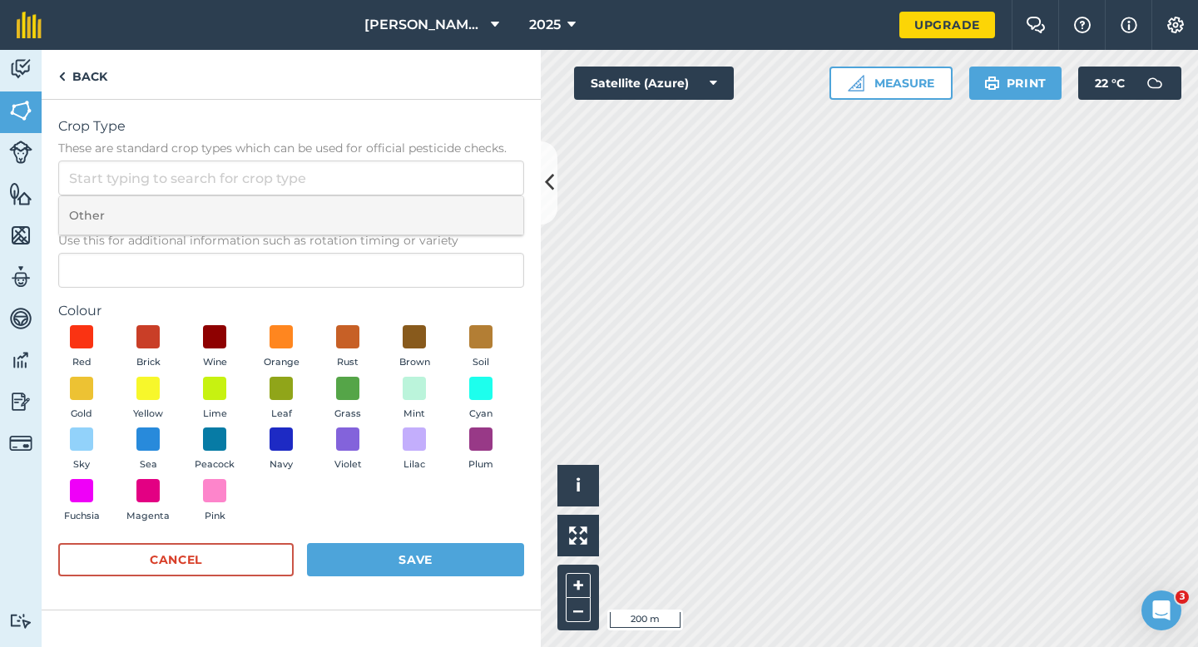
click at [449, 215] on li "Other" at bounding box center [291, 215] width 464 height 39
type input "Other"
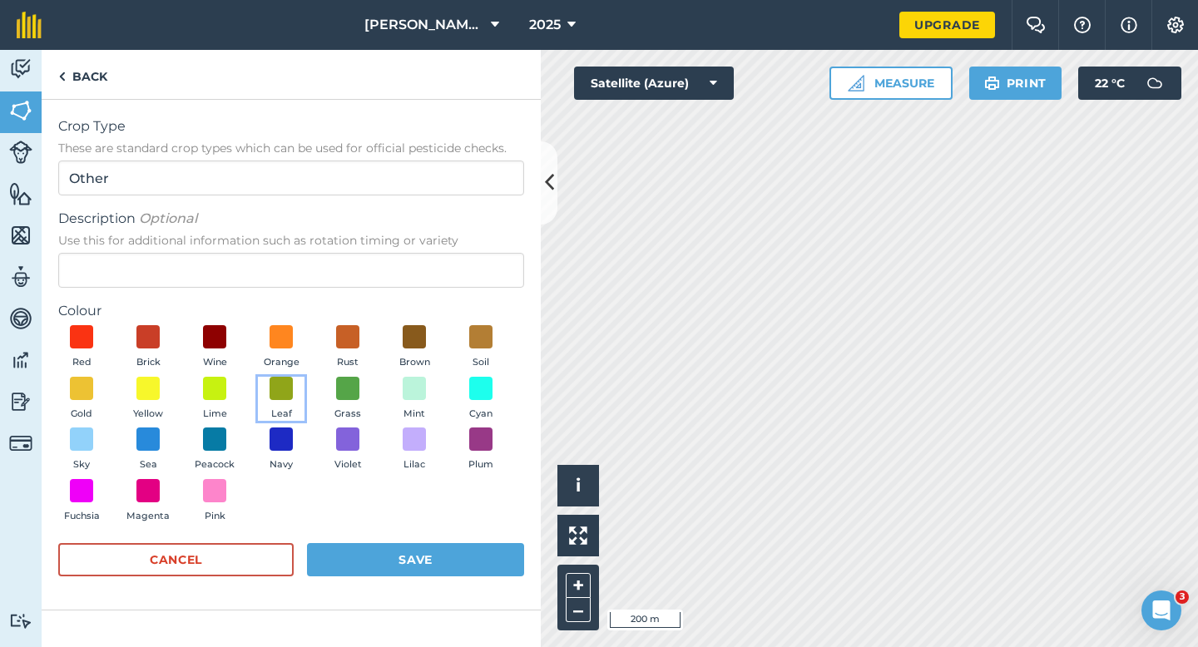
click at [293, 384] on button "Leaf" at bounding box center [281, 399] width 47 height 45
click at [289, 243] on span "Use this for additional information such as rotation timing or variety" at bounding box center [291, 240] width 466 height 17
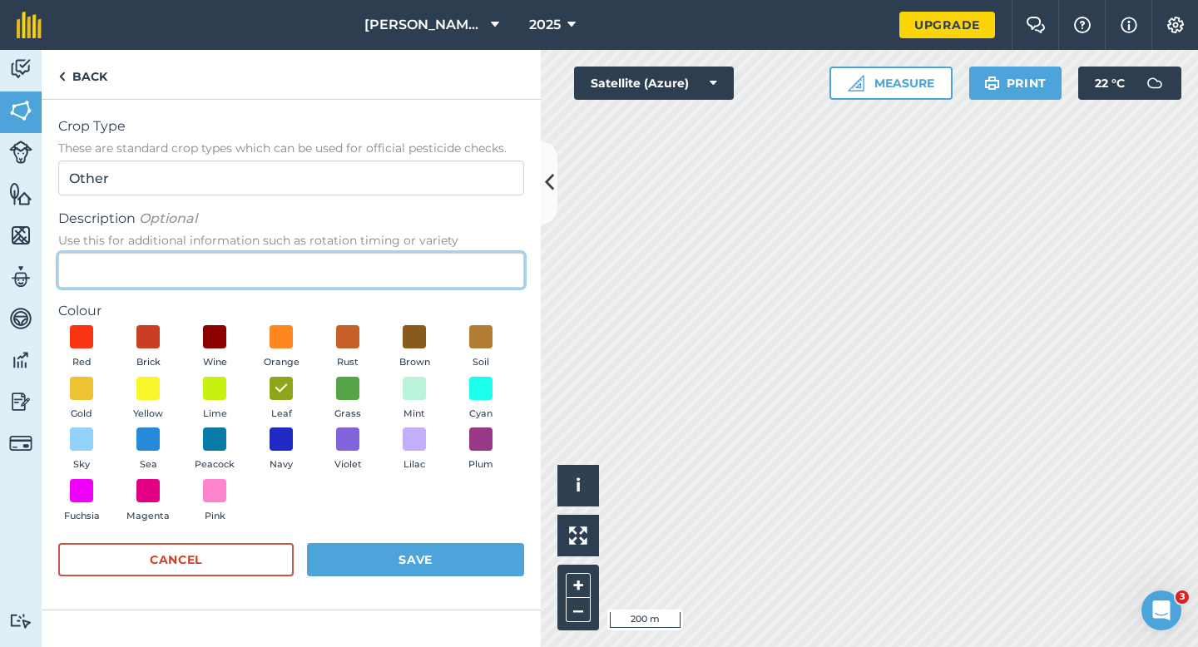
click at [289, 253] on input "Description Optional Use this for additional information such as rotation timin…" at bounding box center [291, 270] width 466 height 35
click at [289, 255] on input "Description Optional Use this for additional information such as rotation timin…" at bounding box center [291, 270] width 466 height 35
type input "Watties Peas"
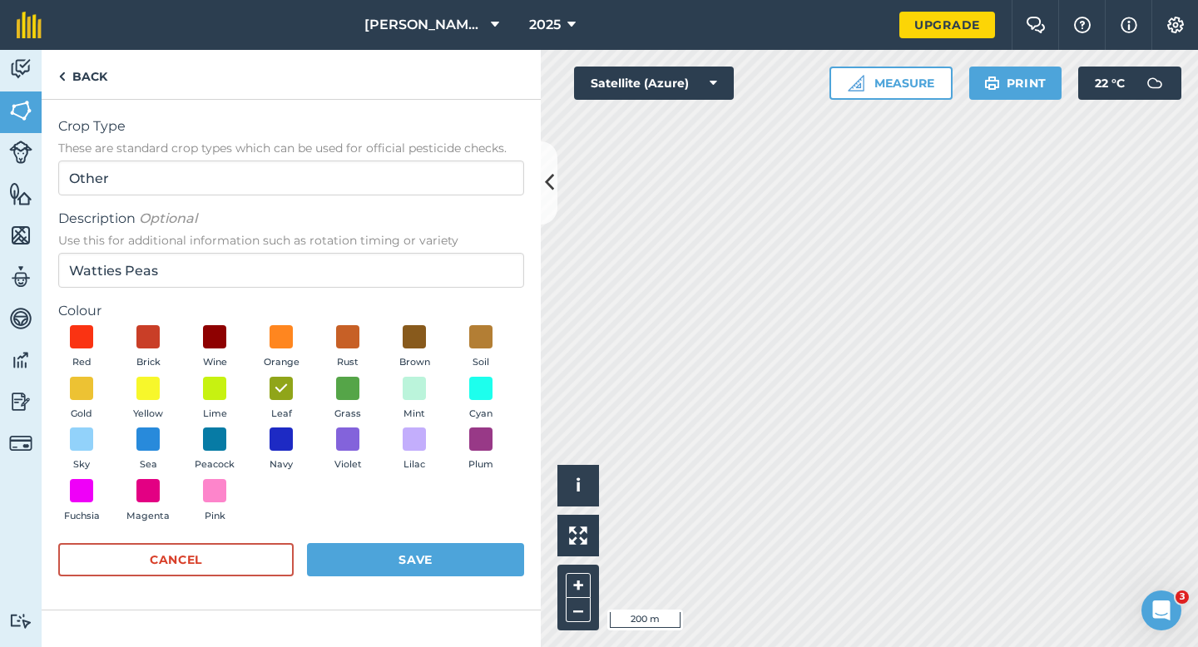
click at [347, 582] on div "Cancel Save" at bounding box center [291, 568] width 466 height 50
click at [347, 558] on button "Save" at bounding box center [415, 559] width 217 height 33
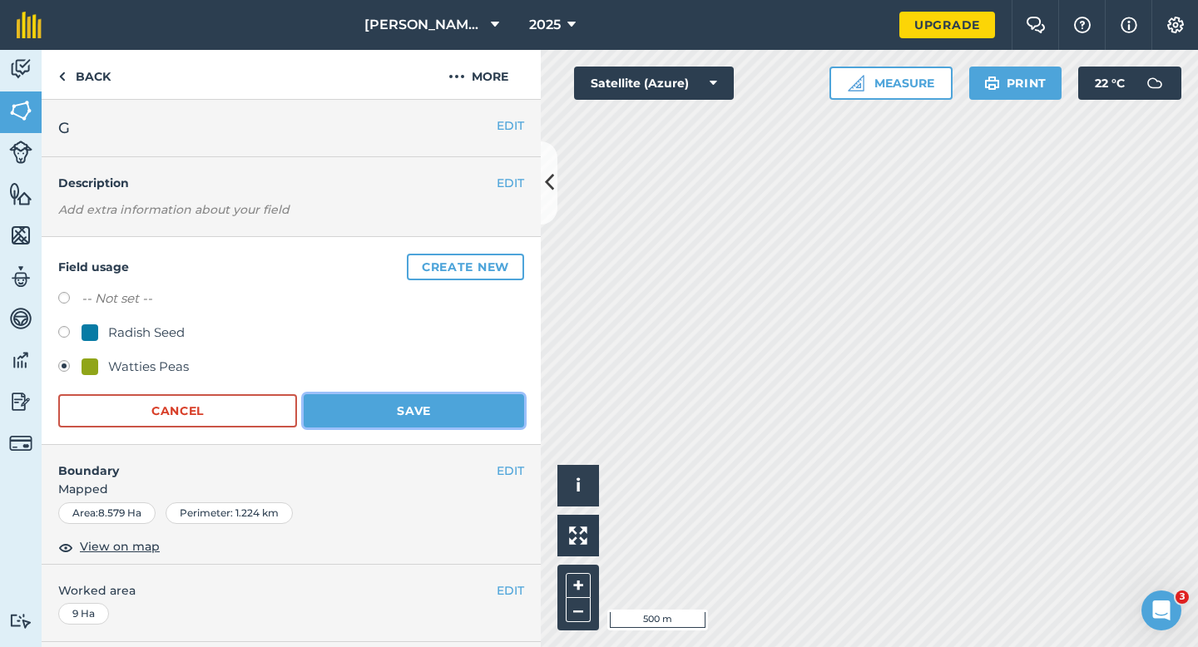
click at [488, 411] on button "Save" at bounding box center [414, 410] width 220 height 33
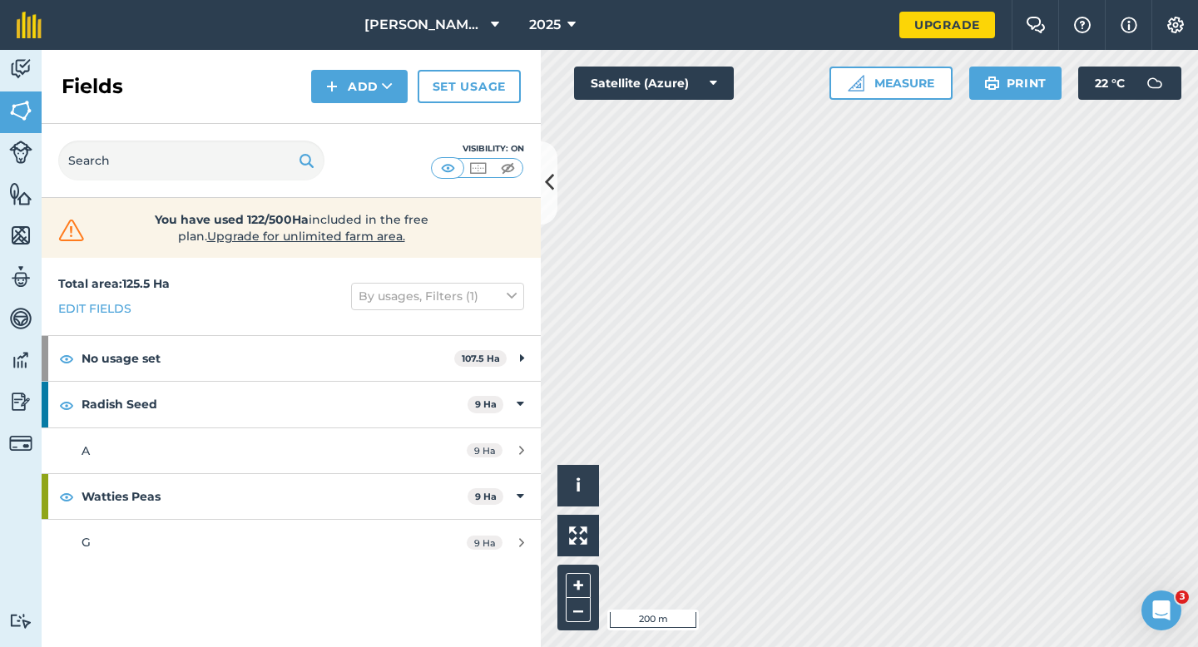
drag, startPoint x: 766, startPoint y: 22, endPoint x: 768, endPoint y: -77, distance: 98.2
click at [768, 0] on html "[PERSON_NAME] & Sons Farming 2025 Upgrade Farm Chat Help Info Settings Map prin…" at bounding box center [599, 323] width 1198 height 647
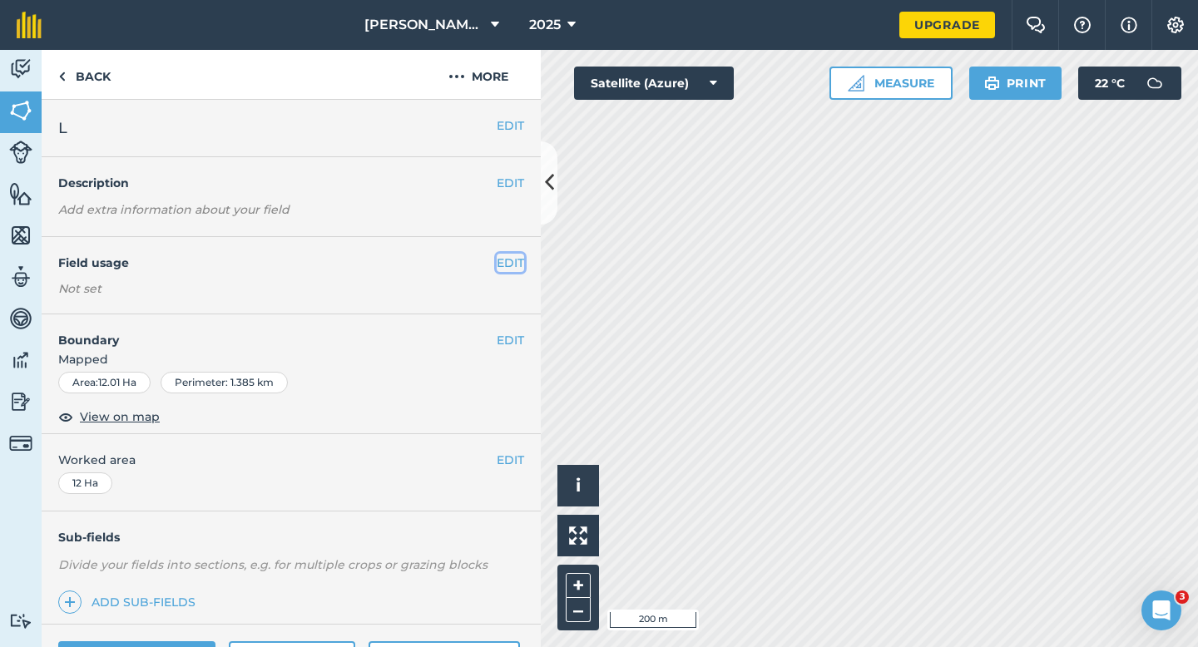
click at [506, 261] on button "EDIT" at bounding box center [510, 263] width 27 height 18
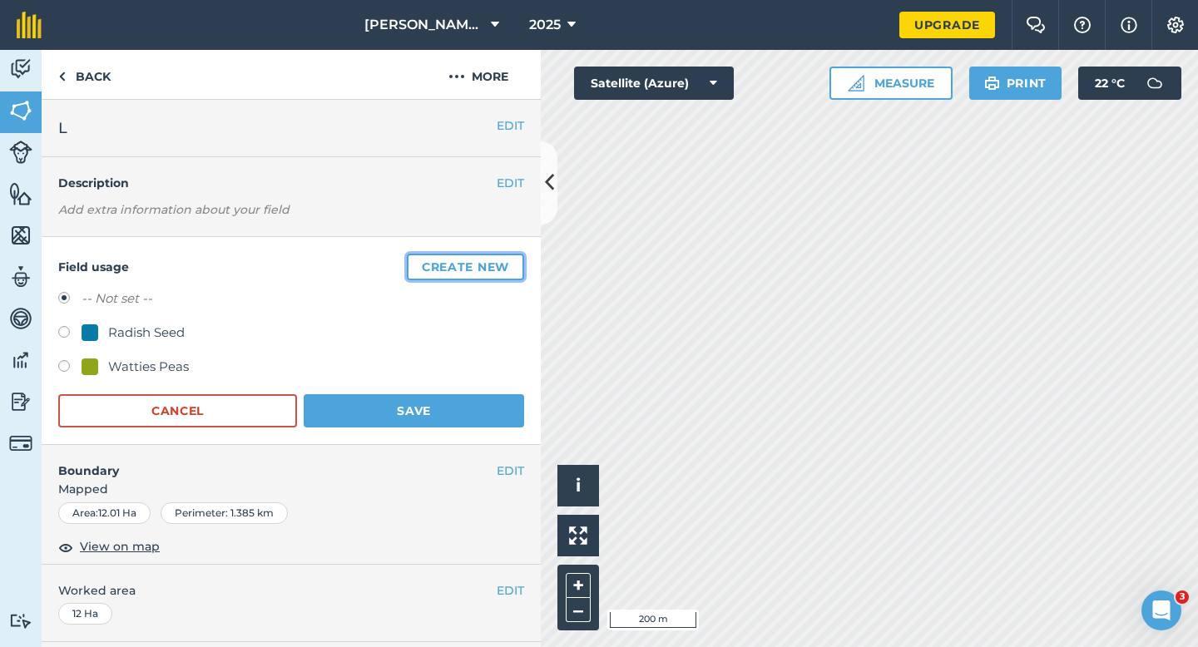
click at [506, 261] on button "Create new" at bounding box center [465, 267] width 117 height 27
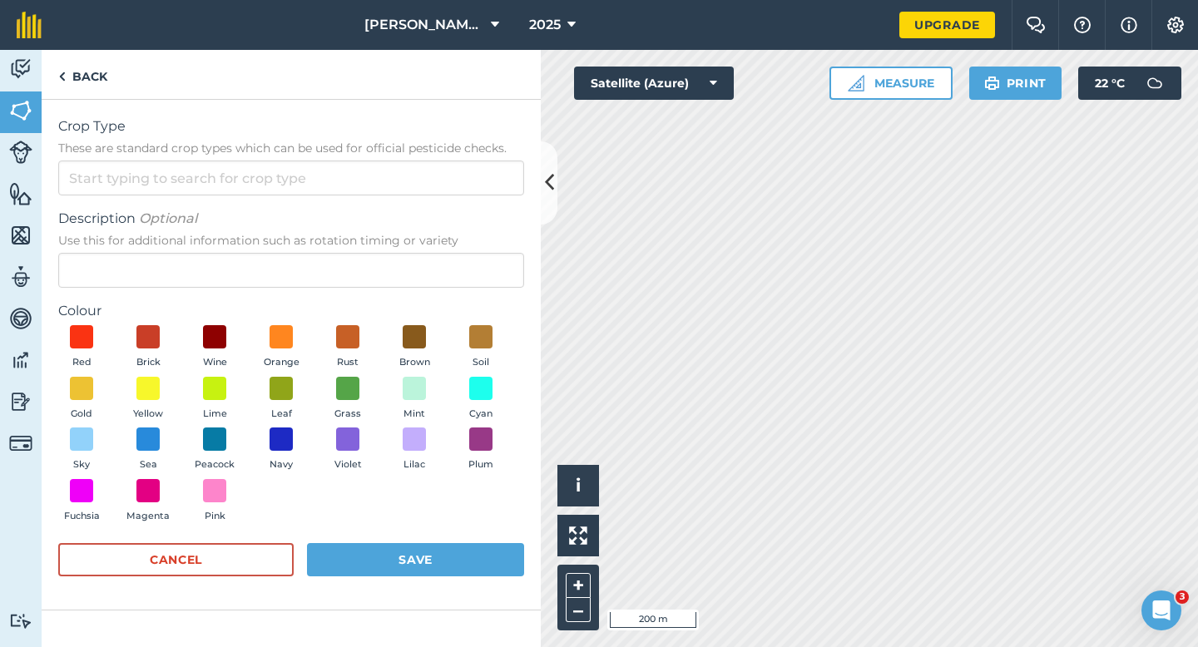
click at [419, 197] on form "Crop Type These are standard crop types which can be used for official pesticid…" at bounding box center [291, 354] width 466 height 477
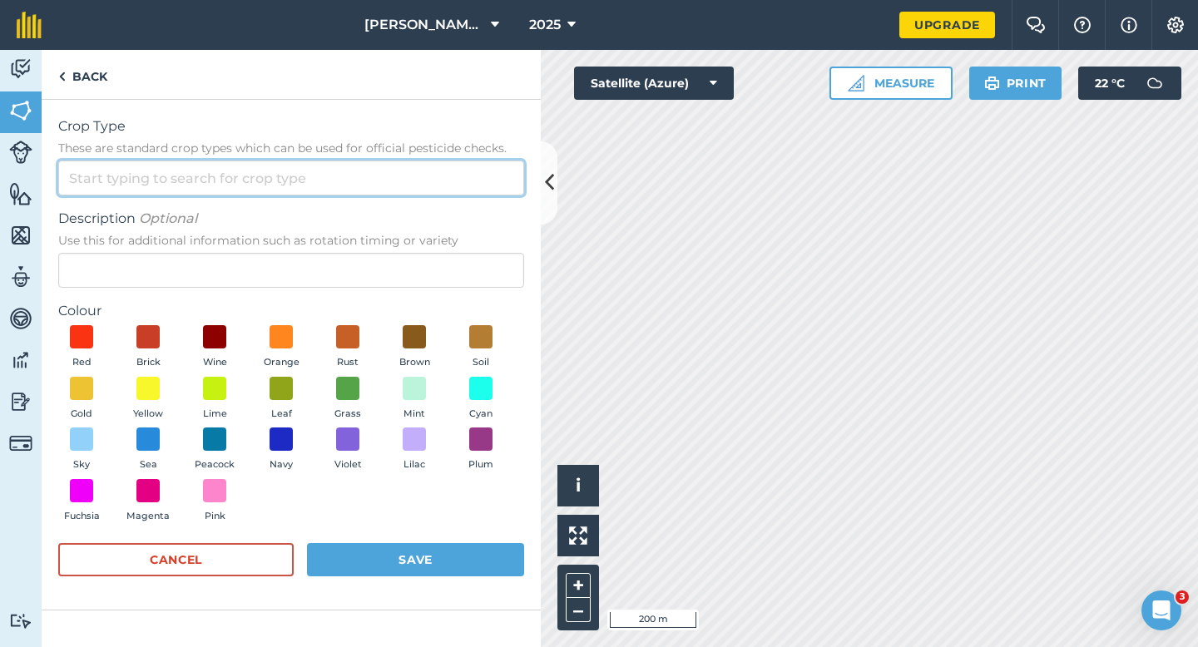
click at [419, 181] on input "Crop Type These are standard crop types which can be used for official pesticid…" at bounding box center [291, 178] width 466 height 35
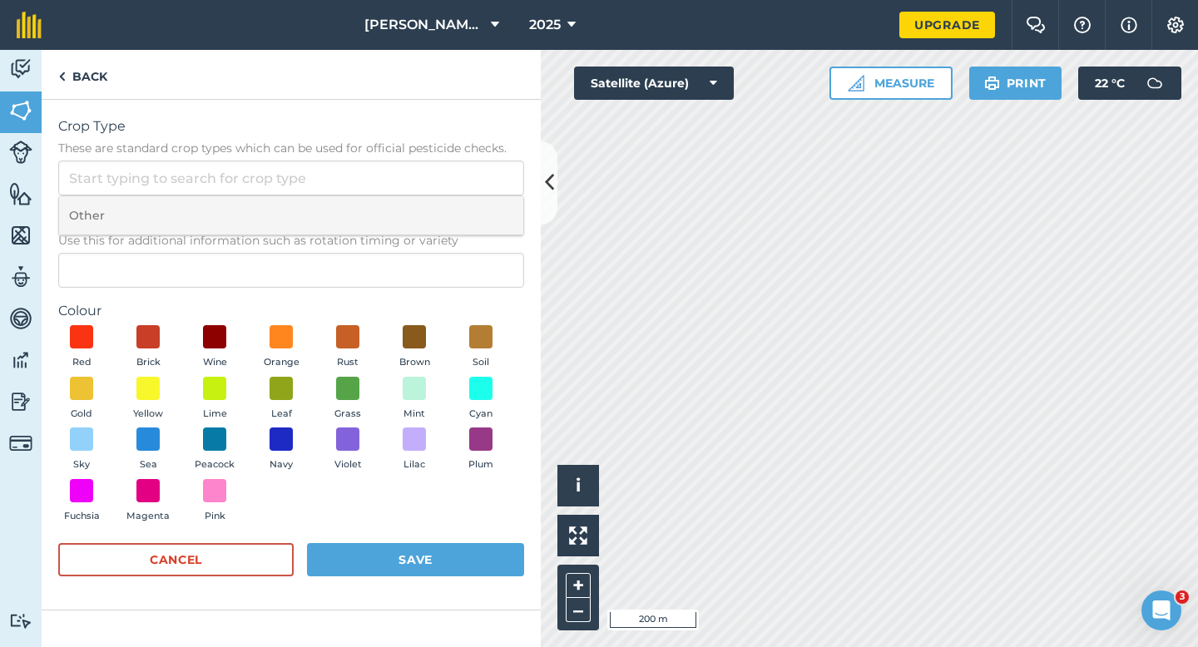
click at [421, 201] on li "Other" at bounding box center [291, 215] width 464 height 39
type input "Other"
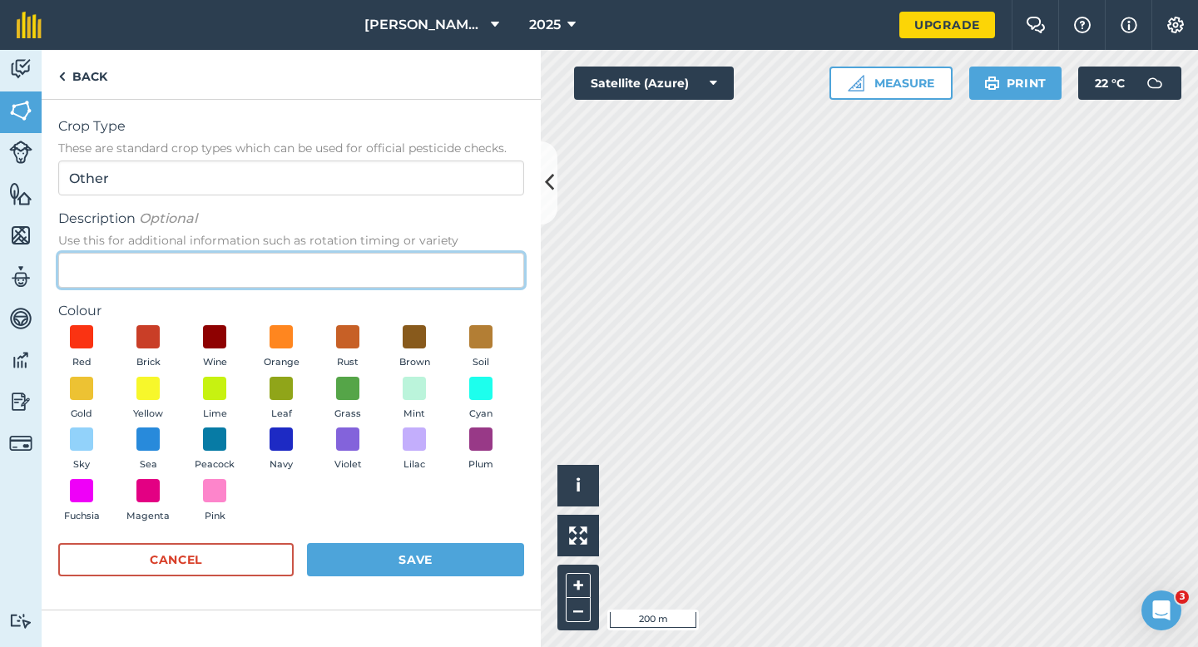
click at [421, 258] on input "Description Optional Use this for additional information such as rotation timin…" at bounding box center [291, 270] width 466 height 35
type input "Wheat"
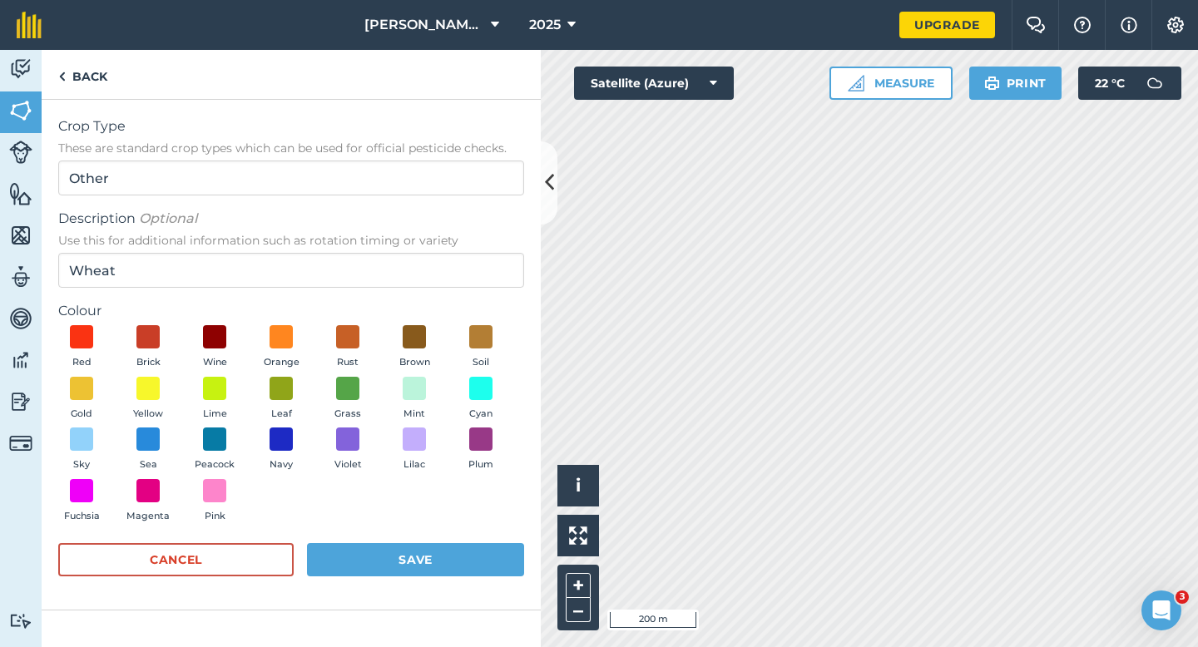
click at [106, 371] on div "Red Brick Wine Orange Rust Brown Soil Gold Yellow Lime Leaf Grass Mint Cyan Sky…" at bounding box center [291, 427] width 466 height 205
click at [104, 377] on button "Gold" at bounding box center [81, 399] width 47 height 45
click at [418, 572] on button "Save" at bounding box center [415, 559] width 217 height 33
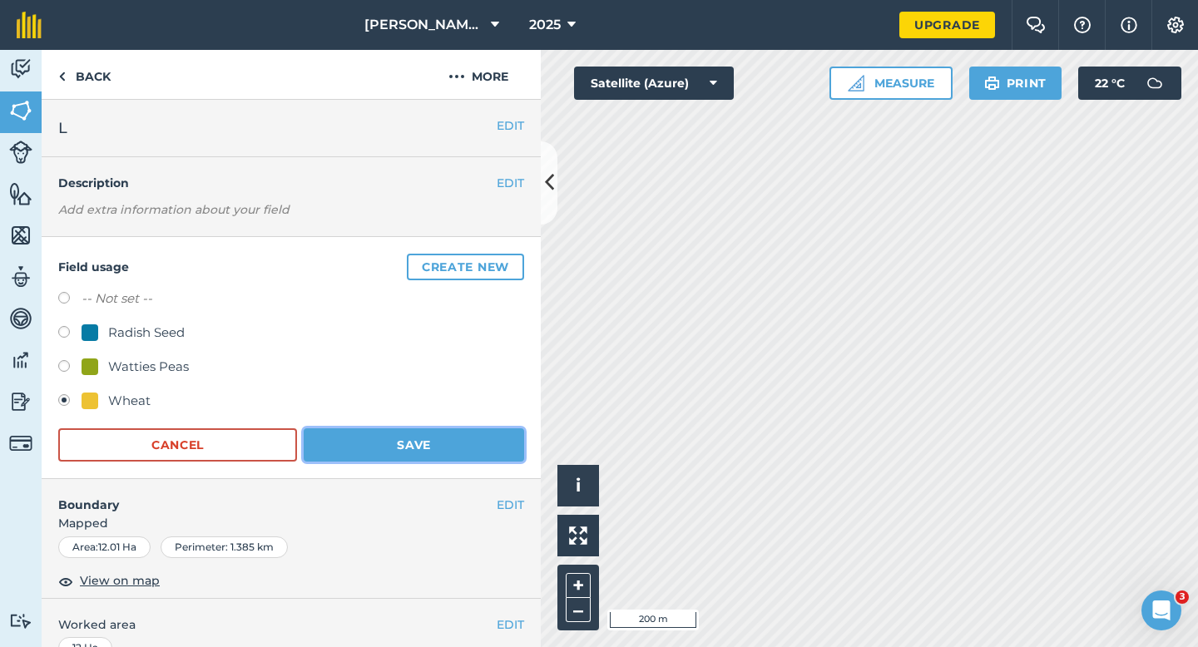
click at [440, 430] on button "Save" at bounding box center [414, 444] width 220 height 33
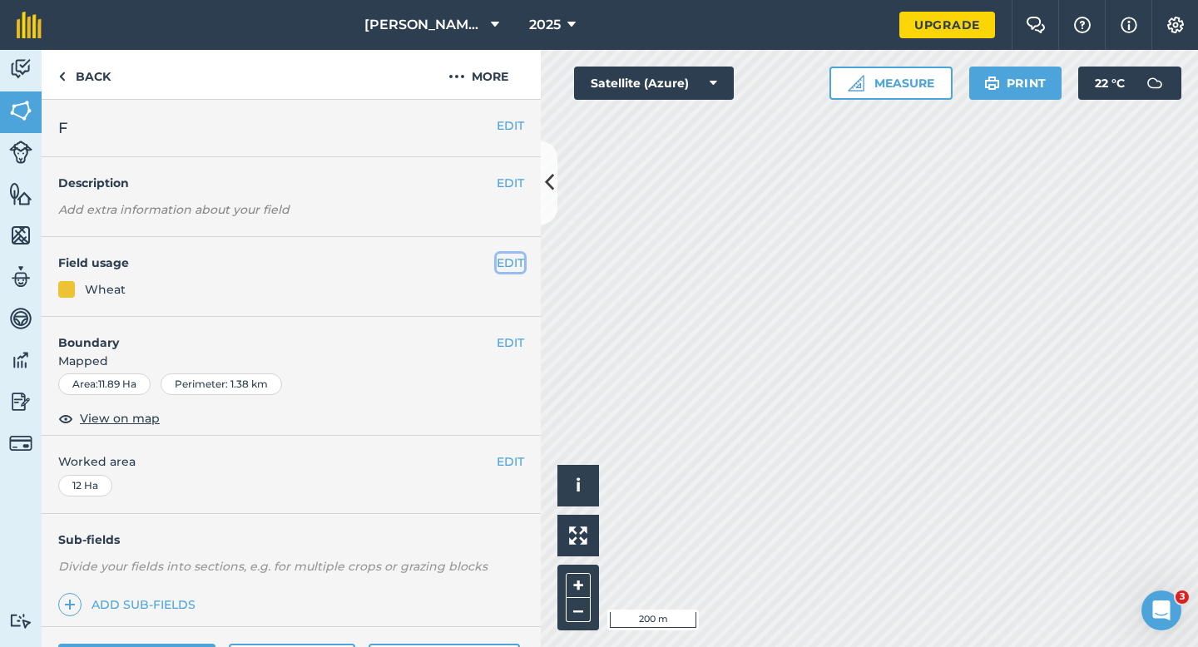
click at [502, 259] on button "EDIT" at bounding box center [510, 263] width 27 height 18
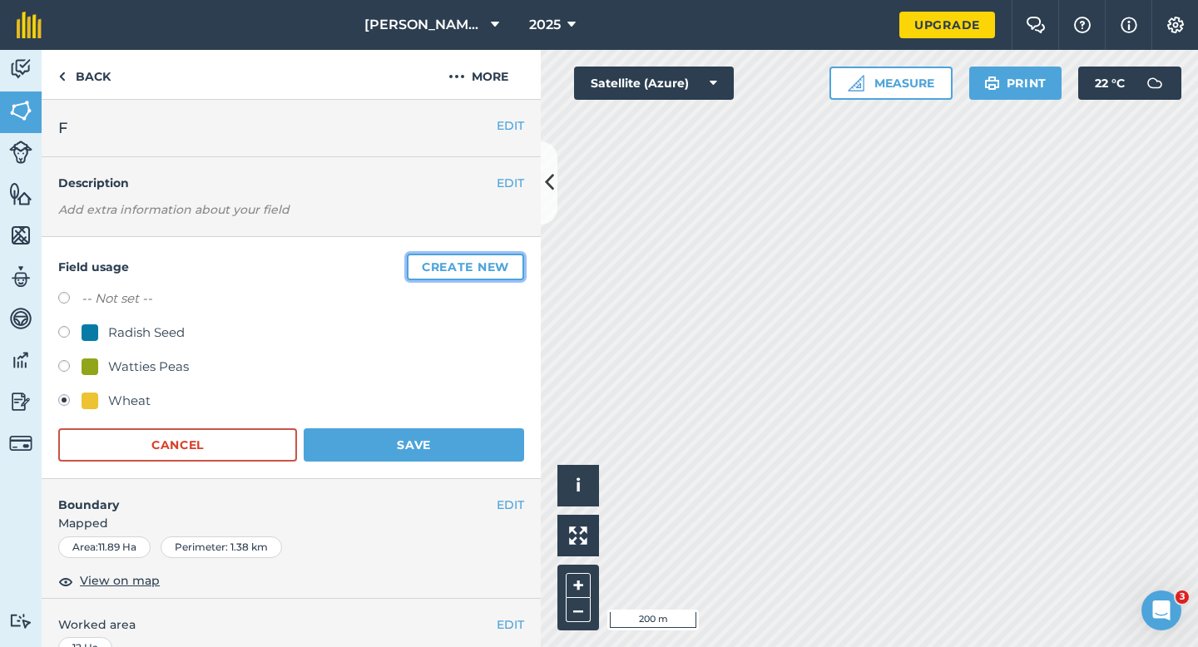
click at [502, 259] on button "Create new" at bounding box center [465, 267] width 117 height 27
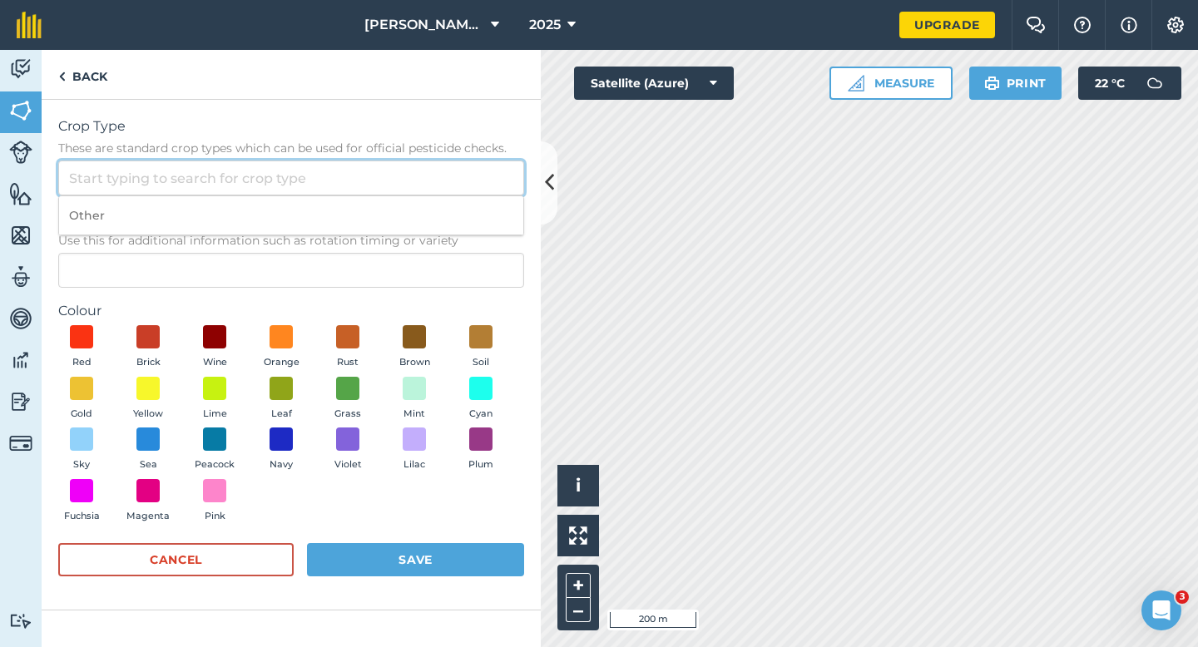
click at [447, 178] on input "Crop Type These are standard crop types which can be used for official pesticid…" at bounding box center [291, 178] width 466 height 35
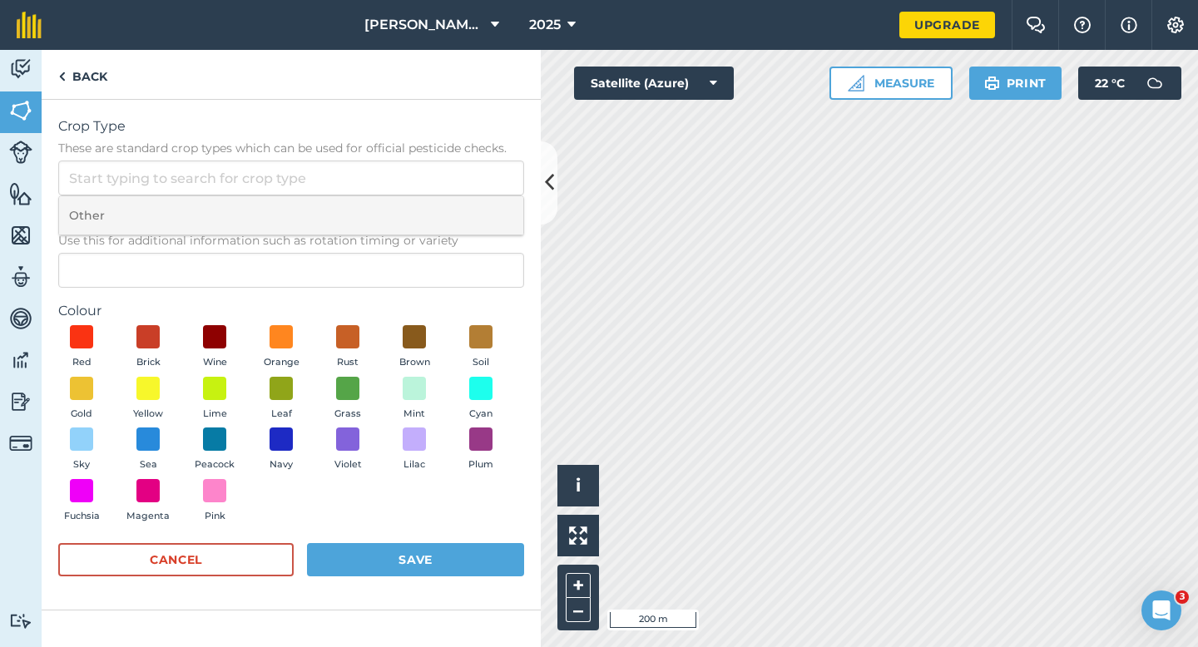
click at [447, 197] on li "Other" at bounding box center [291, 215] width 464 height 39
type input "Other"
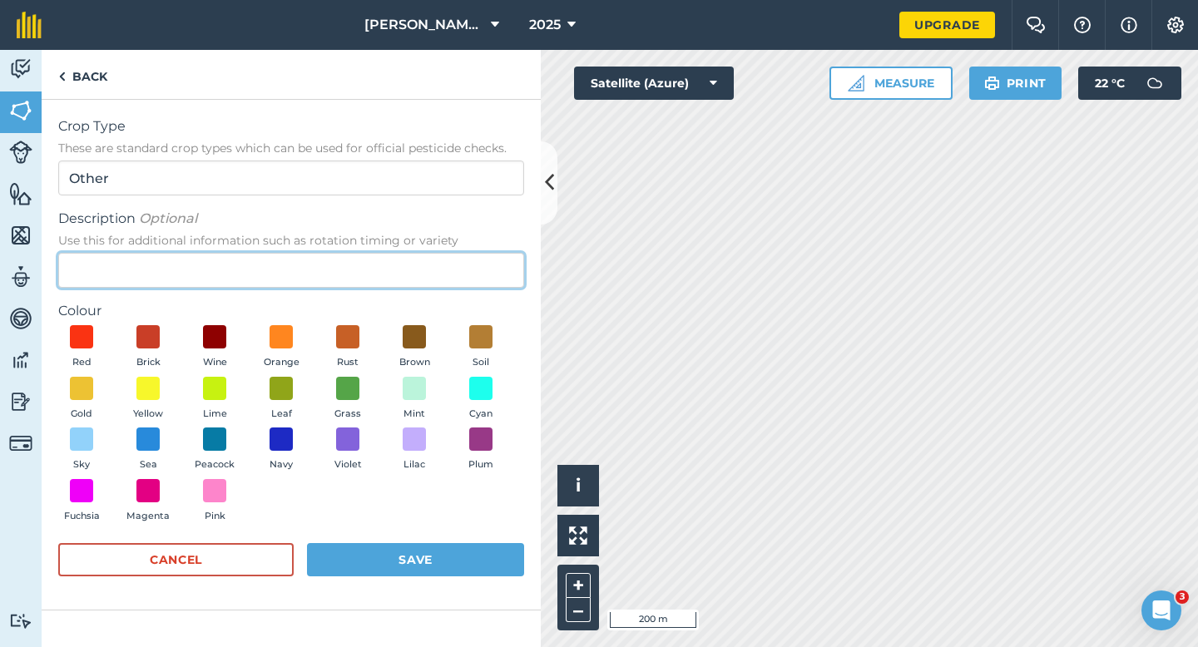
click at [447, 269] on input "Description Optional Use this for additional information such as rotation timin…" at bounding box center [291, 270] width 466 height 35
type input "Grass Seed"
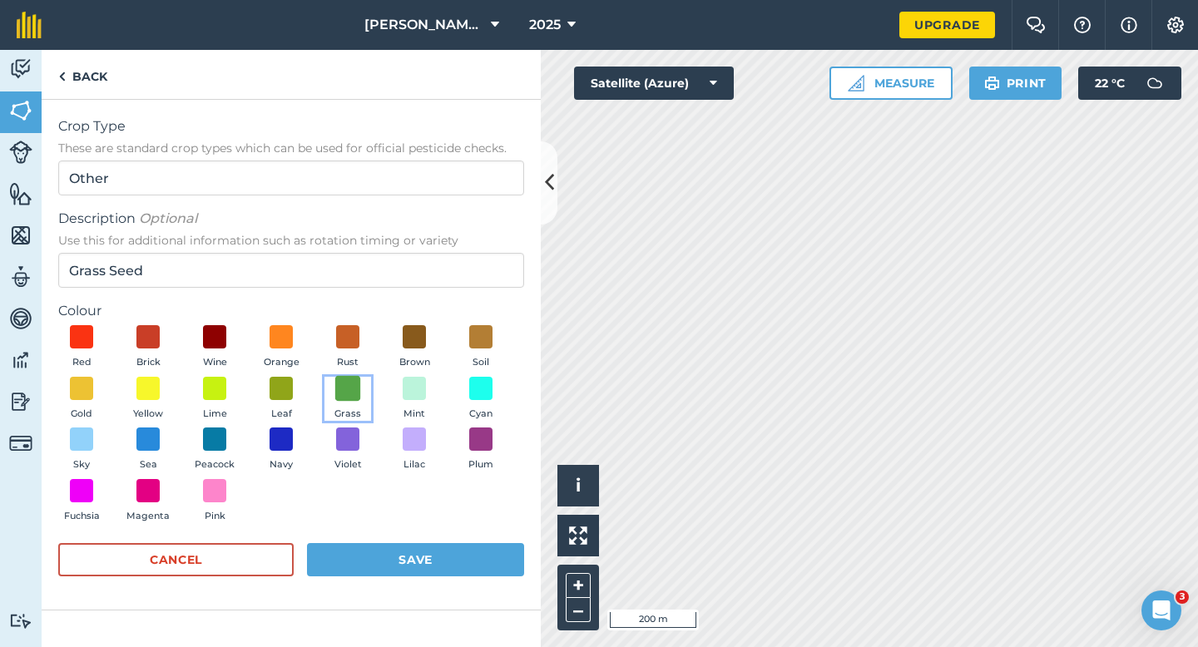
click at [350, 392] on span at bounding box center [348, 388] width 26 height 26
click at [415, 554] on button "Save" at bounding box center [415, 559] width 217 height 33
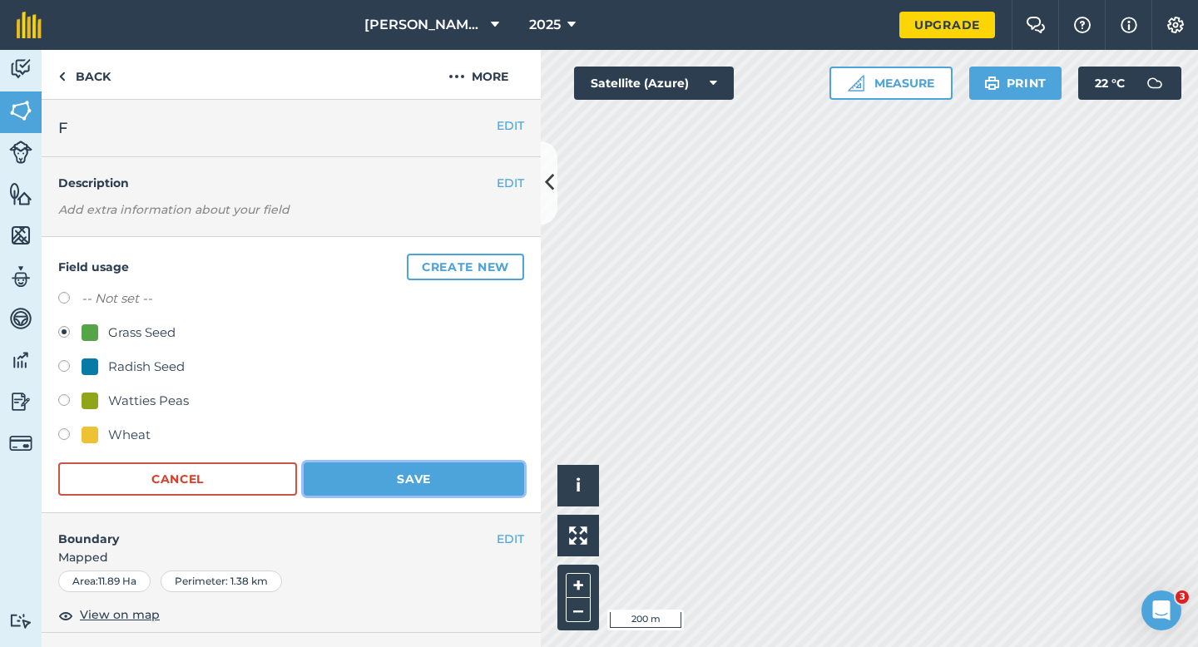
click at [463, 483] on button "Save" at bounding box center [414, 479] width 220 height 33
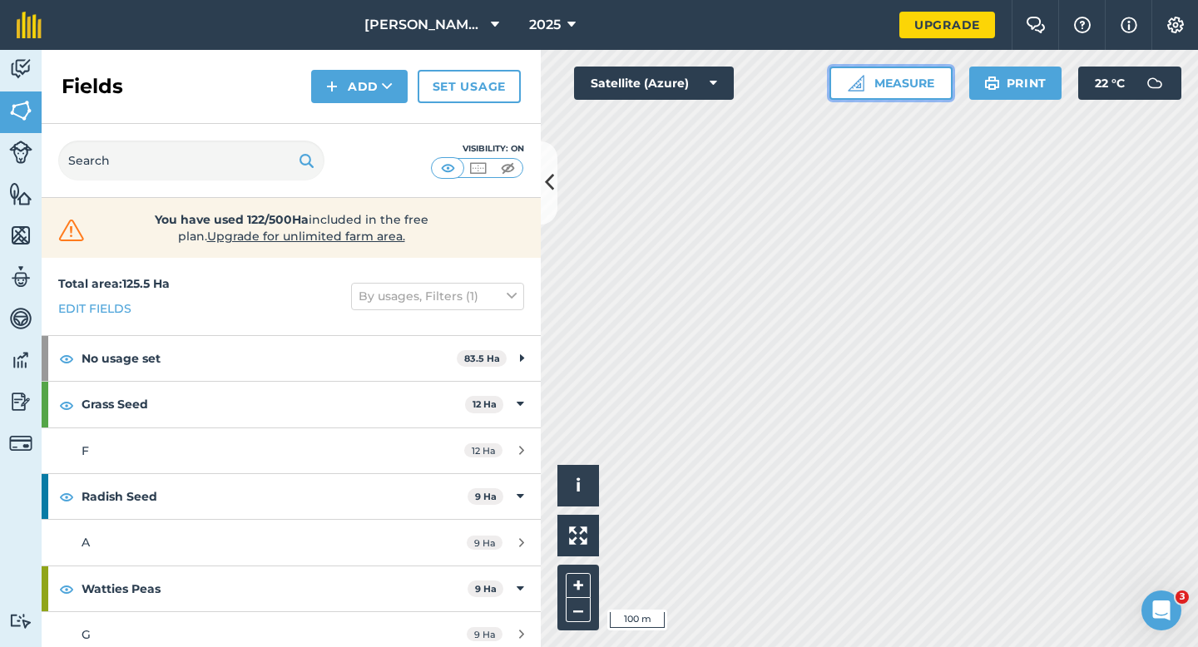
click at [889, 78] on button "Measure" at bounding box center [891, 83] width 123 height 33
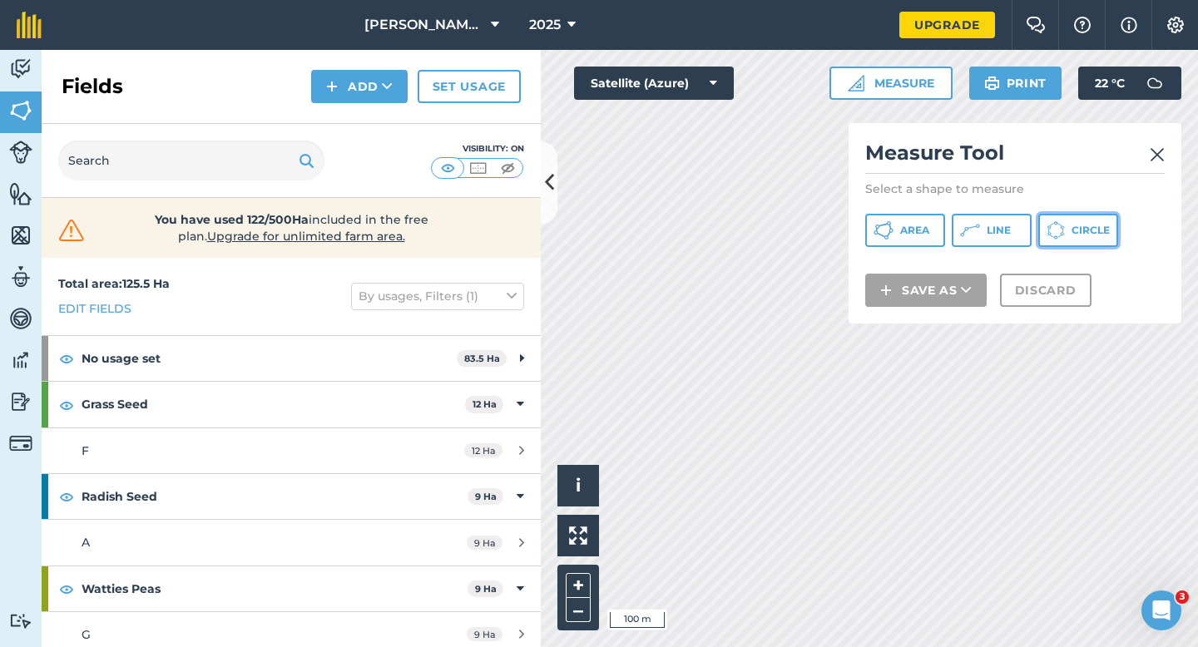
click at [1042, 218] on button "Circle" at bounding box center [1078, 230] width 80 height 33
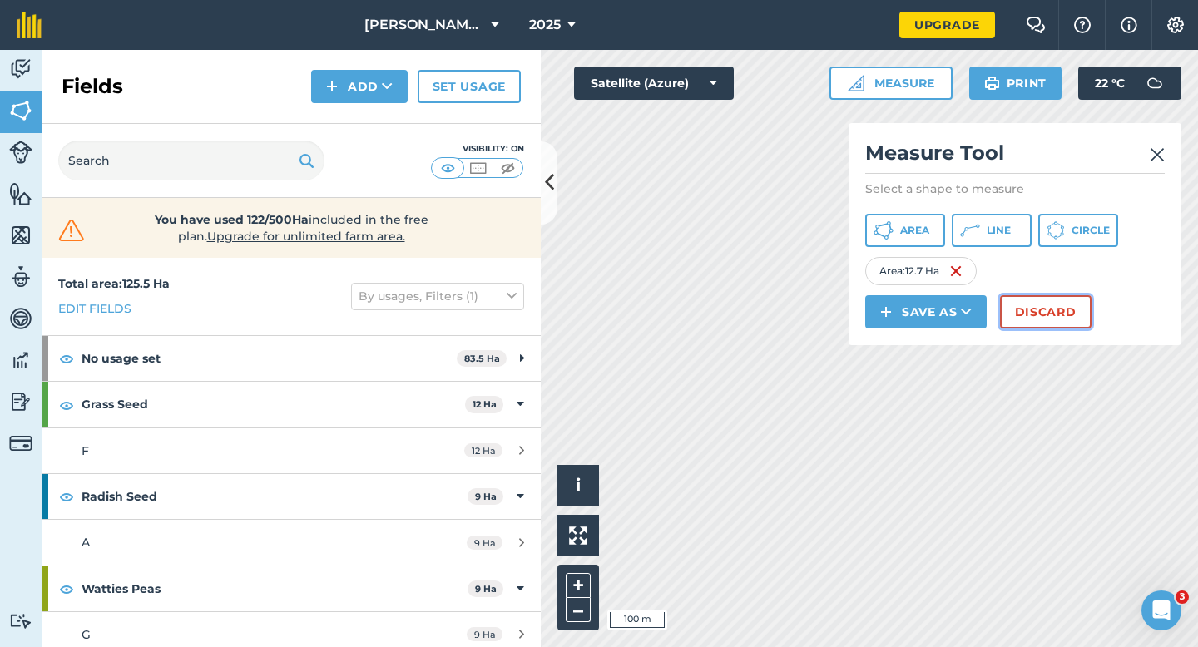
click at [1059, 310] on button "Discard" at bounding box center [1046, 311] width 92 height 33
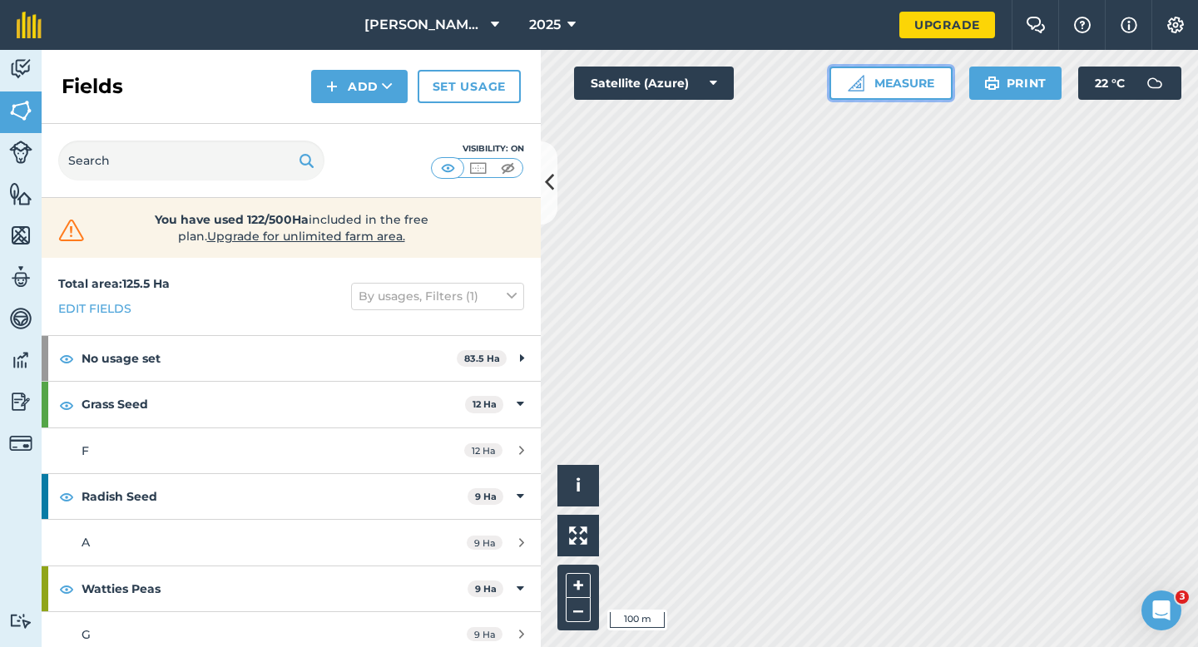
click at [909, 87] on button "Measure" at bounding box center [891, 83] width 123 height 33
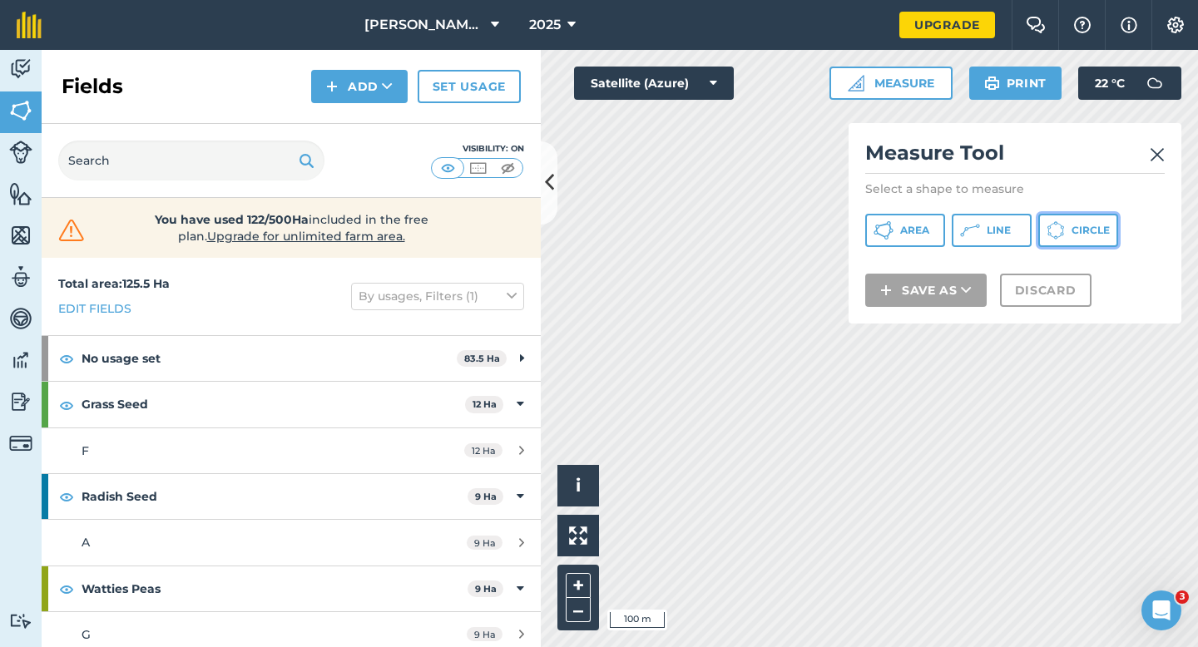
click at [1065, 225] on icon at bounding box center [1056, 230] width 18 height 18
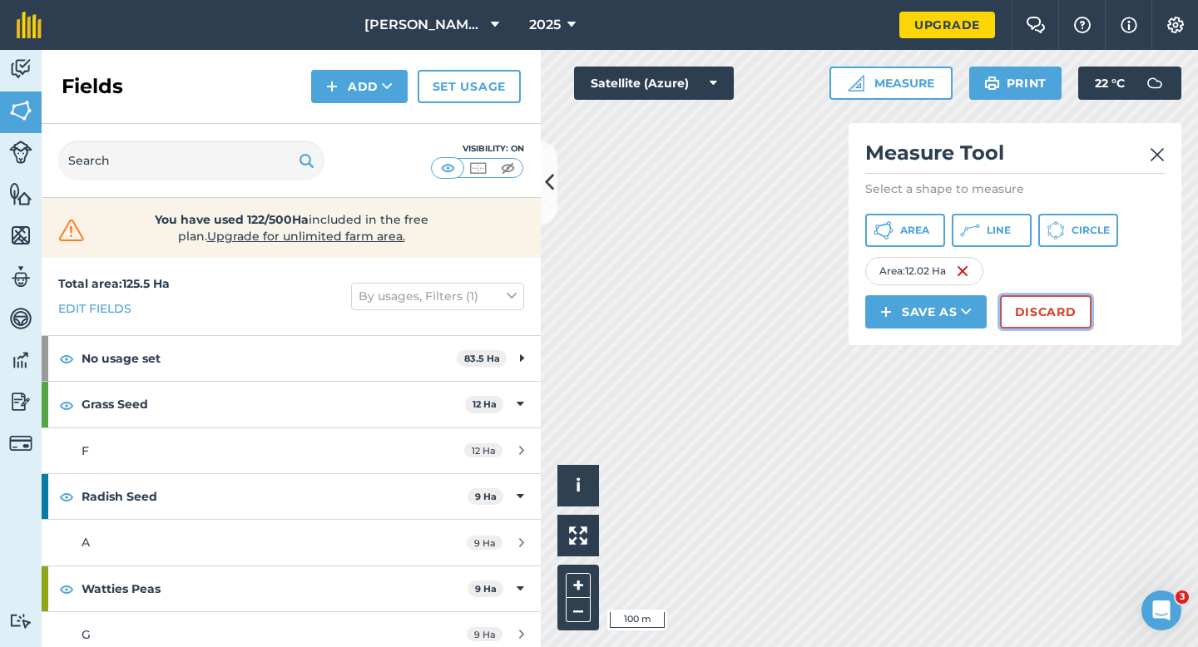
click at [1064, 321] on button "Discard" at bounding box center [1046, 311] width 92 height 33
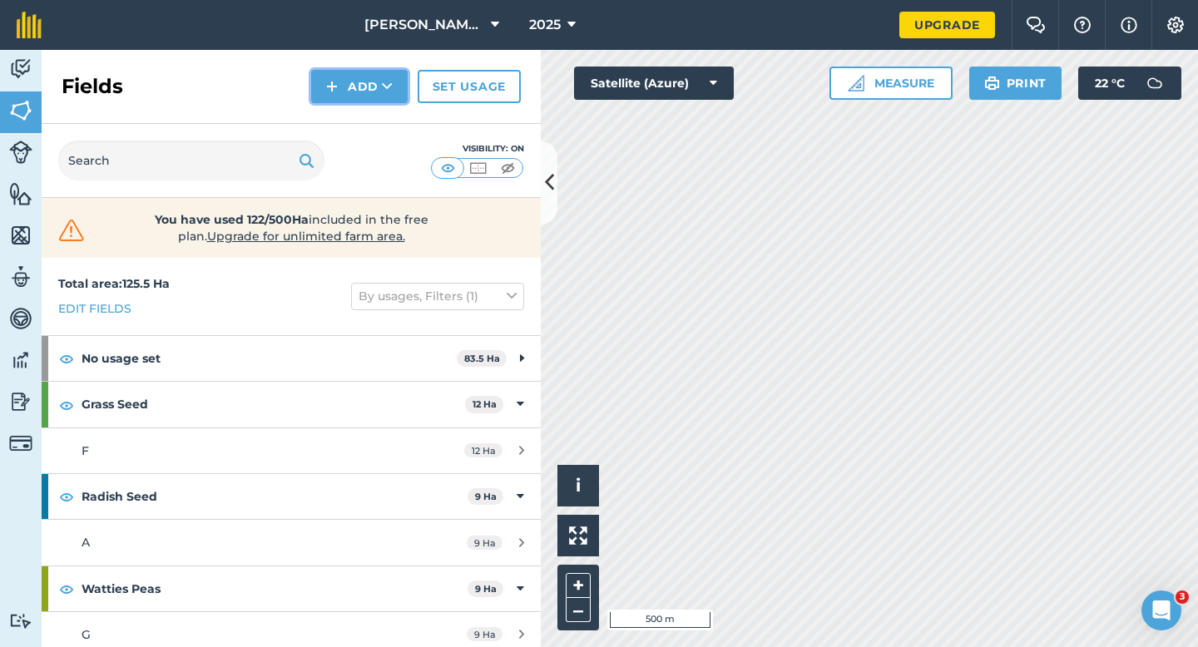
click at [346, 79] on button "Add" at bounding box center [359, 86] width 97 height 33
click at [347, 126] on link "Draw" at bounding box center [360, 124] width 92 height 37
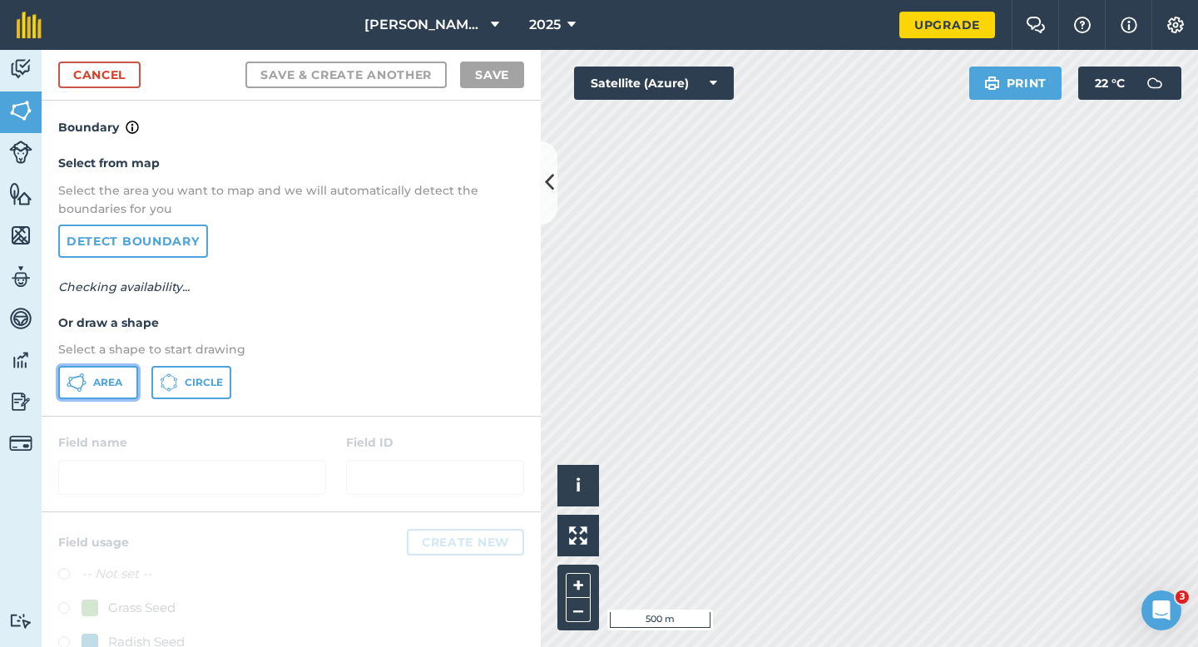
click at [113, 396] on button "Area" at bounding box center [98, 382] width 80 height 33
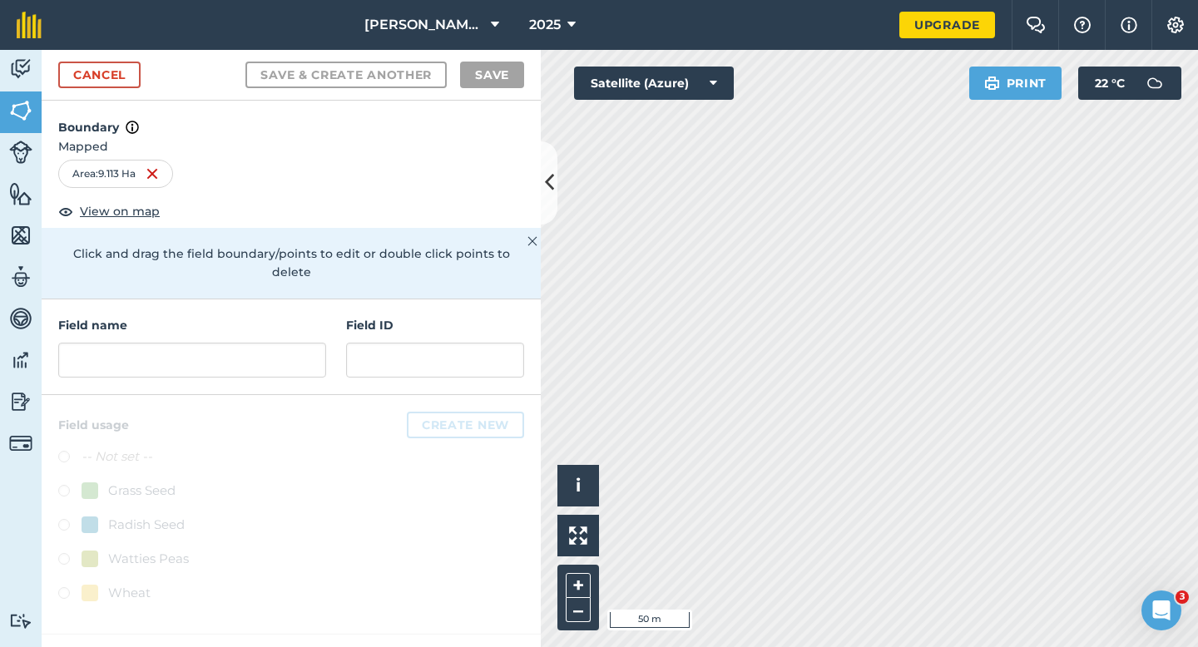
click at [247, 316] on div "Field name" at bounding box center [192, 347] width 268 height 62
click at [247, 343] on input "text" at bounding box center [192, 360] width 268 height 35
type input "m"
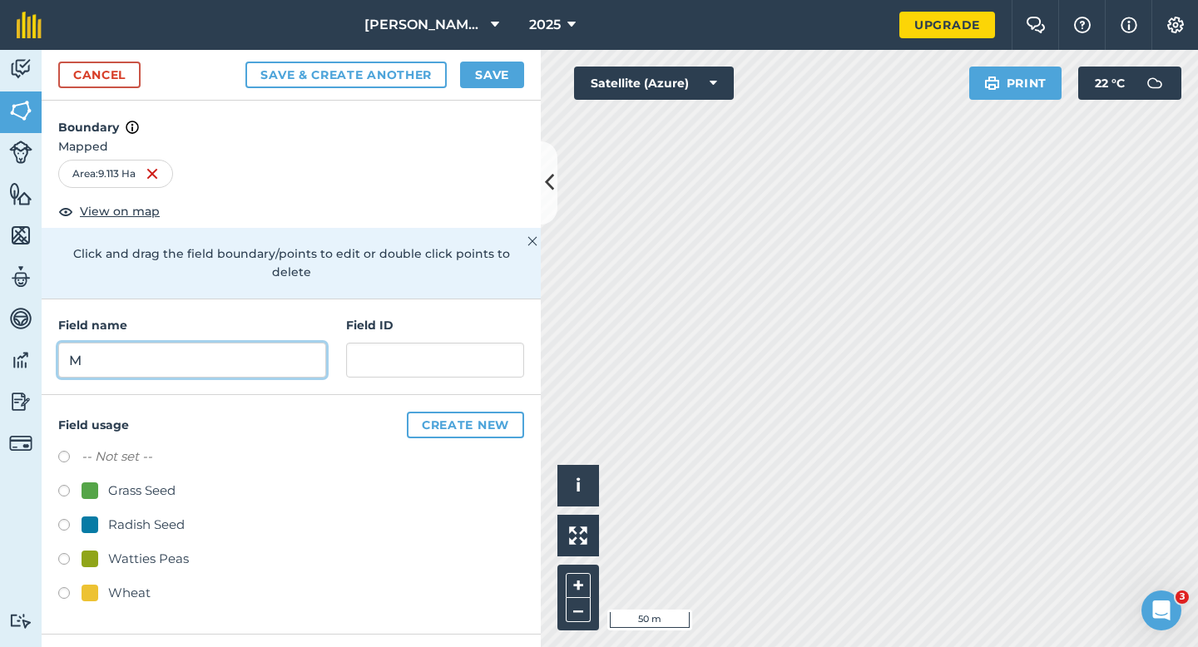
type input "M"
click at [491, 65] on button "Save" at bounding box center [492, 75] width 64 height 27
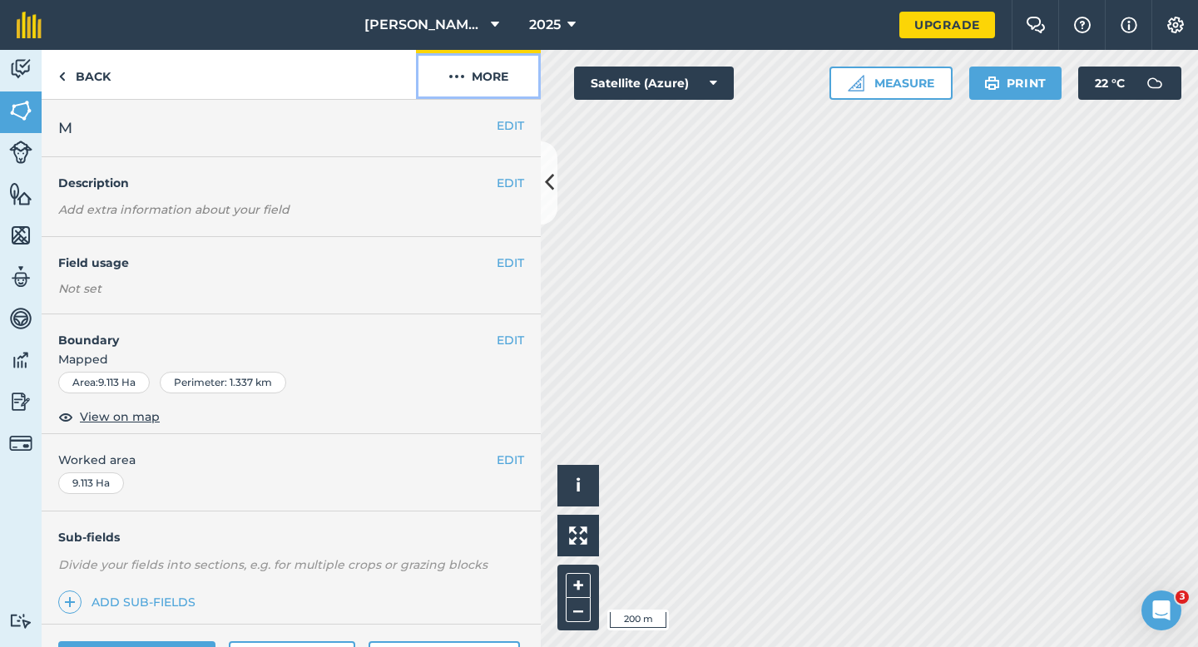
click at [502, 74] on button "More" at bounding box center [478, 74] width 125 height 49
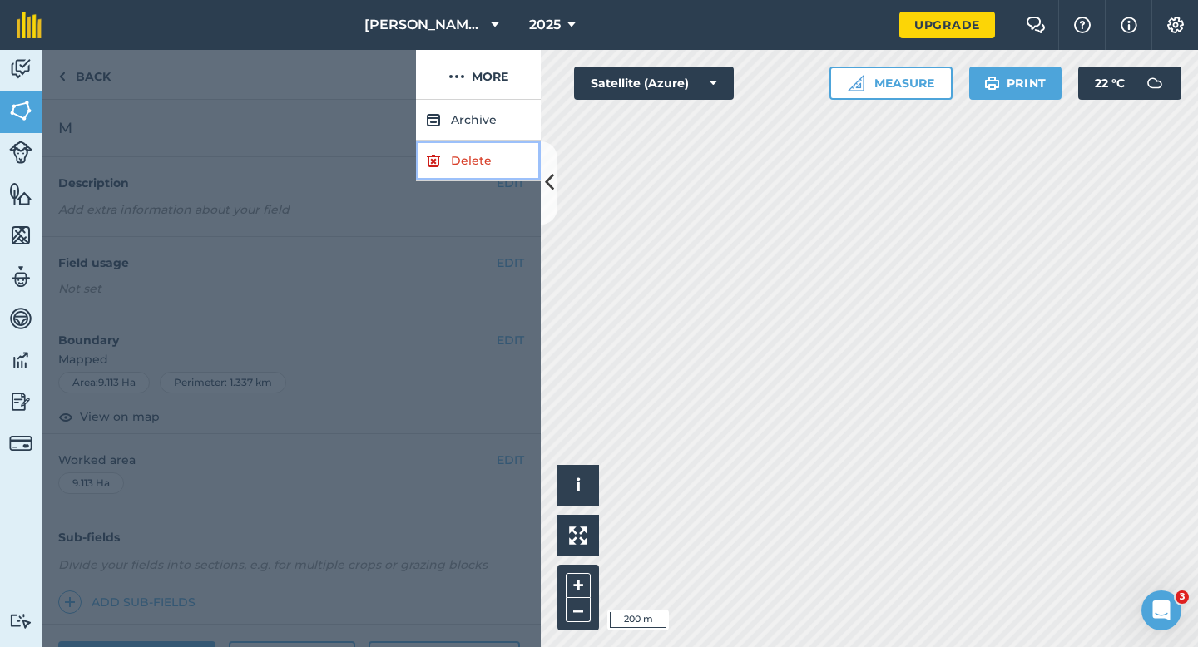
click at [502, 141] on link "Delete" at bounding box center [478, 161] width 125 height 41
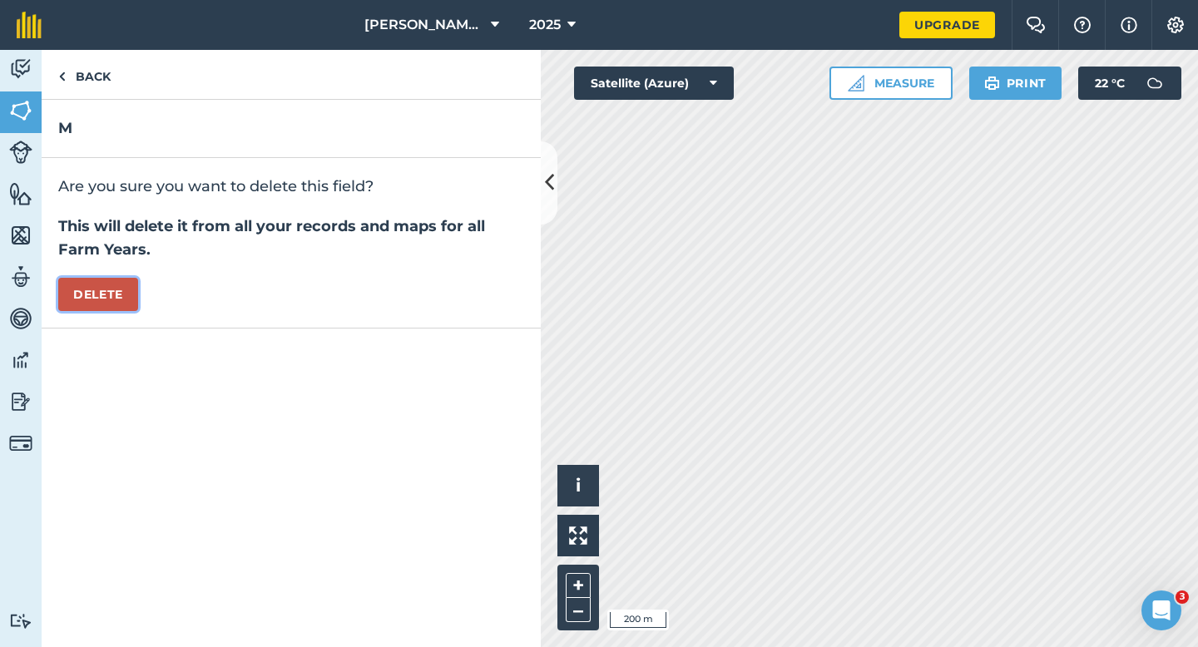
click at [121, 286] on button "Delete" at bounding box center [98, 294] width 80 height 33
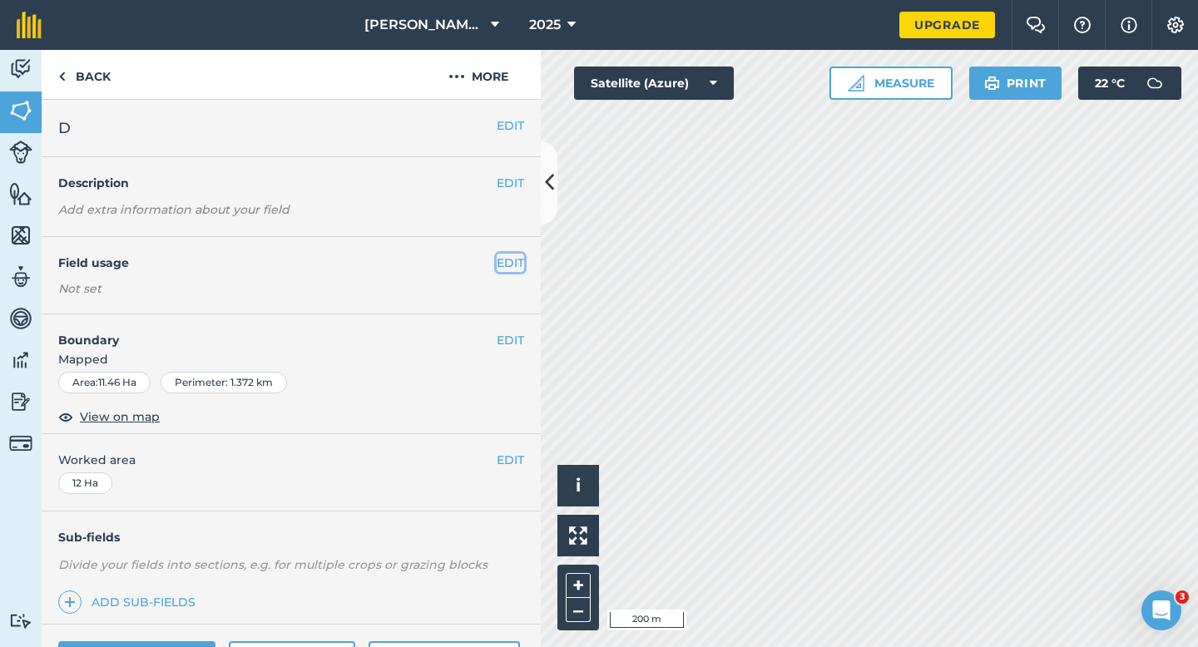
click at [507, 257] on button "EDIT" at bounding box center [510, 263] width 27 height 18
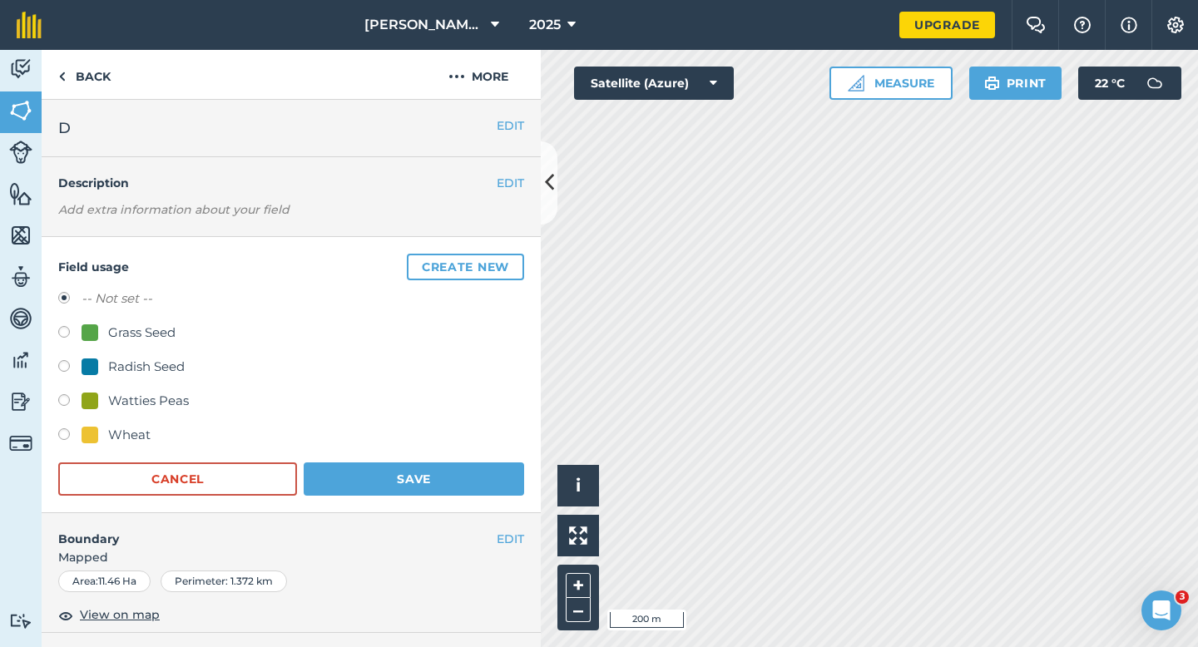
click at [103, 438] on div "Wheat" at bounding box center [116, 435] width 69 height 20
radio input "true"
radio input "false"
click at [364, 453] on form "-- Not set -- Grass Seed Radish Seed Watties Peas Wheat Cancel Save" at bounding box center [291, 392] width 466 height 207
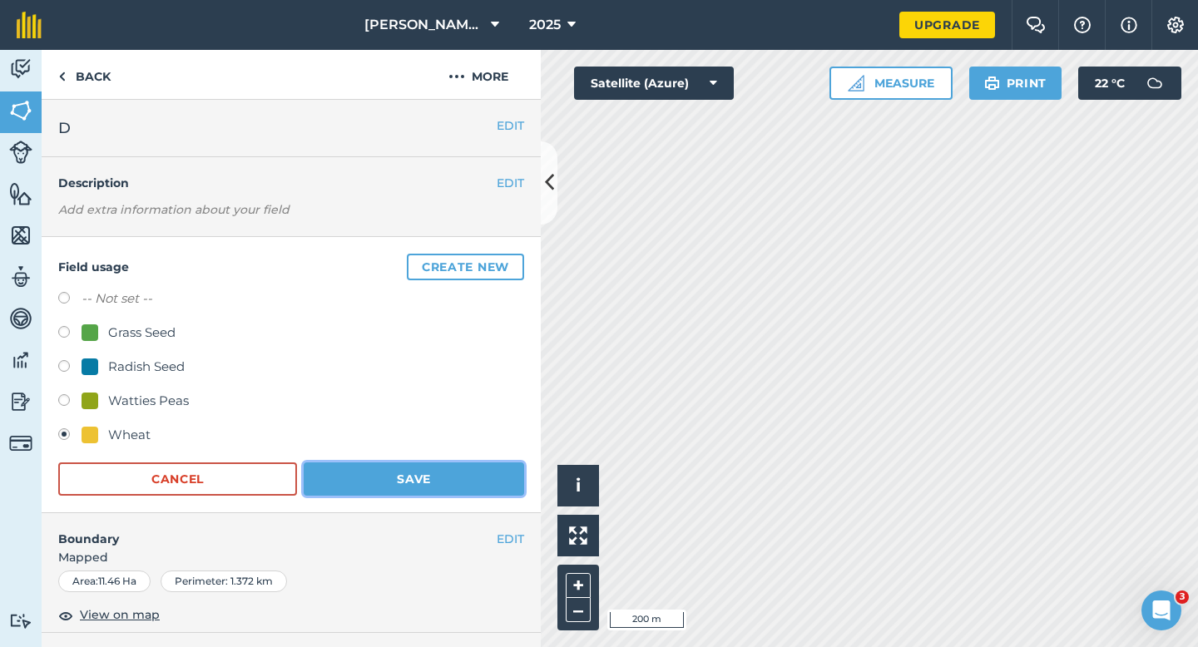
click at [367, 469] on button "Save" at bounding box center [414, 479] width 220 height 33
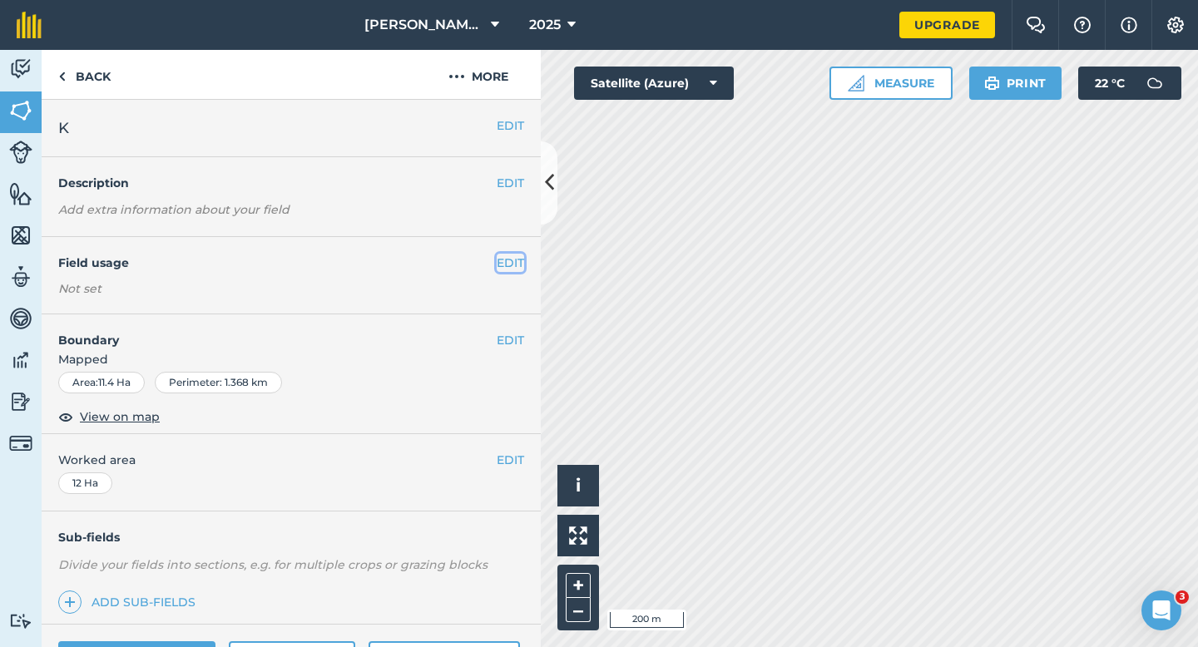
click at [502, 254] on button "EDIT" at bounding box center [510, 263] width 27 height 18
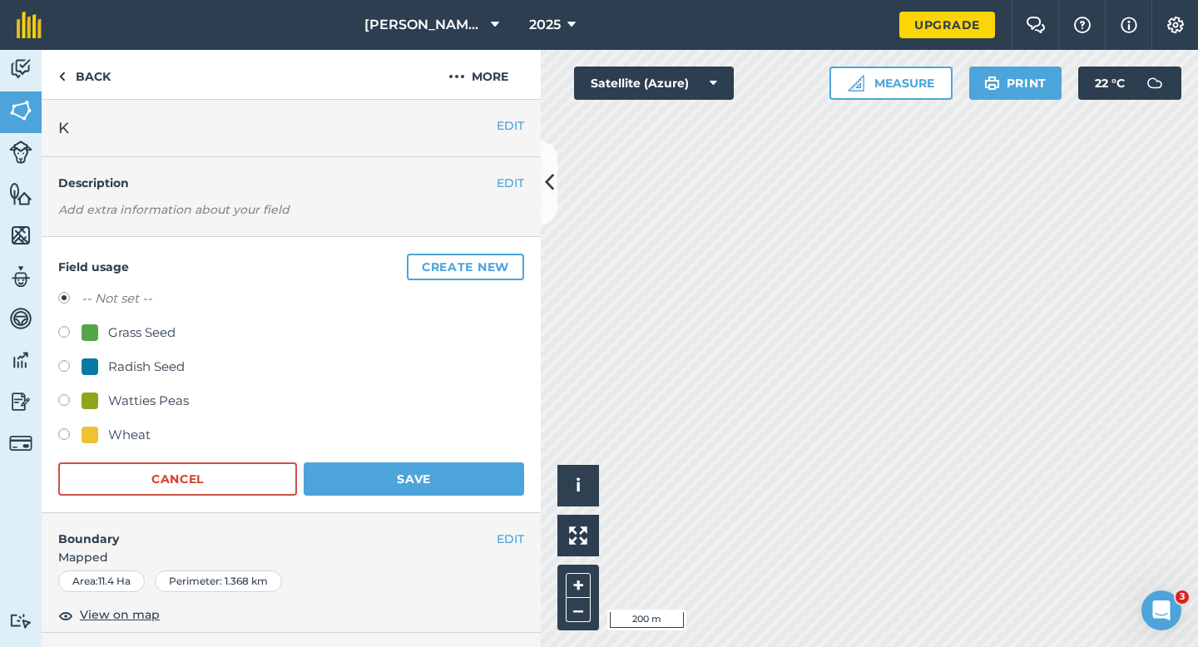
click at [151, 334] on div "Grass Seed" at bounding box center [141, 333] width 67 height 20
radio input "true"
radio input "false"
click at [407, 477] on button "Save" at bounding box center [414, 479] width 220 height 33
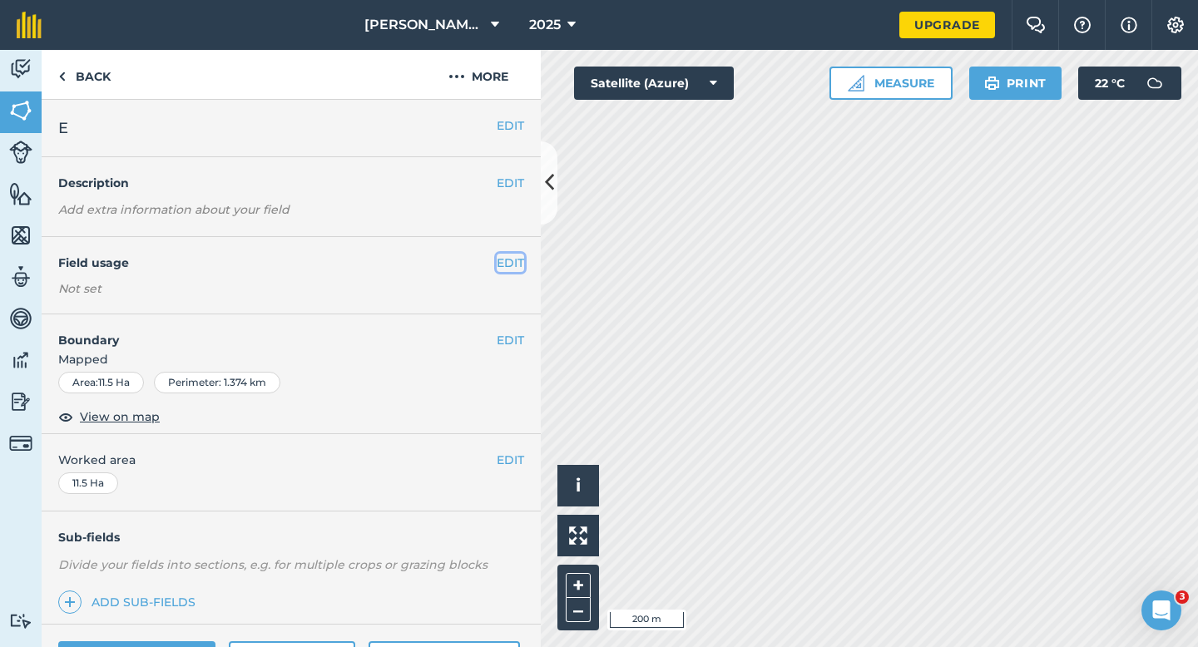
click at [508, 256] on button "EDIT" at bounding box center [510, 263] width 27 height 18
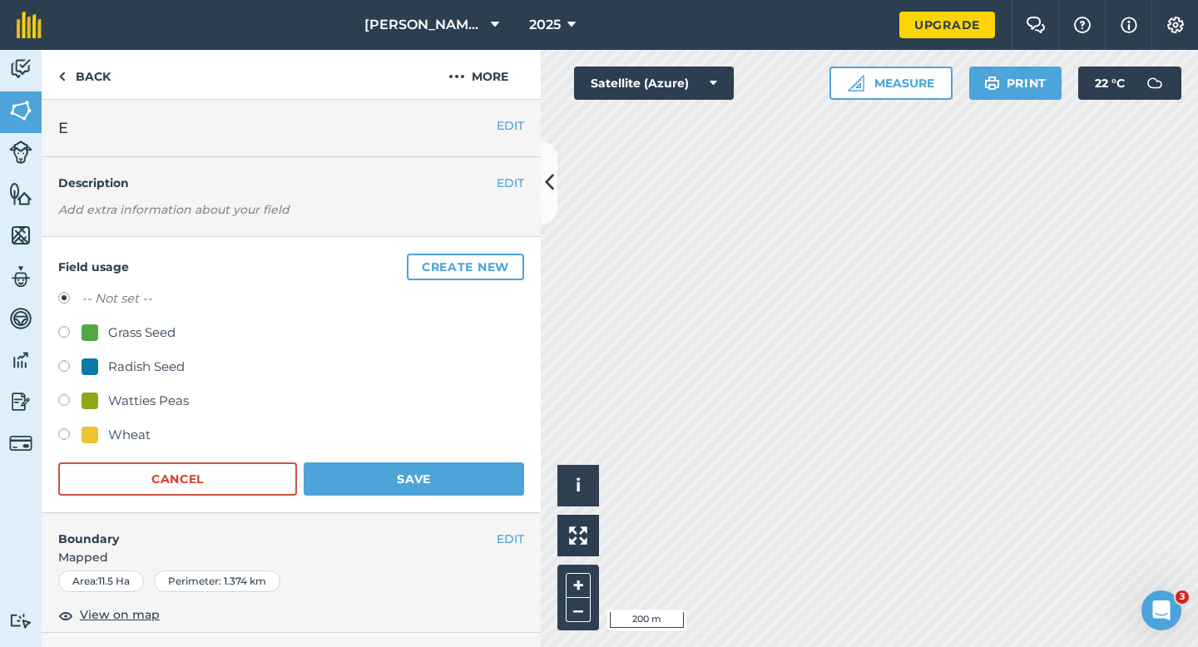
click at [160, 411] on div "Watties Peas" at bounding box center [291, 403] width 466 height 24
click at [182, 394] on div "Watties Peas" at bounding box center [148, 401] width 81 height 20
radio input "true"
radio input "false"
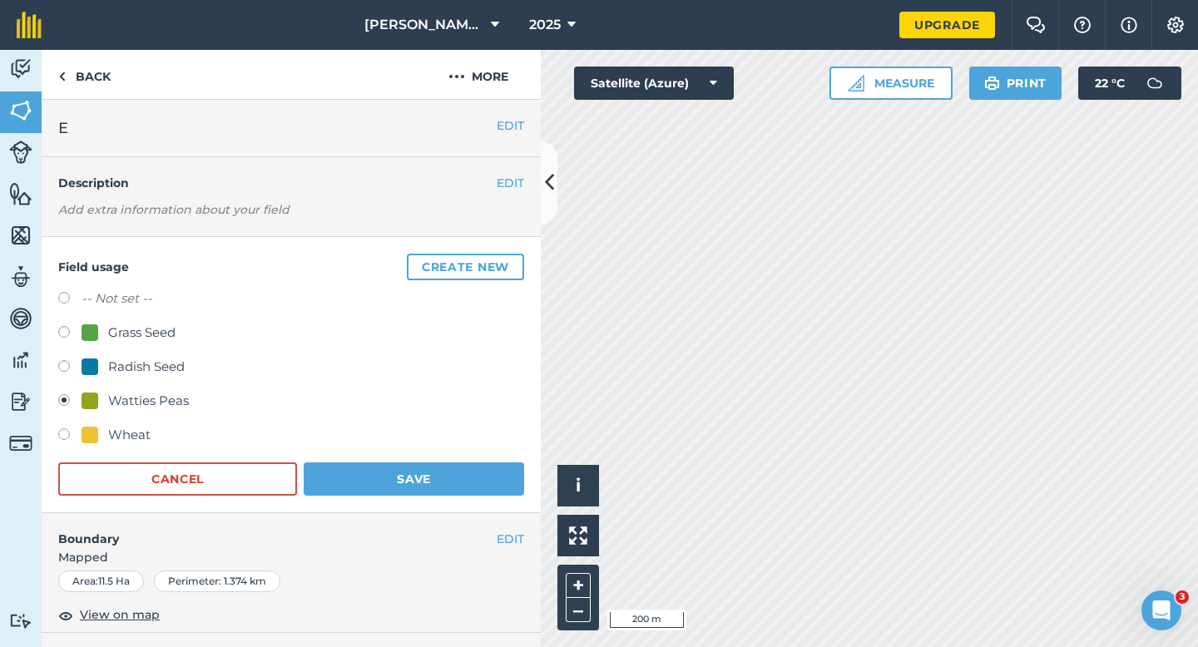
click at [419, 496] on div "Field usage Create new -- Not set -- Grass Seed Radish Seed Watties Peas Wheat …" at bounding box center [291, 375] width 499 height 276
click at [497, 481] on button "Save" at bounding box center [414, 479] width 220 height 33
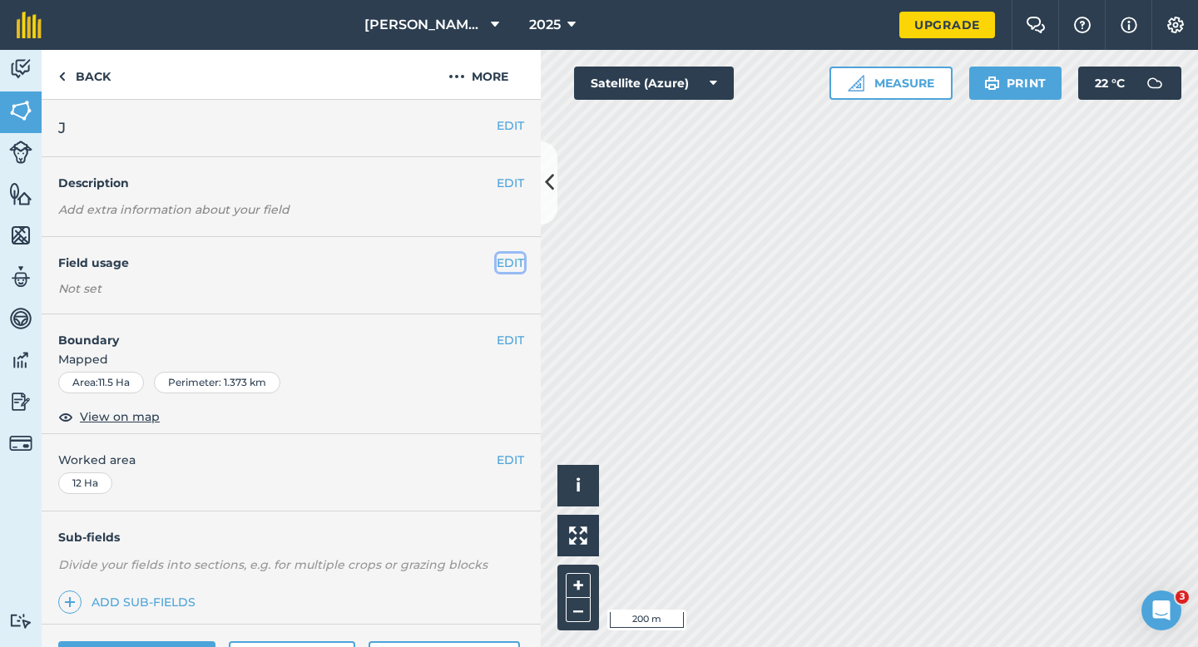
click at [503, 260] on button "EDIT" at bounding box center [510, 263] width 27 height 18
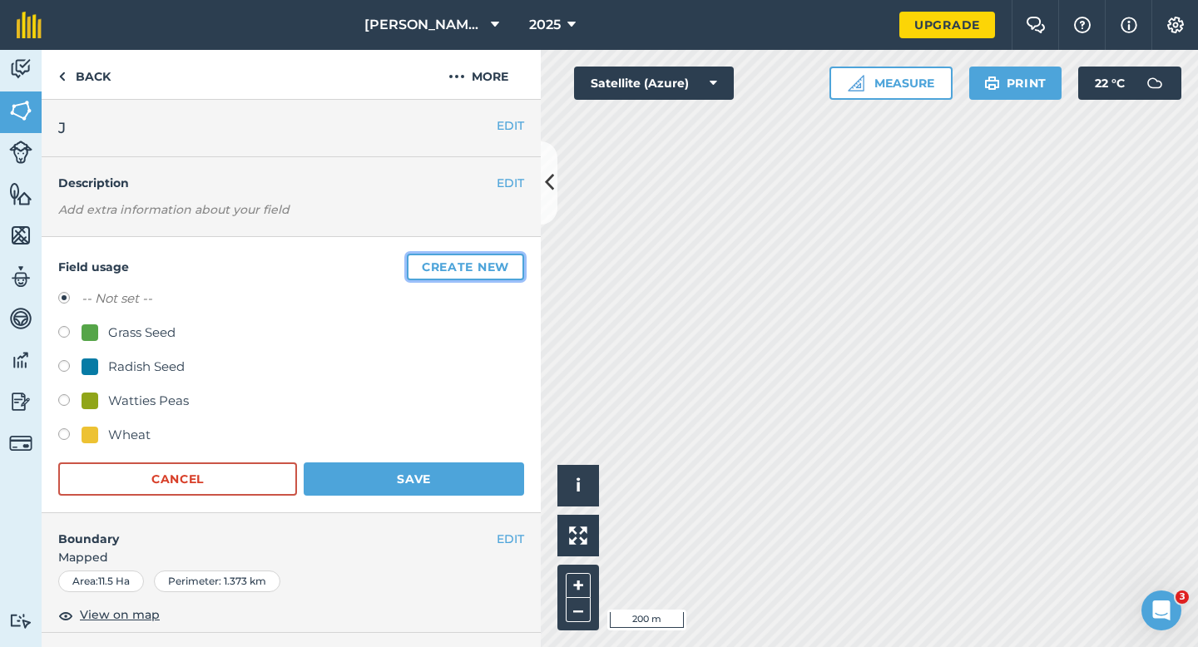
click at [503, 260] on button "Create new" at bounding box center [465, 267] width 117 height 27
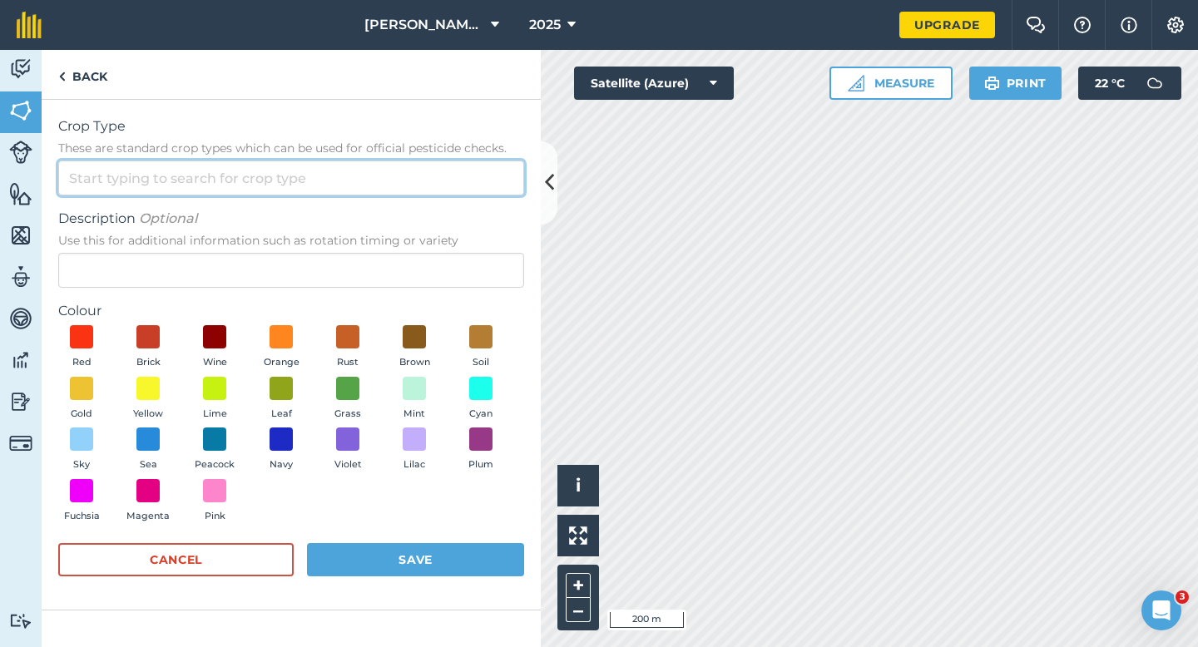
click at [484, 193] on input "Crop Type These are standard crop types which can be used for official pesticid…" at bounding box center [291, 178] width 466 height 35
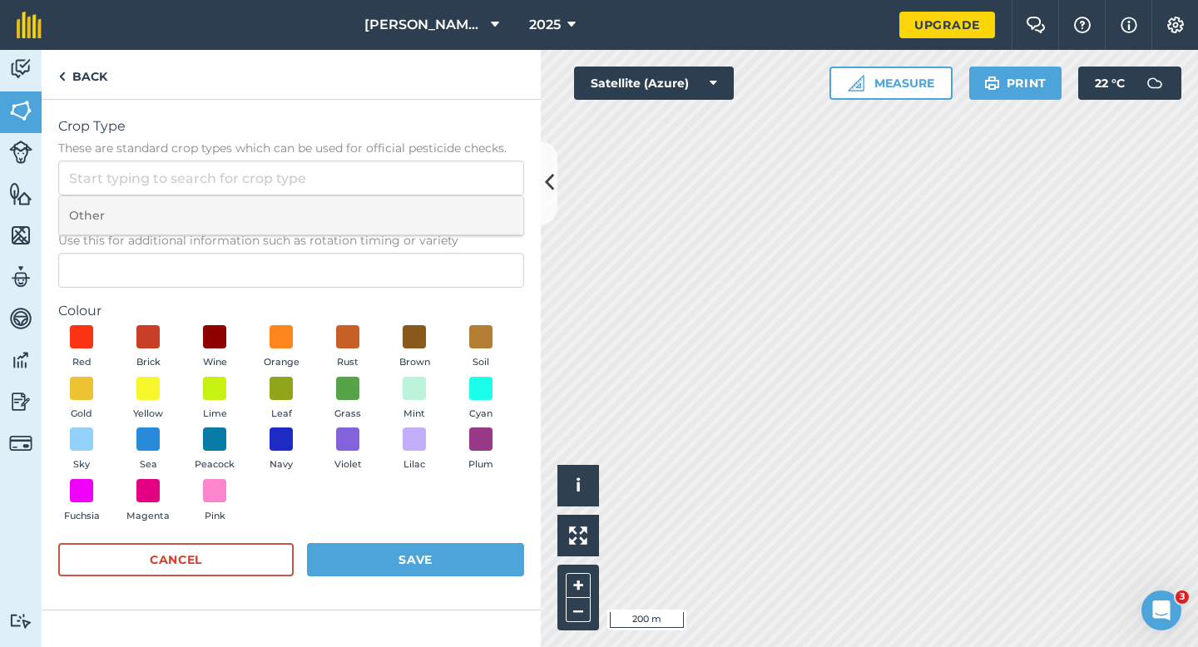
click at [484, 201] on li "Other" at bounding box center [291, 215] width 464 height 39
type input "Other"
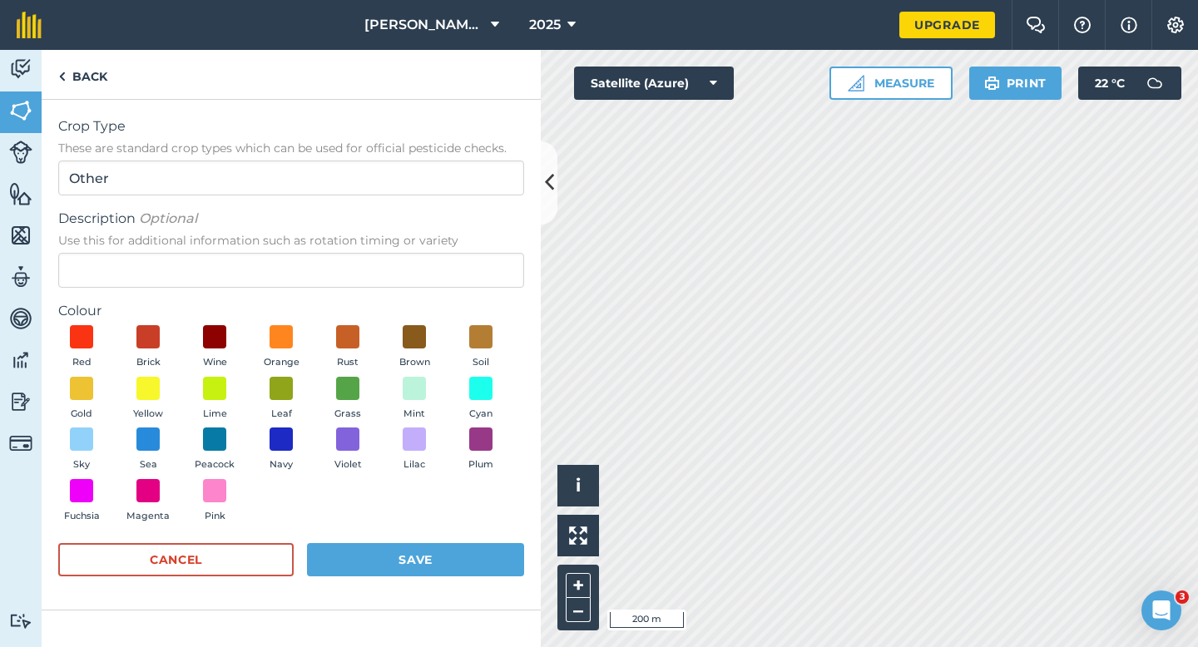
click at [484, 240] on span "Use this for additional information such as rotation timing or variety" at bounding box center [291, 240] width 466 height 17
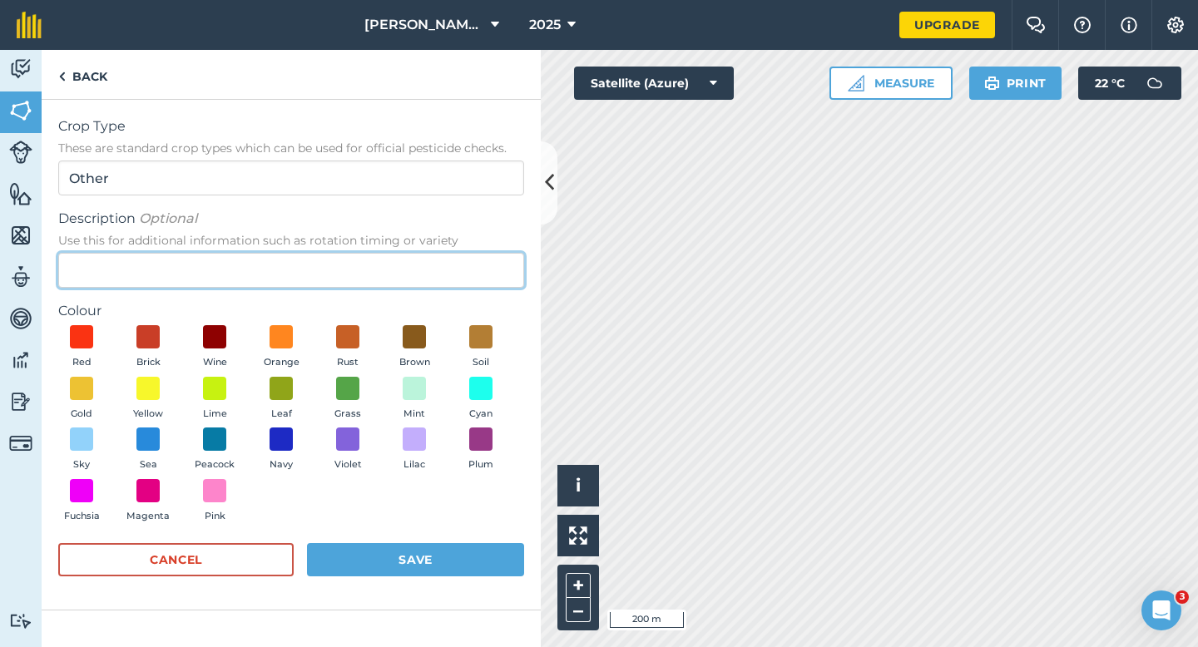
click at [484, 253] on input "Description Optional Use this for additional information such as rotation timin…" at bounding box center [291, 270] width 466 height 35
click at [484, 258] on input "Description Optional Use this for additional information such as rotation timin…" at bounding box center [291, 270] width 466 height 35
type input "Chard Seed"
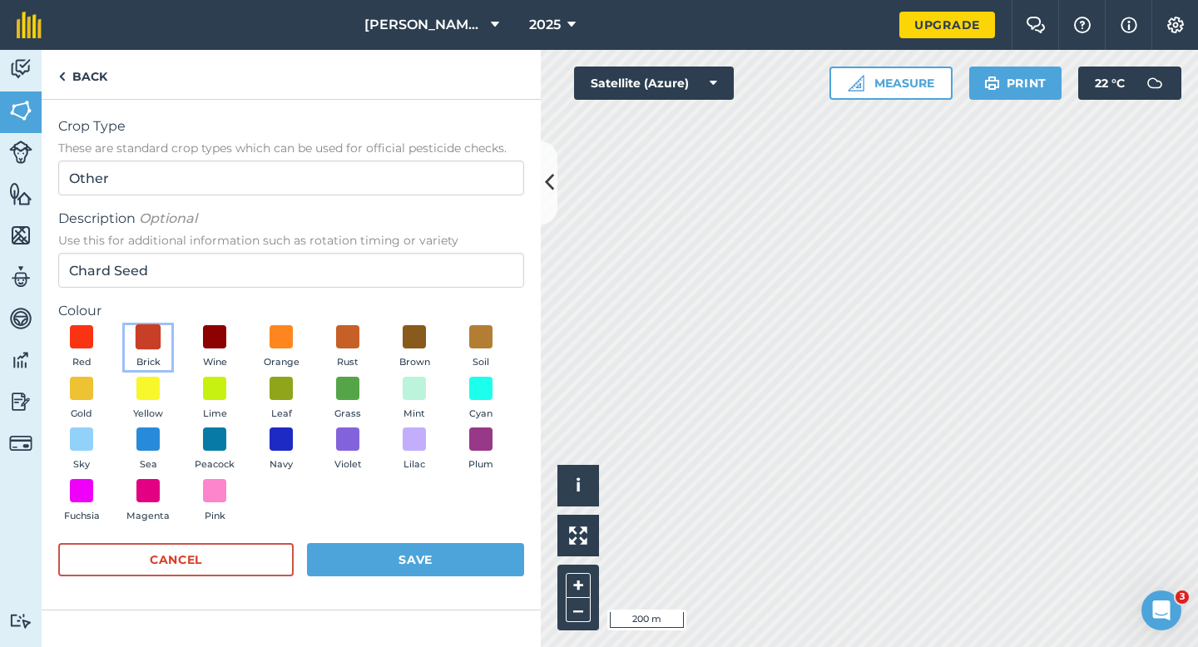
click at [148, 344] on span at bounding box center [149, 337] width 26 height 26
click at [433, 569] on button "Save" at bounding box center [415, 559] width 217 height 33
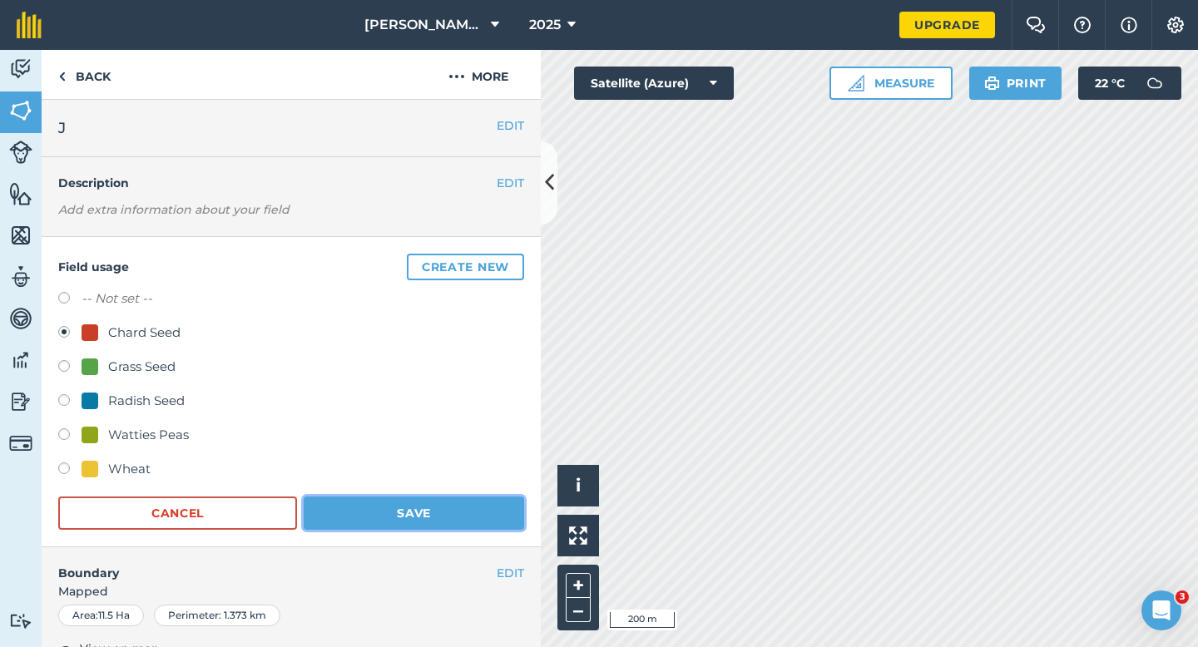
click at [418, 517] on button "Save" at bounding box center [414, 513] width 220 height 33
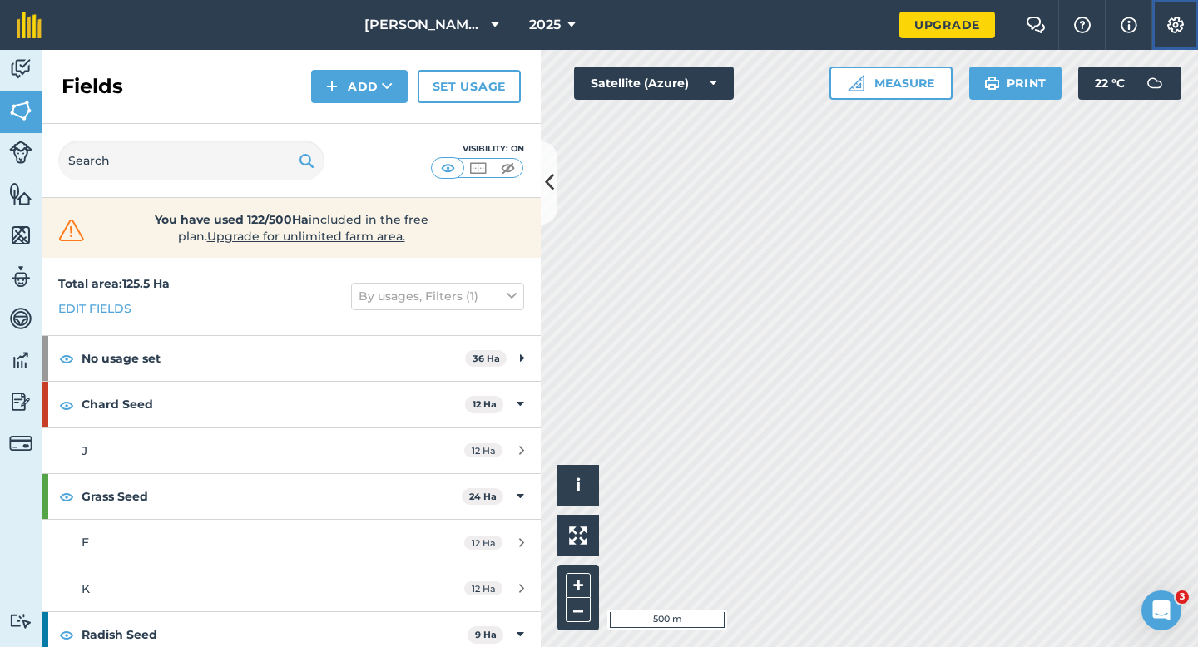
click at [1171, 26] on img at bounding box center [1176, 25] width 20 height 17
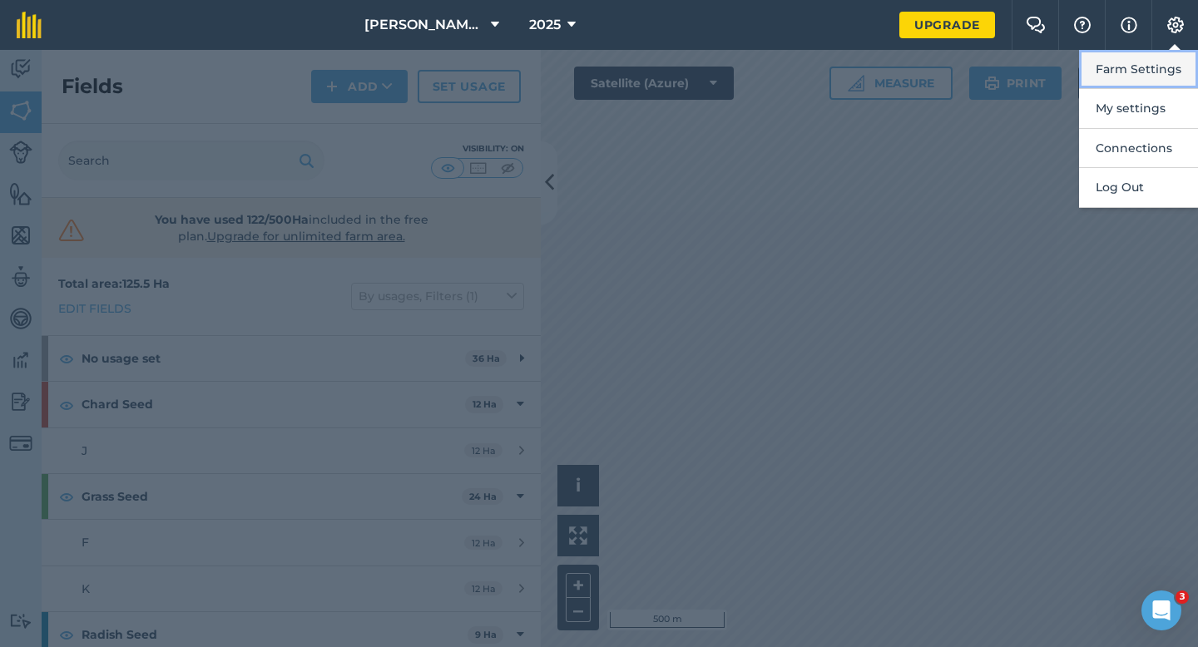
click at [1168, 73] on button "Farm Settings" at bounding box center [1138, 69] width 119 height 39
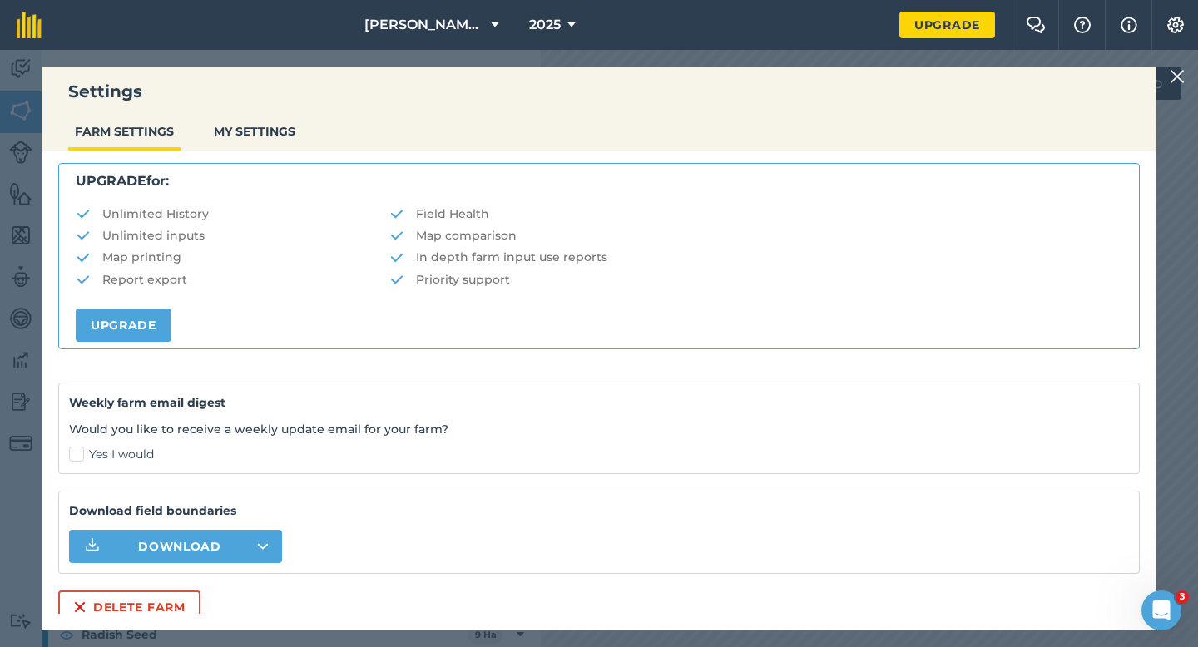
scroll to position [319, 0]
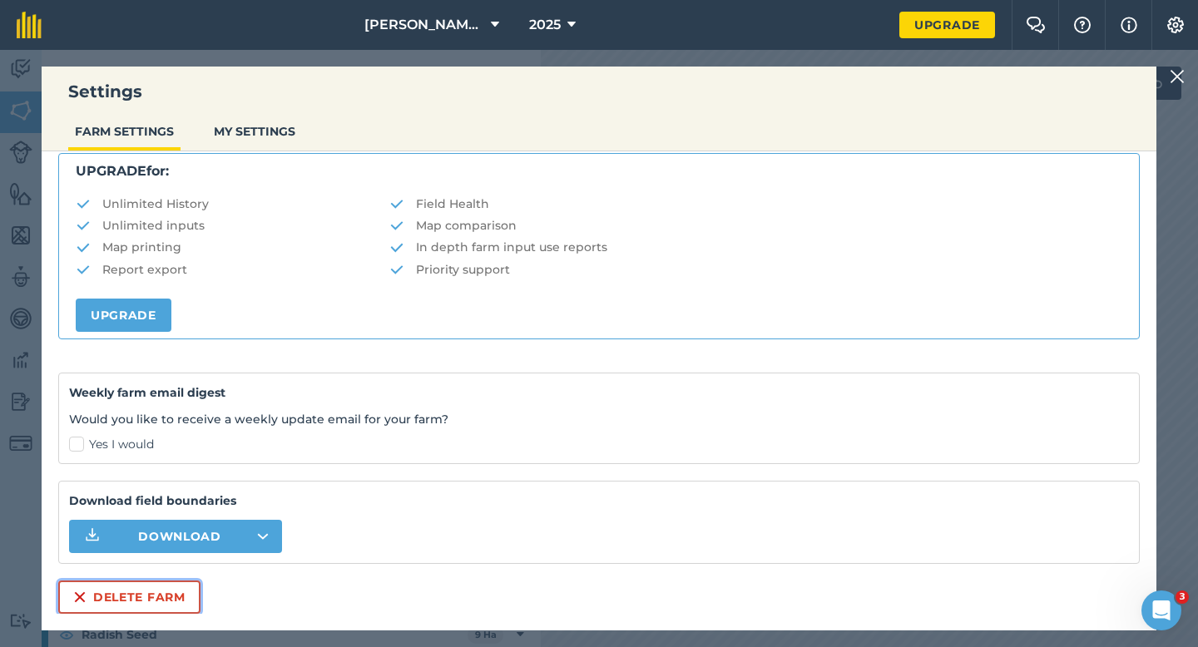
click at [149, 582] on button "Delete farm" at bounding box center [129, 597] width 142 height 33
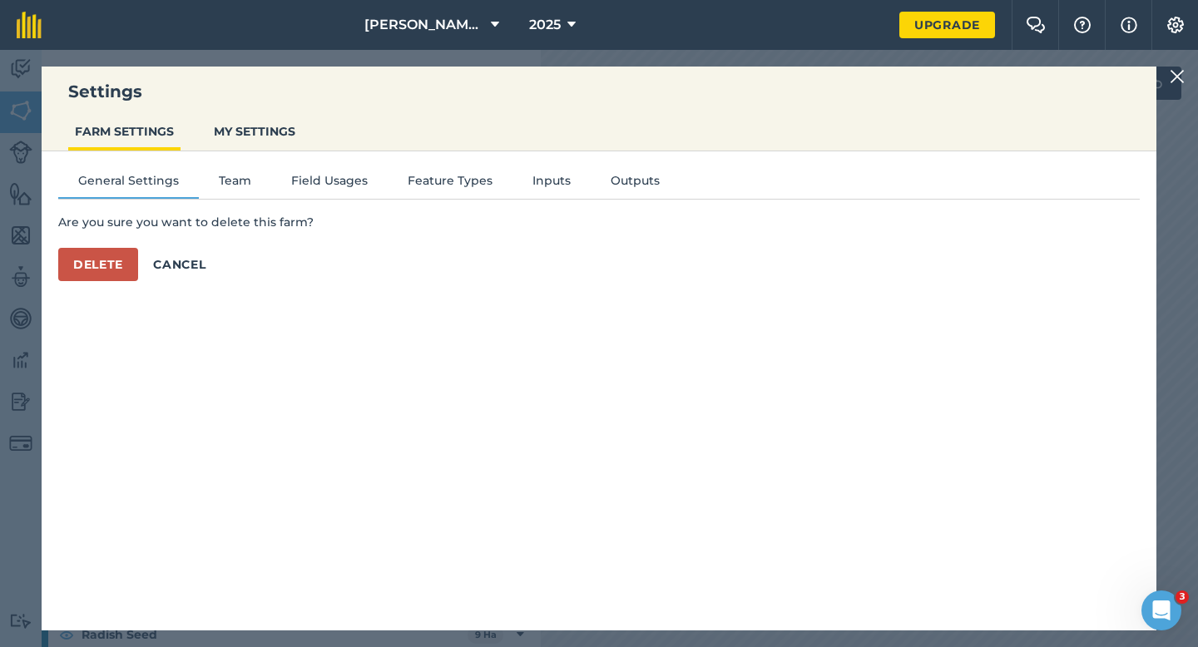
click at [91, 285] on div "General Settings Team Field Usages Feature Types Inputs Outputs Are you sure yo…" at bounding box center [599, 382] width 1115 height 463
click at [91, 273] on button "Delete" at bounding box center [98, 264] width 80 height 33
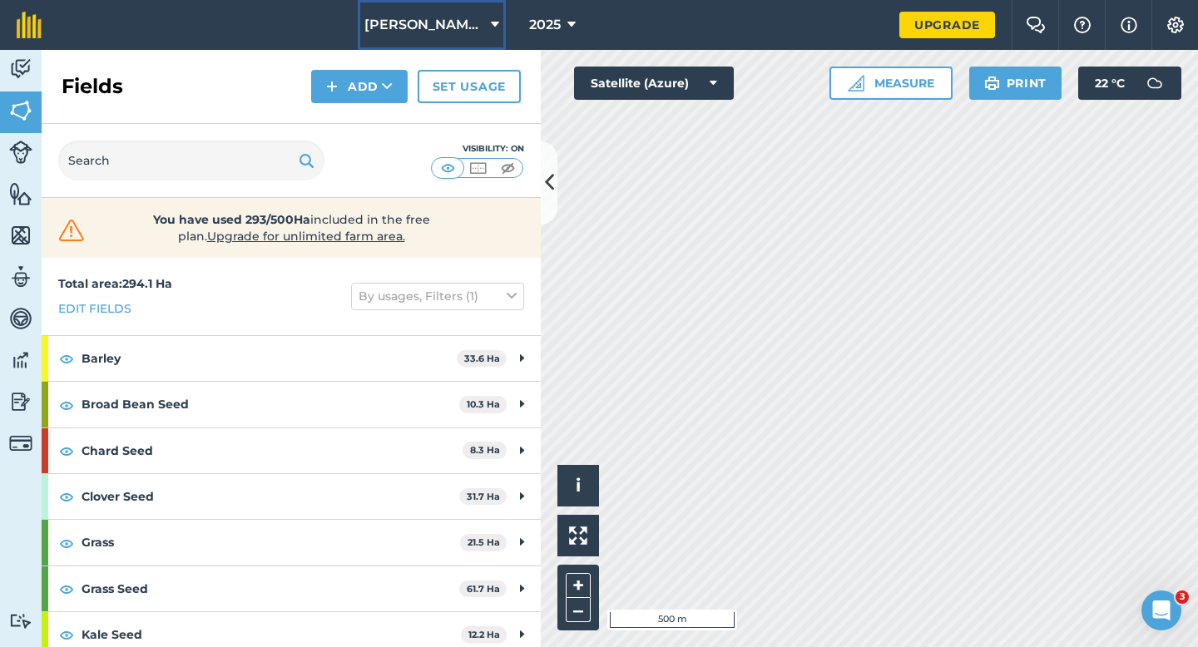
click at [490, 42] on button "[PERSON_NAME] & Sons" at bounding box center [432, 25] width 148 height 50
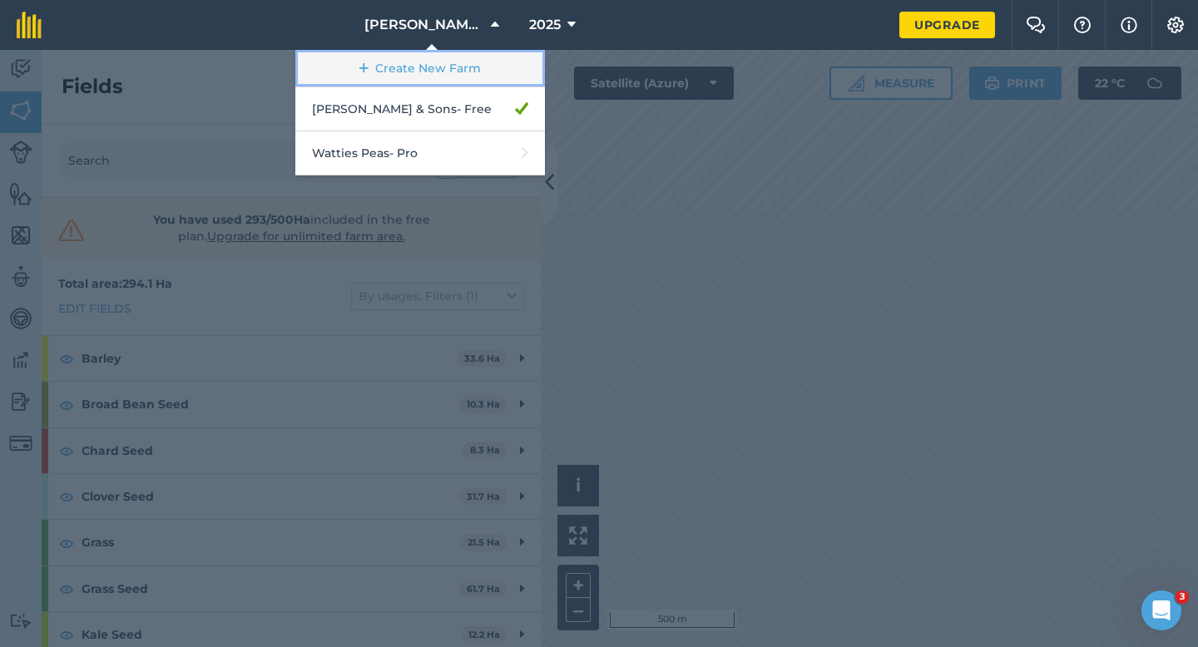
click at [490, 71] on link "Create New Farm" at bounding box center [420, 68] width 250 height 37
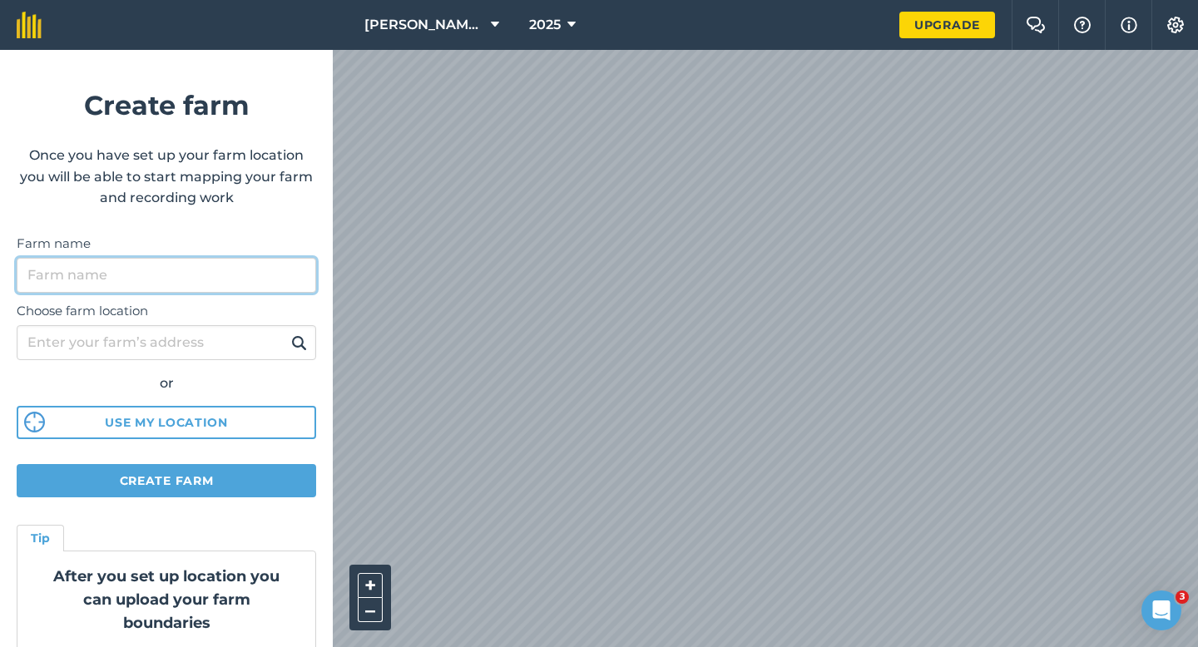
click at [266, 290] on input "Farm name" at bounding box center [167, 275] width 300 height 35
type input "[PERSON_NAME] & Sons Farming LTD"
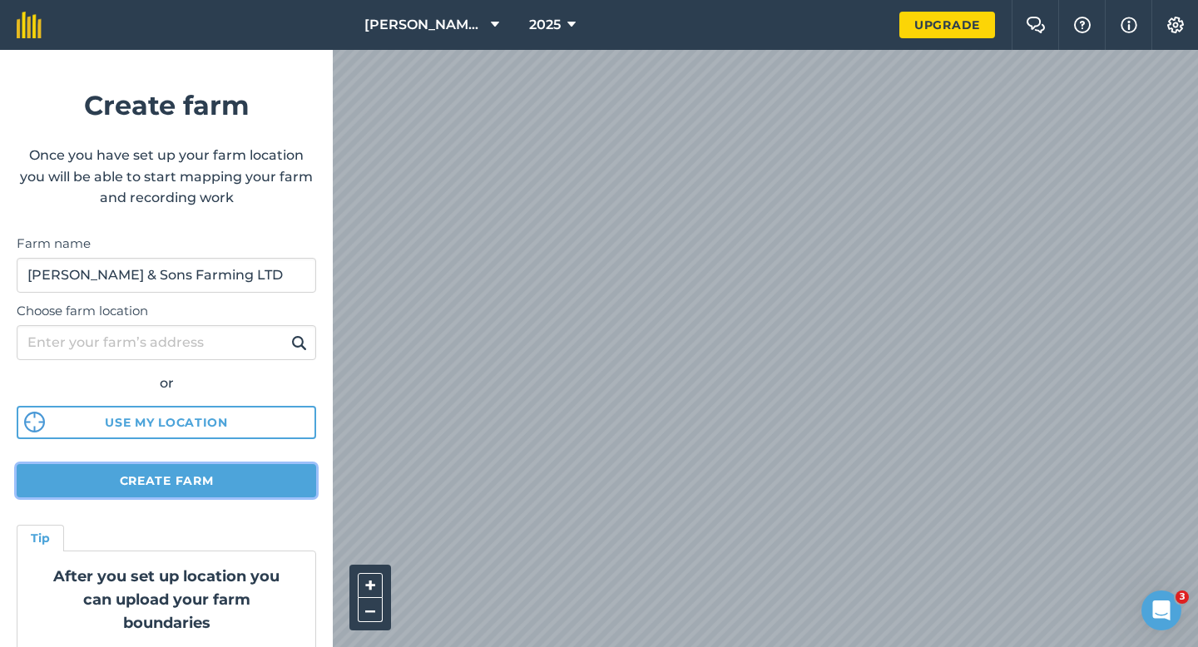
click at [214, 489] on button "Create farm" at bounding box center [167, 480] width 300 height 33
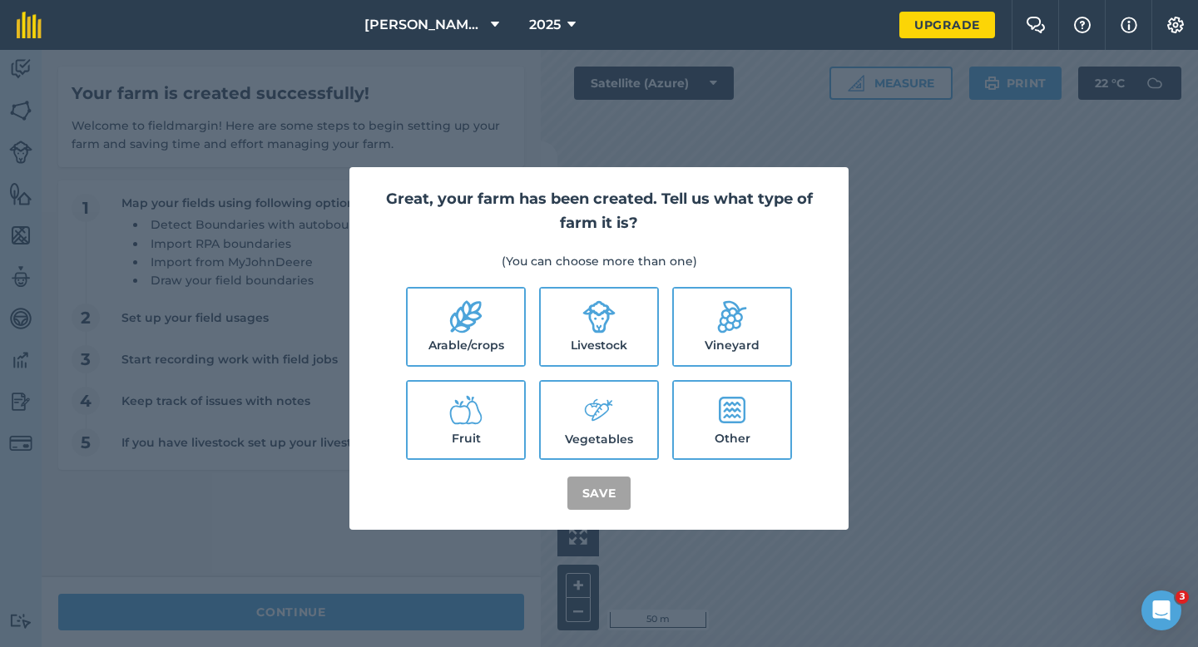
click at [489, 295] on label "Arable/crops" at bounding box center [466, 327] width 116 height 77
checkbox input "true"
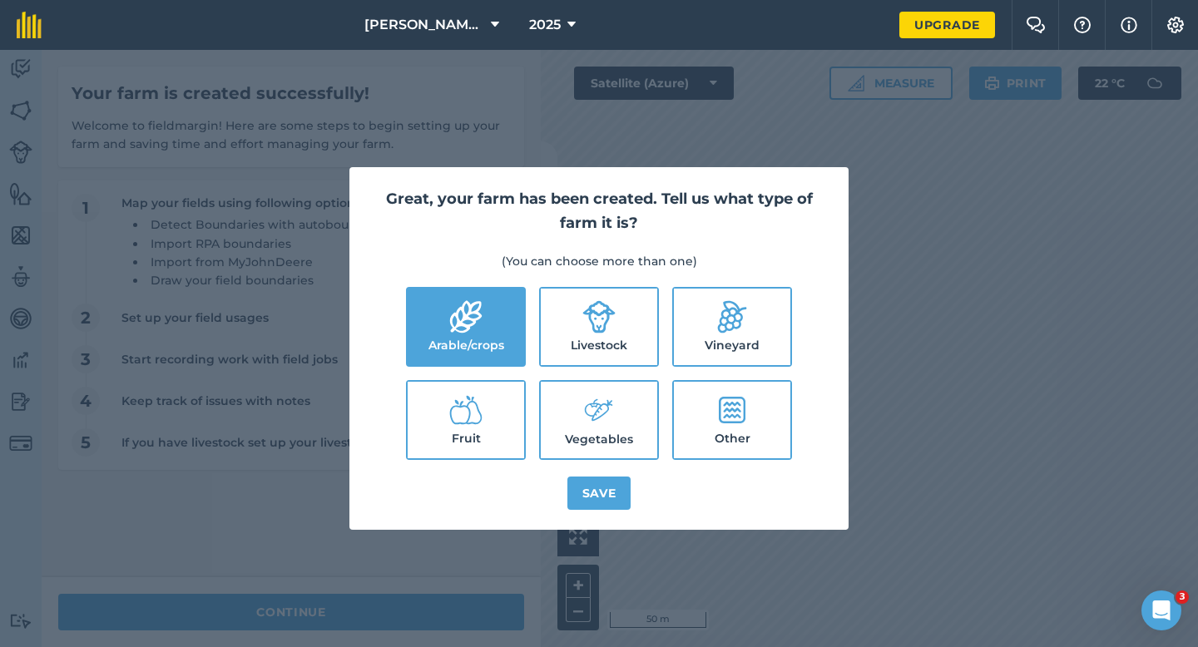
click at [536, 298] on ul "Arable/crops Livestock Vineyard Fruit Vegetables Other" at bounding box center [598, 373] width 459 height 173
click at [568, 422] on label "Vegetables" at bounding box center [599, 420] width 116 height 77
checkbox input "true"
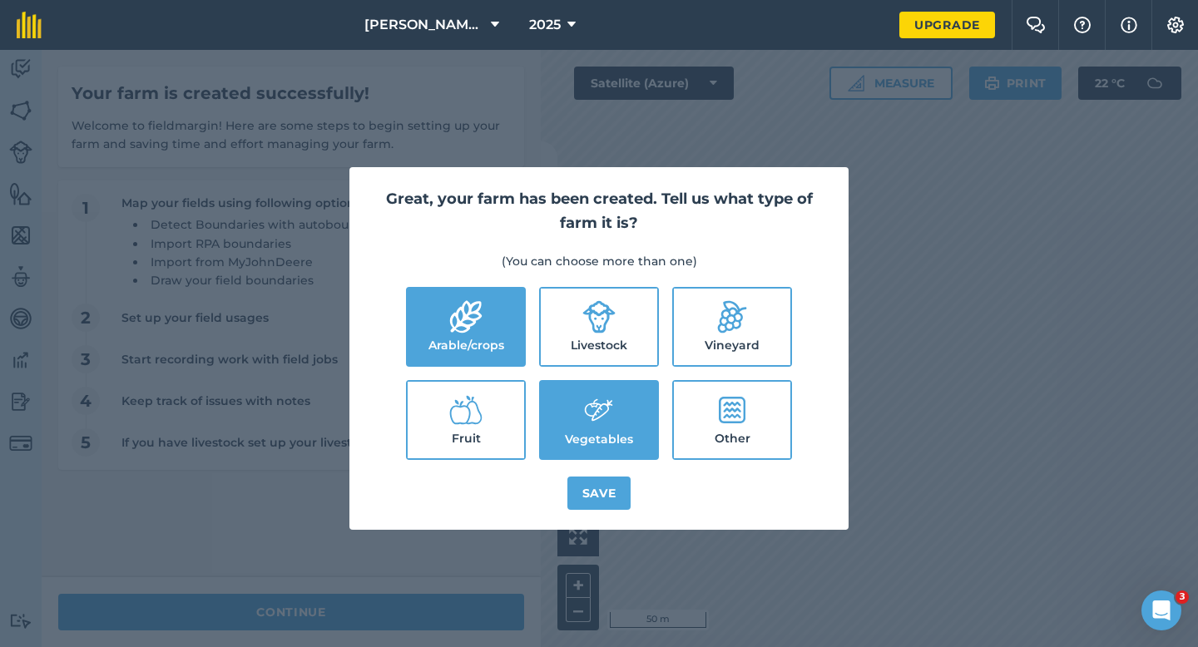
click at [572, 335] on label "Livestock" at bounding box center [599, 327] width 116 height 77
checkbox input "true"
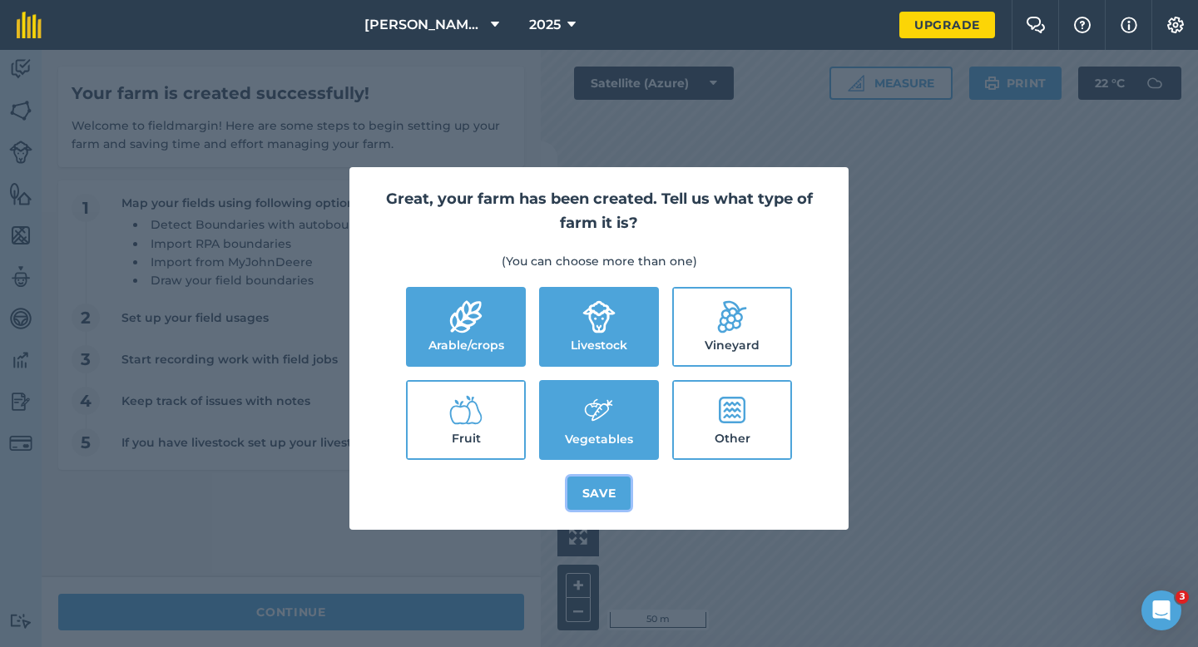
click at [590, 493] on button "Save" at bounding box center [599, 493] width 64 height 33
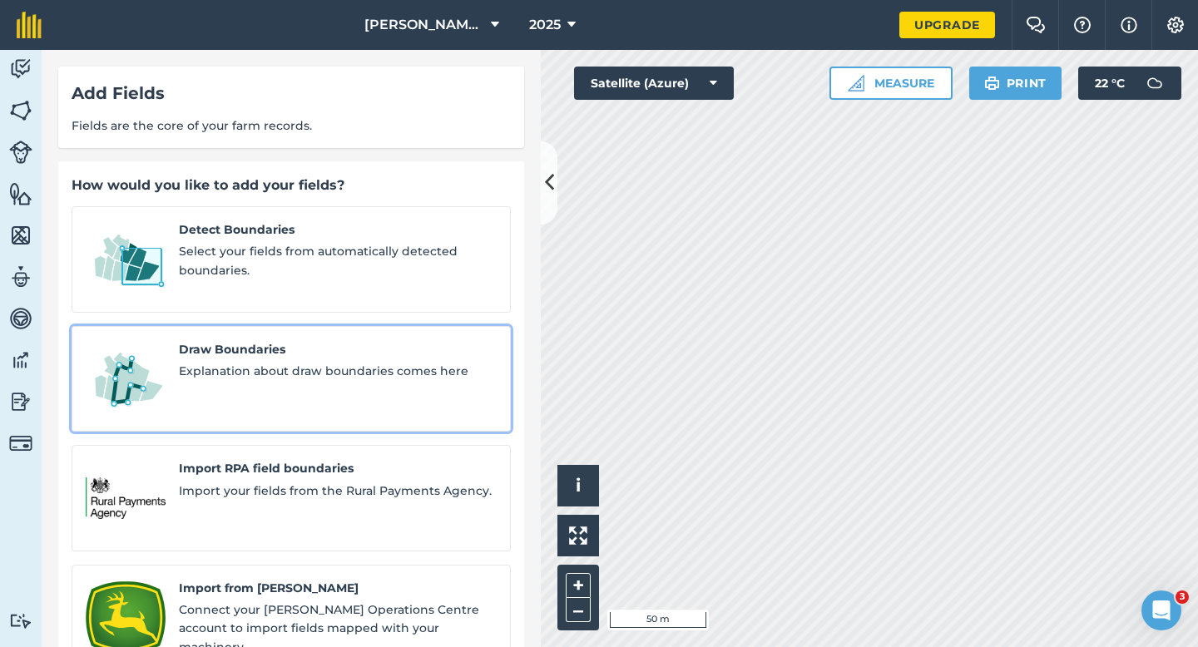
click at [241, 362] on span "Explanation about draw boundaries comes here" at bounding box center [338, 371] width 318 height 18
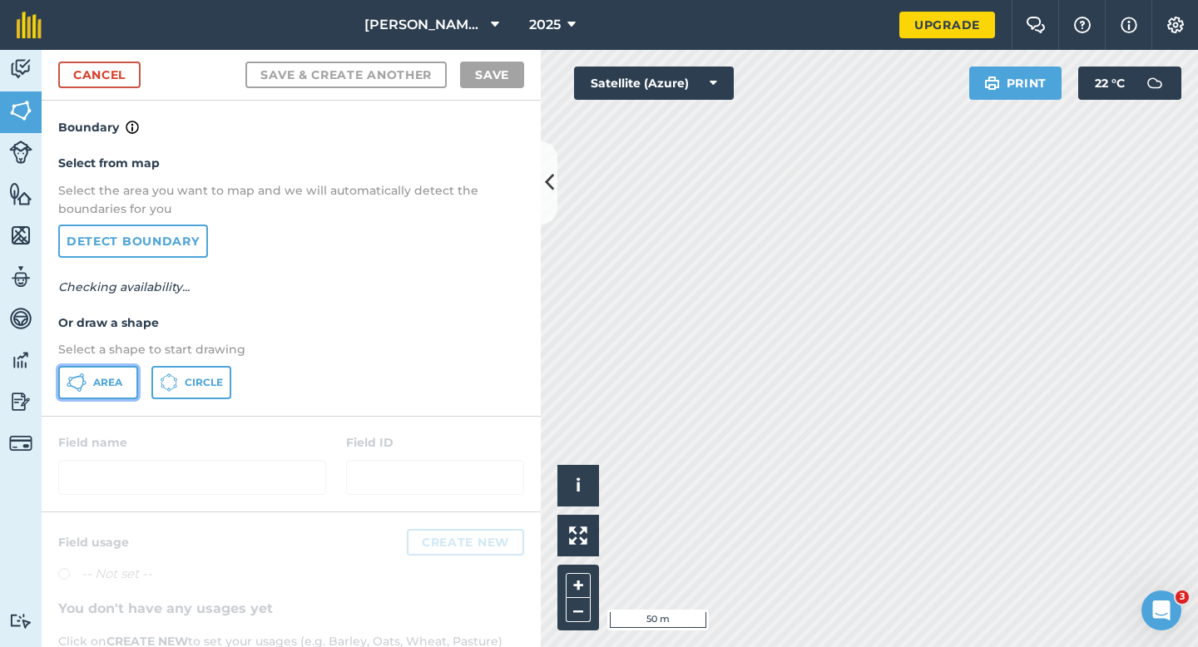
click at [111, 391] on button "Area" at bounding box center [98, 382] width 80 height 33
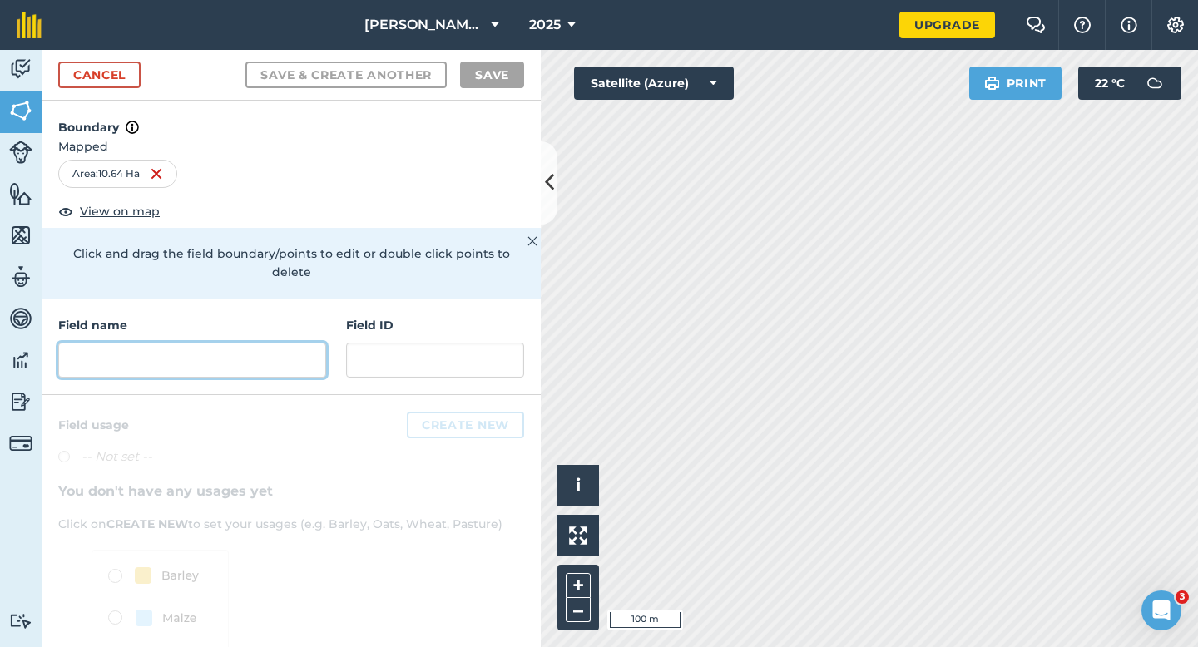
click at [164, 343] on input "text" at bounding box center [192, 360] width 268 height 35
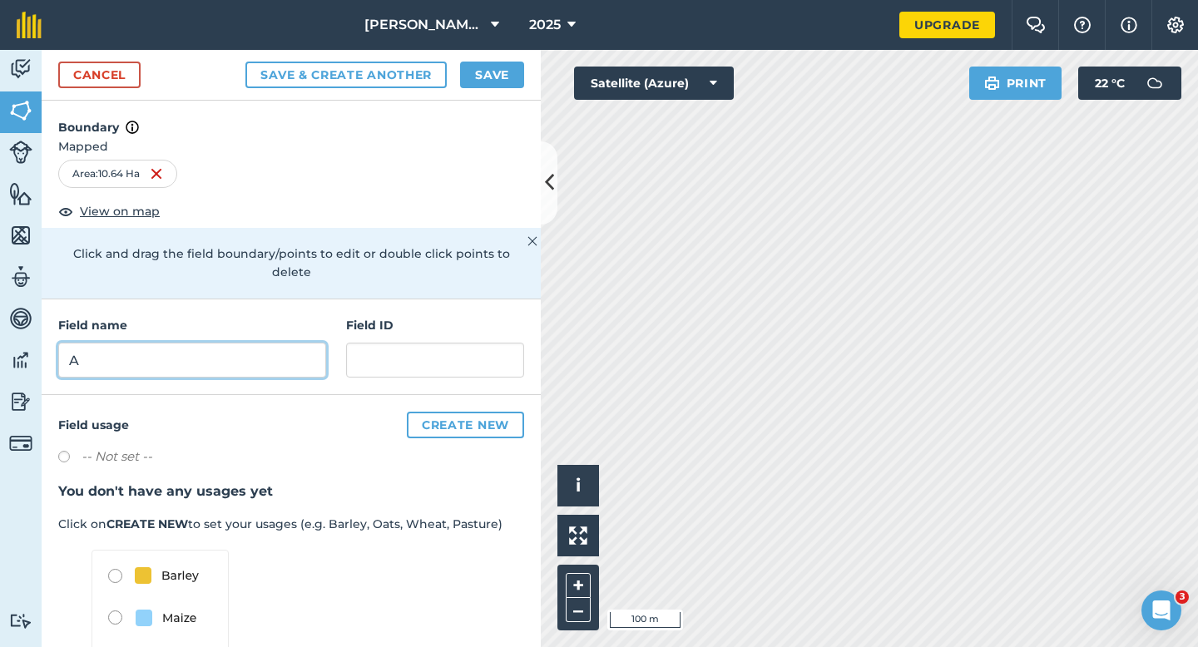
type input "A"
click at [497, 67] on button "Save" at bounding box center [492, 75] width 64 height 27
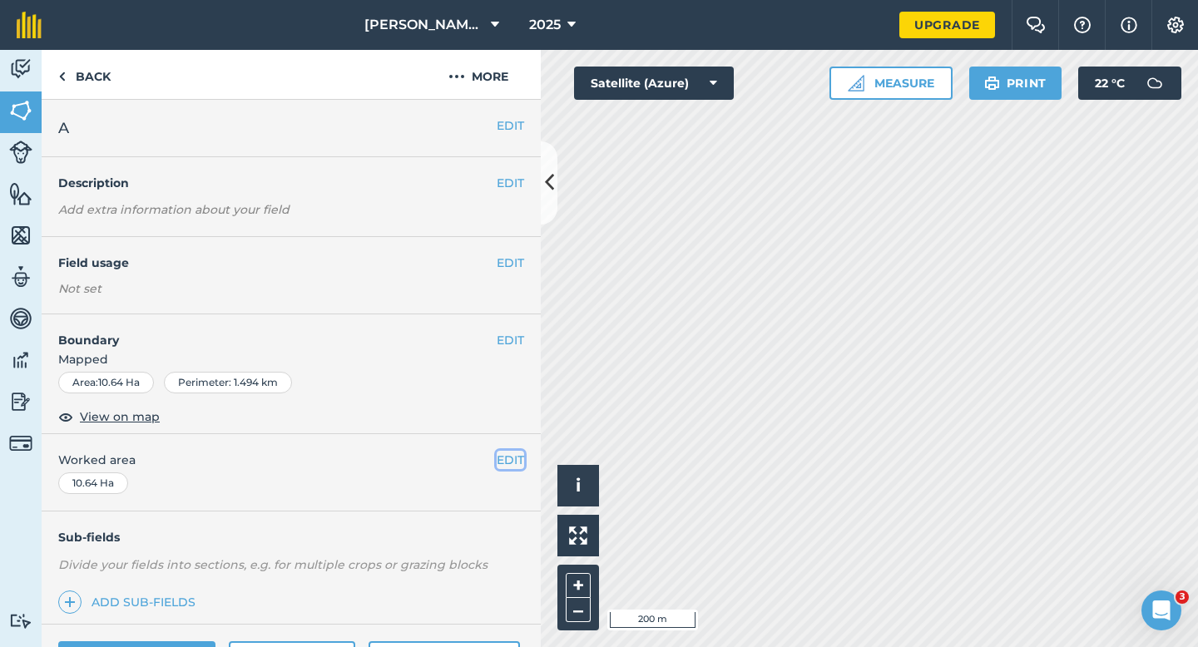
click at [521, 463] on button "EDIT" at bounding box center [510, 460] width 27 height 18
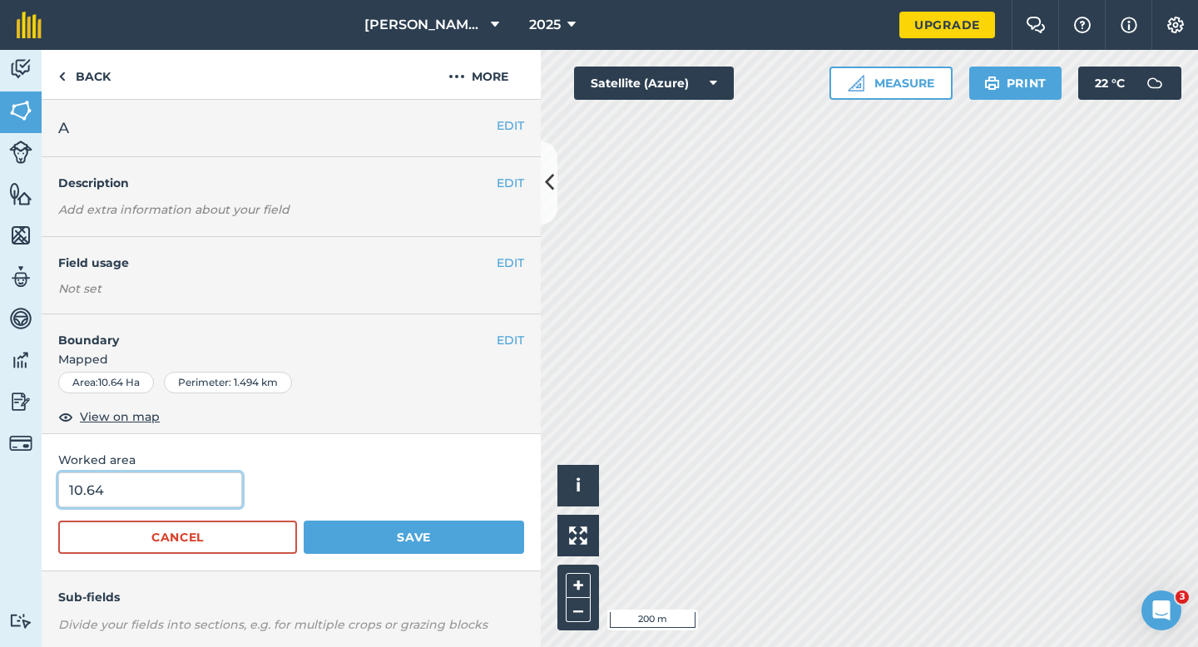
click at [197, 481] on input "10.64" at bounding box center [150, 490] width 184 height 35
click at [191, 493] on input "10.64" at bounding box center [150, 490] width 184 height 35
type input "10.6"
click at [304, 521] on button "Save" at bounding box center [414, 537] width 220 height 33
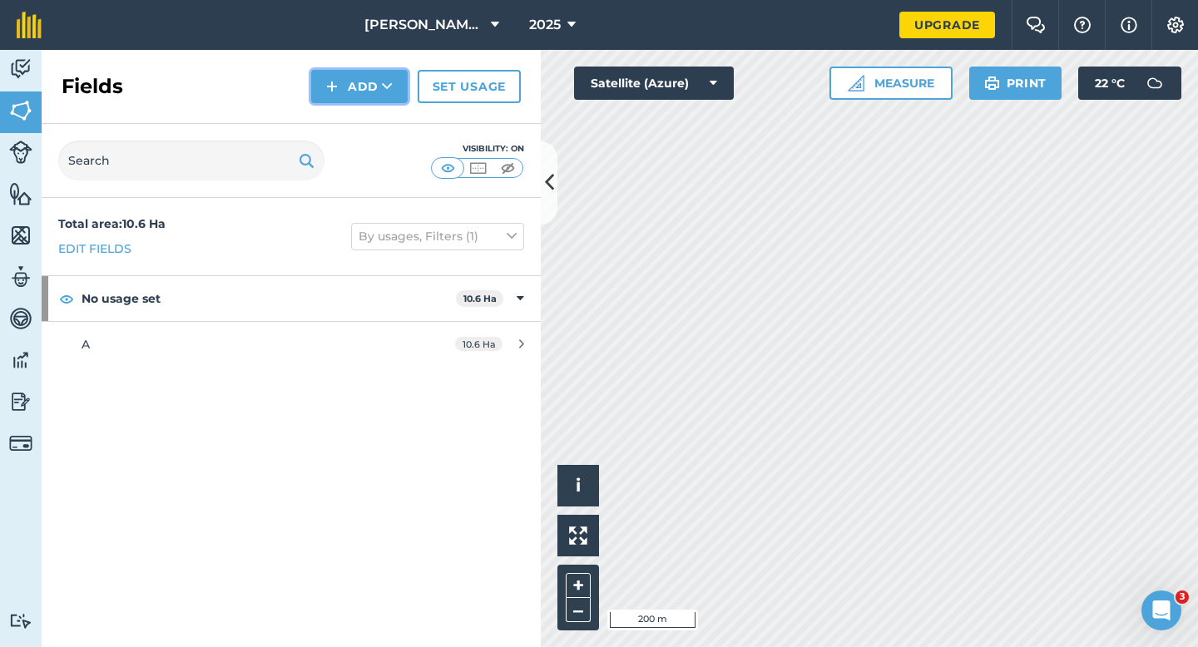
click at [347, 102] on button "Add" at bounding box center [359, 86] width 97 height 33
click at [354, 126] on link "Draw" at bounding box center [360, 124] width 92 height 37
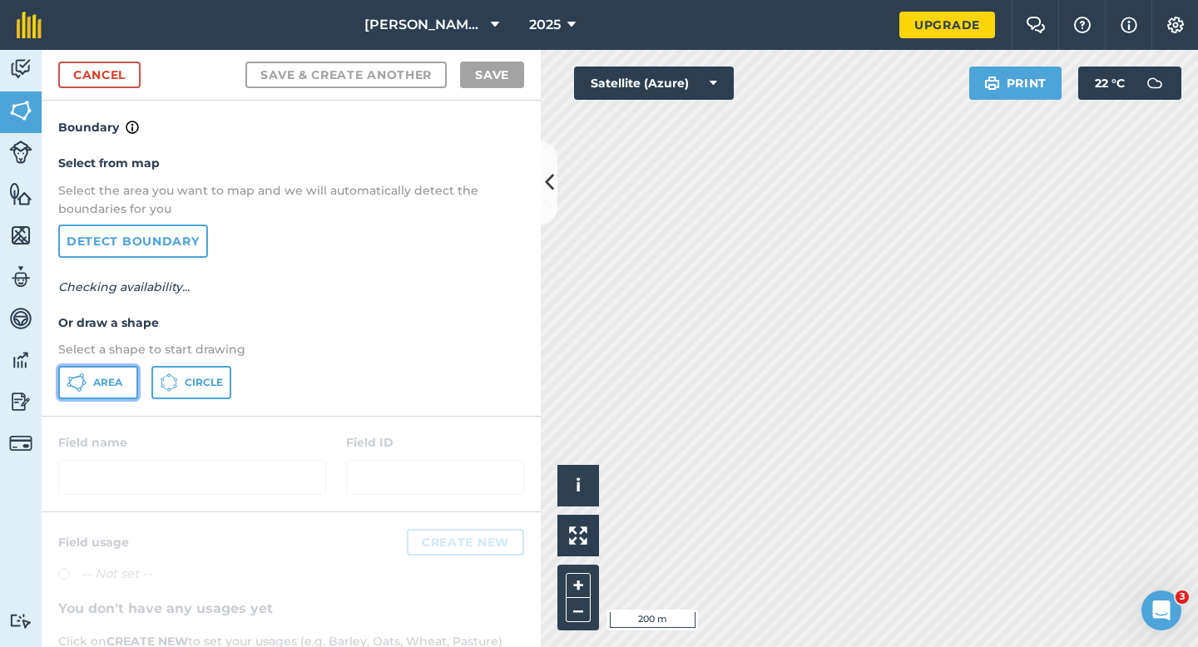
click at [99, 392] on button "Area" at bounding box center [98, 382] width 80 height 33
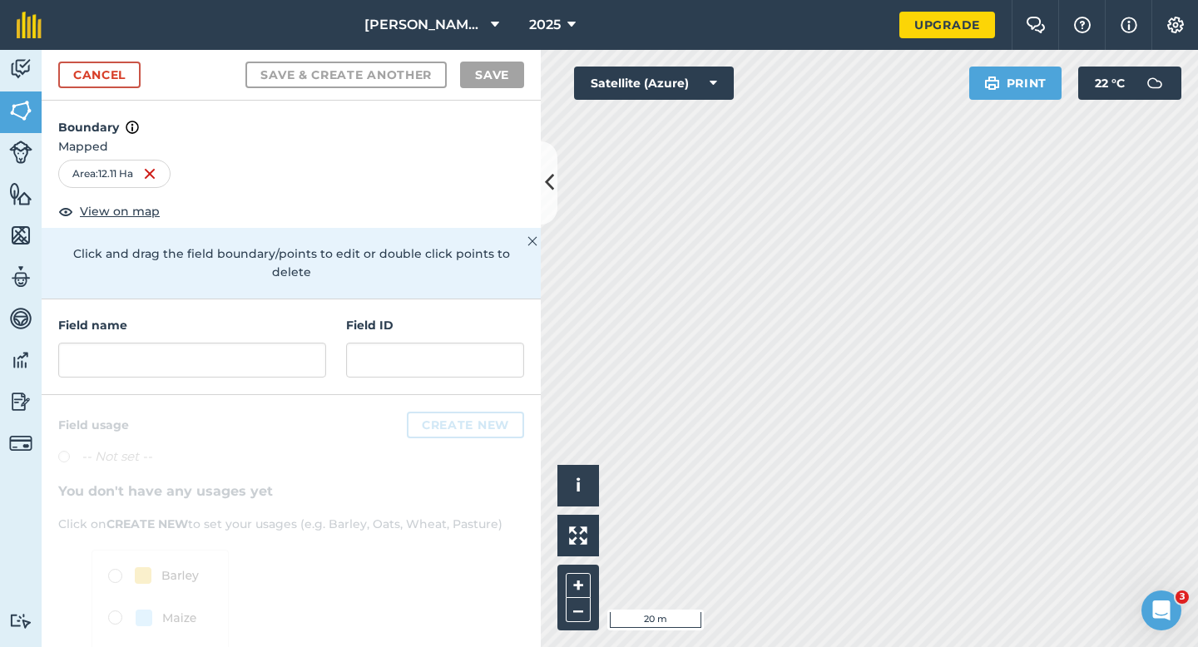
click at [184, 359] on div "Field name Field ID" at bounding box center [291, 348] width 499 height 96
click at [184, 354] on input "text" at bounding box center [192, 360] width 268 height 35
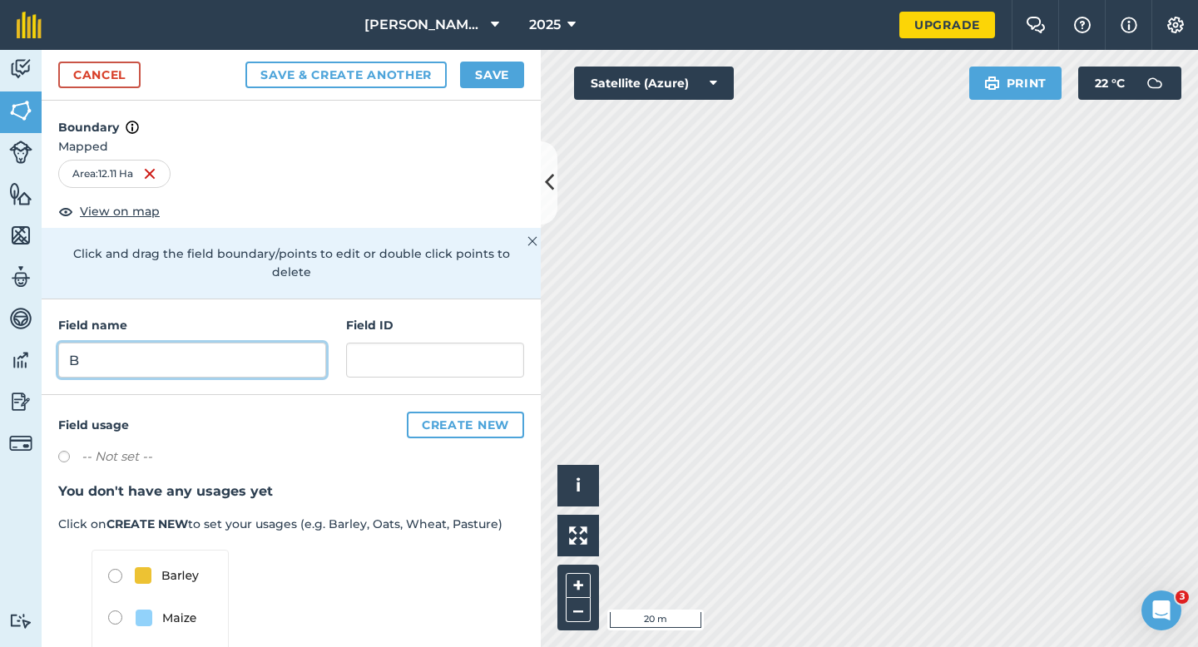
type input "B"
click at [502, 64] on button "Save" at bounding box center [492, 75] width 64 height 27
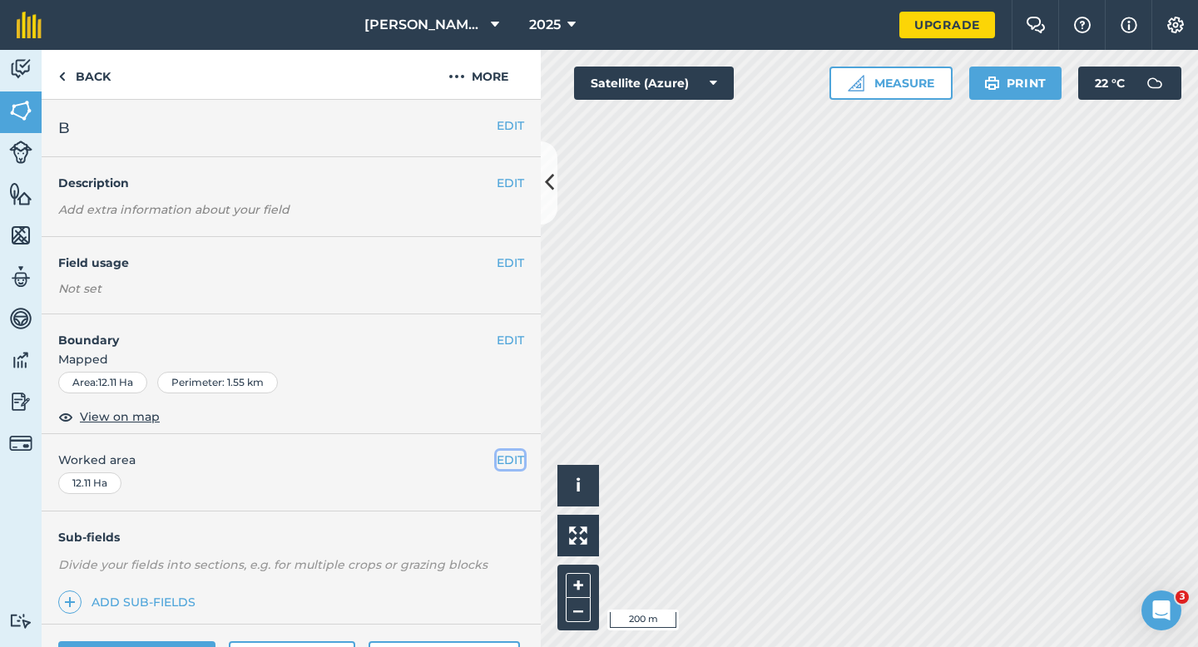
click at [498, 455] on button "EDIT" at bounding box center [510, 460] width 27 height 18
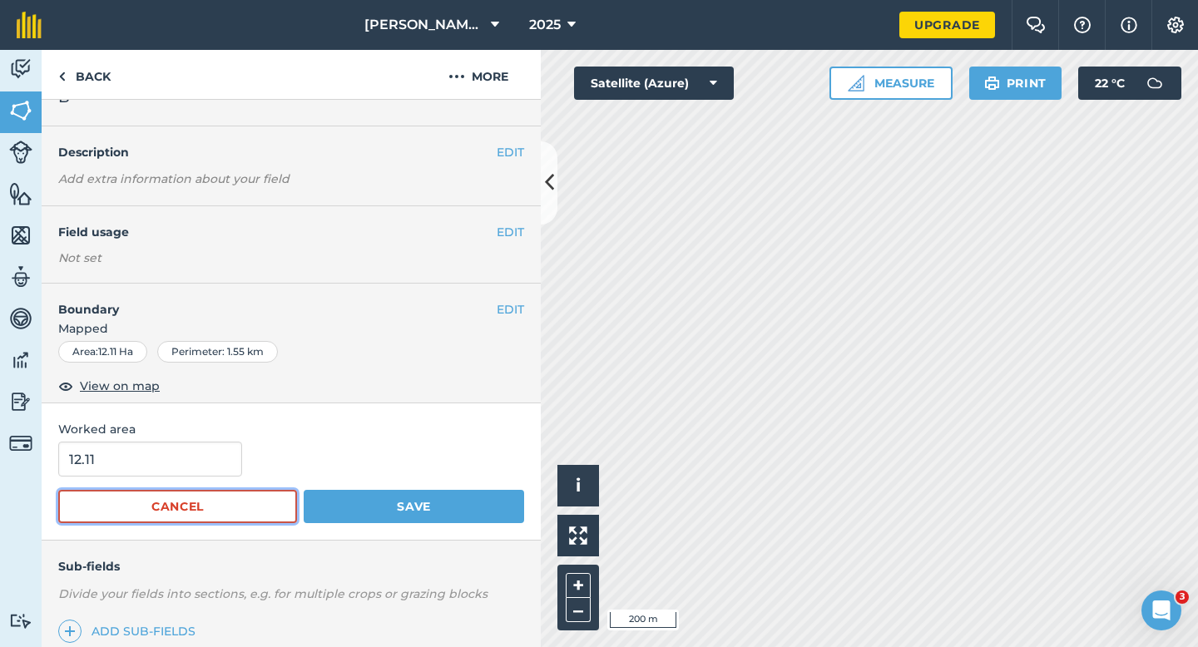
scroll to position [33, 0]
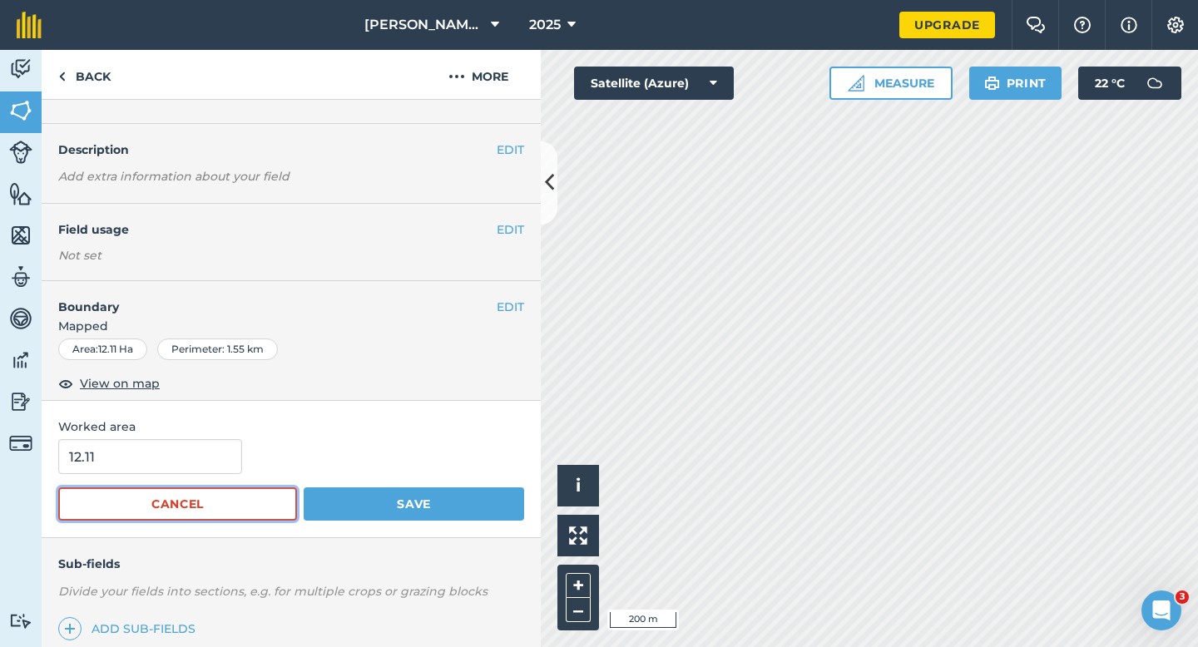
click at [123, 516] on button "Cancel" at bounding box center [177, 504] width 239 height 33
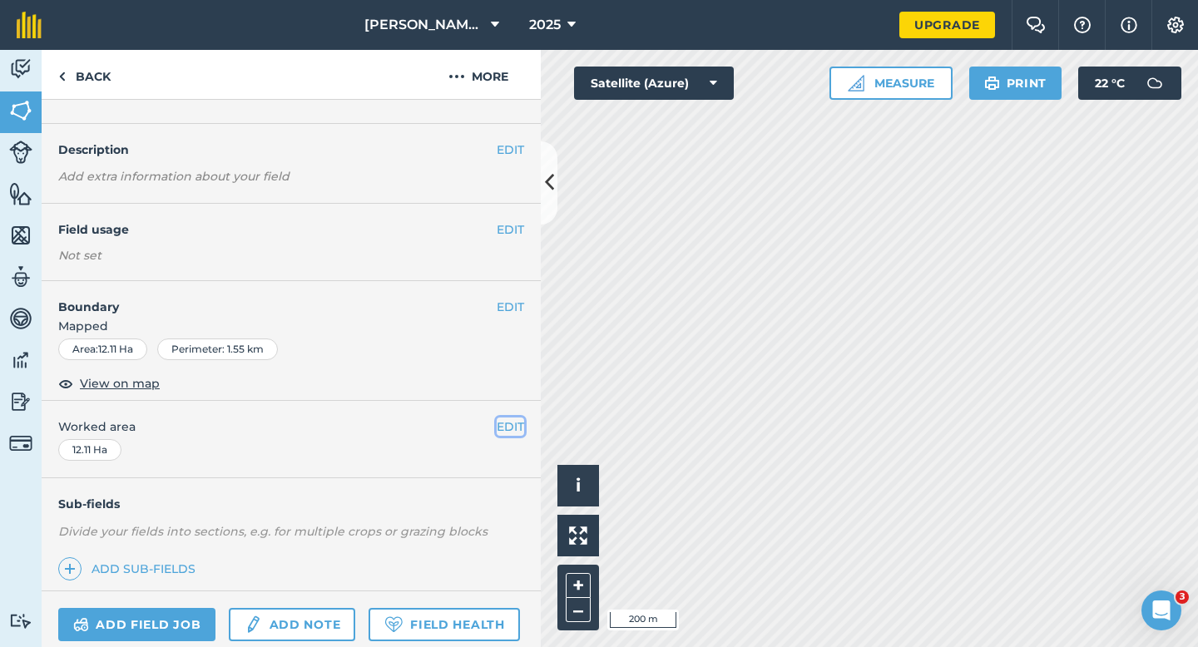
click at [508, 422] on button "EDIT" at bounding box center [510, 427] width 27 height 18
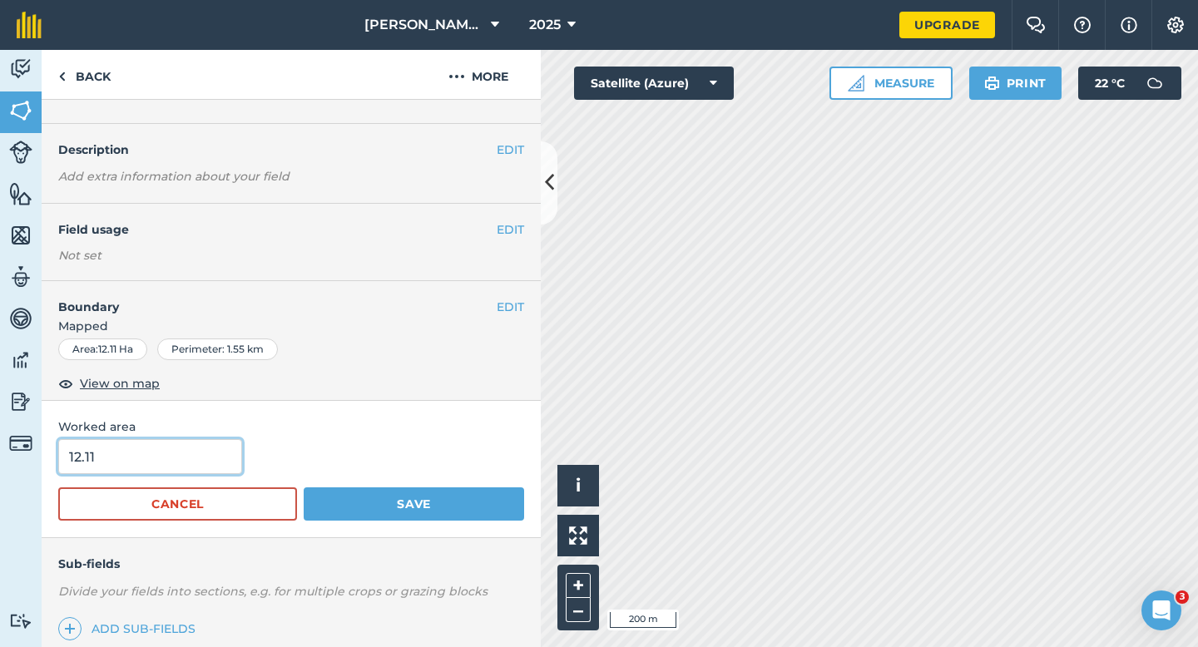
click at [191, 468] on input "12.11" at bounding box center [150, 456] width 184 height 35
type input "12"
click at [304, 488] on button "Save" at bounding box center [414, 504] width 220 height 33
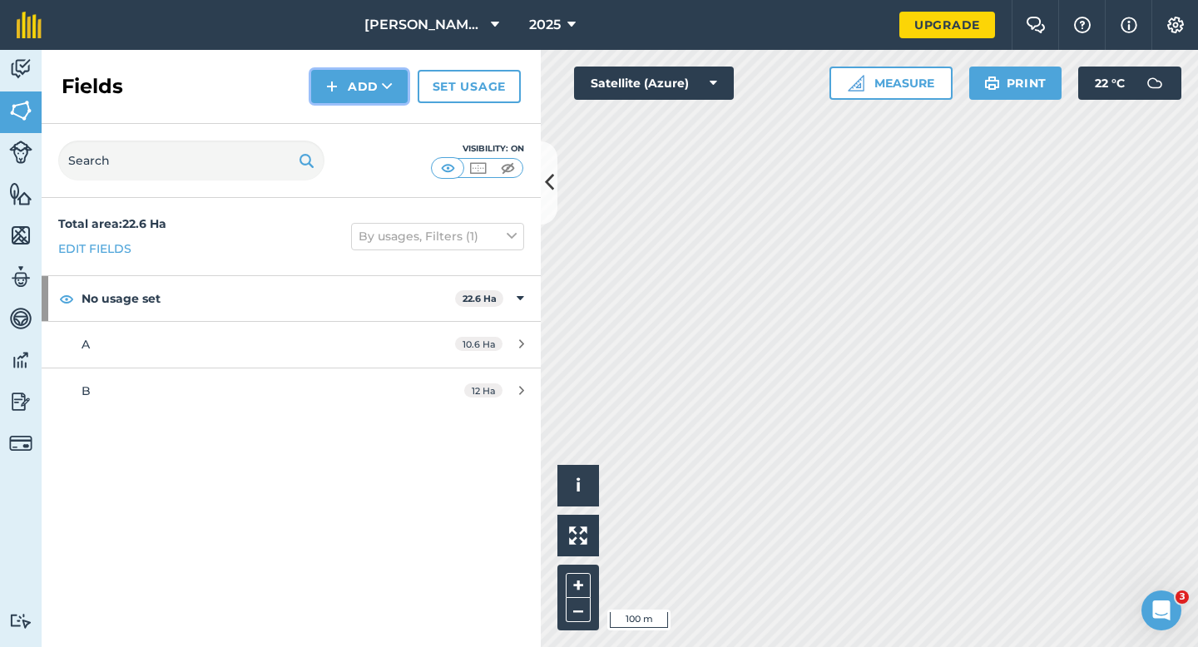
click at [338, 85] on img at bounding box center [332, 87] width 12 height 20
click at [338, 135] on link "Draw" at bounding box center [360, 124] width 92 height 37
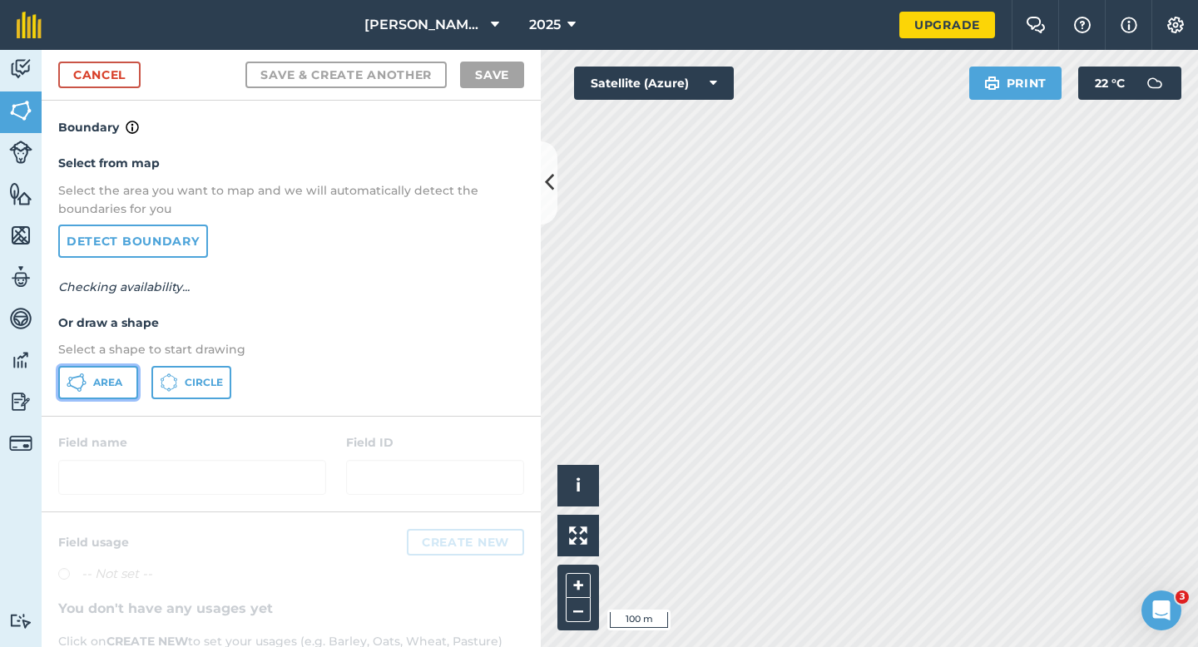
click at [121, 385] on button "Area" at bounding box center [98, 382] width 80 height 33
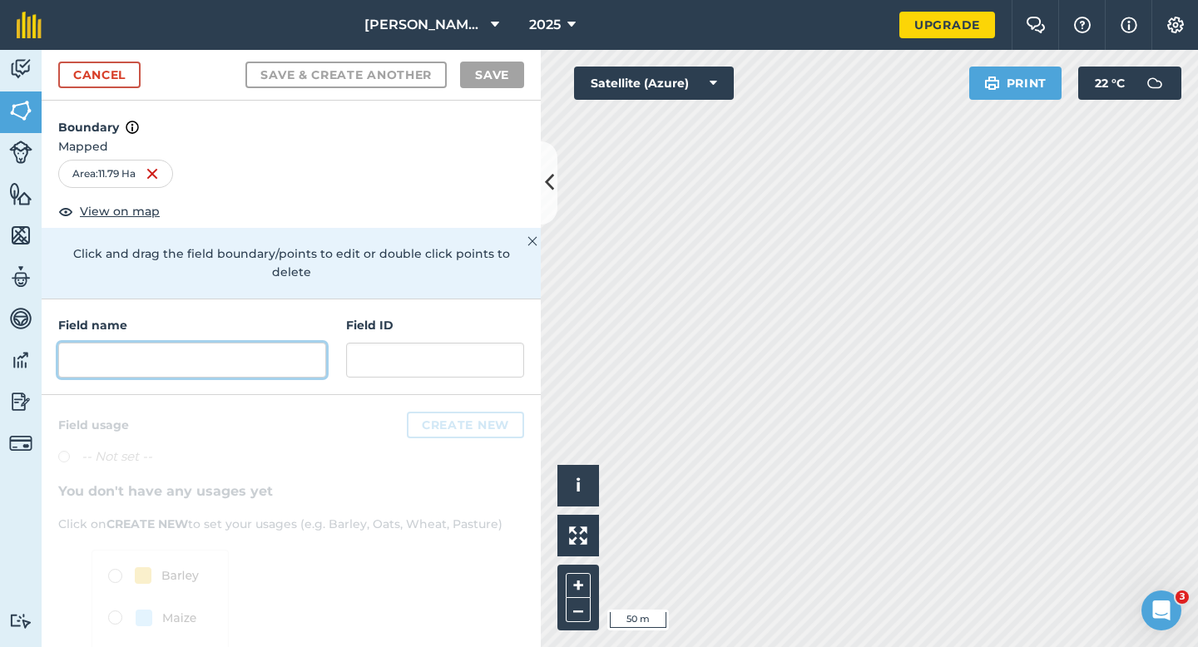
click at [275, 343] on input "text" at bounding box center [192, 360] width 268 height 35
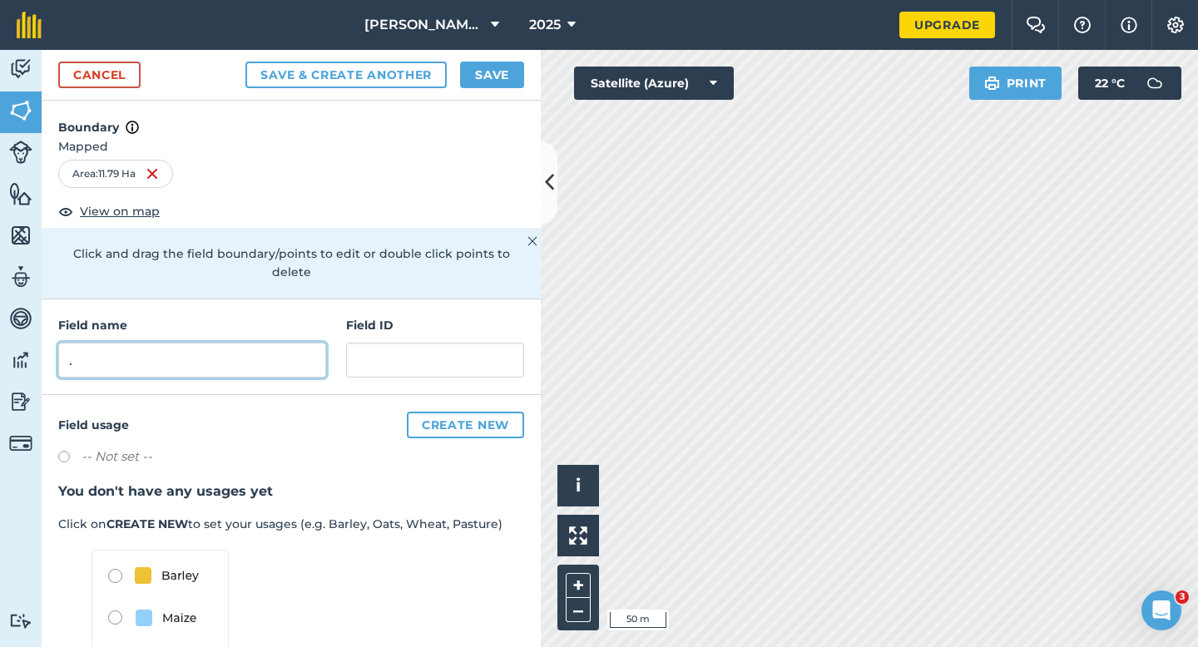
type input "."
click at [507, 63] on button "Save" at bounding box center [492, 75] width 64 height 27
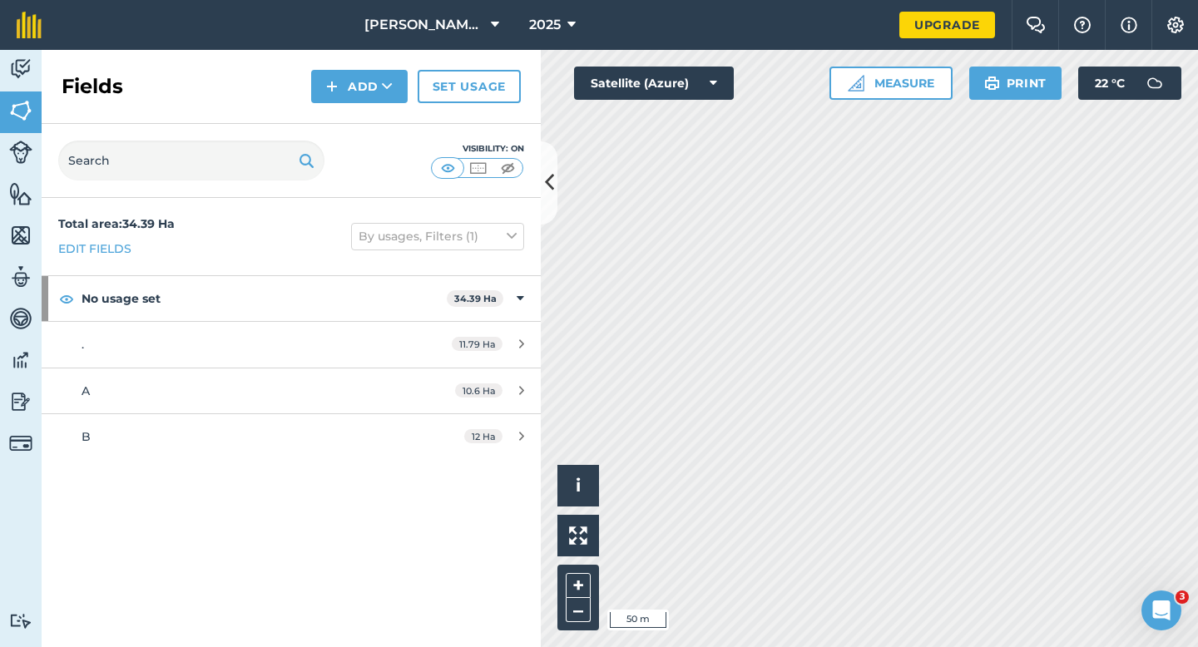
click at [324, 106] on div "Fields Add Set usage" at bounding box center [291, 87] width 499 height 74
click at [339, 100] on button "Add" at bounding box center [359, 86] width 97 height 33
click at [339, 117] on link "Draw" at bounding box center [360, 124] width 92 height 37
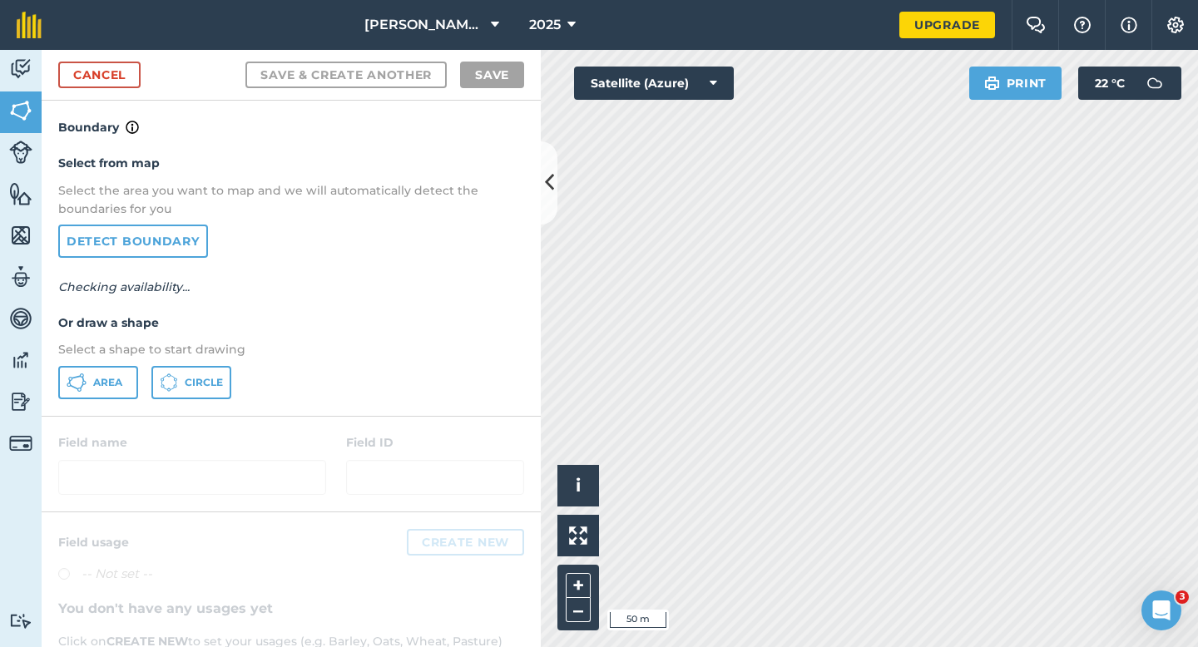
click at [122, 359] on p "Select a shape to start drawing" at bounding box center [291, 349] width 466 height 18
click at [121, 374] on button "Area" at bounding box center [98, 382] width 80 height 33
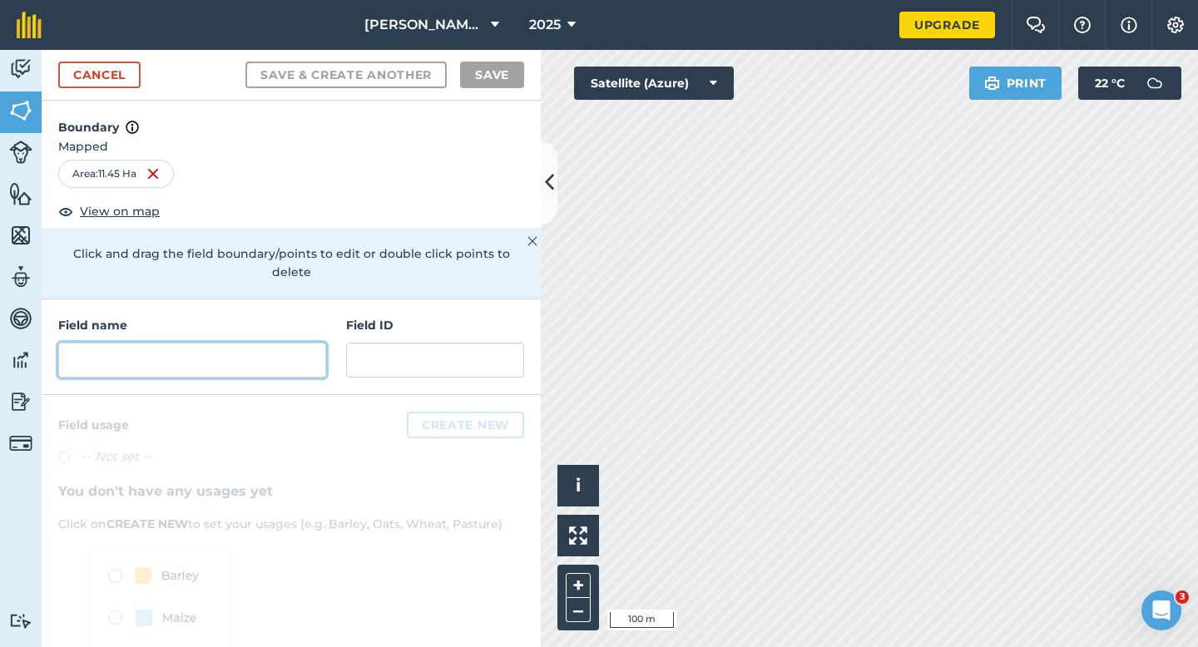
click at [254, 343] on input "text" at bounding box center [192, 360] width 268 height 35
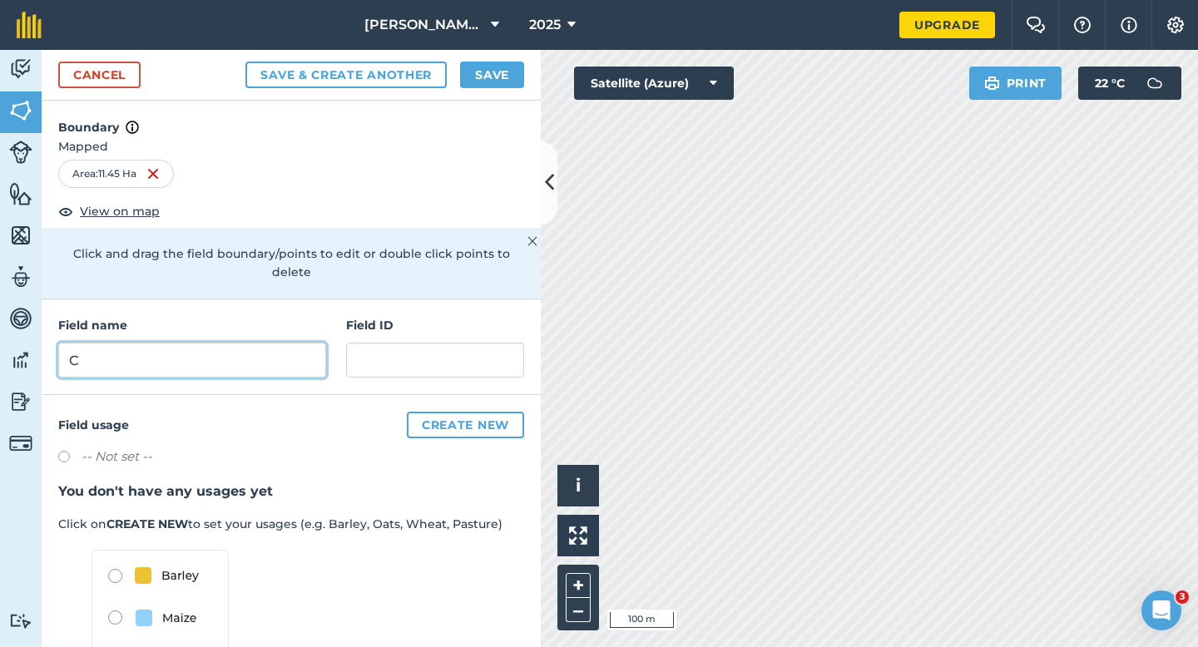
type input "C"
click at [490, 79] on button "Save" at bounding box center [492, 75] width 64 height 27
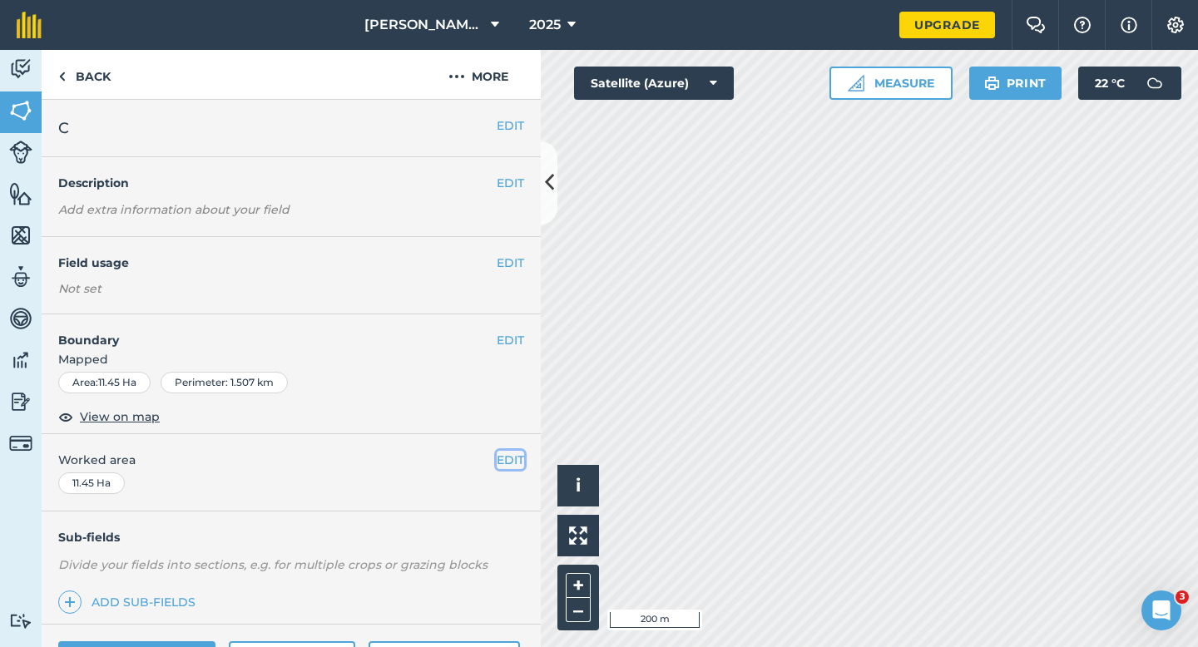
click at [509, 465] on button "EDIT" at bounding box center [510, 460] width 27 height 18
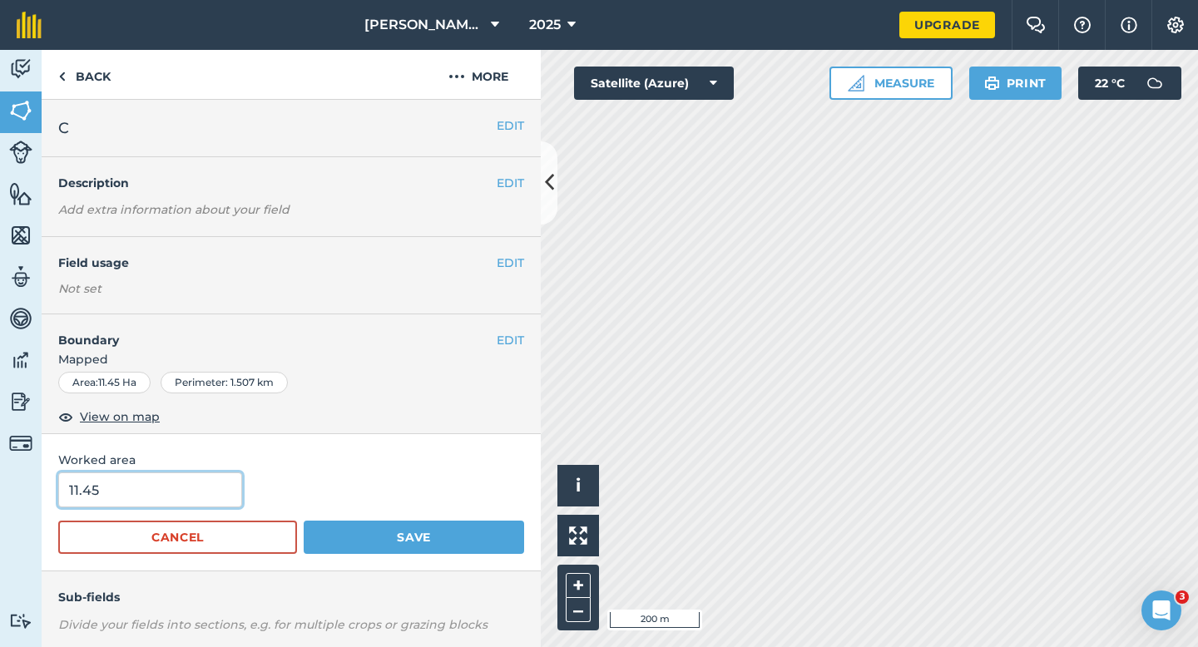
click at [208, 493] on input "11.45" at bounding box center [150, 490] width 184 height 35
type input "11.5"
click at [304, 521] on button "Save" at bounding box center [414, 537] width 220 height 33
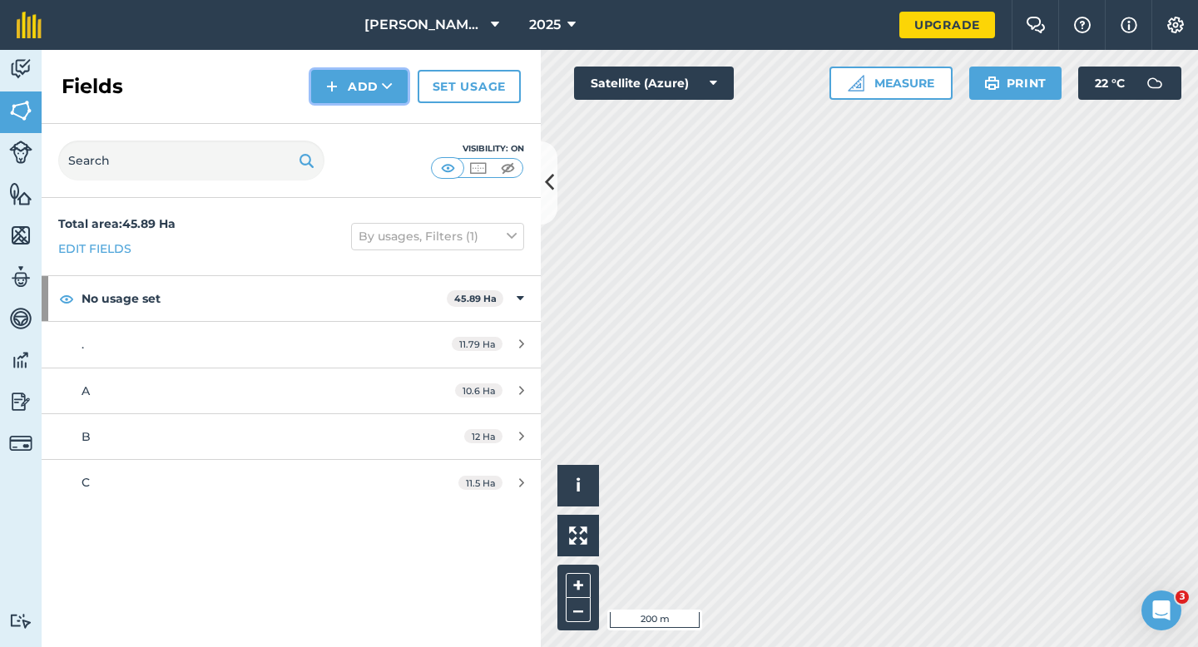
click at [340, 92] on button "Add" at bounding box center [359, 86] width 97 height 33
click at [339, 88] on button "Add" at bounding box center [359, 86] width 97 height 33
click at [356, 116] on link "Draw" at bounding box center [360, 124] width 92 height 37
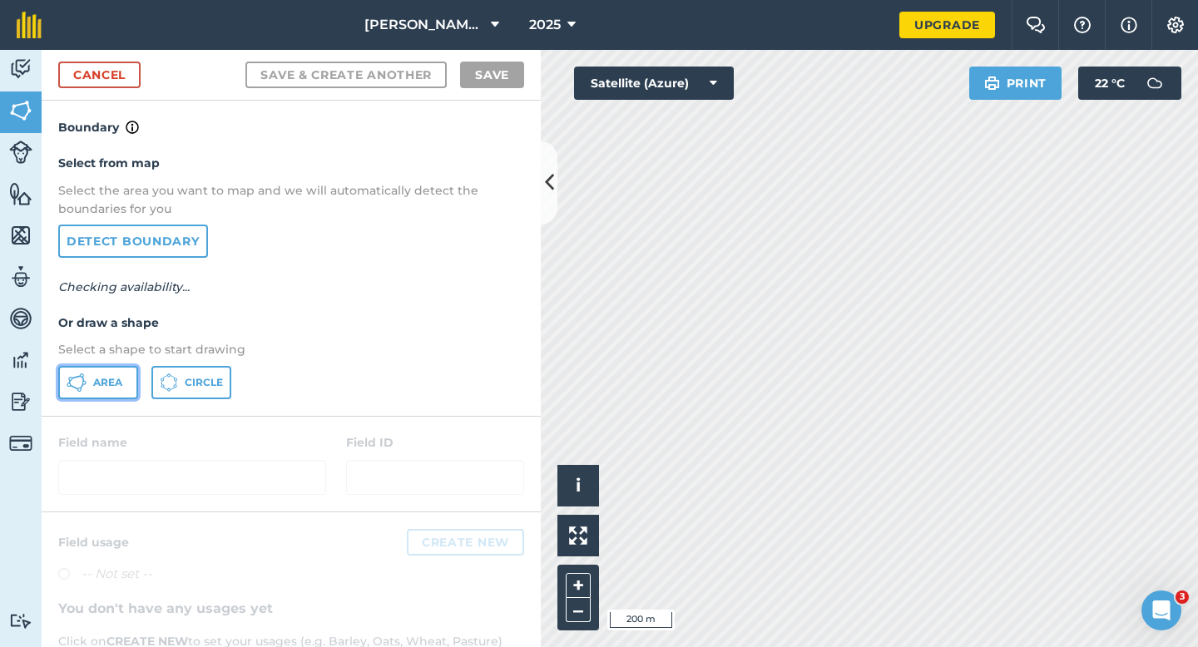
click at [119, 391] on button "Area" at bounding box center [98, 382] width 80 height 33
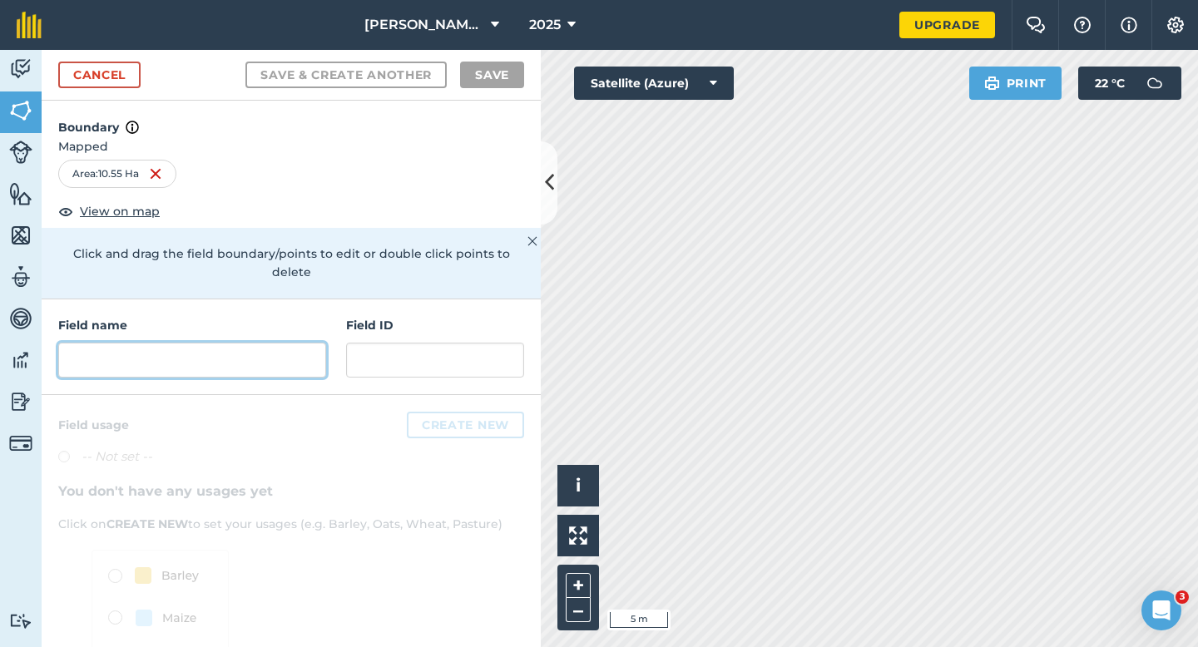
click at [285, 357] on input "text" at bounding box center [192, 360] width 268 height 35
click at [285, 353] on input "text" at bounding box center [192, 360] width 268 height 35
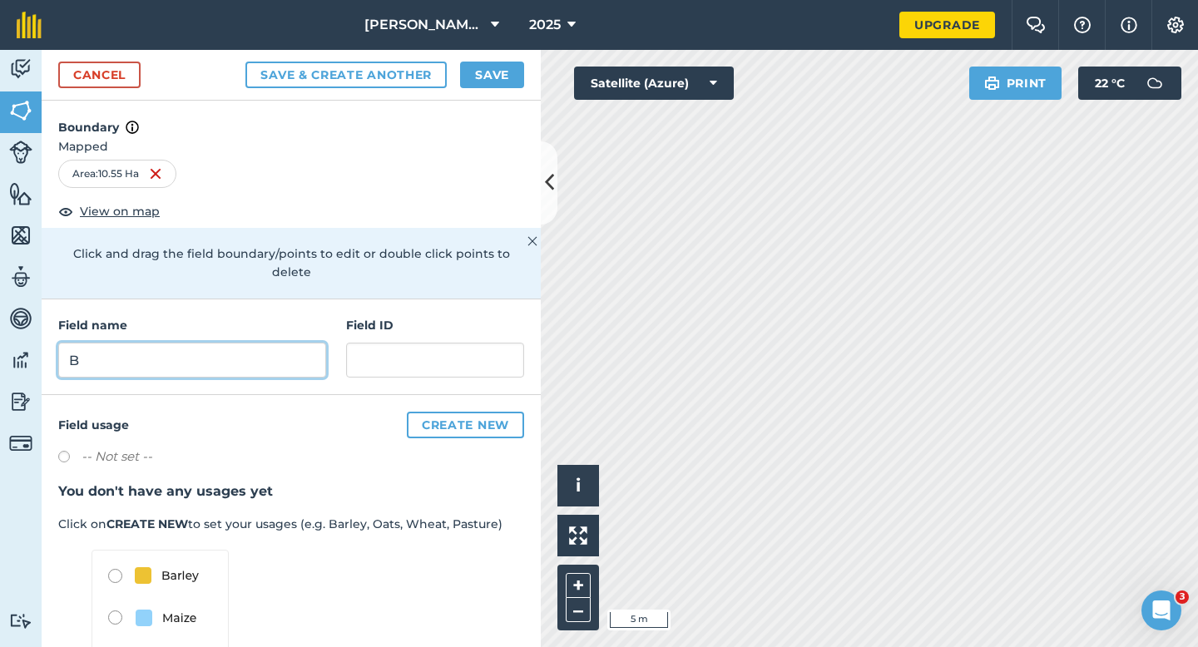
type input "B"
click at [493, 67] on button "Save" at bounding box center [492, 75] width 64 height 27
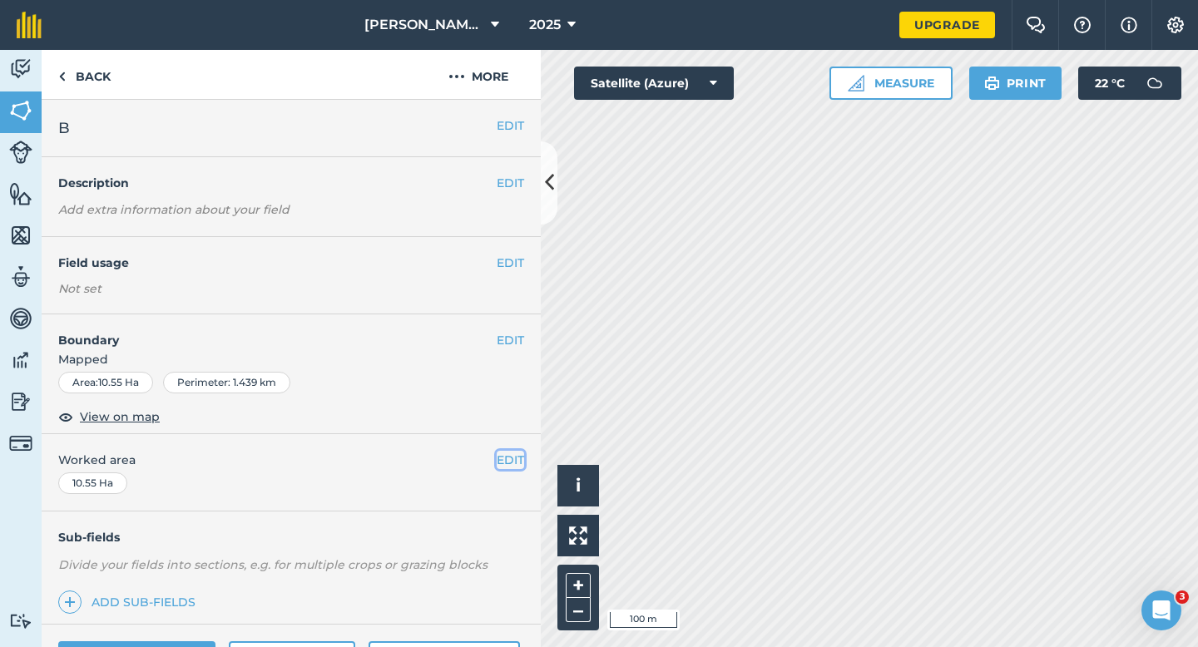
click at [516, 458] on button "EDIT" at bounding box center [510, 460] width 27 height 18
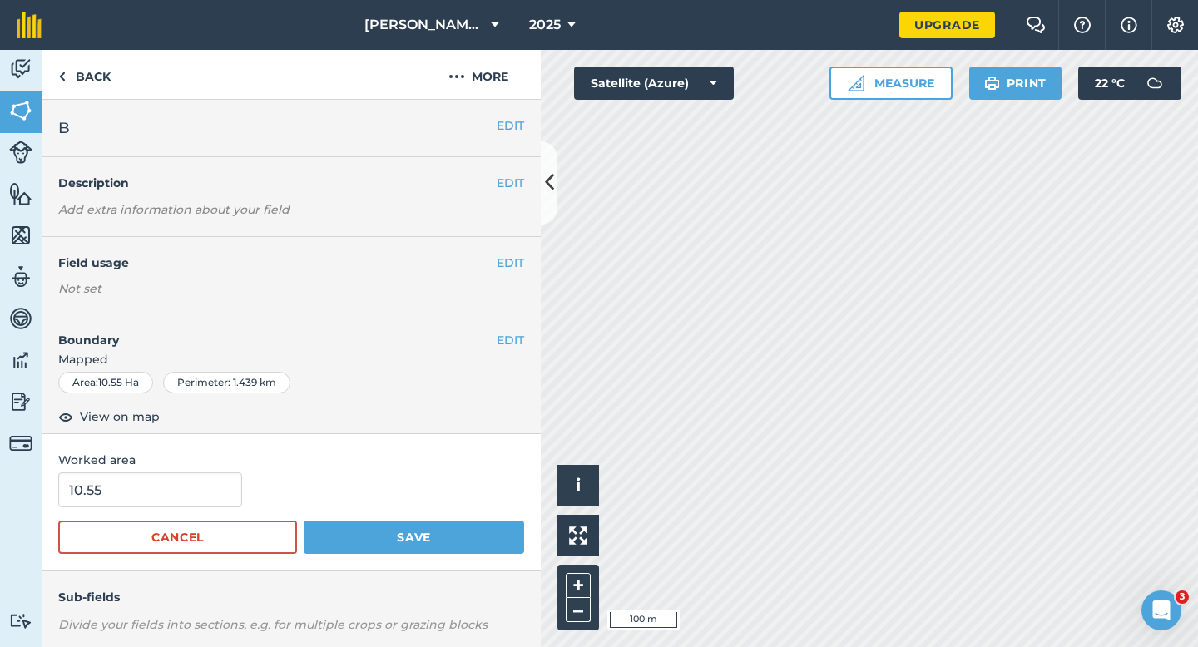
click at [151, 513] on form "10.55 Cancel Save" at bounding box center [291, 514] width 466 height 82
click at [151, 503] on input "10.5" at bounding box center [150, 490] width 184 height 35
type input "10.5"
click at [304, 521] on button "Save" at bounding box center [414, 537] width 220 height 33
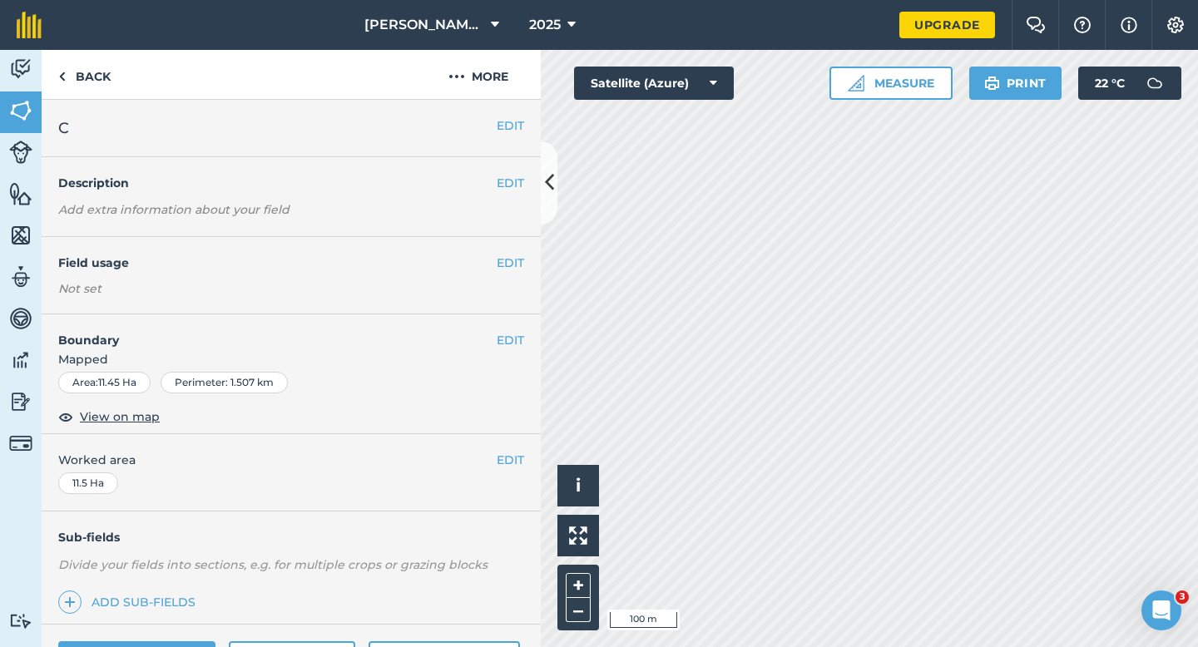
click at [494, 117] on h2 "C" at bounding box center [277, 127] width 438 height 23
click at [497, 117] on button "EDIT" at bounding box center [510, 125] width 27 height 18
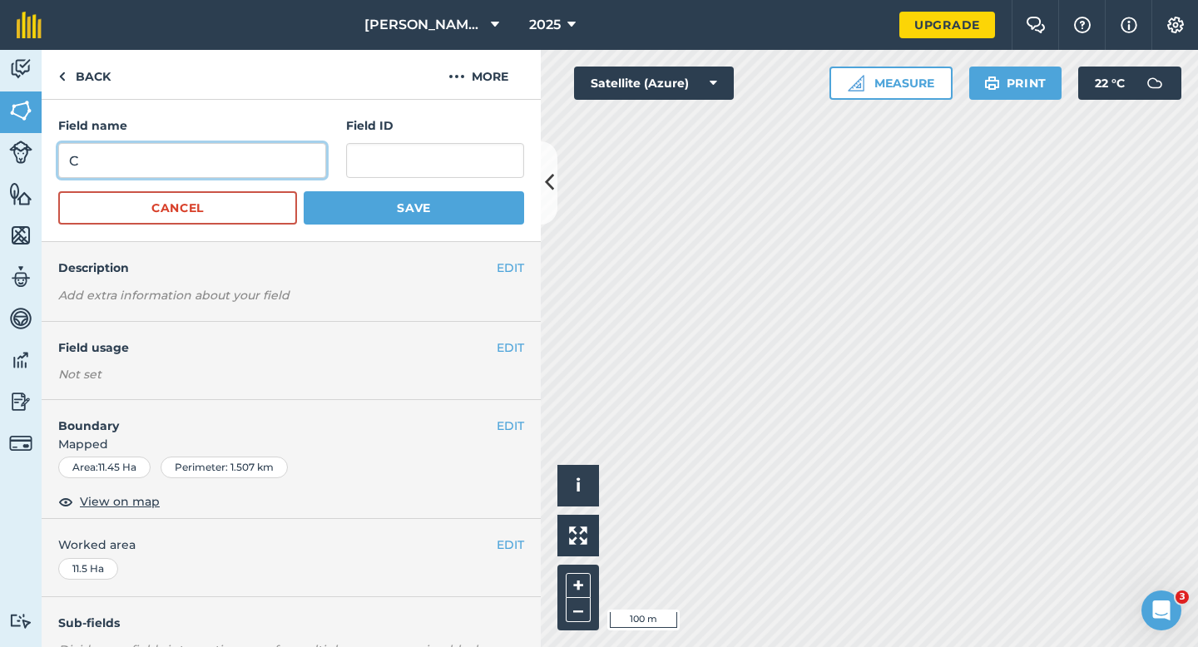
click at [285, 157] on input "C" at bounding box center [192, 160] width 268 height 35
type input "A"
click at [304, 191] on button "Save" at bounding box center [414, 207] width 220 height 33
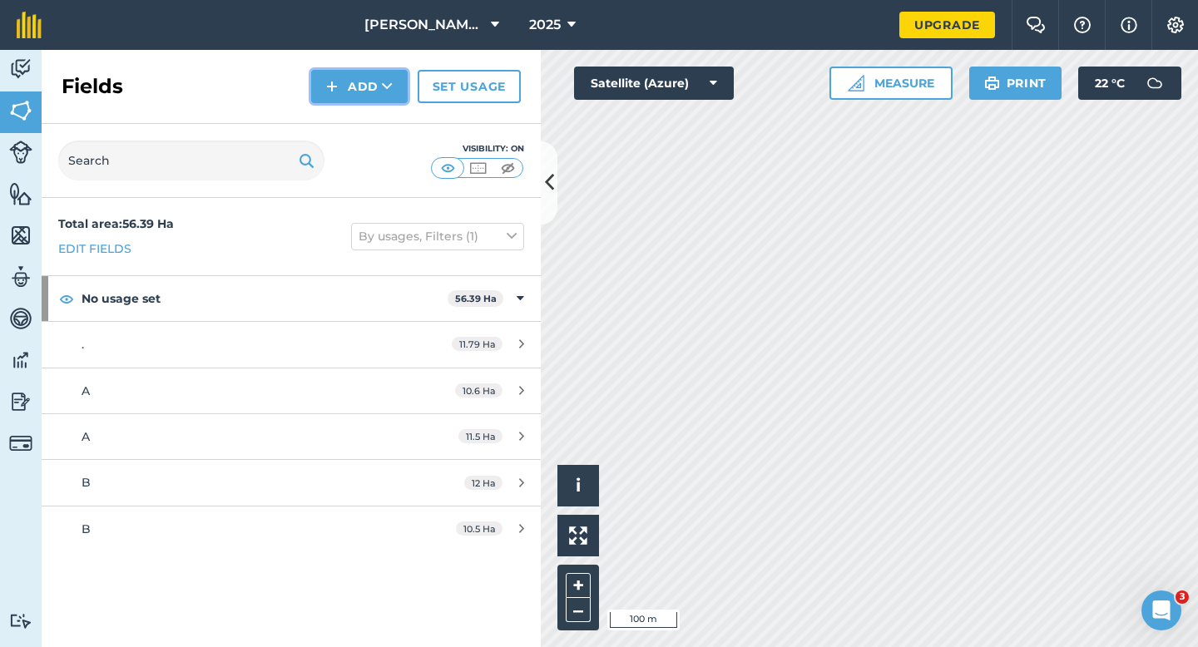
click at [346, 85] on button "Add" at bounding box center [359, 86] width 97 height 33
click at [346, 119] on link "Draw" at bounding box center [360, 124] width 92 height 37
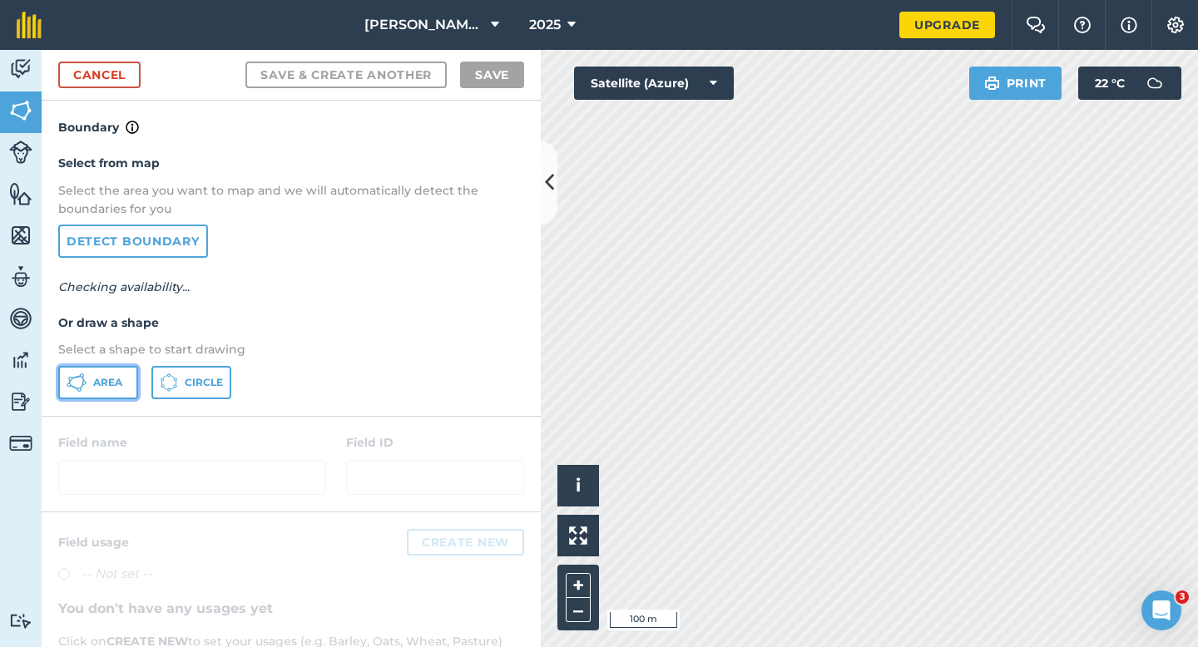
click at [118, 384] on span "Area" at bounding box center [107, 382] width 29 height 13
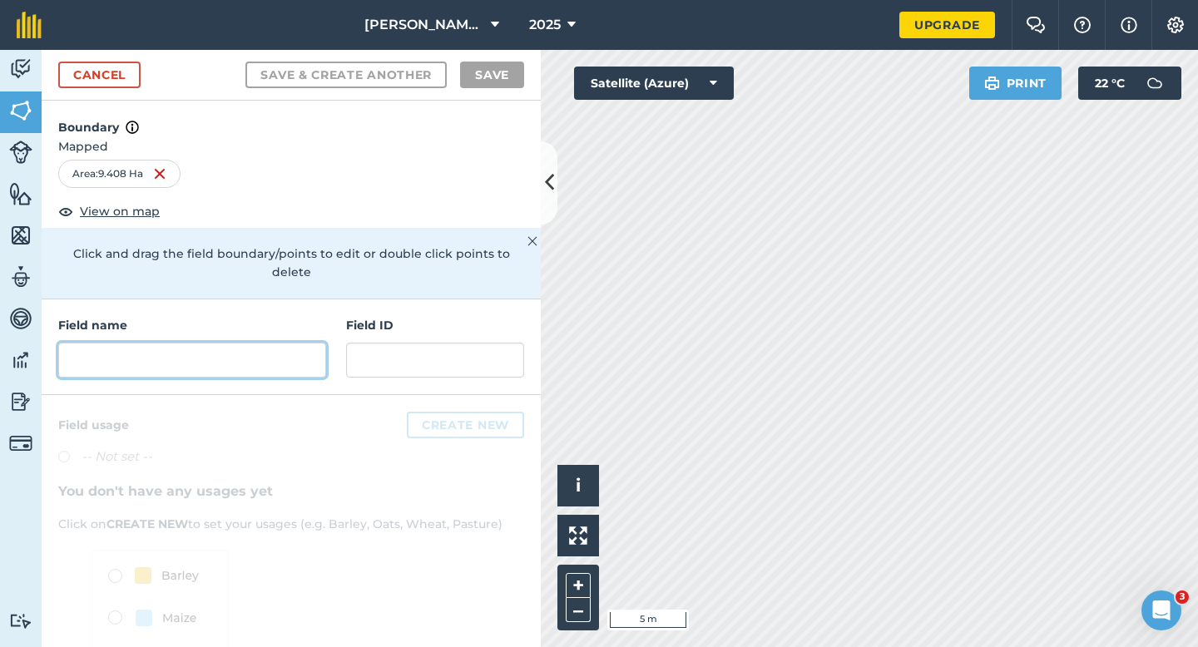
click at [300, 349] on input "text" at bounding box center [192, 360] width 268 height 35
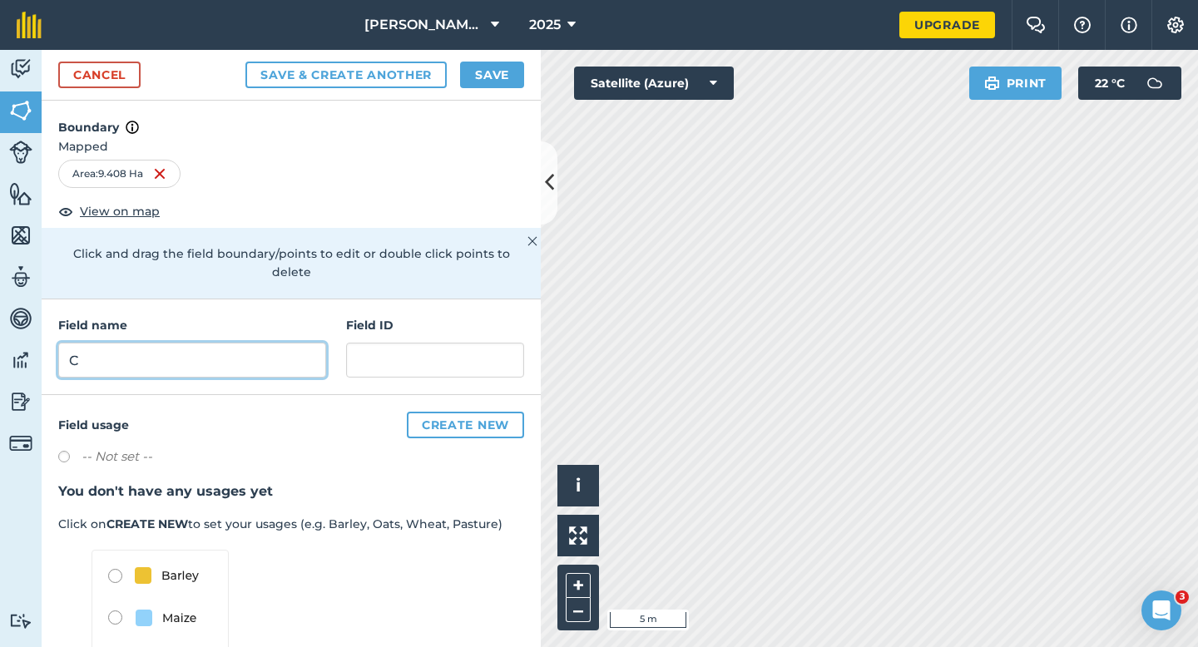
type input "C"
click at [501, 76] on button "Save" at bounding box center [492, 75] width 64 height 27
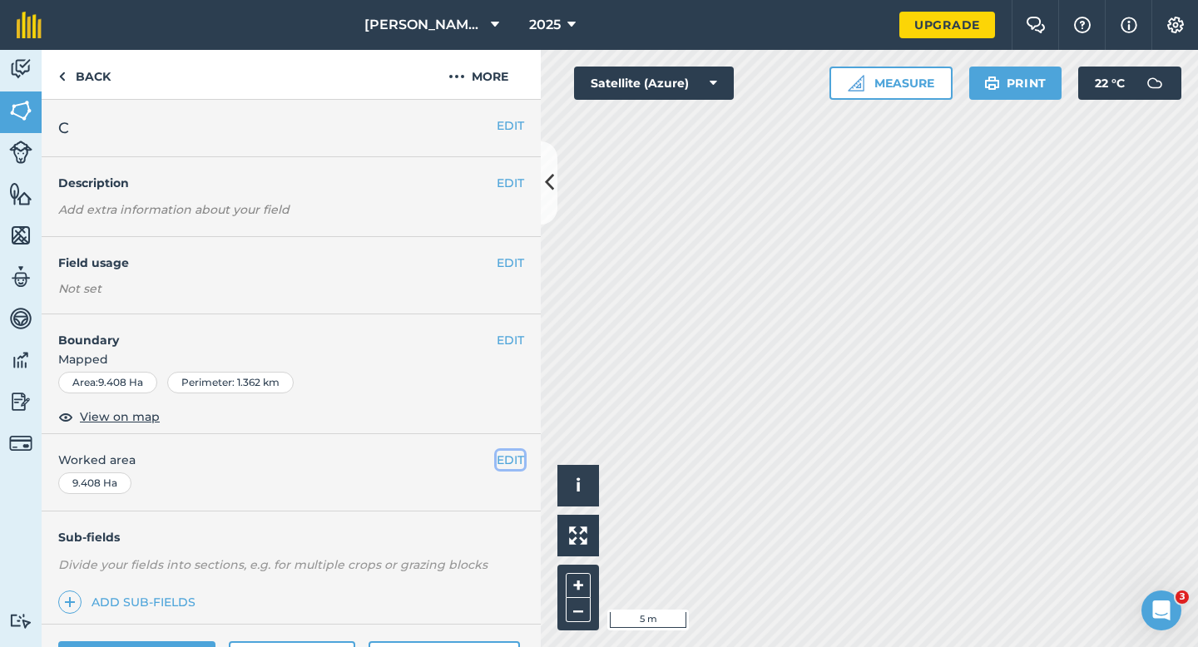
click at [513, 460] on button "EDIT" at bounding box center [510, 460] width 27 height 18
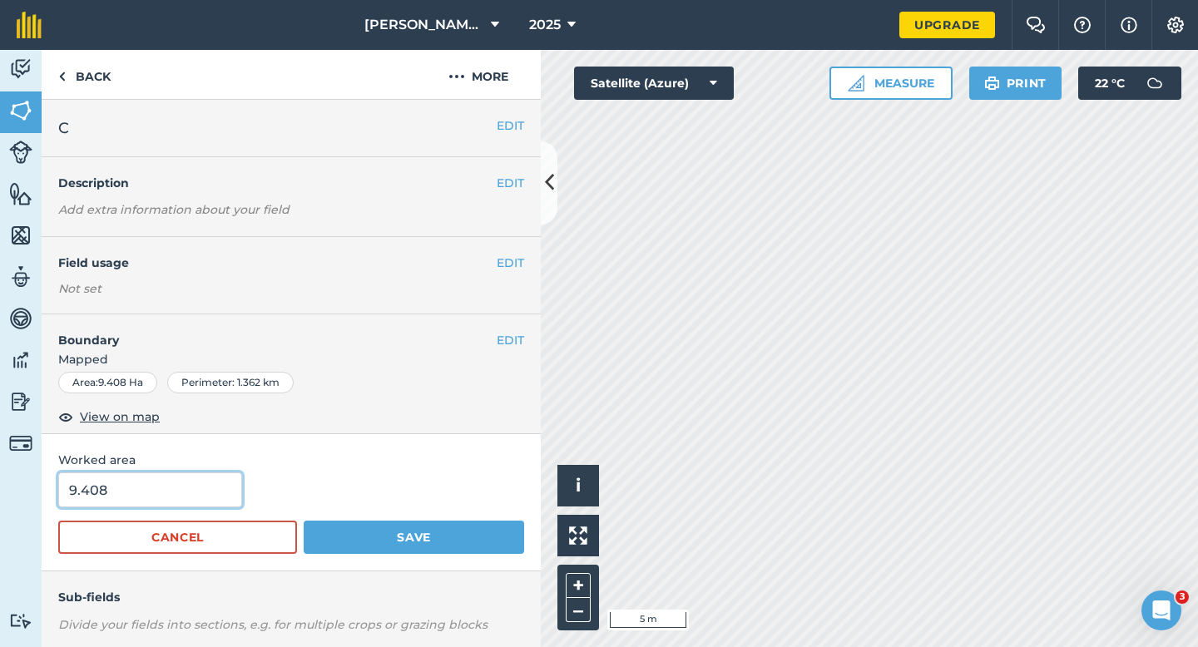
click at [179, 488] on input "9.408" at bounding box center [150, 490] width 184 height 35
type input "9.5"
click at [304, 521] on button "Save" at bounding box center [414, 537] width 220 height 33
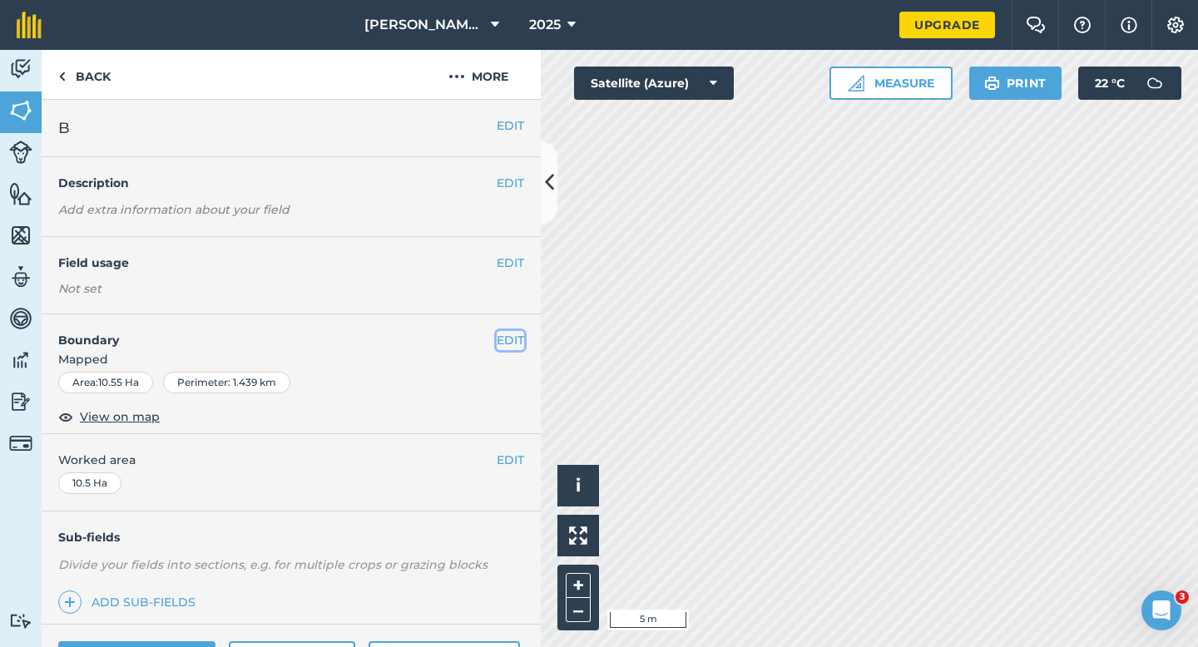
click at [516, 336] on button "EDIT" at bounding box center [510, 340] width 27 height 18
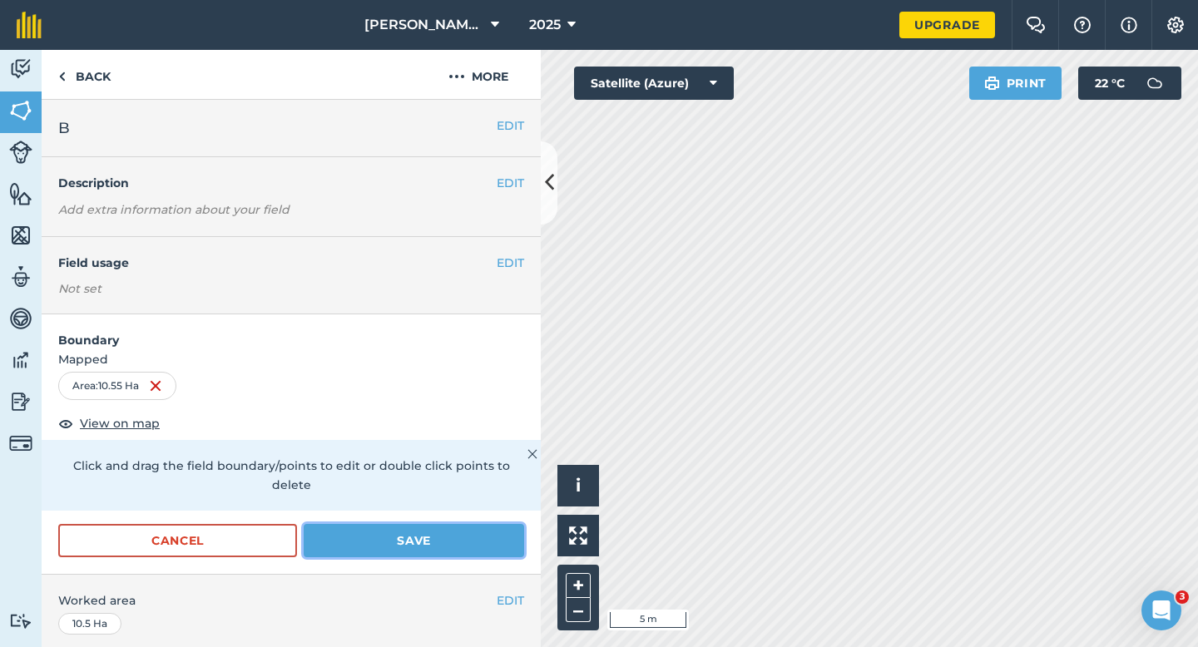
click at [500, 527] on button "Save" at bounding box center [414, 540] width 220 height 33
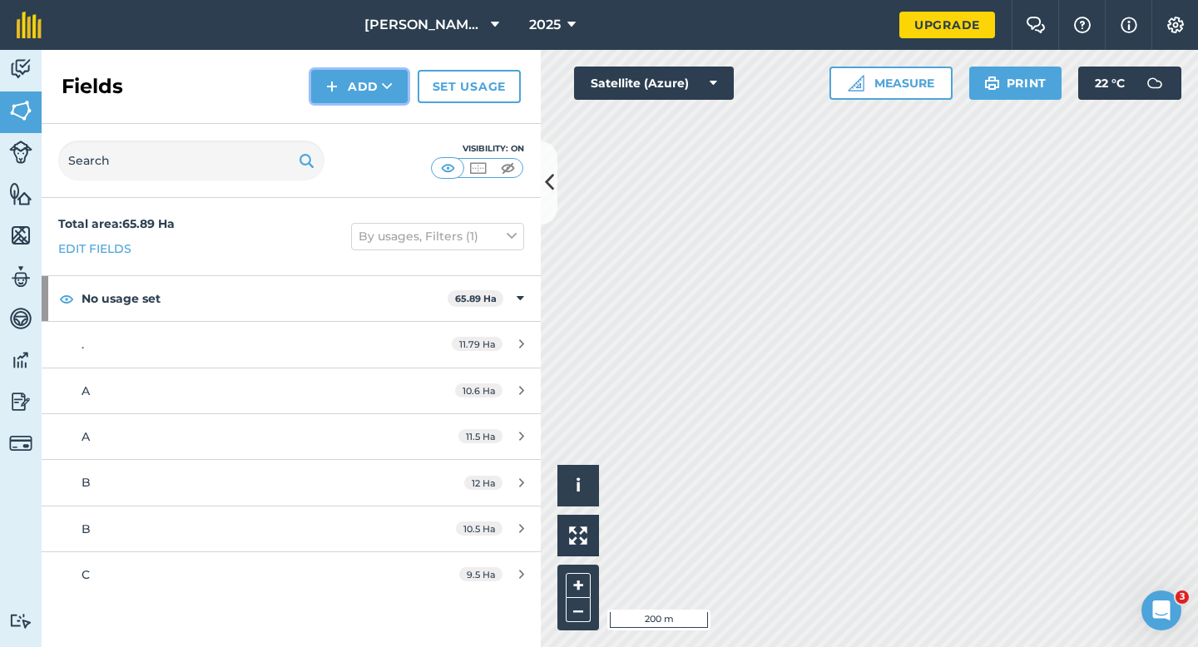
click at [349, 88] on button "Add" at bounding box center [359, 86] width 97 height 33
click at [350, 128] on link "Draw" at bounding box center [360, 124] width 92 height 37
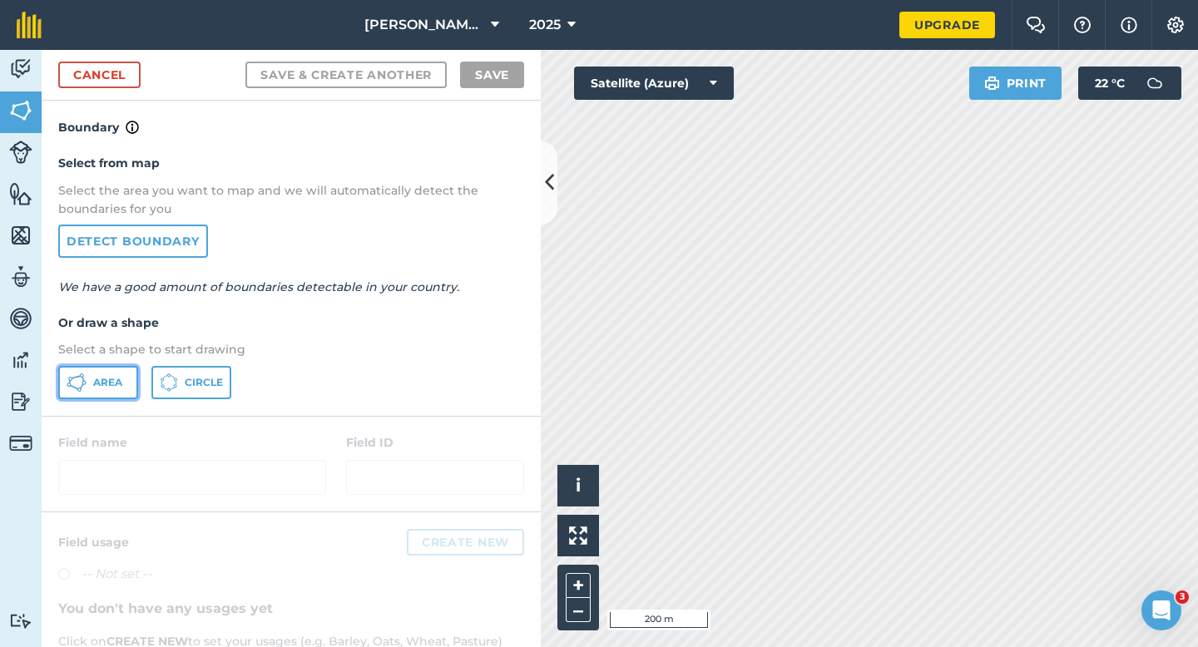
click at [108, 381] on span "Area" at bounding box center [107, 382] width 29 height 13
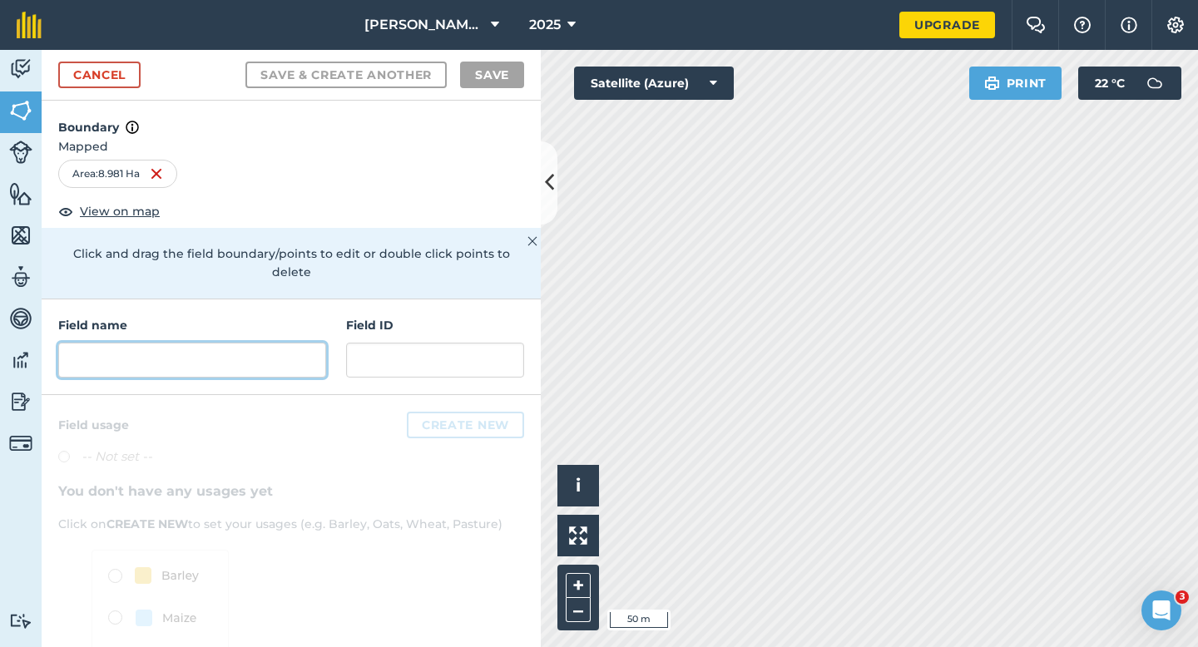
click at [295, 343] on input "text" at bounding box center [192, 360] width 268 height 35
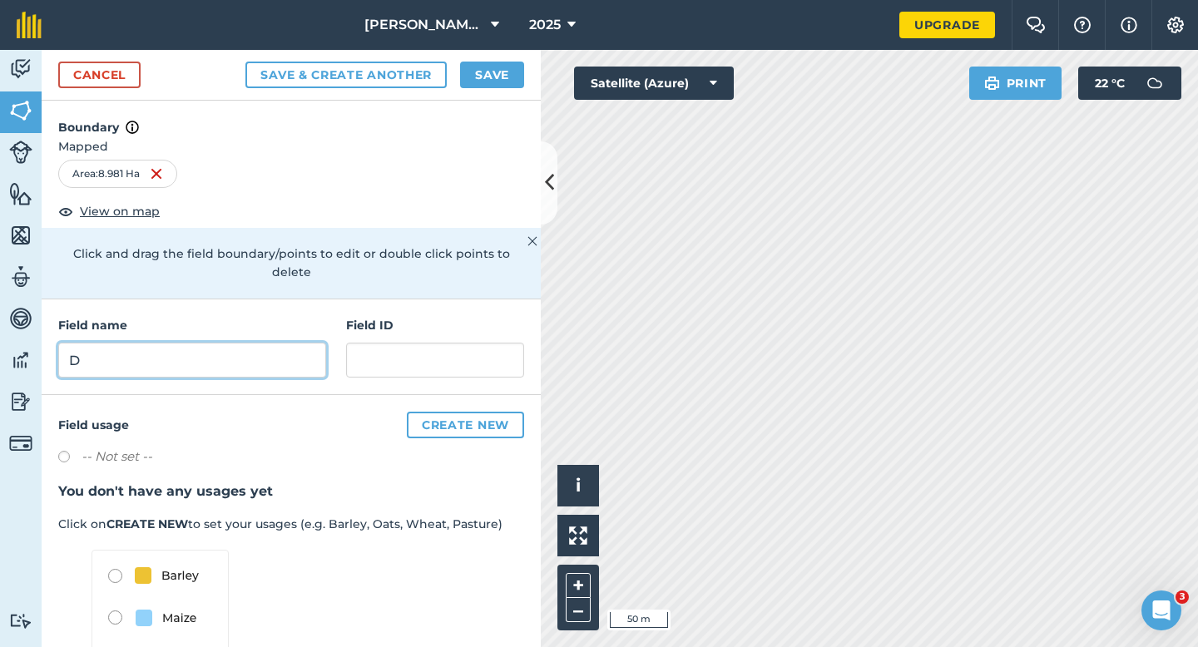
type input "D"
click at [486, 85] on button "Save" at bounding box center [492, 75] width 64 height 27
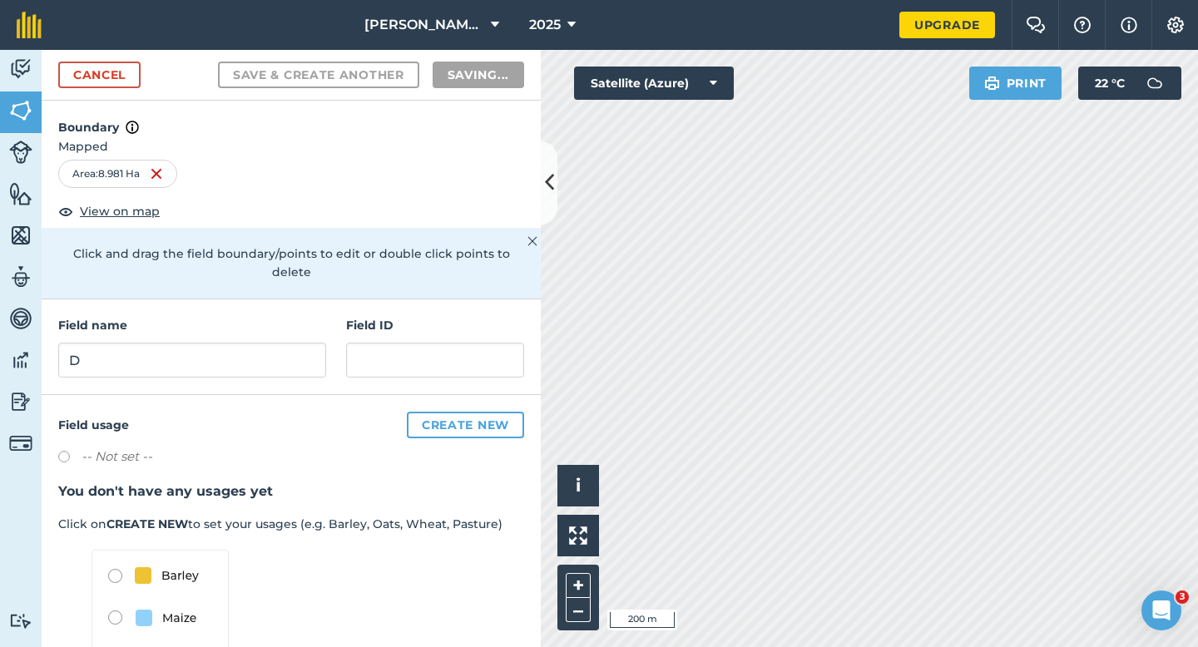
click at [511, 447] on div "-- Not set --" at bounding box center [291, 459] width 466 height 24
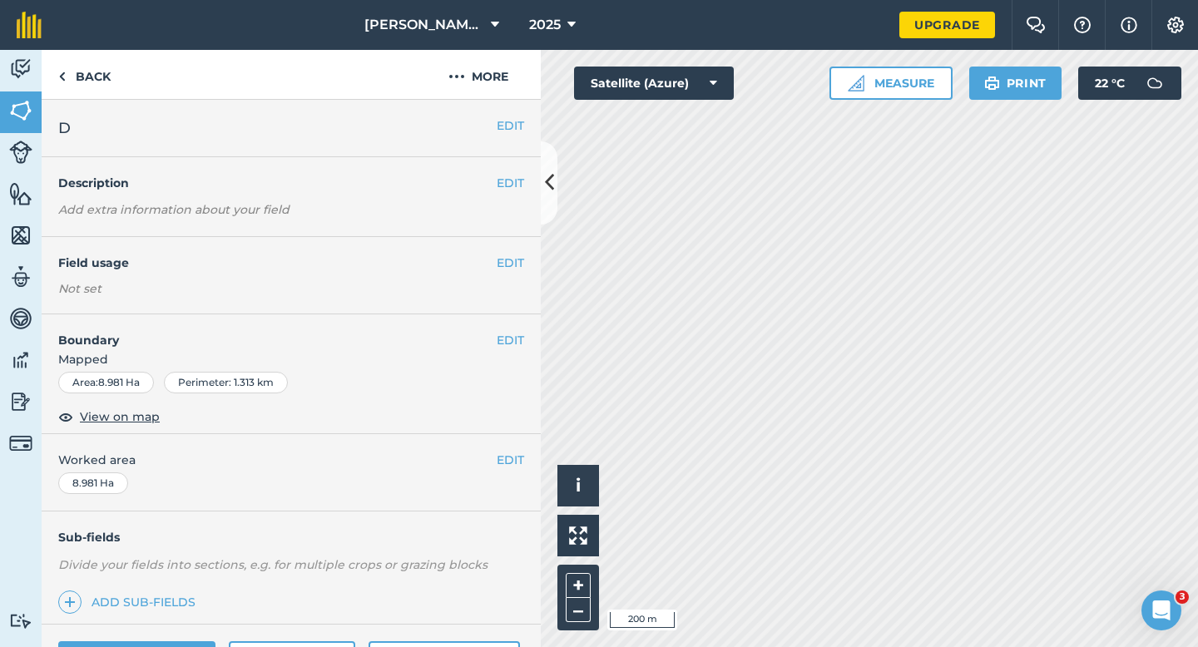
click at [511, 447] on div "EDIT Worked area 8.981 Ha" at bounding box center [291, 472] width 499 height 77
click at [511, 456] on button "EDIT" at bounding box center [510, 460] width 27 height 18
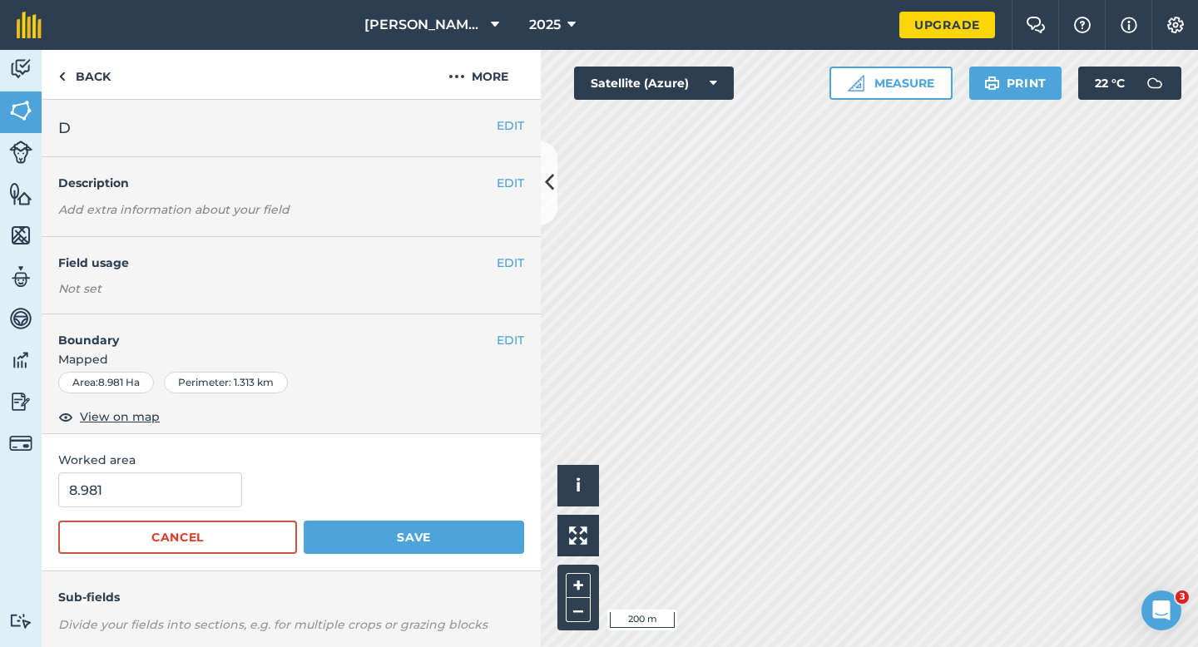
click at [97, 513] on form "8.981 Cancel Save" at bounding box center [291, 514] width 466 height 82
click at [116, 496] on input "8.981" at bounding box center [150, 490] width 184 height 35
type input "9"
click at [304, 521] on button "Save" at bounding box center [414, 537] width 220 height 33
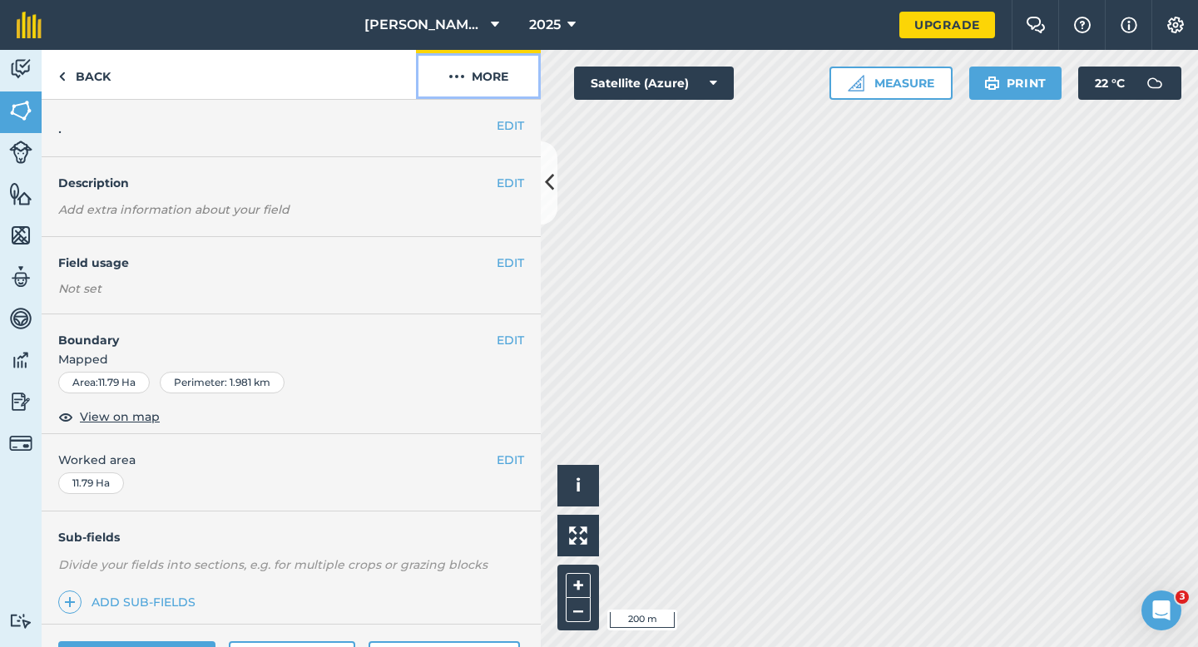
click at [468, 77] on button "More" at bounding box center [478, 74] width 125 height 49
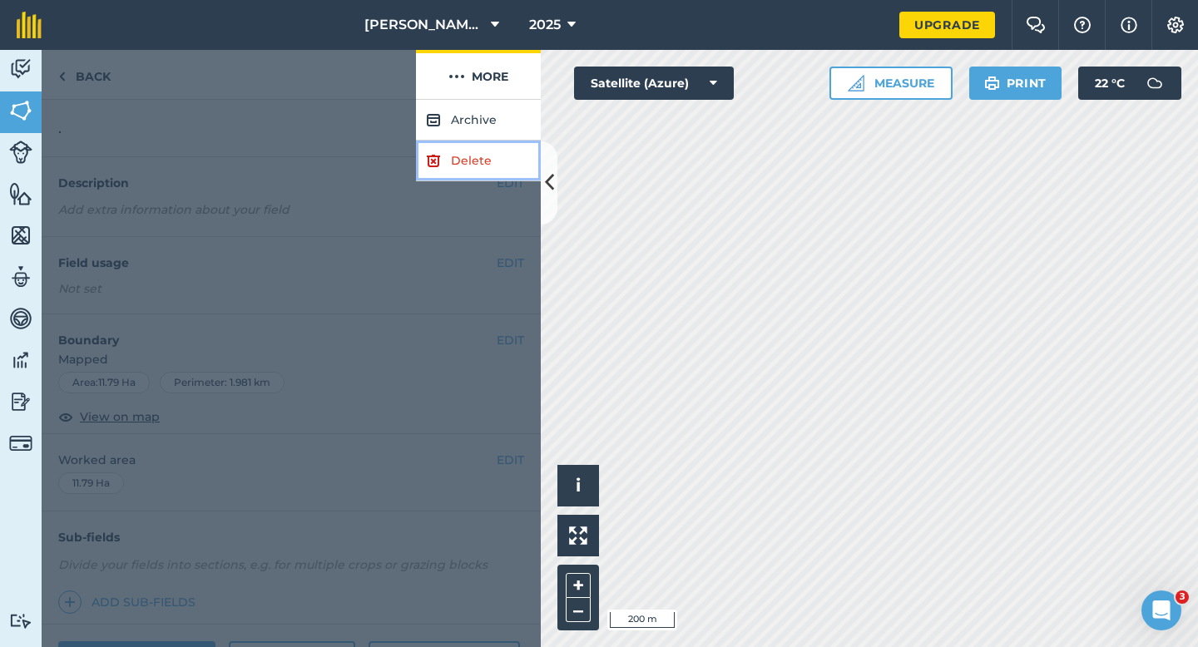
click at [468, 170] on link "Delete" at bounding box center [478, 161] width 125 height 41
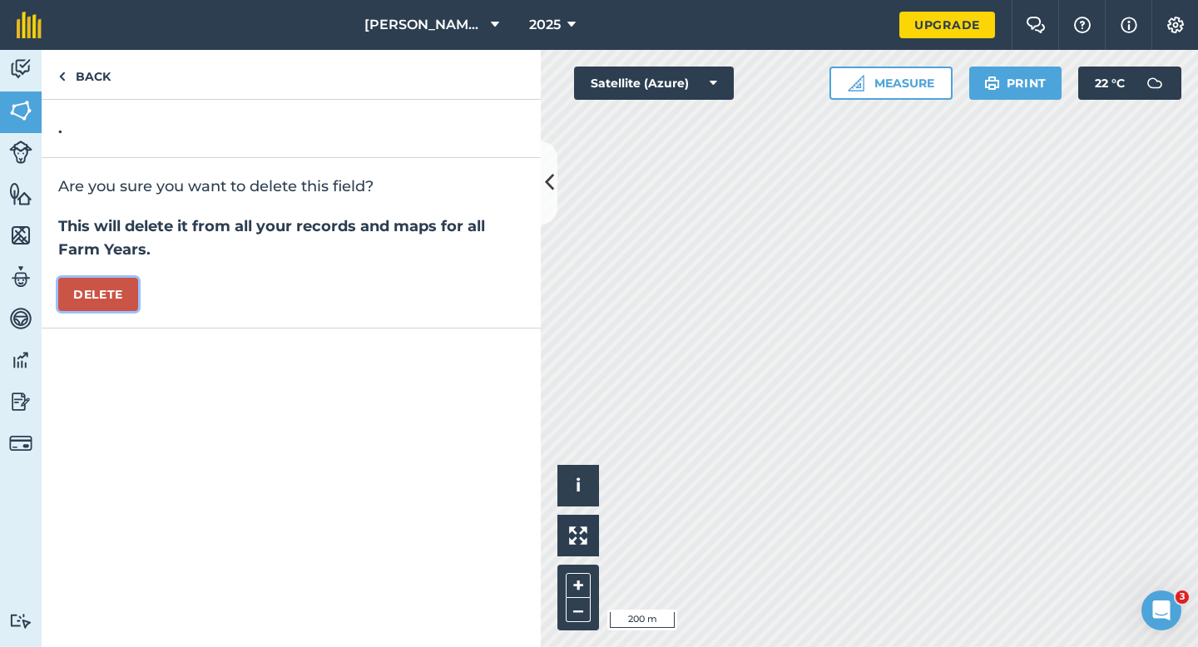
click at [121, 296] on button "Delete" at bounding box center [98, 294] width 80 height 33
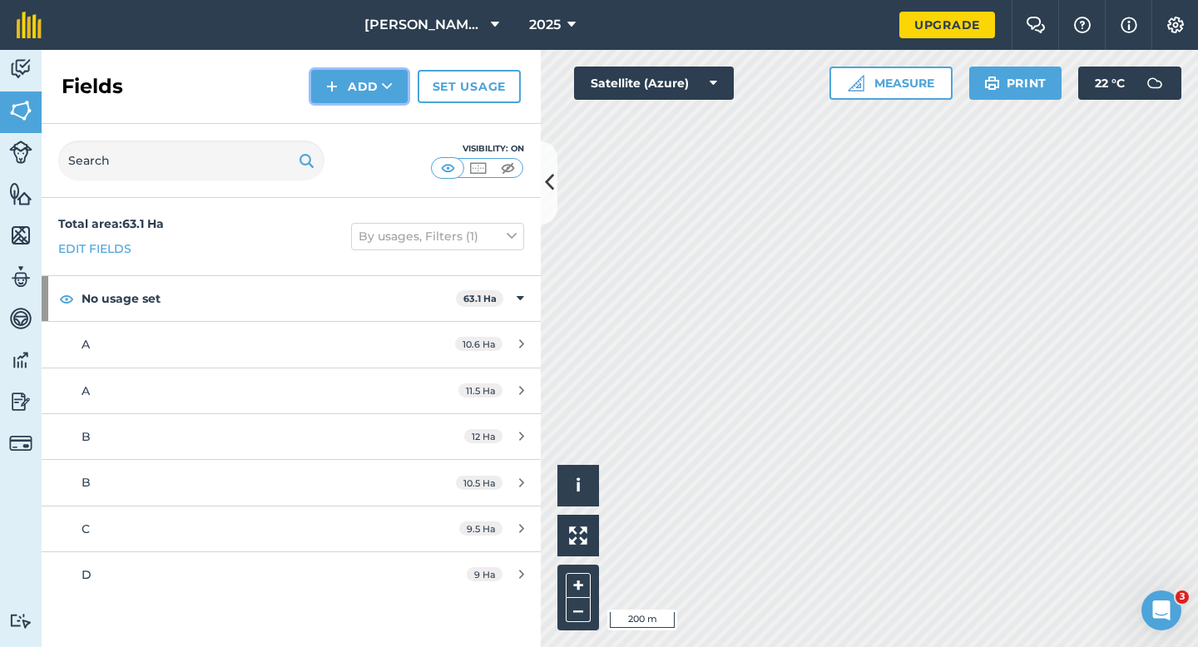
click at [342, 87] on button "Add" at bounding box center [359, 86] width 97 height 33
click at [342, 113] on link "Draw" at bounding box center [360, 124] width 92 height 37
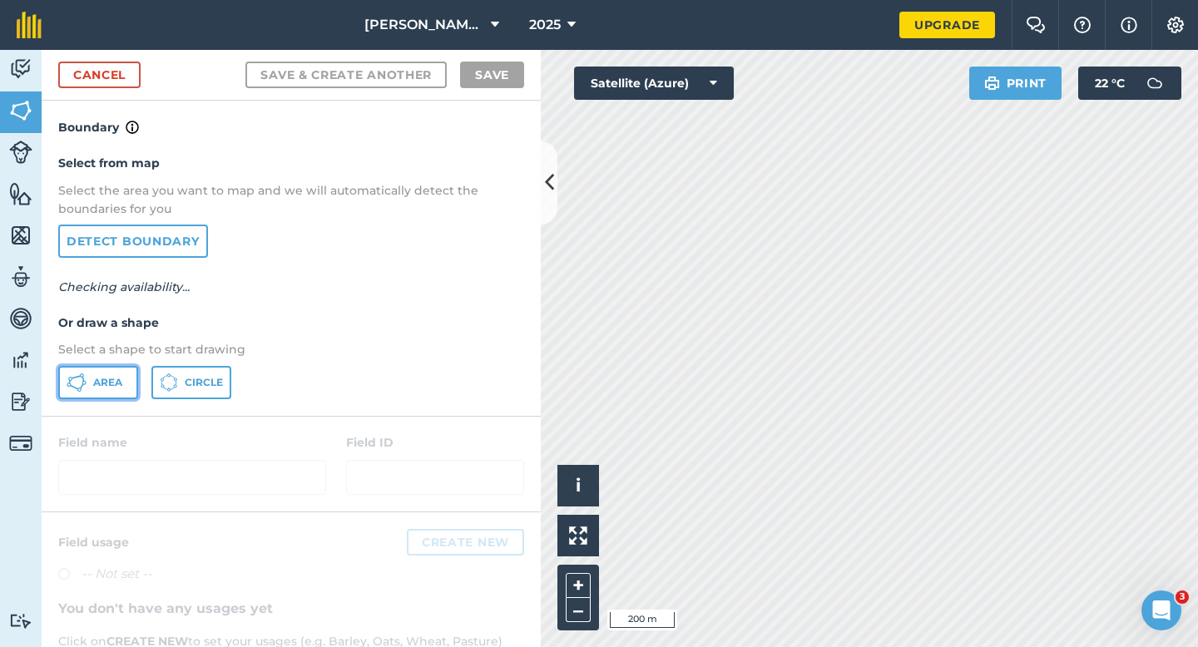
click at [105, 388] on span "Area" at bounding box center [107, 382] width 29 height 13
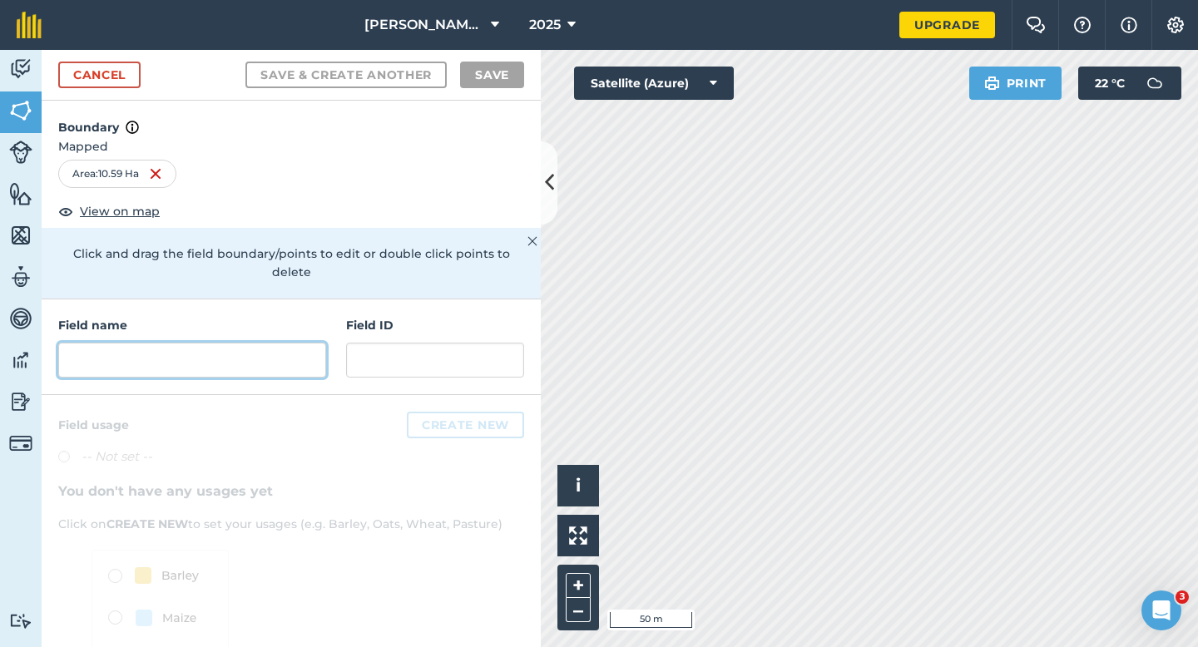
click at [275, 356] on input "text" at bounding box center [192, 360] width 268 height 35
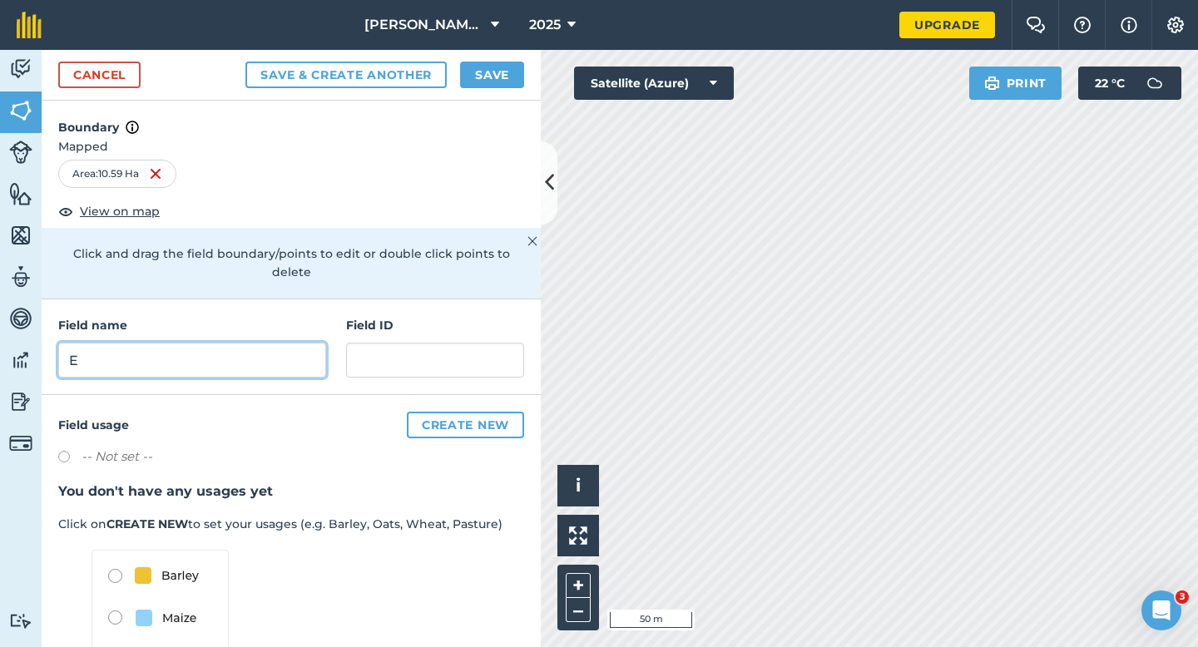
type input "E"
click at [503, 84] on button "Save" at bounding box center [492, 75] width 64 height 27
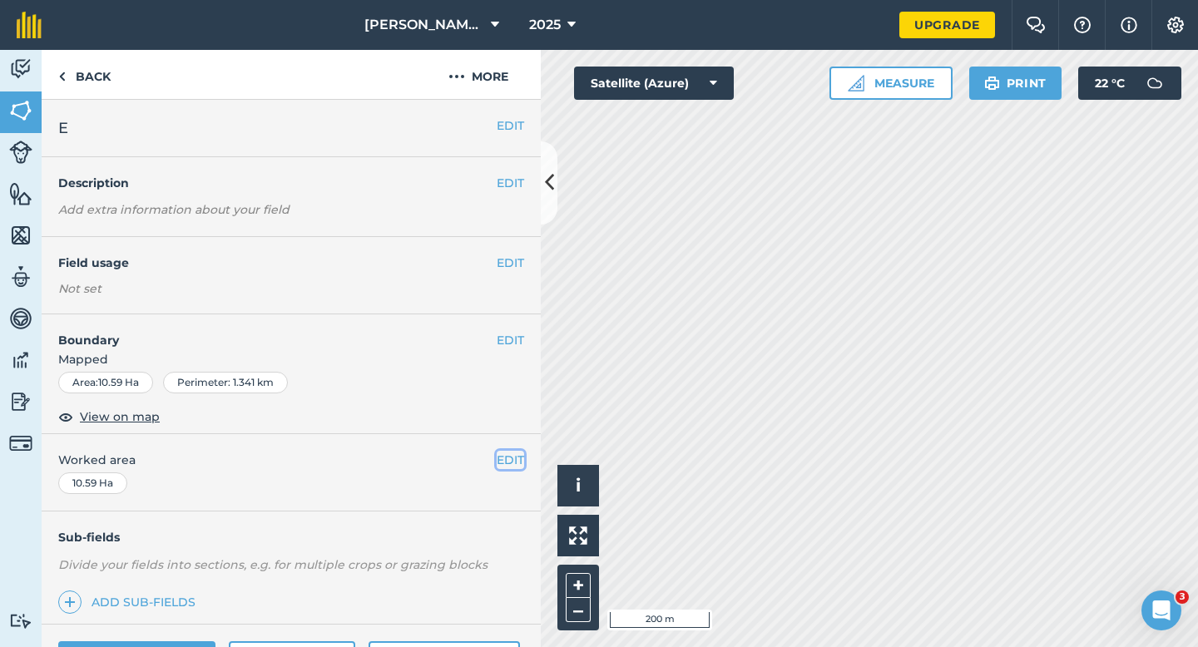
click at [510, 467] on button "EDIT" at bounding box center [510, 460] width 27 height 18
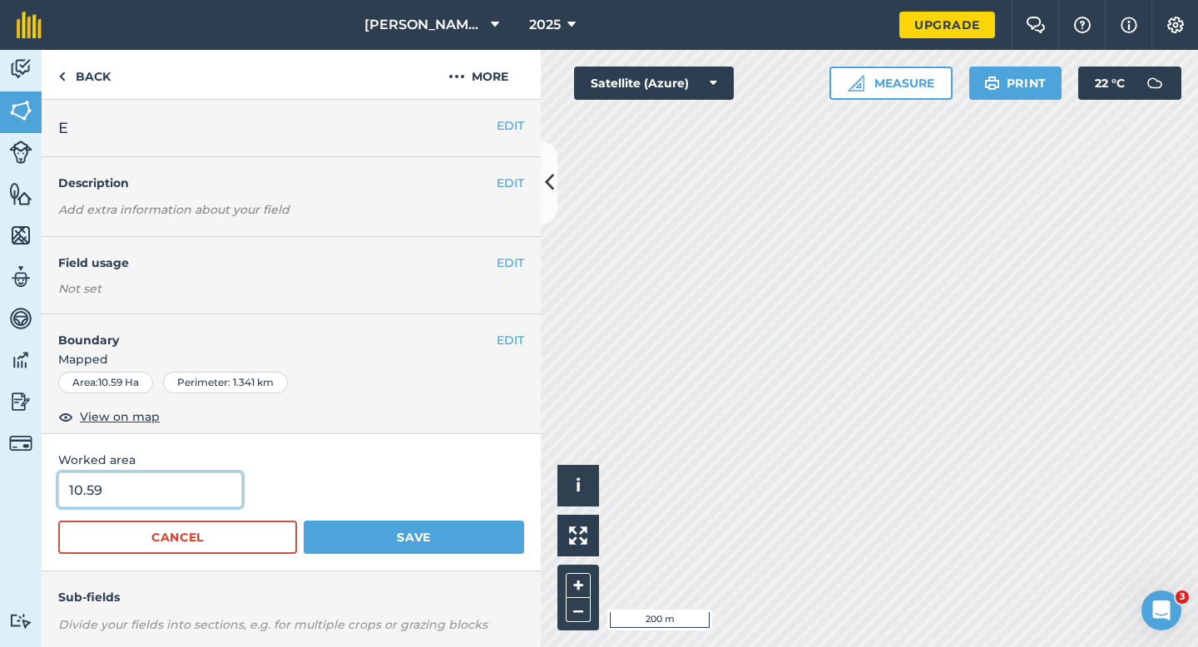
click at [200, 478] on input "10.59" at bounding box center [150, 490] width 184 height 35
click at [200, 493] on input "10.59" at bounding box center [150, 490] width 184 height 35
type input "10.6"
click at [304, 521] on button "Save" at bounding box center [414, 537] width 220 height 33
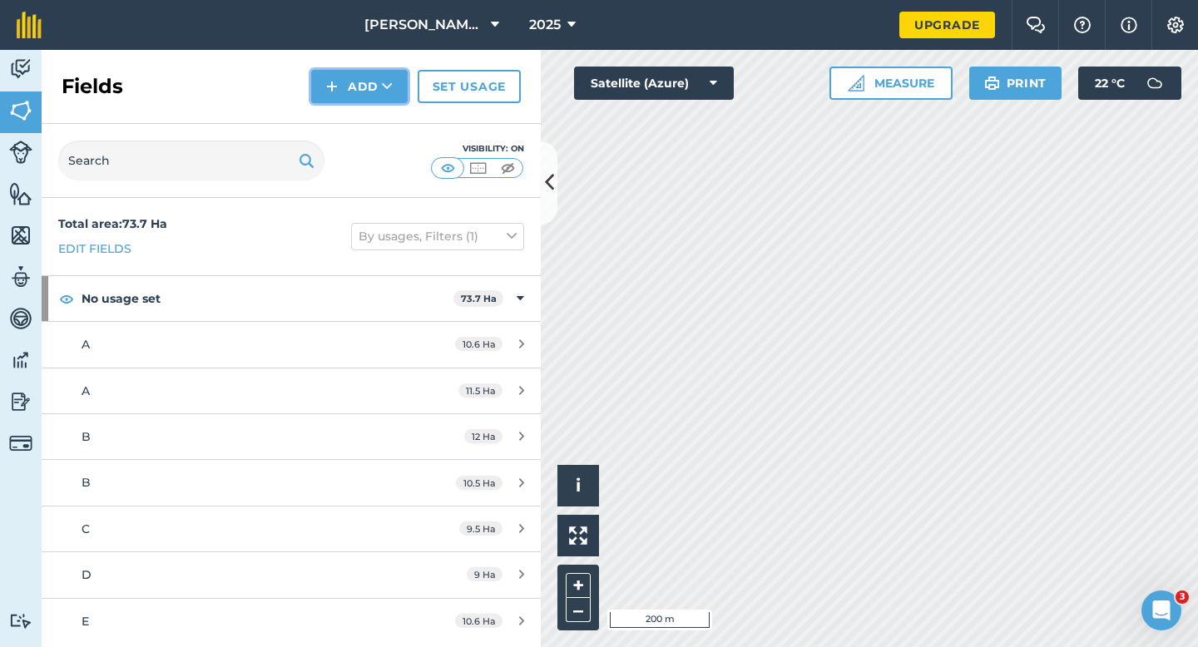
click at [384, 101] on button "Add" at bounding box center [359, 86] width 97 height 33
click at [384, 122] on link "Draw" at bounding box center [360, 124] width 92 height 37
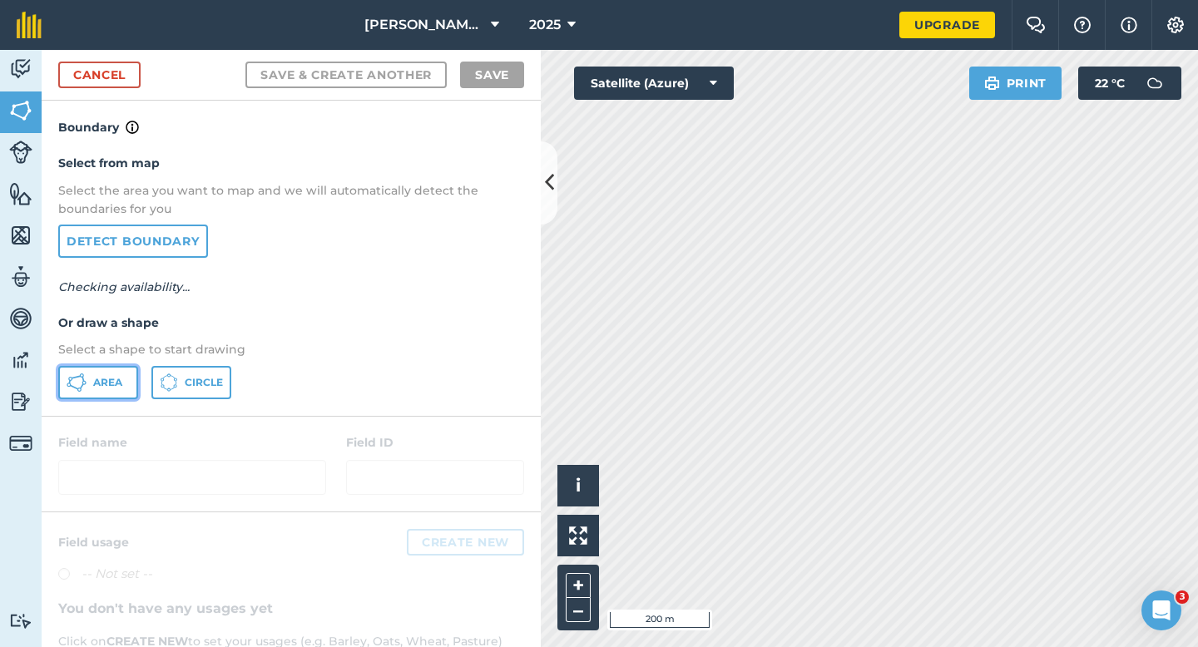
click at [61, 389] on button "Area" at bounding box center [98, 382] width 80 height 33
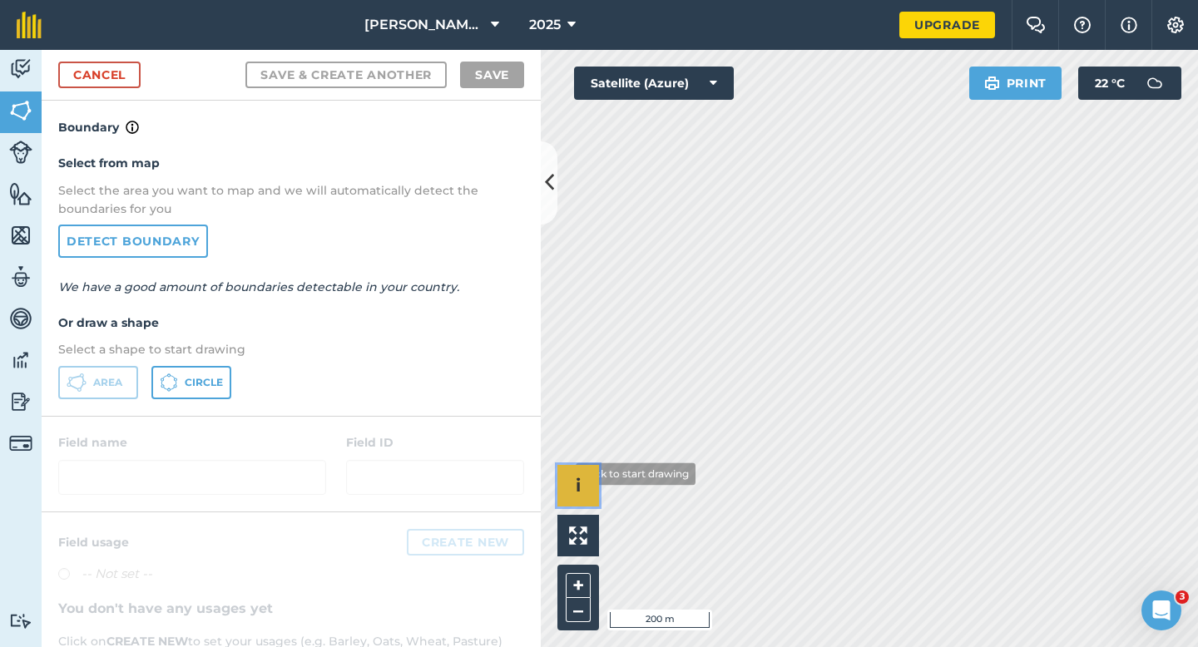
click at [577, 397] on div "Click to start drawing i © 2025 TomTom, Microsoft 200 m + –" at bounding box center [869, 348] width 657 height 597
click at [495, 372] on div "Area Circle" at bounding box center [291, 382] width 466 height 33
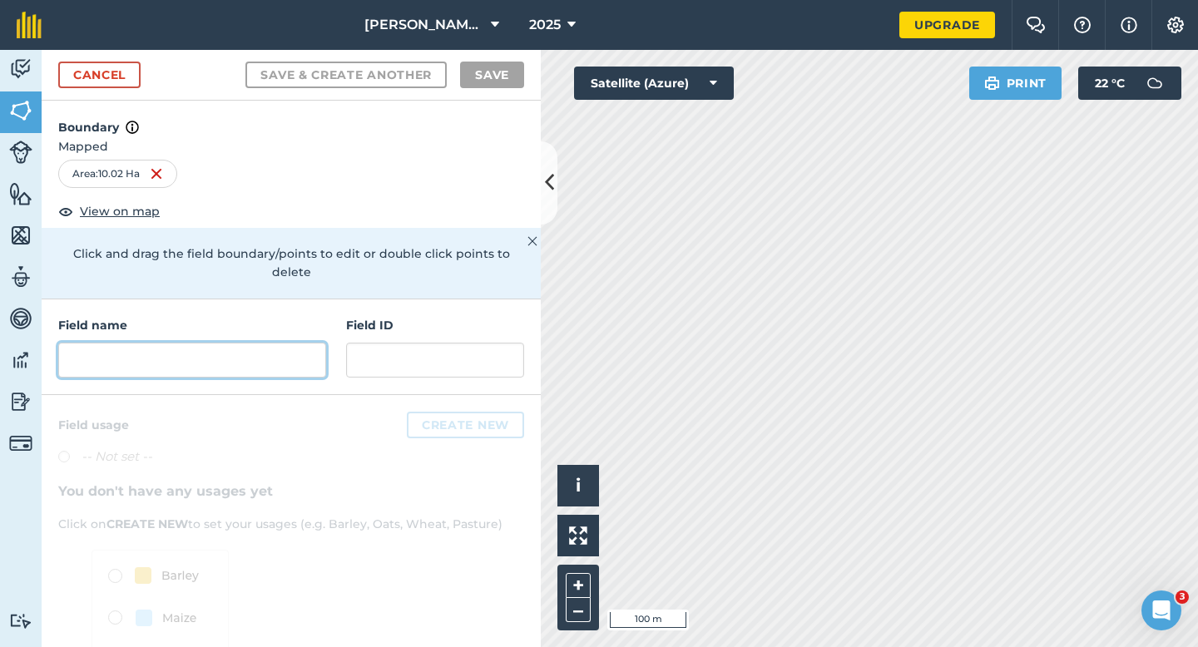
click at [272, 343] on input "text" at bounding box center [192, 360] width 268 height 35
click at [303, 345] on input "text" at bounding box center [192, 360] width 268 height 35
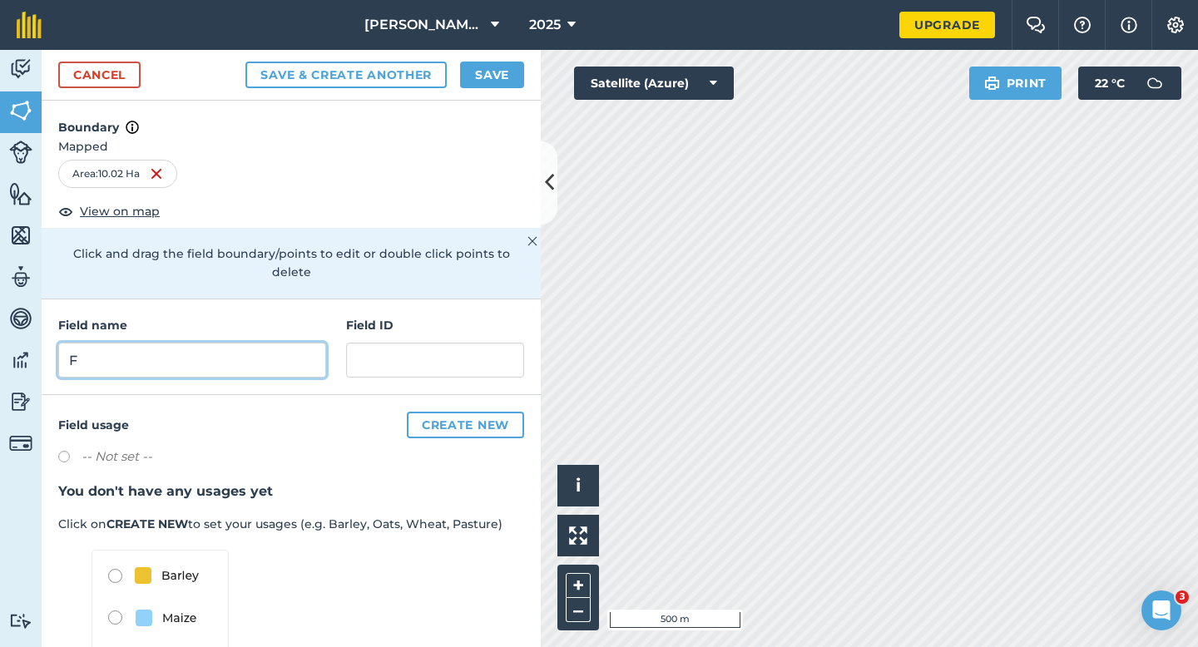
type input "F"
click at [499, 81] on button "Save" at bounding box center [492, 75] width 64 height 27
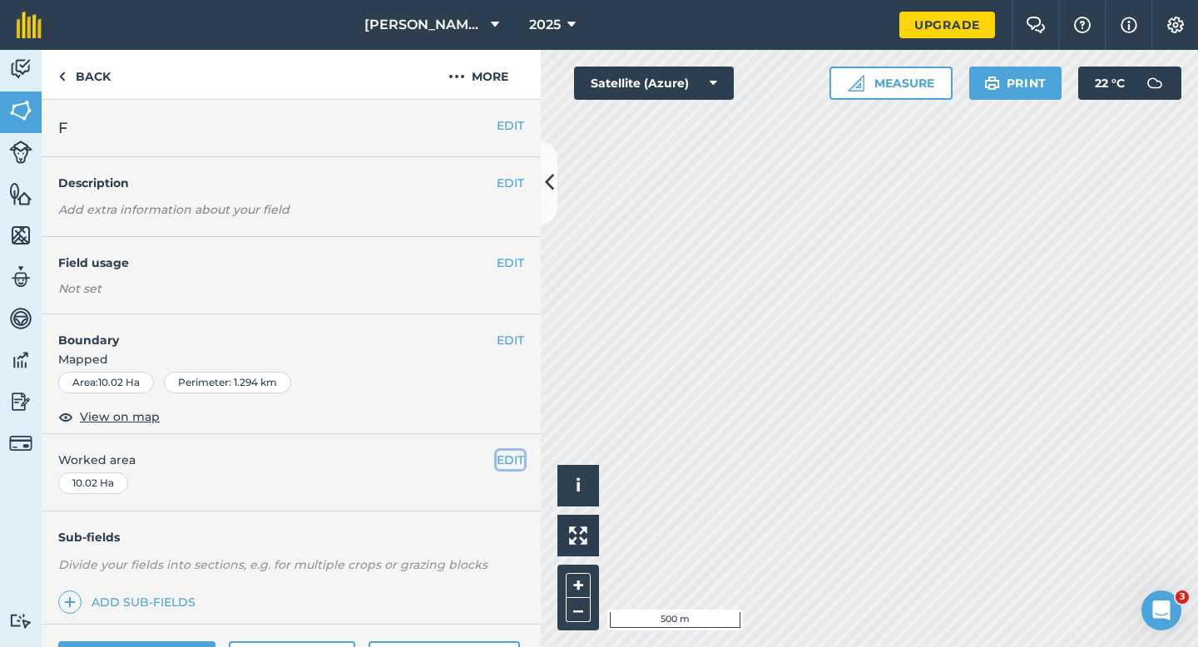
click at [503, 454] on button "EDIT" at bounding box center [510, 460] width 27 height 18
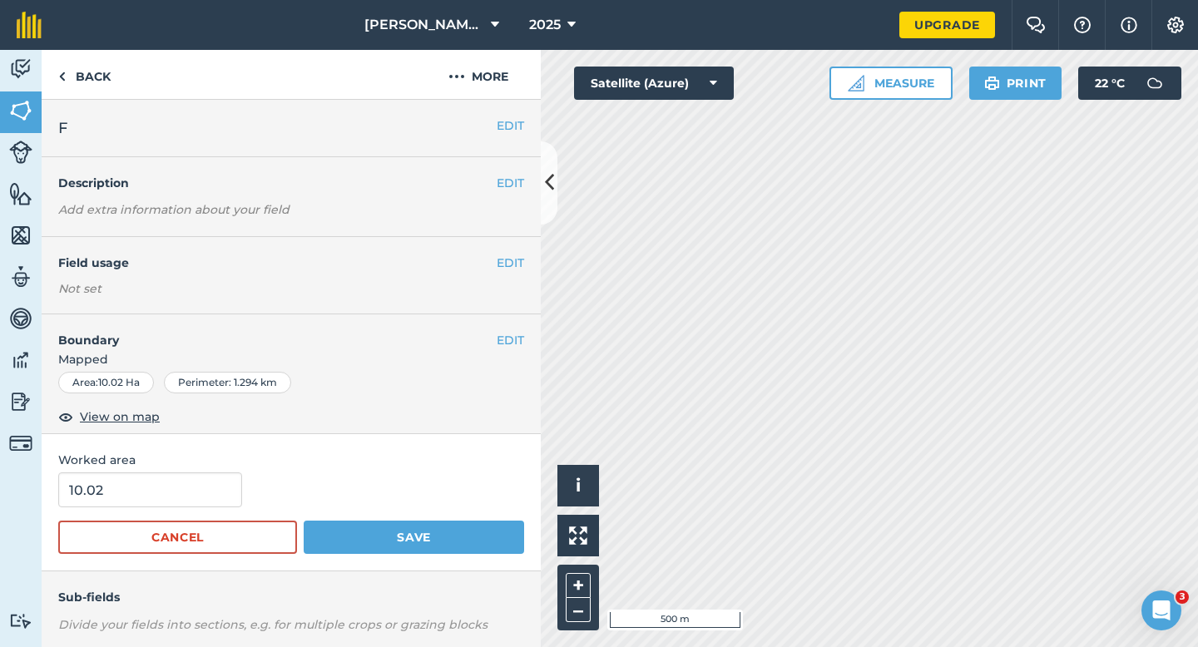
click at [191, 463] on span "Worked area" at bounding box center [291, 460] width 466 height 18
click at [191, 481] on input "10.02" at bounding box center [150, 490] width 184 height 35
type input "10"
click at [304, 521] on button "Save" at bounding box center [414, 537] width 220 height 33
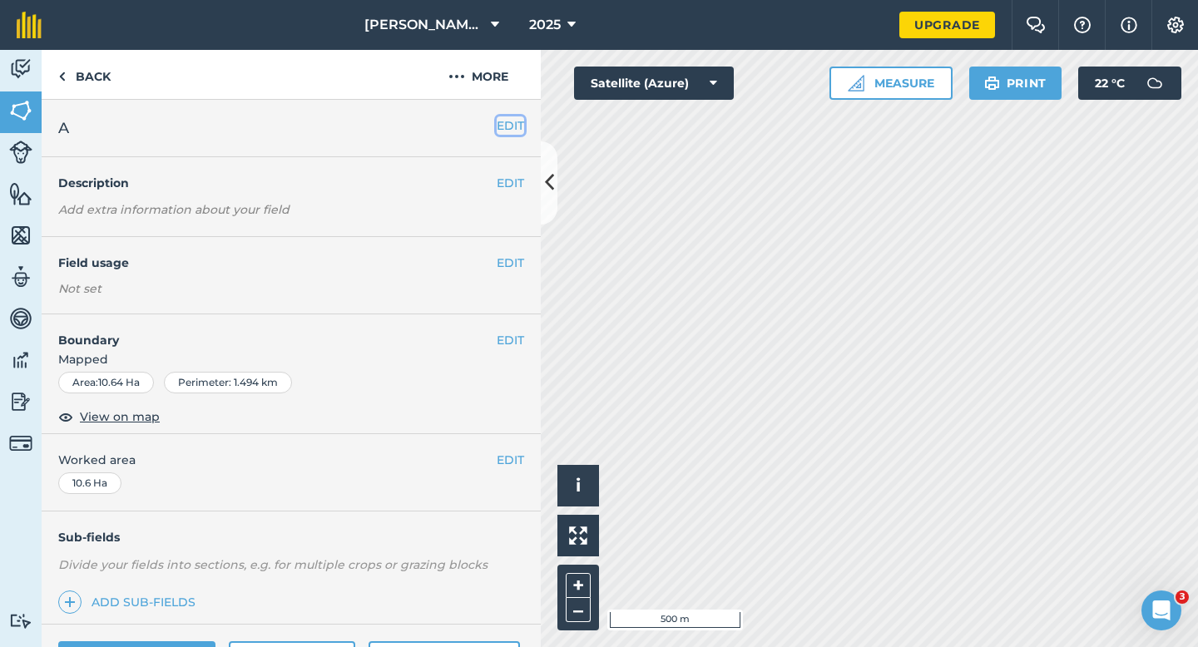
click at [506, 126] on button "EDIT" at bounding box center [510, 125] width 27 height 18
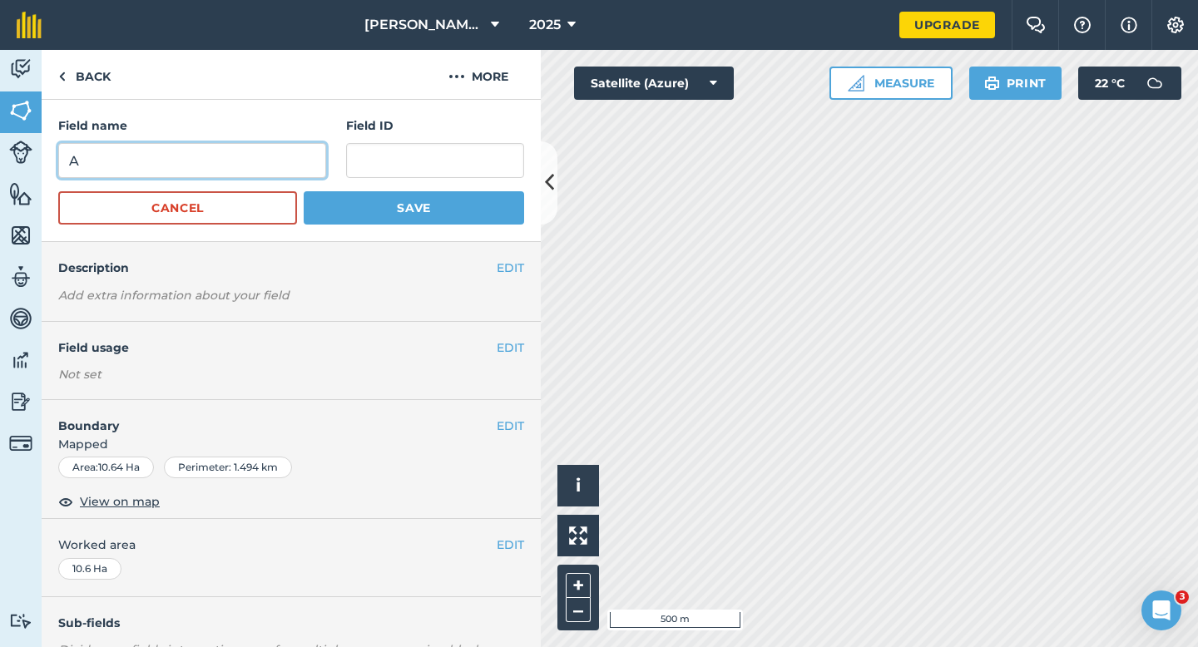
click at [280, 159] on input "A" at bounding box center [192, 160] width 268 height 35
type input "G"
click at [304, 191] on button "Save" at bounding box center [414, 207] width 220 height 33
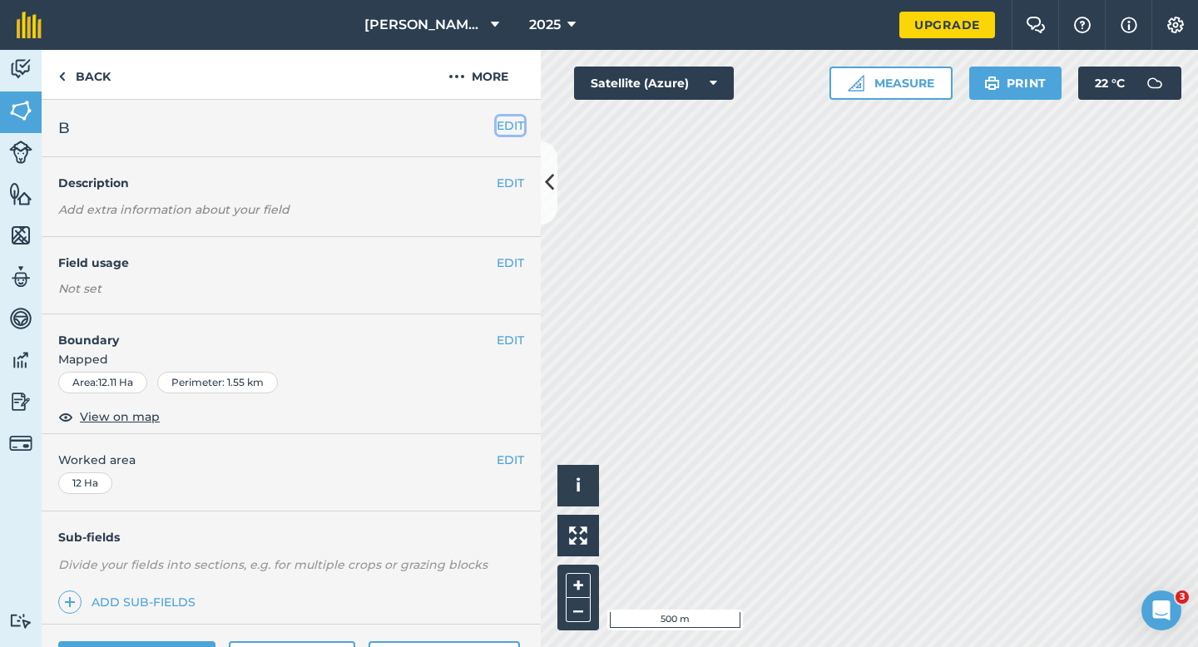
click at [510, 131] on button "EDIT" at bounding box center [510, 125] width 27 height 18
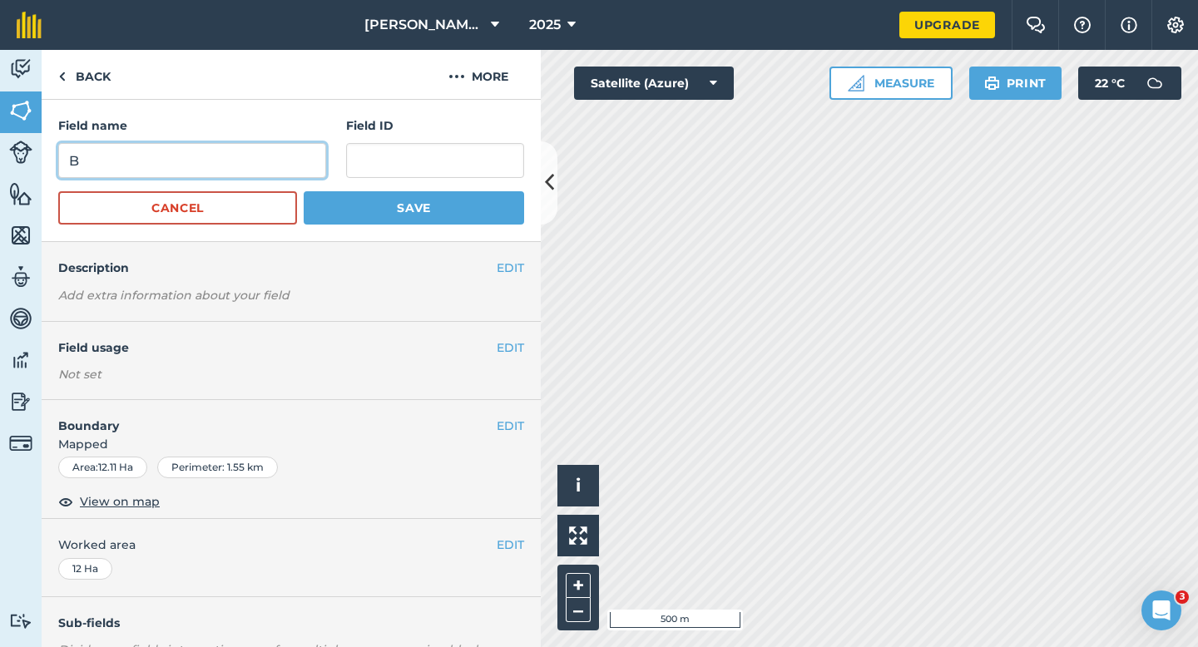
click at [278, 155] on input "B" at bounding box center [192, 160] width 268 height 35
type input "H"
click at [304, 191] on button "Save" at bounding box center [414, 207] width 220 height 33
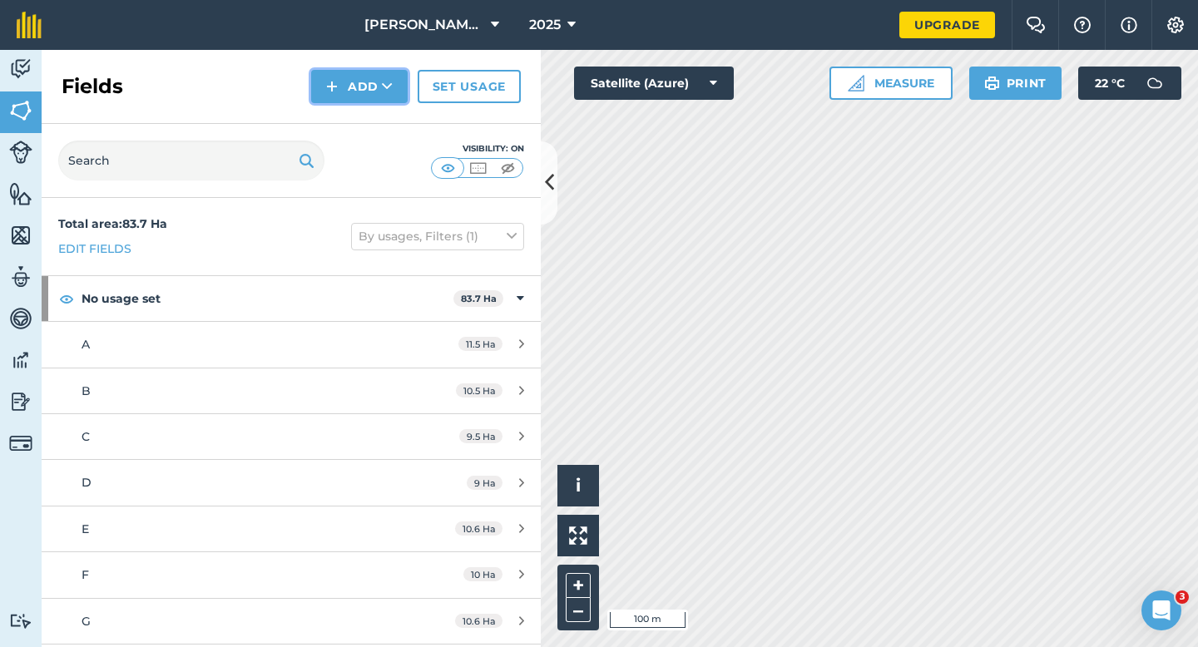
click at [348, 70] on button "Add" at bounding box center [359, 86] width 97 height 33
click at [348, 123] on link "Draw" at bounding box center [360, 124] width 92 height 37
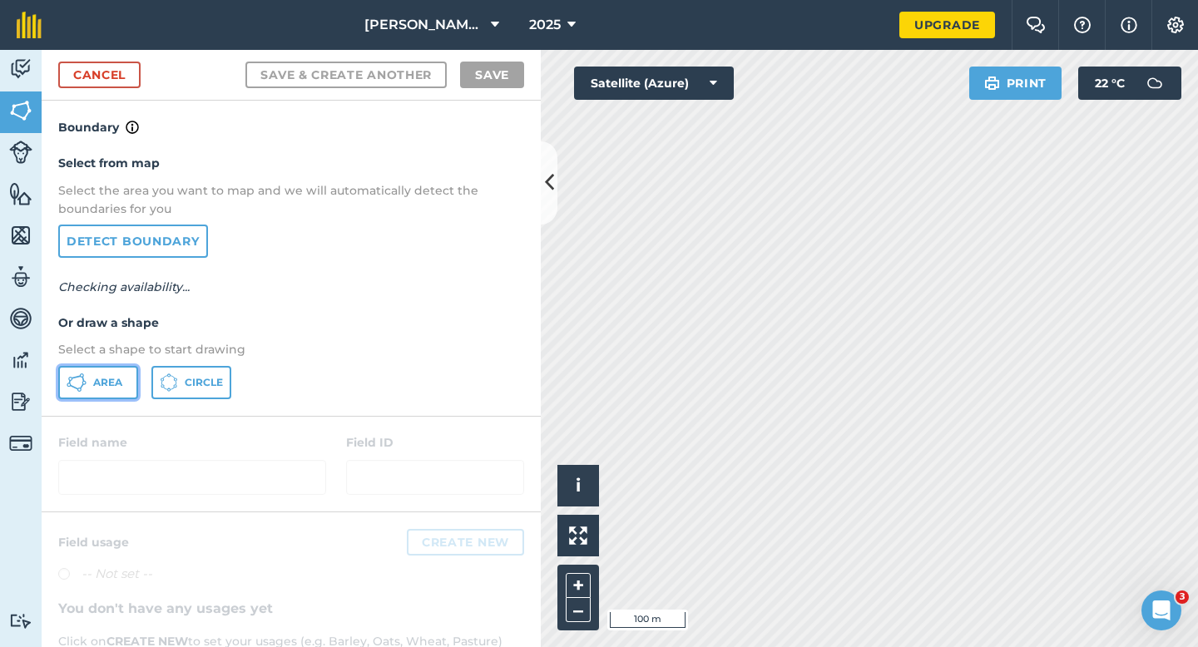
click at [116, 391] on button "Area" at bounding box center [98, 382] width 80 height 33
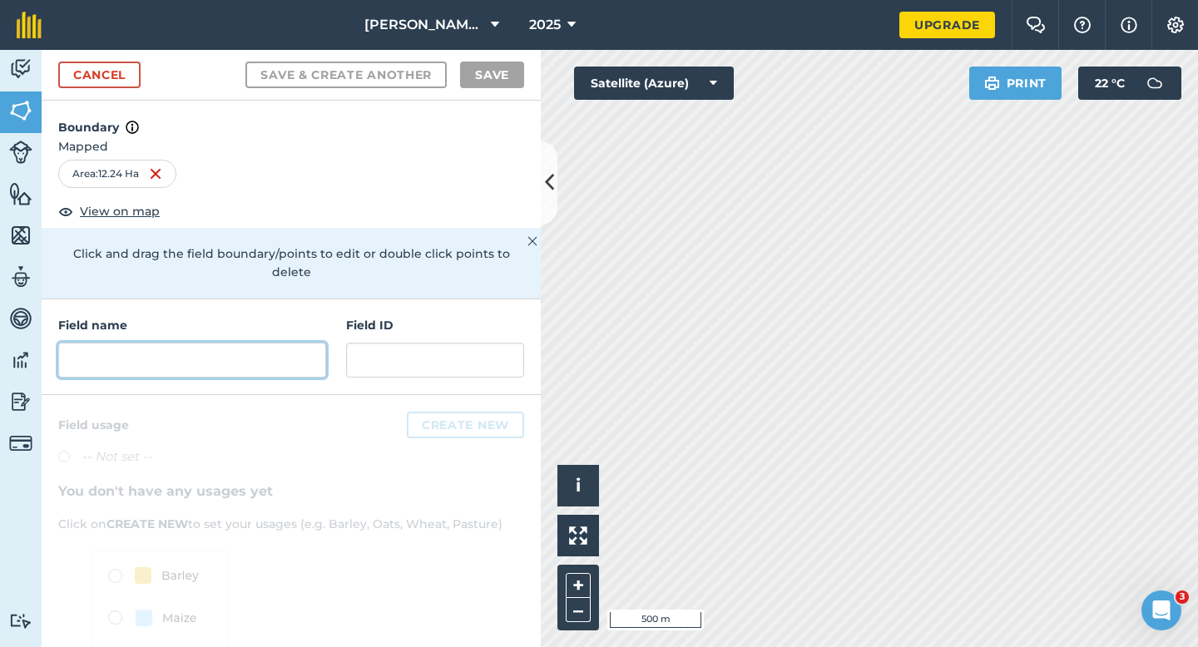
click at [261, 354] on input "text" at bounding box center [192, 360] width 268 height 35
click at [290, 365] on div "Field name Field ID" at bounding box center [291, 348] width 499 height 96
click at [290, 343] on input "text" at bounding box center [192, 360] width 268 height 35
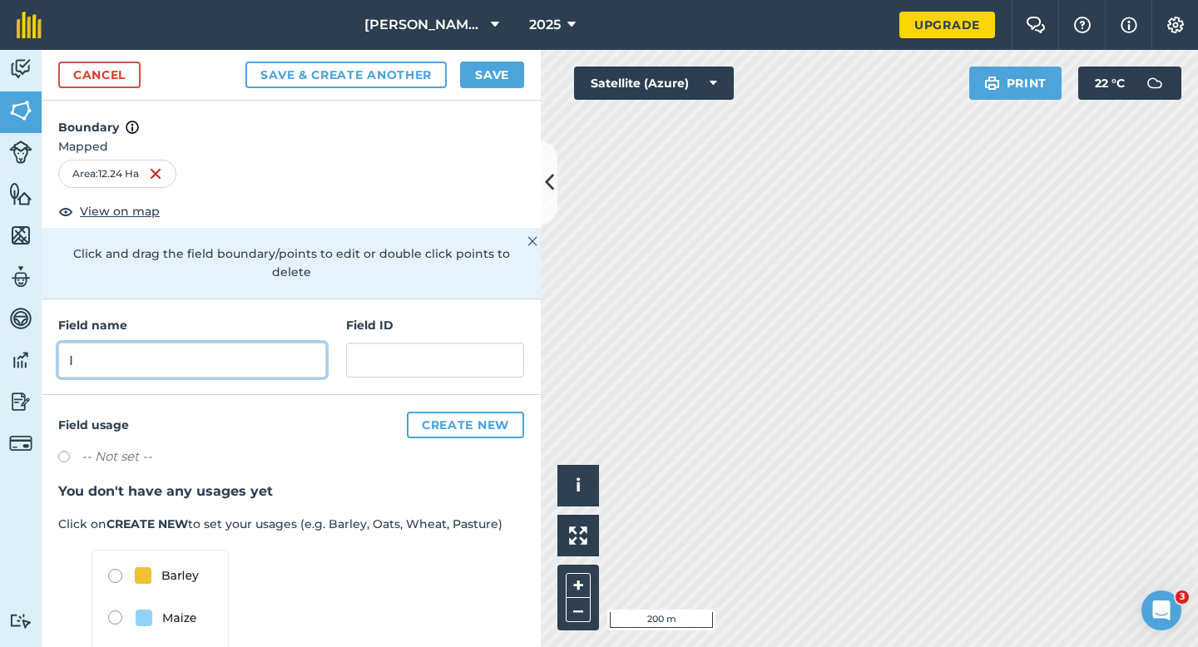
type input "I"
click at [482, 76] on button "Save" at bounding box center [492, 75] width 64 height 27
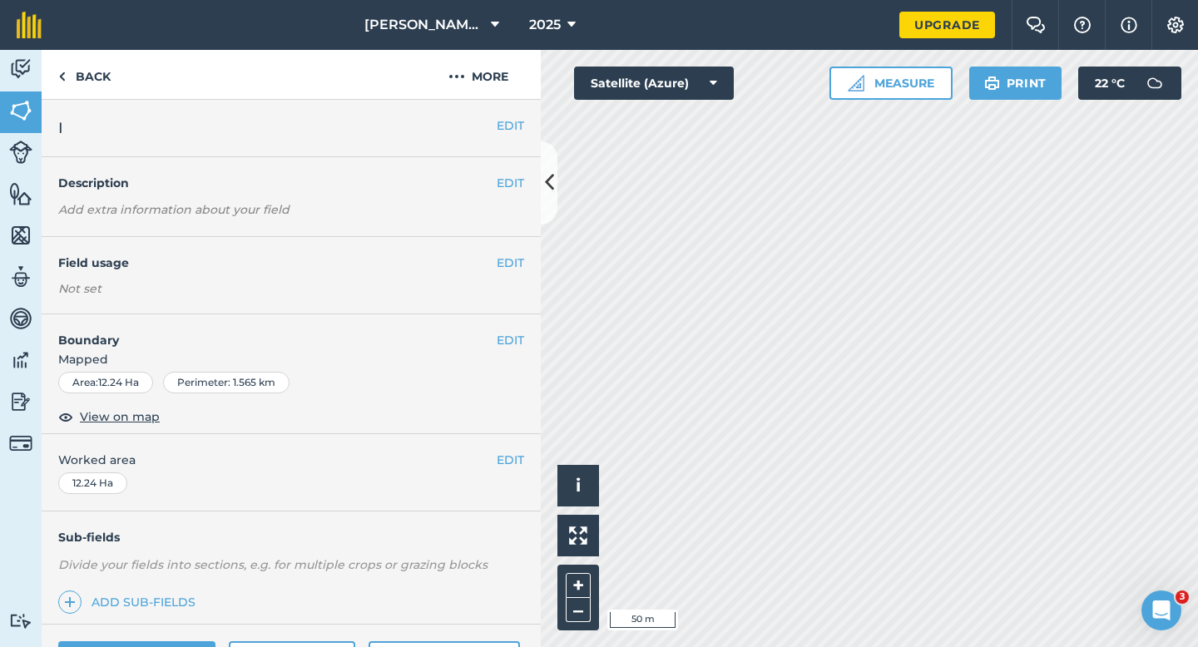
click at [526, 443] on div "EDIT Worked area 12.24 Ha" at bounding box center [291, 472] width 499 height 77
click at [519, 457] on button "EDIT" at bounding box center [510, 460] width 27 height 18
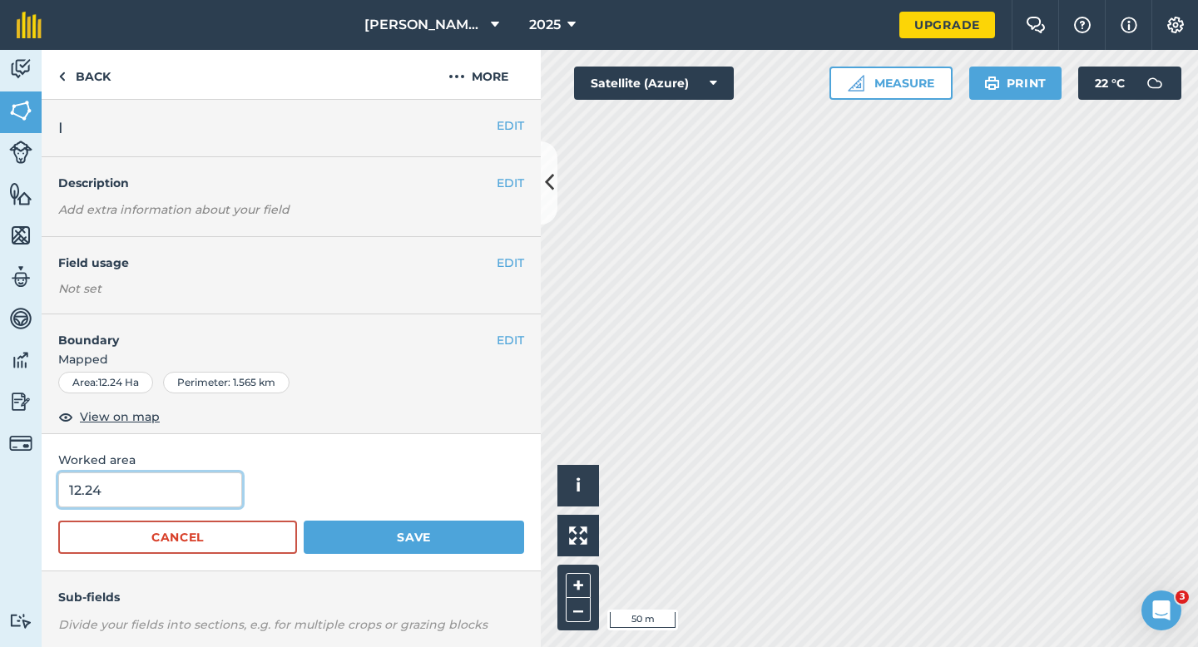
click at [181, 505] on input "12.24" at bounding box center [150, 490] width 184 height 35
type input "12.2"
click at [304, 521] on button "Save" at bounding box center [414, 537] width 220 height 33
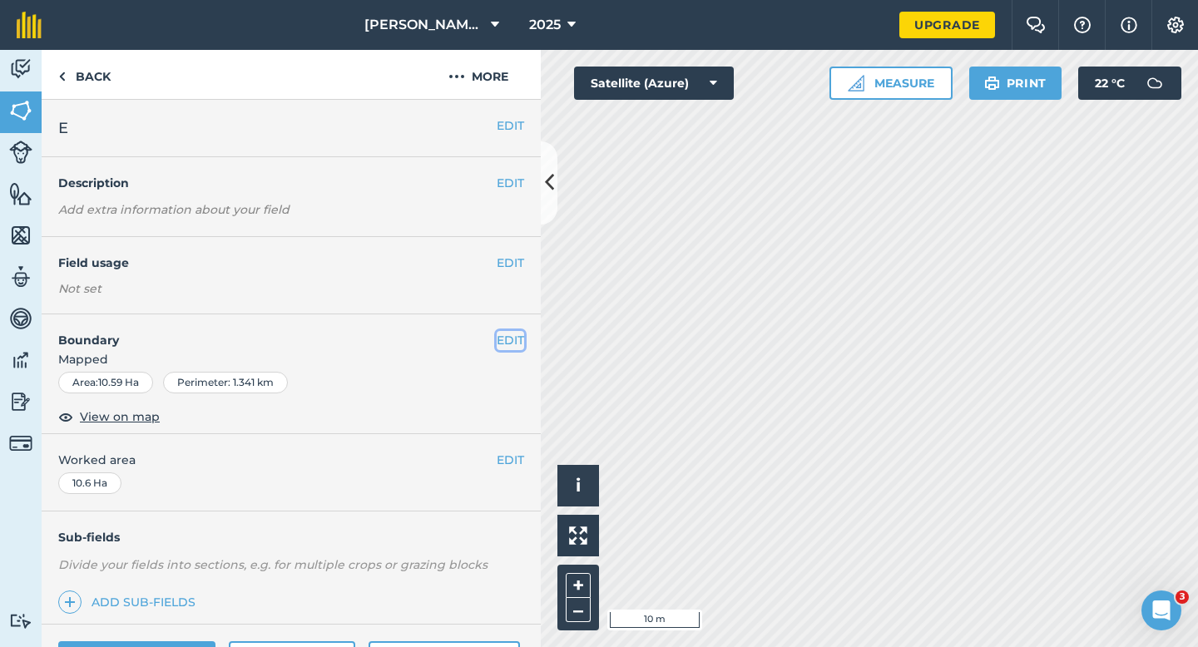
click at [512, 344] on button "EDIT" at bounding box center [510, 340] width 27 height 18
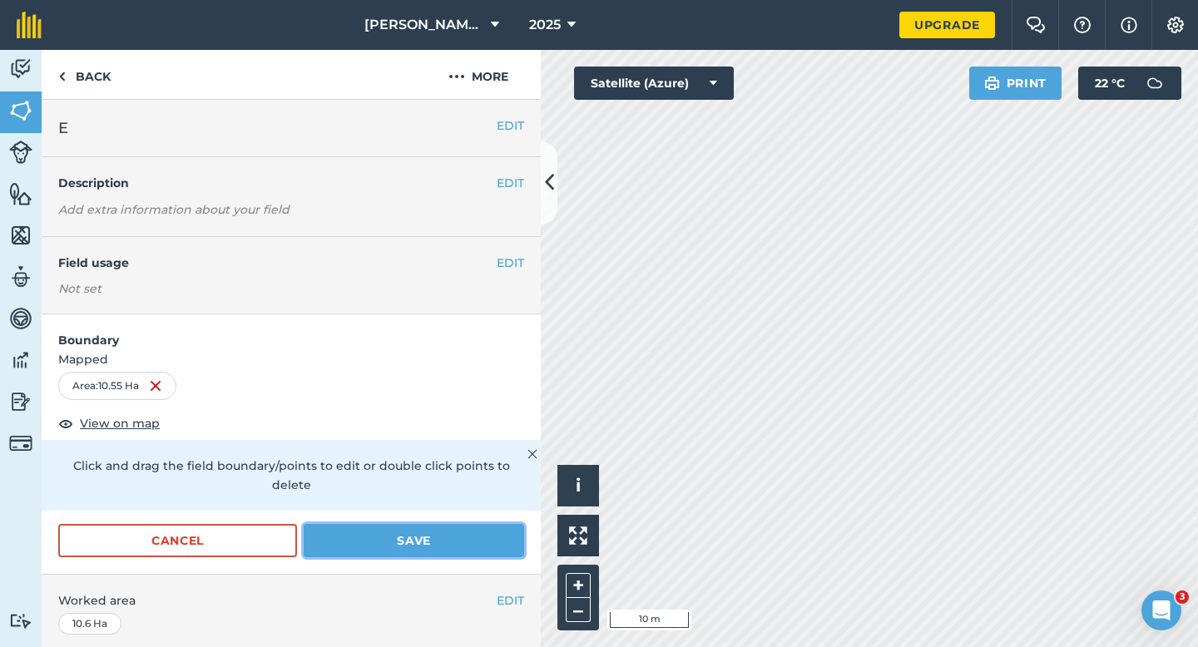
click at [451, 524] on button "Save" at bounding box center [414, 540] width 220 height 33
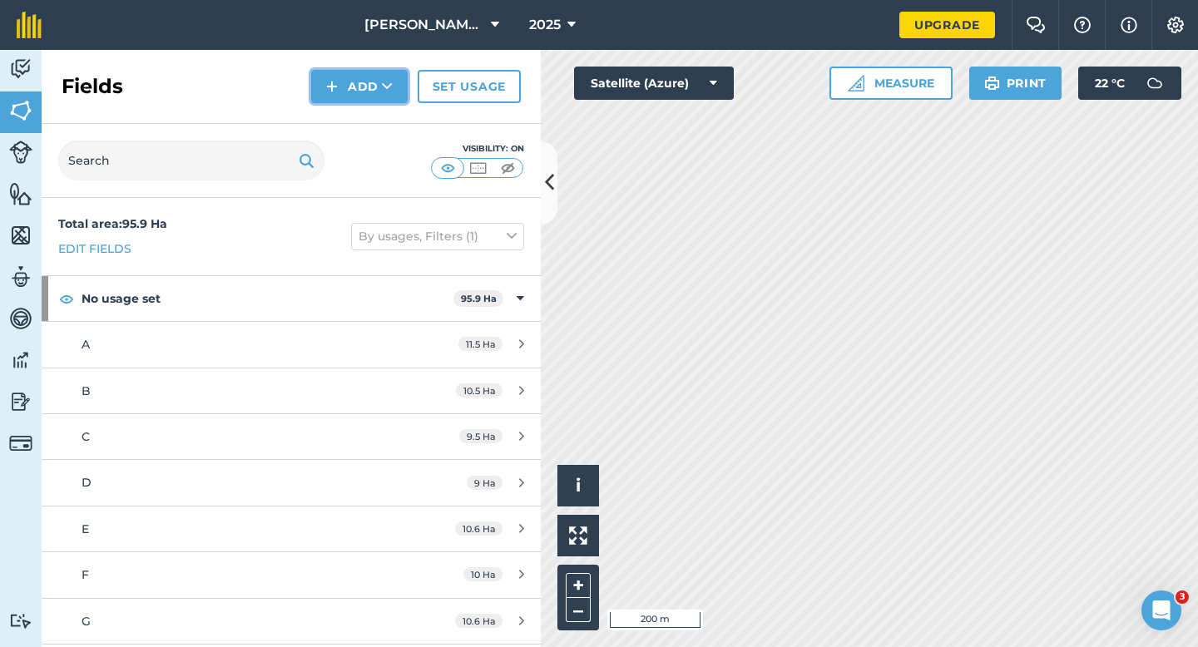
click at [371, 80] on button "Add" at bounding box center [359, 86] width 97 height 33
click at [370, 106] on link "Draw" at bounding box center [360, 124] width 92 height 37
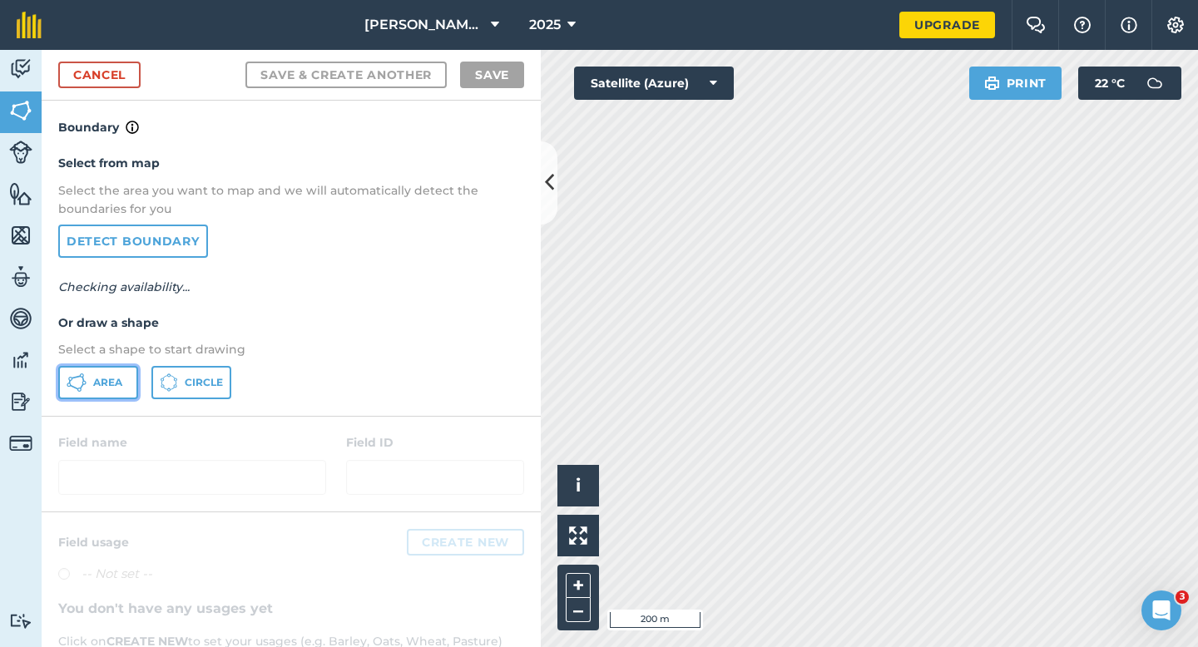
click at [113, 383] on span "Area" at bounding box center [107, 382] width 29 height 13
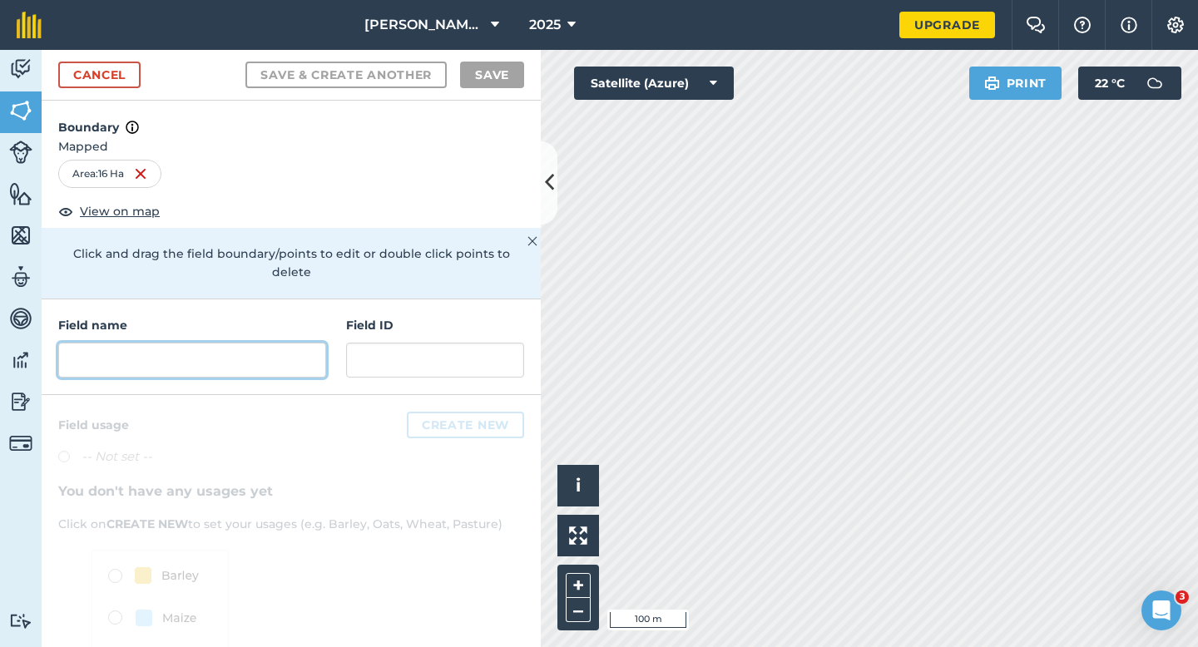
click at [251, 354] on input "text" at bounding box center [192, 360] width 268 height 35
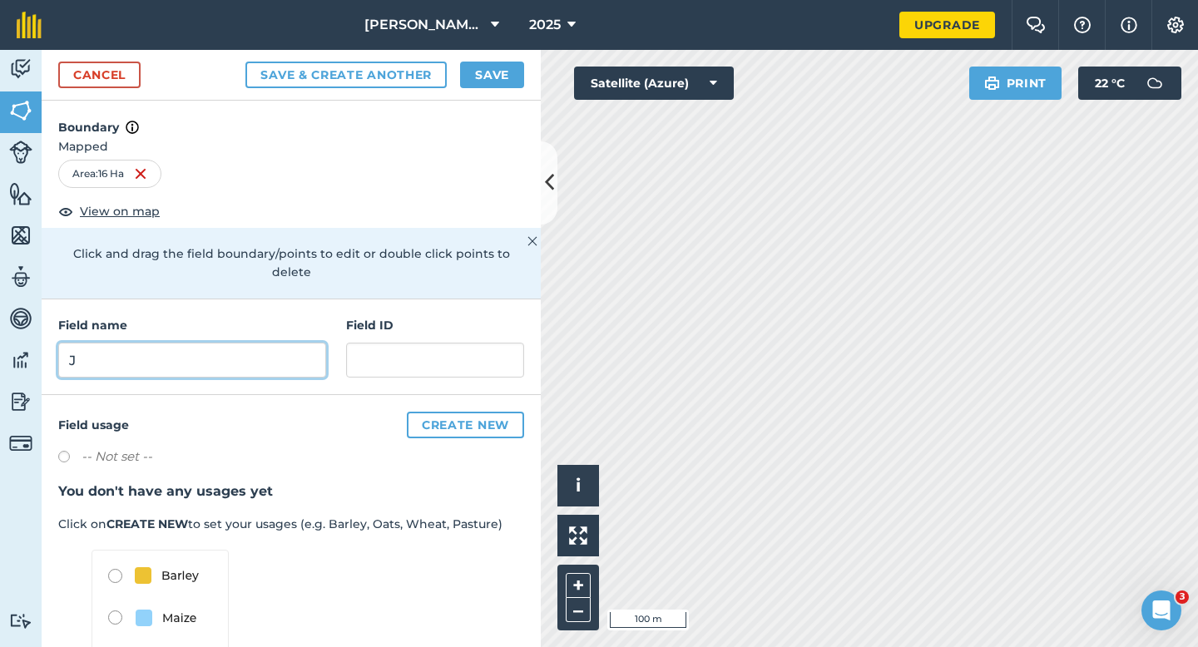
type input "J"
click at [508, 37] on div "2025" at bounding box center [552, 25] width 93 height 50
click at [502, 72] on button "Save" at bounding box center [492, 75] width 64 height 27
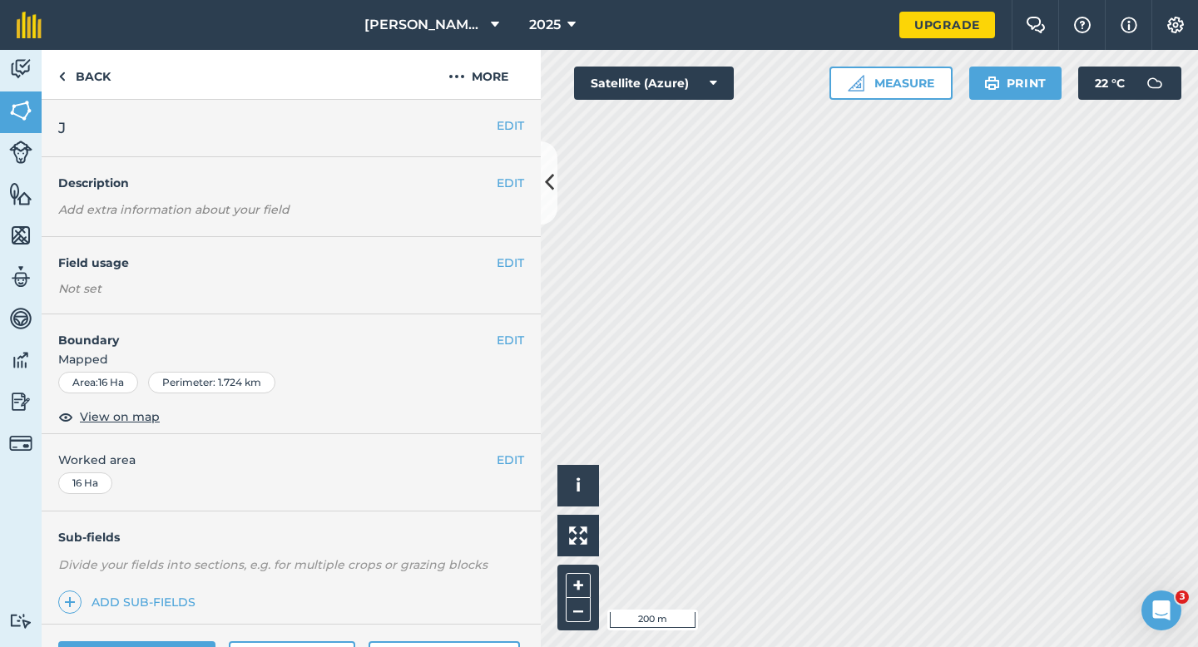
click at [509, 442] on div "EDIT Worked area 16 Ha" at bounding box center [291, 472] width 499 height 77
click at [509, 453] on button "EDIT" at bounding box center [510, 460] width 27 height 18
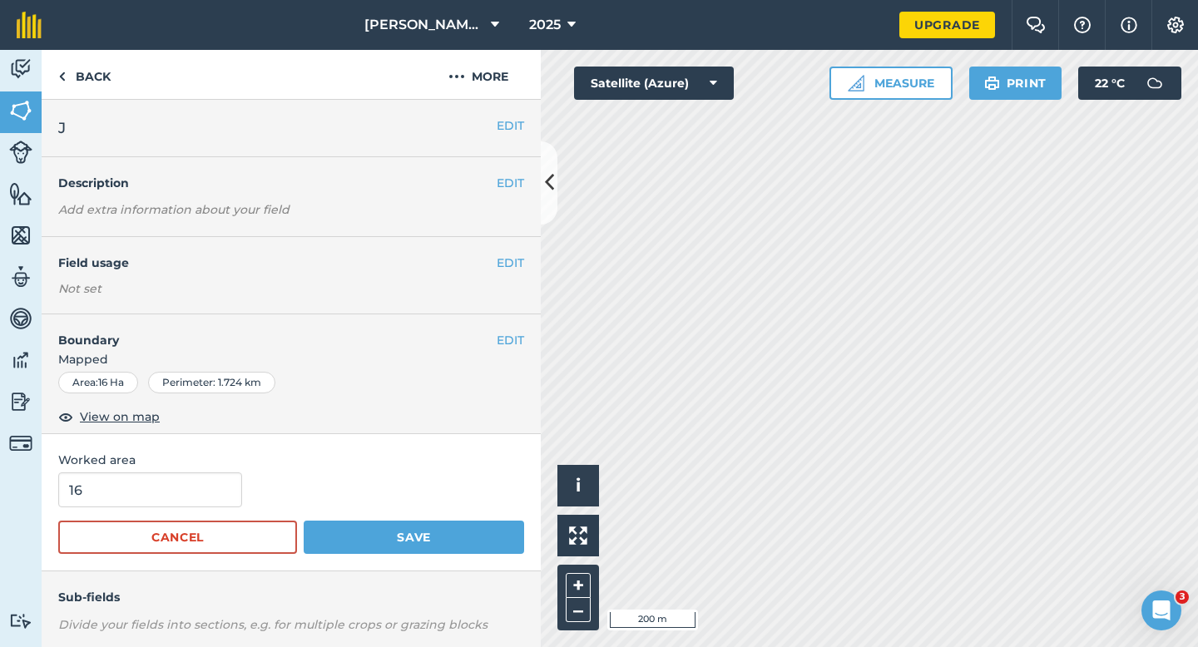
click at [236, 474] on div "16" at bounding box center [291, 490] width 466 height 35
click at [219, 474] on input "16" at bounding box center [150, 490] width 184 height 35
click at [304, 521] on button "Save" at bounding box center [414, 537] width 220 height 33
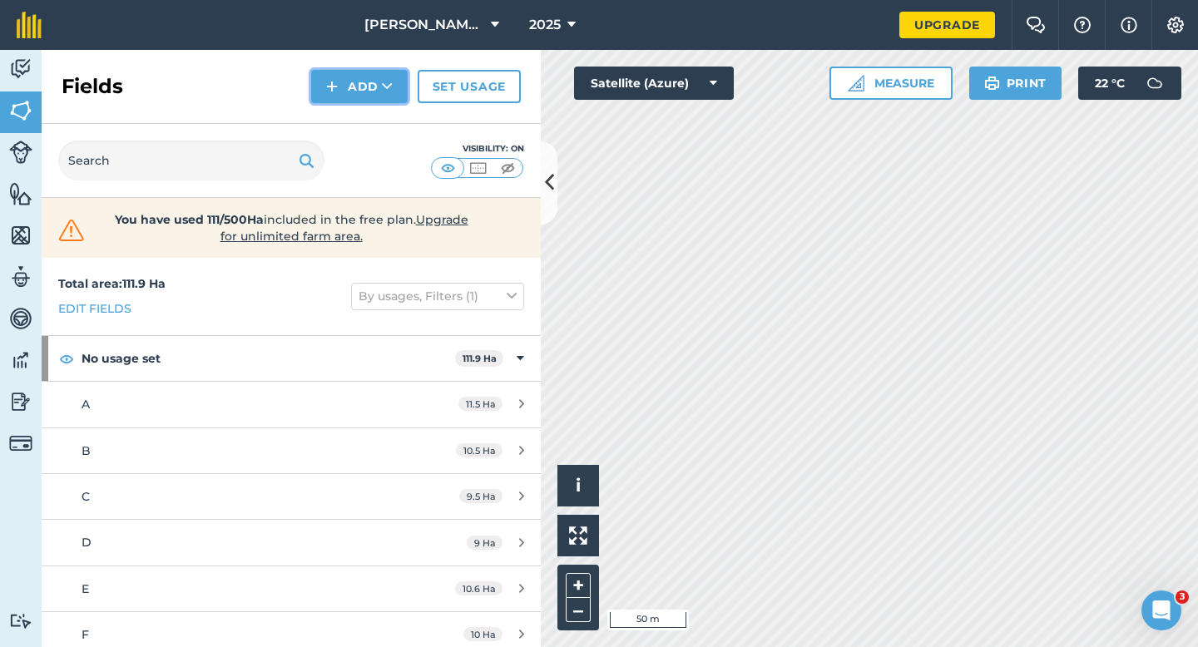
click at [350, 87] on button "Add" at bounding box center [359, 86] width 97 height 33
click at [350, 118] on link "Draw" at bounding box center [360, 124] width 92 height 37
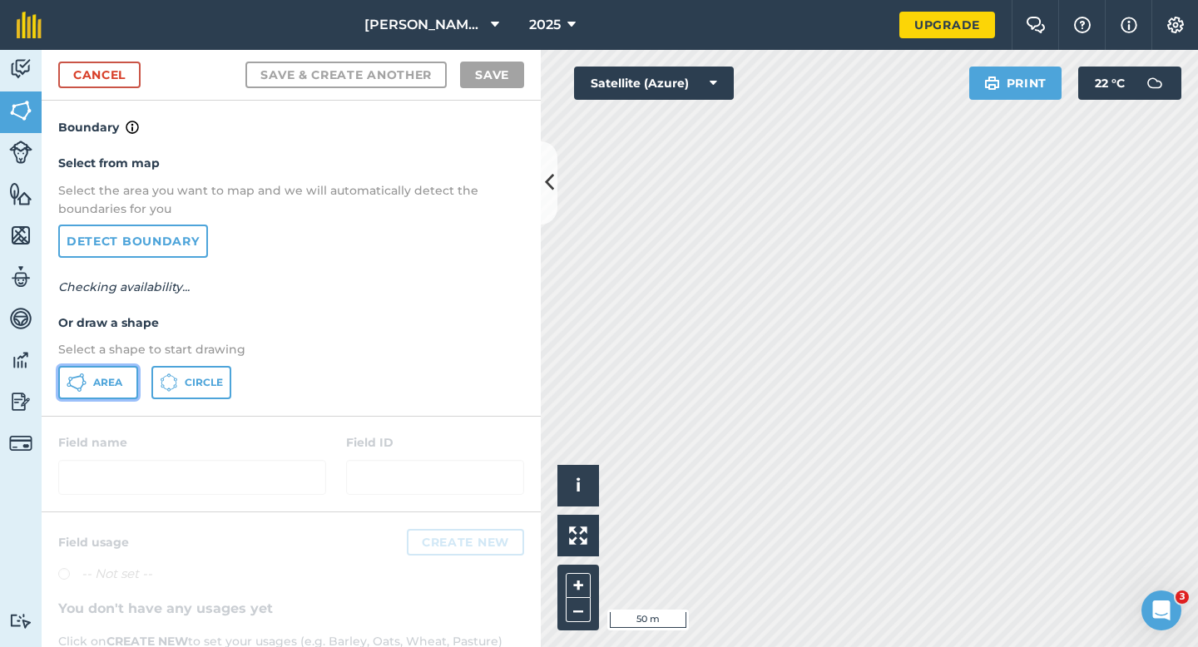
click at [108, 377] on span "Area" at bounding box center [107, 382] width 29 height 13
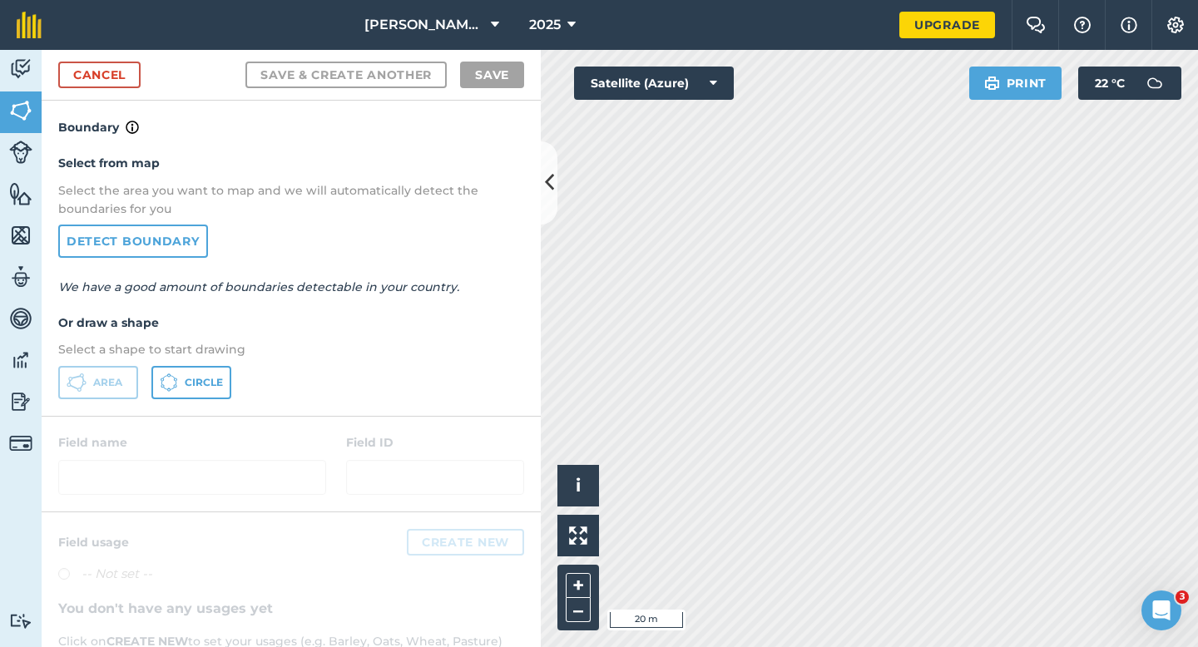
click at [523, 347] on div "Activity Fields Livestock Features Maps Team Vehicles Data Reporting Billing Tu…" at bounding box center [599, 348] width 1198 height 597
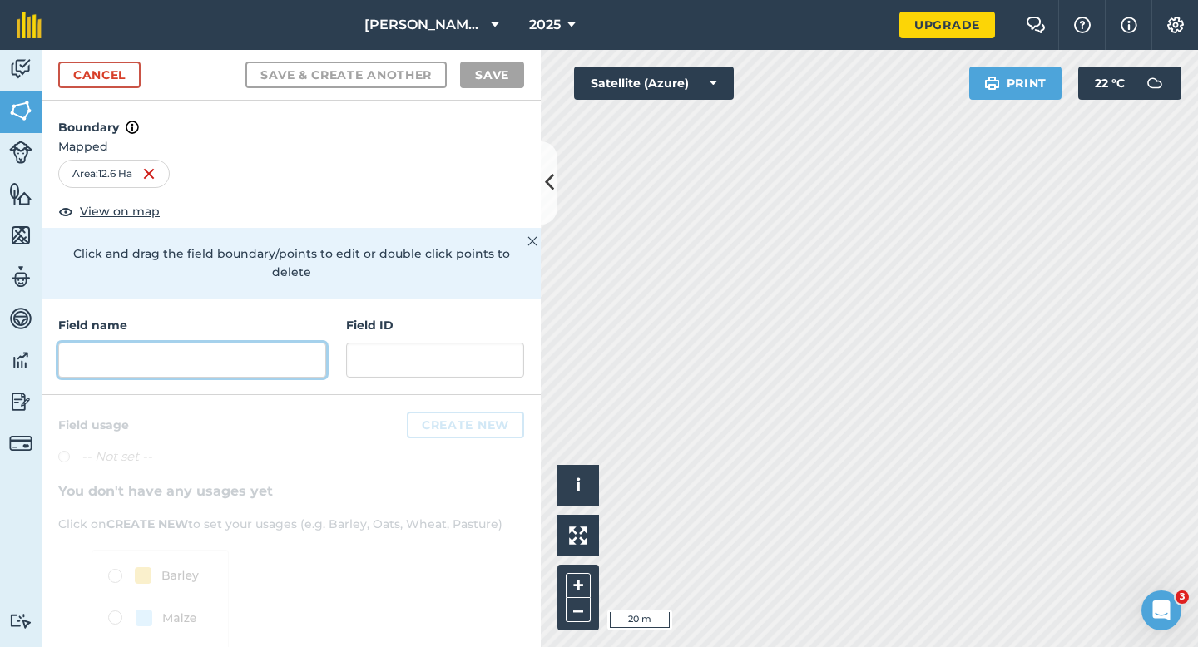
click at [280, 343] on input "text" at bounding box center [192, 360] width 268 height 35
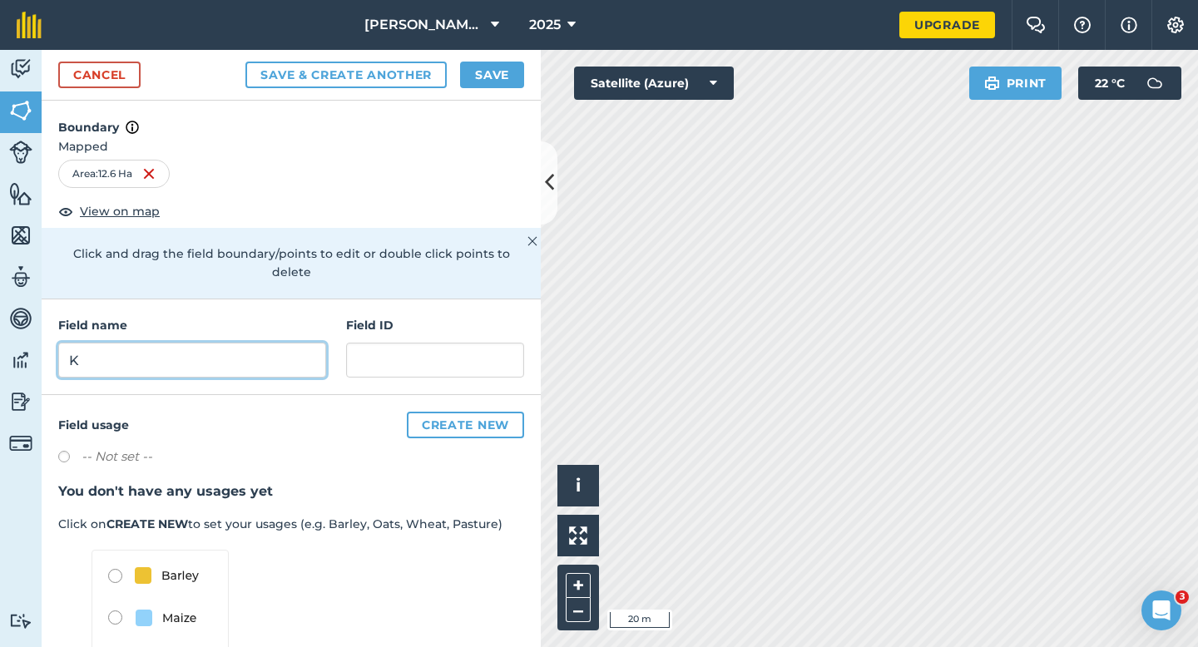
type input "K"
click at [470, 82] on button "Save" at bounding box center [492, 75] width 64 height 27
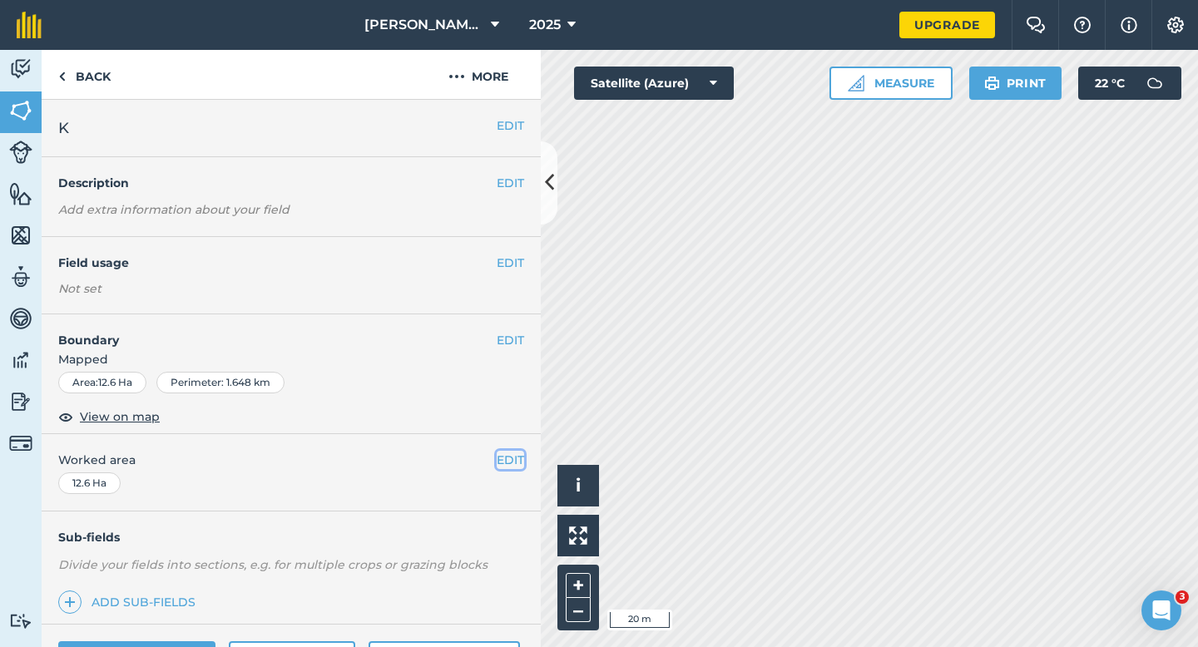
click at [511, 459] on button "EDIT" at bounding box center [510, 460] width 27 height 18
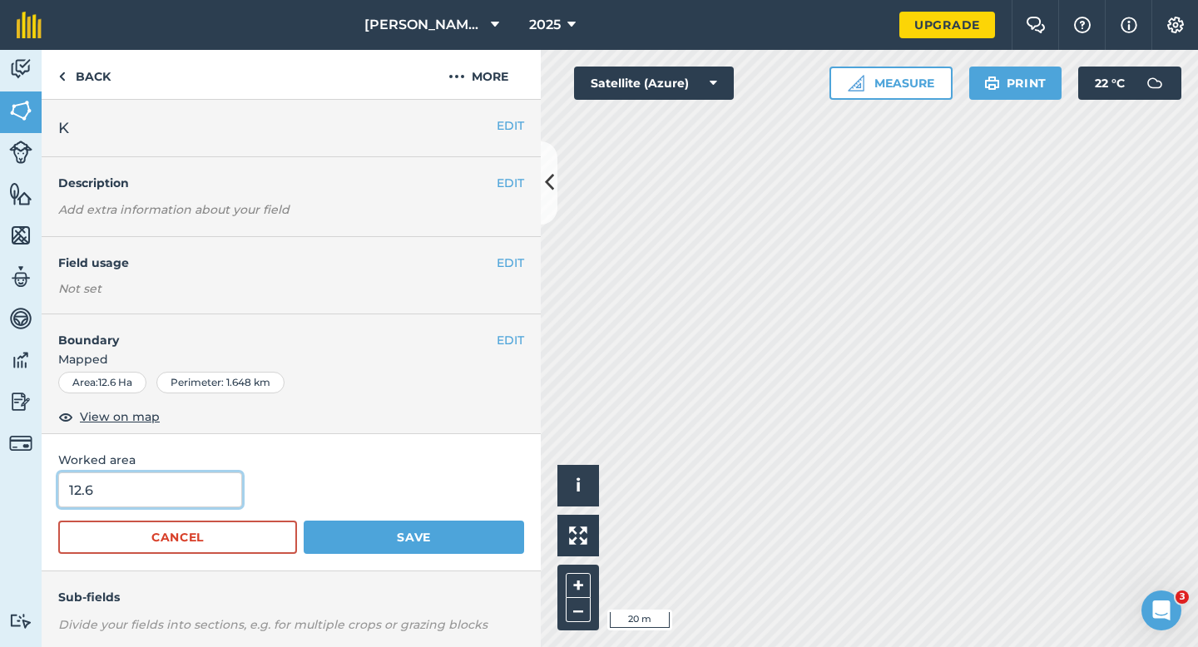
click at [138, 492] on input "12.6" at bounding box center [150, 490] width 184 height 35
click at [304, 521] on button "Save" at bounding box center [414, 537] width 220 height 33
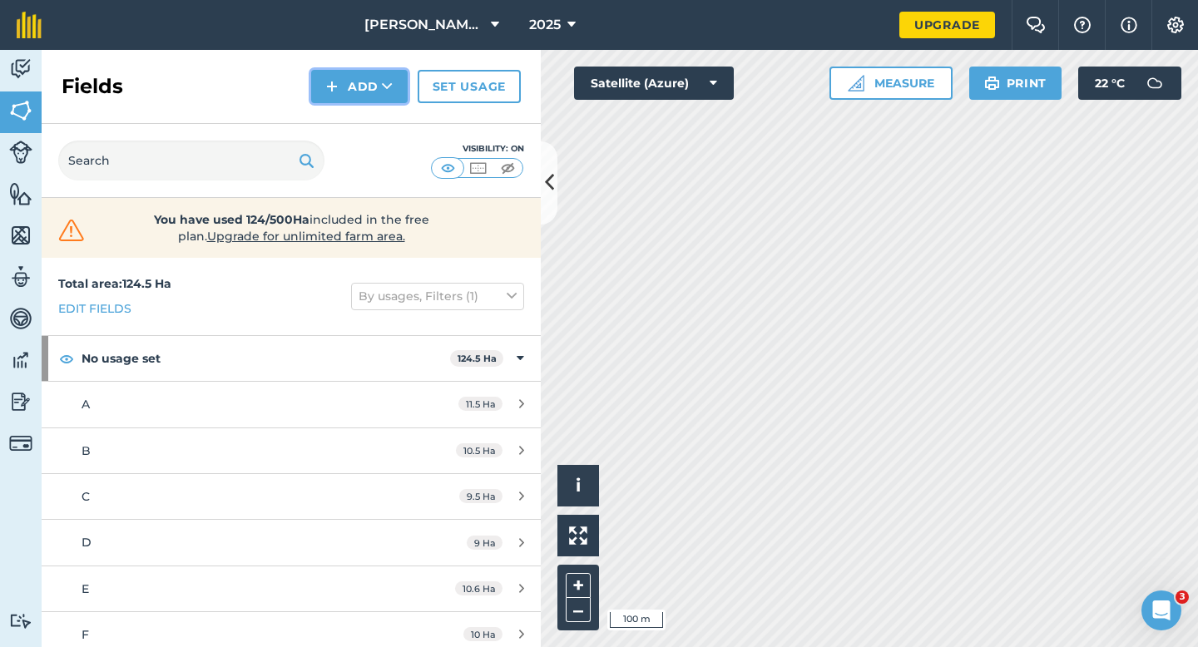
click at [319, 78] on button "Add" at bounding box center [359, 86] width 97 height 33
click at [339, 115] on link "Draw" at bounding box center [360, 124] width 92 height 37
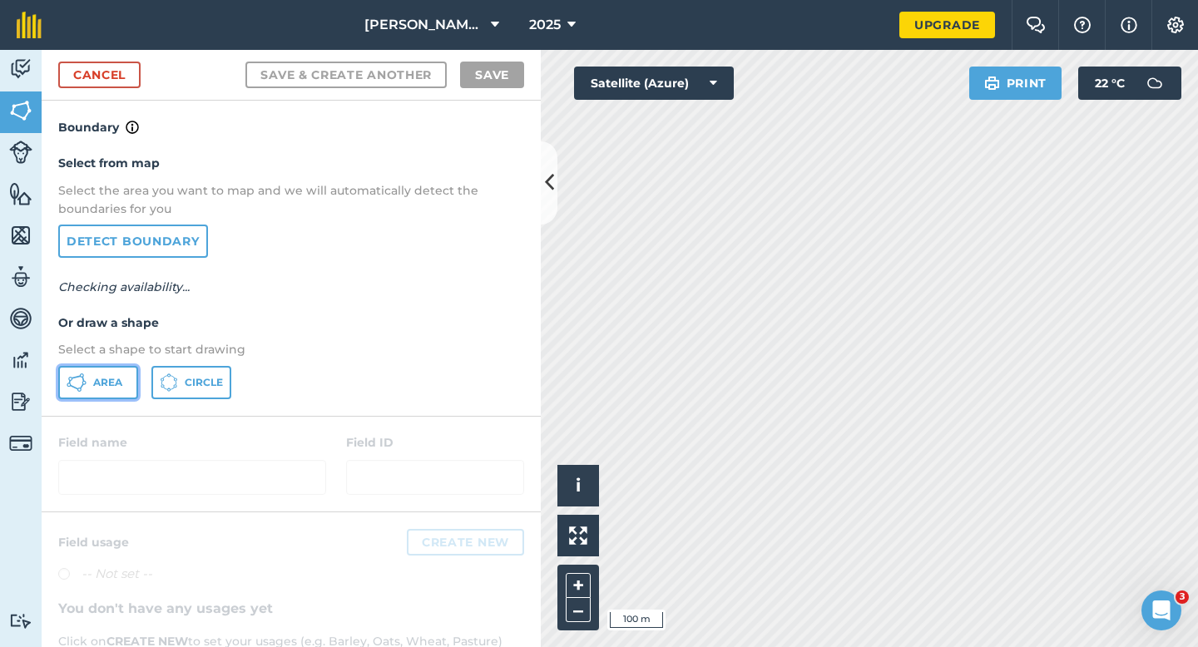
click at [82, 386] on icon at bounding box center [82, 387] width 4 height 6
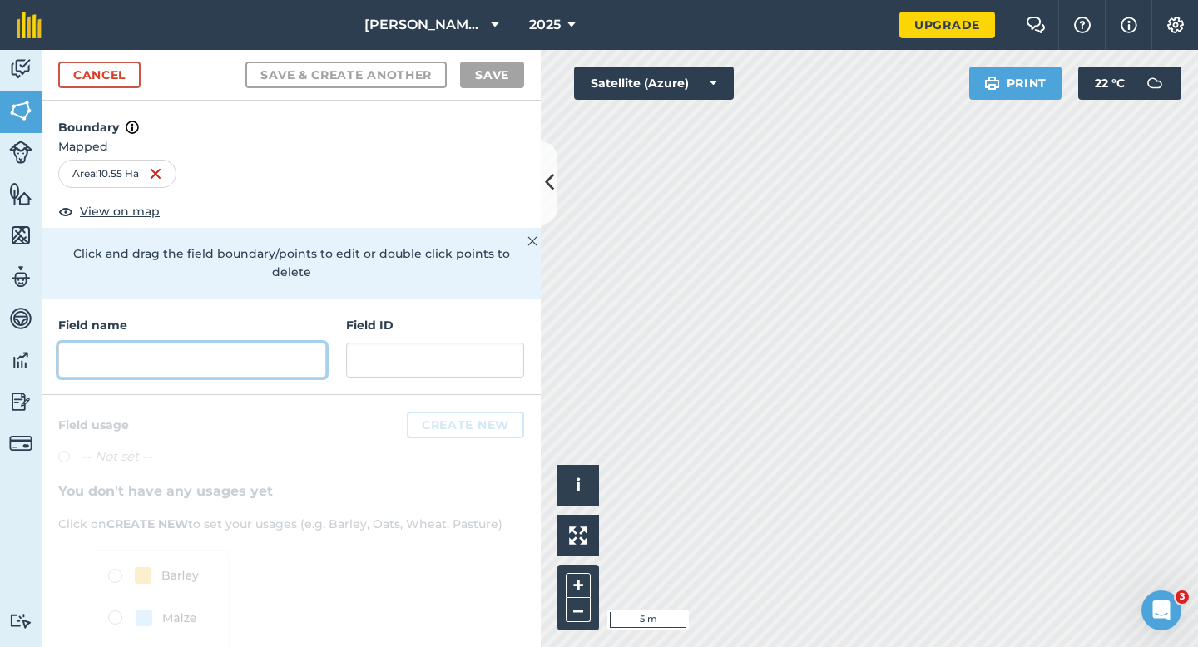
click at [255, 346] on input "text" at bounding box center [192, 360] width 268 height 35
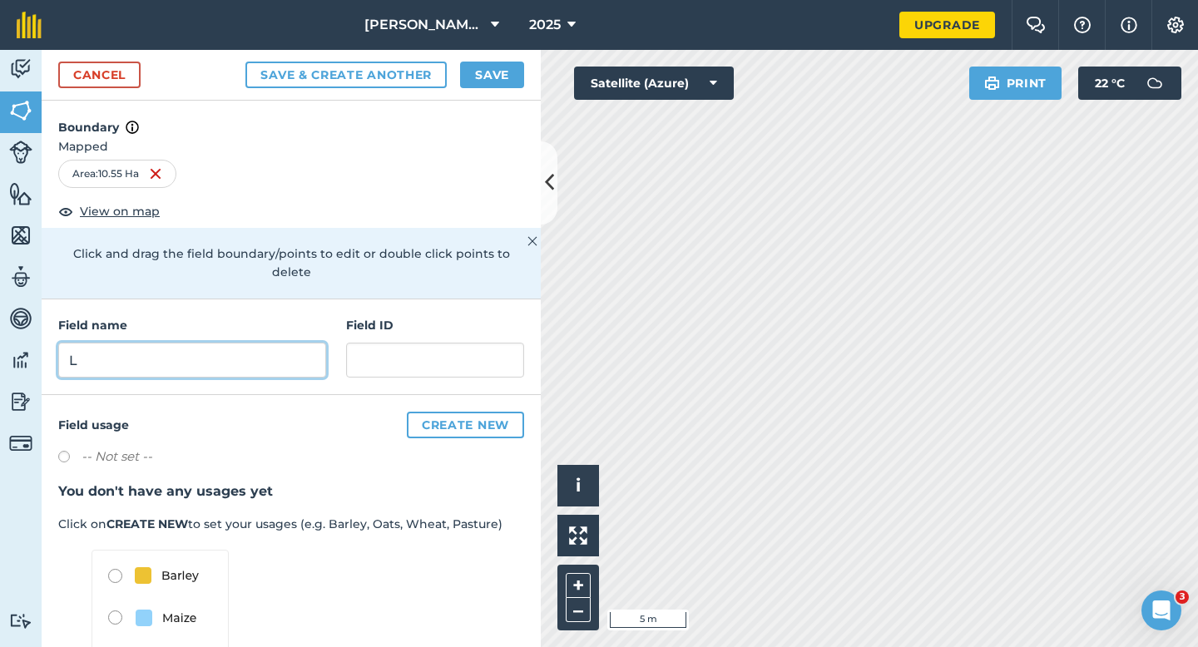
type input "L"
click at [500, 68] on button "Save" at bounding box center [492, 75] width 64 height 27
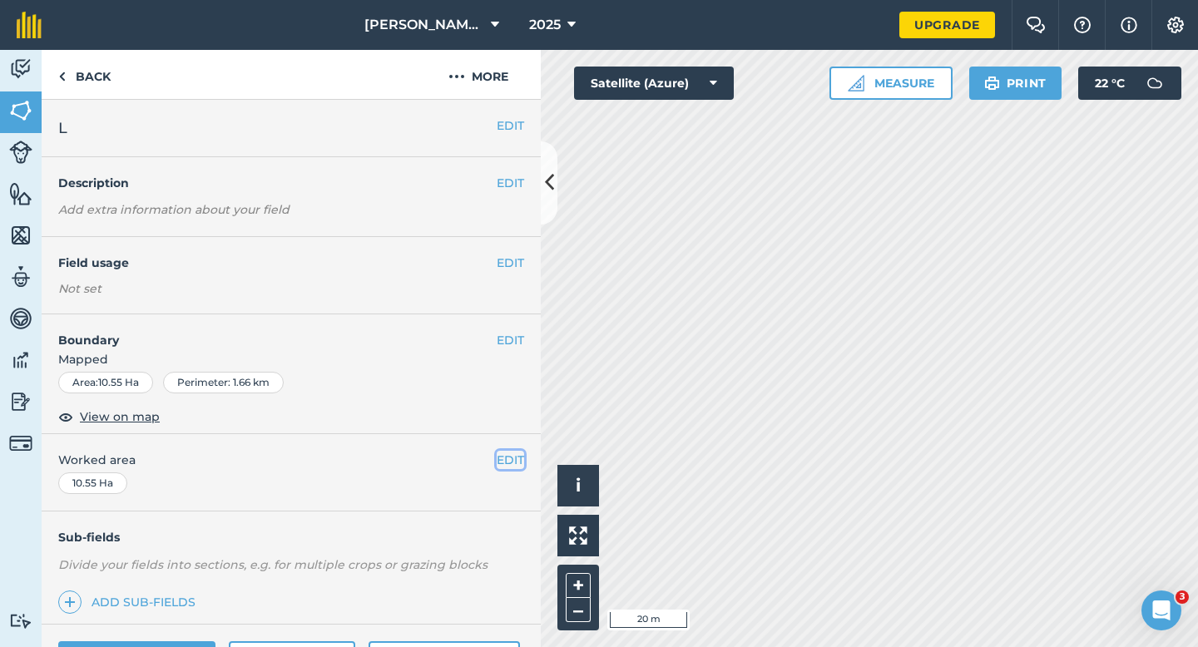
click at [511, 458] on button "EDIT" at bounding box center [510, 460] width 27 height 18
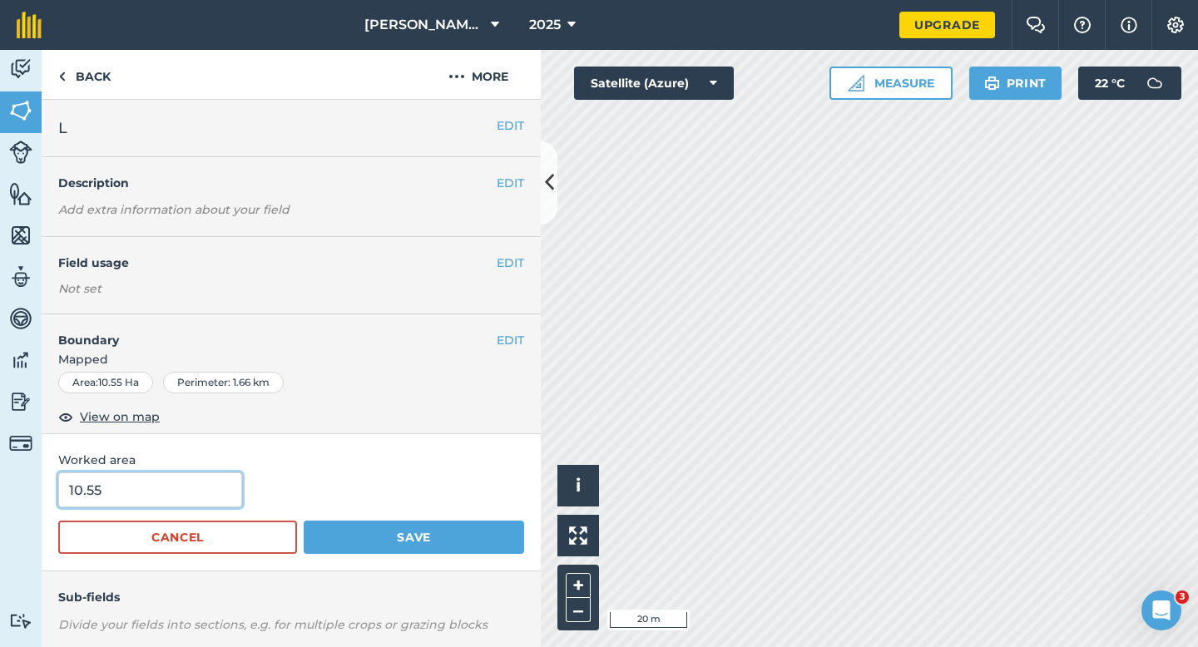
click at [191, 487] on input "10.55" at bounding box center [150, 490] width 184 height 35
type input "10.6"
click at [304, 521] on button "Save" at bounding box center [414, 537] width 220 height 33
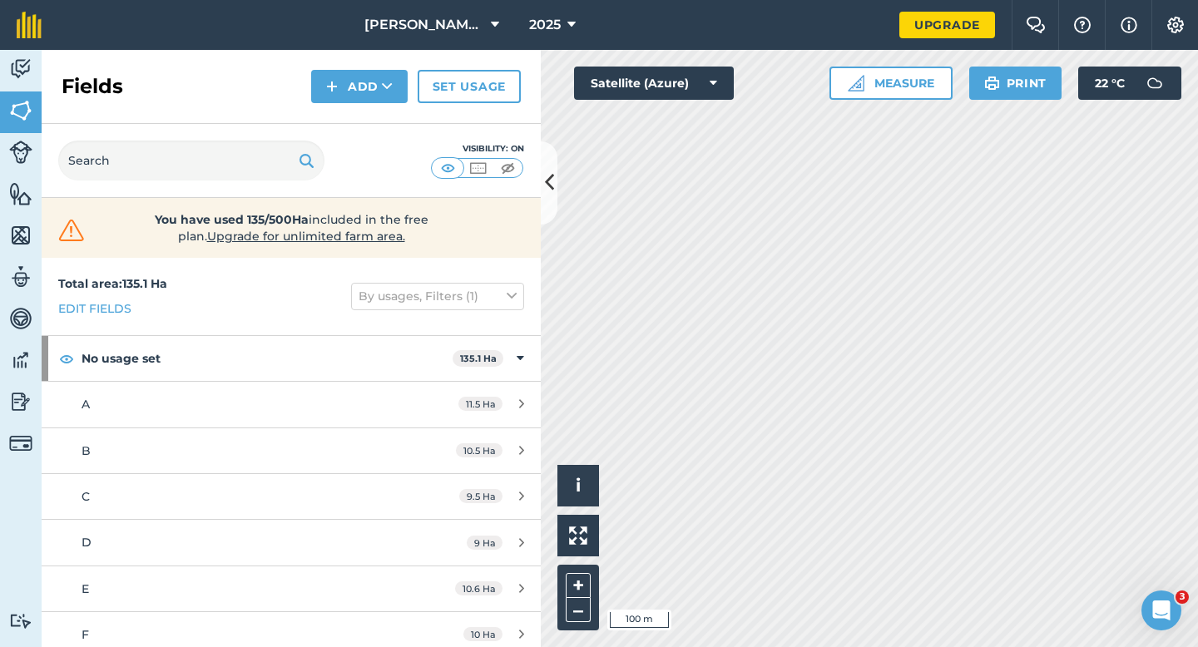
click at [355, 64] on div "Fields Add Set usage" at bounding box center [291, 87] width 499 height 74
click at [355, 84] on button "Add" at bounding box center [359, 86] width 97 height 33
click at [355, 110] on link "Draw" at bounding box center [360, 124] width 92 height 37
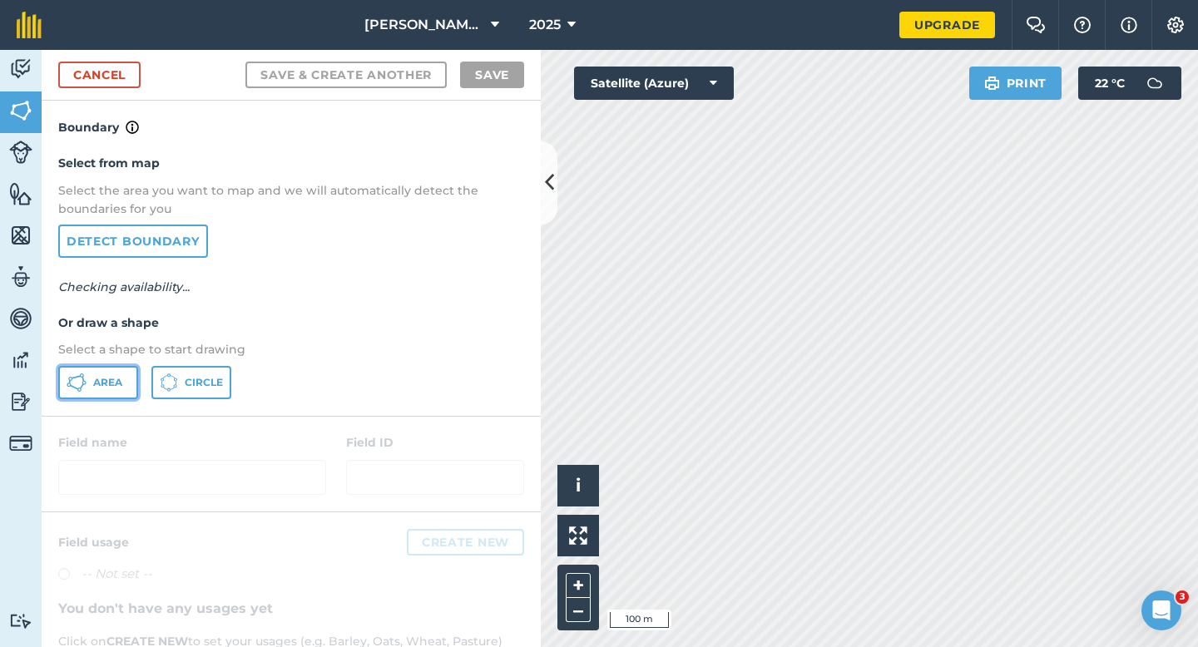
click at [94, 372] on button "Area" at bounding box center [98, 382] width 80 height 33
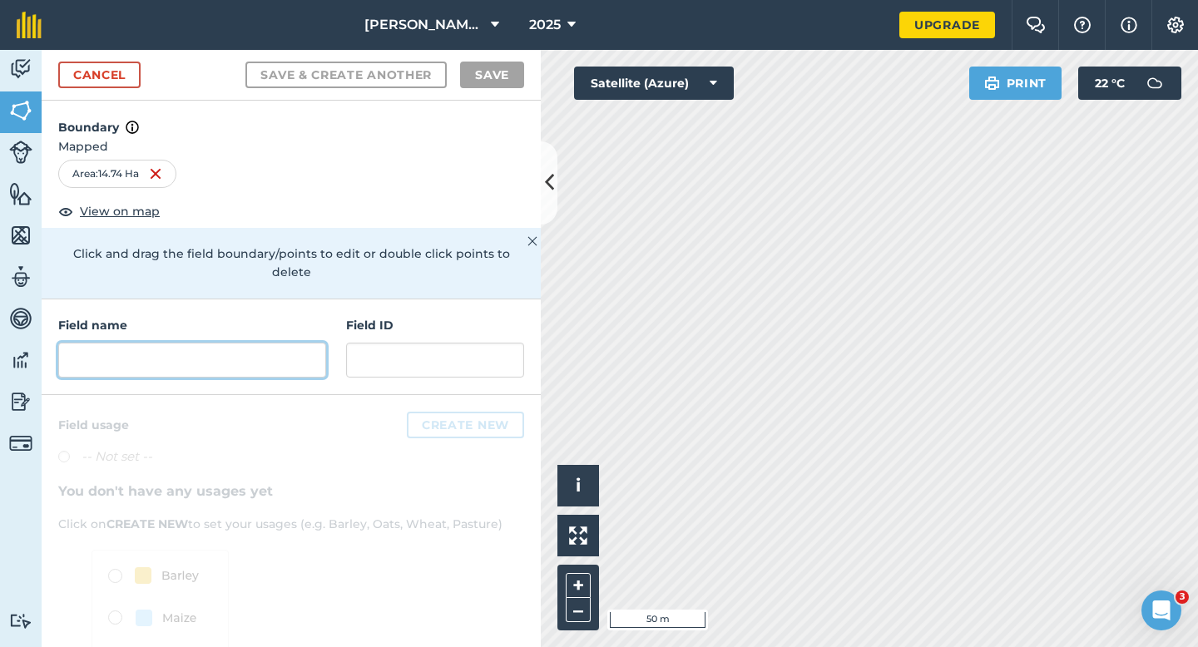
click at [268, 358] on input "text" at bounding box center [192, 360] width 268 height 35
click at [268, 347] on input "text" at bounding box center [192, 360] width 268 height 35
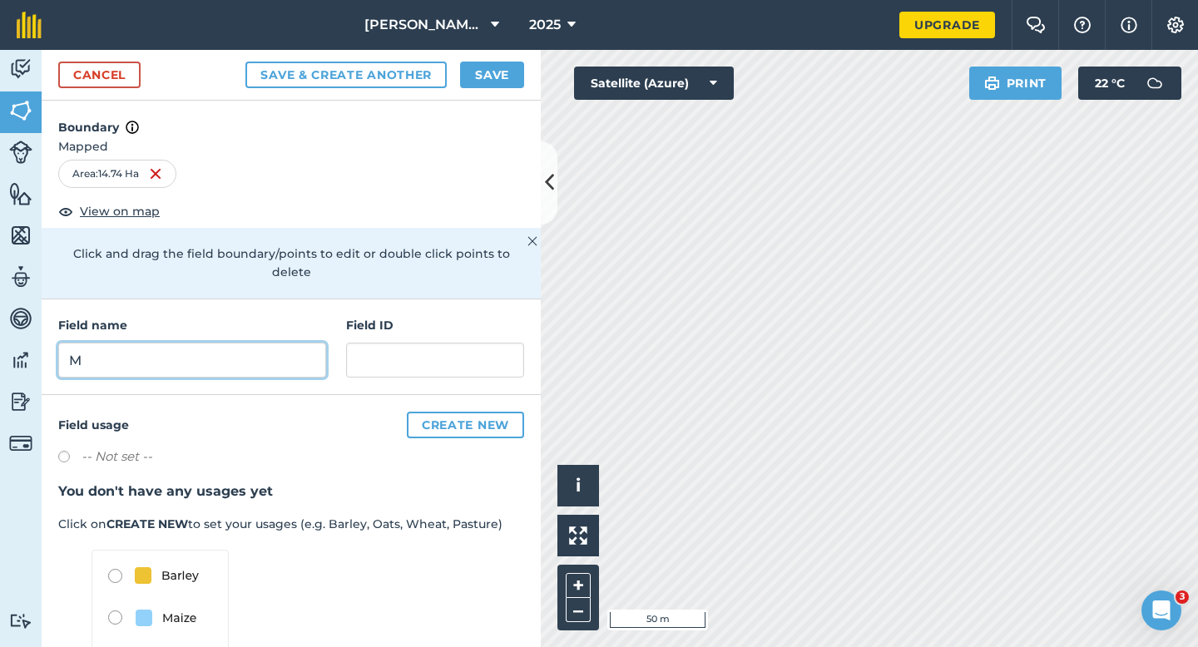
type input "M"
click at [469, 103] on h4 "Boundary" at bounding box center [291, 119] width 499 height 37
click at [481, 74] on button "Save" at bounding box center [492, 75] width 64 height 27
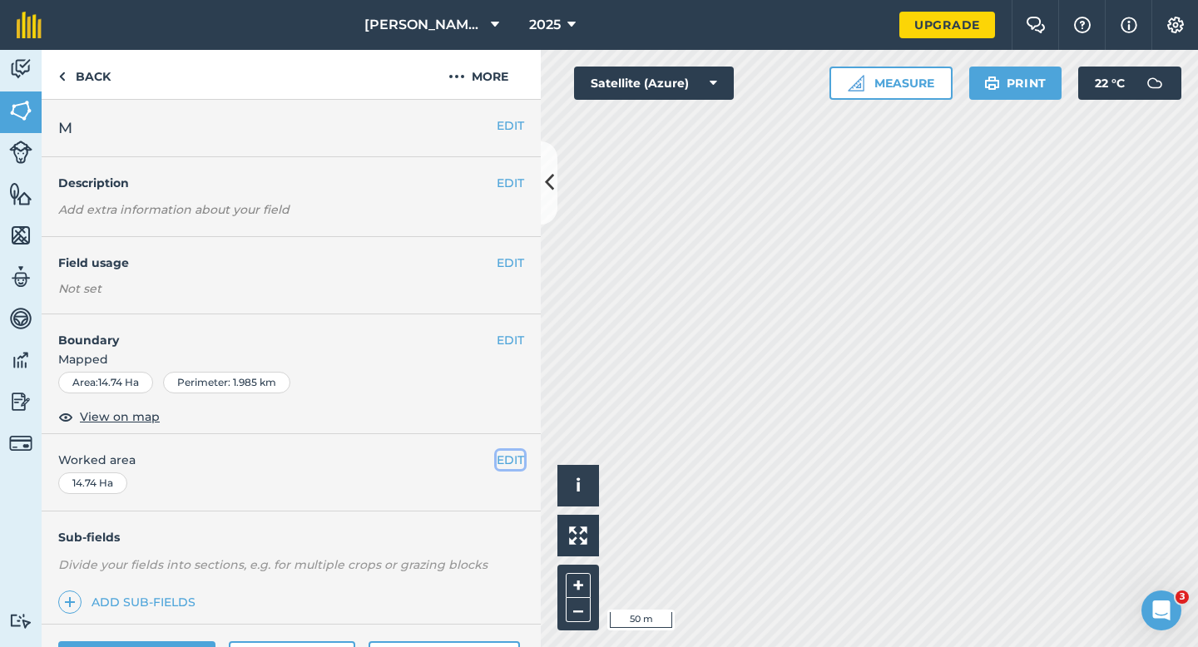
click at [518, 461] on button "EDIT" at bounding box center [510, 460] width 27 height 18
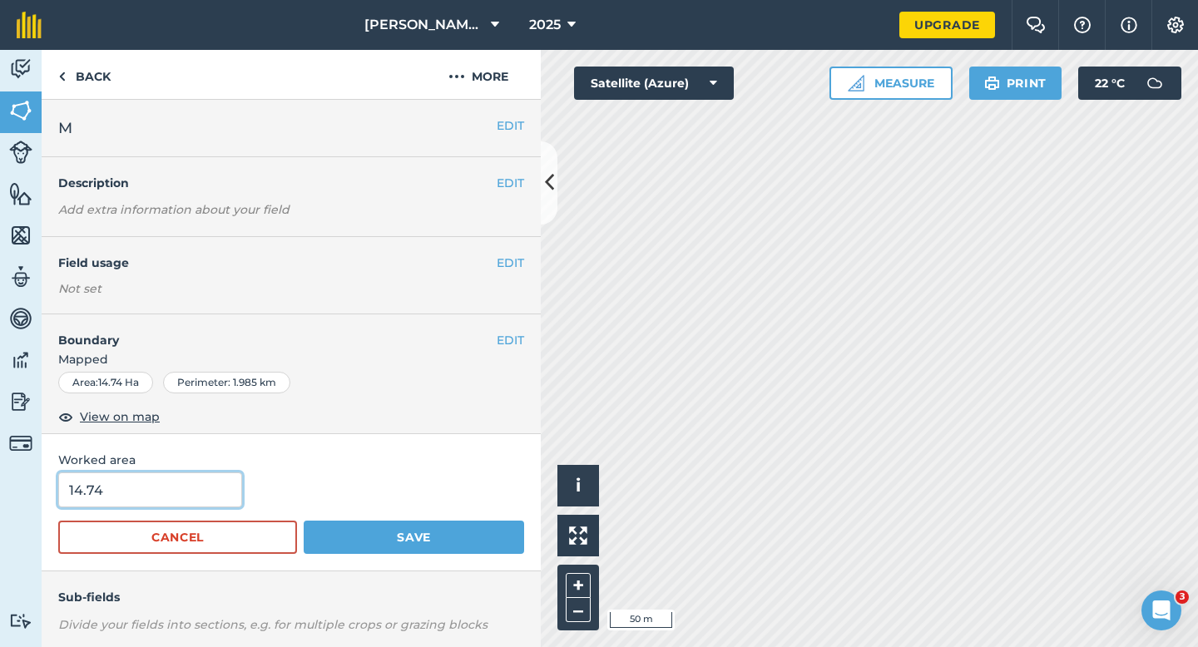
click at [201, 495] on input "14.74" at bounding box center [150, 490] width 184 height 35
type input "14.7"
click at [304, 521] on button "Save" at bounding box center [414, 537] width 220 height 33
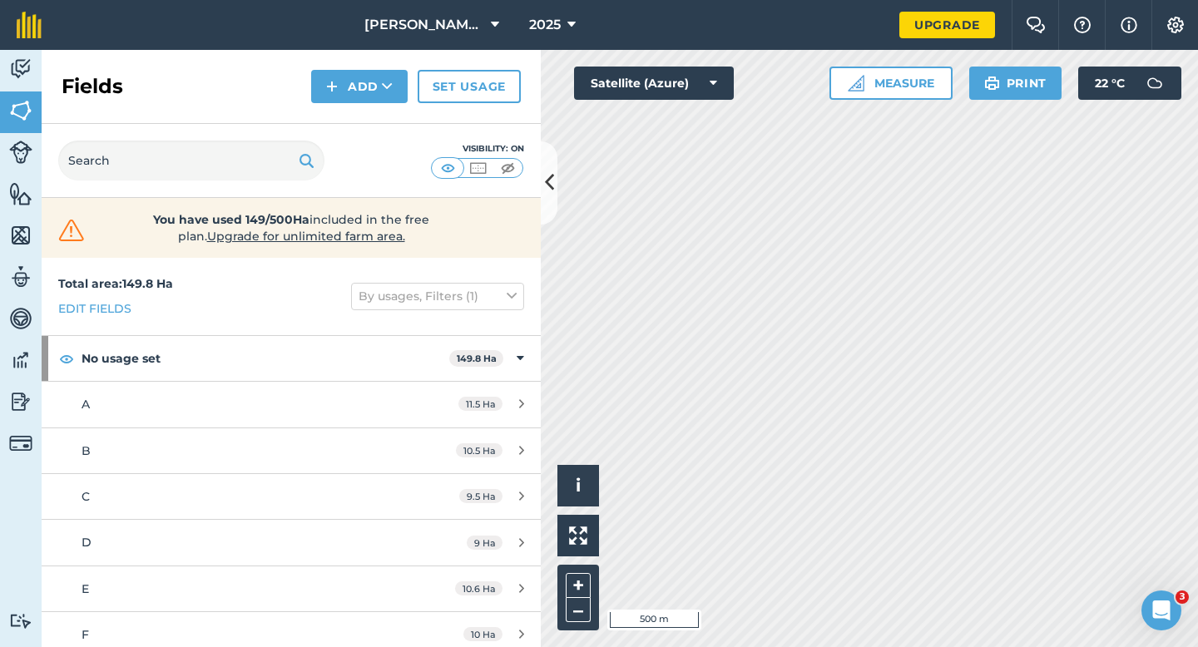
click at [362, 105] on div "Fields Add Set usage" at bounding box center [291, 87] width 499 height 74
click at [360, 82] on button "Add" at bounding box center [359, 86] width 97 height 33
click at [360, 111] on link "Draw" at bounding box center [360, 124] width 92 height 37
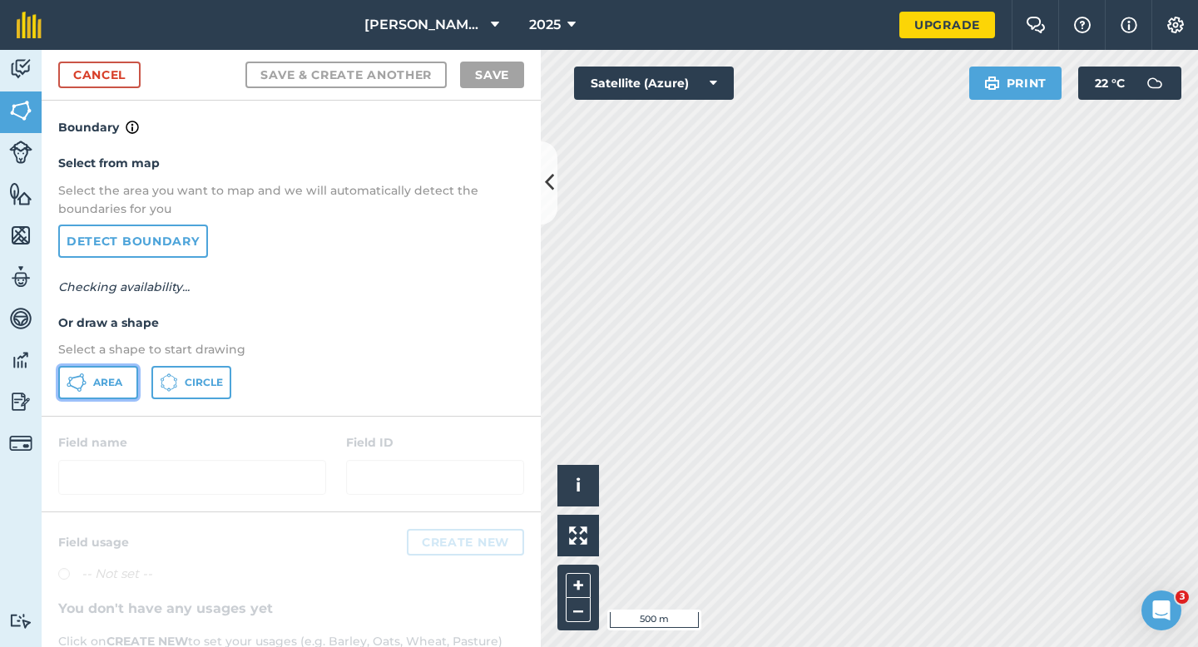
click at [106, 377] on span "Area" at bounding box center [107, 382] width 29 height 13
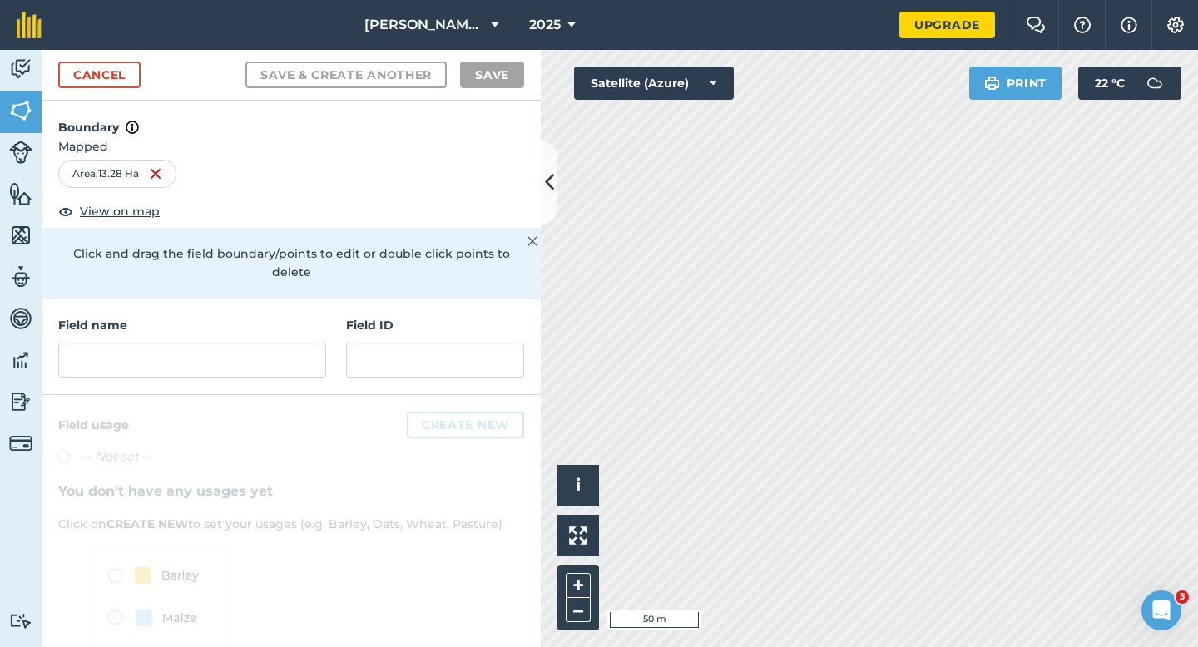
click at [208, 316] on h4 "Field name" at bounding box center [192, 325] width 268 height 18
click at [208, 343] on input "text" at bounding box center [192, 360] width 268 height 35
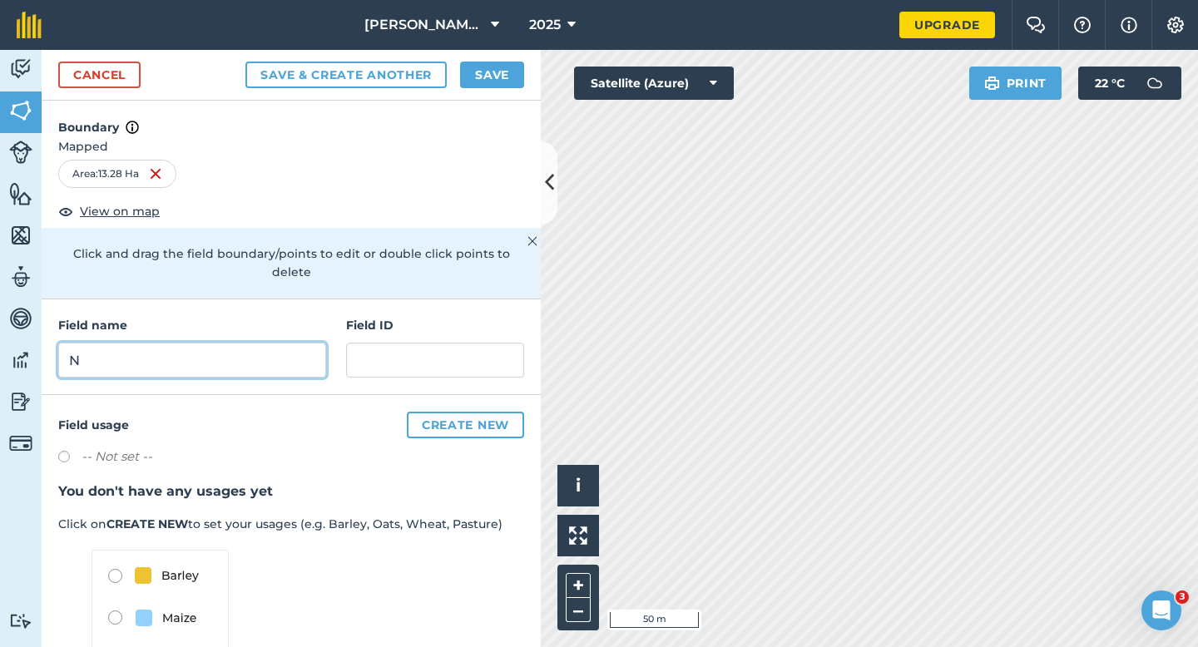
type input "N"
click at [478, 80] on button "Save" at bounding box center [492, 75] width 64 height 27
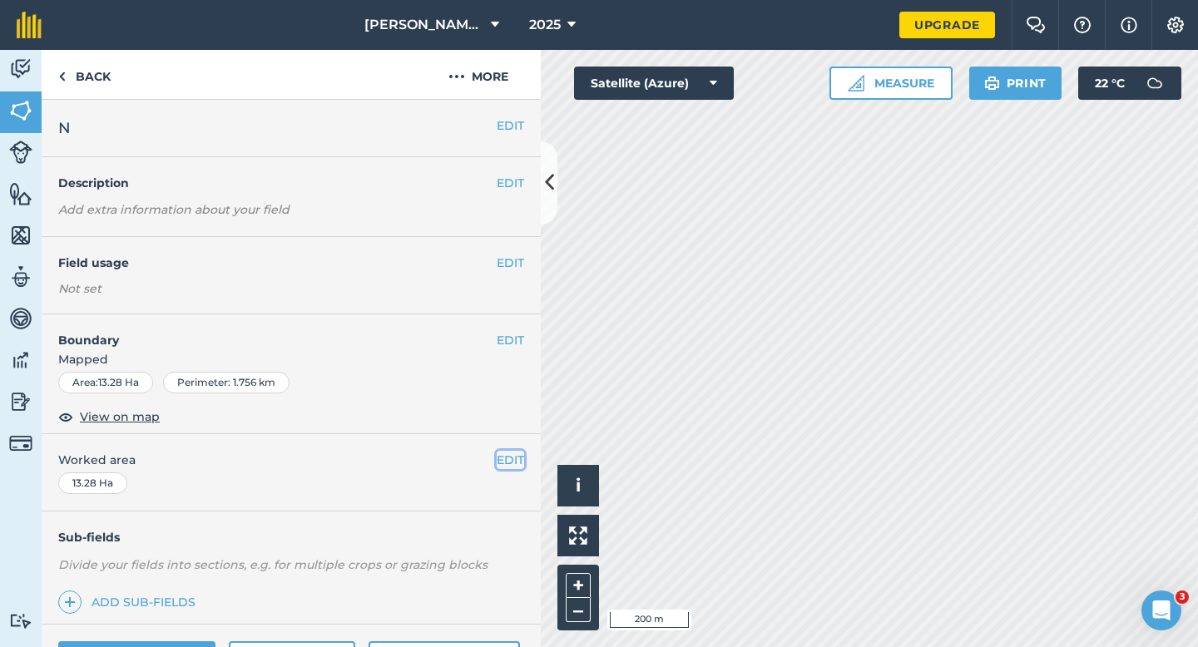
click at [509, 461] on button "EDIT" at bounding box center [510, 460] width 27 height 18
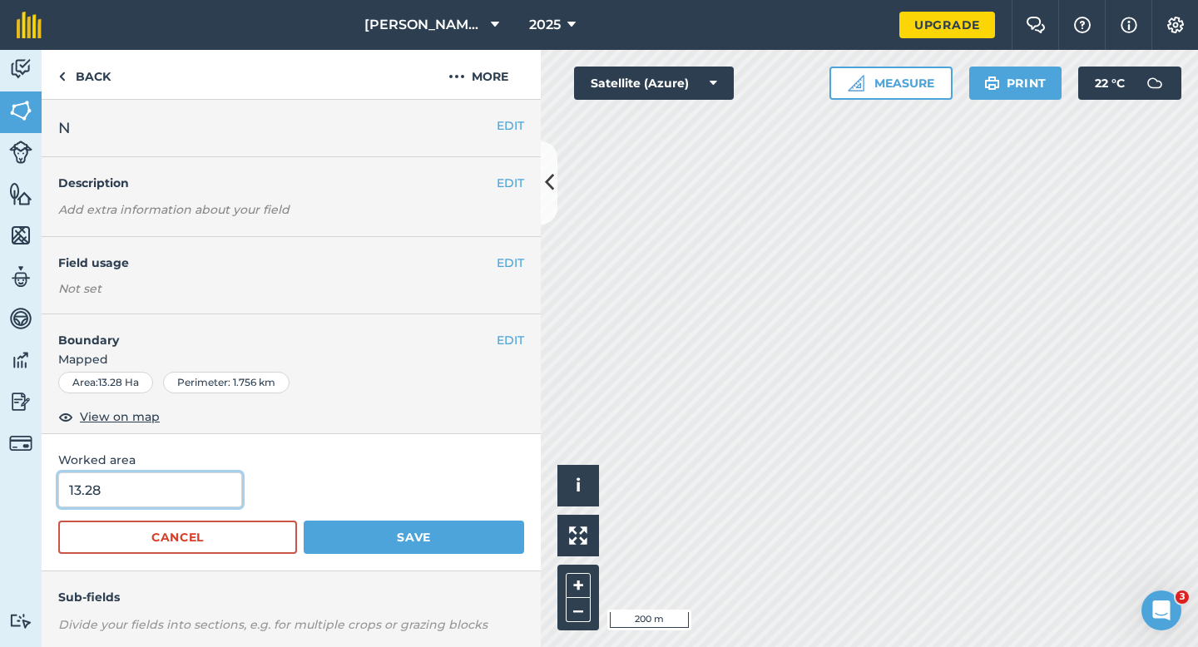
click at [199, 482] on input "13.28" at bounding box center [150, 490] width 184 height 35
click at [199, 485] on input "13.28" at bounding box center [150, 490] width 184 height 35
type input "13.3"
click at [304, 521] on button "Save" at bounding box center [414, 537] width 220 height 33
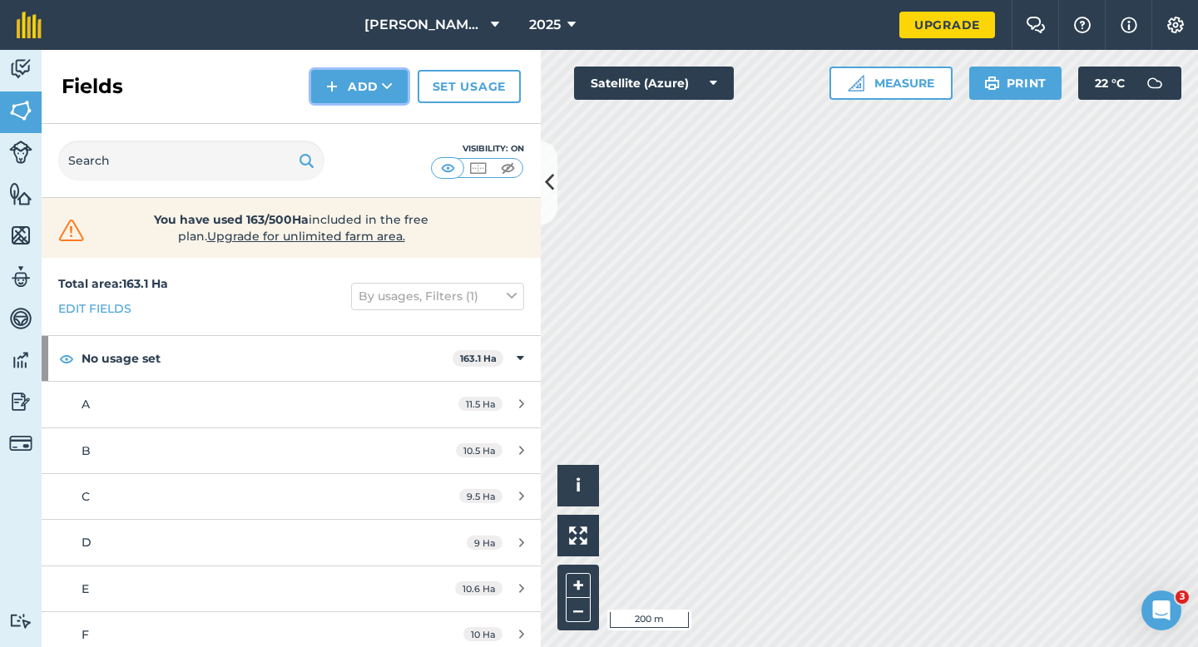
click at [363, 102] on button "Add" at bounding box center [359, 86] width 97 height 33
click at [363, 112] on link "Draw" at bounding box center [360, 124] width 92 height 37
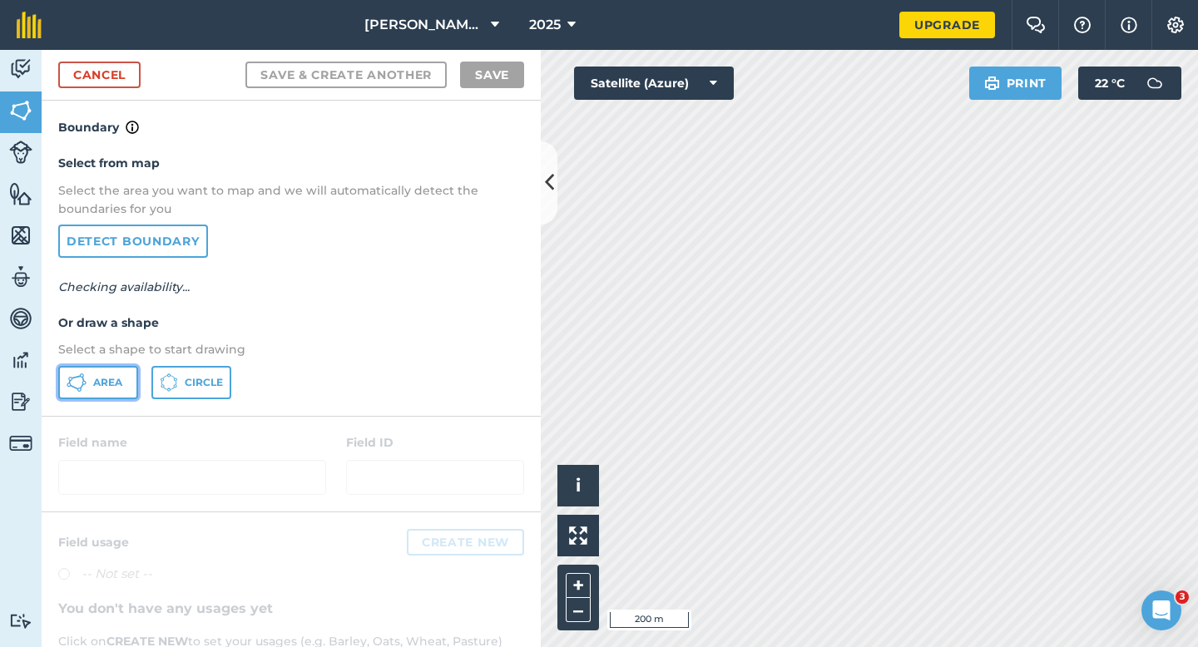
click at [119, 366] on button "Area" at bounding box center [98, 382] width 80 height 33
click at [119, 379] on span "Area" at bounding box center [107, 382] width 29 height 13
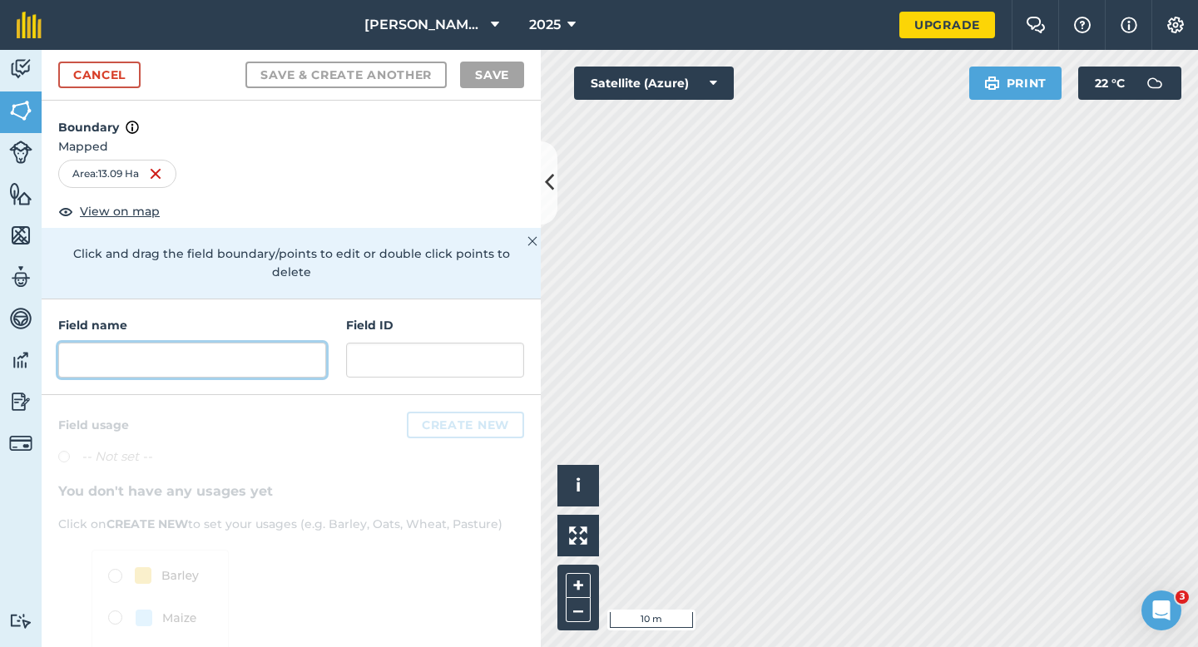
click at [280, 343] on input "text" at bounding box center [192, 360] width 268 height 35
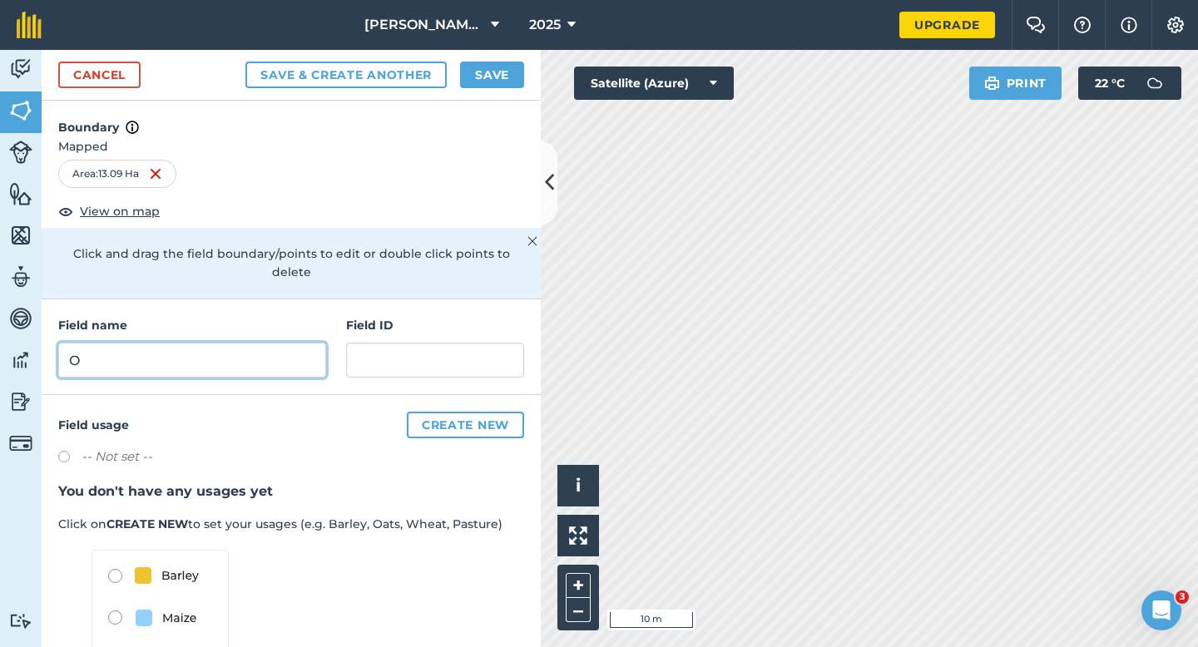
type input "O"
click at [467, 81] on button "Save" at bounding box center [492, 75] width 64 height 27
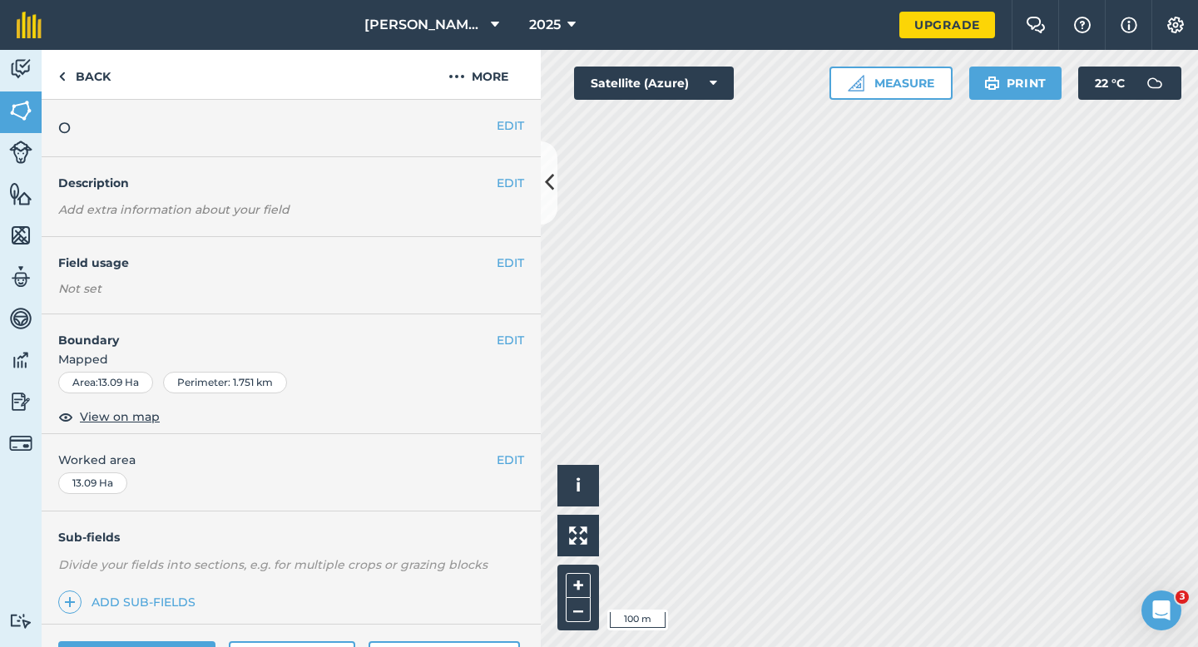
click at [502, 447] on div "EDIT Worked area 13.09 Ha" at bounding box center [291, 472] width 499 height 77
click at [503, 459] on button "EDIT" at bounding box center [510, 460] width 27 height 18
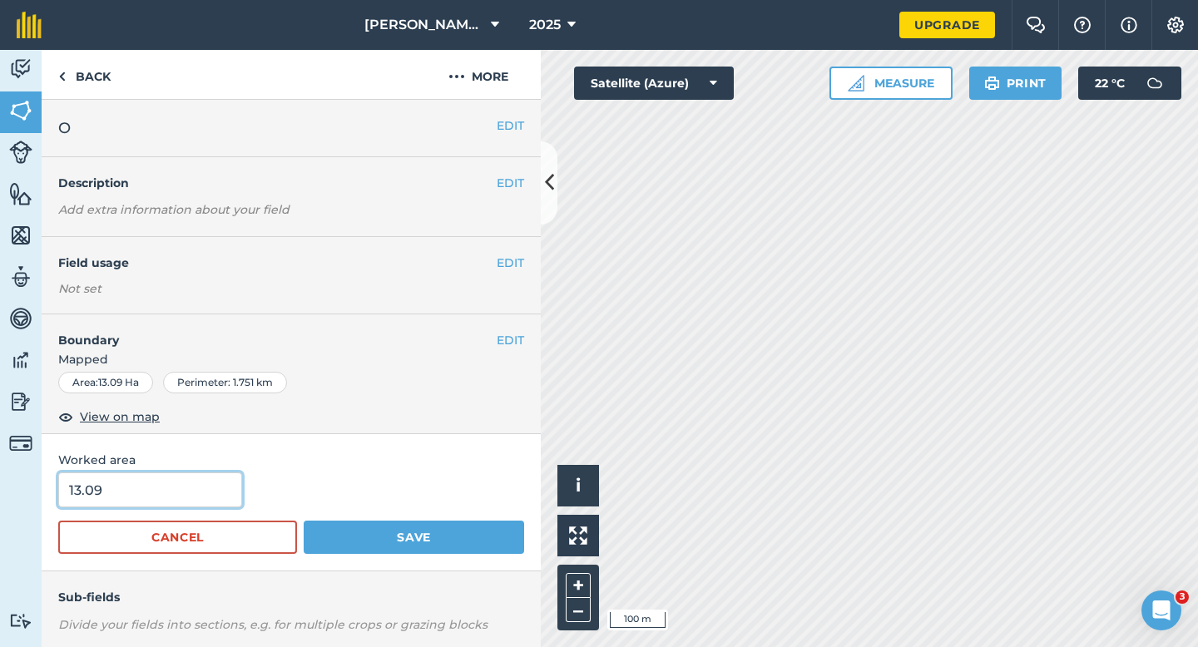
click at [176, 500] on input "13.09" at bounding box center [150, 490] width 184 height 35
type input "13"
click at [304, 521] on button "Save" at bounding box center [414, 537] width 220 height 33
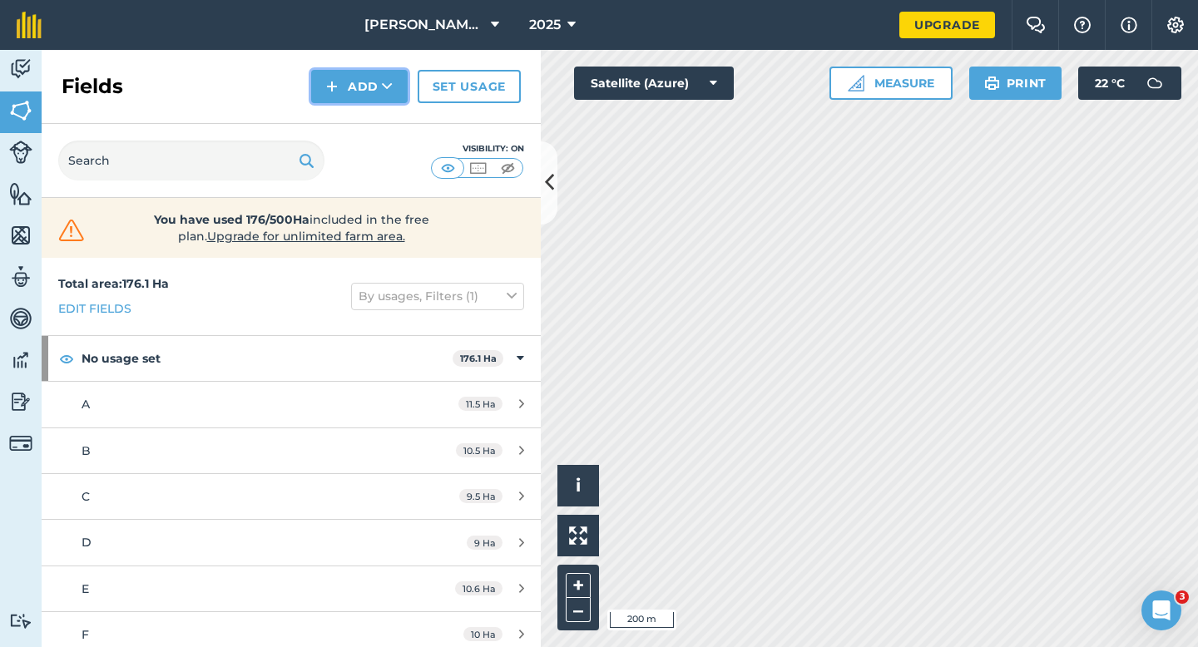
click at [368, 92] on button "Add" at bounding box center [359, 86] width 97 height 33
click at [368, 114] on link "Draw" at bounding box center [360, 124] width 92 height 37
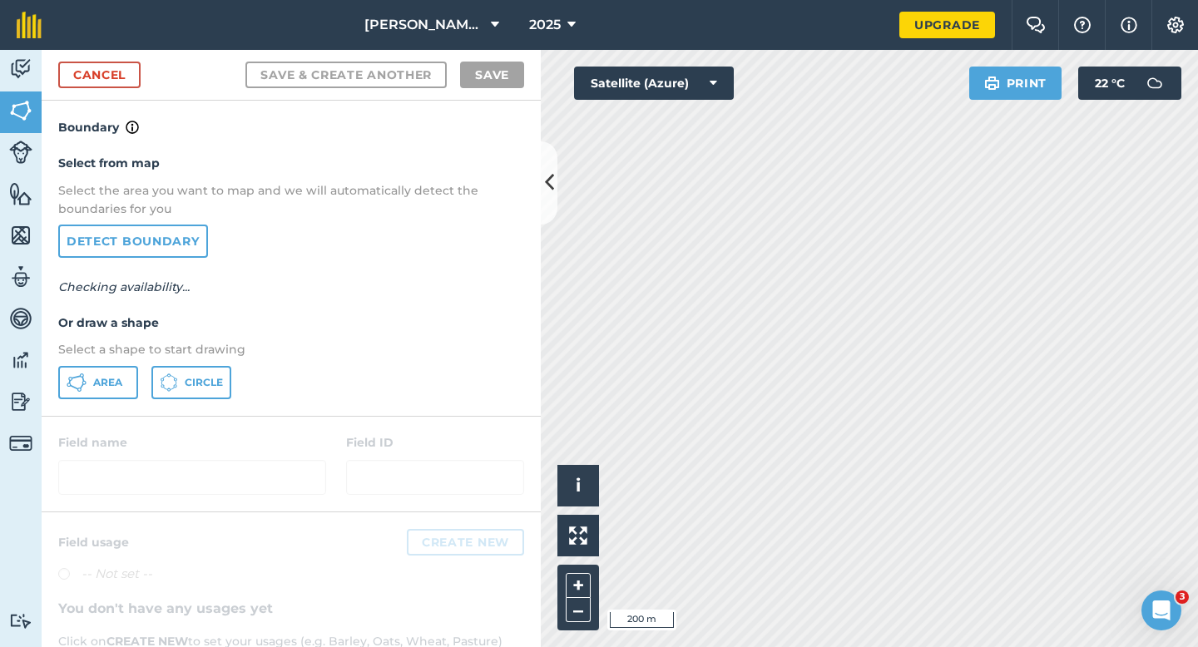
click at [118, 364] on div "Select from map Select the area you want to map and we will automatically detec…" at bounding box center [291, 276] width 499 height 278
click at [102, 387] on span "Area" at bounding box center [107, 382] width 29 height 13
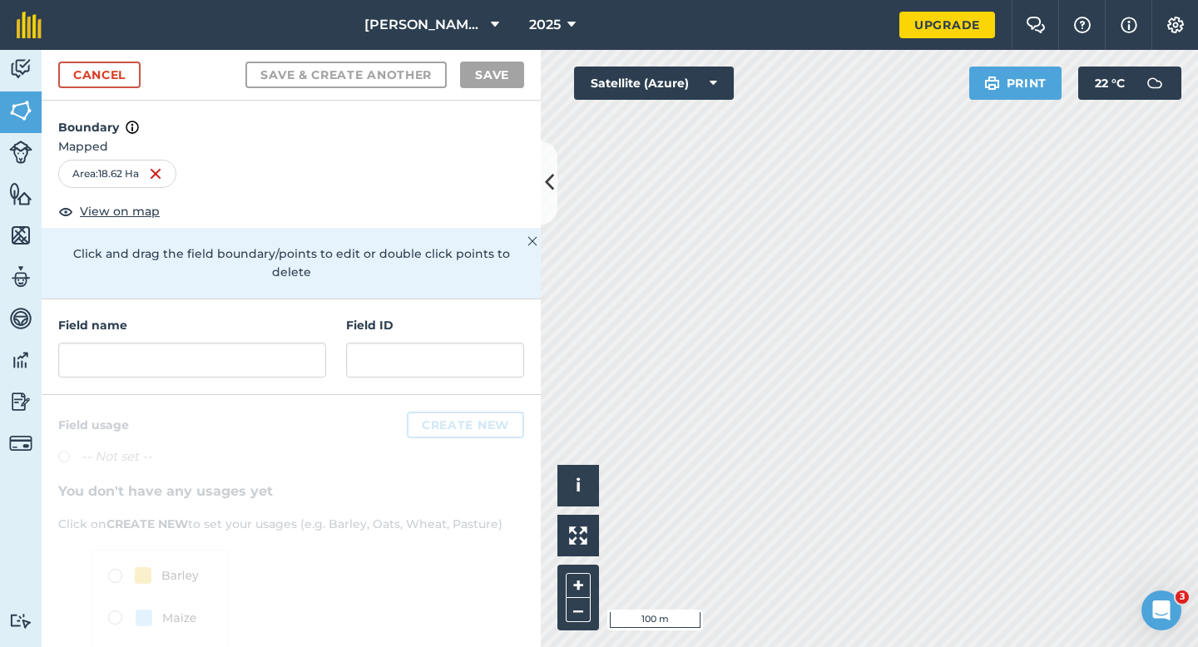
click at [270, 320] on div "Field name" at bounding box center [192, 347] width 268 height 62
click at [270, 343] on input "text" at bounding box center [192, 360] width 268 height 35
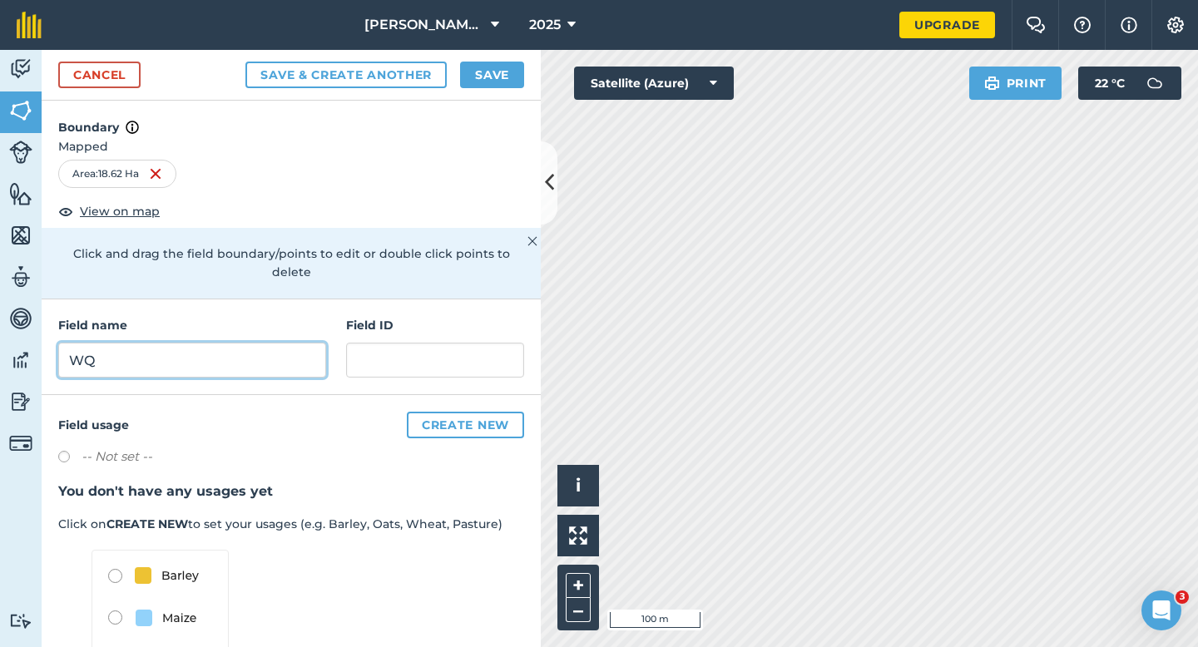
type input "W"
type input "Q"
click at [500, 92] on div "Cancel Save & Create Another Save" at bounding box center [291, 75] width 499 height 51
click at [501, 64] on button "Save" at bounding box center [492, 75] width 64 height 27
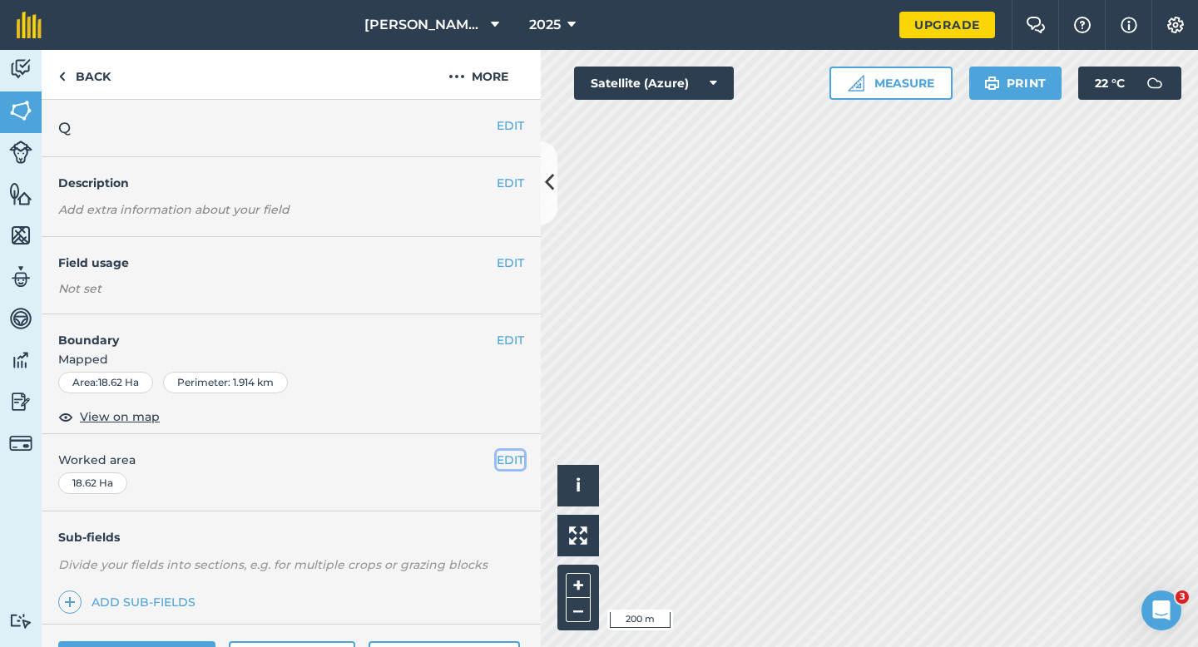
click at [508, 454] on button "EDIT" at bounding box center [510, 460] width 27 height 18
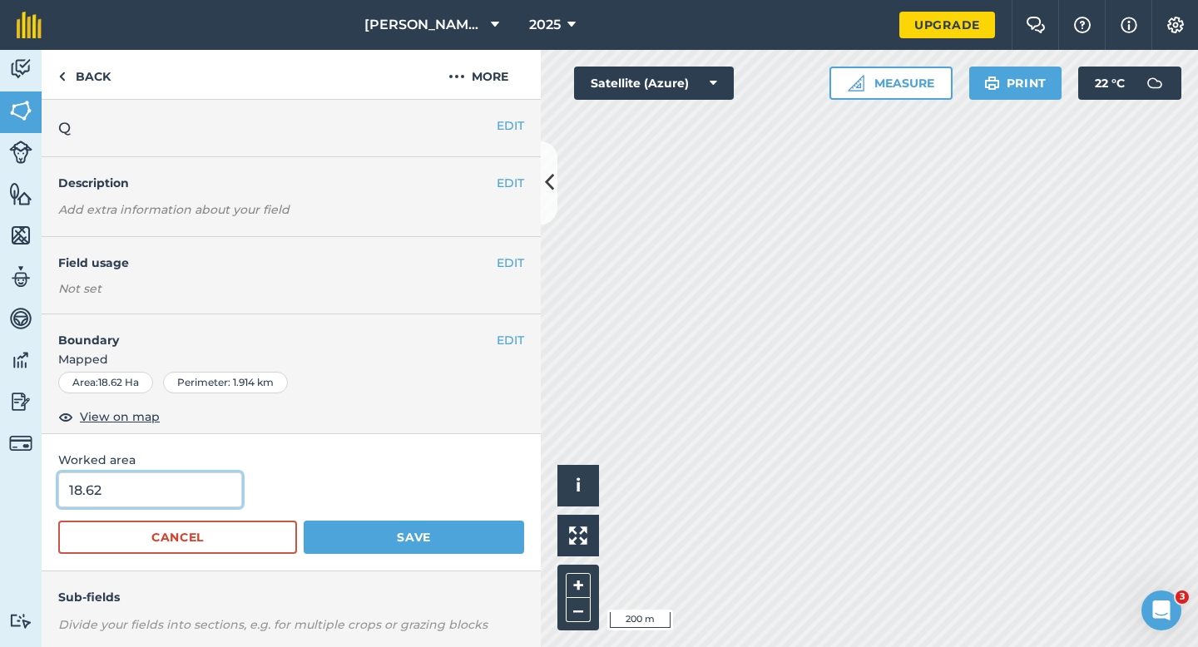
click at [199, 488] on input "18.62" at bounding box center [150, 490] width 184 height 35
type input "18.6"
click at [304, 521] on button "Save" at bounding box center [414, 537] width 220 height 33
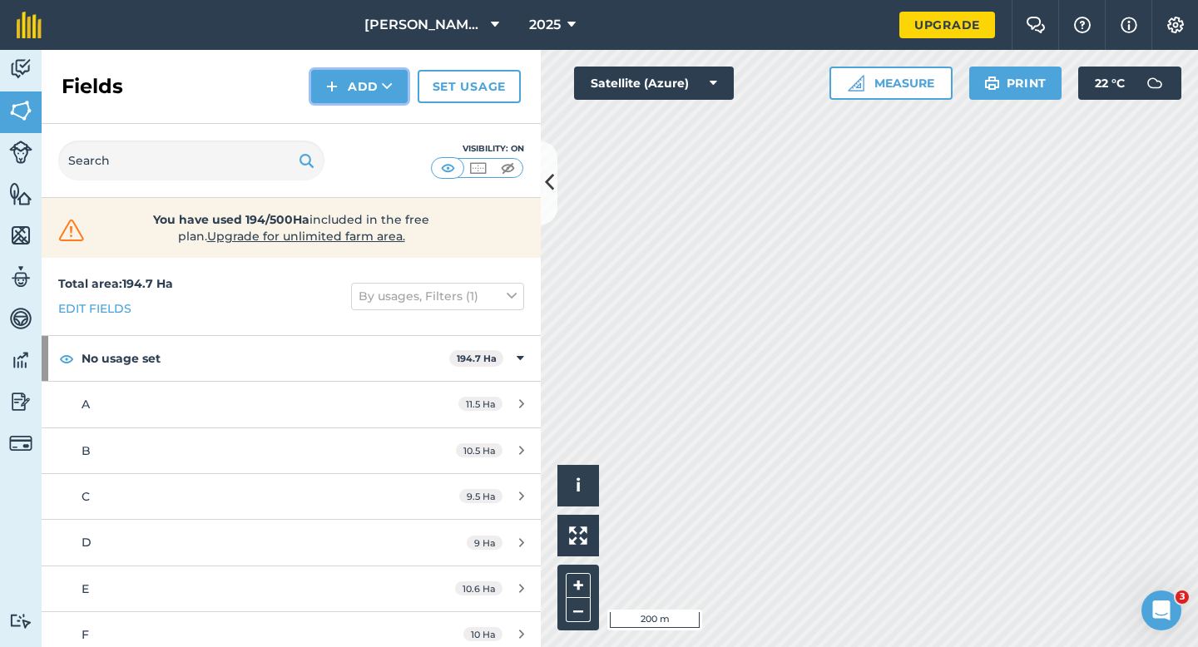
click at [376, 94] on button "Add" at bounding box center [359, 86] width 97 height 33
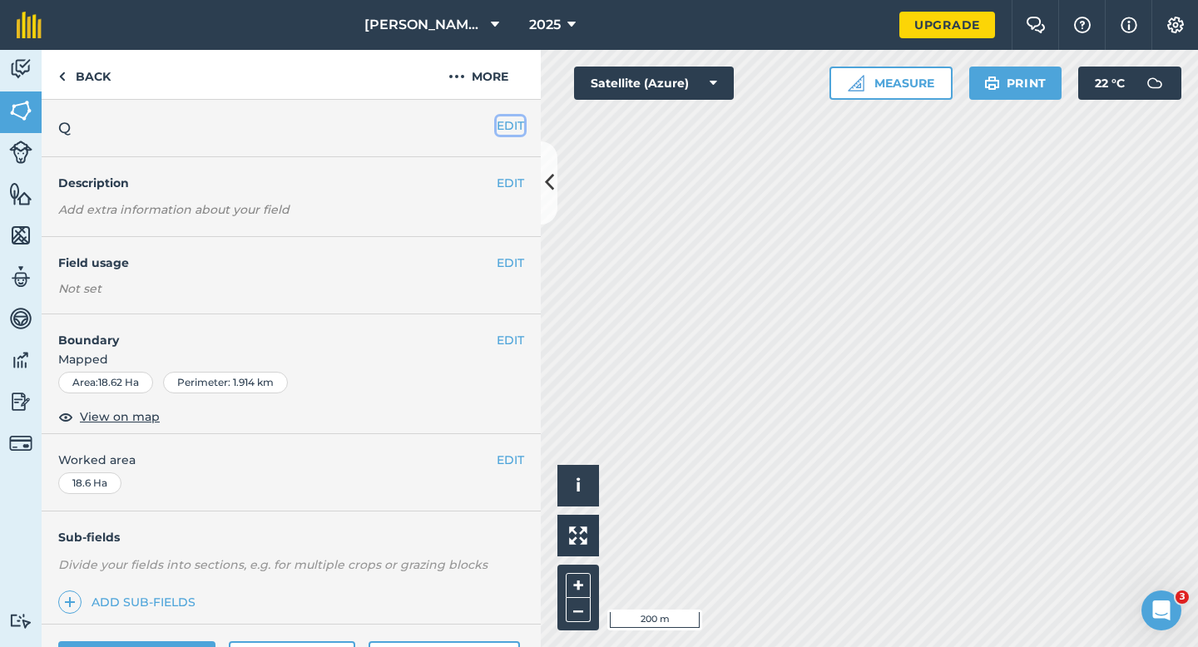
click at [513, 120] on button "EDIT" at bounding box center [510, 125] width 27 height 18
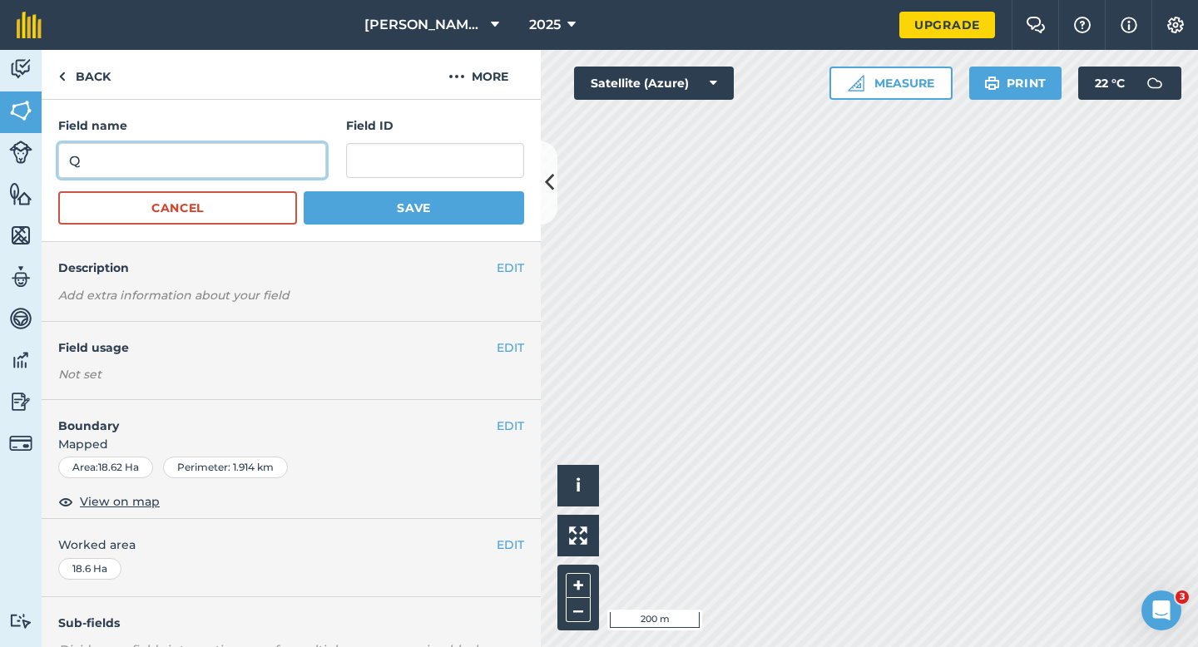
click at [254, 146] on input "Q" at bounding box center [192, 160] width 268 height 35
type input "P"
click at [304, 191] on button "Save" at bounding box center [414, 207] width 220 height 33
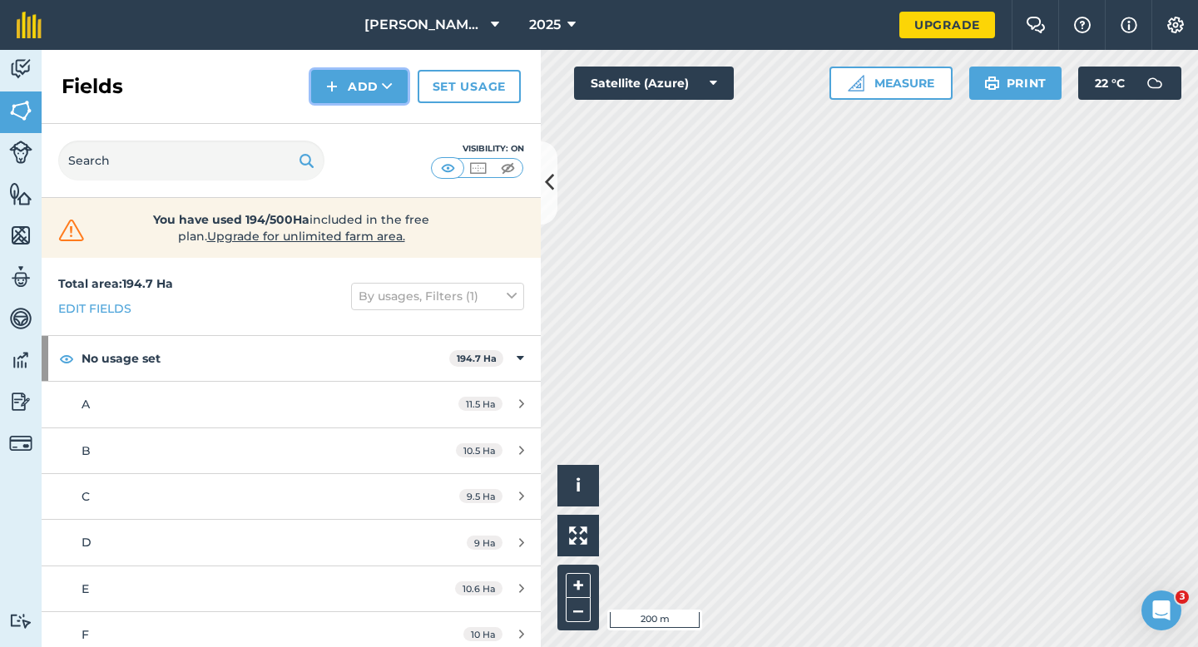
click at [383, 88] on icon at bounding box center [387, 86] width 11 height 17
click at [383, 113] on link "Draw" at bounding box center [360, 124] width 92 height 37
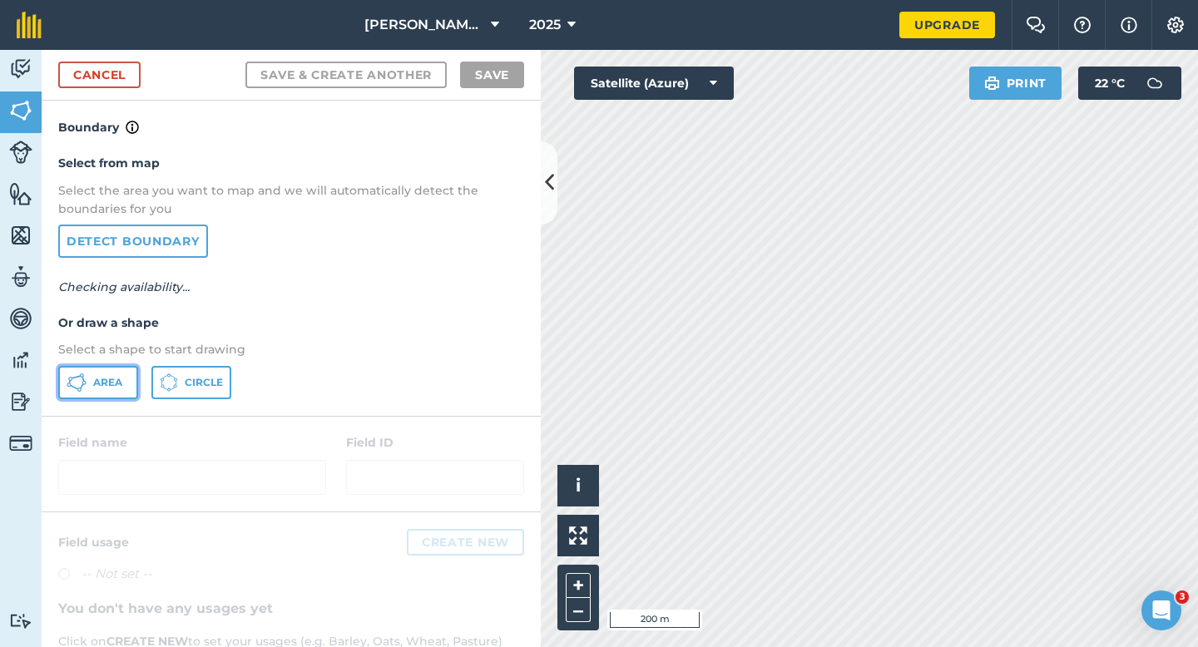
click at [119, 381] on span "Area" at bounding box center [107, 382] width 29 height 13
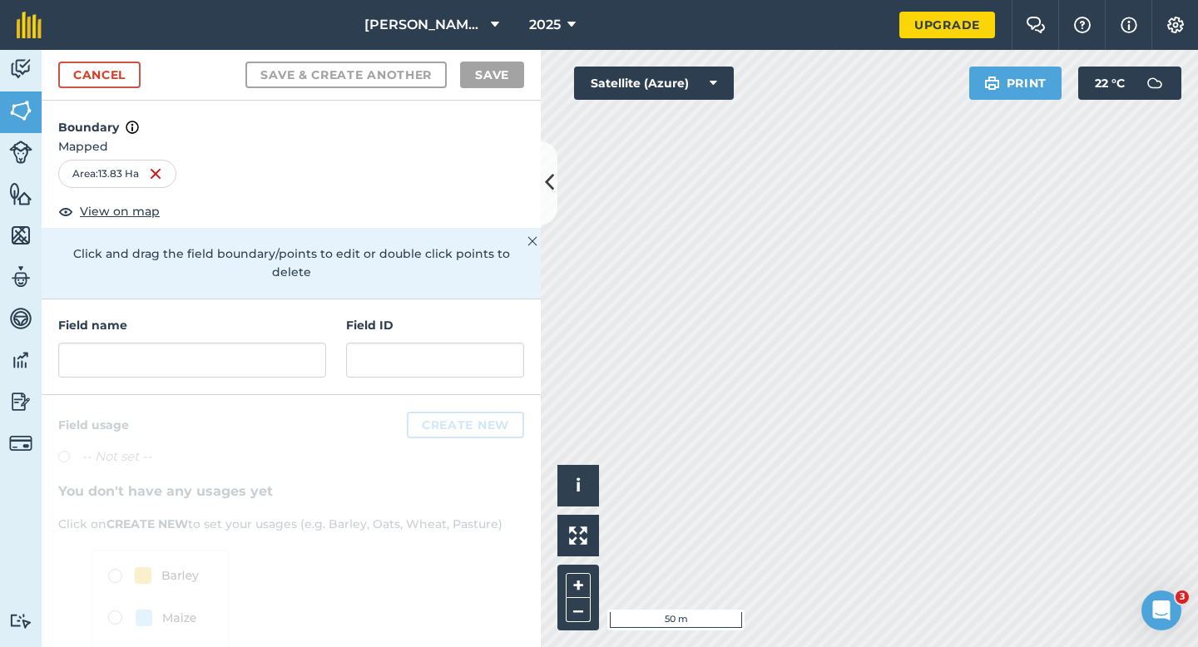
click at [334, 349] on div "Field name Field ID" at bounding box center [291, 348] width 499 height 96
click at [310, 349] on input "text" at bounding box center [192, 360] width 268 height 35
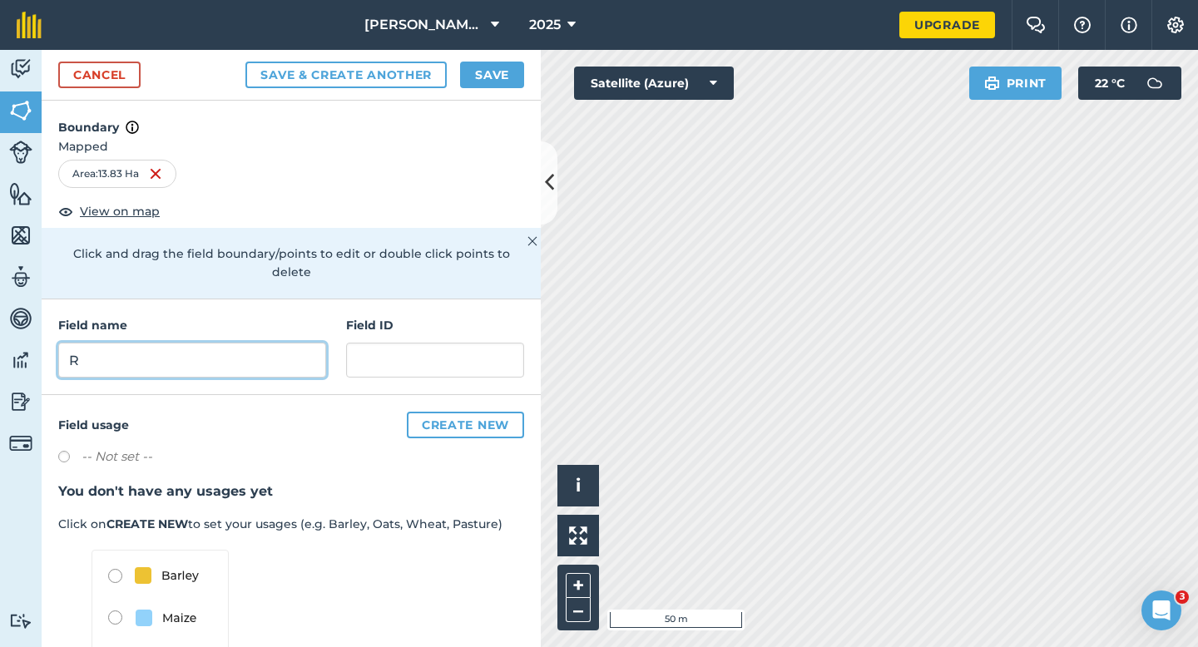
type input "R"
click at [490, 66] on button "Save" at bounding box center [492, 75] width 64 height 27
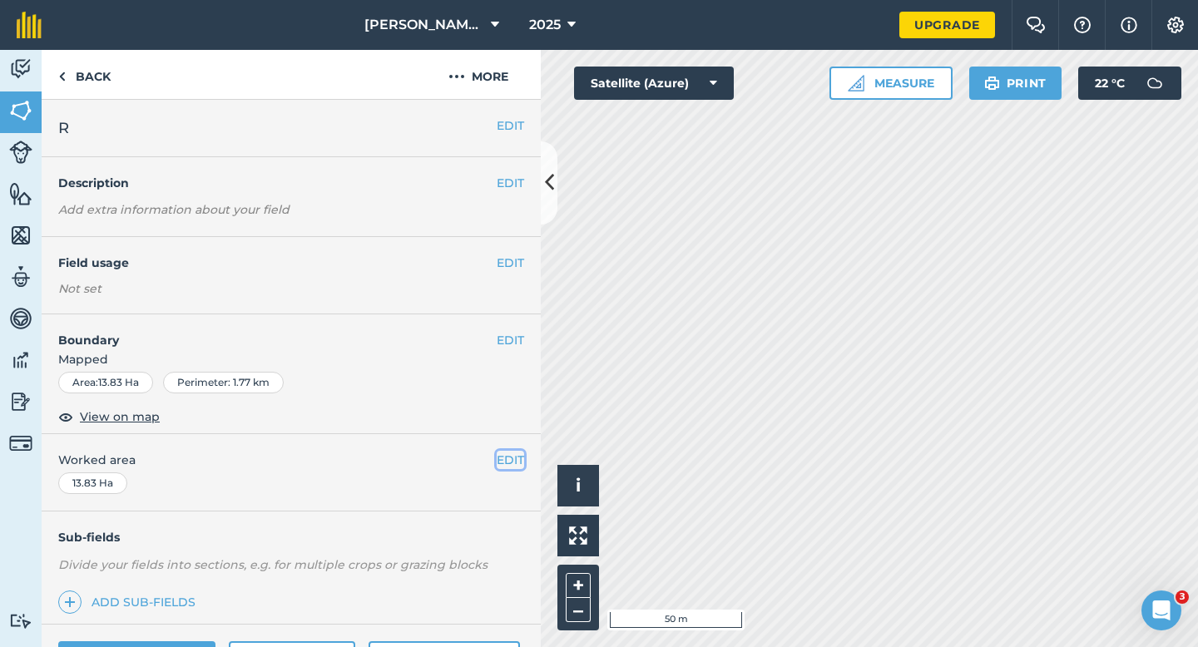
click at [498, 460] on button "EDIT" at bounding box center [510, 460] width 27 height 18
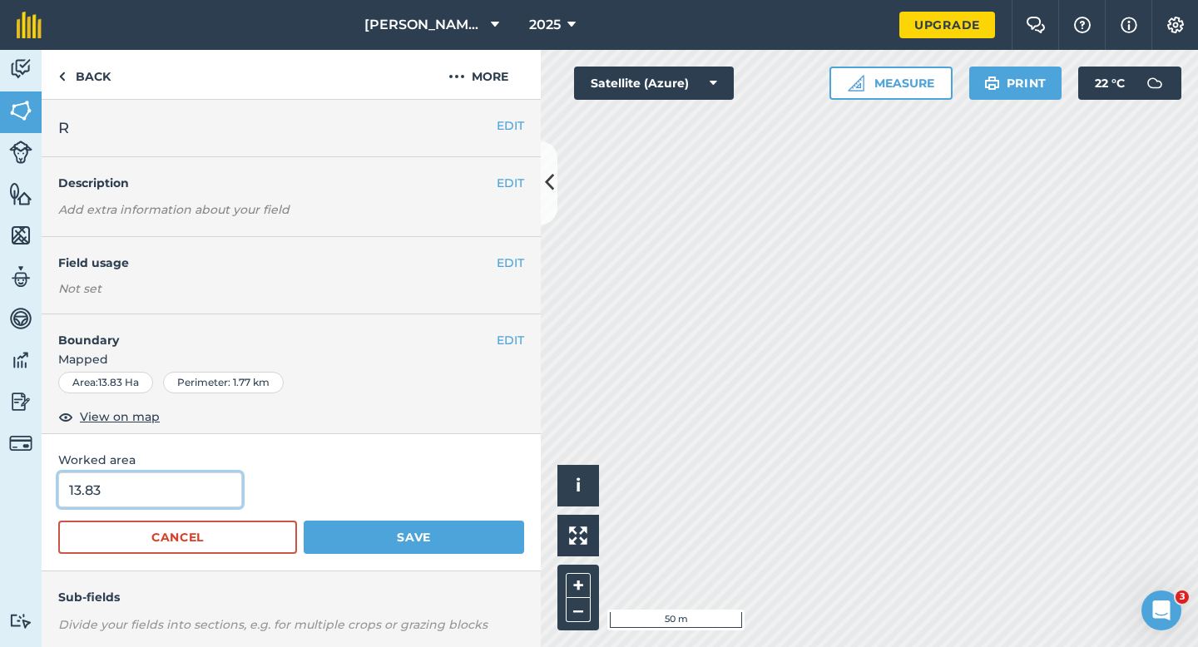
click at [127, 488] on input "13.83" at bounding box center [150, 490] width 184 height 35
type input "13.8"
click at [304, 521] on button "Save" at bounding box center [414, 537] width 220 height 33
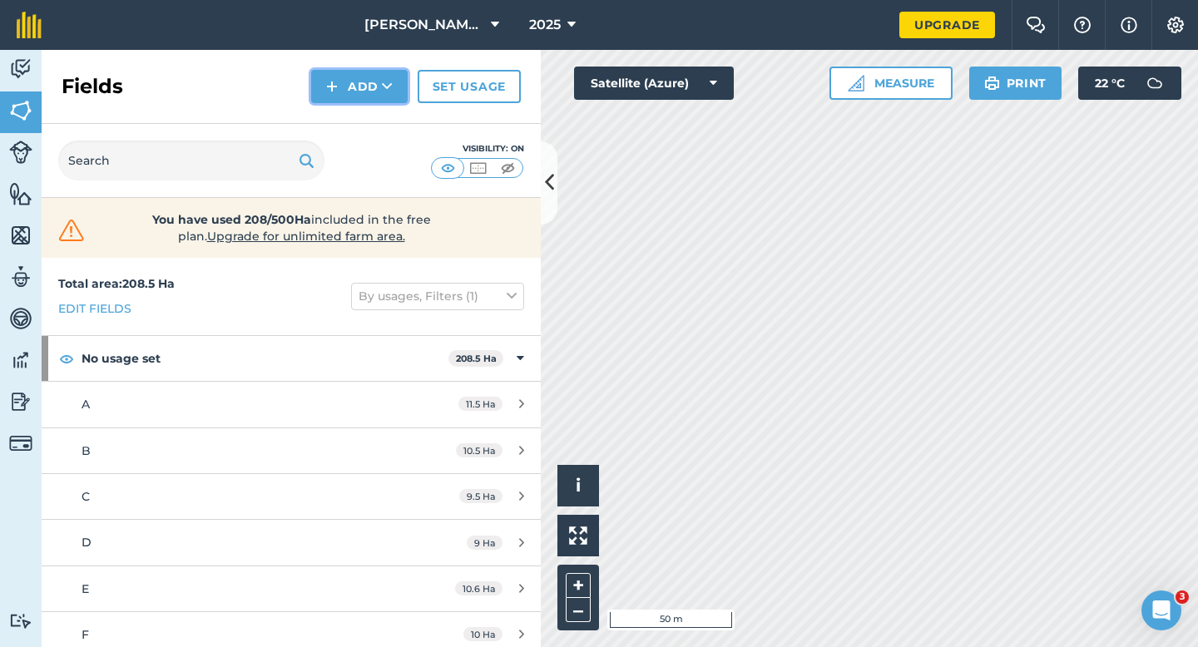
click at [391, 82] on icon at bounding box center [387, 86] width 11 height 17
click at [391, 120] on link "Draw" at bounding box center [360, 124] width 92 height 37
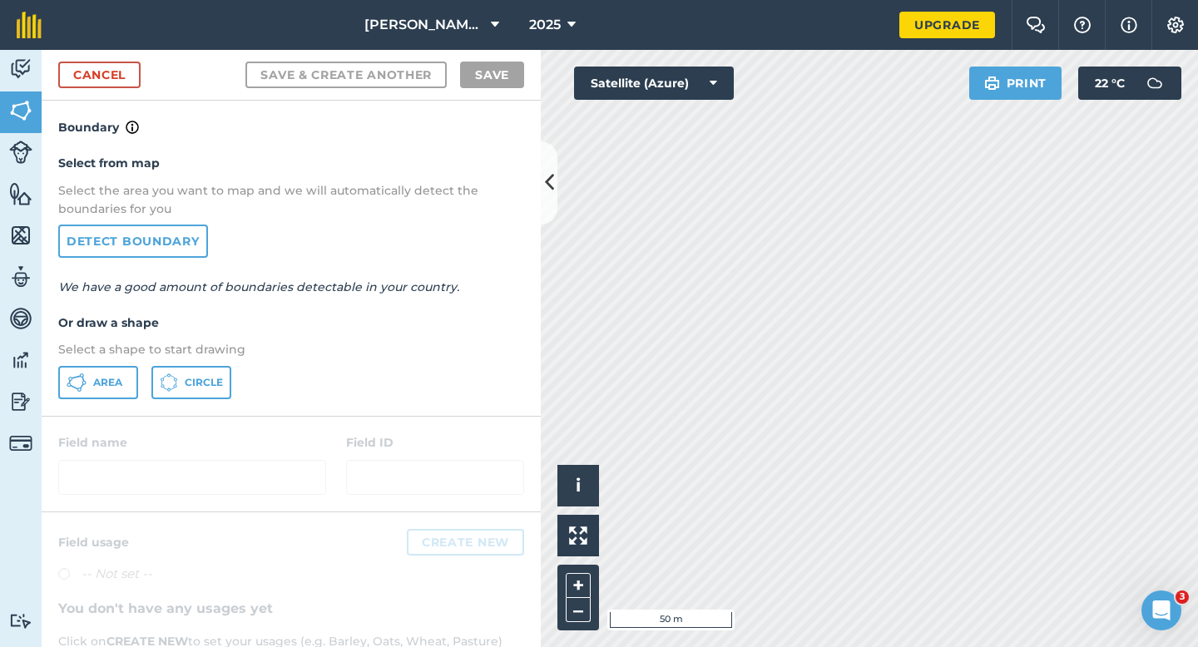
click at [94, 404] on div "Select from map Select the area you want to map and we will automatically detec…" at bounding box center [291, 276] width 499 height 278
drag, startPoint x: 107, startPoint y: 381, endPoint x: 596, endPoint y: 493, distance: 500.9
click at [151, 385] on div "Area Circle" at bounding box center [291, 382] width 466 height 33
click at [109, 371] on button "Area" at bounding box center [98, 382] width 80 height 33
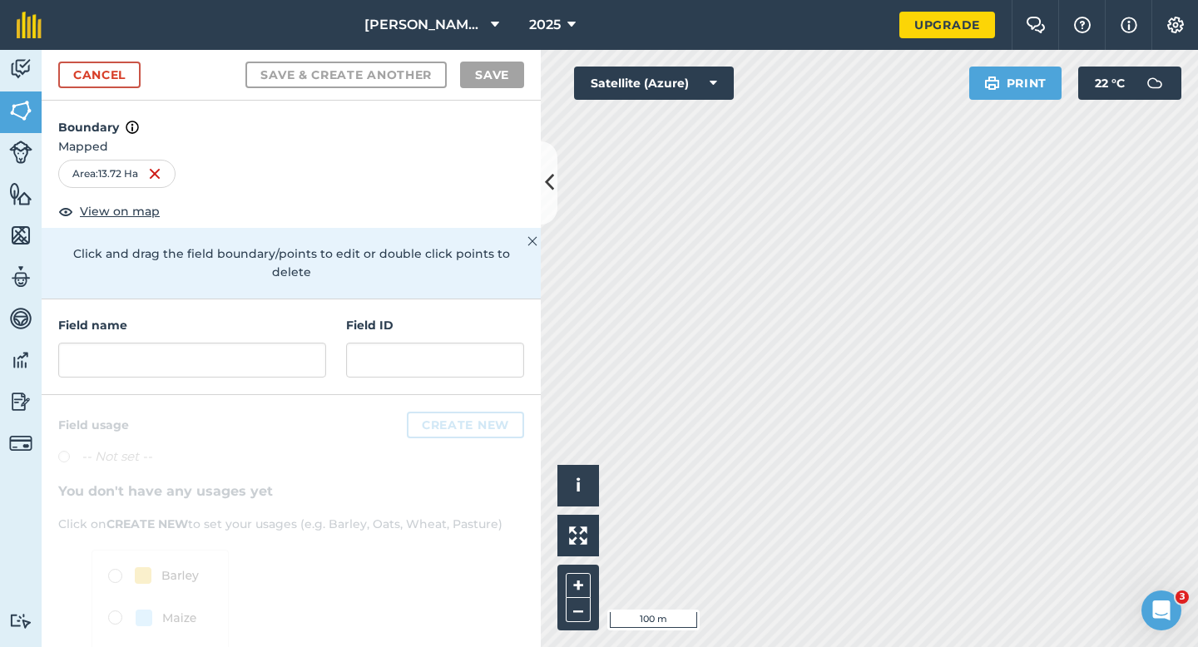
click at [243, 316] on h4 "Field name" at bounding box center [192, 325] width 268 height 18
click at [243, 343] on input "text" at bounding box center [192, 360] width 268 height 35
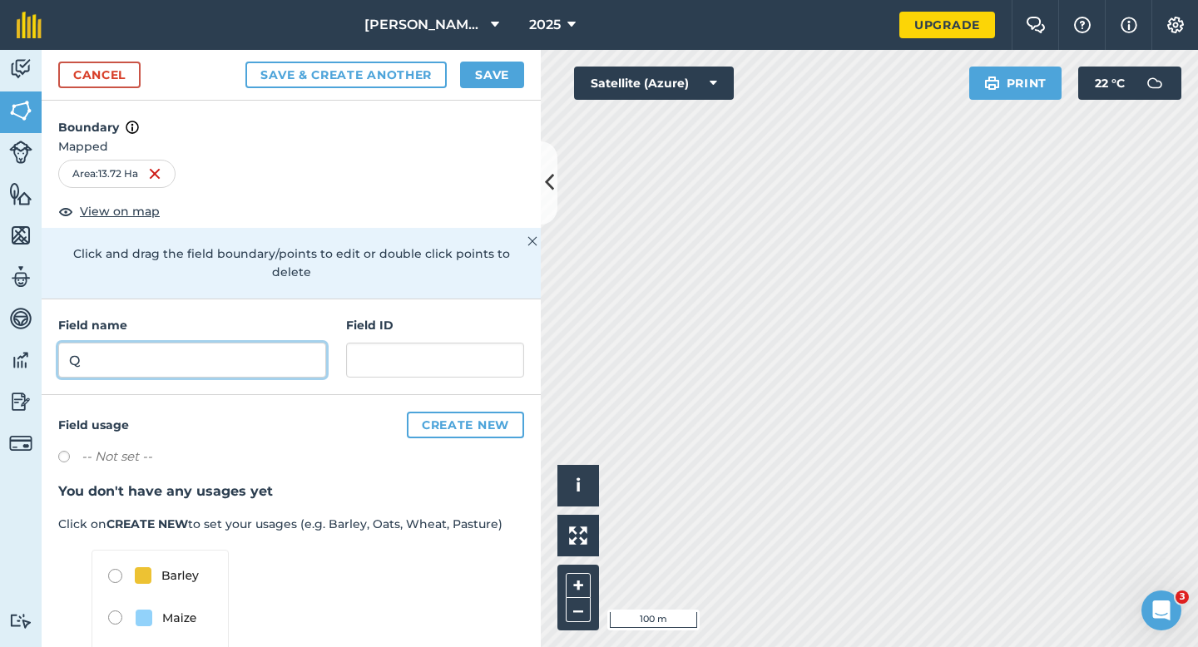
type input "Q"
click at [501, 76] on button "Save" at bounding box center [492, 75] width 64 height 27
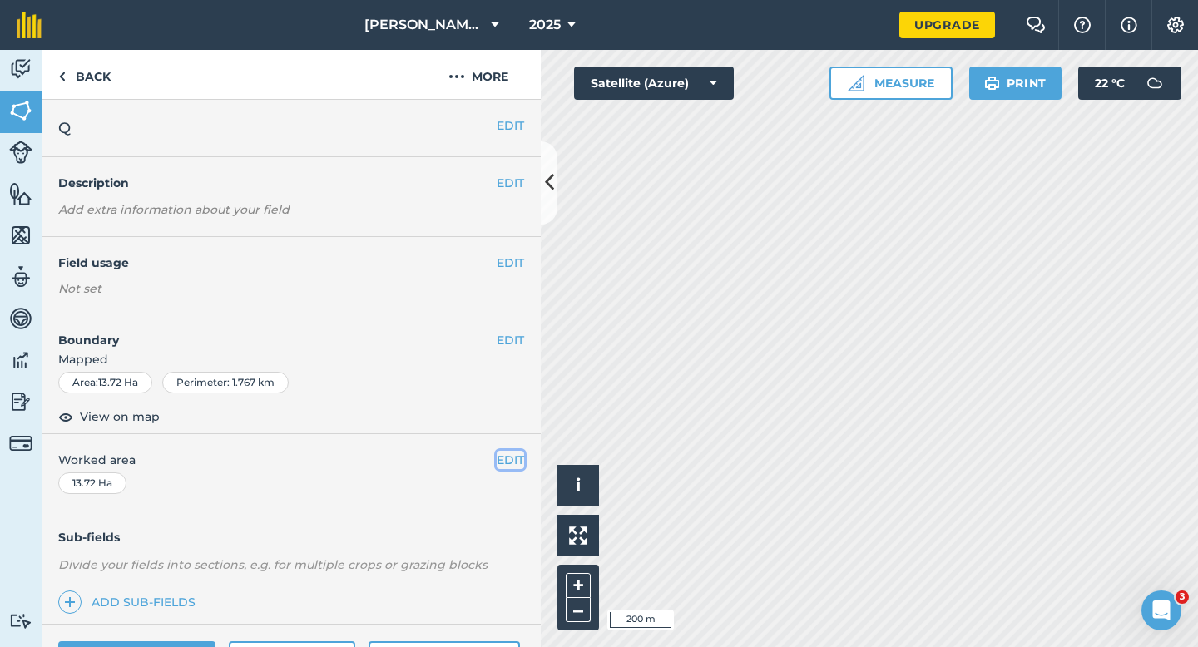
click at [513, 456] on button "EDIT" at bounding box center [510, 460] width 27 height 18
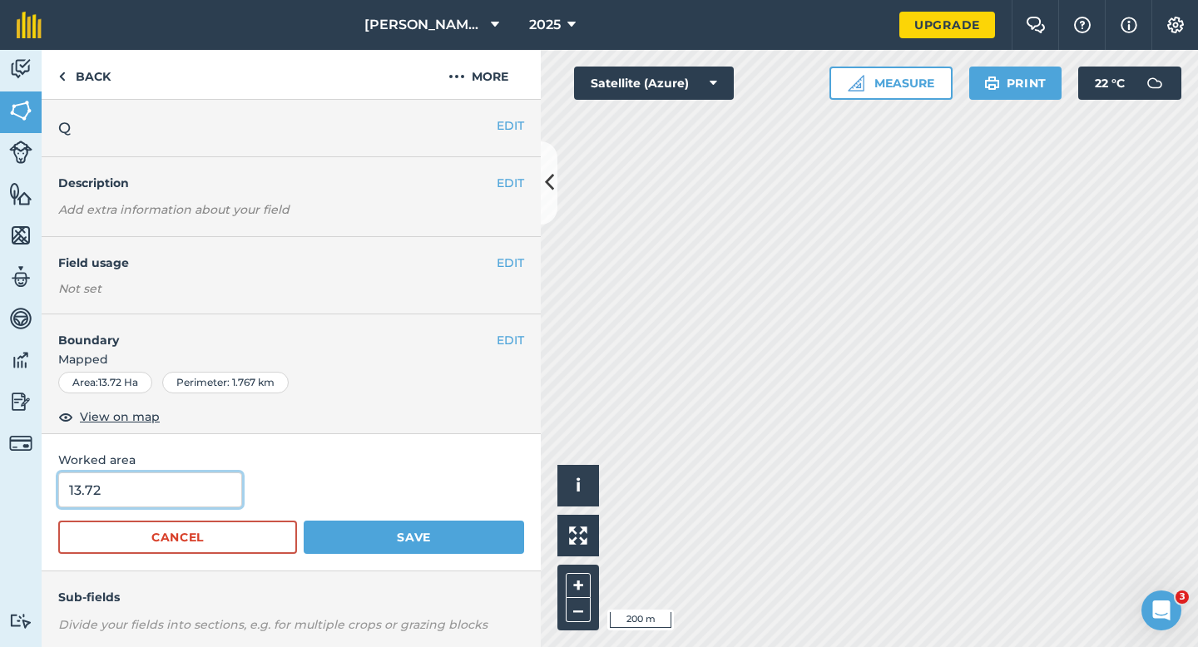
click at [182, 499] on input "13.72" at bounding box center [150, 490] width 184 height 35
type input "13.7"
click at [304, 521] on button "Save" at bounding box center [414, 537] width 220 height 33
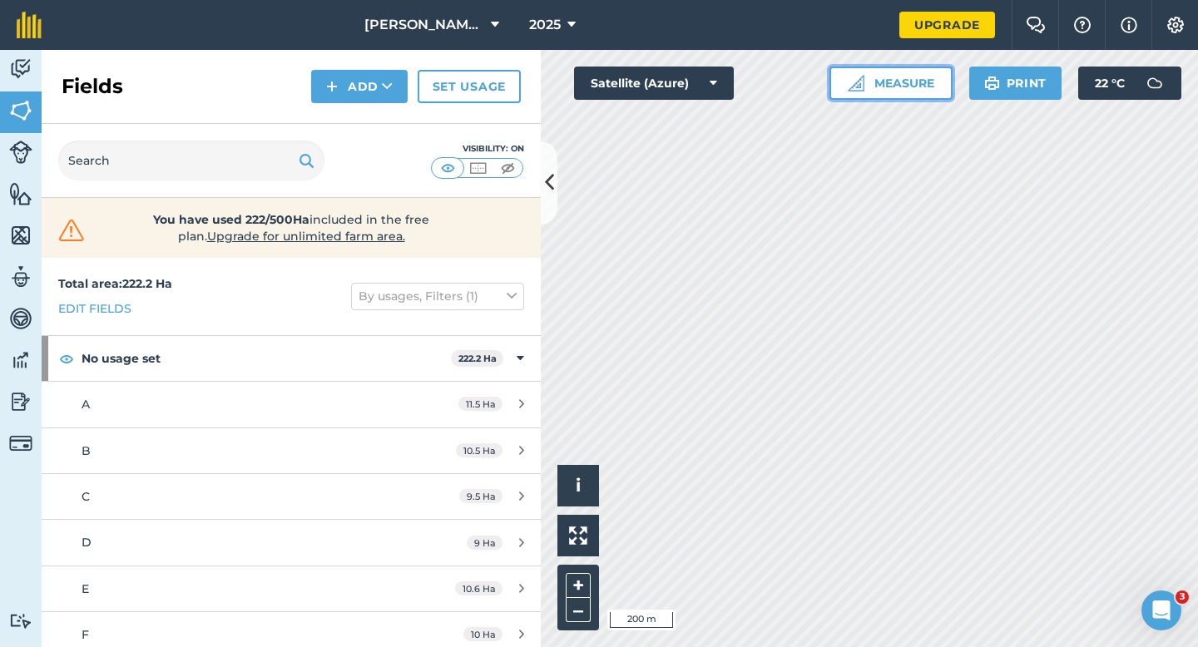
click at [919, 84] on button "Measure" at bounding box center [891, 83] width 123 height 33
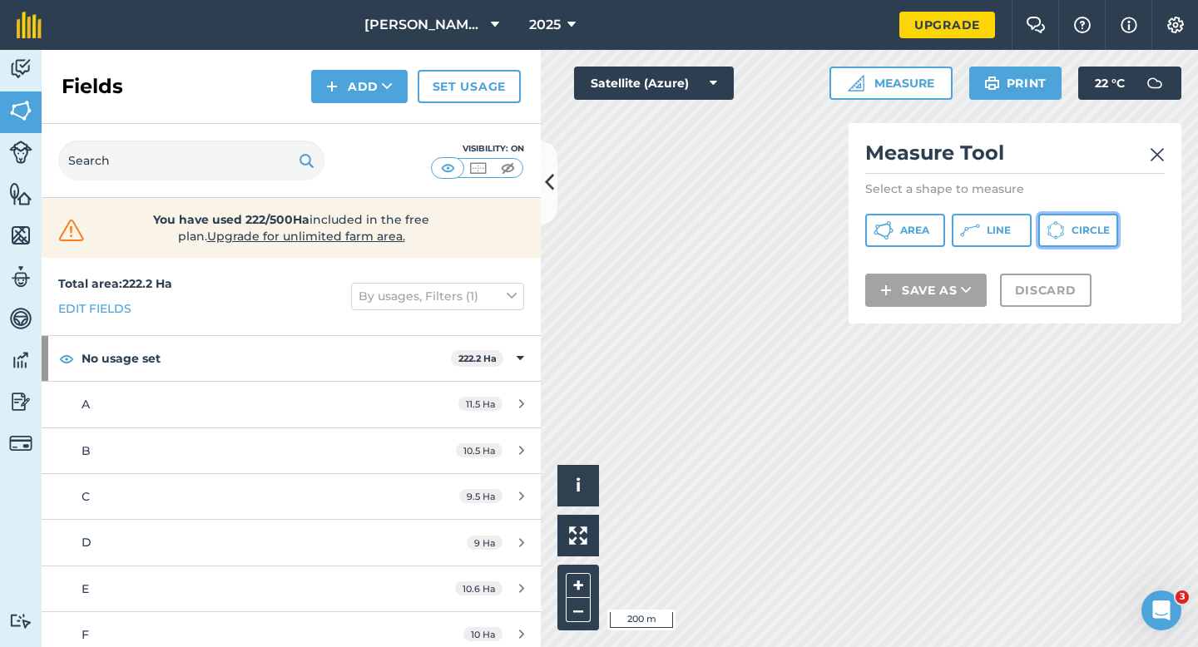
click at [1077, 237] on button "Circle" at bounding box center [1078, 230] width 80 height 33
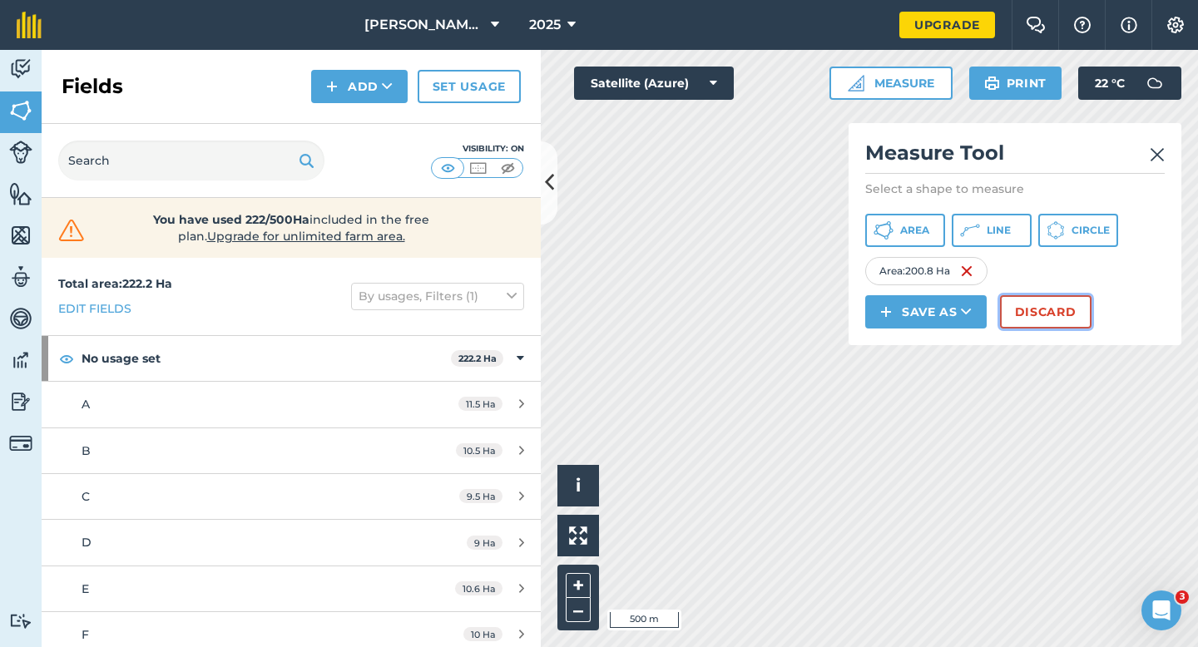
click at [1065, 310] on button "Discard" at bounding box center [1046, 311] width 92 height 33
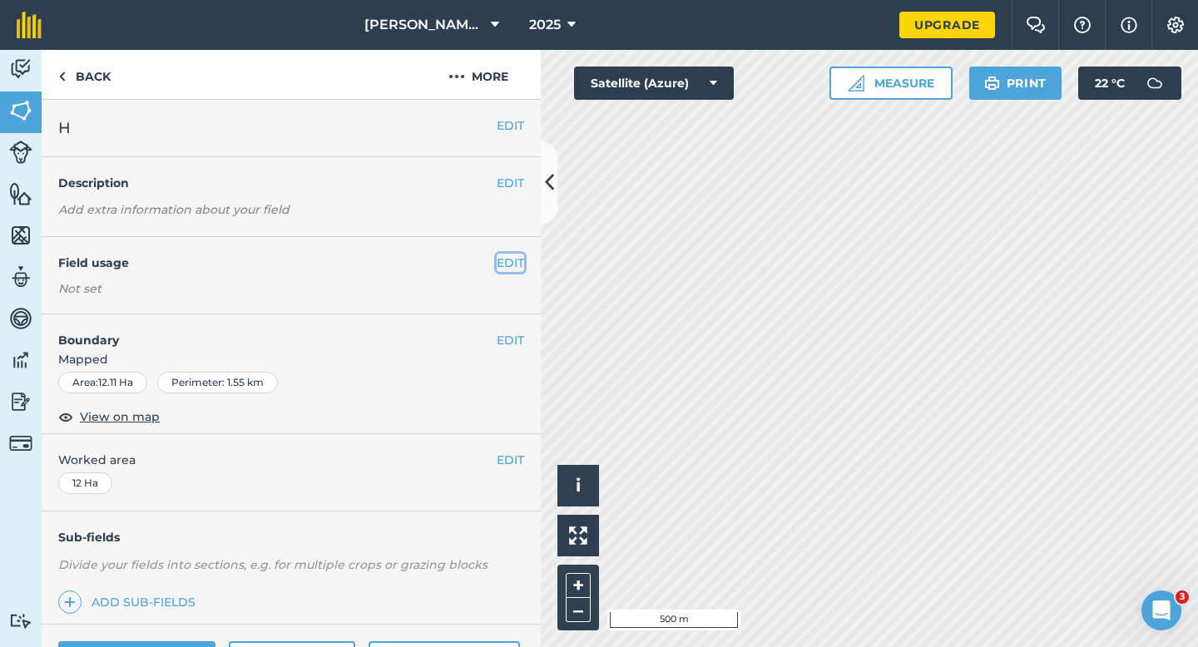
click at [513, 256] on button "EDIT" at bounding box center [510, 263] width 27 height 18
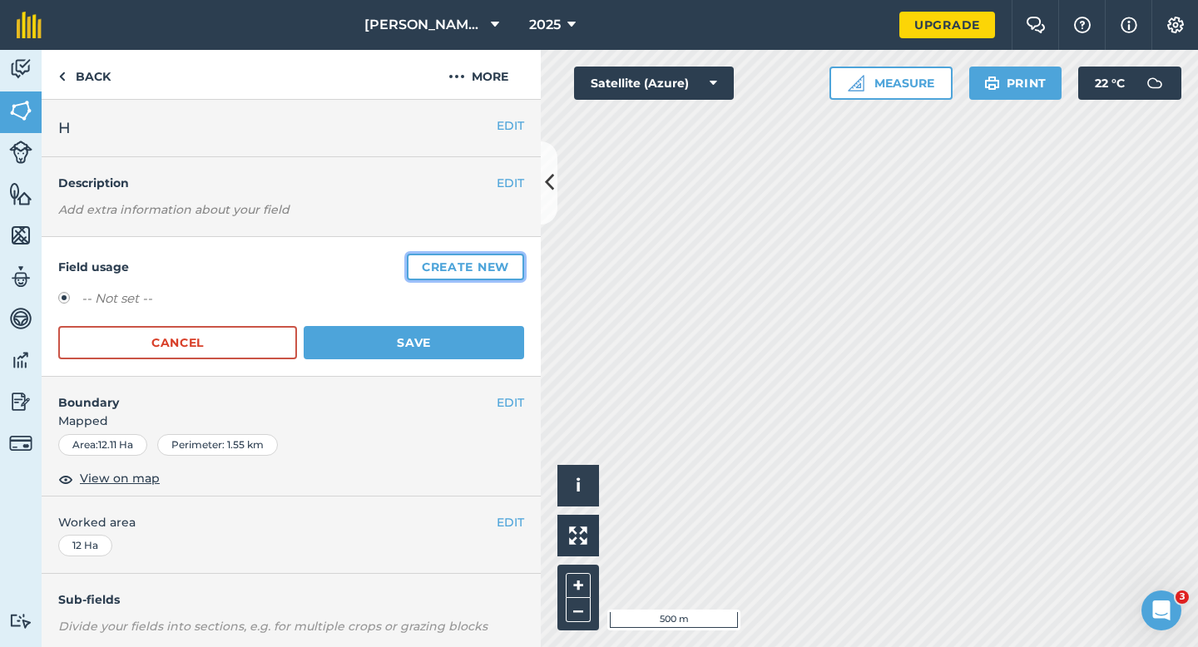
click at [513, 256] on button "Create new" at bounding box center [465, 267] width 117 height 27
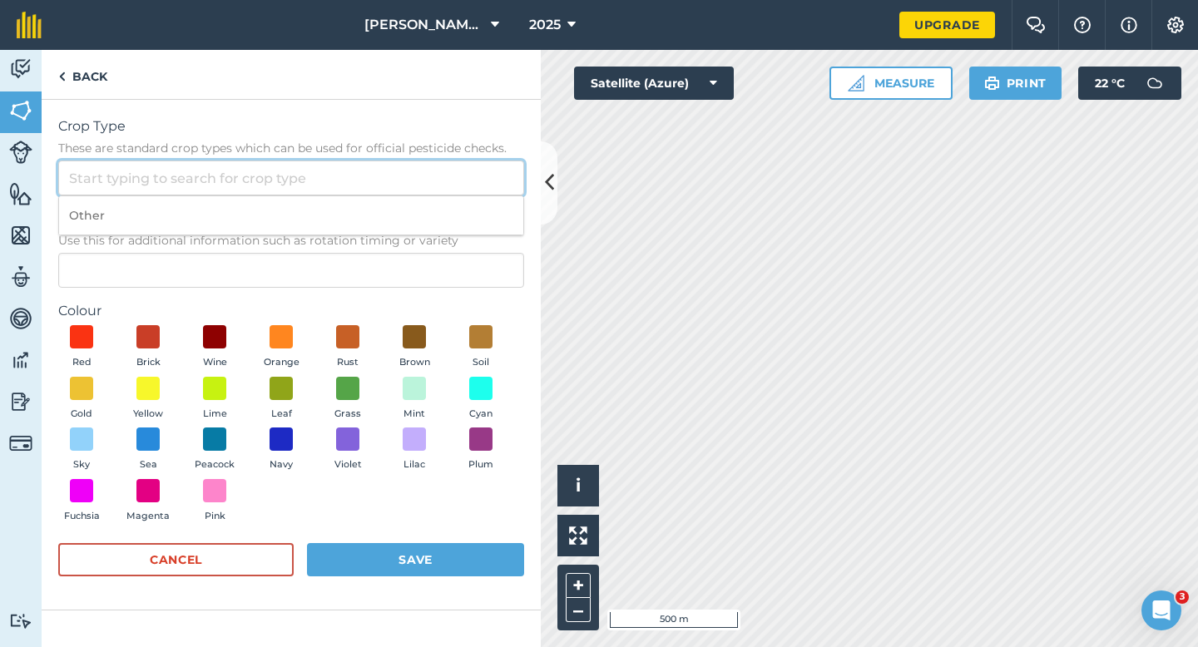
click at [470, 165] on input "Crop Type These are standard crop types which can be used for official pesticid…" at bounding box center [291, 178] width 466 height 35
click at [470, 193] on input "Crop Type These are standard crop types which can be used for official pesticid…" at bounding box center [291, 178] width 466 height 35
click at [470, 223] on li "Other" at bounding box center [291, 215] width 464 height 39
type input "Other"
click at [466, 298] on form "Crop Type These are standard crop types which can be used for official pesticid…" at bounding box center [291, 354] width 466 height 477
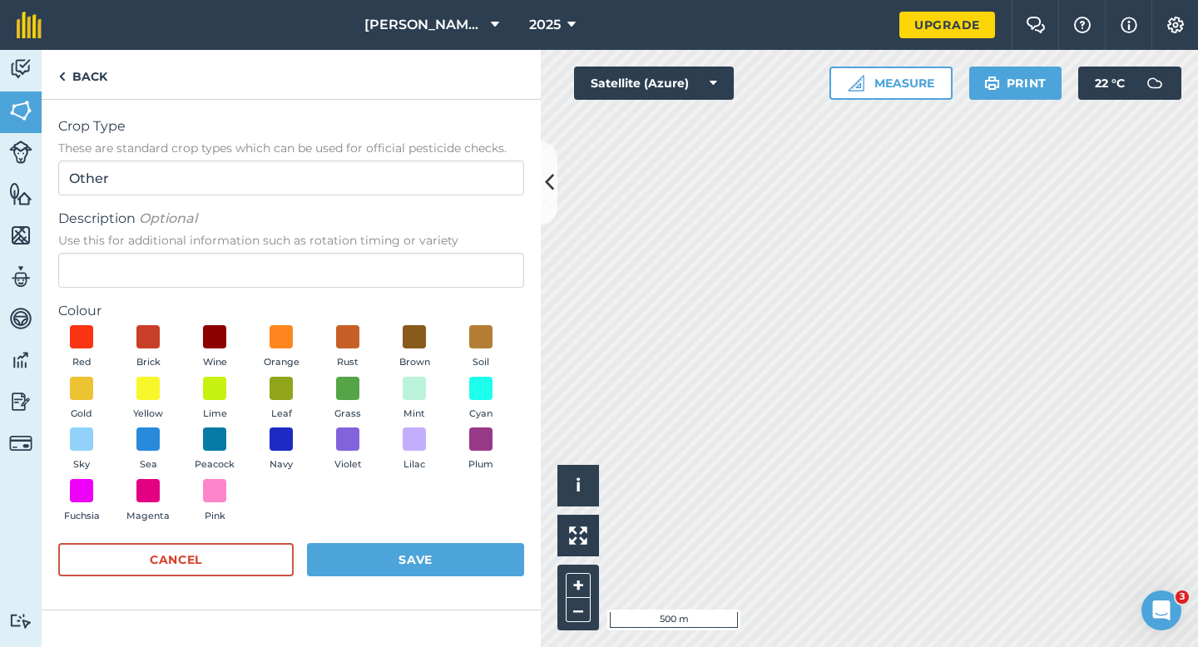
click at [466, 295] on form "Crop Type These are standard crop types which can be used for official pesticid…" at bounding box center [291, 354] width 466 height 477
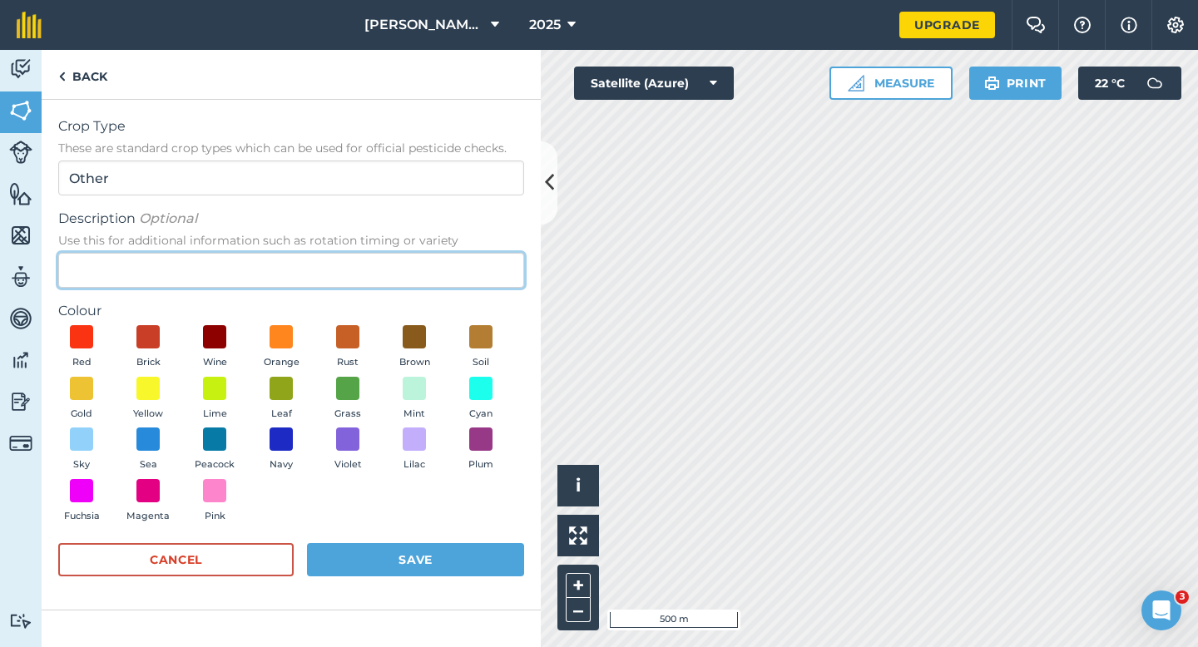
click at [466, 279] on input "Description Optional Use this for additional information such as rotation timin…" at bounding box center [291, 270] width 466 height 35
type input "Wheat"
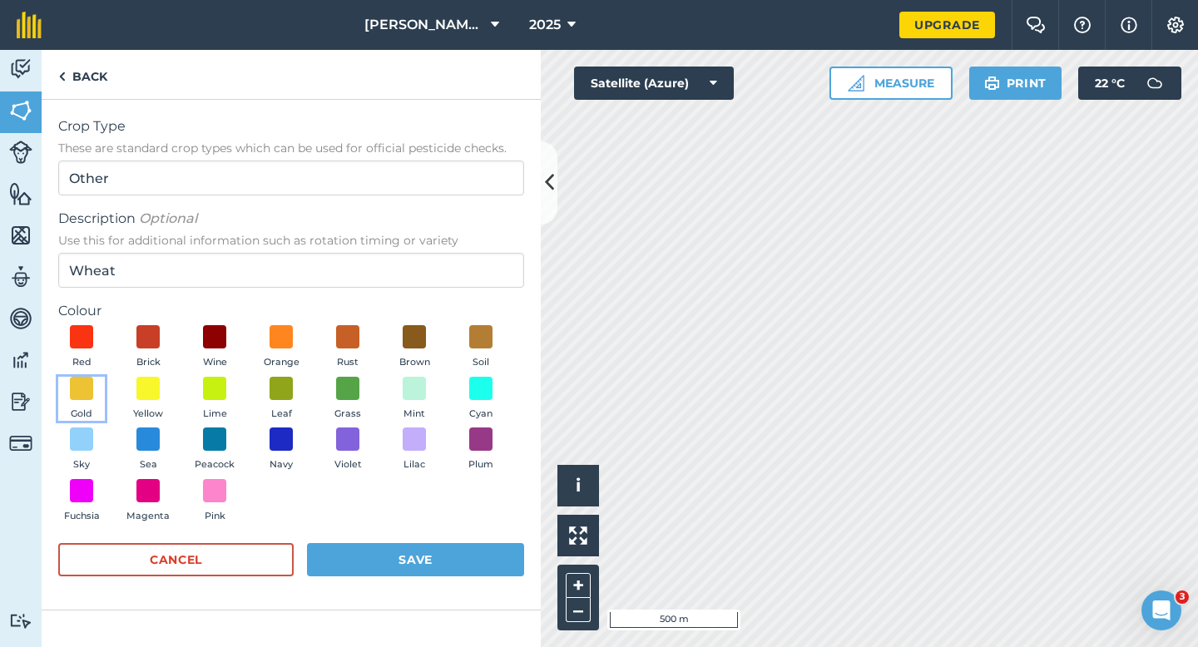
click at [59, 400] on button "Gold" at bounding box center [81, 399] width 47 height 45
click at [399, 569] on button "Save" at bounding box center [415, 559] width 217 height 33
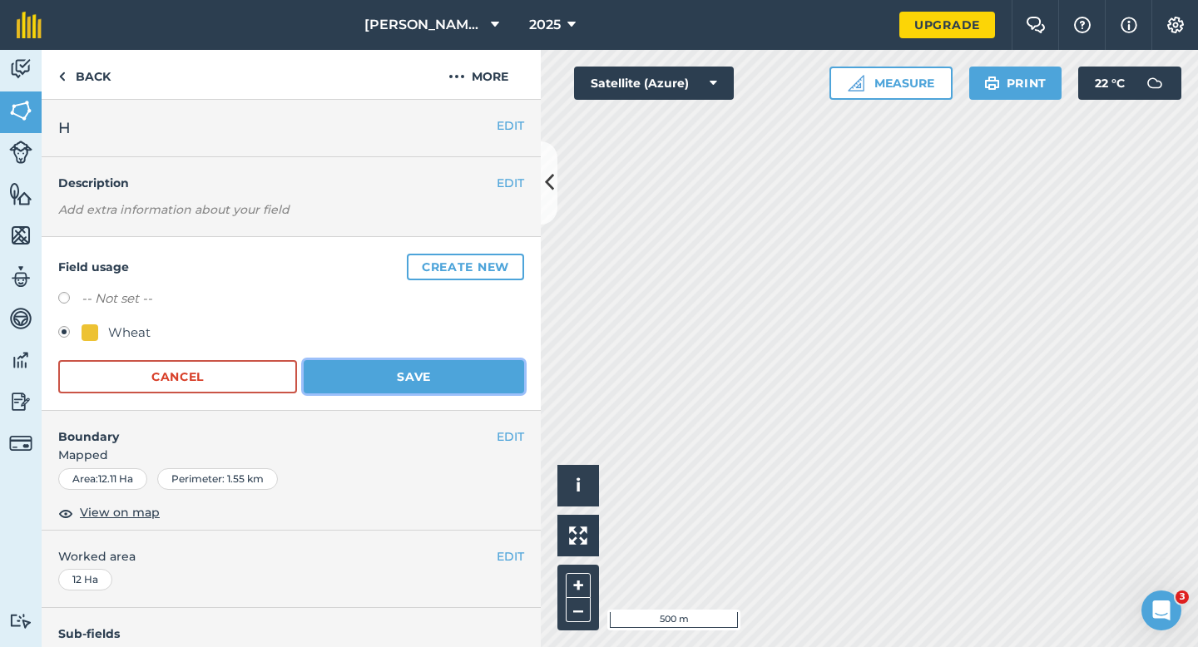
click at [440, 372] on button "Save" at bounding box center [414, 376] width 220 height 33
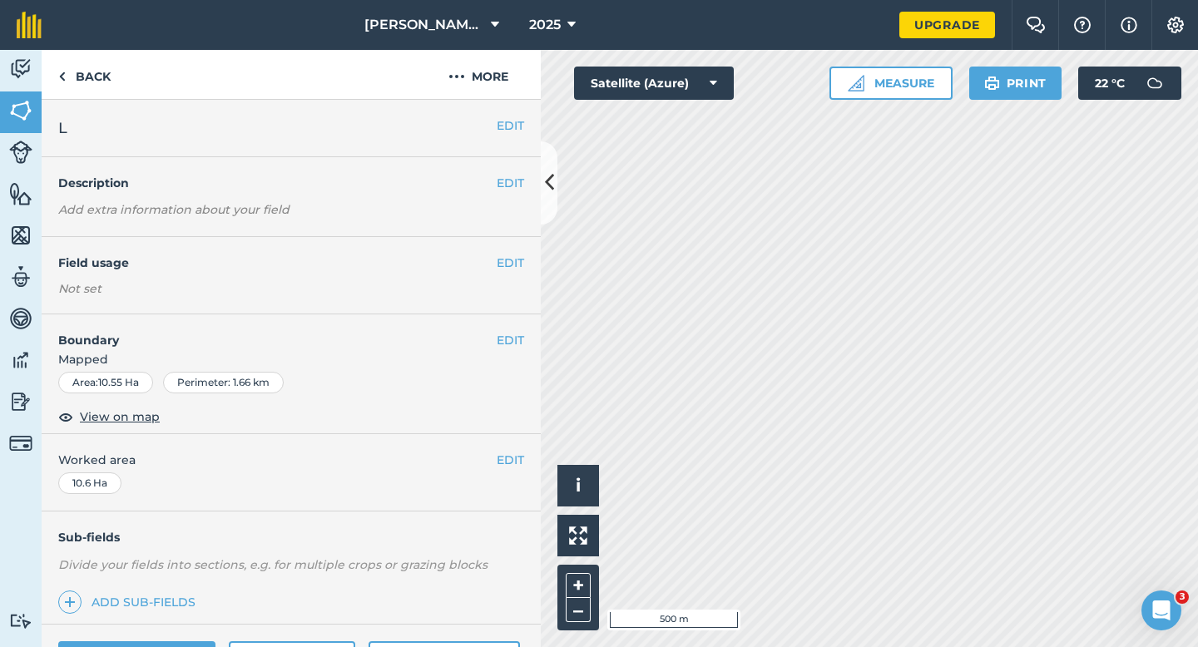
click at [518, 271] on div "EDIT Field usage Not set" at bounding box center [291, 275] width 499 height 77
click at [503, 260] on button "EDIT" at bounding box center [510, 263] width 27 height 18
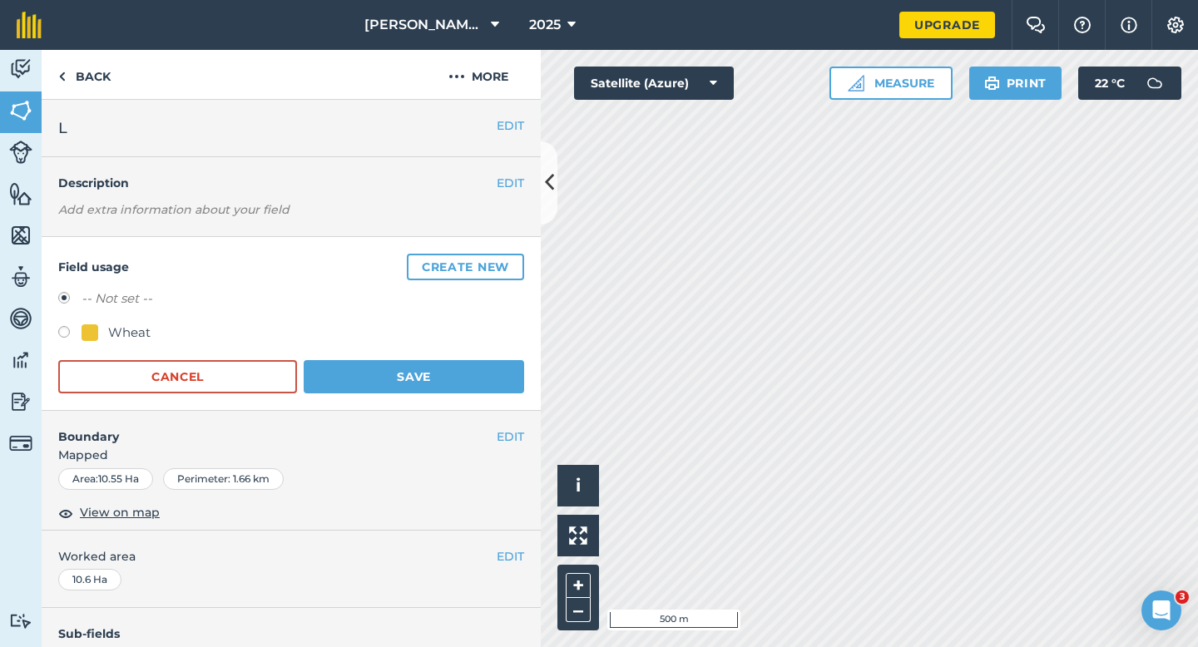
click at [112, 333] on div "Wheat" at bounding box center [129, 333] width 42 height 20
radio input "true"
radio input "false"
click at [401, 377] on button "Save" at bounding box center [414, 376] width 220 height 33
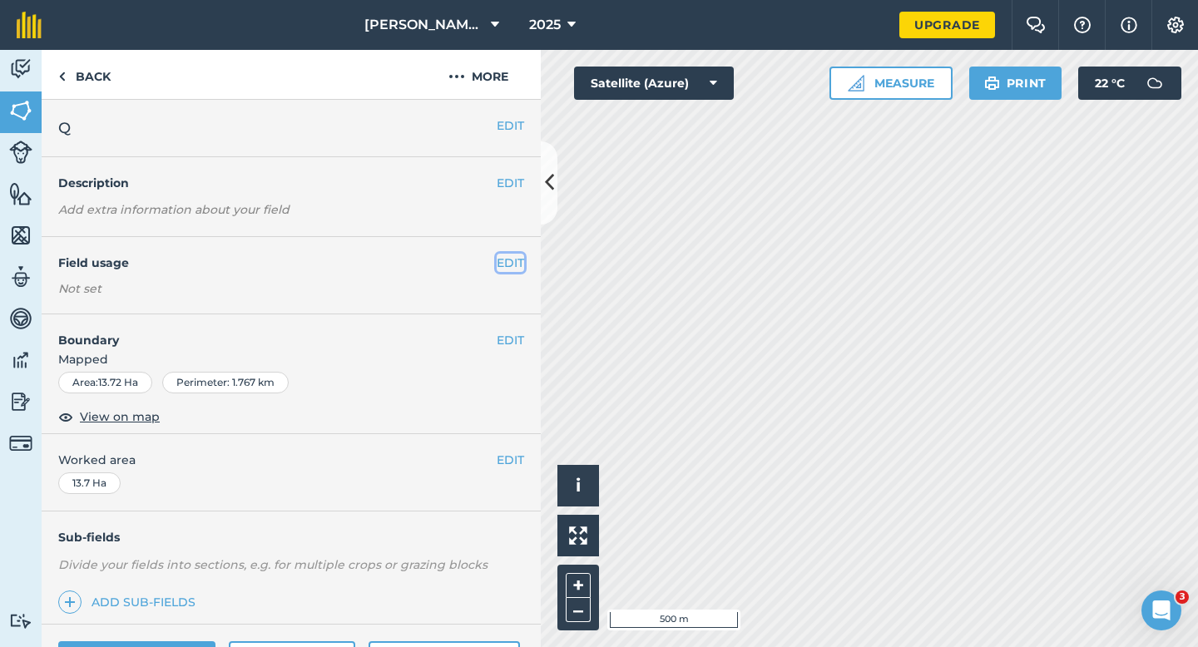
click at [502, 270] on button "EDIT" at bounding box center [510, 263] width 27 height 18
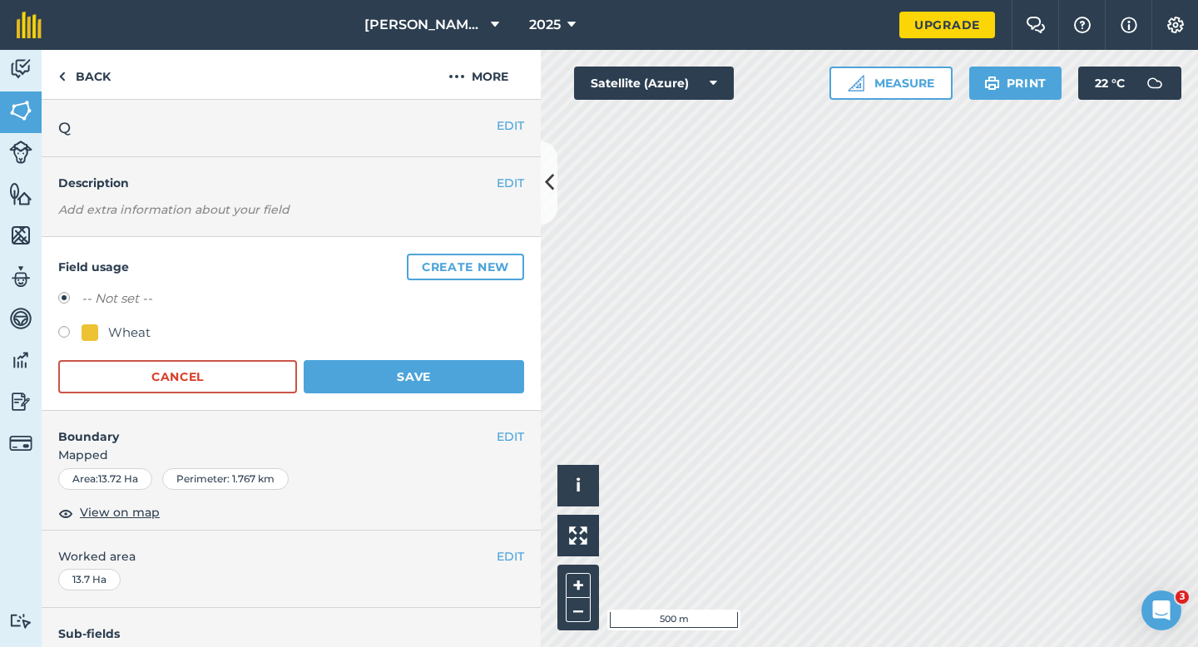
click at [69, 349] on form "-- Not set -- Wheat Cancel Save" at bounding box center [291, 341] width 466 height 105
click at [69, 336] on label at bounding box center [69, 334] width 23 height 17
radio input "true"
radio input "false"
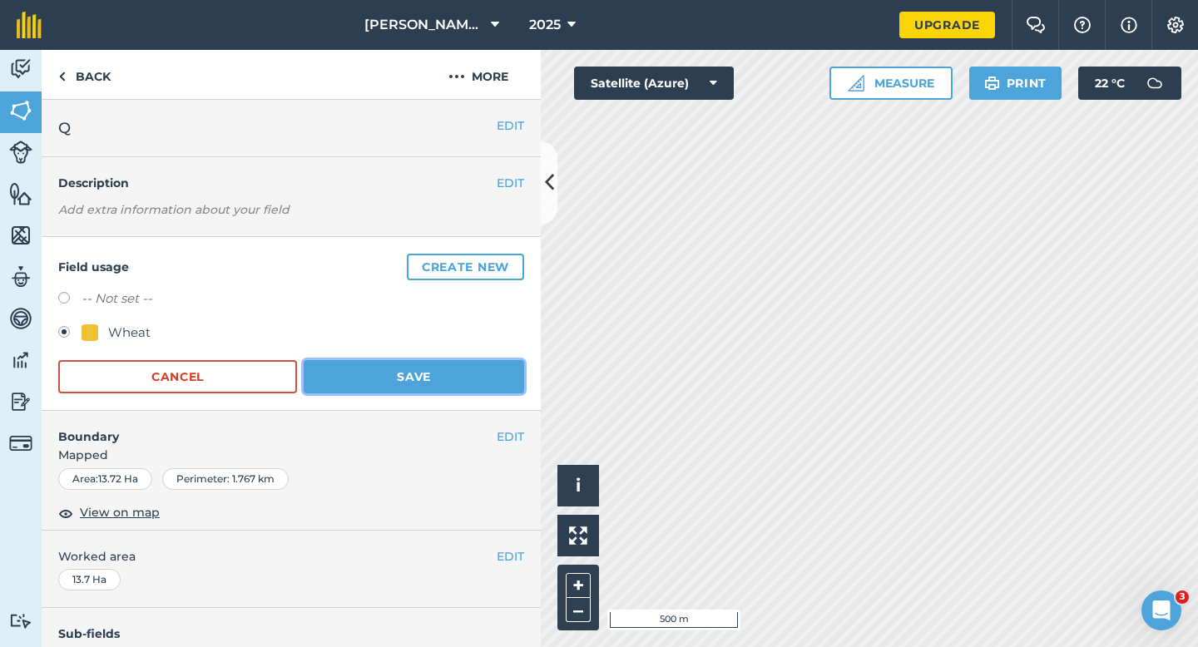
click at [381, 369] on button "Save" at bounding box center [414, 376] width 220 height 33
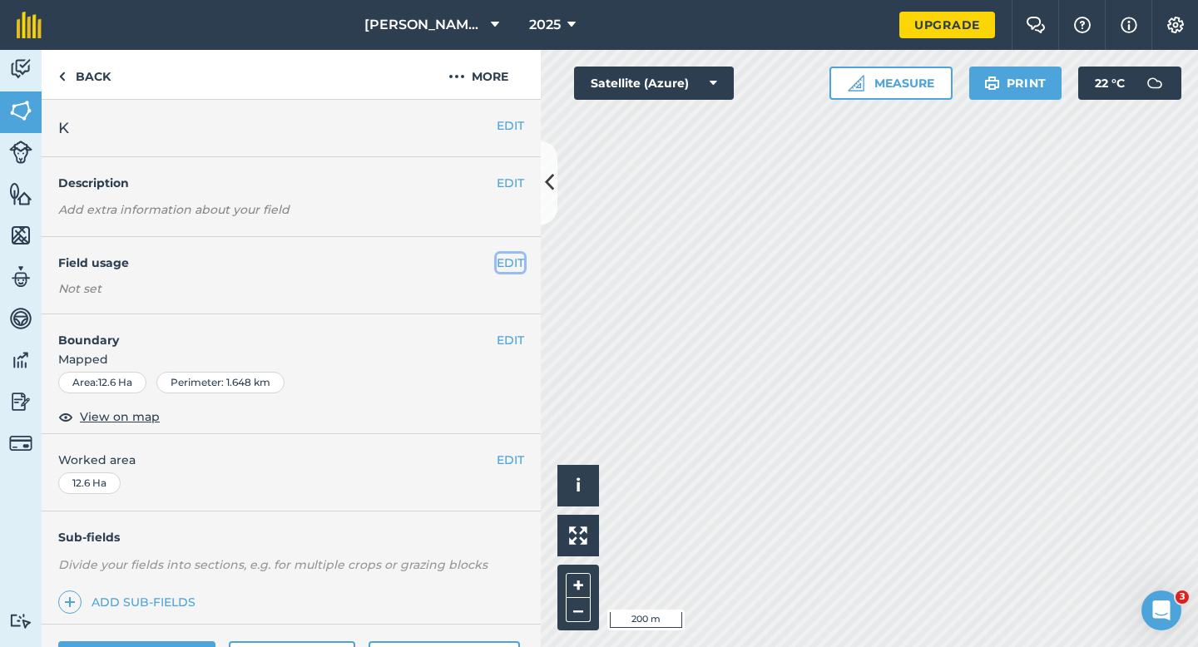
click at [505, 255] on button "EDIT" at bounding box center [510, 263] width 27 height 18
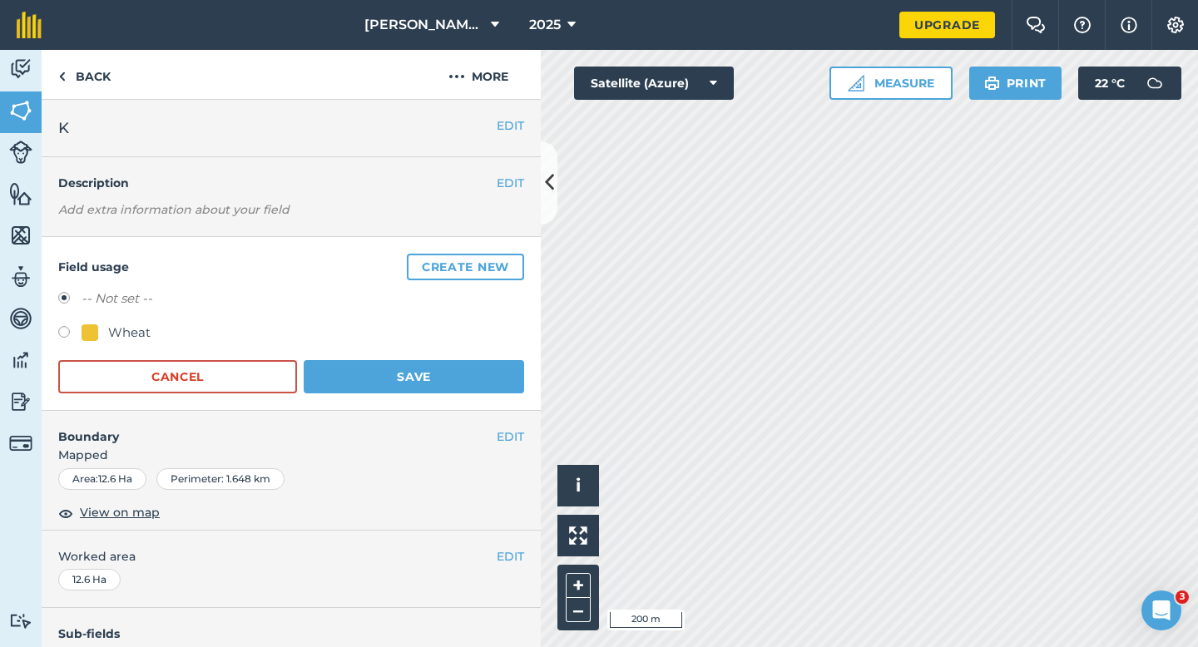
click at [509, 243] on div "Field usage Create new -- Not set -- Wheat Cancel Save" at bounding box center [291, 324] width 499 height 174
click at [453, 303] on div "-- Not set --" at bounding box center [291, 301] width 466 height 24
click at [453, 261] on button "Create new" at bounding box center [465, 267] width 117 height 27
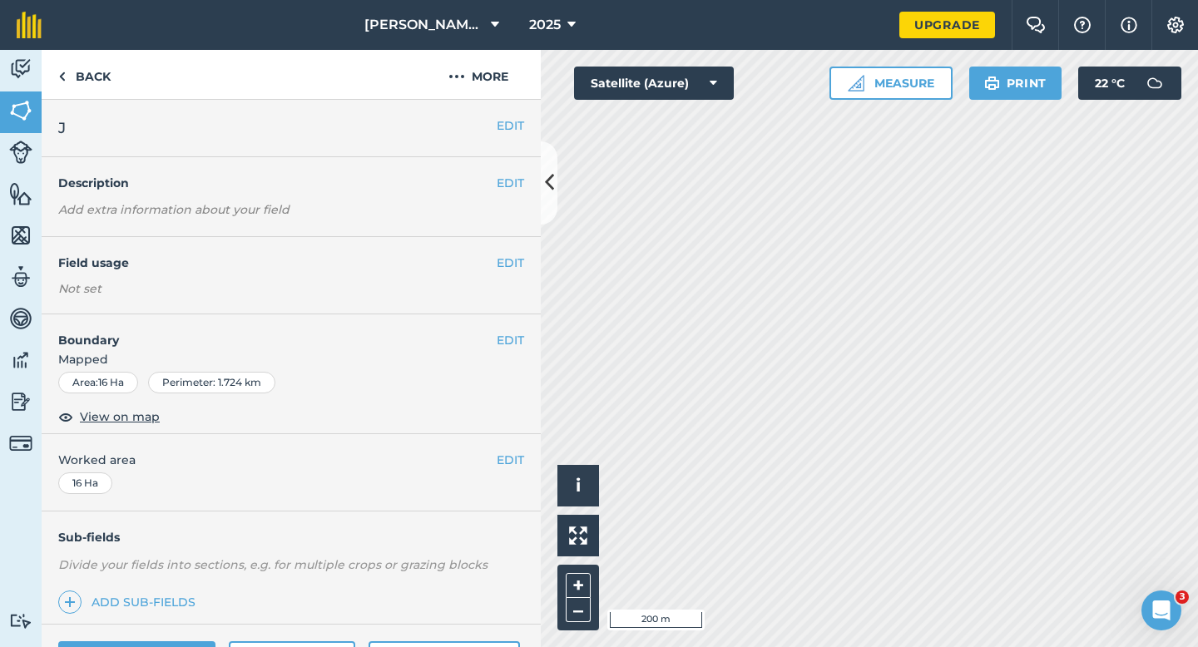
click at [514, 272] on div "EDIT Field usage Not set" at bounding box center [291, 275] width 499 height 77
click at [514, 259] on button "EDIT" at bounding box center [510, 263] width 27 height 18
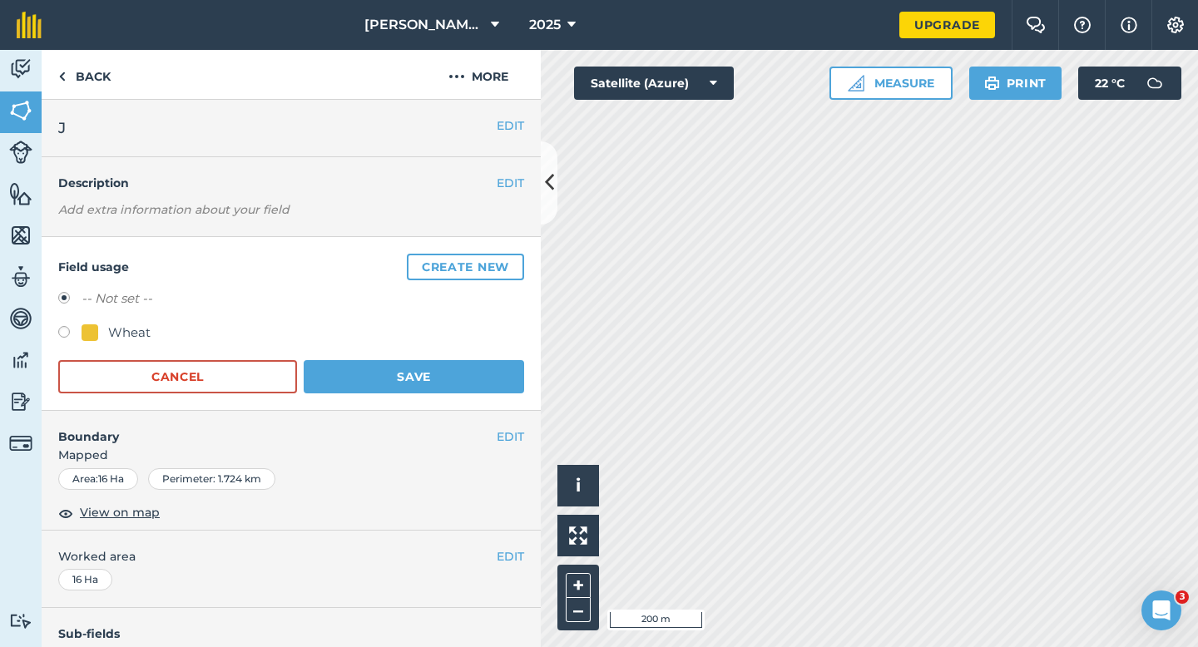
click at [514, 259] on button "Create new" at bounding box center [465, 267] width 117 height 27
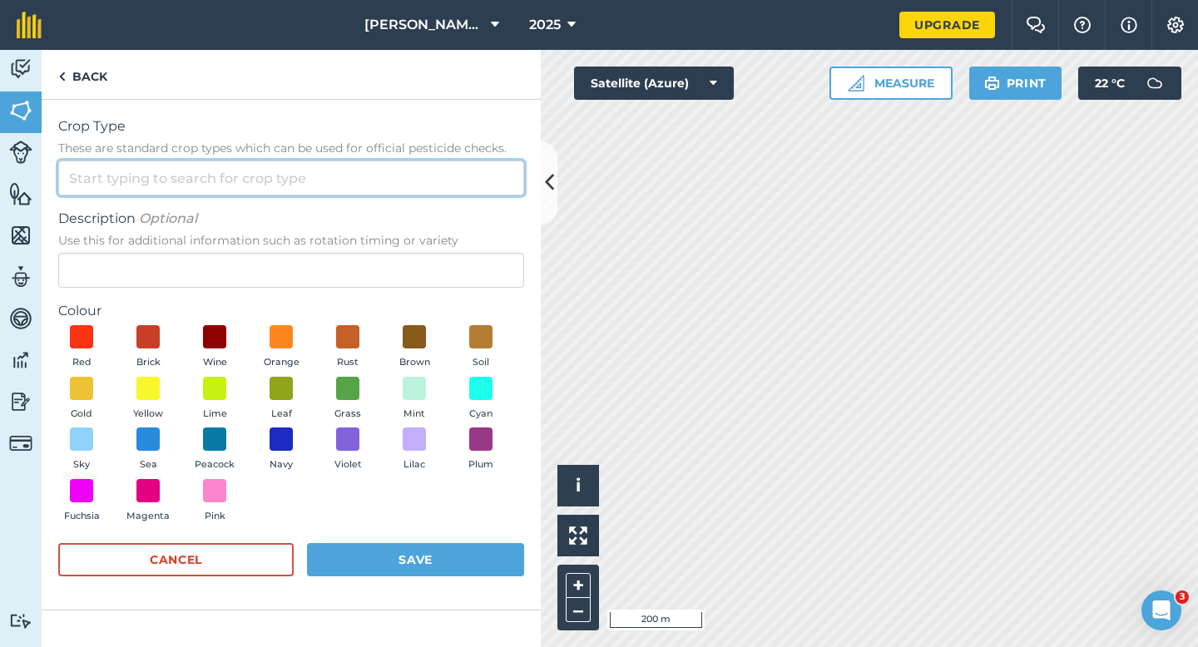
click at [456, 175] on input "Crop Type These are standard crop types which can be used for official pesticid…" at bounding box center [291, 178] width 466 height 35
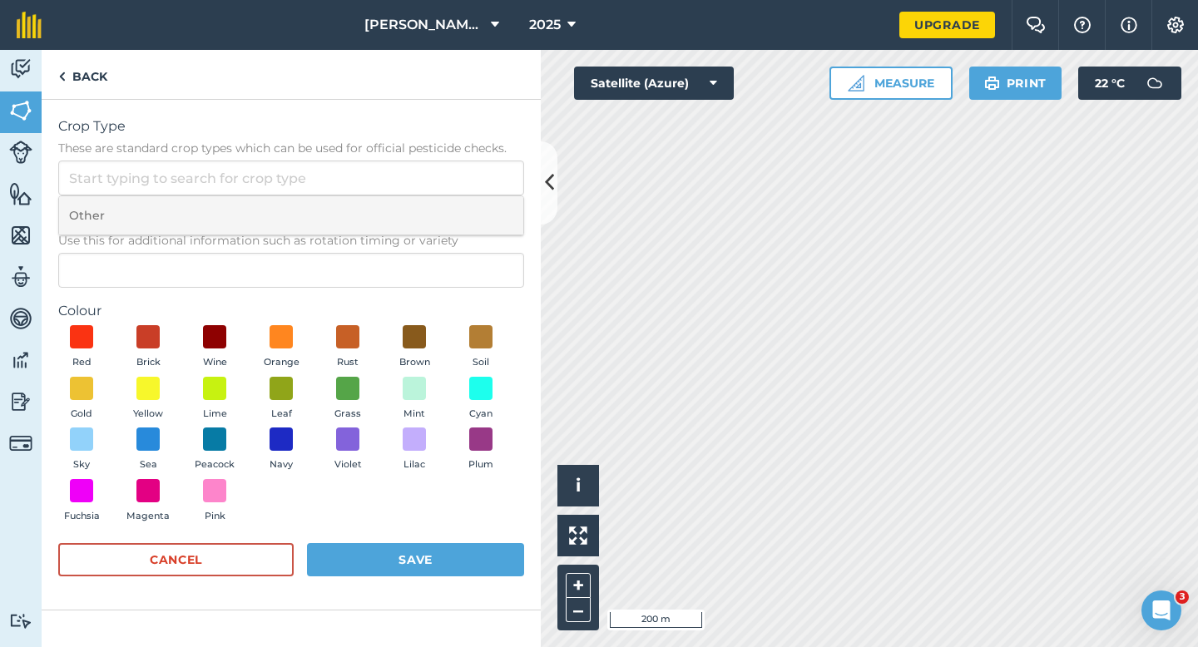
click at [456, 202] on li "Other" at bounding box center [291, 215] width 464 height 39
type input "Other"
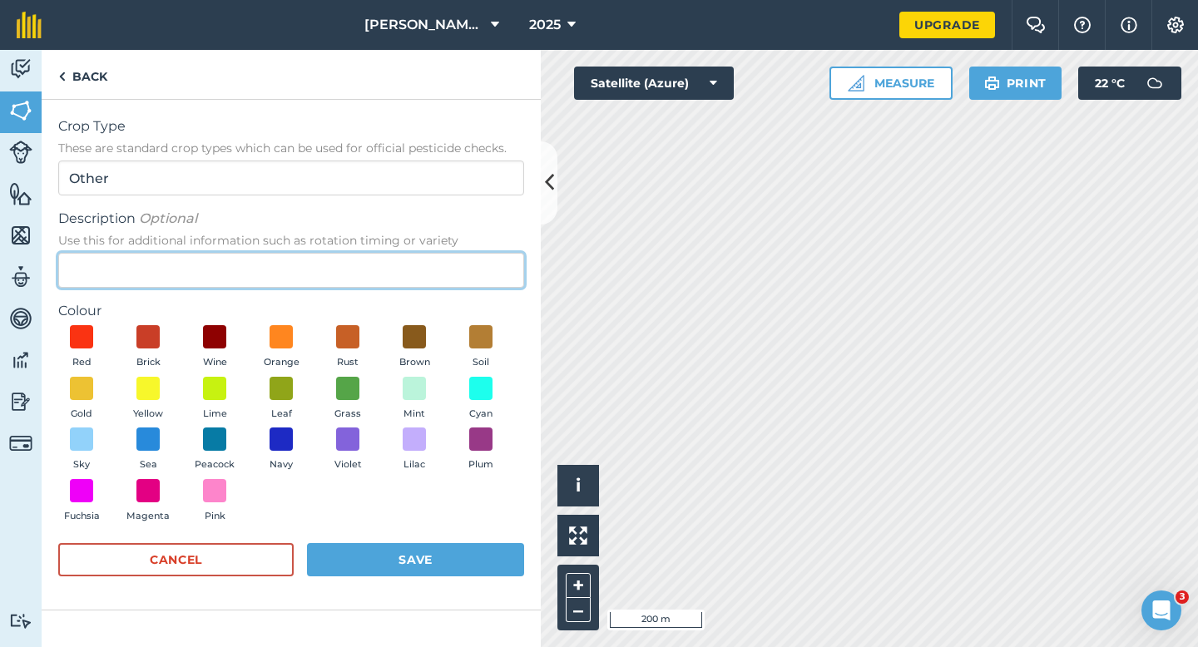
click at [452, 255] on input "Description Optional Use this for additional information such as rotation timin…" at bounding box center [291, 270] width 466 height 35
type input "Watties Peas"
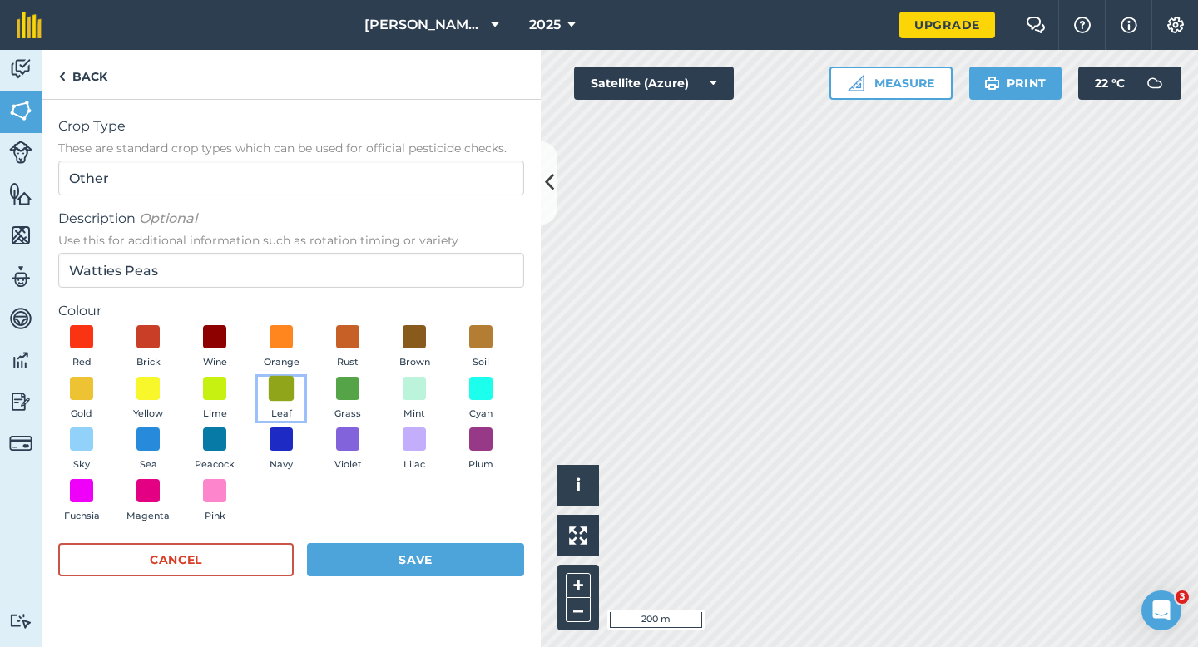
click at [280, 387] on span at bounding box center [282, 388] width 26 height 26
click at [390, 526] on div "Red Brick Wine Orange Rust Brown Soil Gold Yellow Lime Leaf Grass Mint Cyan Sky…" at bounding box center [291, 427] width 466 height 205
click at [421, 546] on button "Save" at bounding box center [415, 559] width 217 height 33
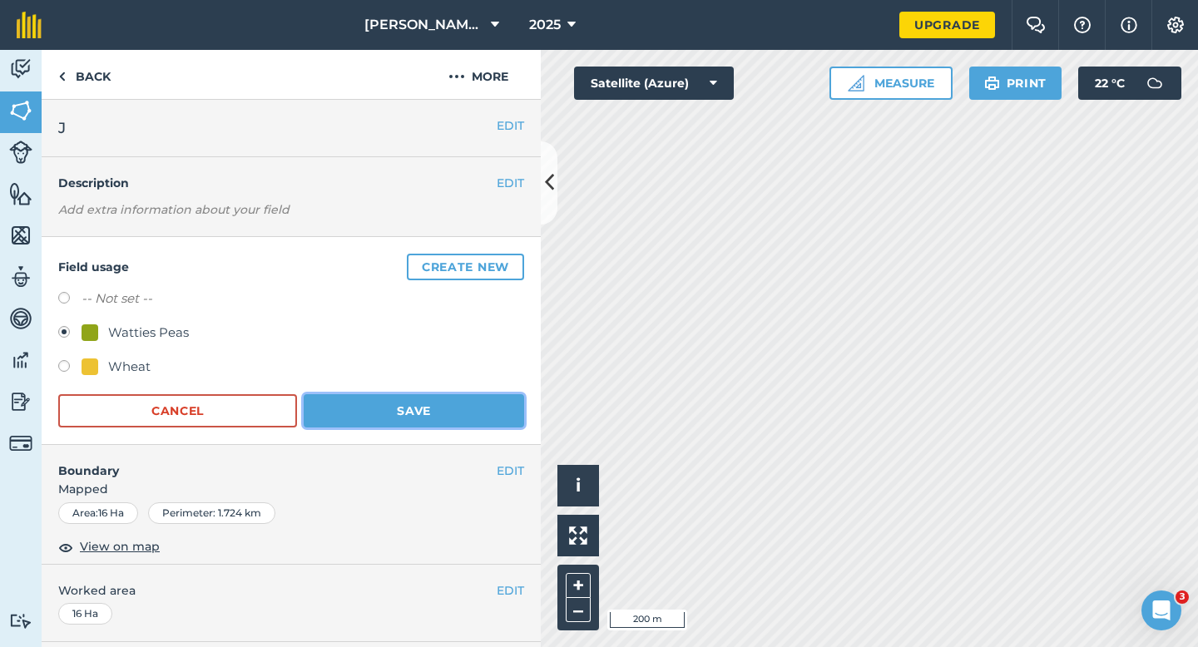
click at [441, 407] on button "Save" at bounding box center [414, 410] width 220 height 33
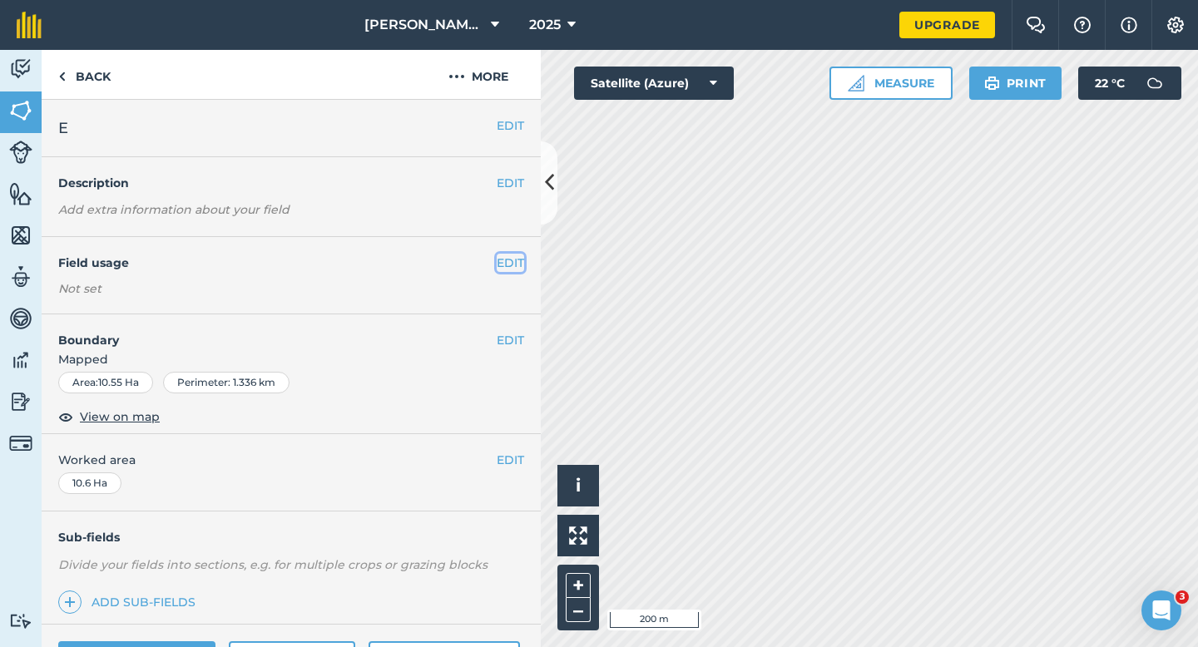
click at [513, 271] on button "EDIT" at bounding box center [510, 263] width 27 height 18
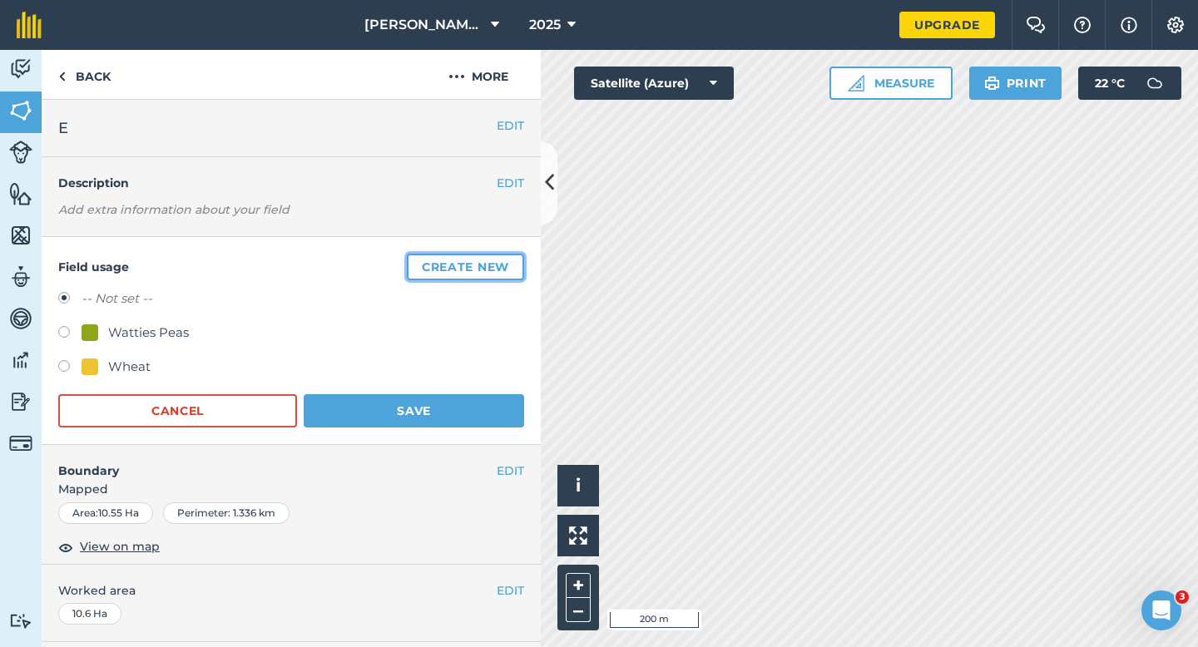
click at [513, 271] on button "Create new" at bounding box center [465, 267] width 117 height 27
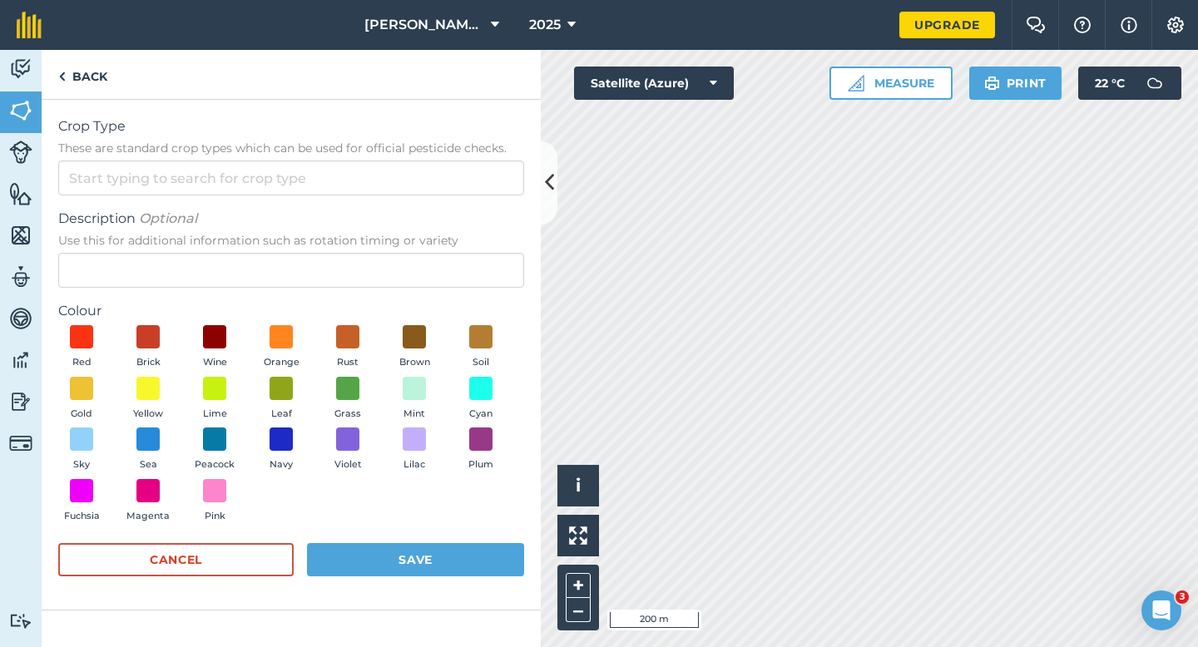
click at [445, 159] on div "Crop Type These are standard crop types which can be used for official pesticid…" at bounding box center [291, 155] width 466 height 79
click at [445, 206] on form "Crop Type These are standard crop types which can be used for official pesticid…" at bounding box center [291, 354] width 466 height 477
click at [445, 162] on input "Crop Type These are standard crop types which can be used for official pesticid…" at bounding box center [291, 178] width 466 height 35
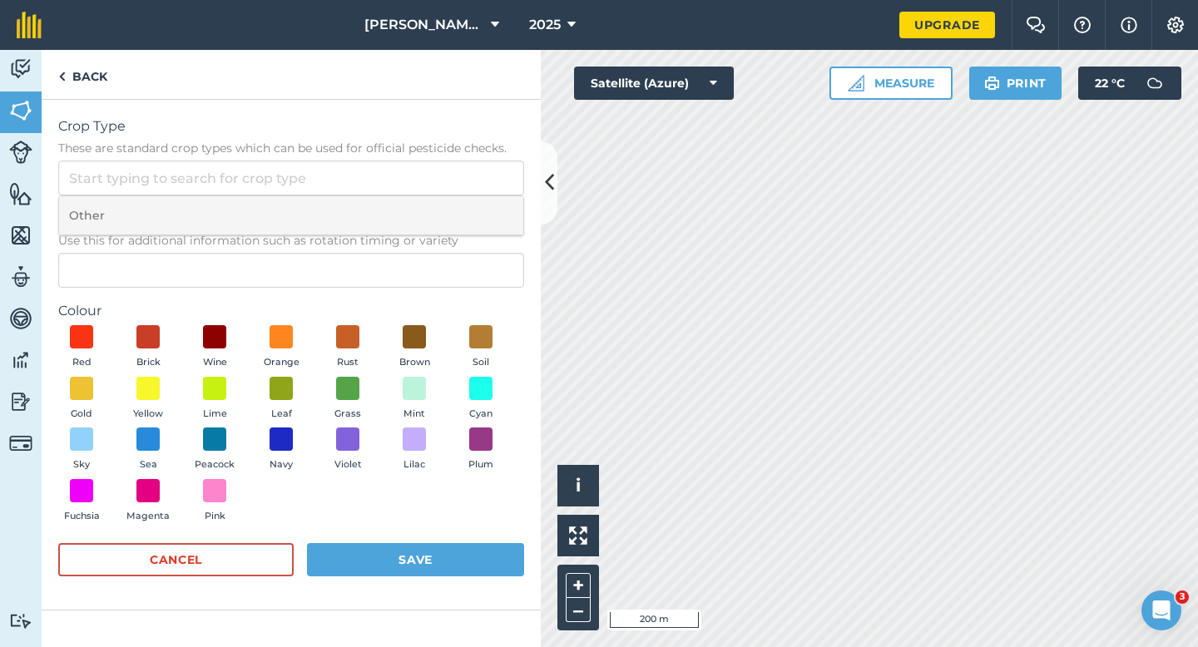
click at [445, 202] on li "Other" at bounding box center [291, 215] width 464 height 39
type input "Other"
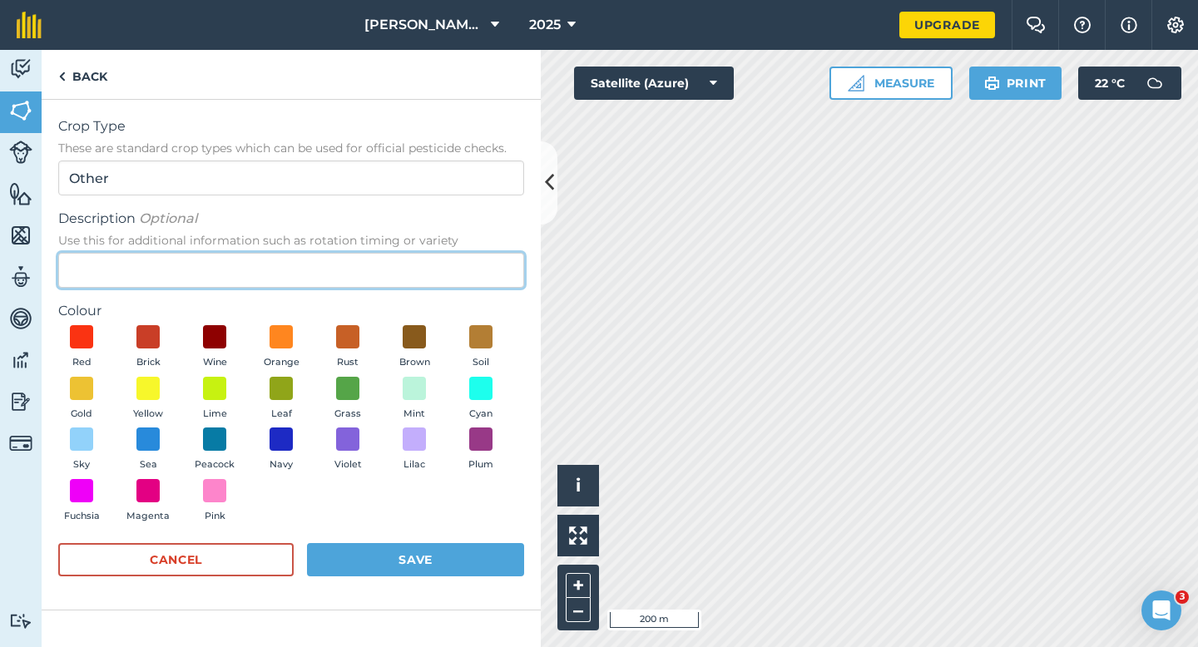
click at [446, 261] on input "Description Optional Use this for additional information such as rotation timin…" at bounding box center [291, 270] width 466 height 35
type input "Clover Seed"
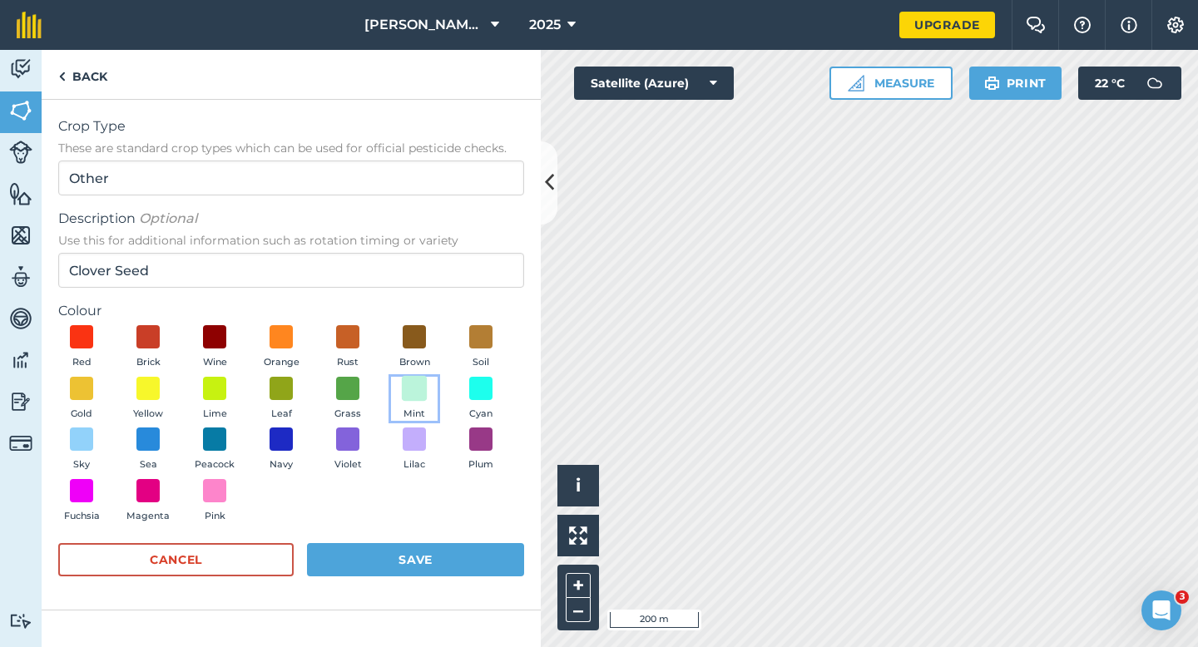
click at [409, 394] on span at bounding box center [415, 388] width 26 height 26
click at [449, 570] on button "Save" at bounding box center [415, 559] width 217 height 33
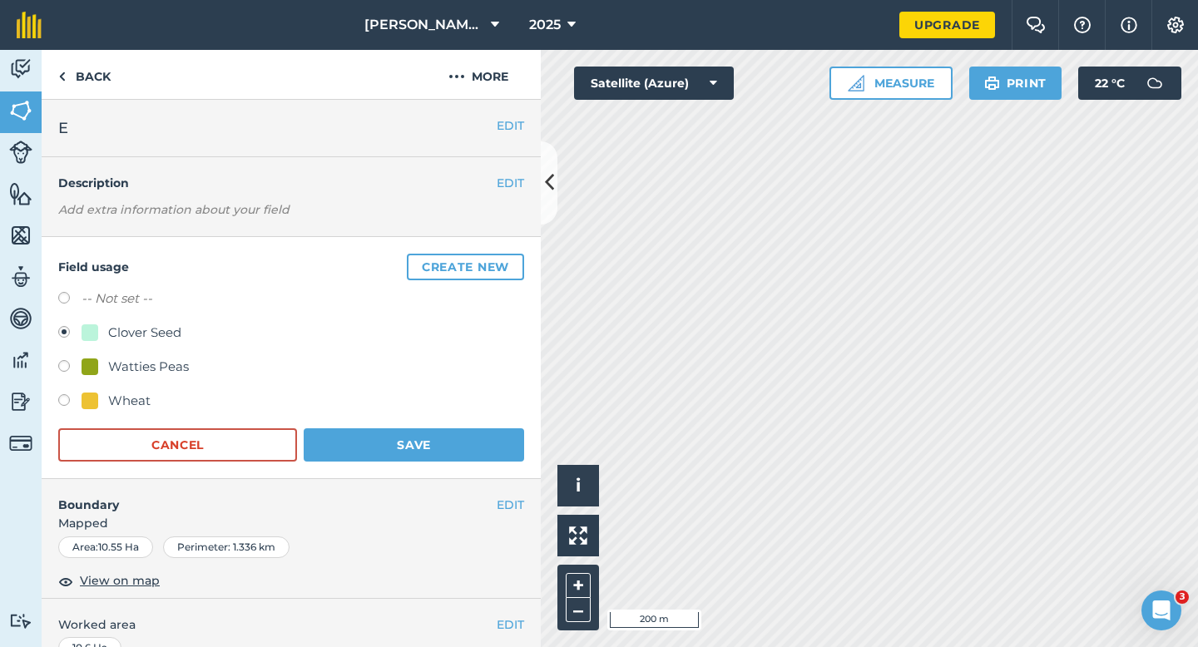
click at [495, 462] on div "Field usage Create new -- Not set -- Clover Seed Watties Peas Wheat Cancel Save" at bounding box center [291, 358] width 499 height 242
click at [512, 447] on button "Save" at bounding box center [414, 444] width 220 height 33
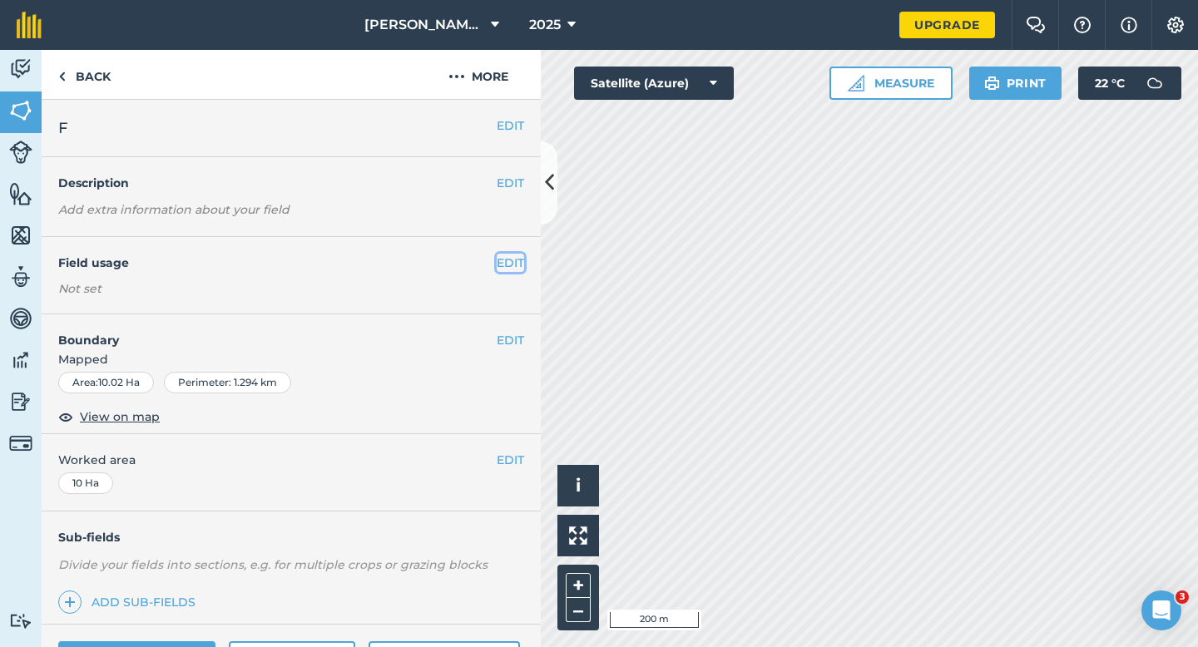
click at [514, 266] on button "EDIT" at bounding box center [510, 263] width 27 height 18
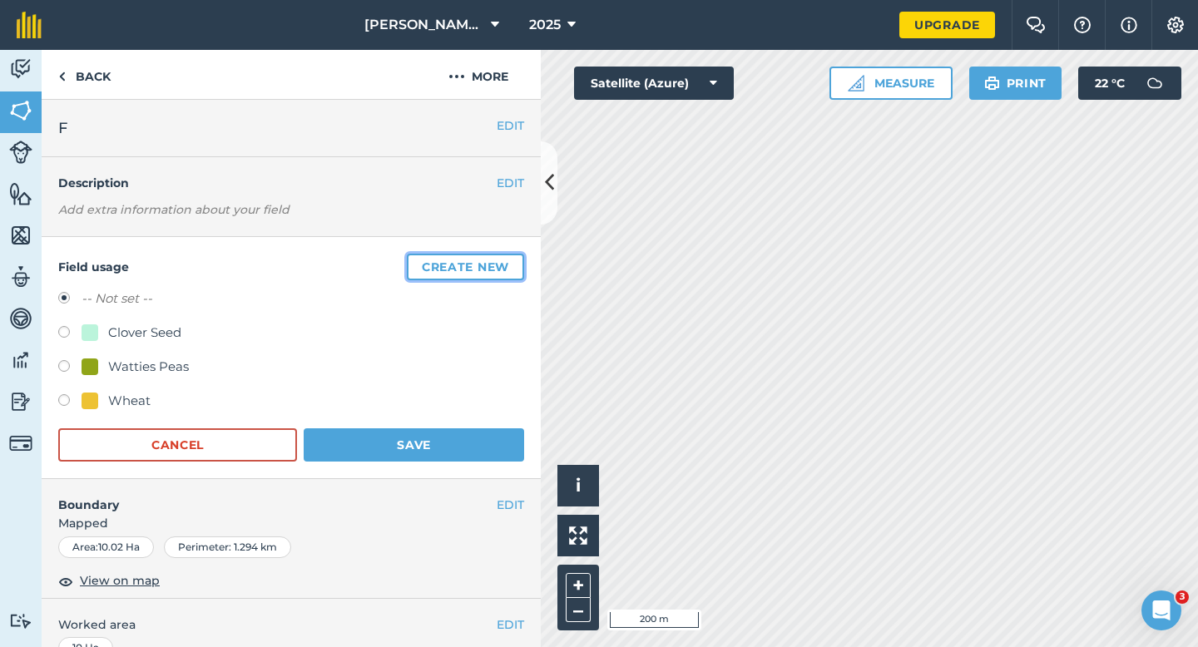
click at [515, 266] on button "Create new" at bounding box center [465, 267] width 117 height 27
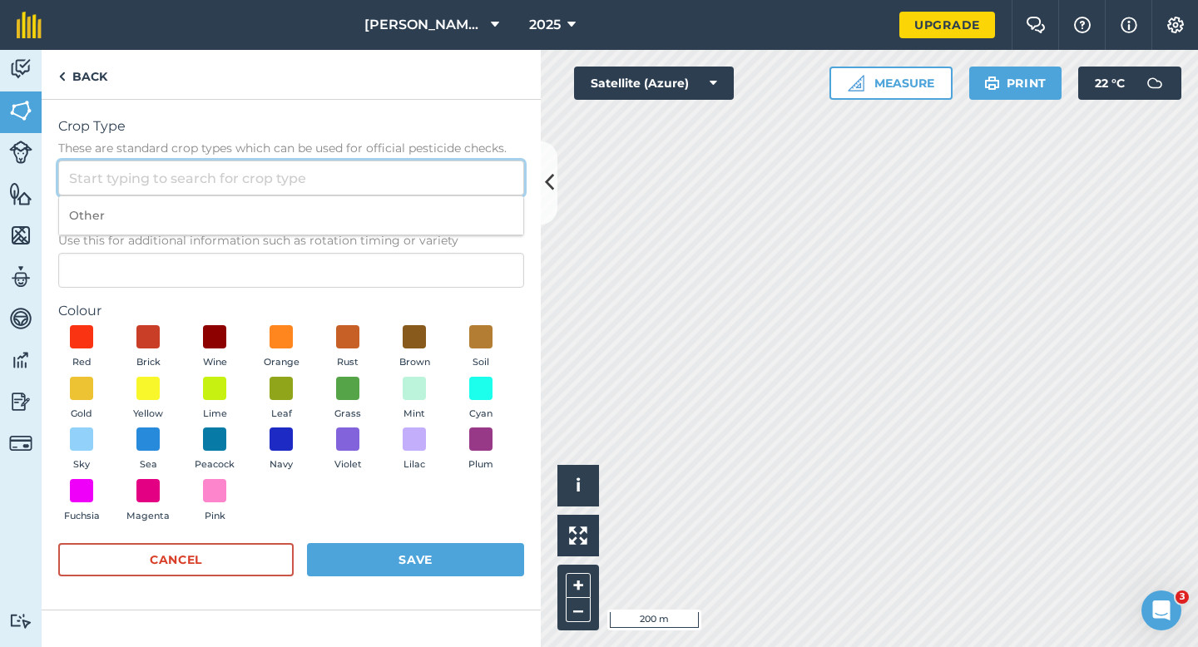
click at [416, 171] on input "Crop Type These are standard crop types which can be used for official pesticid…" at bounding box center [291, 178] width 466 height 35
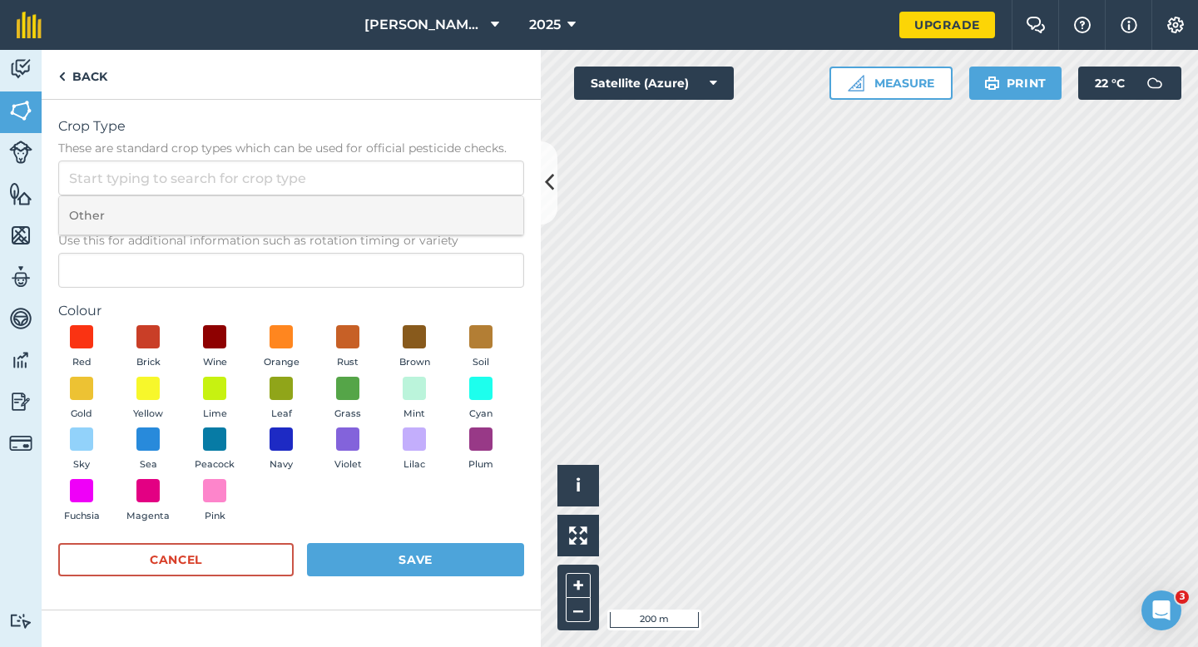
click at [416, 212] on li "Other" at bounding box center [291, 215] width 464 height 39
type input "Other"
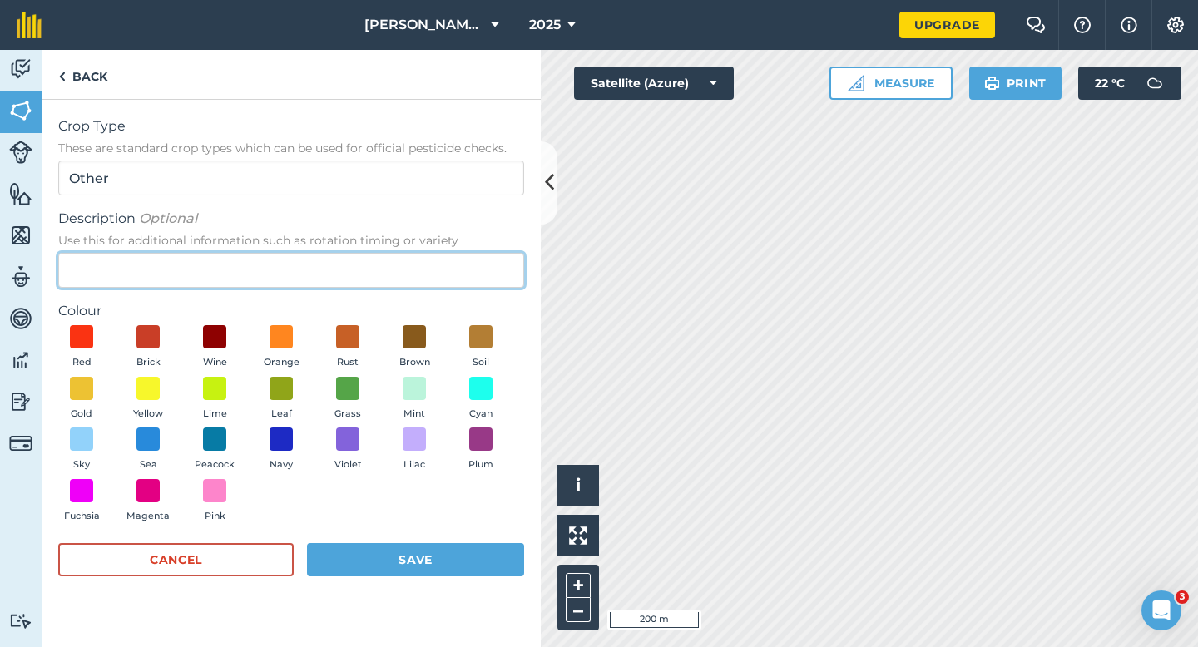
click at [416, 257] on input "Description Optional Use this for additional information such as rotation timin…" at bounding box center [291, 270] width 466 height 35
type input "Grass Seed"
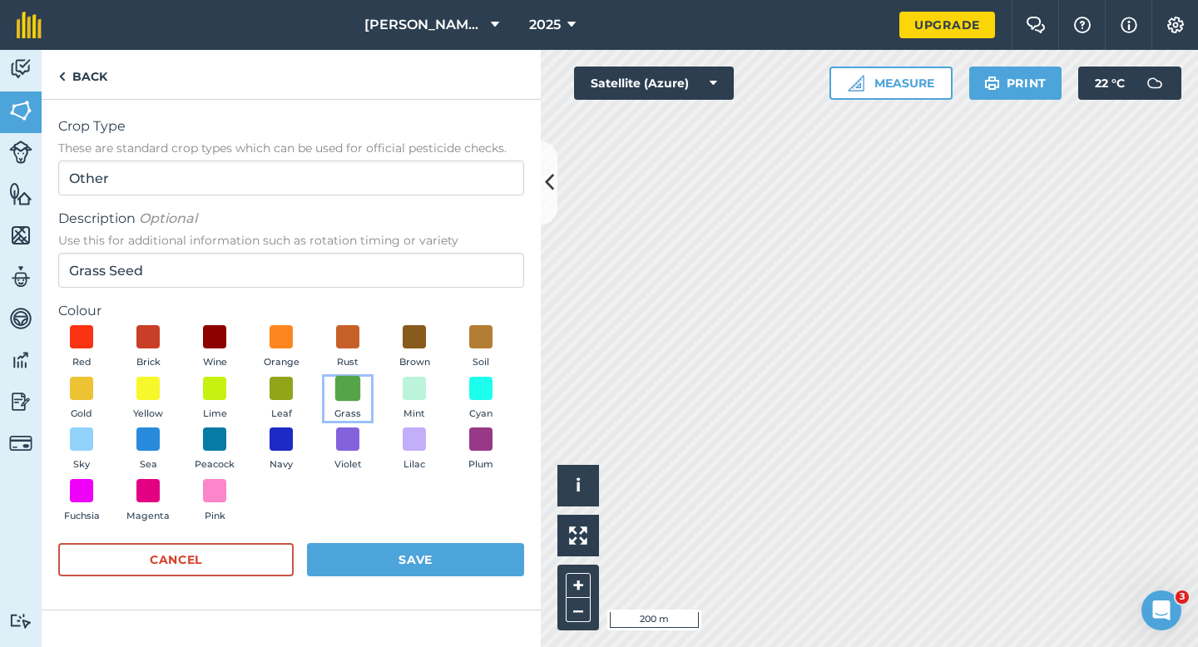
click at [359, 389] on span at bounding box center [348, 388] width 26 height 26
click at [416, 565] on button "Save" at bounding box center [415, 559] width 217 height 33
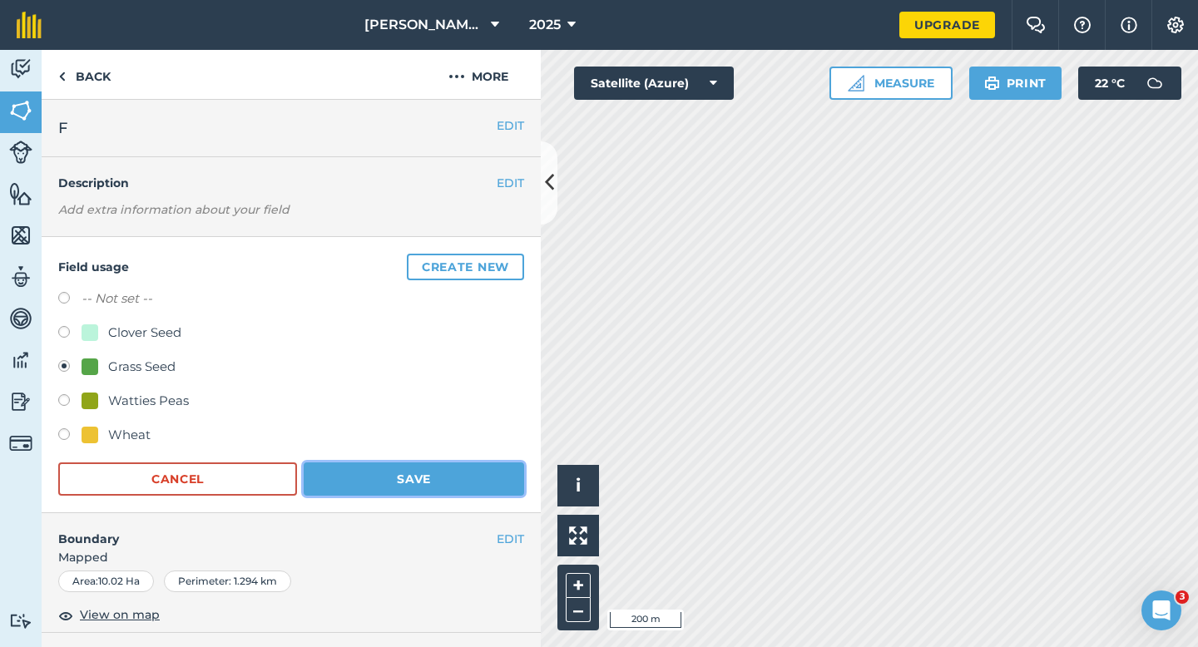
click at [508, 472] on button "Save" at bounding box center [414, 479] width 220 height 33
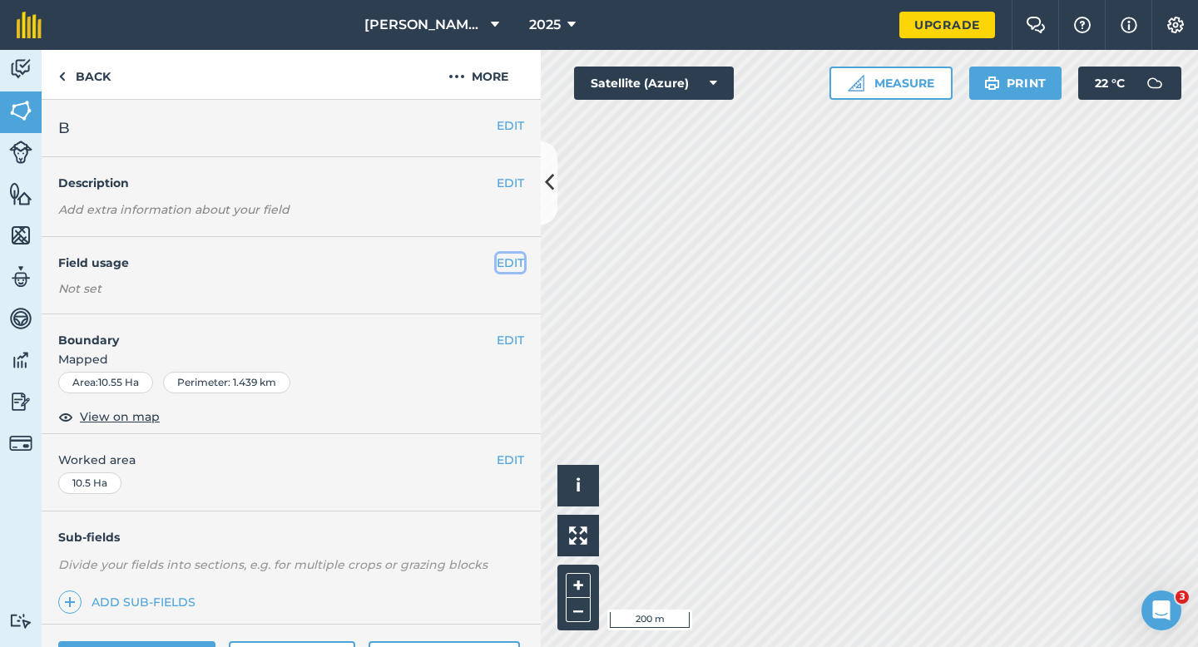
click at [506, 261] on button "EDIT" at bounding box center [510, 263] width 27 height 18
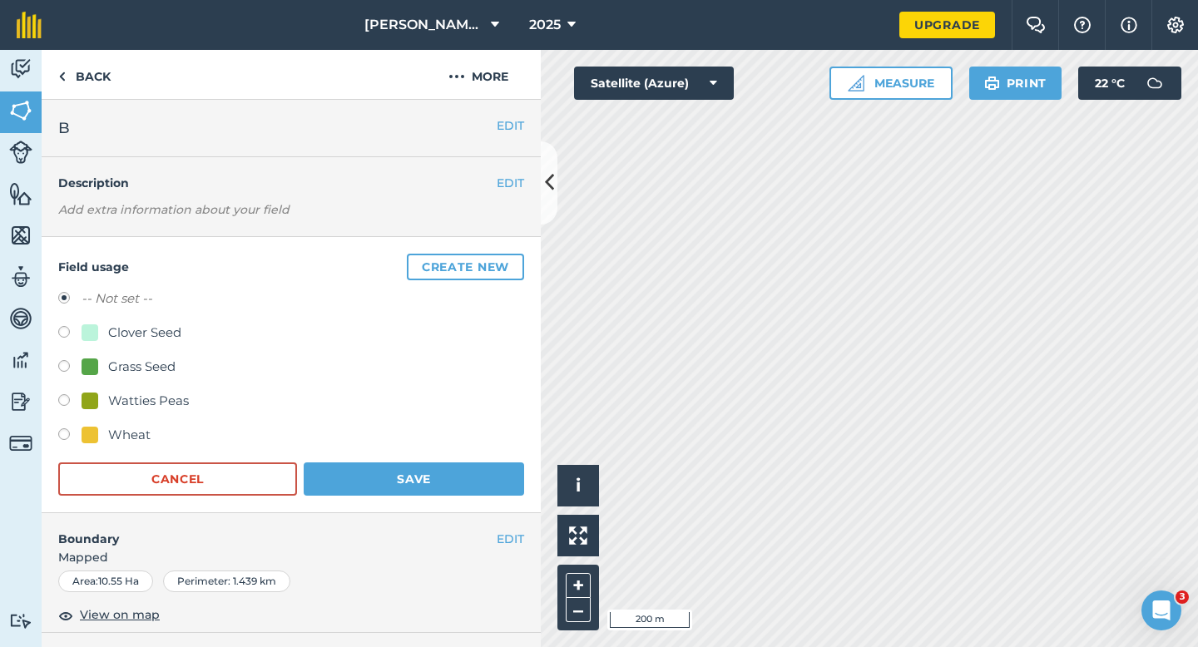
click at [506, 261] on button "Create new" at bounding box center [465, 267] width 117 height 27
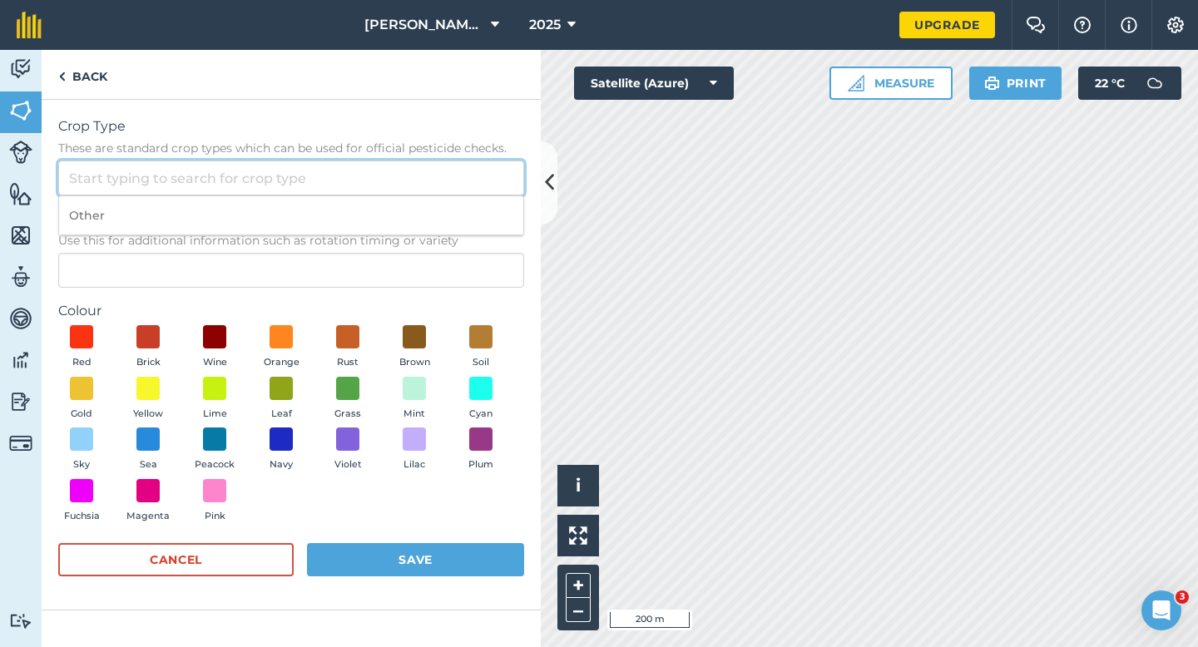
click at [474, 185] on input "Crop Type These are standard crop types which can be used for official pesticid…" at bounding box center [291, 178] width 466 height 35
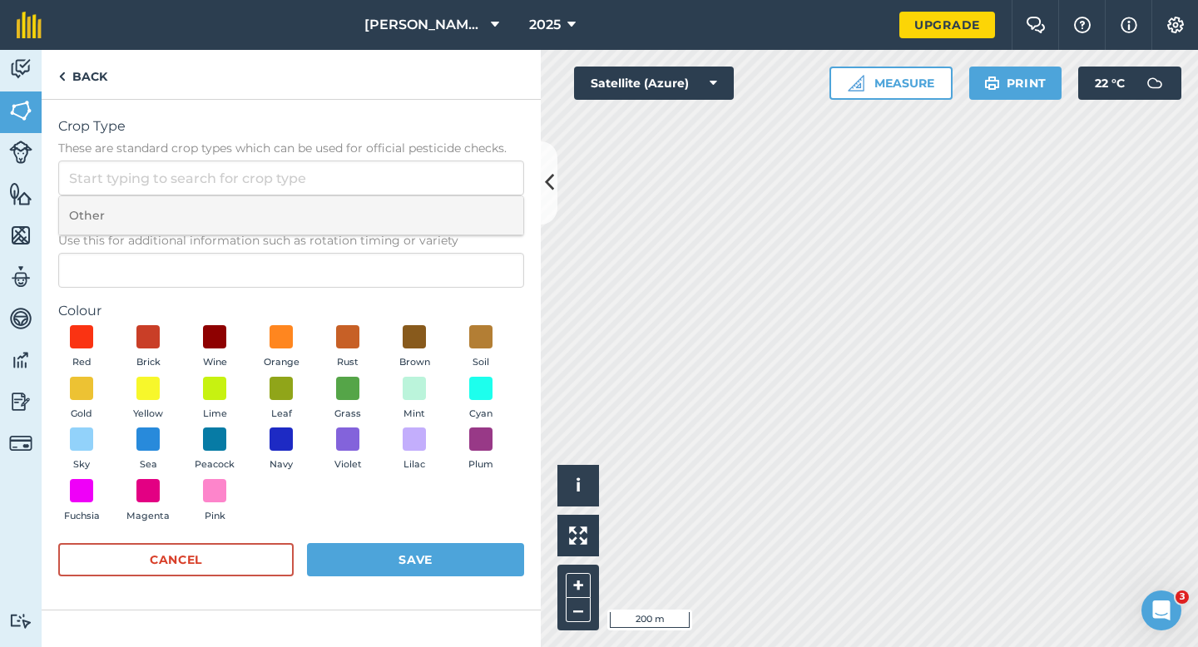
click at [474, 205] on li "Other" at bounding box center [291, 215] width 464 height 39
type input "Other"
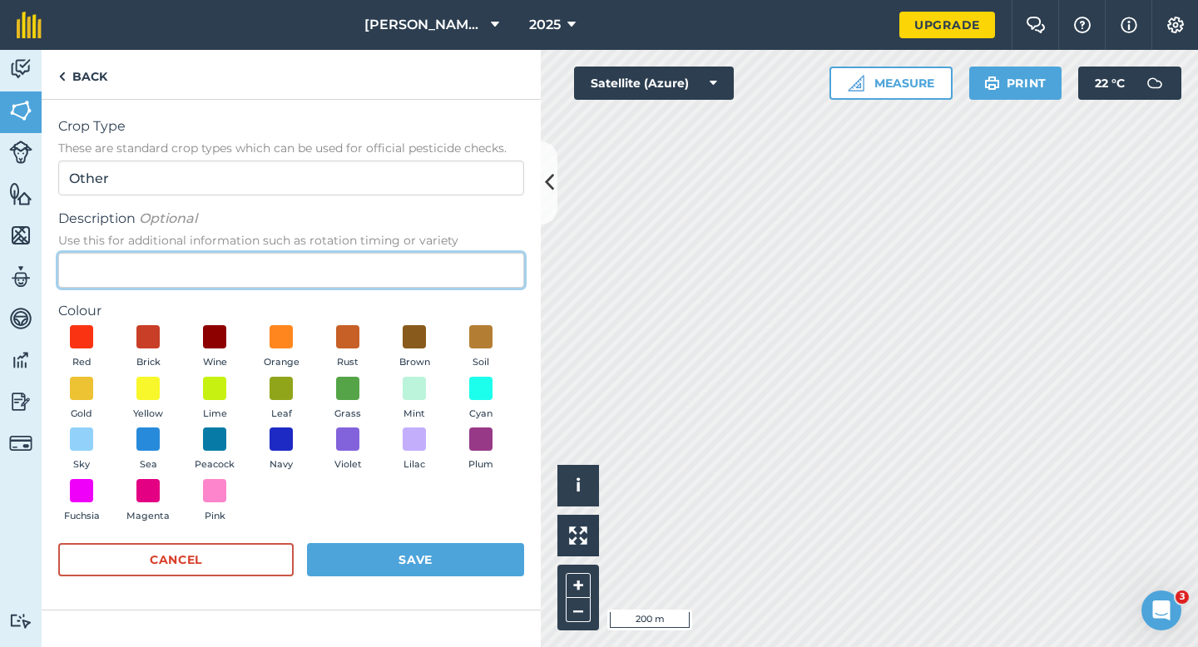
click at [474, 267] on input "Description Optional Use this for additional information such as rotation timin…" at bounding box center [291, 270] width 466 height 35
type input "Barley"
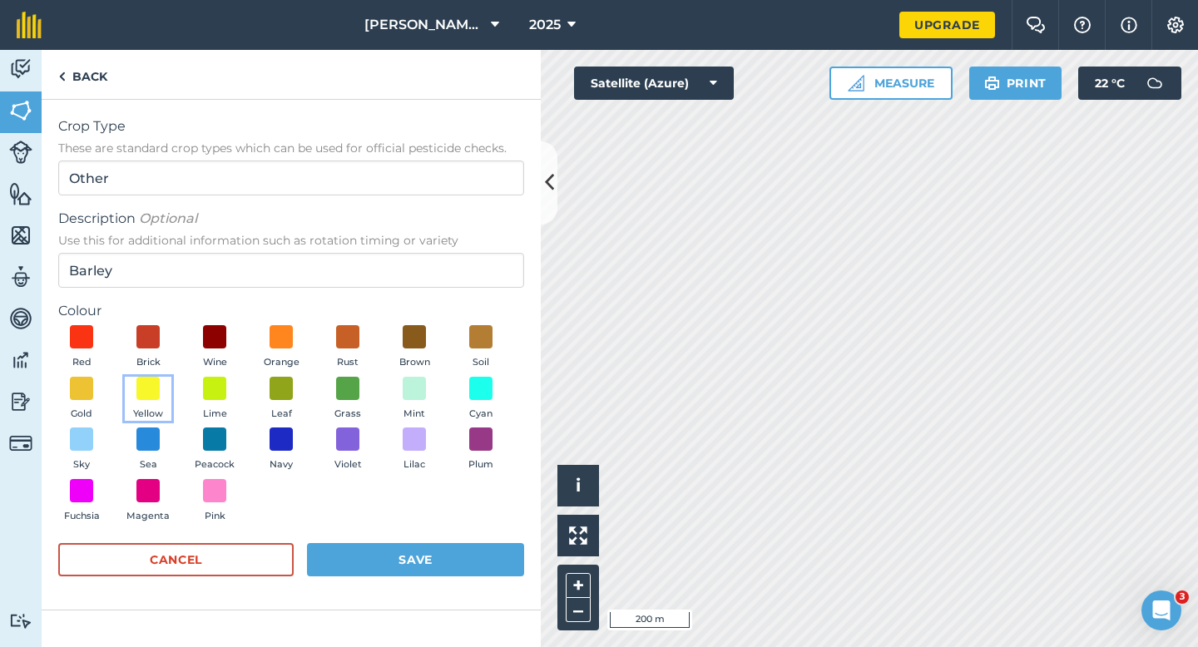
click at [156, 405] on button "Yellow" at bounding box center [148, 399] width 47 height 45
click at [155, 404] on button "Yellow" at bounding box center [148, 399] width 47 height 45
click at [438, 566] on button "Save" at bounding box center [415, 559] width 217 height 33
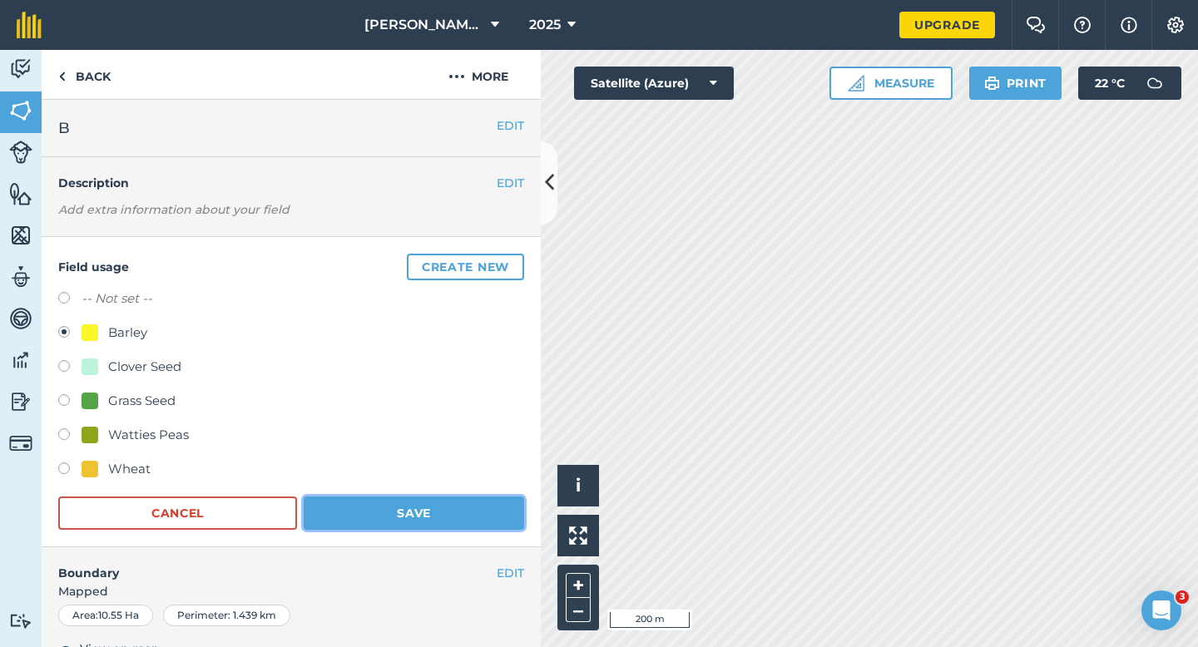
click at [440, 497] on button "Save" at bounding box center [414, 513] width 220 height 33
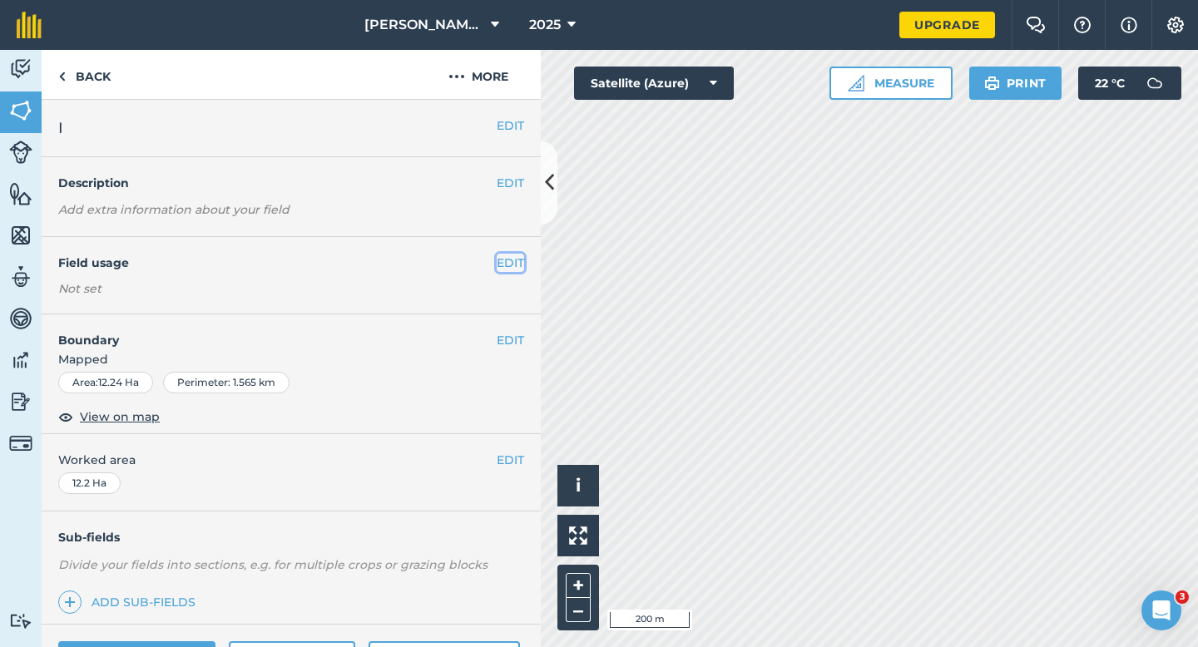
click at [513, 265] on button "EDIT" at bounding box center [510, 263] width 27 height 18
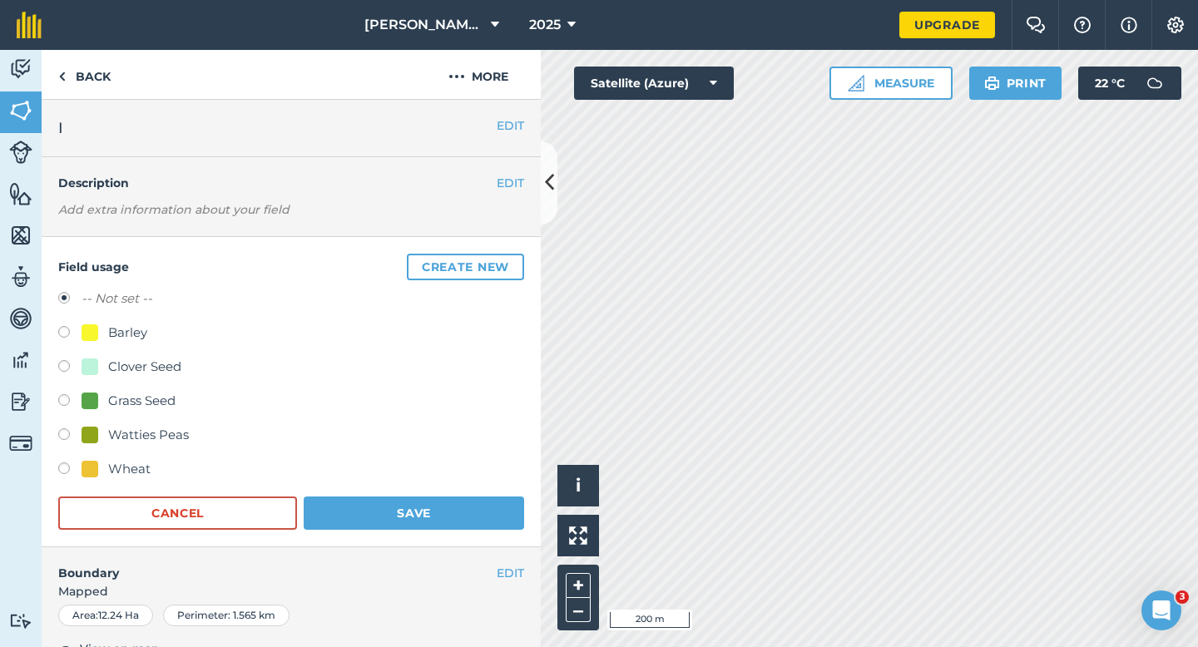
click at [111, 338] on div "Barley" at bounding box center [127, 333] width 39 height 20
radio input "true"
radio input "false"
click at [394, 502] on button "Save" at bounding box center [414, 513] width 220 height 33
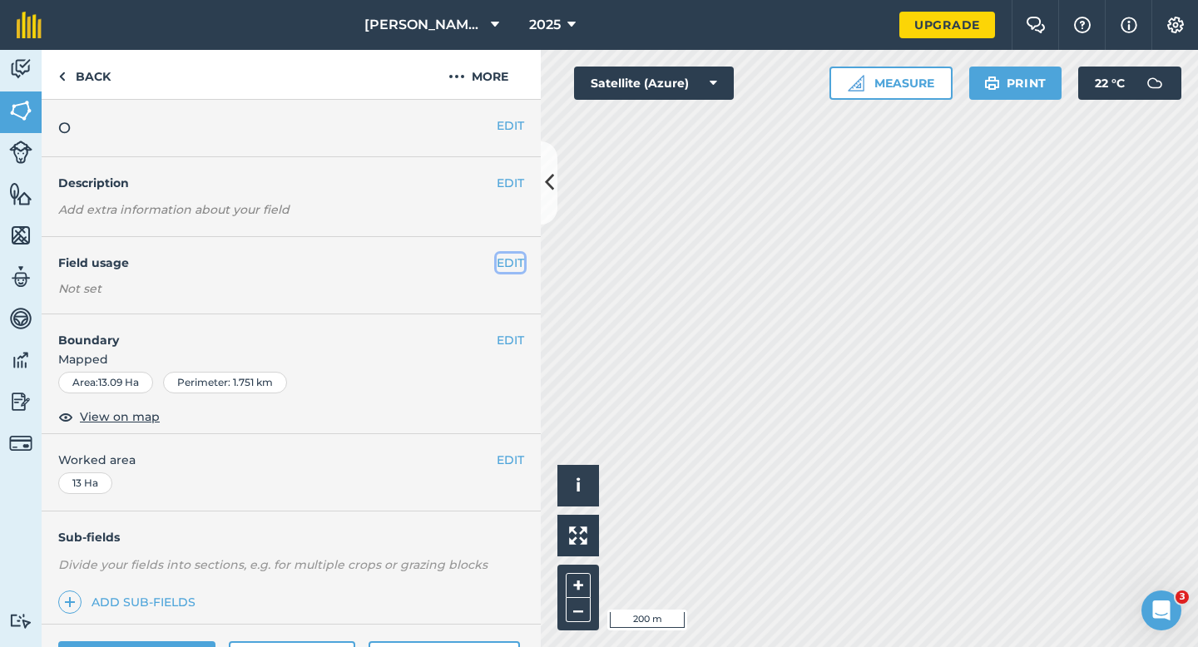
click at [508, 266] on button "EDIT" at bounding box center [510, 263] width 27 height 18
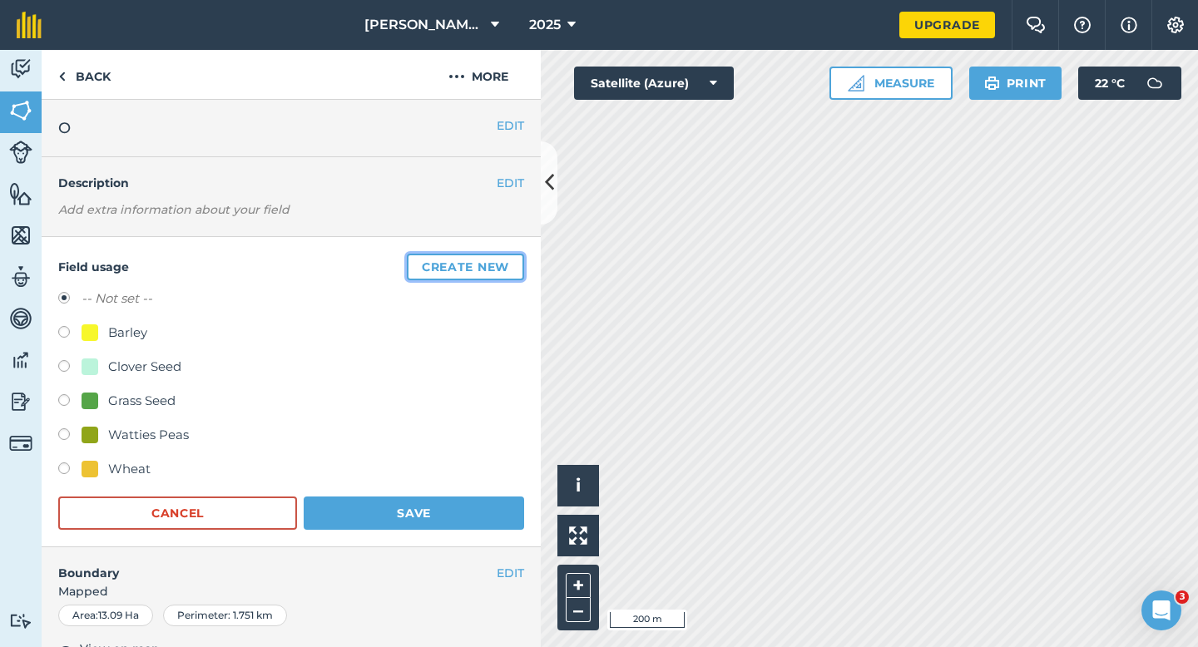
click at [508, 266] on button "Create new" at bounding box center [465, 267] width 117 height 27
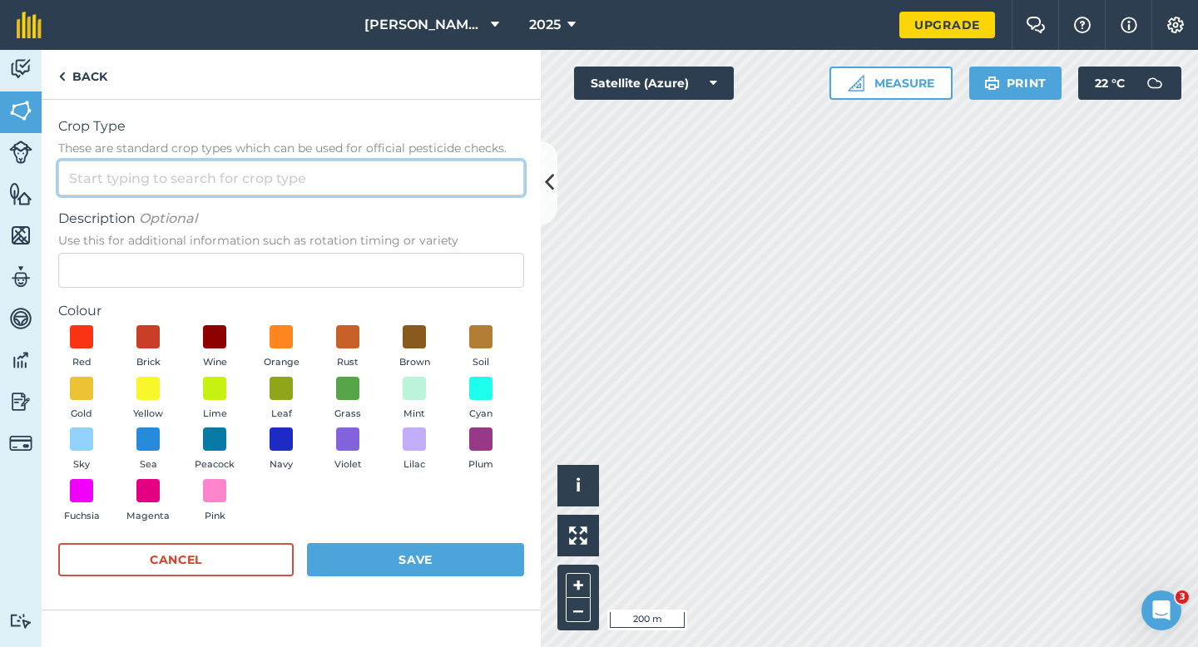
click at [493, 178] on input "Crop Type These are standard crop types which can be used for official pesticid…" at bounding box center [291, 178] width 466 height 35
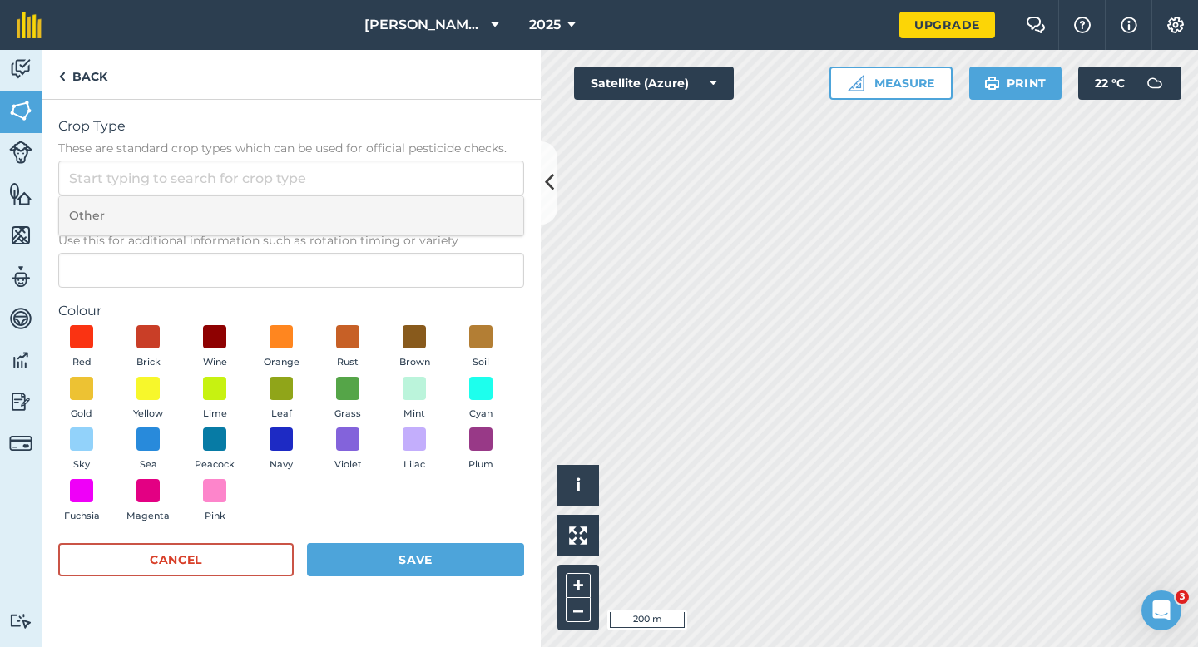
click at [493, 206] on li "Other" at bounding box center [291, 215] width 464 height 39
type input "Other"
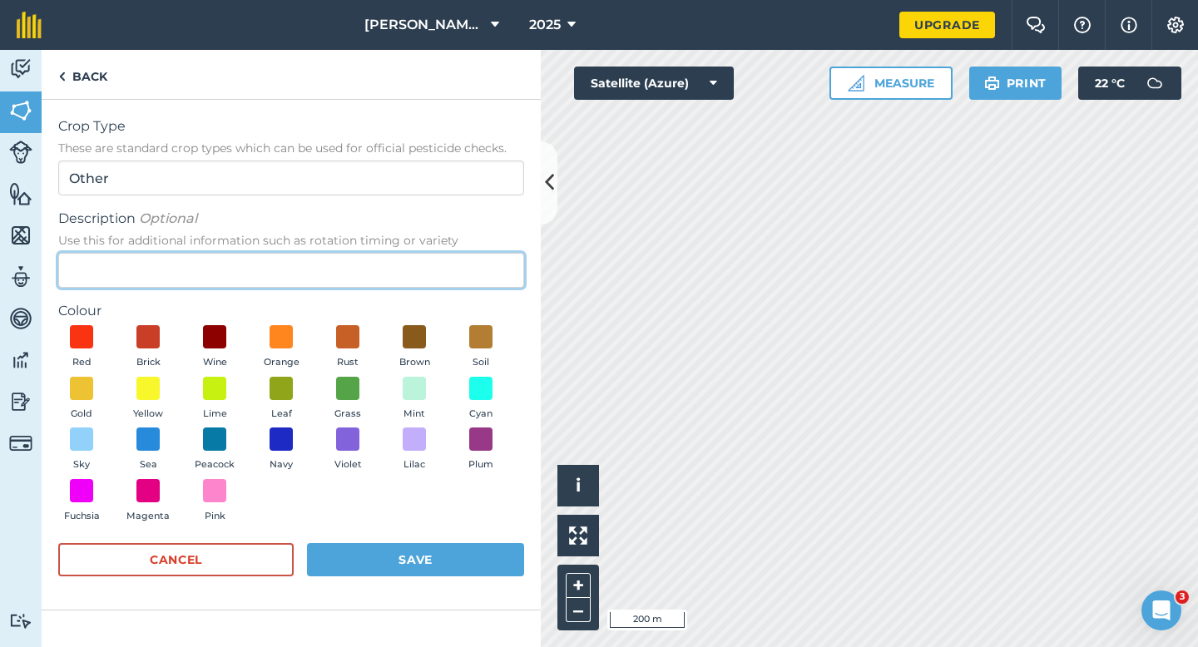
click at [493, 277] on input "Description Optional Use this for additional information such as rotation timin…" at bounding box center [291, 270] width 466 height 35
type input "Potatoes"
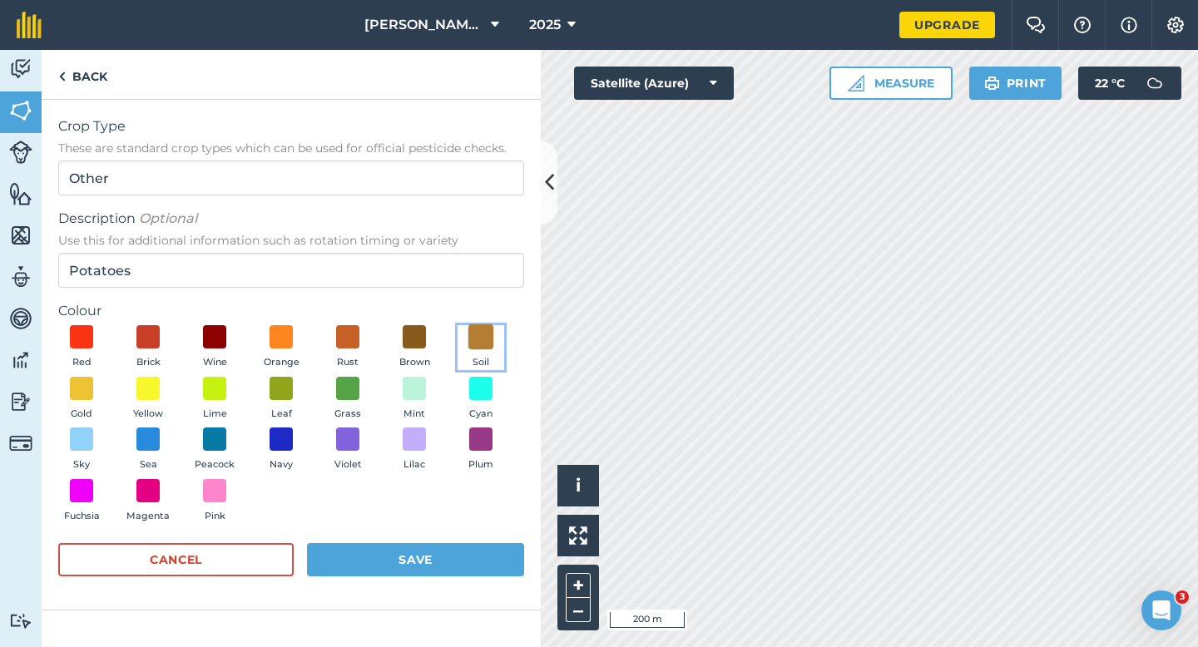
click at [483, 328] on span at bounding box center [481, 337] width 26 height 26
click at [473, 547] on button "Save" at bounding box center [415, 559] width 217 height 33
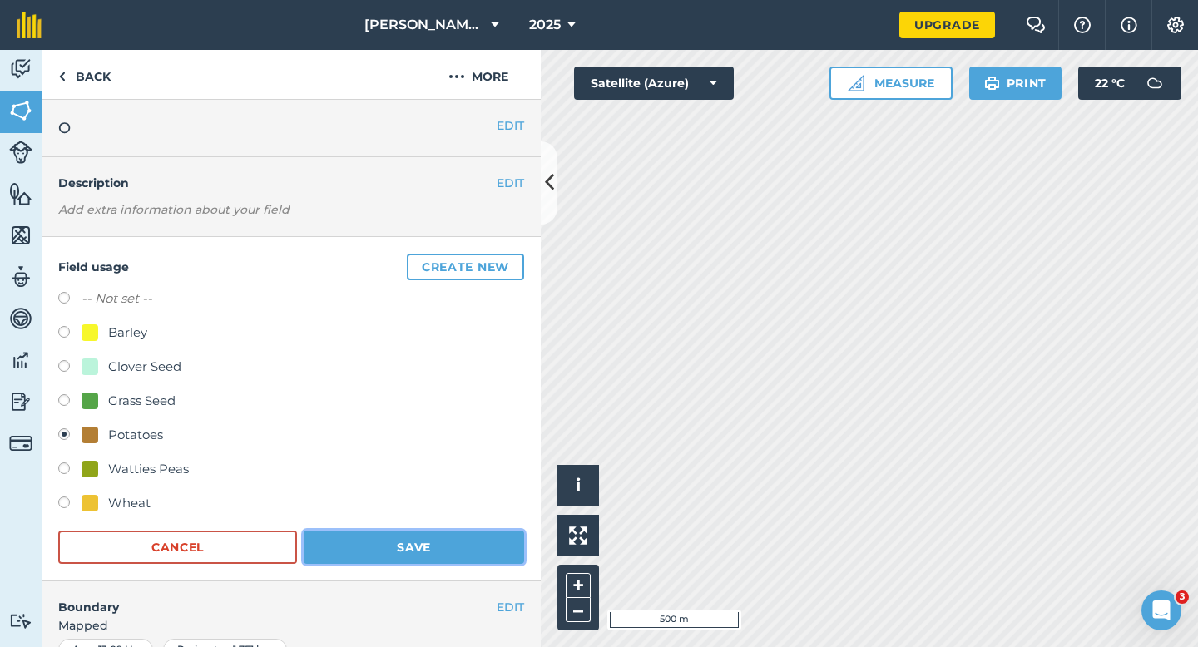
click at [429, 555] on button "Save" at bounding box center [414, 547] width 220 height 33
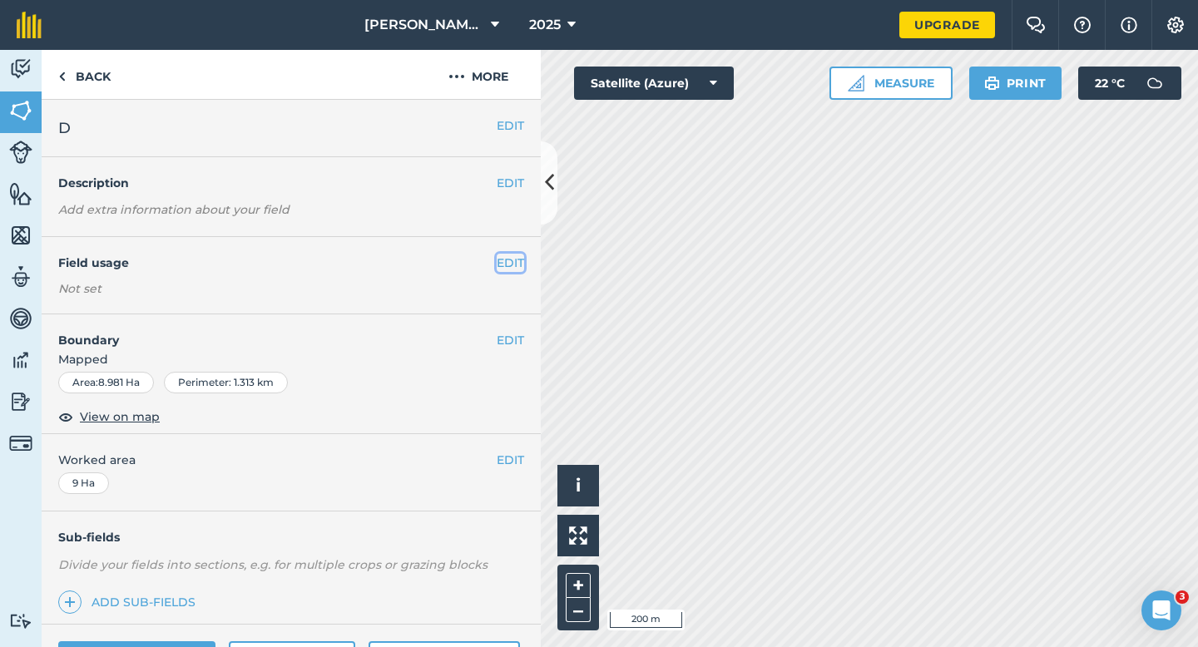
click at [503, 260] on button "EDIT" at bounding box center [510, 263] width 27 height 18
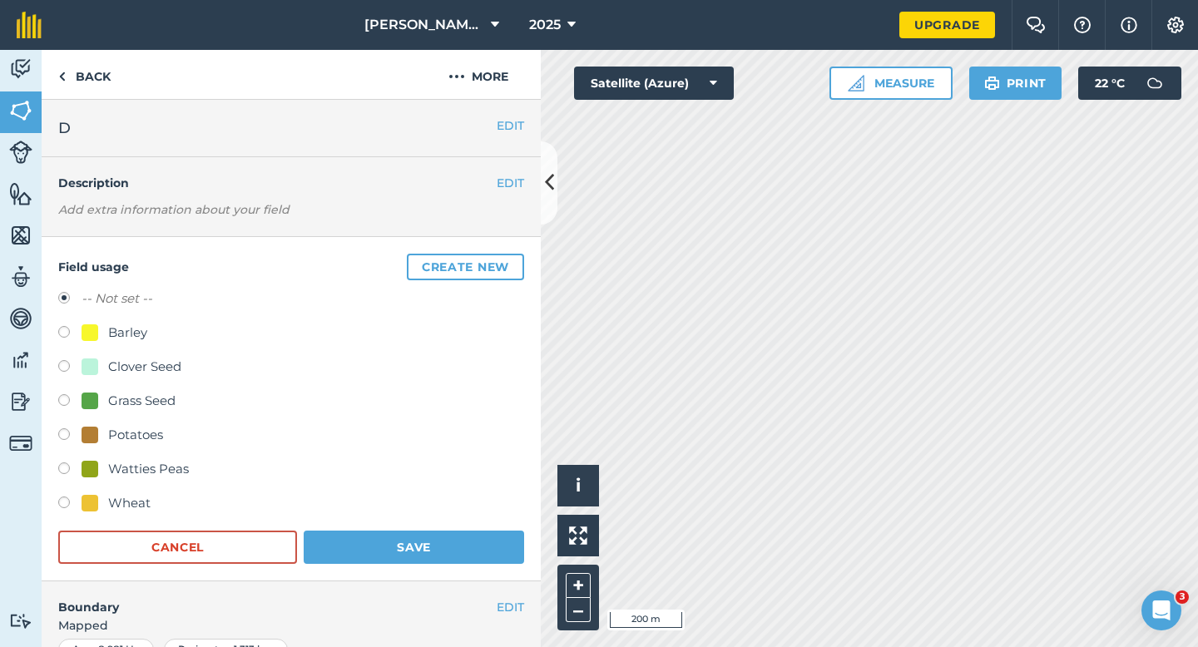
click at [90, 369] on div at bounding box center [90, 367] width 17 height 17
radio input "true"
radio input "false"
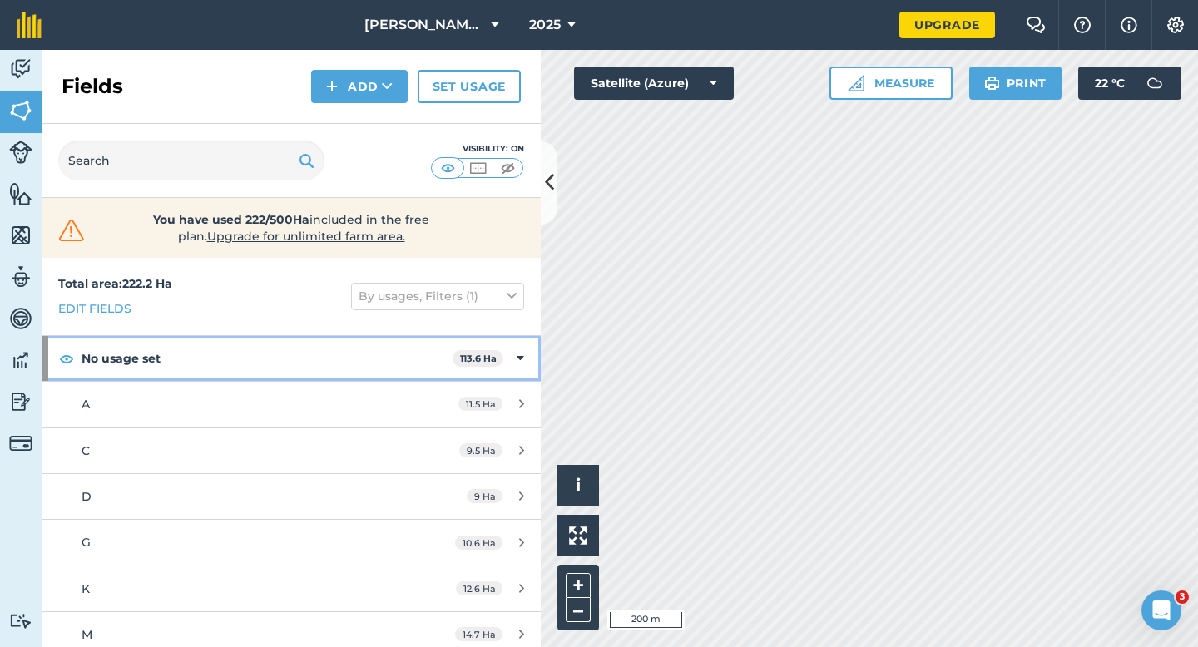
click at [501, 360] on span "113.6 Ha" at bounding box center [478, 358] width 51 height 17
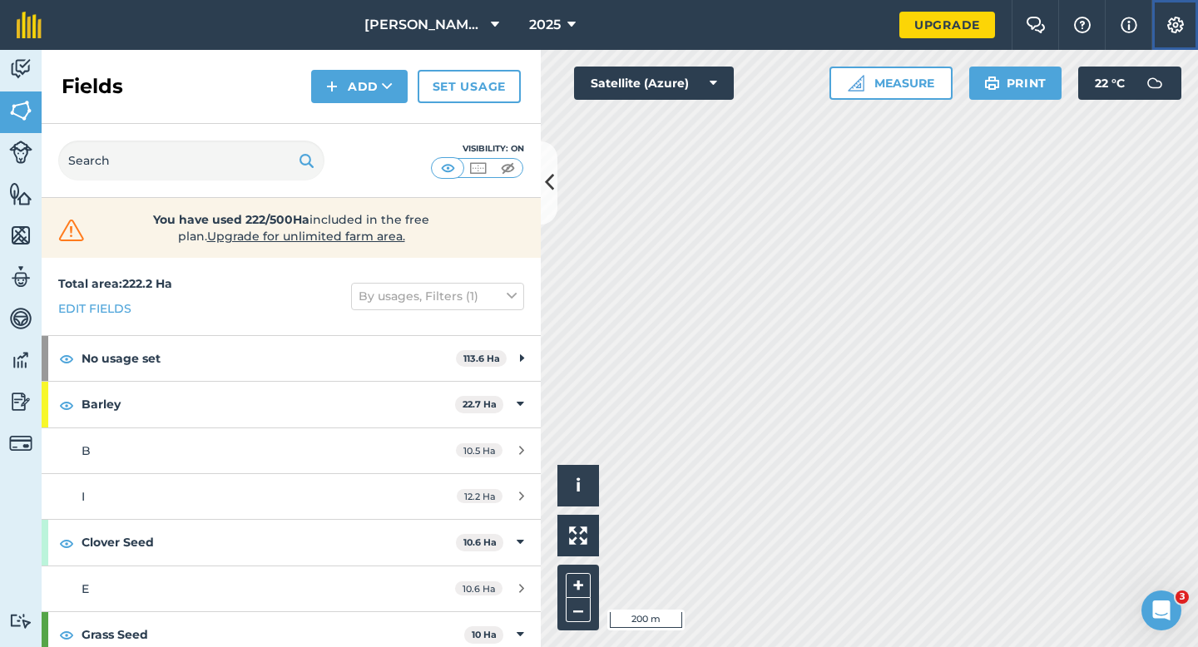
click at [1187, 27] on button "Settings" at bounding box center [1174, 25] width 47 height 50
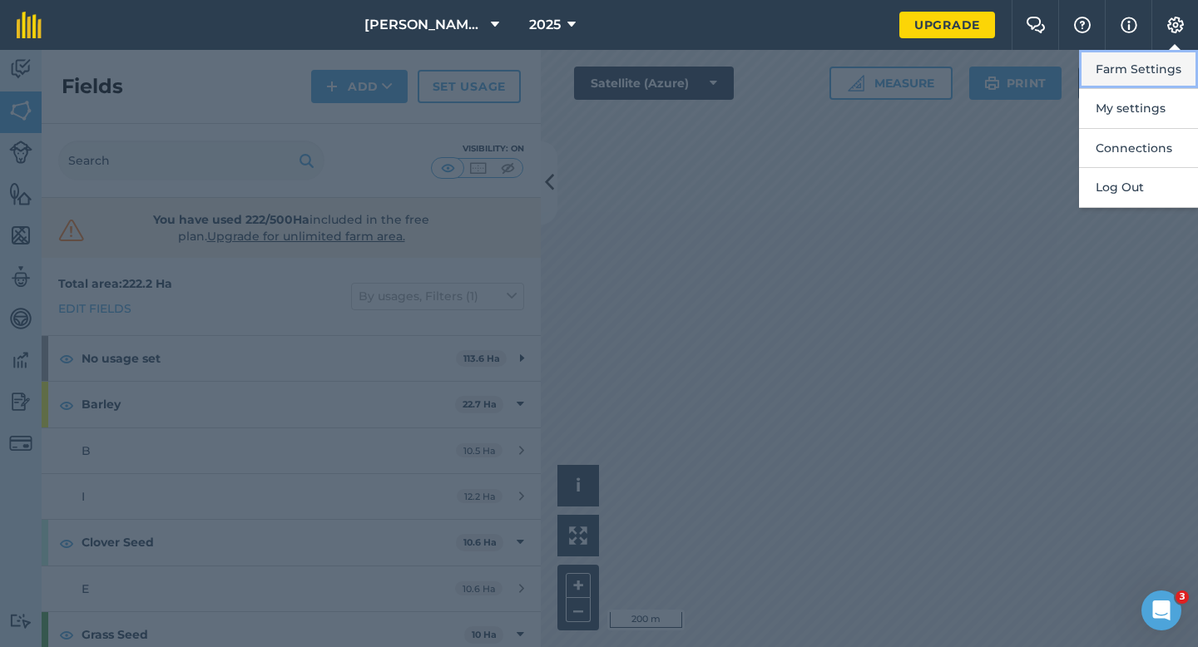
click at [1175, 53] on button "Farm Settings" at bounding box center [1138, 69] width 119 height 39
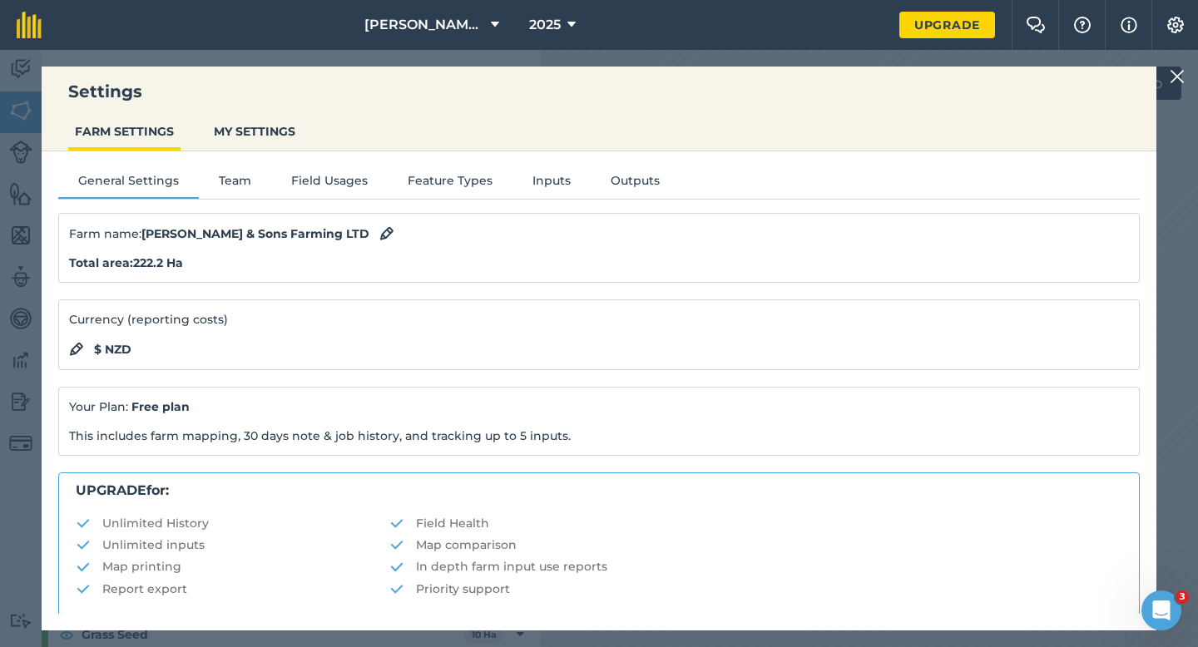
scroll to position [319, 0]
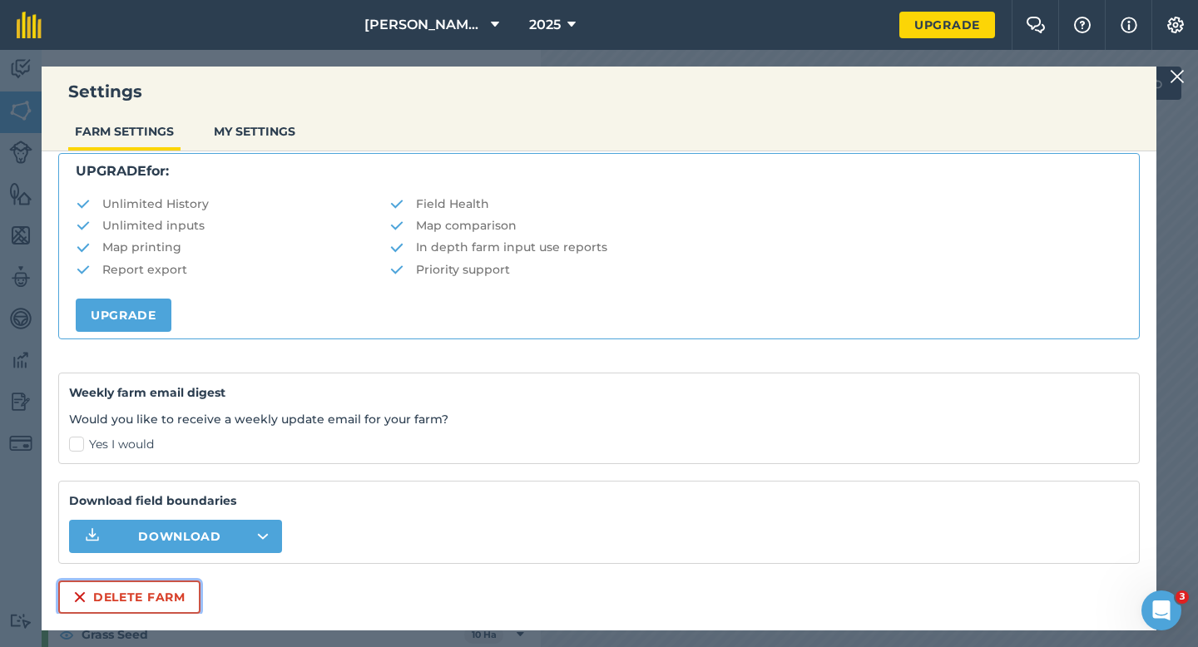
click at [126, 607] on button "Delete farm" at bounding box center [129, 597] width 142 height 33
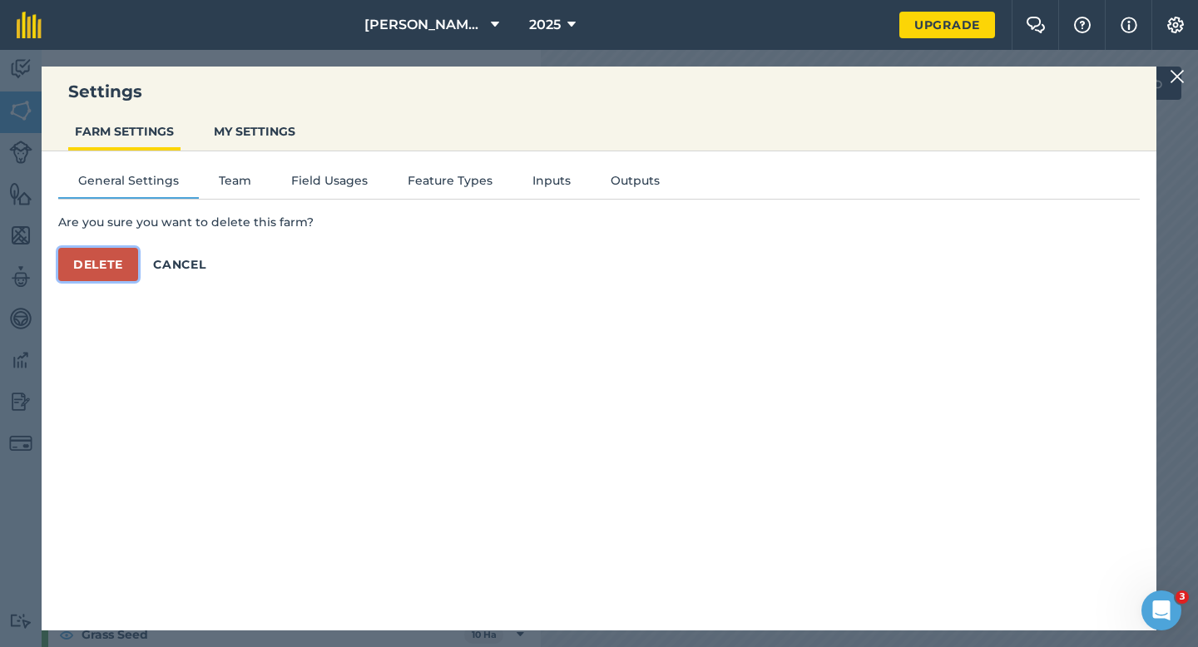
click at [103, 275] on button "Delete" at bounding box center [98, 264] width 80 height 33
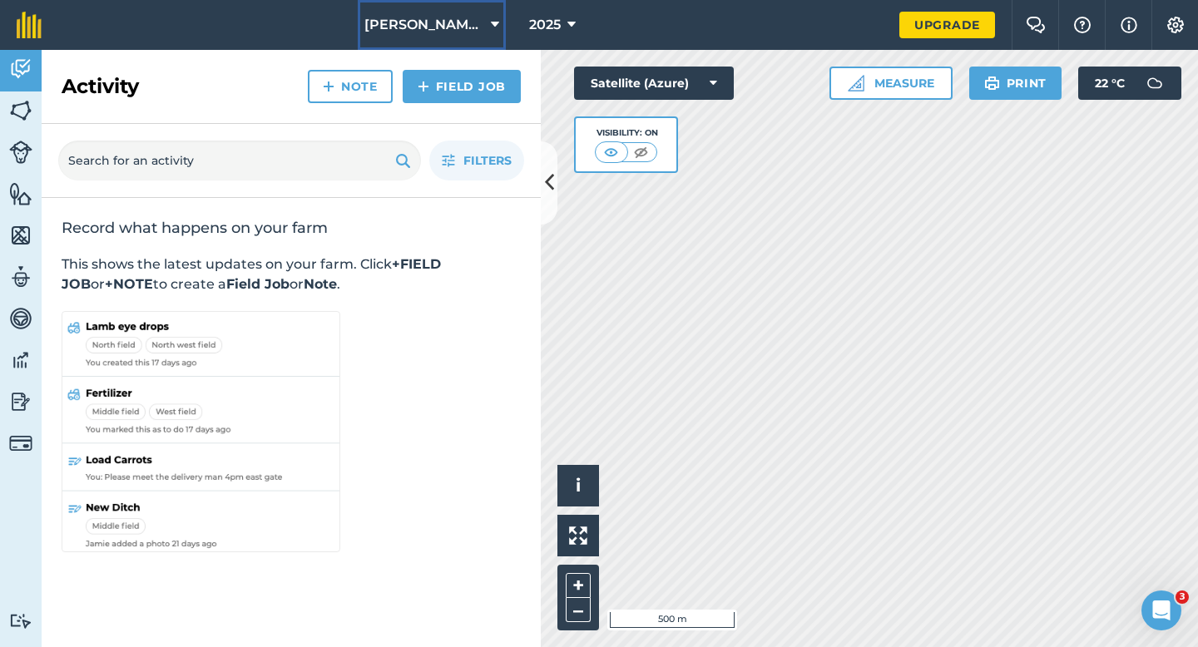
click at [454, 33] on span "[PERSON_NAME] & Sons" at bounding box center [424, 25] width 120 height 20
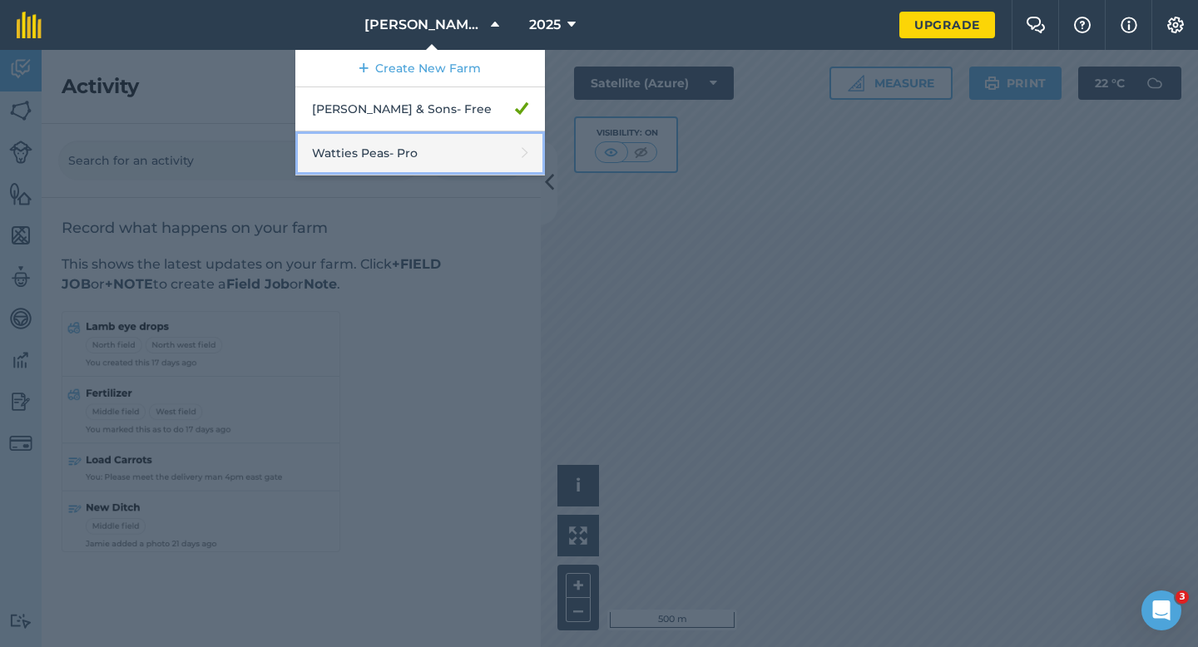
click at [451, 141] on link "Watties Peas - Pro" at bounding box center [420, 153] width 250 height 44
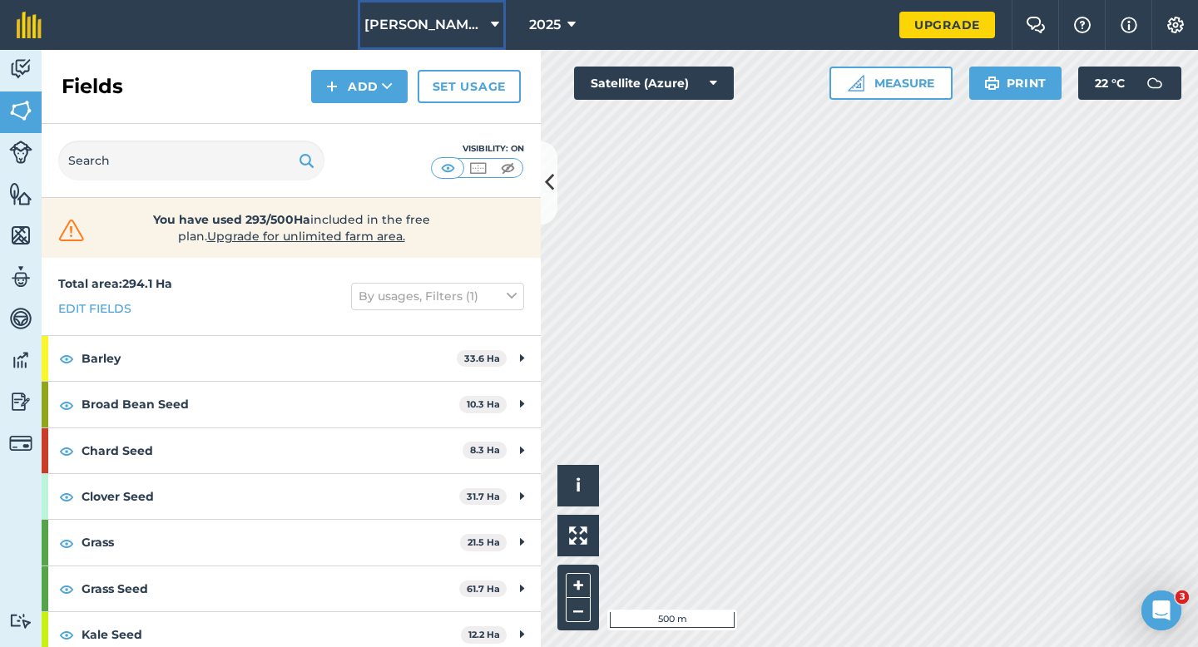
click at [399, 2] on button "[PERSON_NAME] & Sons" at bounding box center [432, 25] width 148 height 50
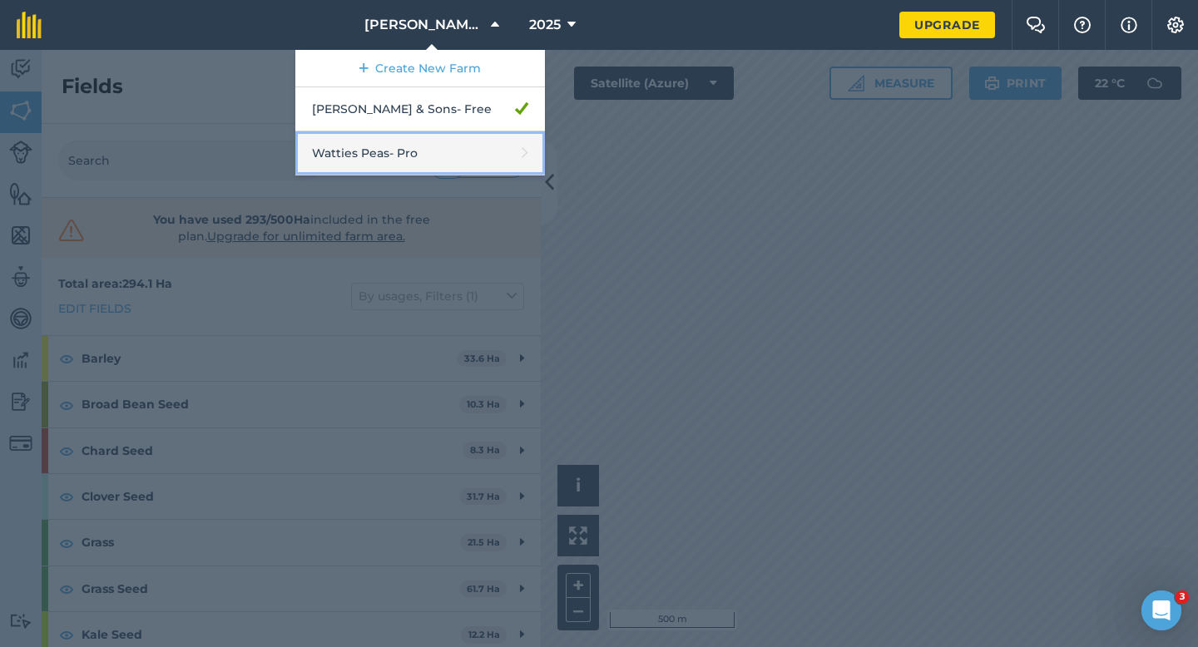
click at [396, 157] on link "Watties Peas - Pro" at bounding box center [420, 153] width 250 height 44
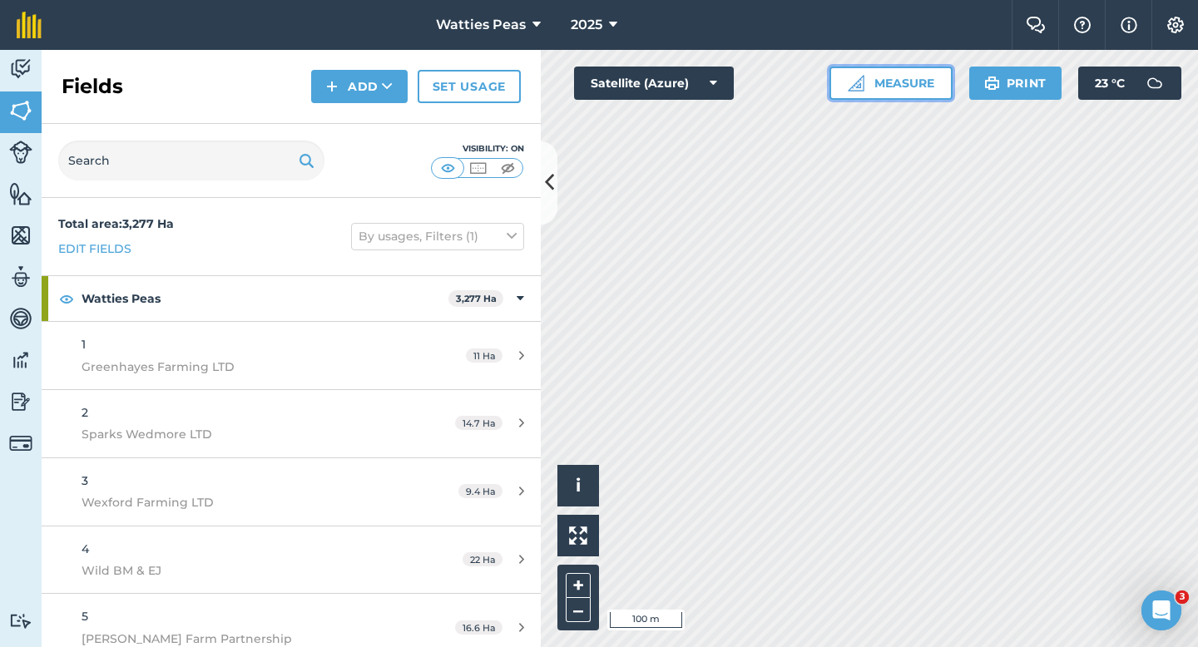
click at [909, 87] on button "Measure" at bounding box center [891, 83] width 123 height 33
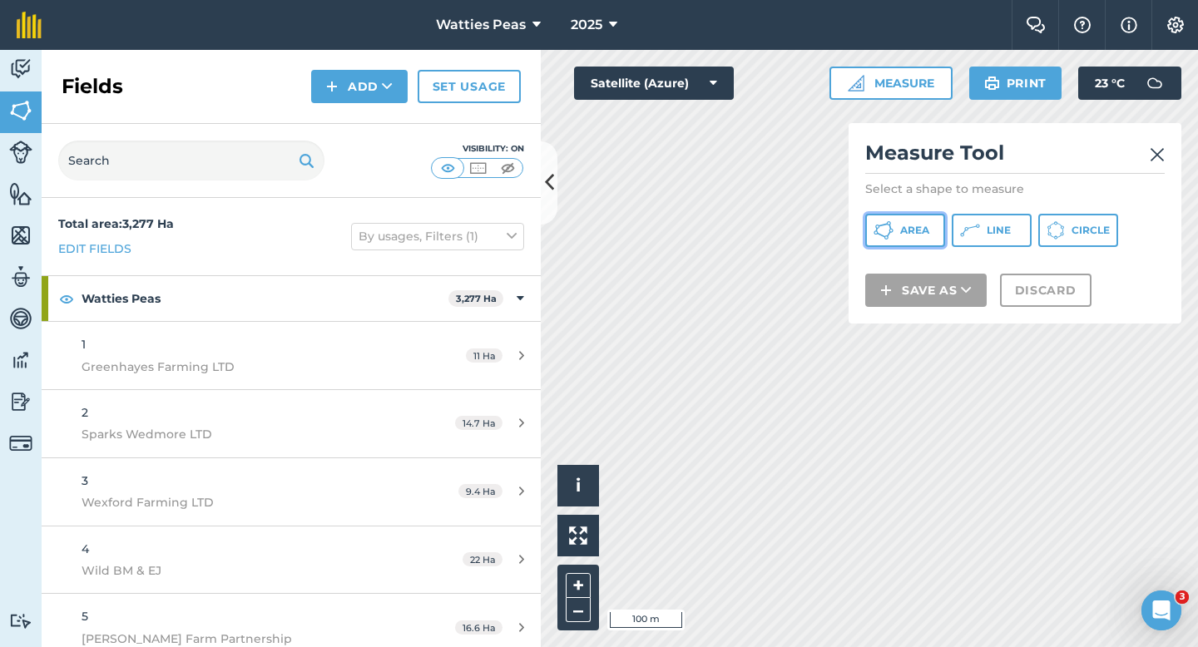
click at [901, 228] on span "Area" at bounding box center [914, 230] width 29 height 13
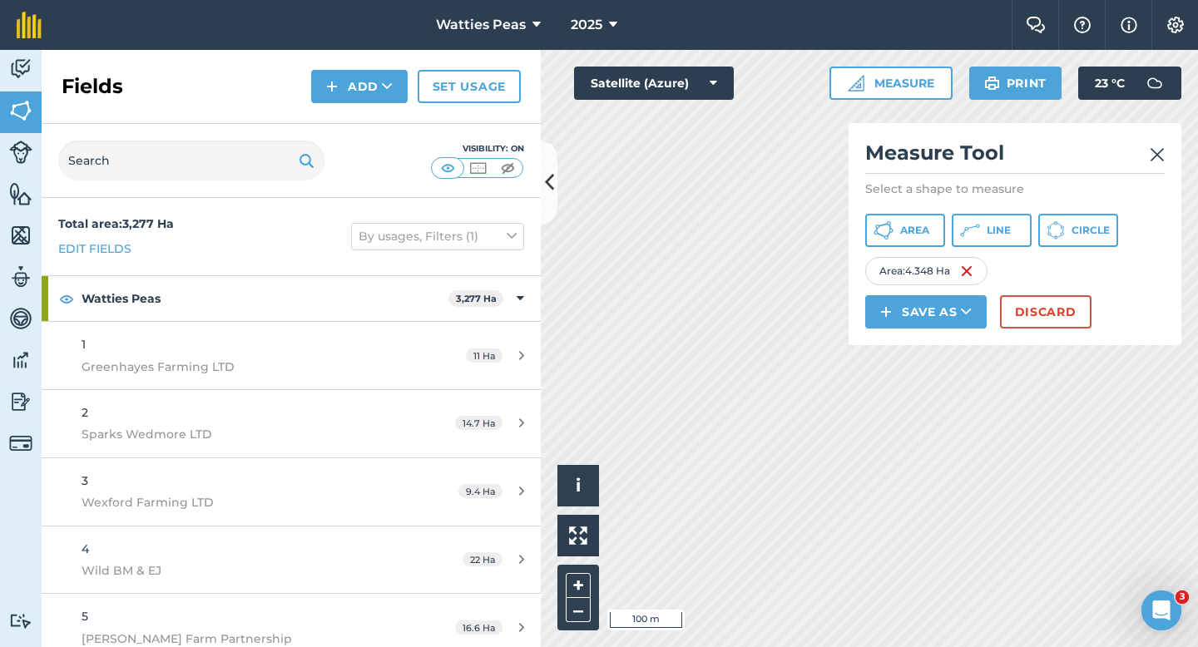
click at [1078, 344] on div "Measure Tool Select a shape to measure Area Line Circle Area : 4.348 Ha Save as…" at bounding box center [1015, 234] width 333 height 222
click at [1059, 309] on button "Discard" at bounding box center [1046, 311] width 92 height 33
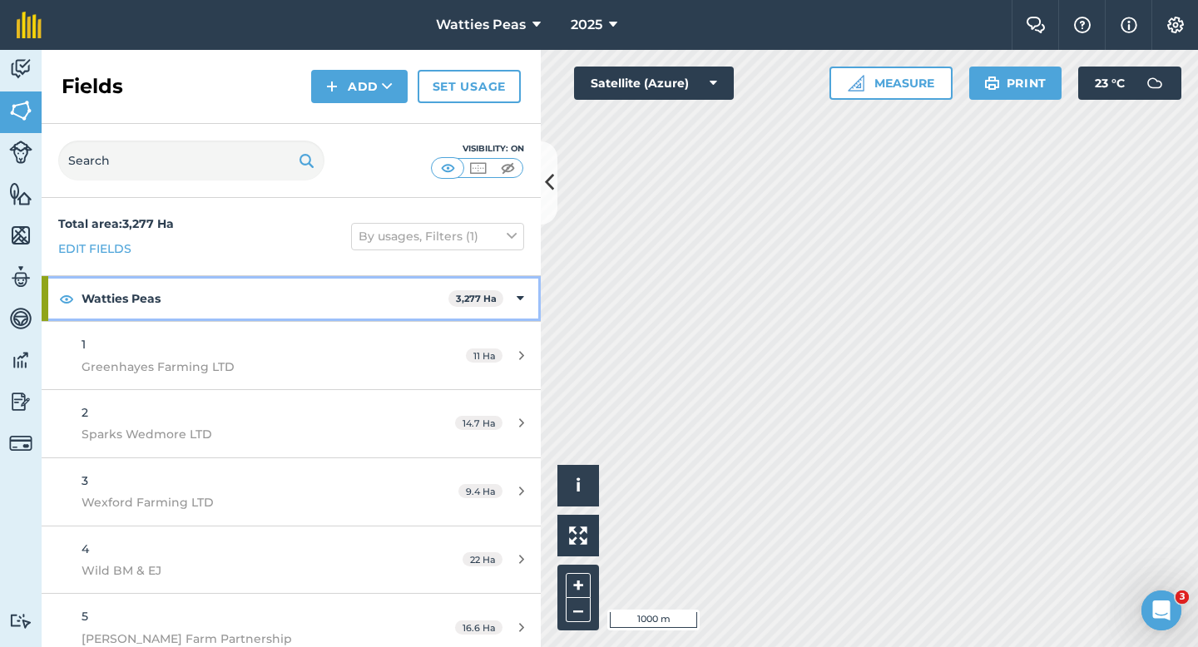
click at [523, 292] on icon at bounding box center [520, 299] width 7 height 18
